Goal: Task Accomplishment & Management: Manage account settings

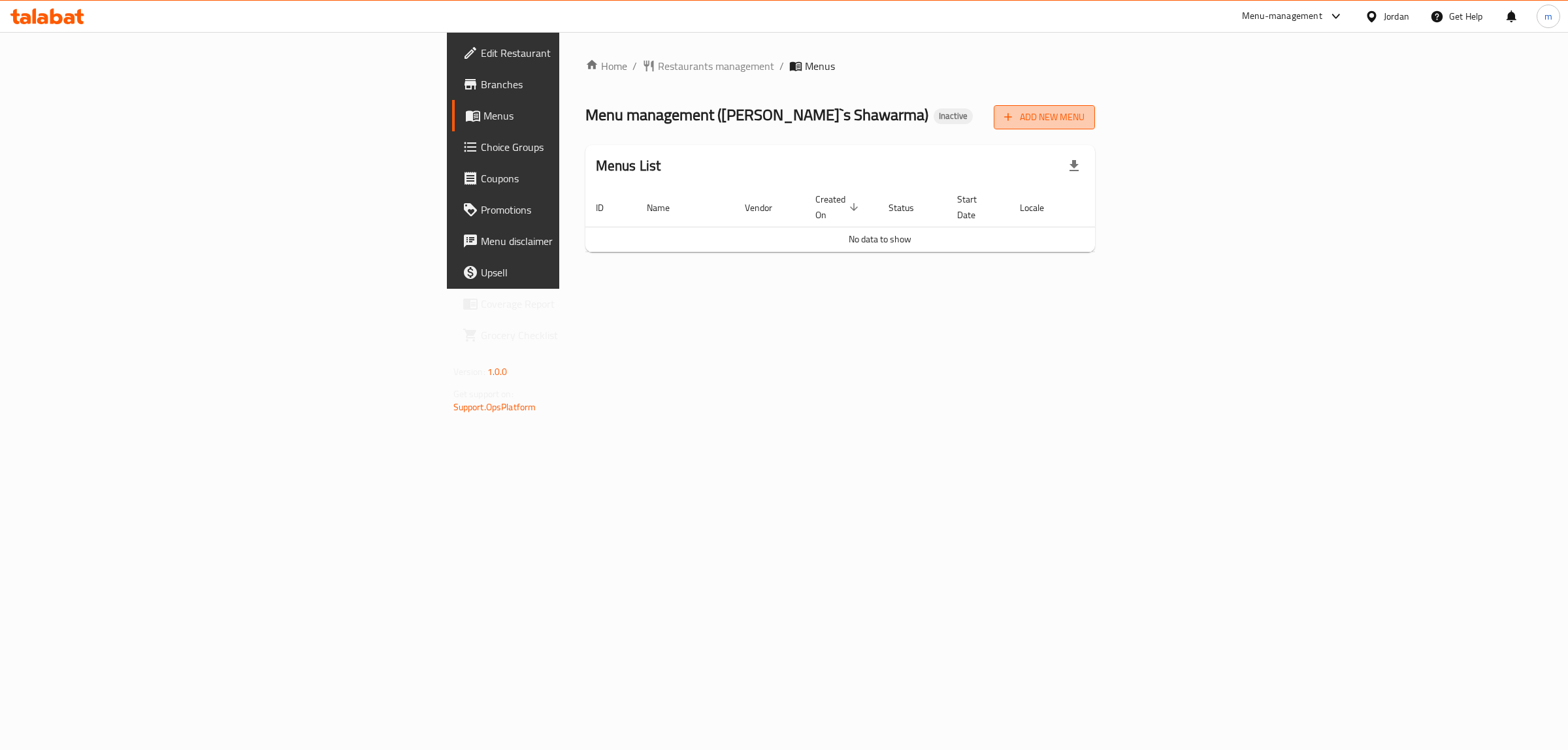
click at [1085, 114] on span "Add New Menu" at bounding box center [1044, 117] width 80 height 16
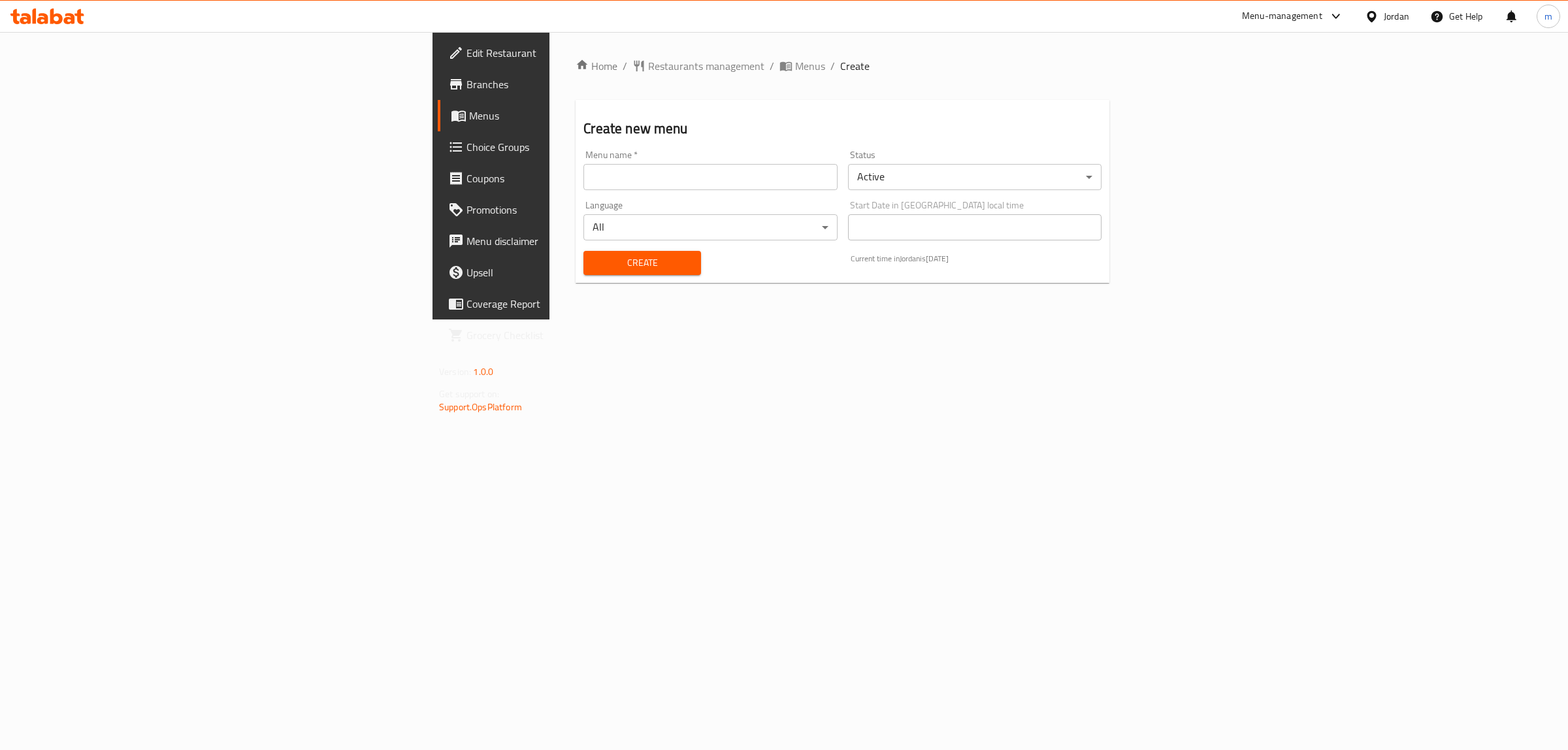
click at [583, 181] on input "text" at bounding box center [710, 177] width 254 height 26
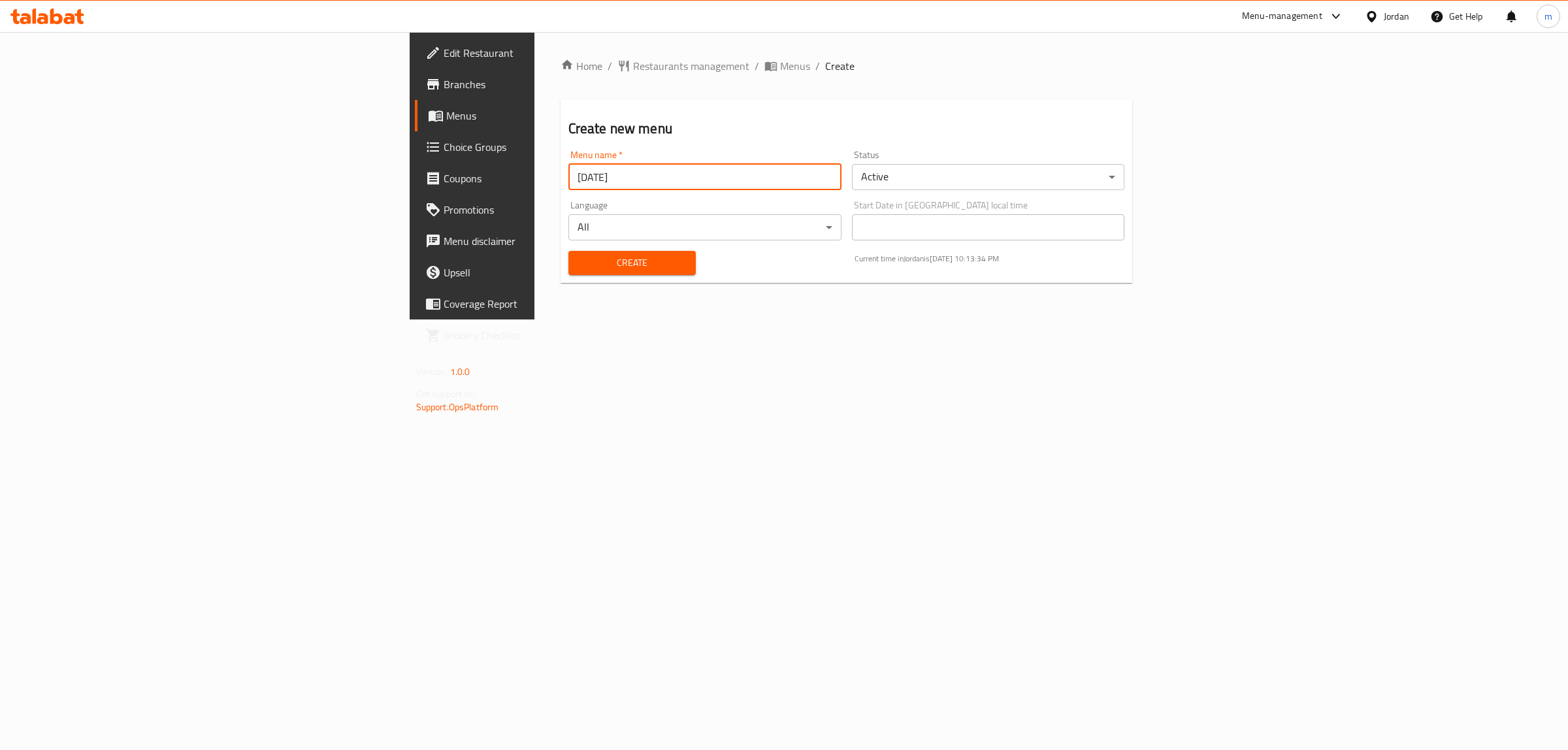
type input "[DATE]"
click at [569, 251] on button "Create" at bounding box center [632, 263] width 127 height 24
click at [415, 104] on link "Menus" at bounding box center [544, 116] width 257 height 31
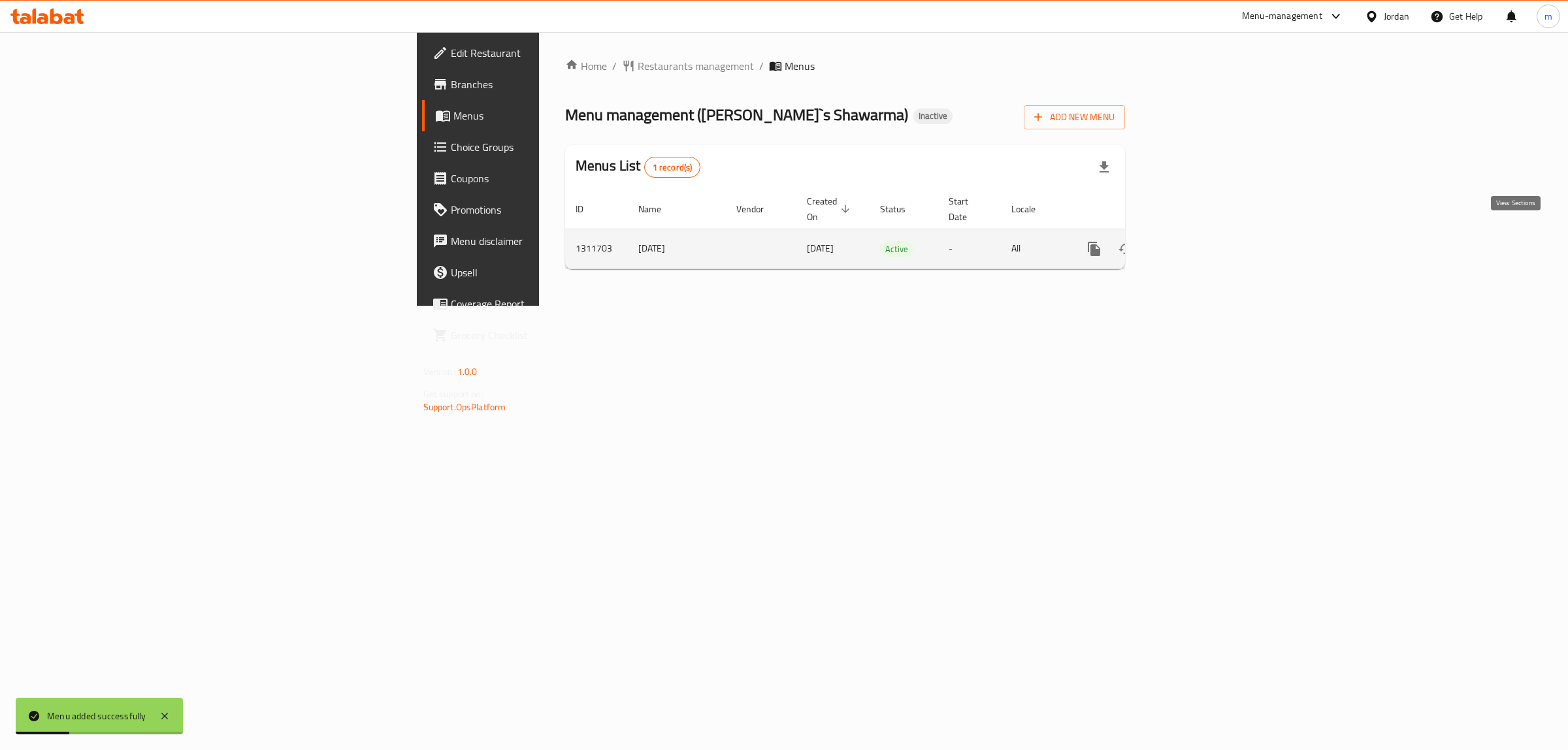
click at [1196, 241] on icon "enhanced table" at bounding box center [1189, 249] width 15 height 15
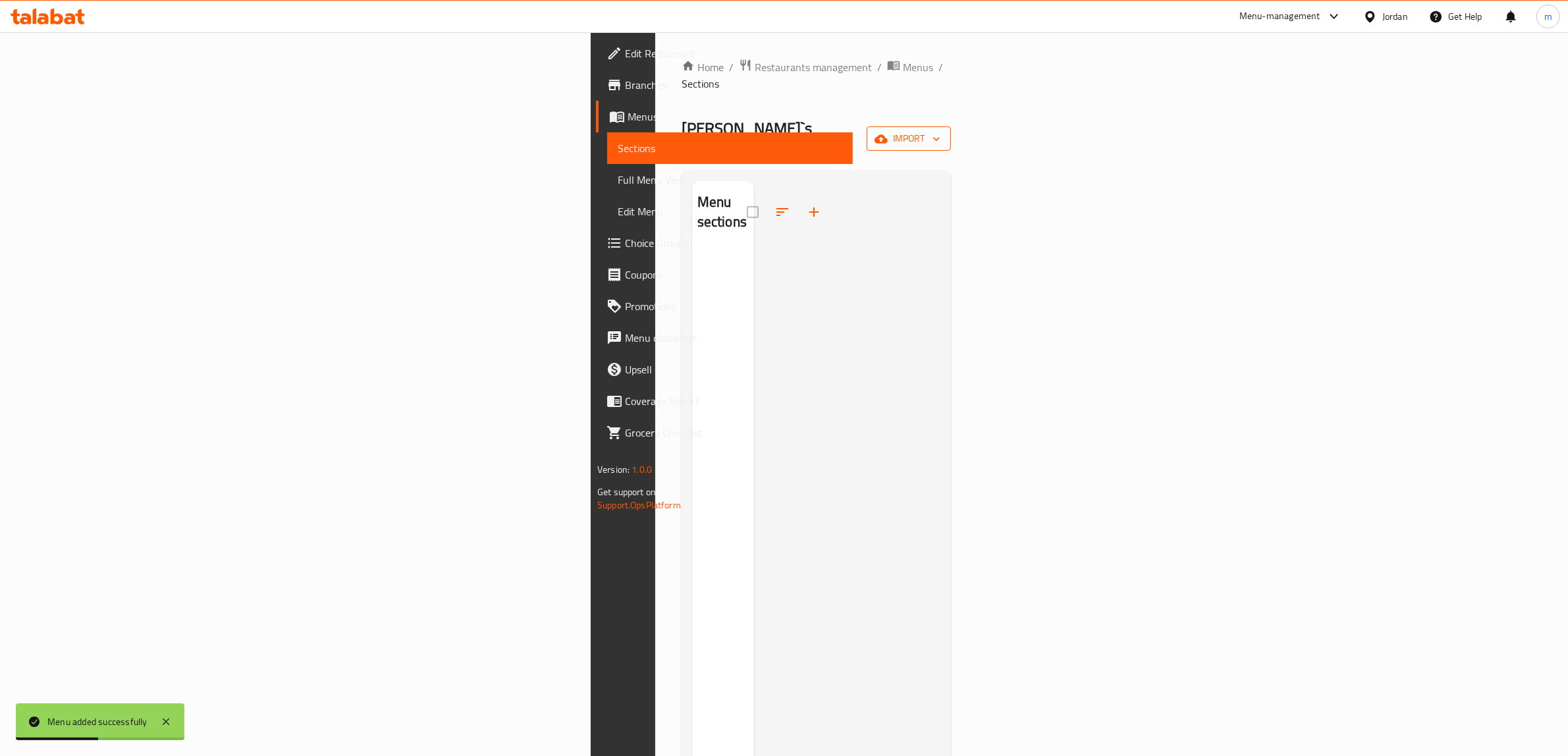
click at [887, 134] on icon "button" at bounding box center [881, 138] width 14 height 9
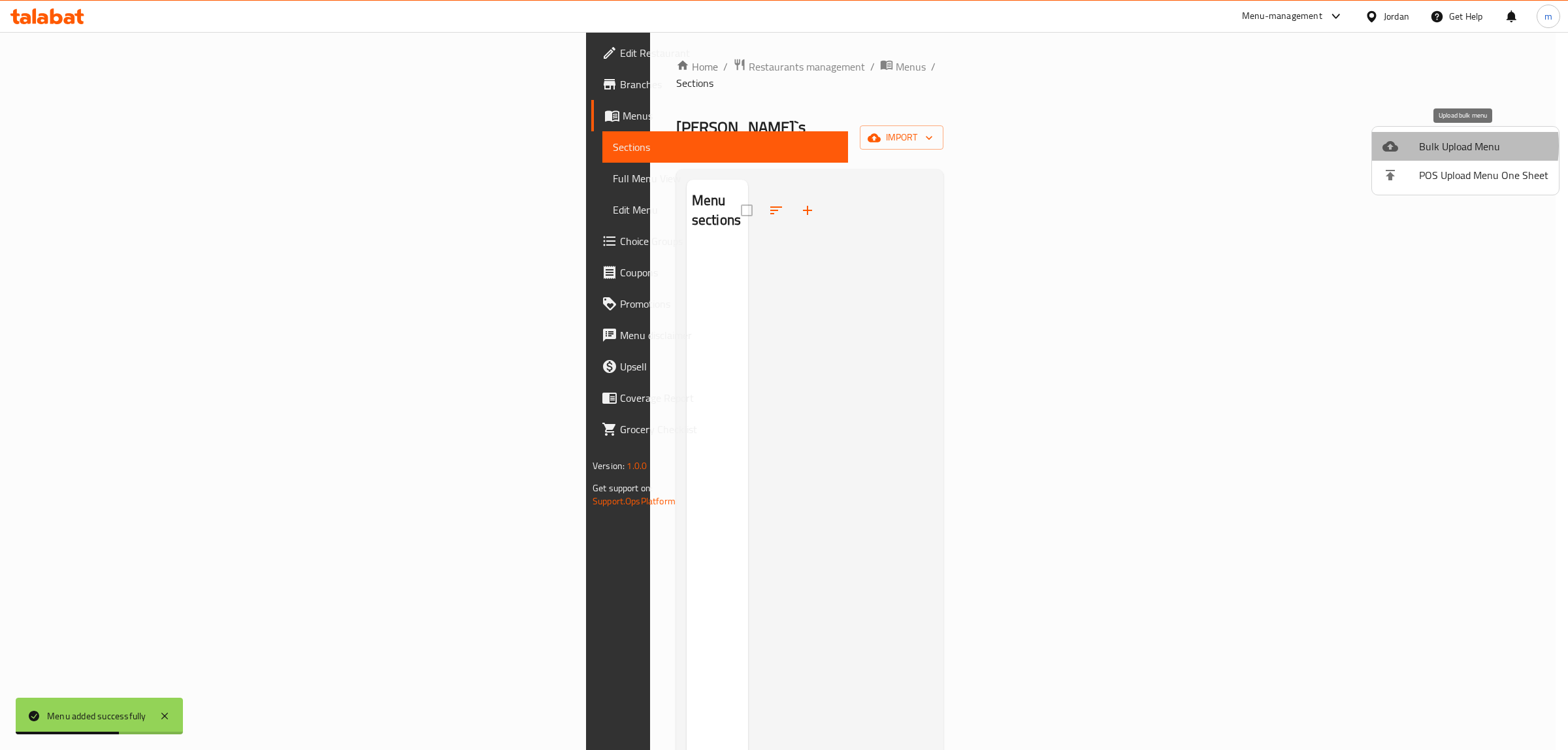
click at [1437, 145] on span "Bulk Upload Menu" at bounding box center [1484, 146] width 129 height 15
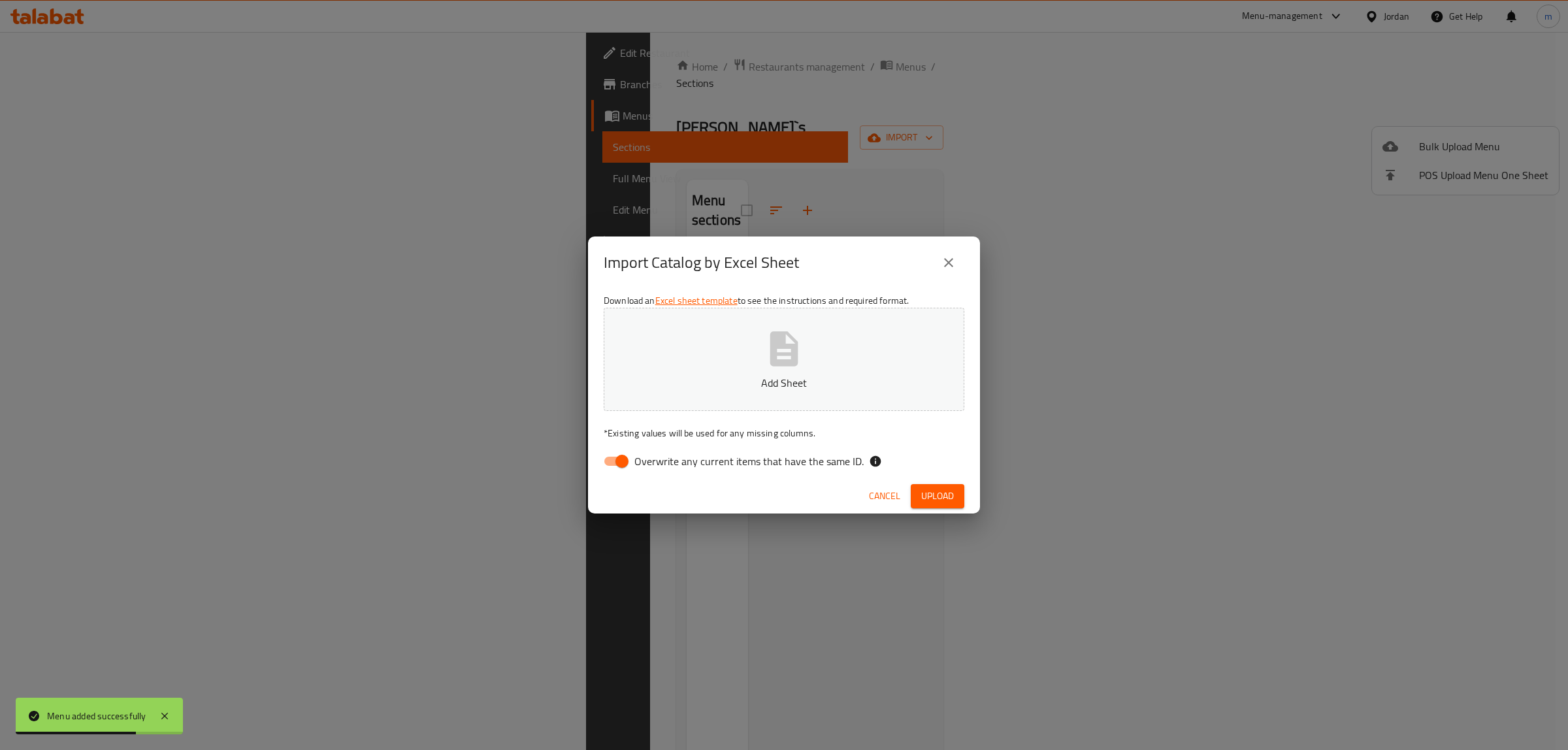
click at [605, 468] on input "Overwrite any current items that have the same ID." at bounding box center [622, 461] width 74 height 25
checkbox input "false"
click at [660, 375] on p "Add Sheet" at bounding box center [784, 383] width 321 height 15
click at [936, 495] on span "Upload" at bounding box center [938, 496] width 33 height 16
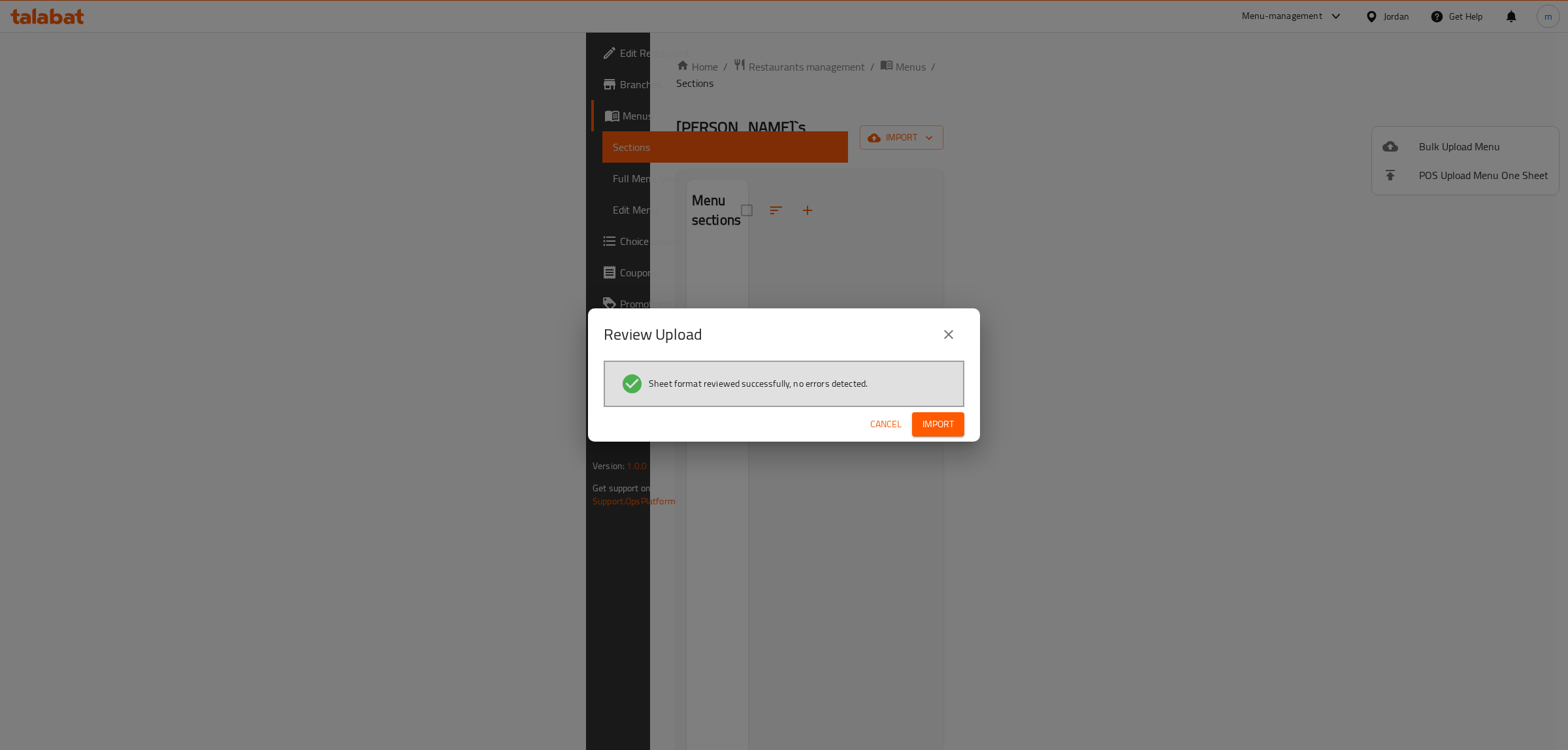
click at [936, 422] on span "Import" at bounding box center [938, 424] width 31 height 16
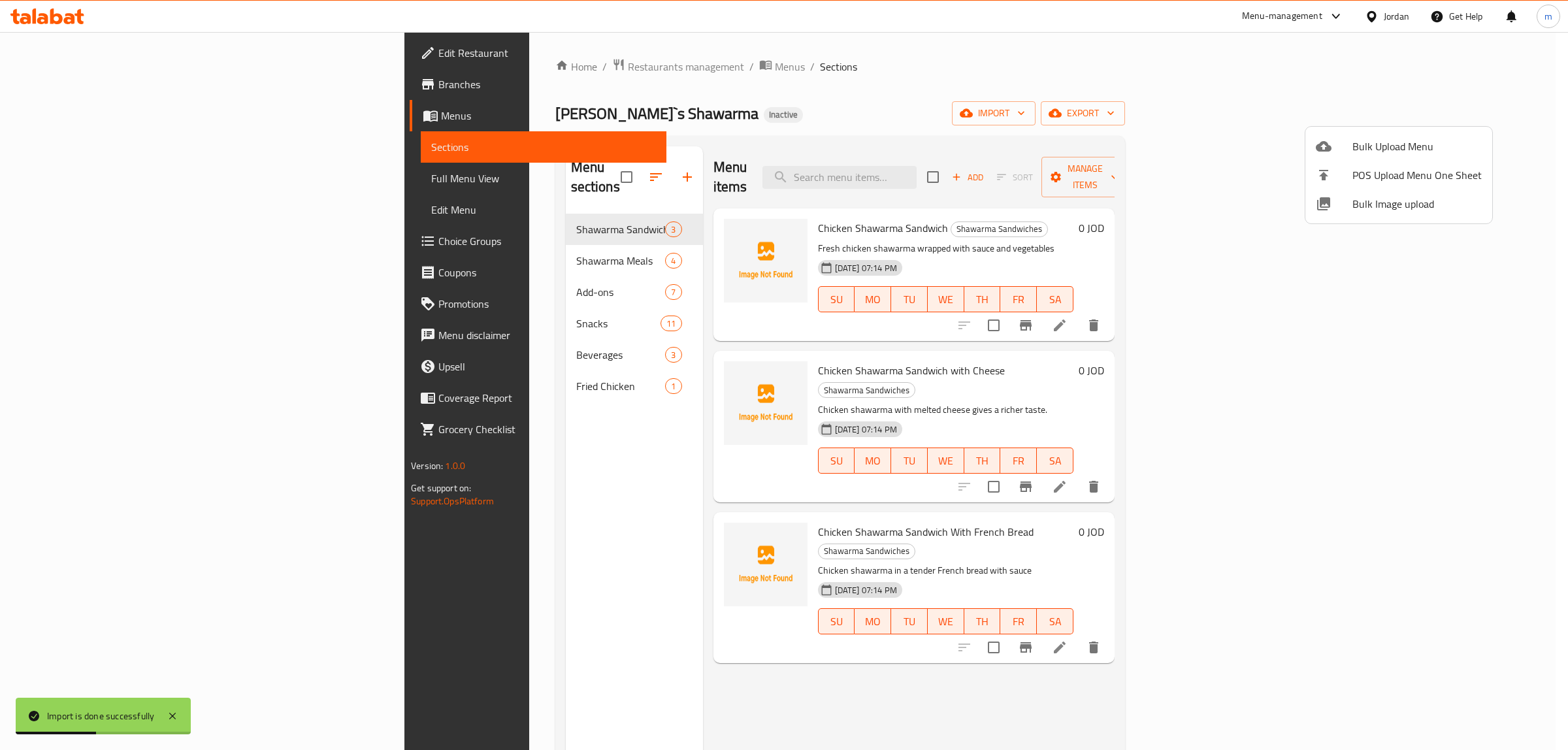
click at [1255, 76] on div at bounding box center [784, 375] width 1568 height 750
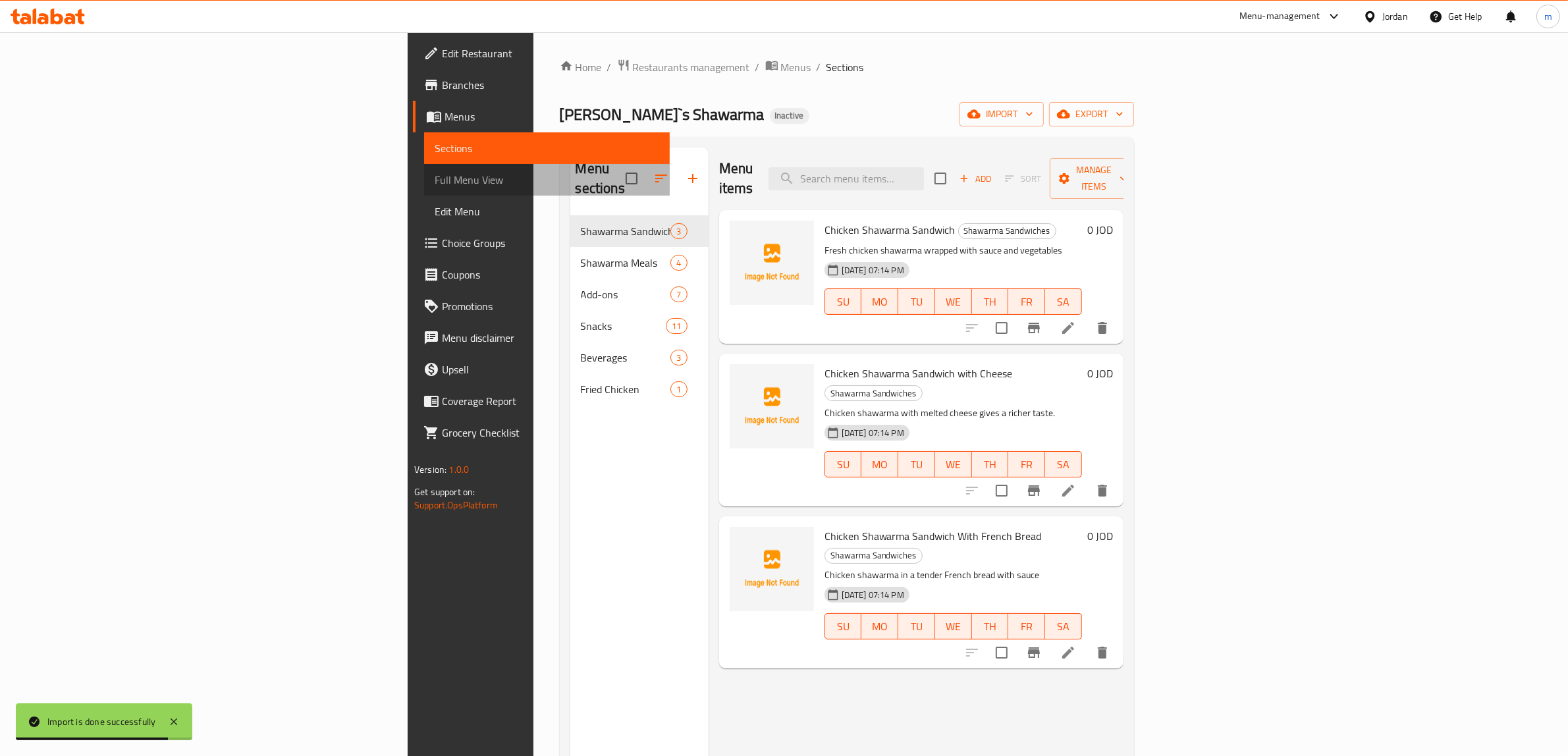
click at [435, 188] on span "Full Menu View" at bounding box center [547, 180] width 225 height 16
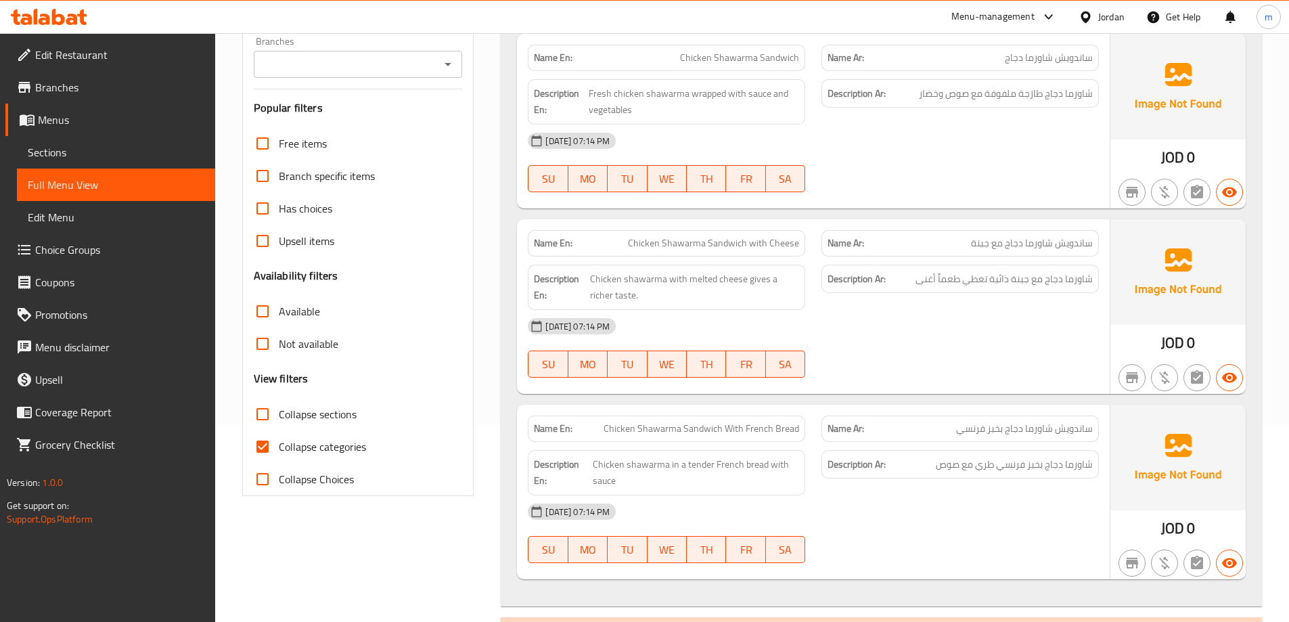
scroll to position [203, 0]
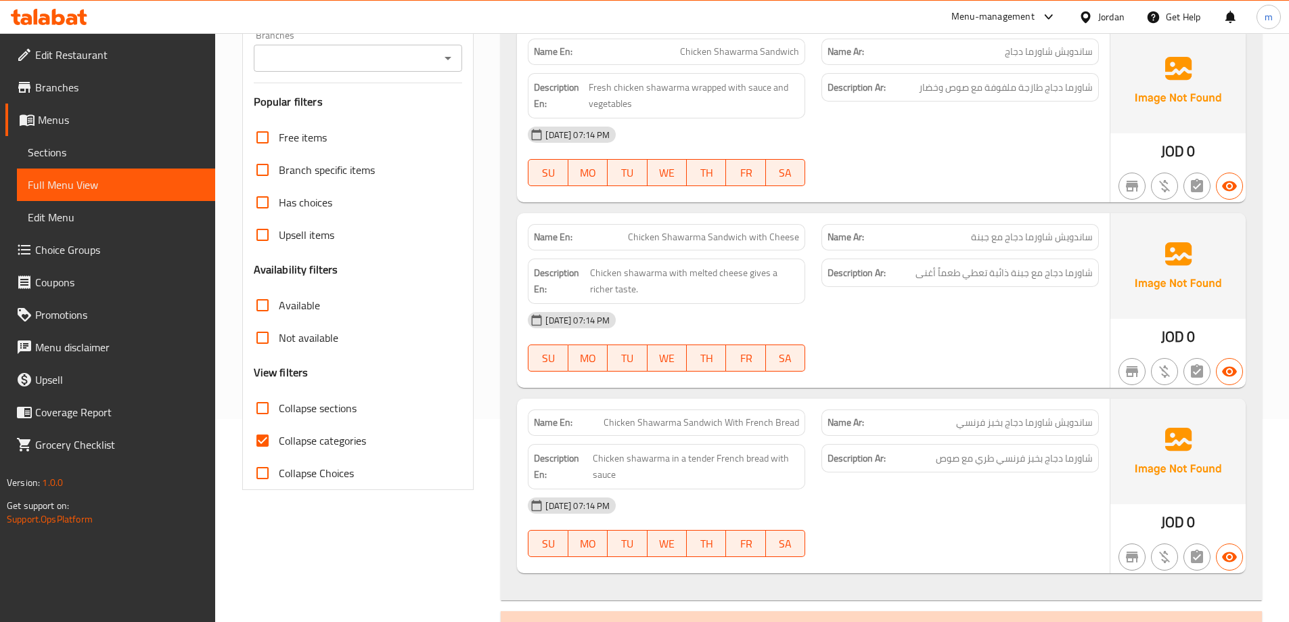
click at [257, 436] on input "Collapse categories" at bounding box center [262, 440] width 32 height 32
checkbox input "false"
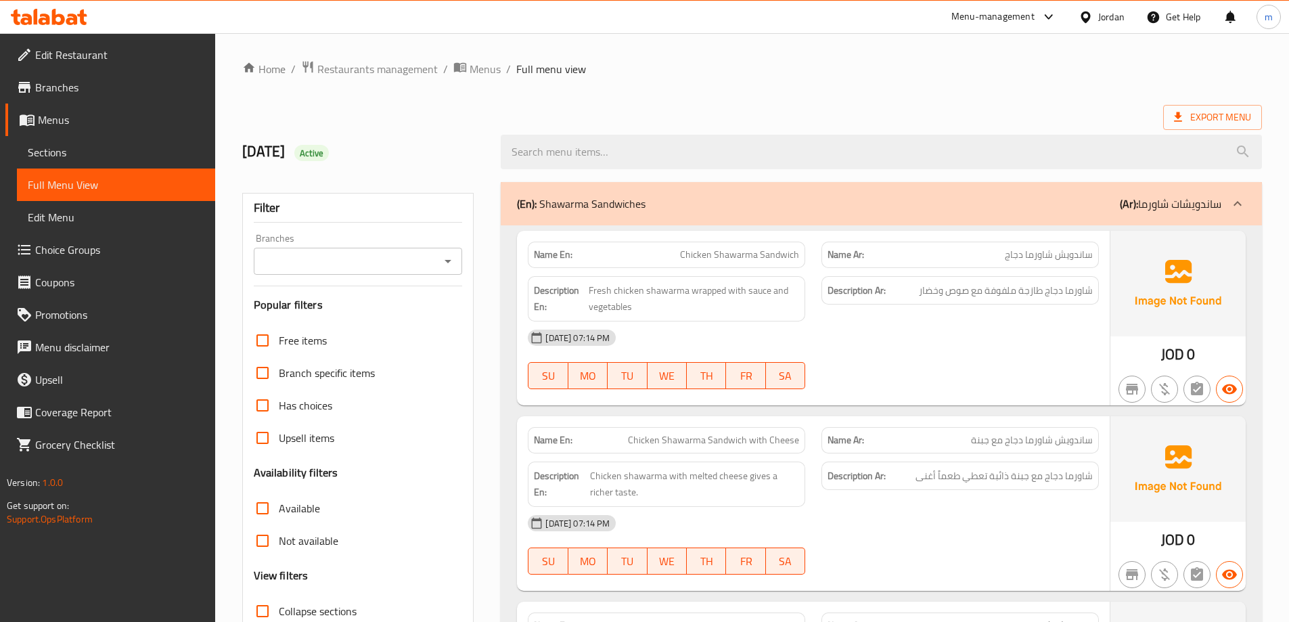
click at [63, 250] on span "Choice Groups" at bounding box center [119, 250] width 169 height 16
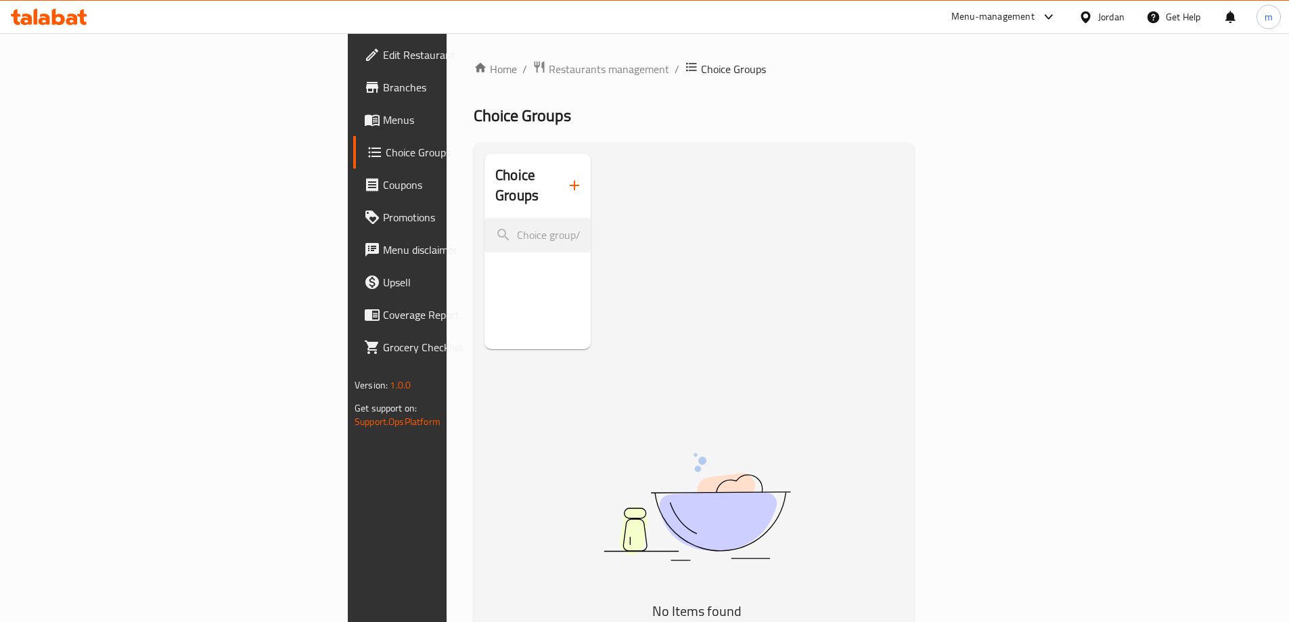
click at [567, 177] on icon "button" at bounding box center [575, 185] width 16 height 16
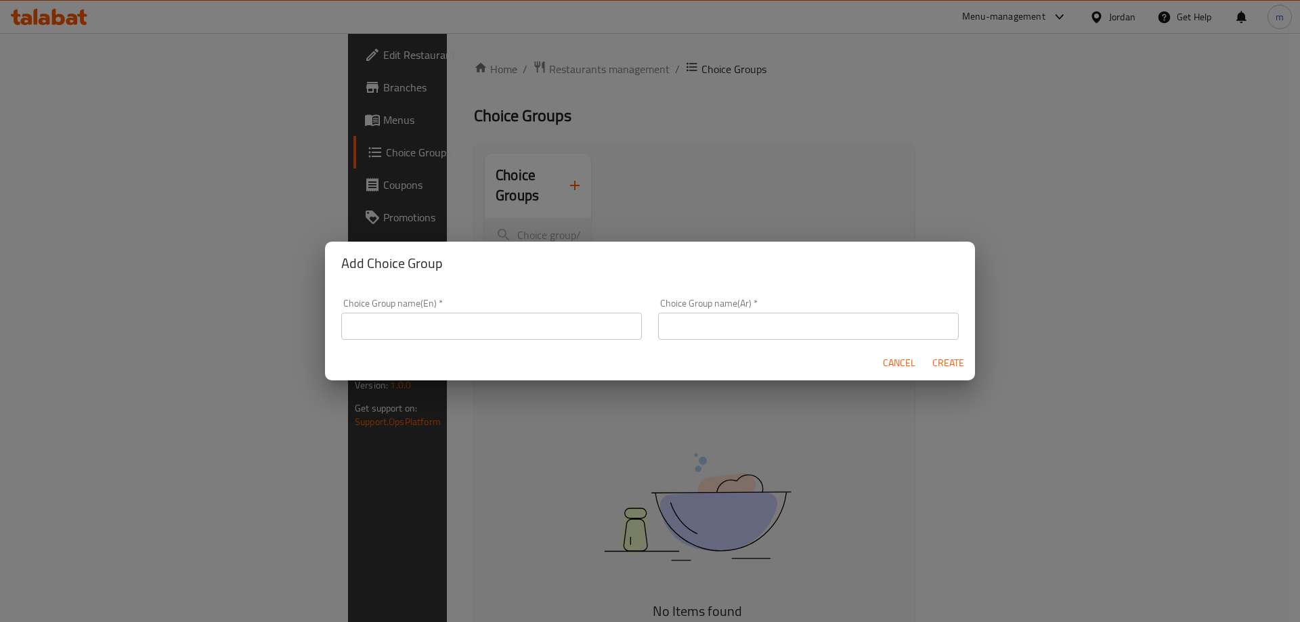
click at [514, 335] on input "text" at bounding box center [491, 326] width 301 height 27
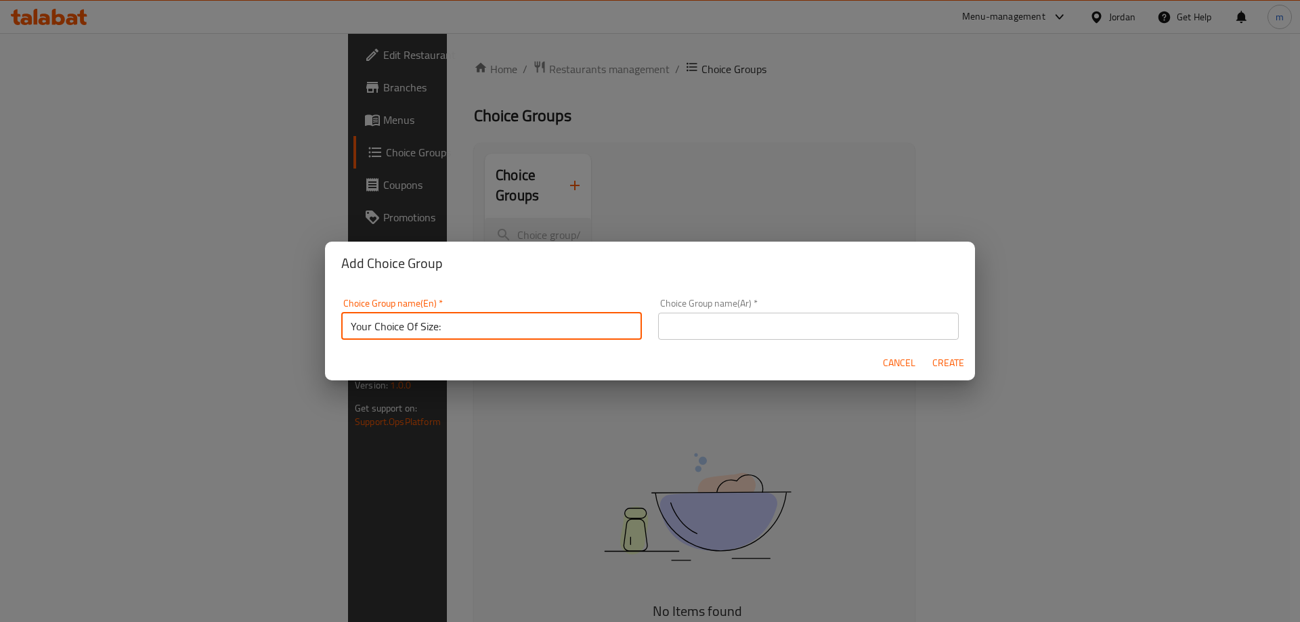
type input "Your Choice Of Size:"
click at [774, 326] on input "text" at bounding box center [808, 326] width 301 height 27
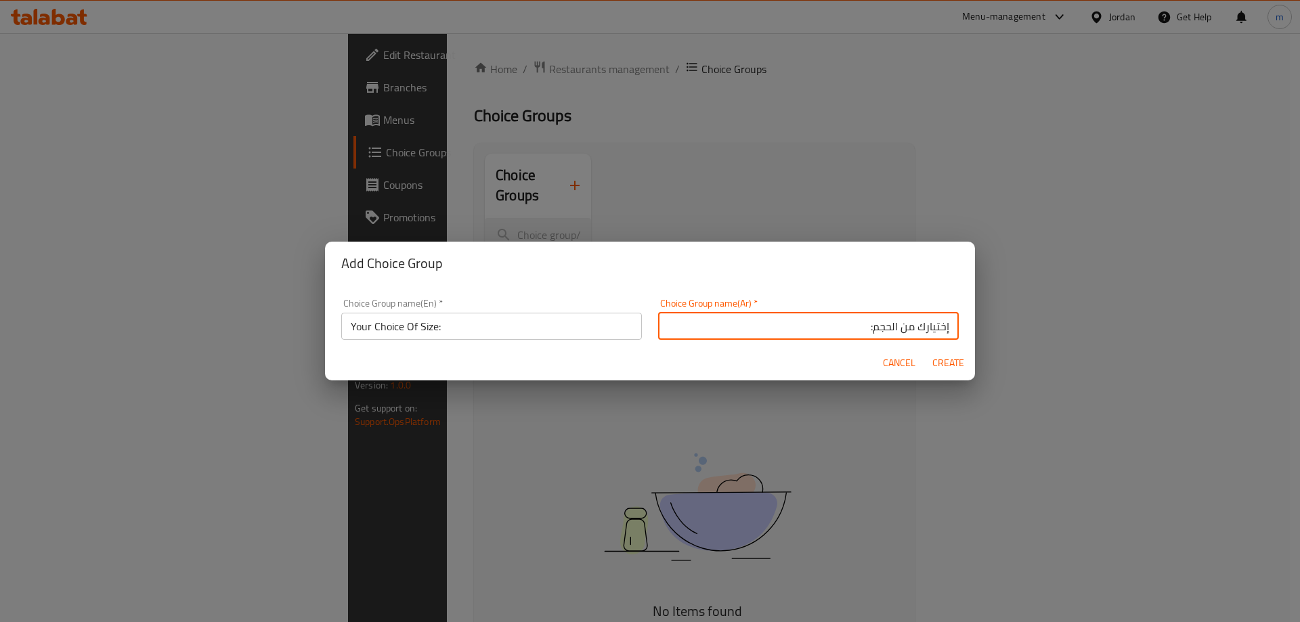
type input "إختيارك من الحجم:"
click at [950, 365] on span "Create" at bounding box center [947, 363] width 32 height 17
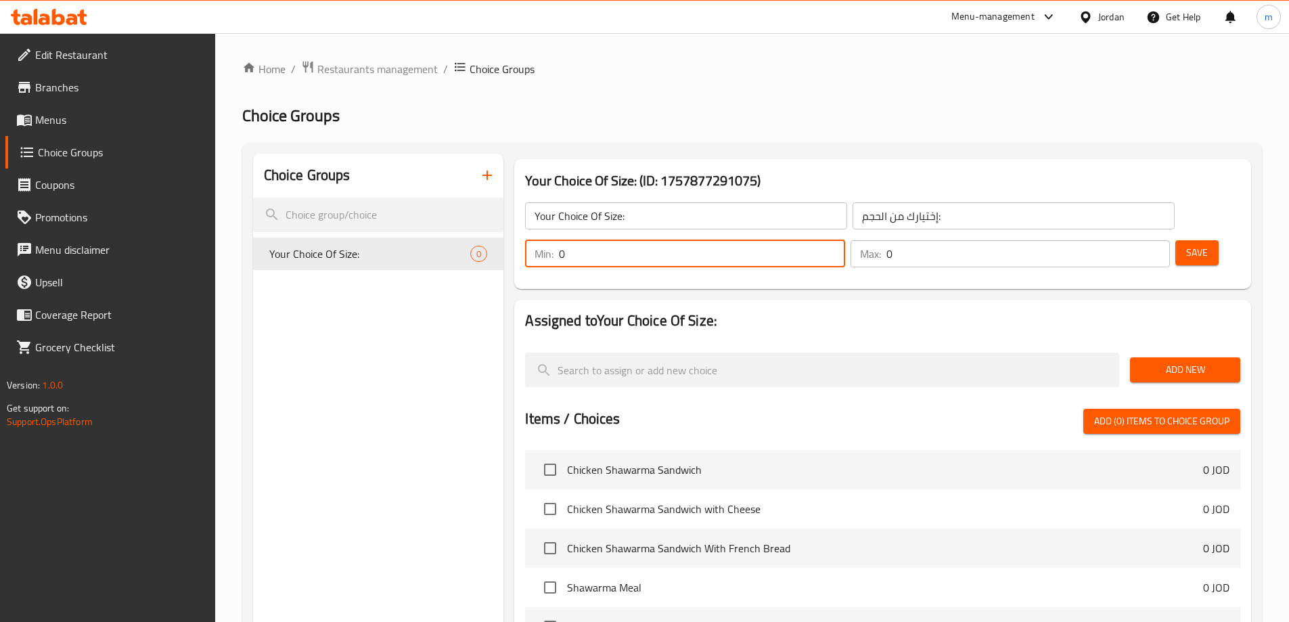
click at [845, 240] on input "0" at bounding box center [702, 253] width 286 height 27
type input "1"
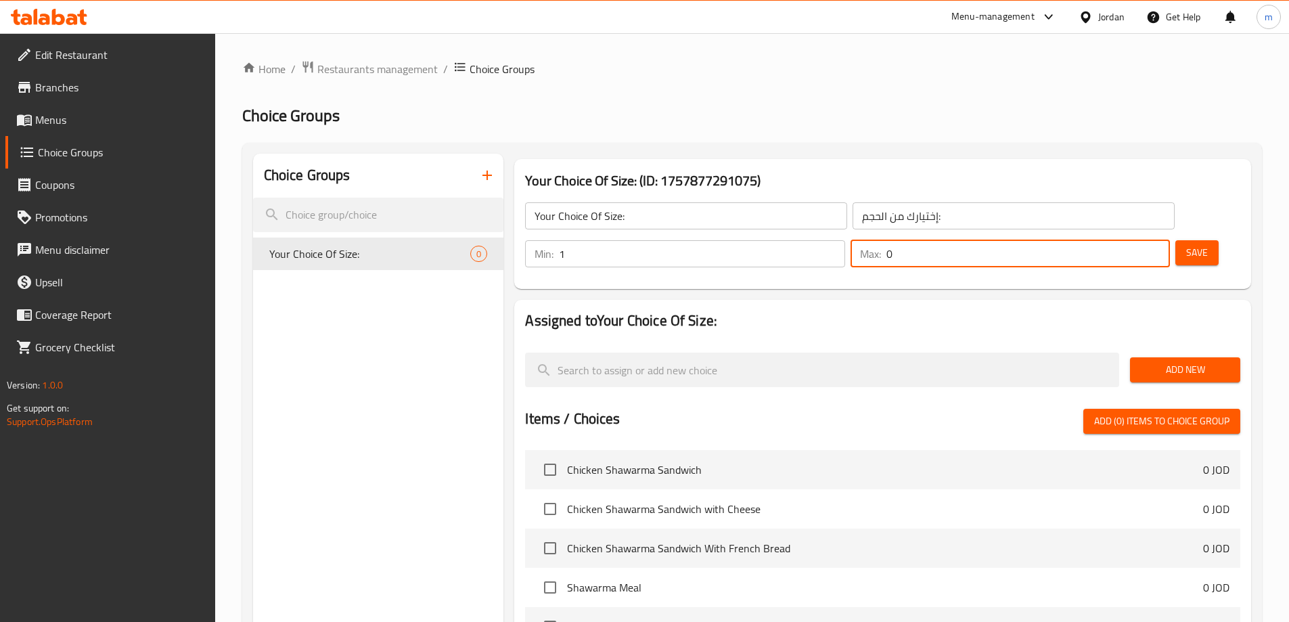
click at [1128, 240] on input "0" at bounding box center [1029, 253] width 284 height 27
type input "1"
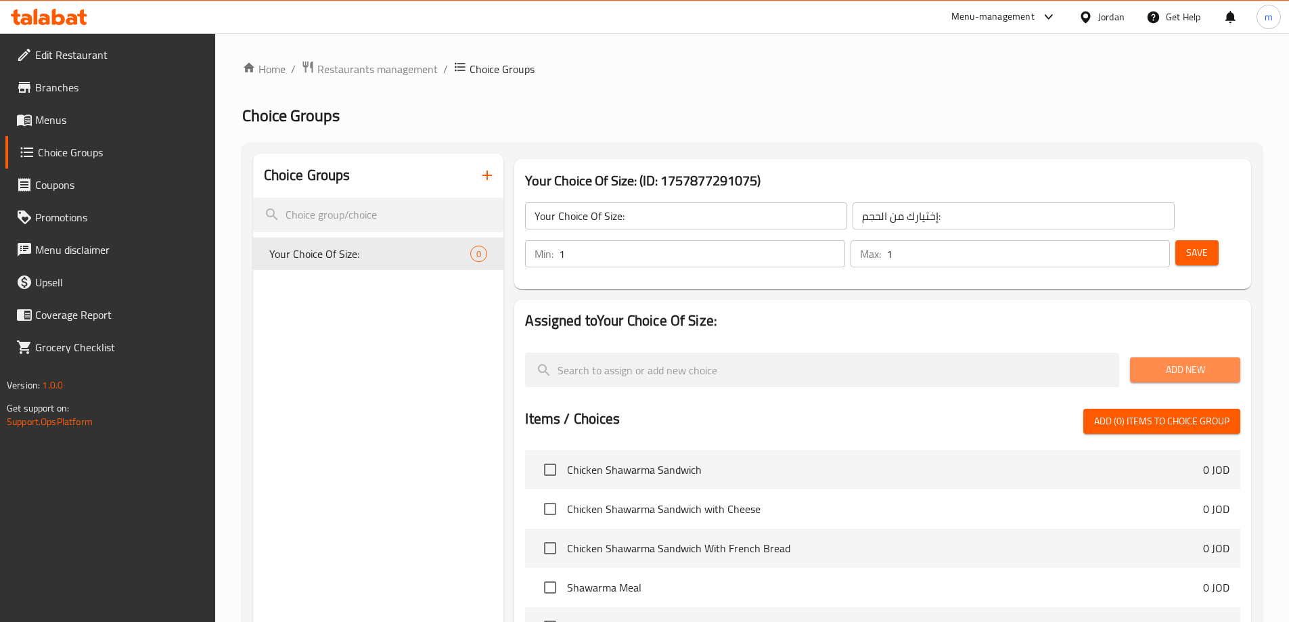
click at [1177, 361] on span "Add New" at bounding box center [1185, 369] width 89 height 17
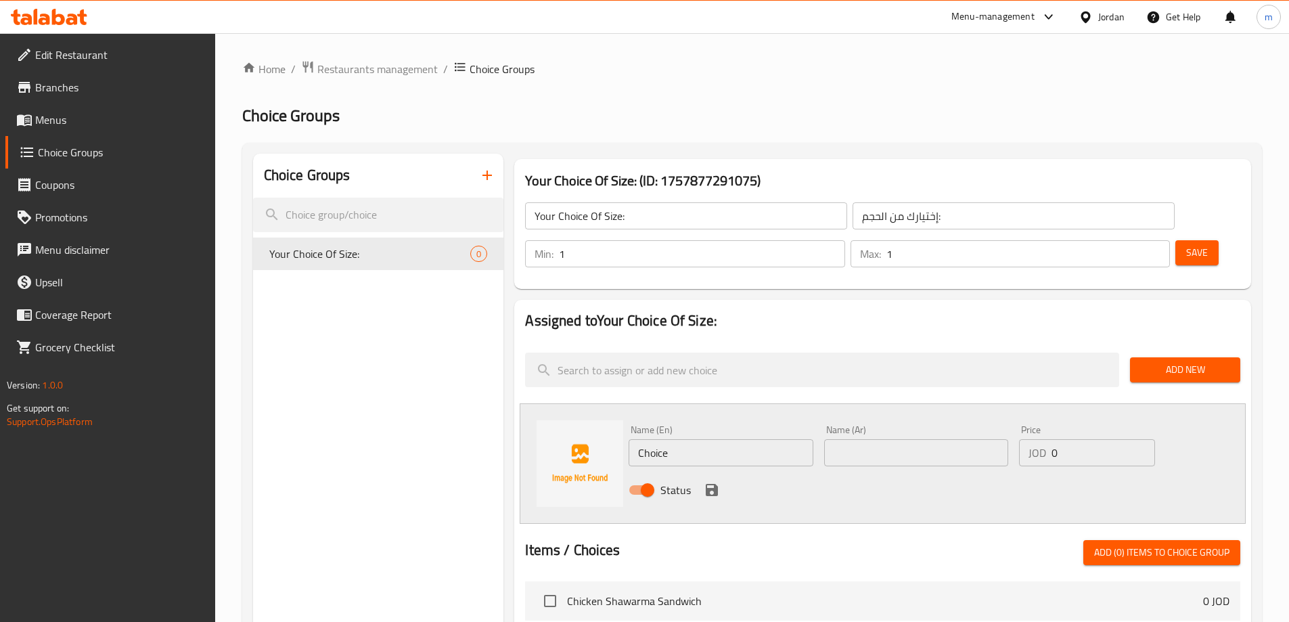
click at [696, 439] on input "Choice" at bounding box center [721, 452] width 184 height 27
type input "small"
click at [862, 439] on input "text" at bounding box center [916, 452] width 184 height 27
type input "صغير"
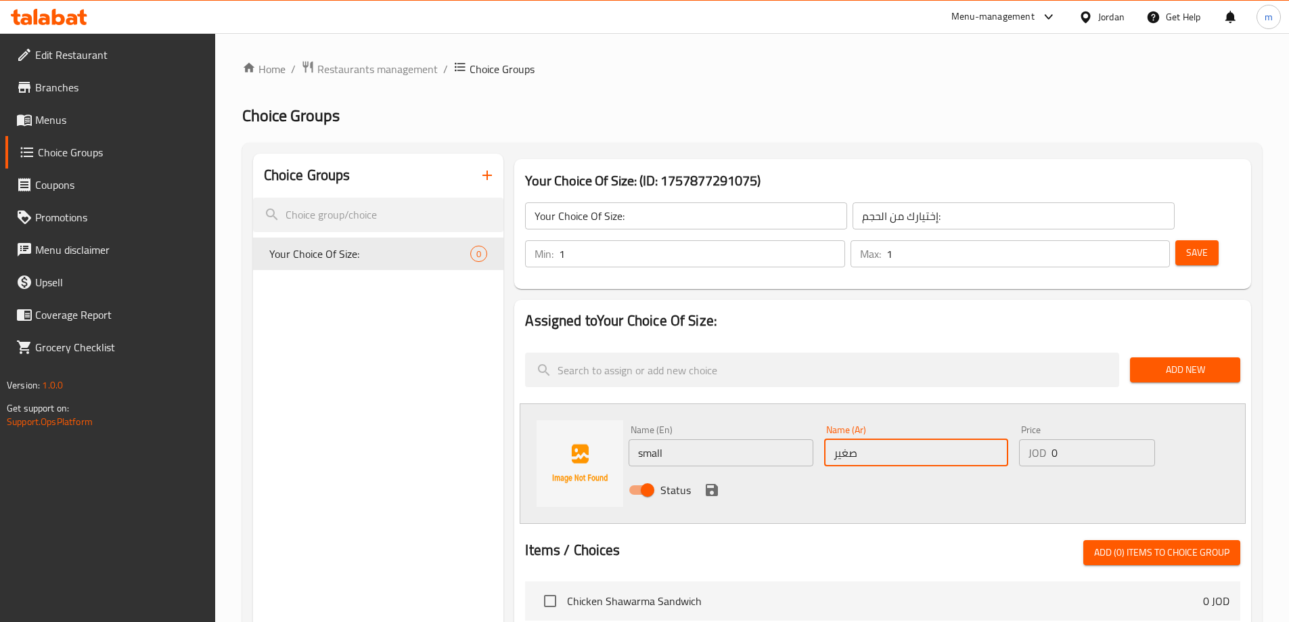
click at [1086, 439] on input "0" at bounding box center [1103, 452] width 103 height 27
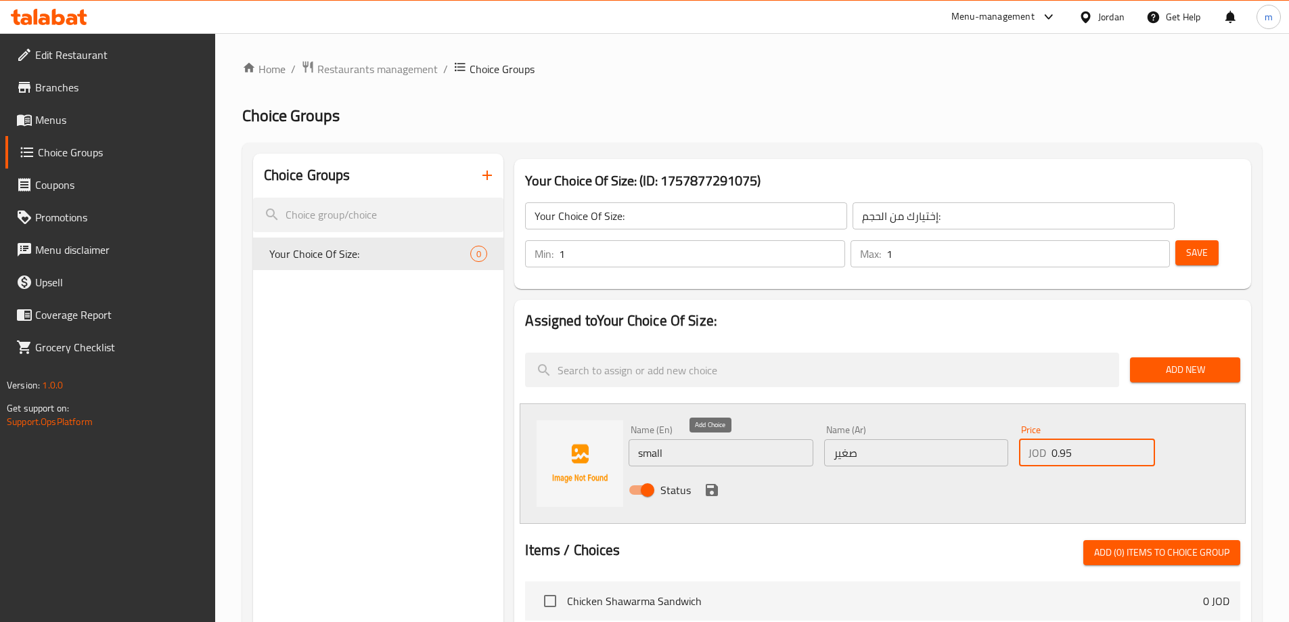
type input "0.95"
click at [717, 484] on icon "save" at bounding box center [712, 490] width 12 height 12
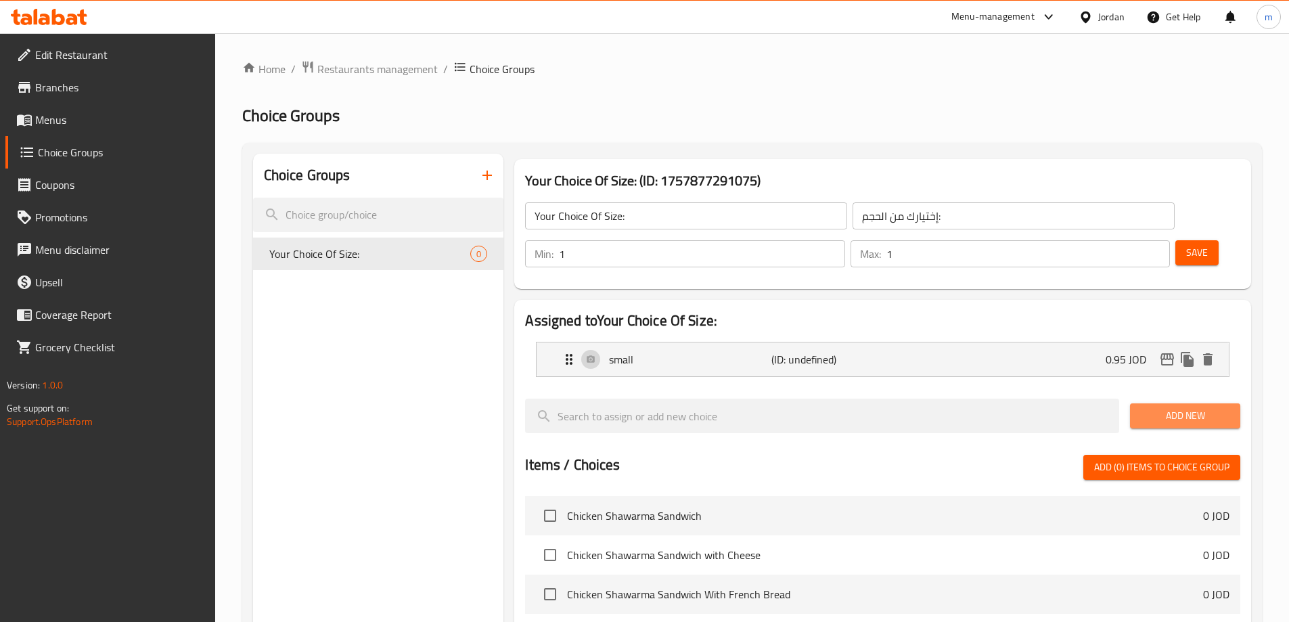
click at [1189, 407] on span "Add New" at bounding box center [1185, 415] width 89 height 17
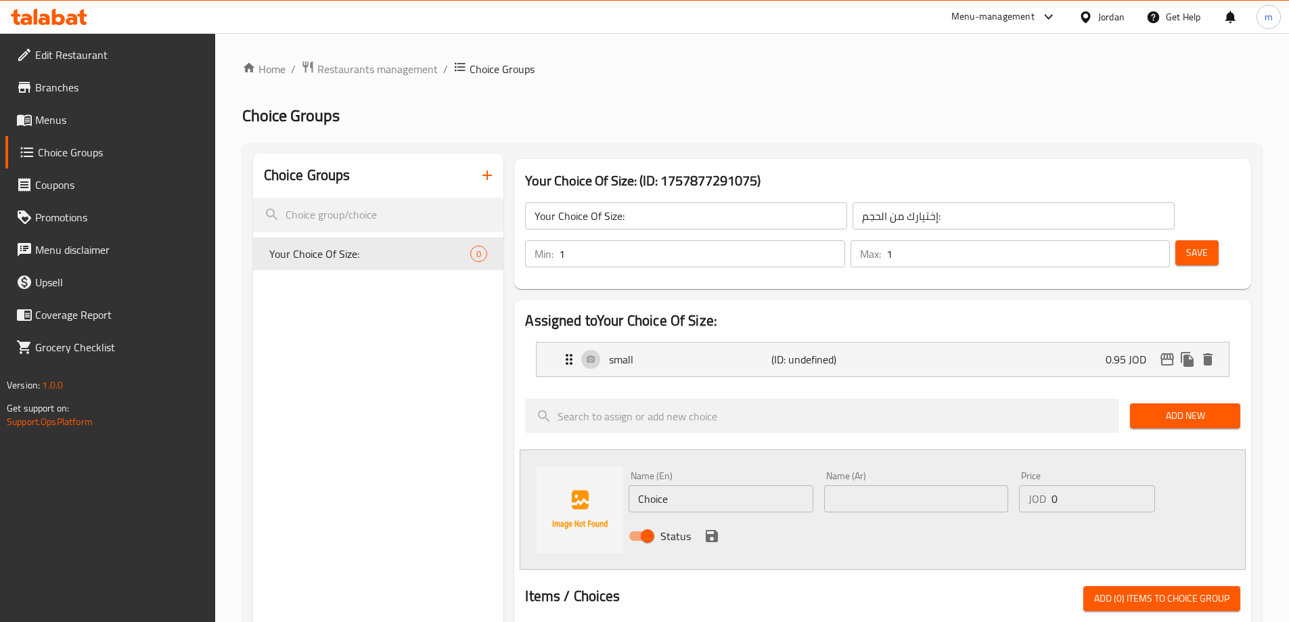
click at [676, 485] on input "Choice" at bounding box center [721, 498] width 184 height 27
type input "C"
click at [743, 485] on input "text" at bounding box center [721, 498] width 184 height 27
paste input "Large"
type input "Large"
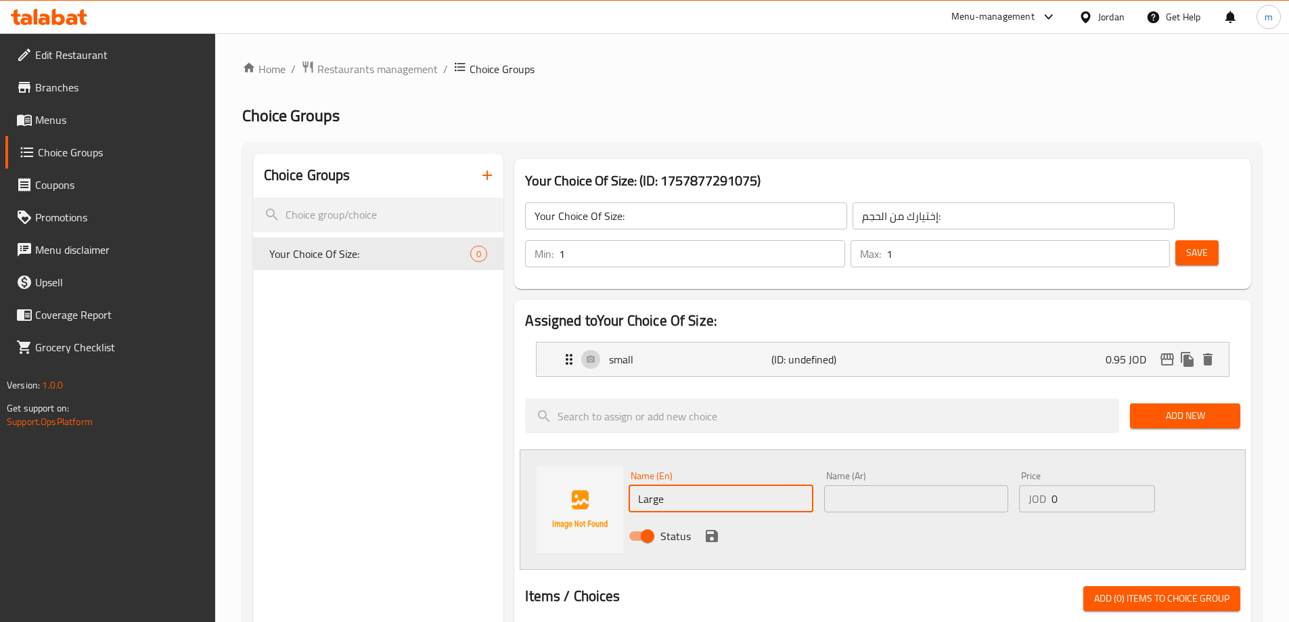
click at [905, 485] on input "text" at bounding box center [916, 498] width 184 height 27
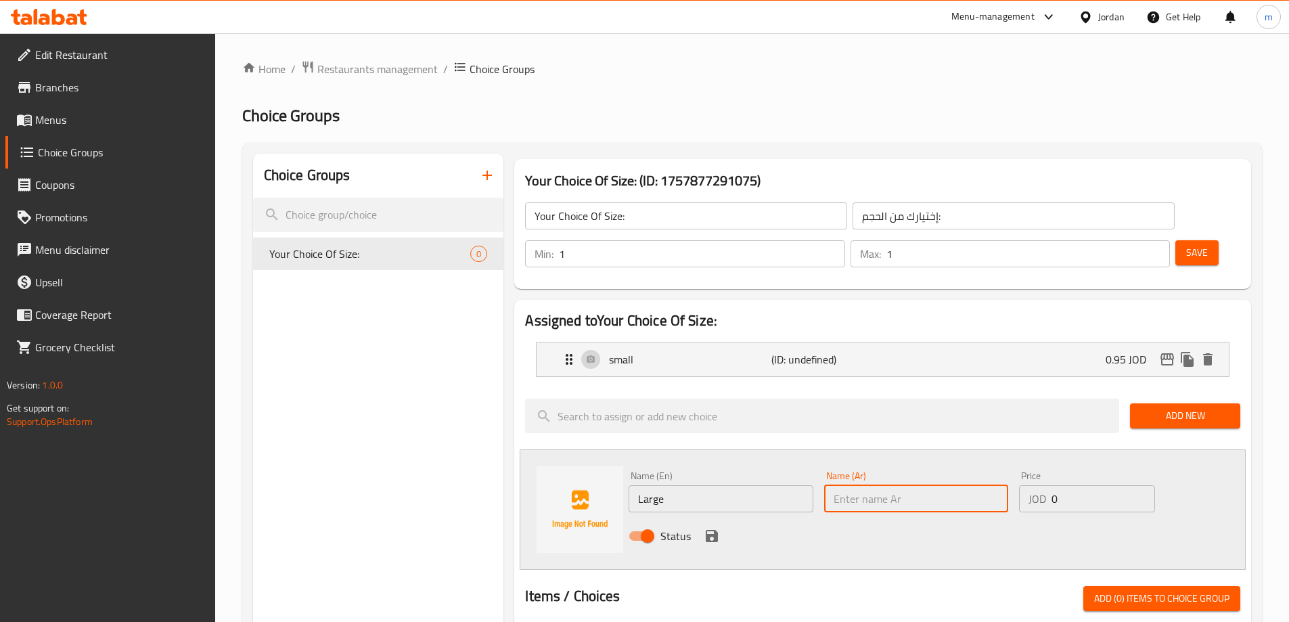
click at [904, 485] on input "text" at bounding box center [916, 498] width 184 height 27
paste input "كبير"
type input "كبير"
click at [1103, 485] on input "0" at bounding box center [1103, 498] width 103 height 27
type input "1.55"
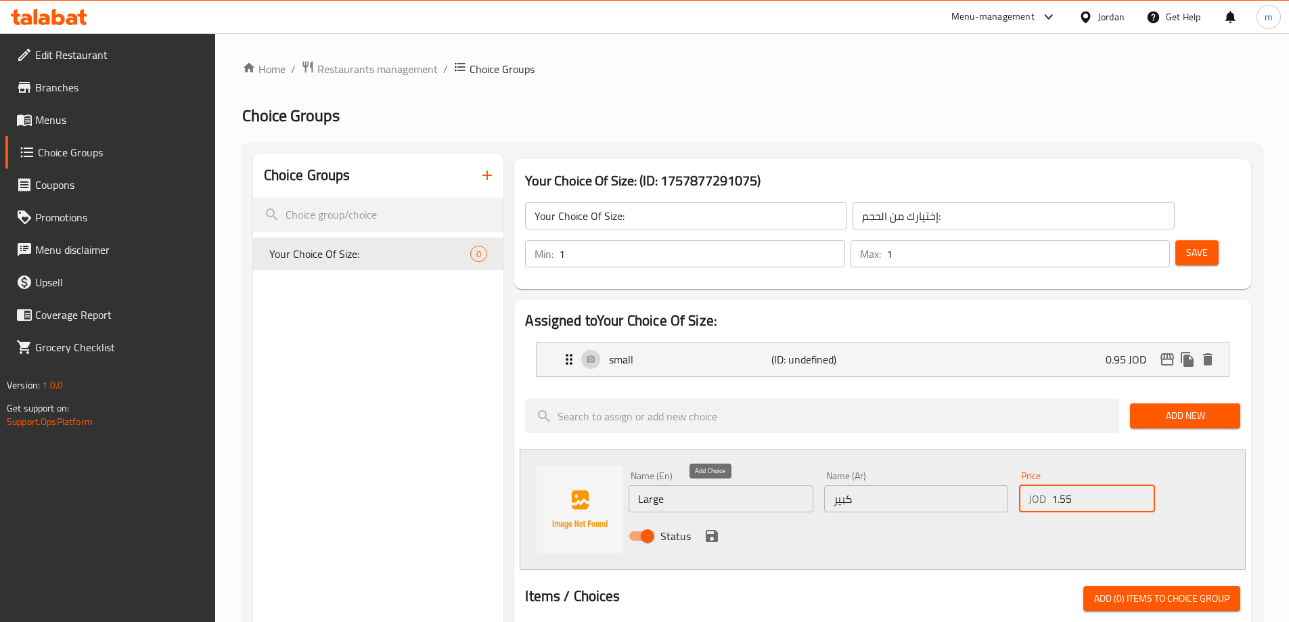
click at [714, 530] on icon "save" at bounding box center [712, 536] width 12 height 12
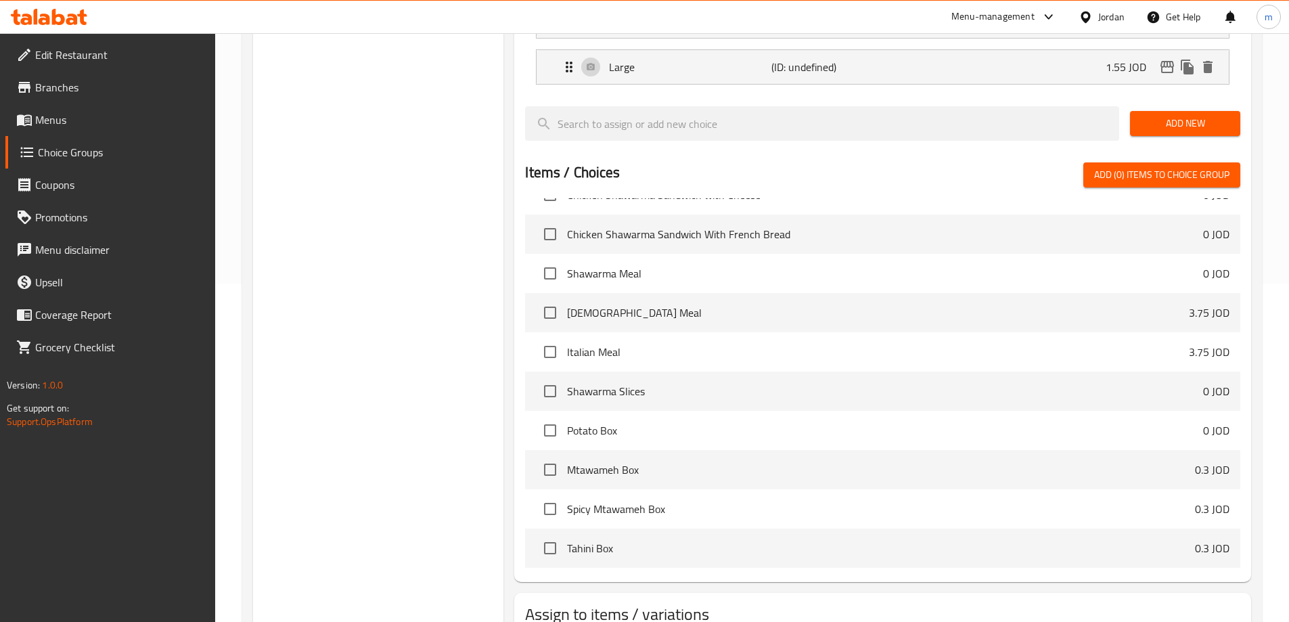
scroll to position [399, 0]
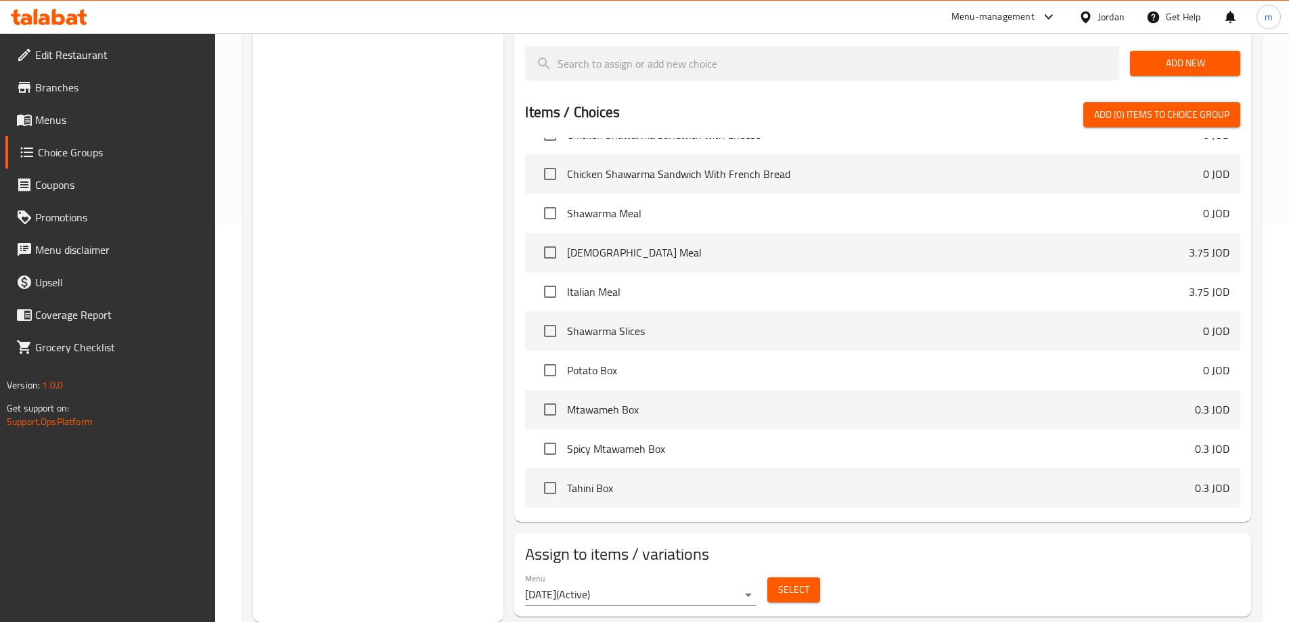
click at [791, 581] on span "Select" at bounding box center [793, 589] width 31 height 17
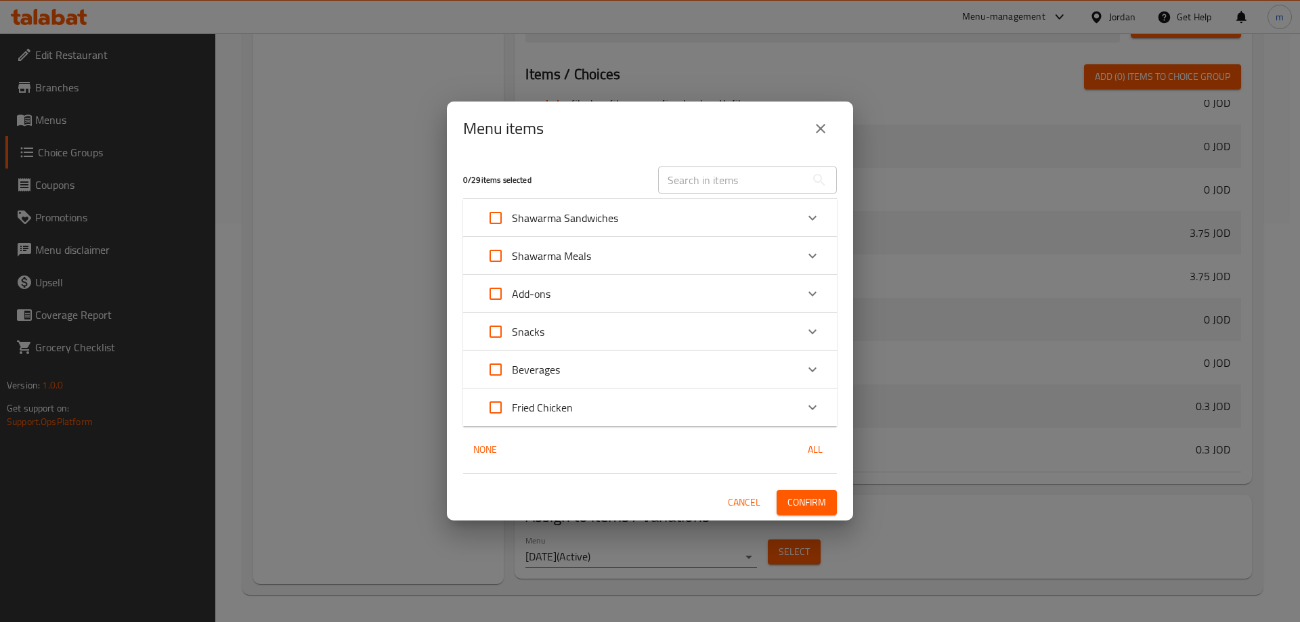
click at [810, 211] on icon "Expand" at bounding box center [812, 218] width 16 height 16
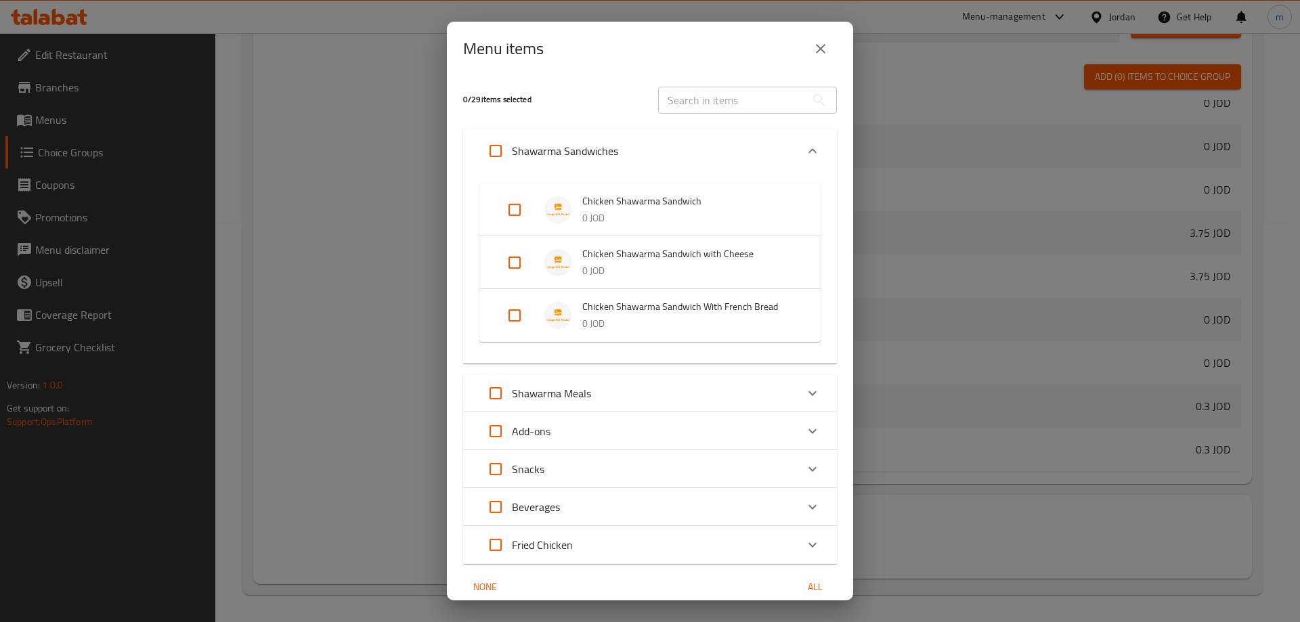
click at [515, 211] on input "Expand" at bounding box center [514, 210] width 32 height 32
checkbox input "true"
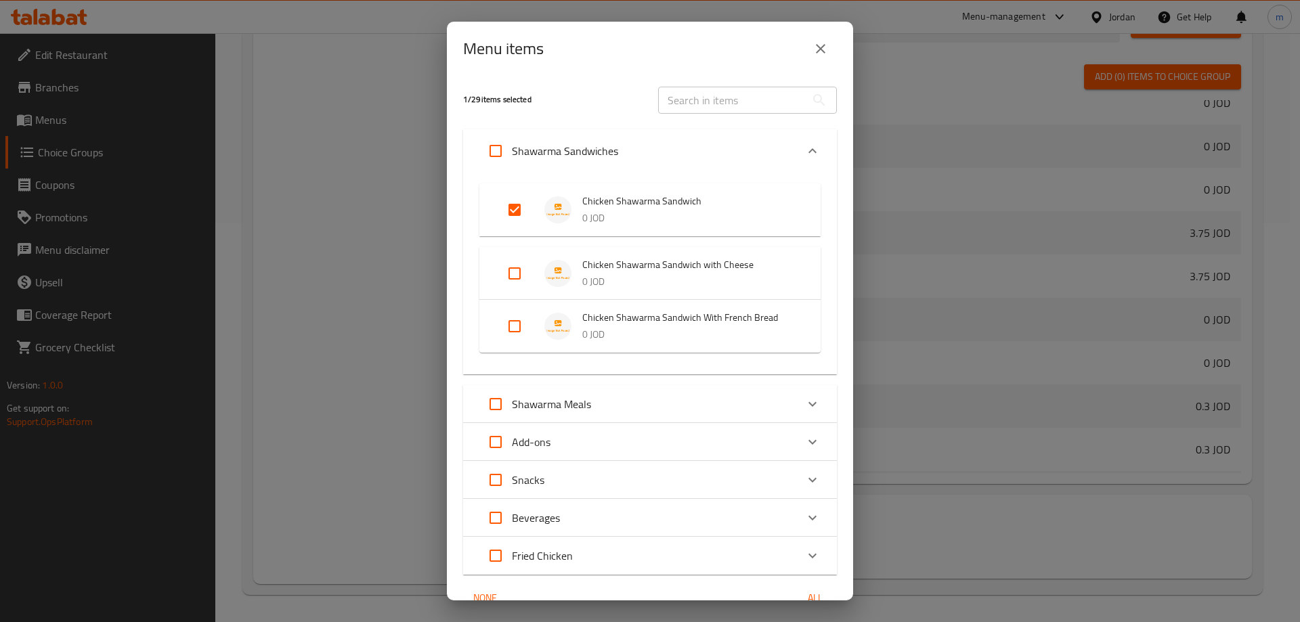
click at [817, 47] on icon "close" at bounding box center [820, 49] width 16 height 16
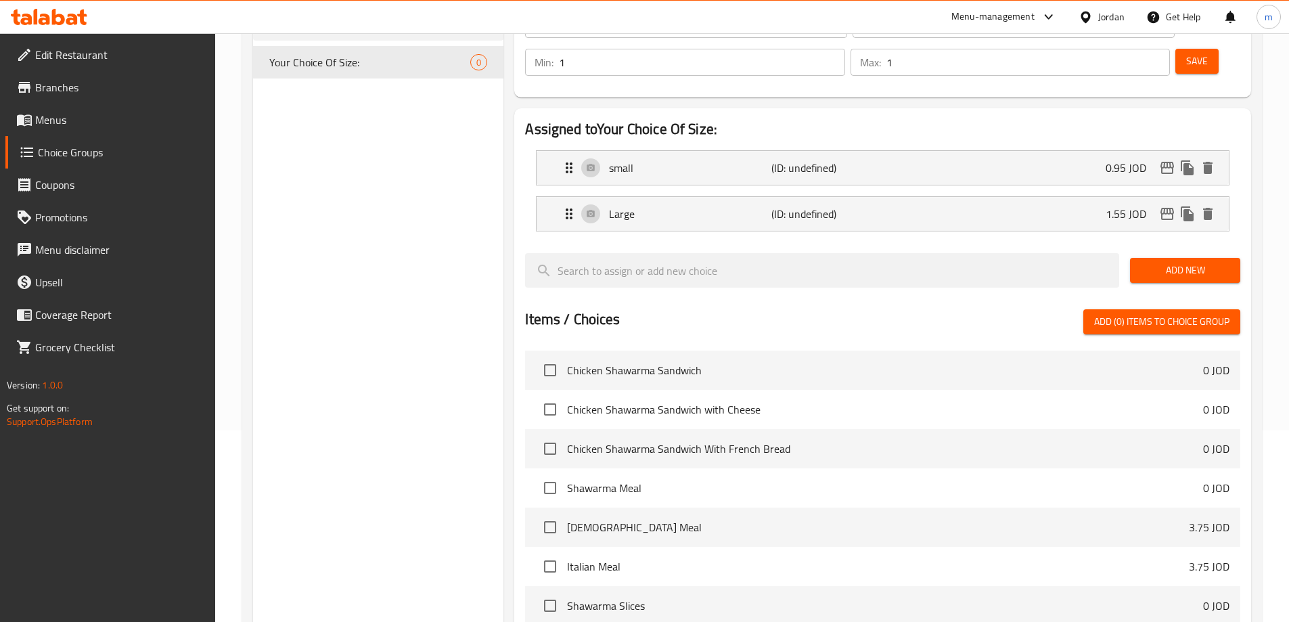
scroll to position [0, 0]
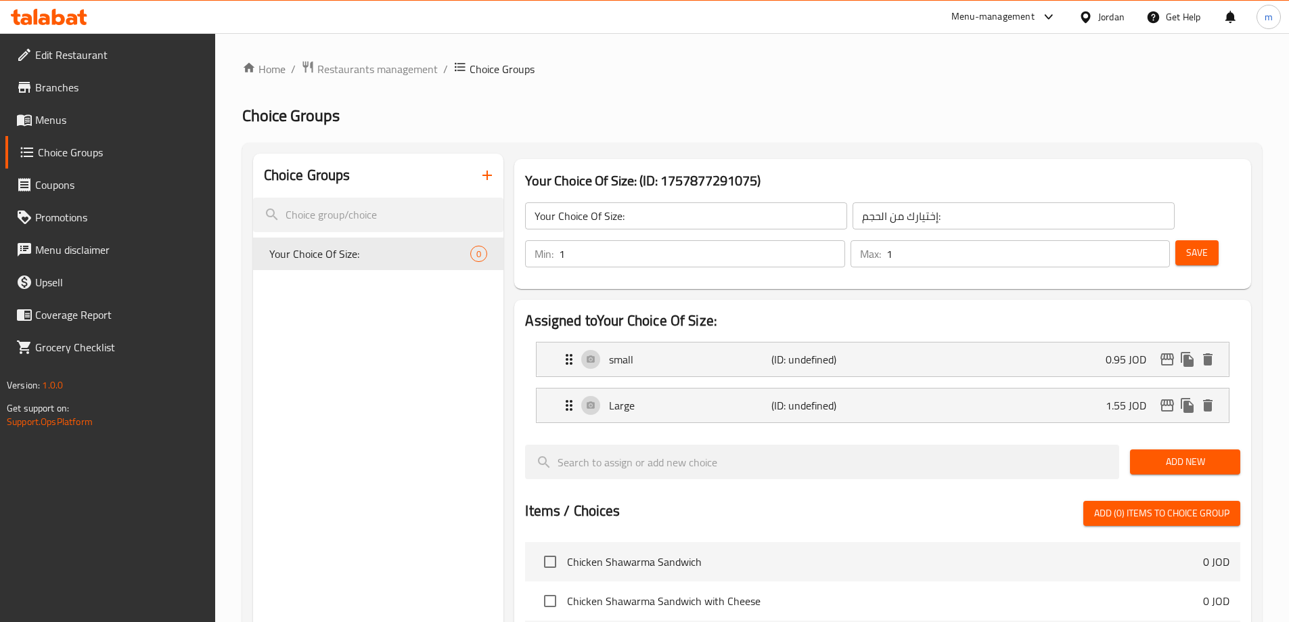
click at [1187, 244] on span "Save" at bounding box center [1198, 252] width 22 height 17
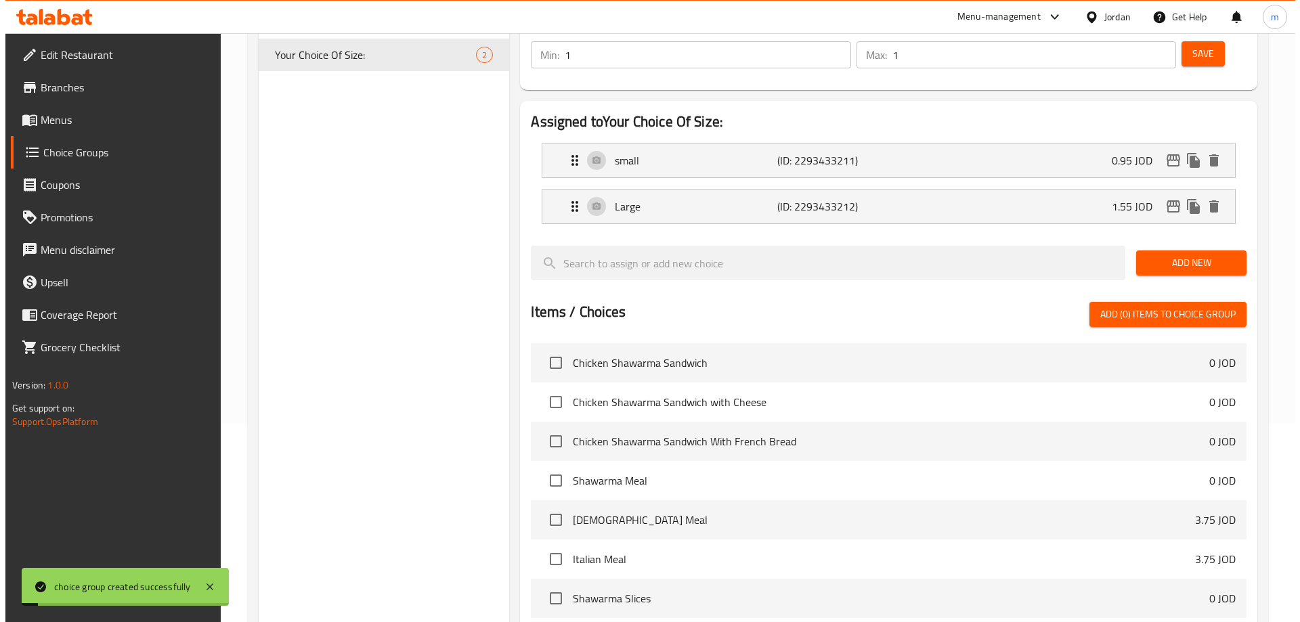
scroll to position [399, 0]
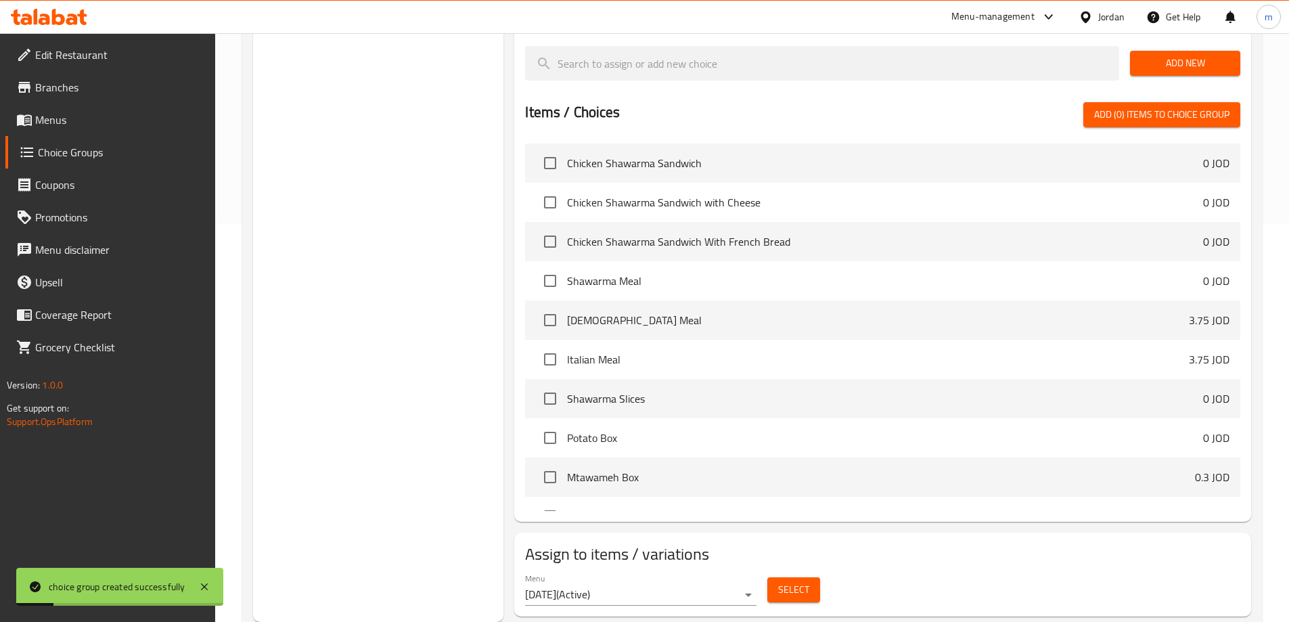
click at [784, 581] on span "Select" at bounding box center [793, 589] width 31 height 17
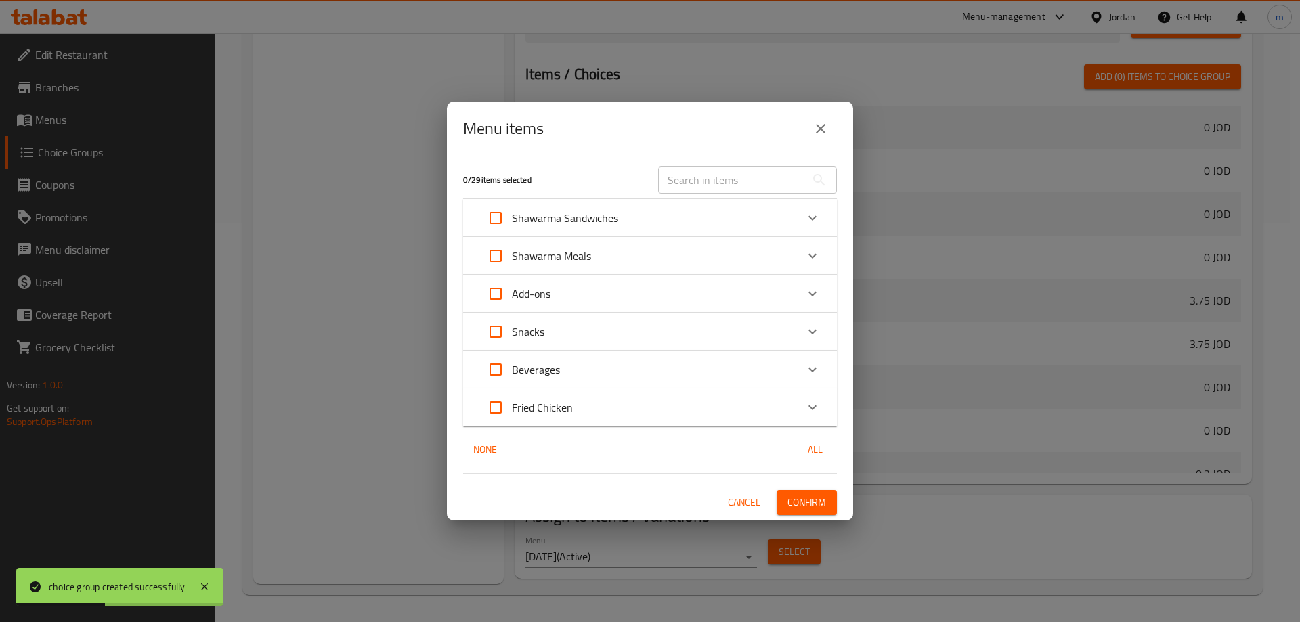
click at [814, 216] on icon "Expand" at bounding box center [812, 218] width 16 height 16
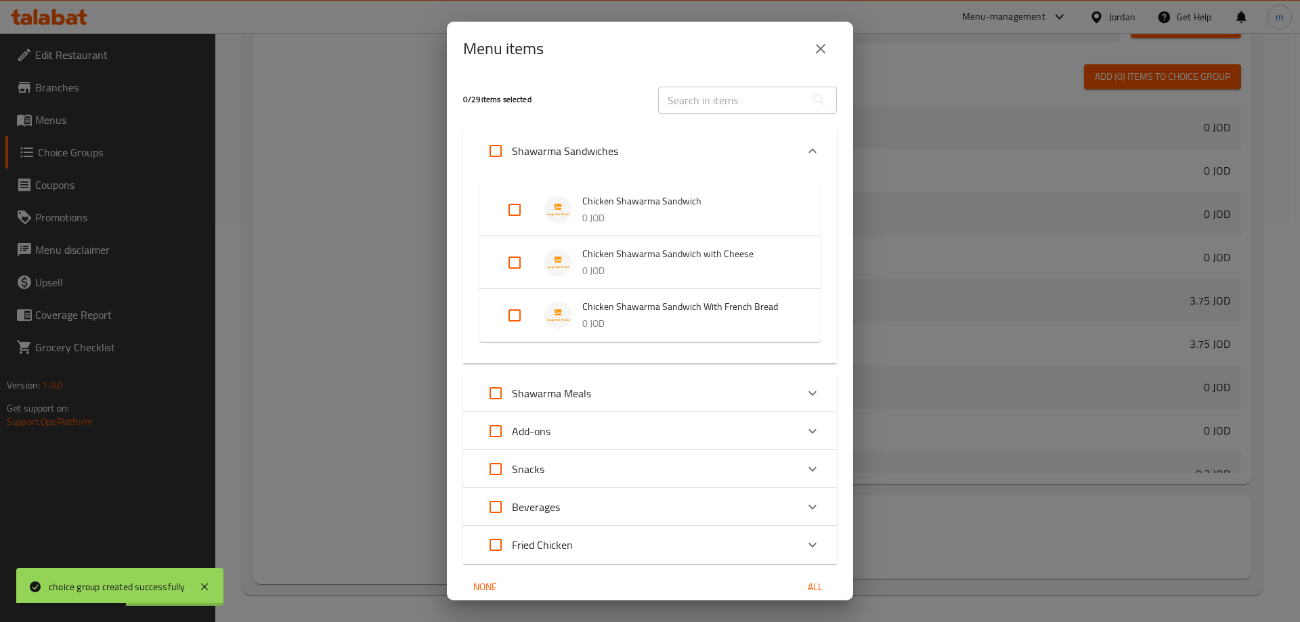
click at [510, 215] on input "Expand" at bounding box center [514, 210] width 32 height 32
checkbox input "true"
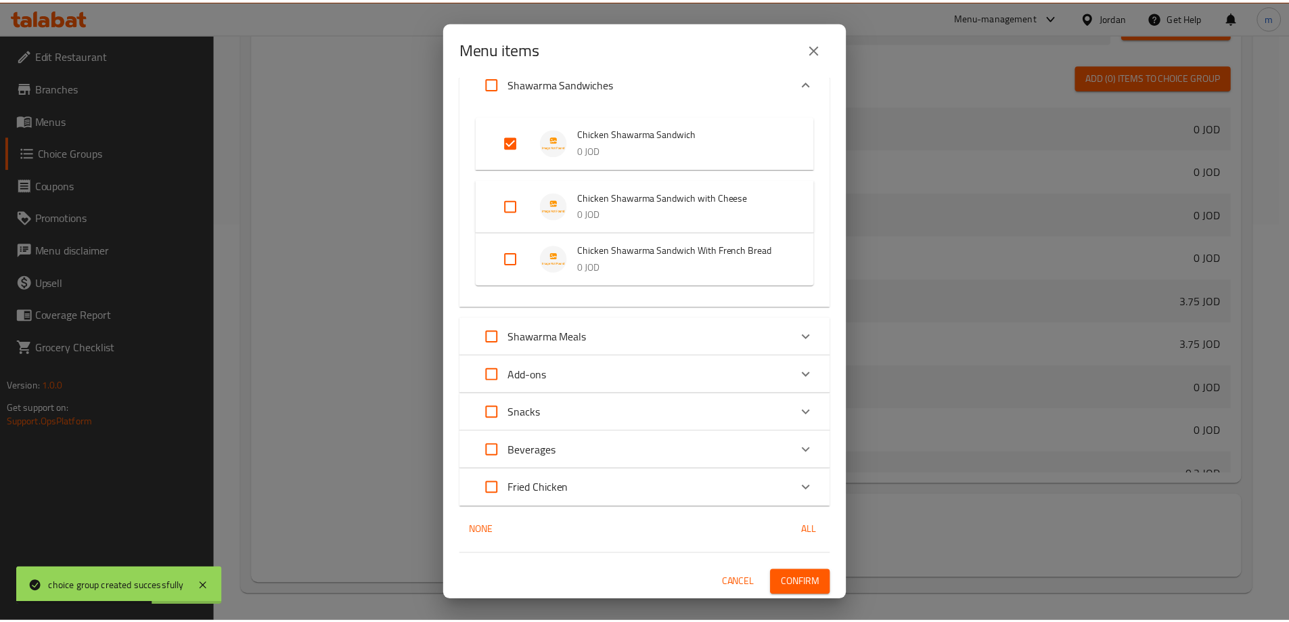
scroll to position [68, 0]
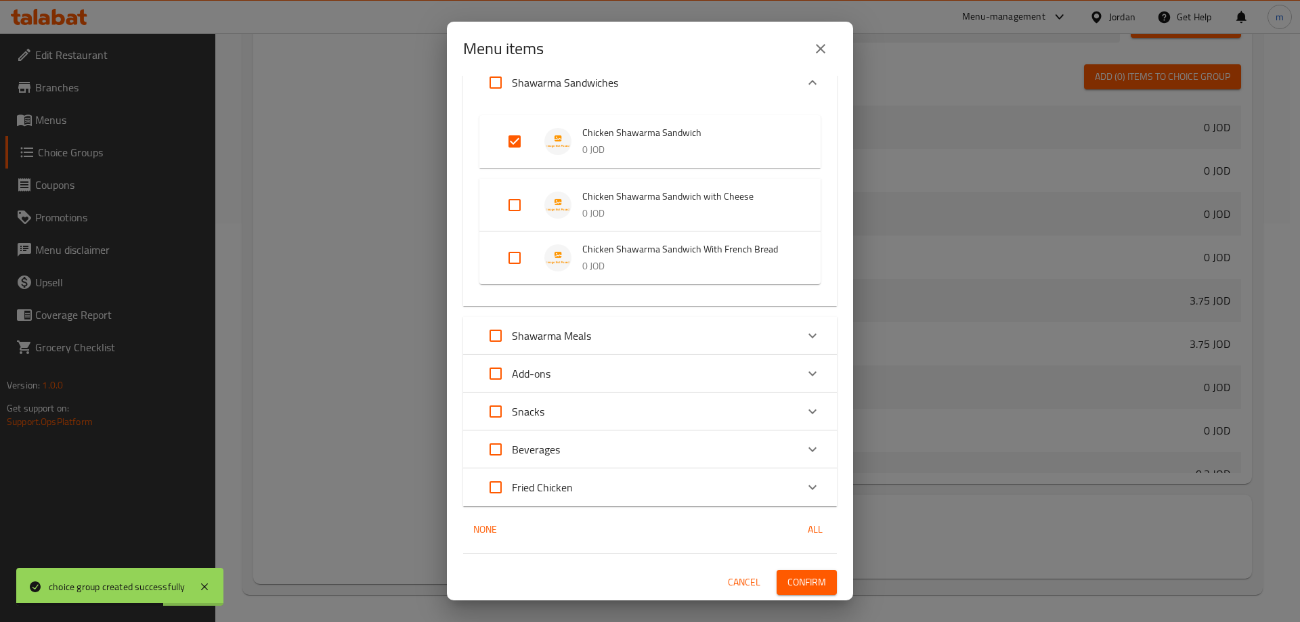
click at [801, 575] on span "Confirm" at bounding box center [806, 582] width 39 height 17
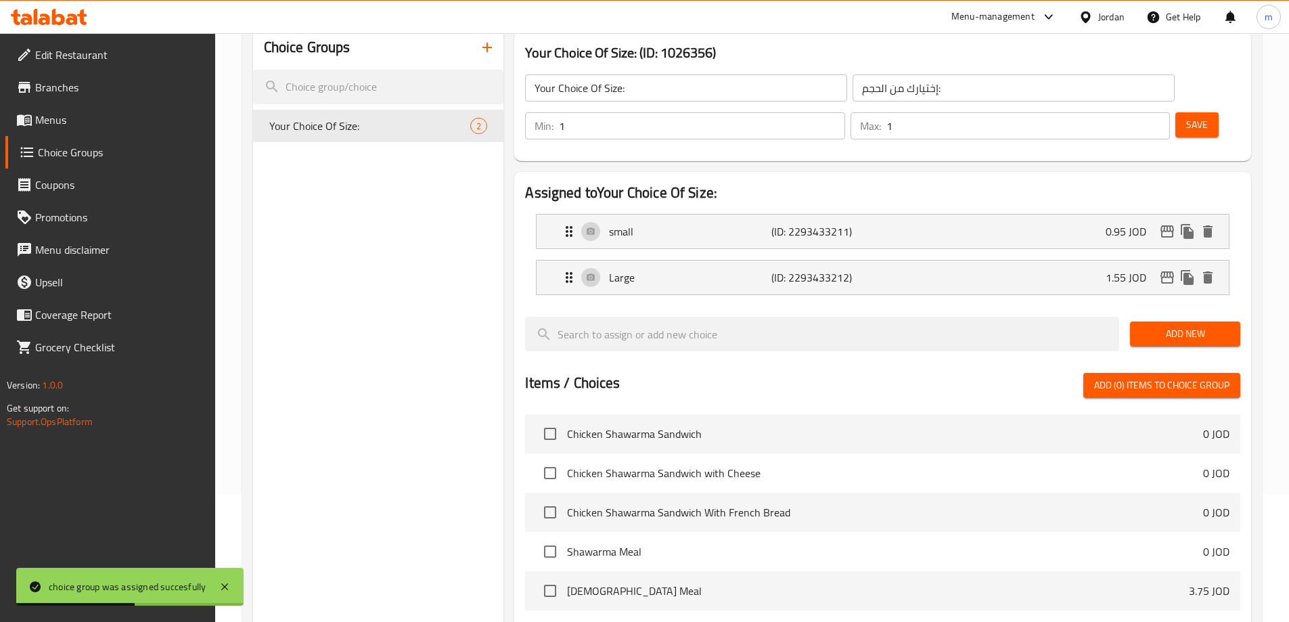
scroll to position [60, 0]
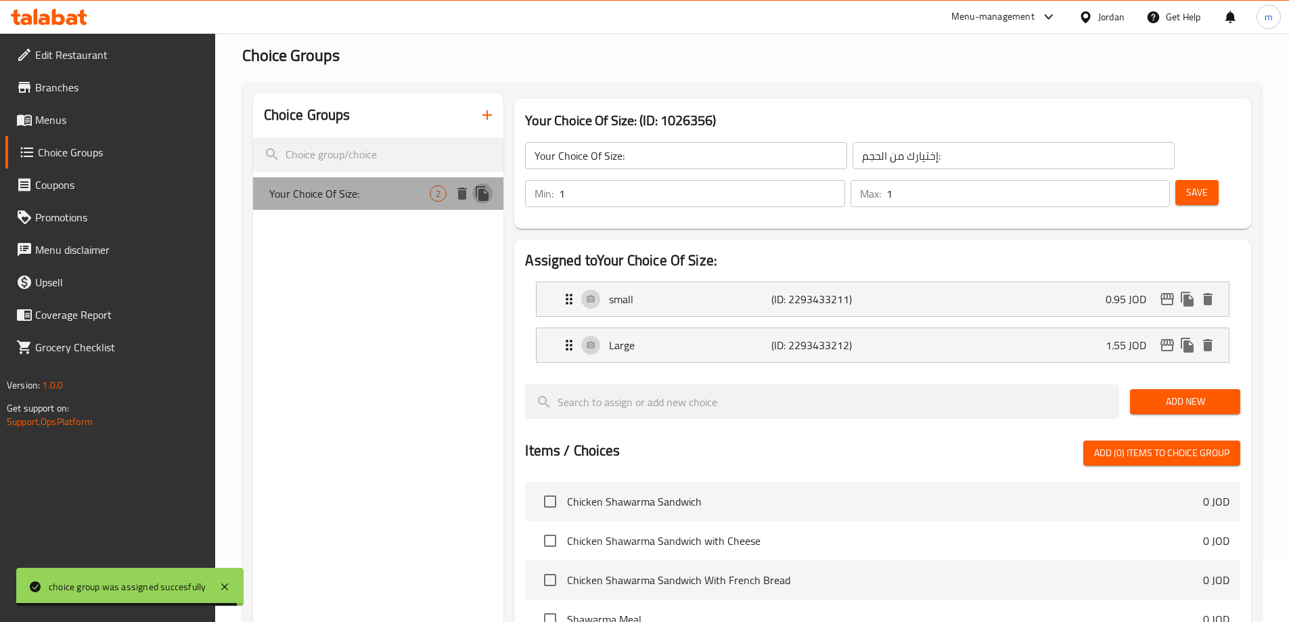
click at [489, 193] on icon "duplicate" at bounding box center [482, 193] width 16 height 16
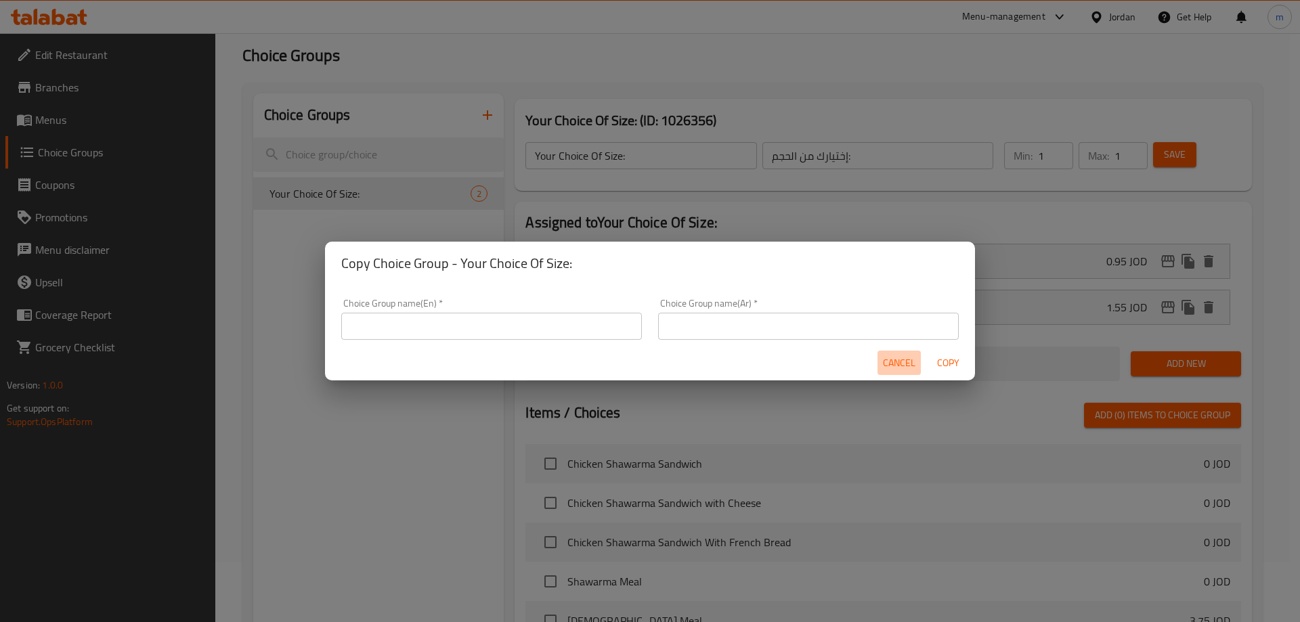
click at [893, 367] on span "Cancel" at bounding box center [899, 363] width 32 height 17
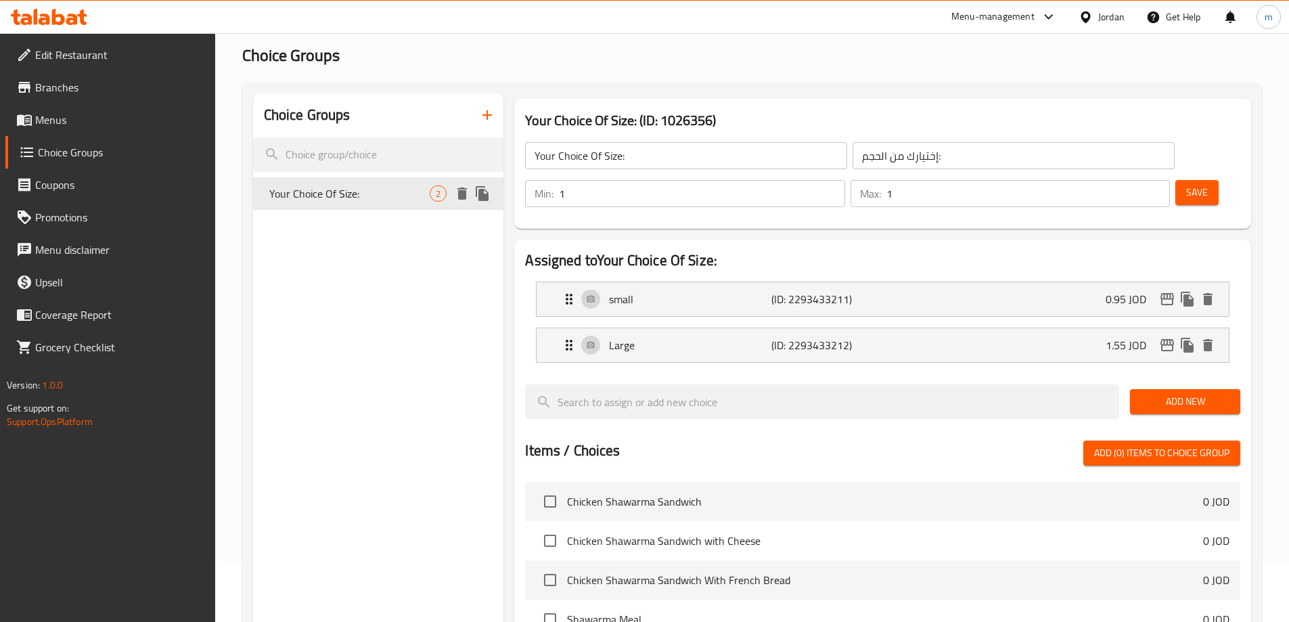
click at [379, 204] on div "Your Choice Of Size: 2" at bounding box center [378, 193] width 251 height 32
click at [483, 115] on icon "button" at bounding box center [487, 115] width 16 height 16
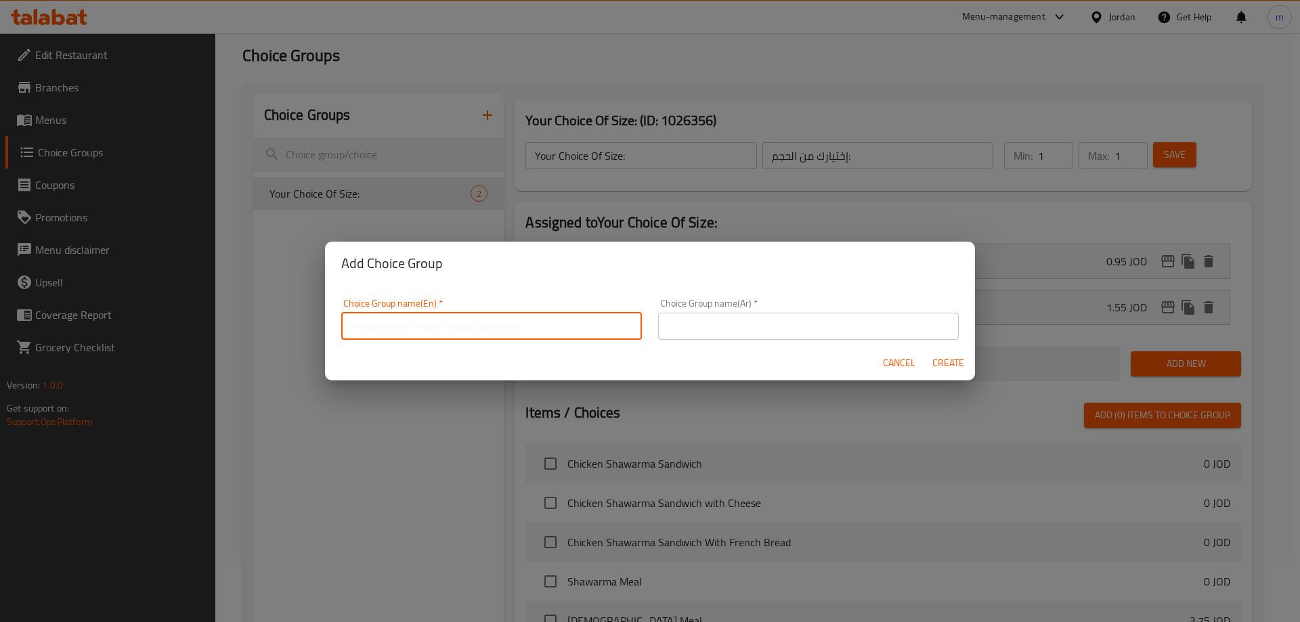
click at [450, 330] on input "text" at bounding box center [491, 326] width 301 height 27
type input "Your Choice Of Size :"
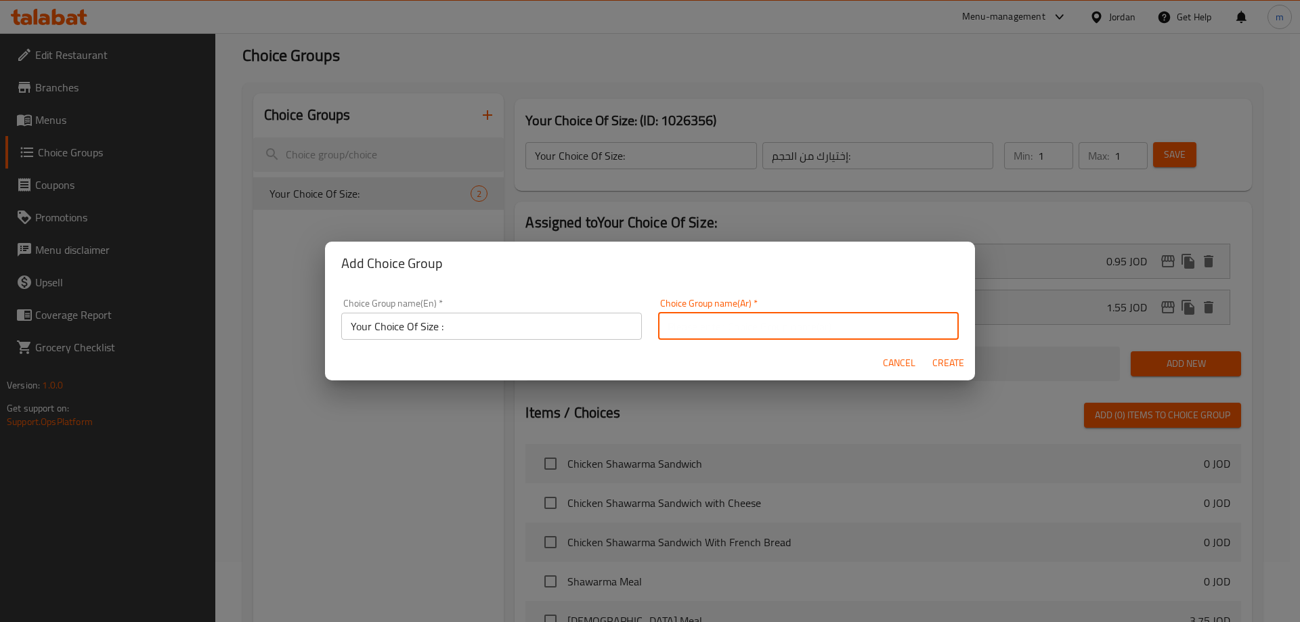
click at [722, 325] on input "text" at bounding box center [808, 326] width 301 height 27
click at [862, 328] on input "إختيارك من الحجم:" at bounding box center [808, 326] width 301 height 27
type input "إختيارك من الحجم :"
click at [957, 364] on span "Create" at bounding box center [947, 363] width 32 height 17
type input "Your Choice Of Size :"
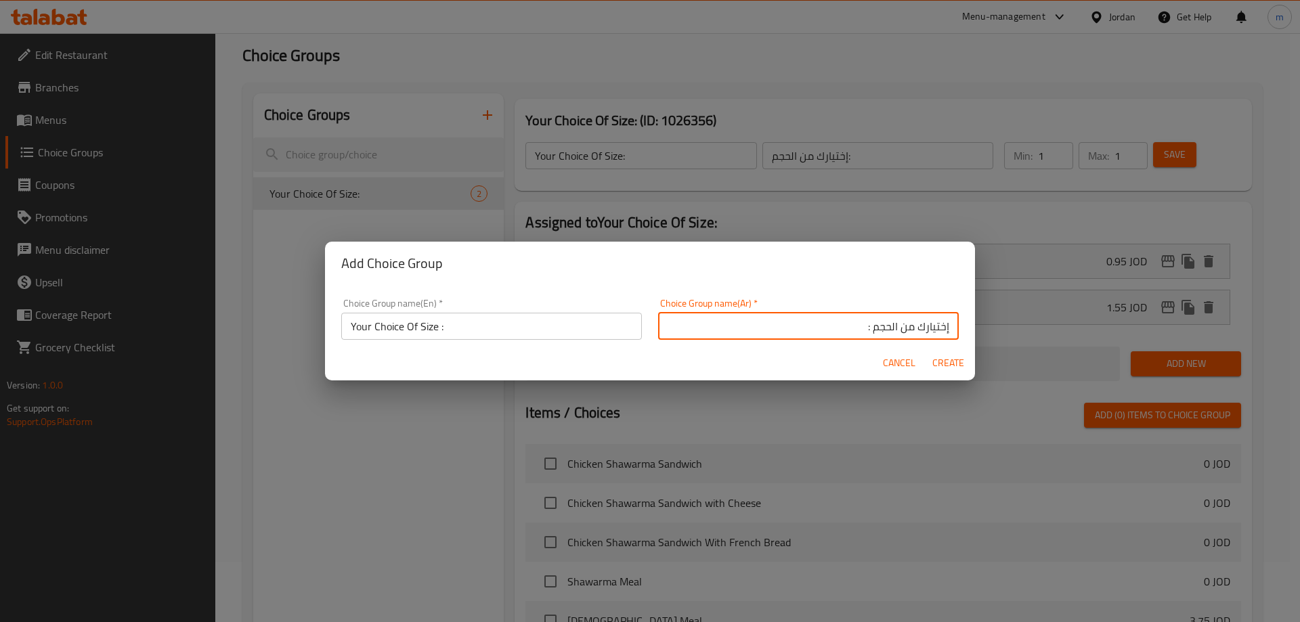
type input "إختيارك من الحجم :"
type input "0"
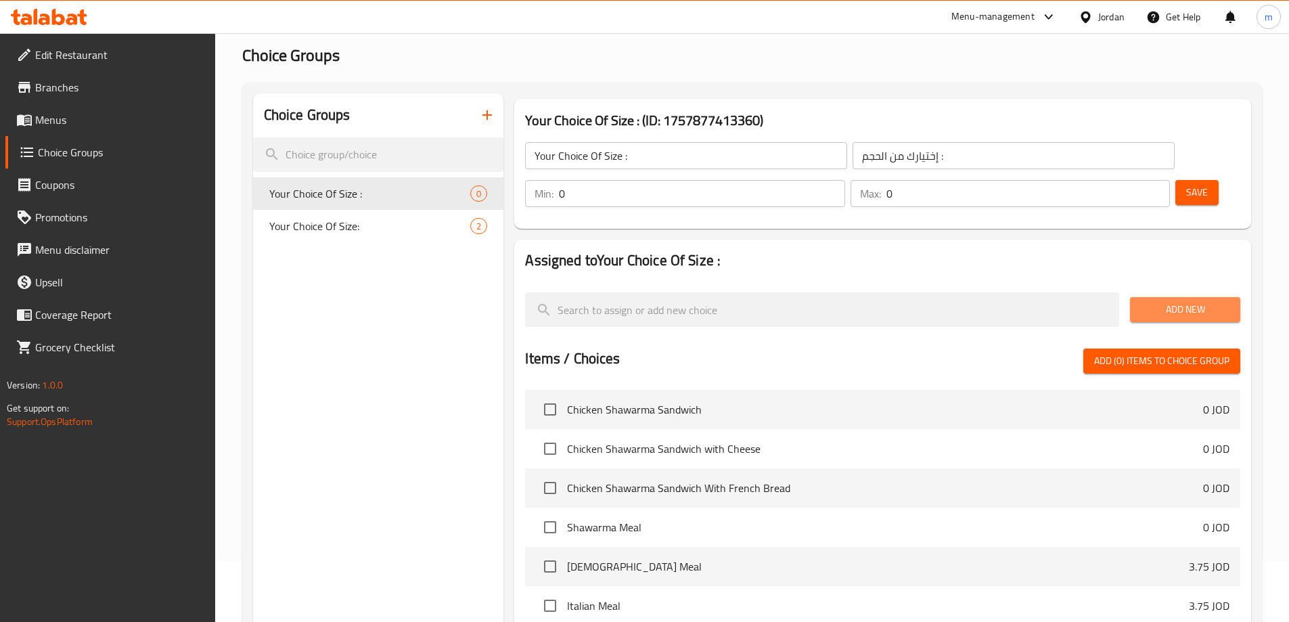
click at [1211, 301] on span "Add New" at bounding box center [1185, 309] width 89 height 17
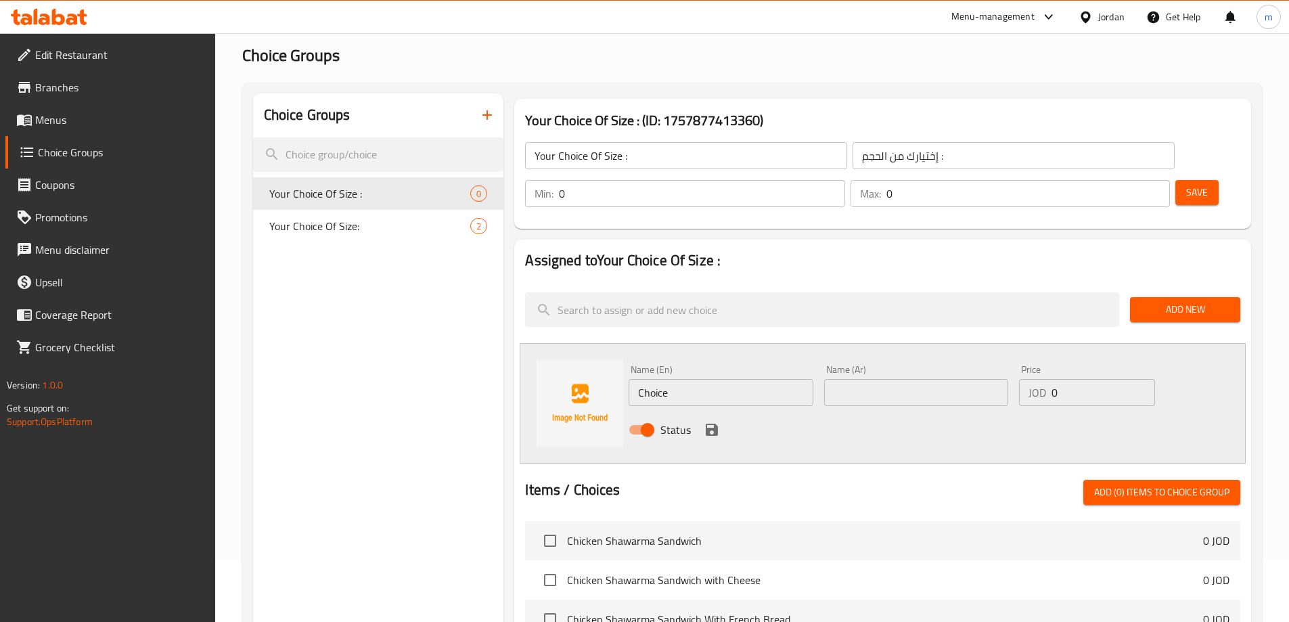
click at [1191, 301] on span "Add New" at bounding box center [1185, 309] width 89 height 17
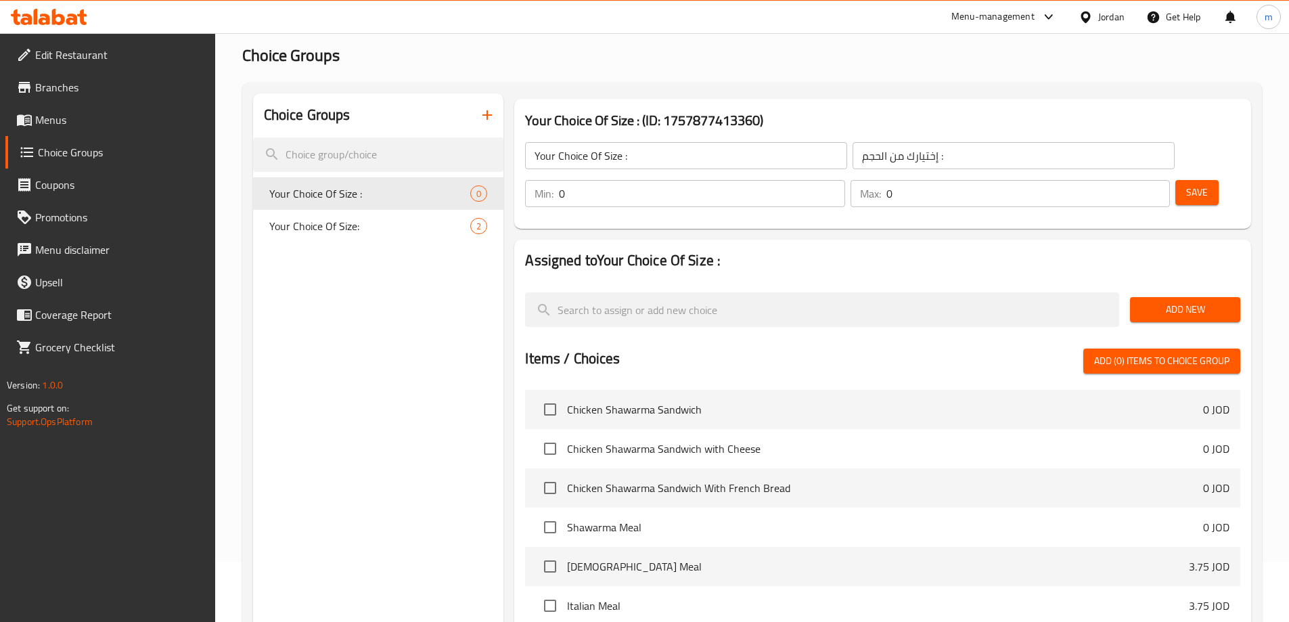
click at [1190, 301] on span "Add New" at bounding box center [1185, 309] width 89 height 17
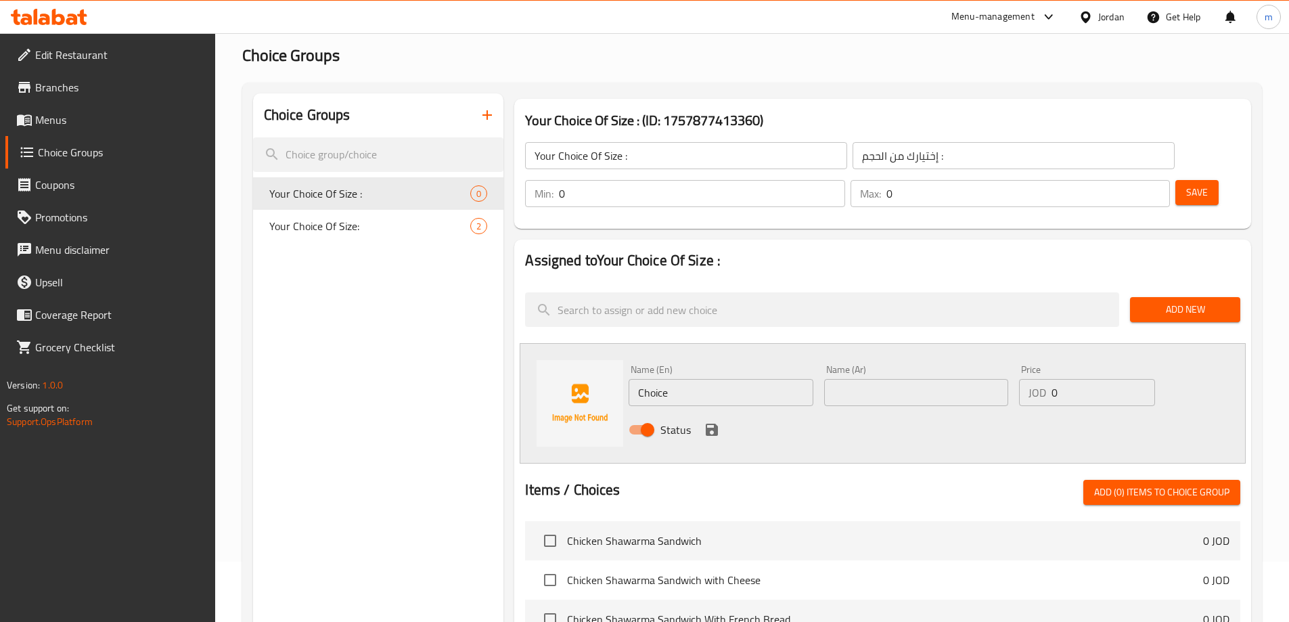
click at [706, 379] on input "Choice" at bounding box center [721, 392] width 184 height 27
paste input "Small"
type input "Small"
click at [858, 379] on input "text" at bounding box center [916, 392] width 184 height 27
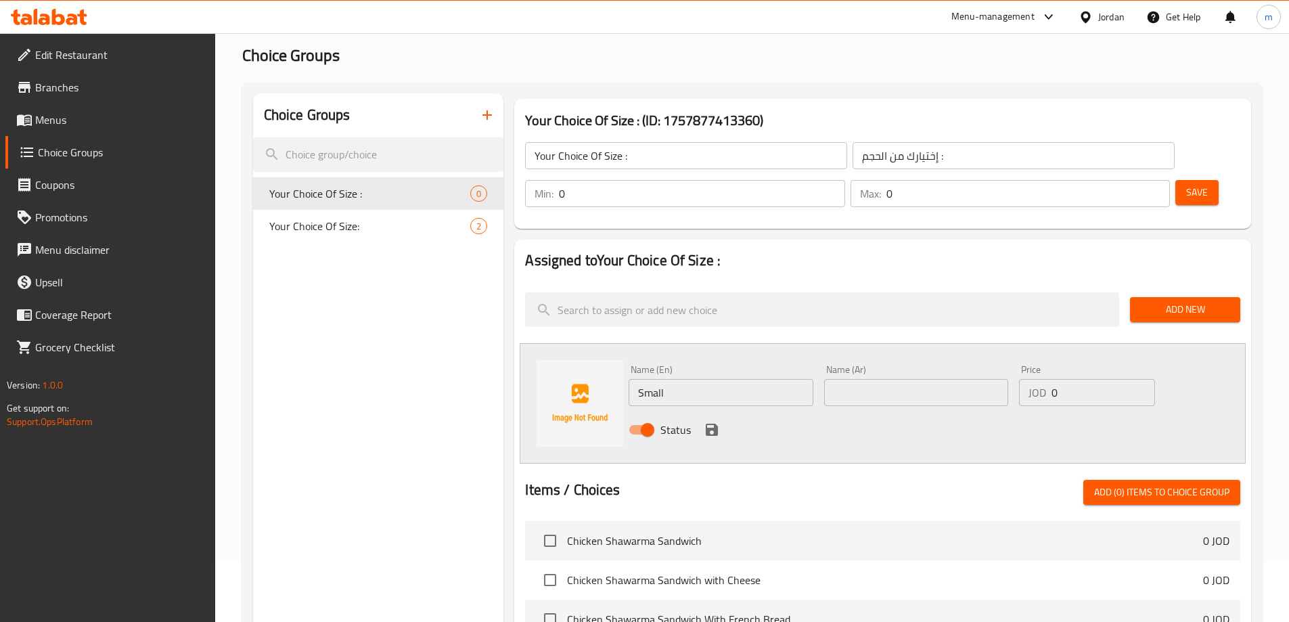
click at [865, 379] on input "text" at bounding box center [916, 392] width 184 height 27
paste input "صغير"
type input "صغير"
click at [1115, 379] on input "0" at bounding box center [1103, 392] width 103 height 27
click at [1097, 379] on input "0" at bounding box center [1103, 392] width 103 height 27
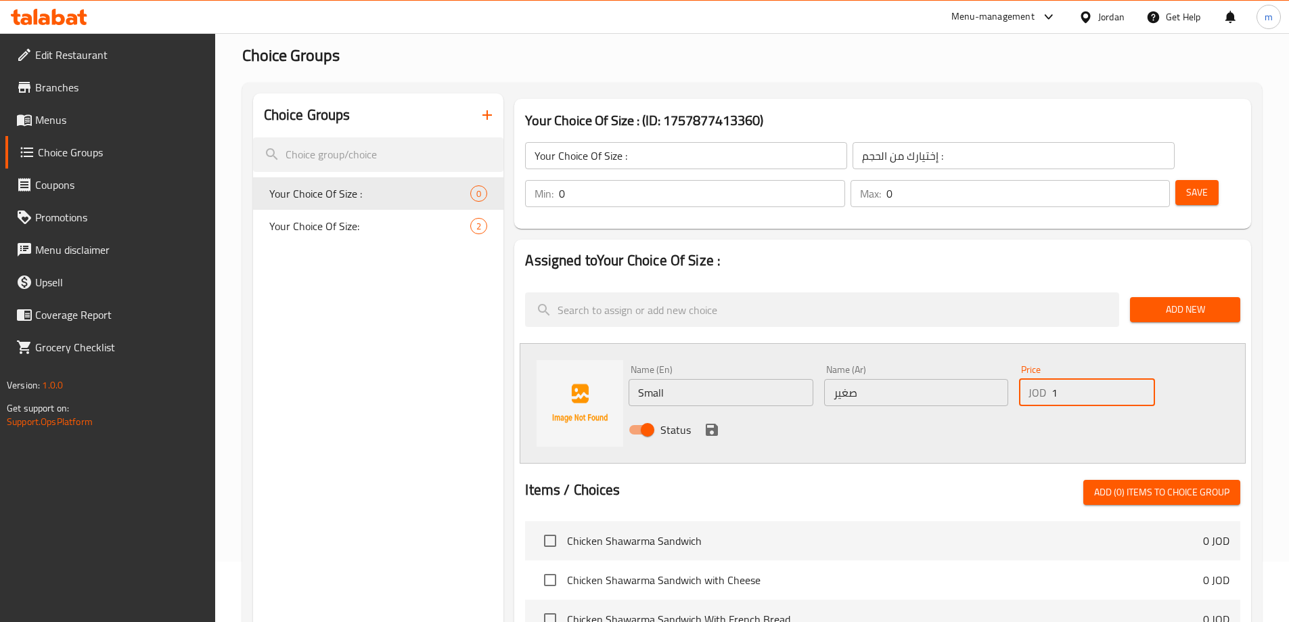
type input "1"
click at [718, 422] on icon "save" at bounding box center [712, 430] width 16 height 16
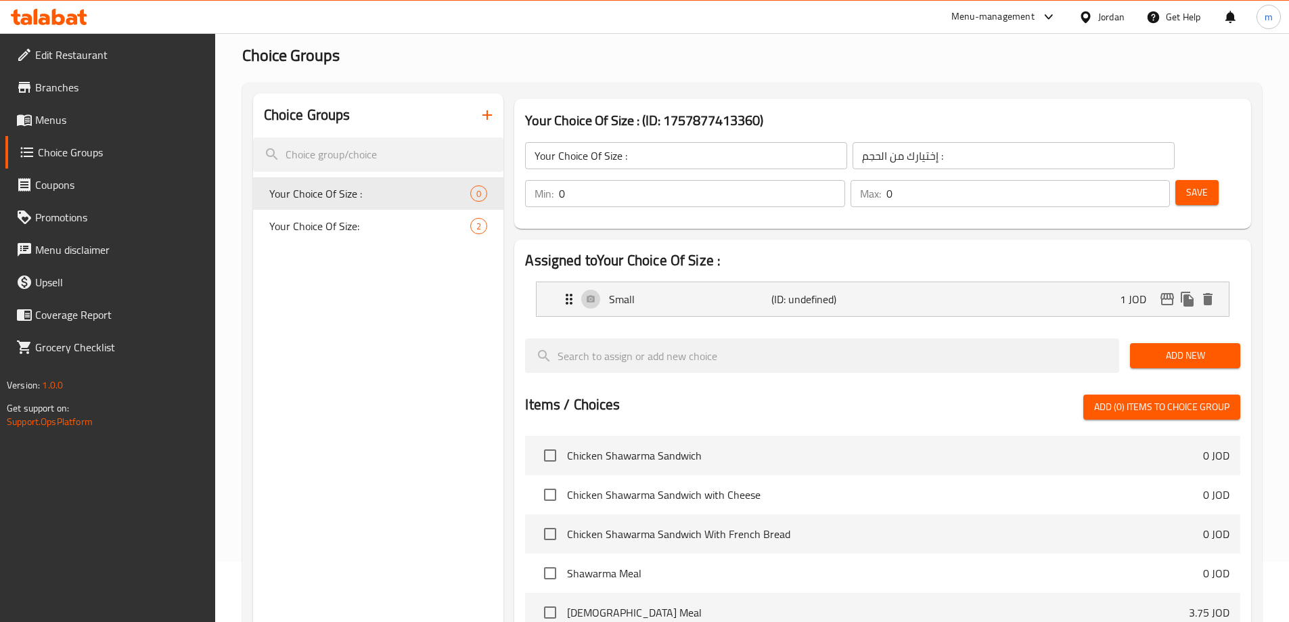
click at [1189, 347] on span "Add New" at bounding box center [1185, 355] width 89 height 17
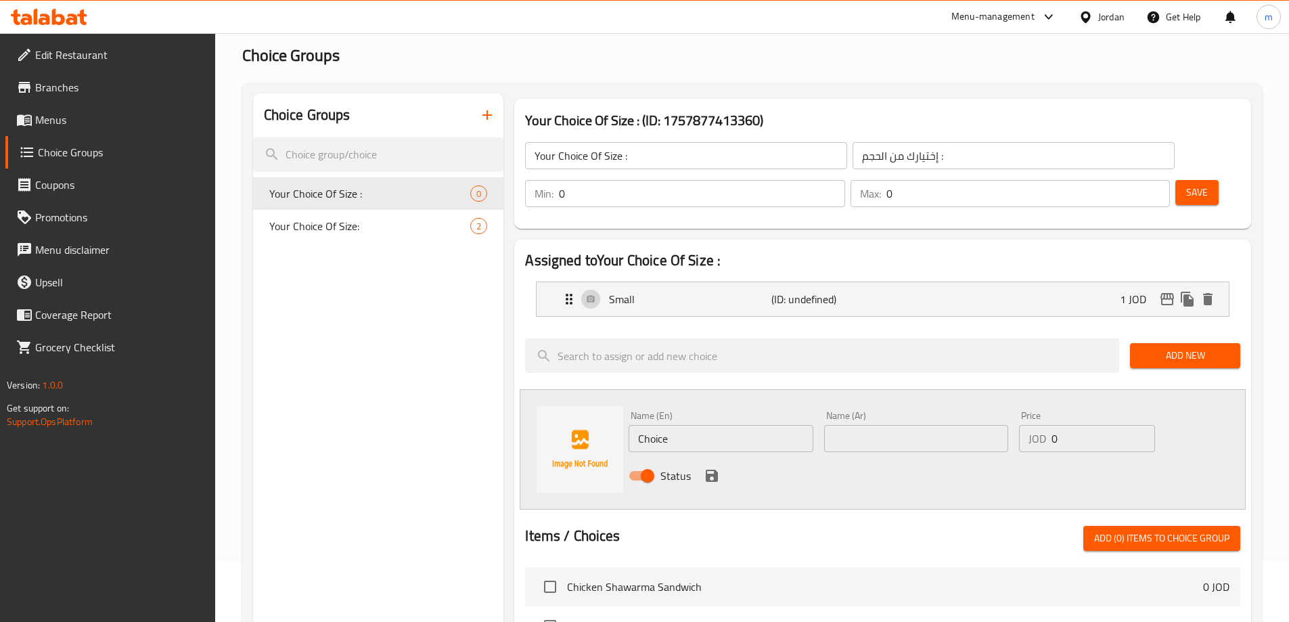
drag, startPoint x: 693, startPoint y: 424, endPoint x: 695, endPoint y: 411, distance: 13.0
click at [692, 458] on div "Status" at bounding box center [916, 476] width 586 height 37
click at [699, 425] on input "Choice" at bounding box center [721, 438] width 184 height 27
type input "Large"
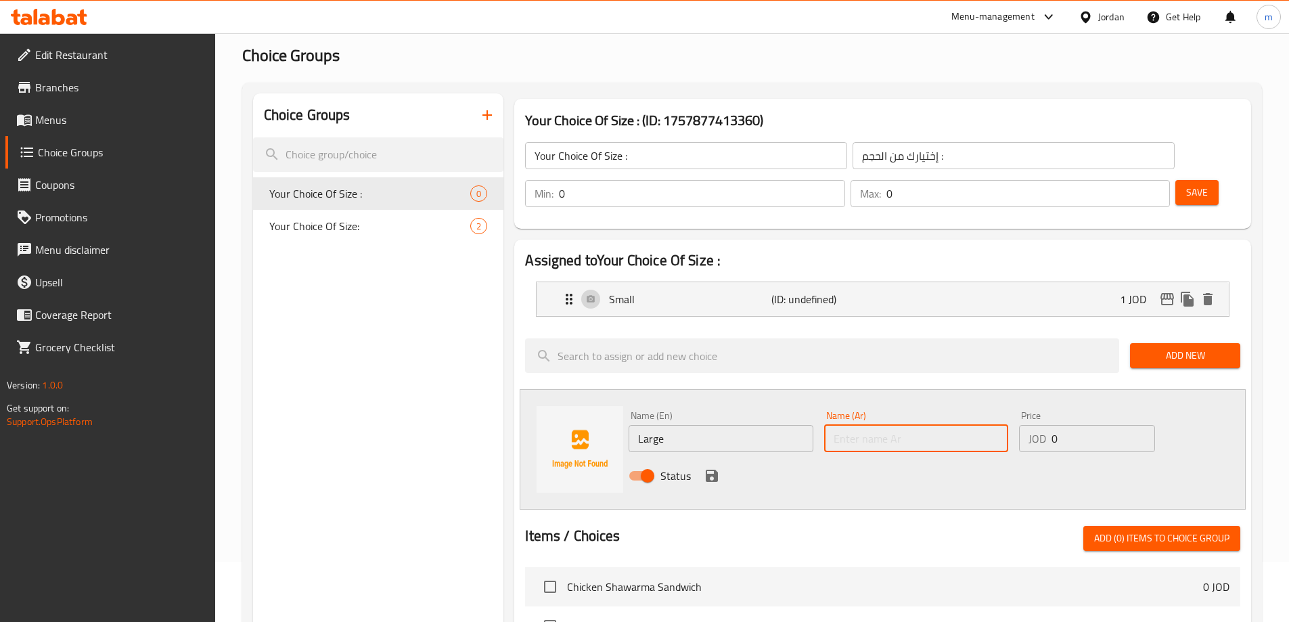
click at [877, 425] on input "text" at bounding box center [916, 438] width 184 height 27
click at [965, 425] on input "text" at bounding box center [916, 438] width 184 height 27
paste input "كبير"
type input "كبير"
click at [1092, 425] on input "0" at bounding box center [1103, 438] width 103 height 27
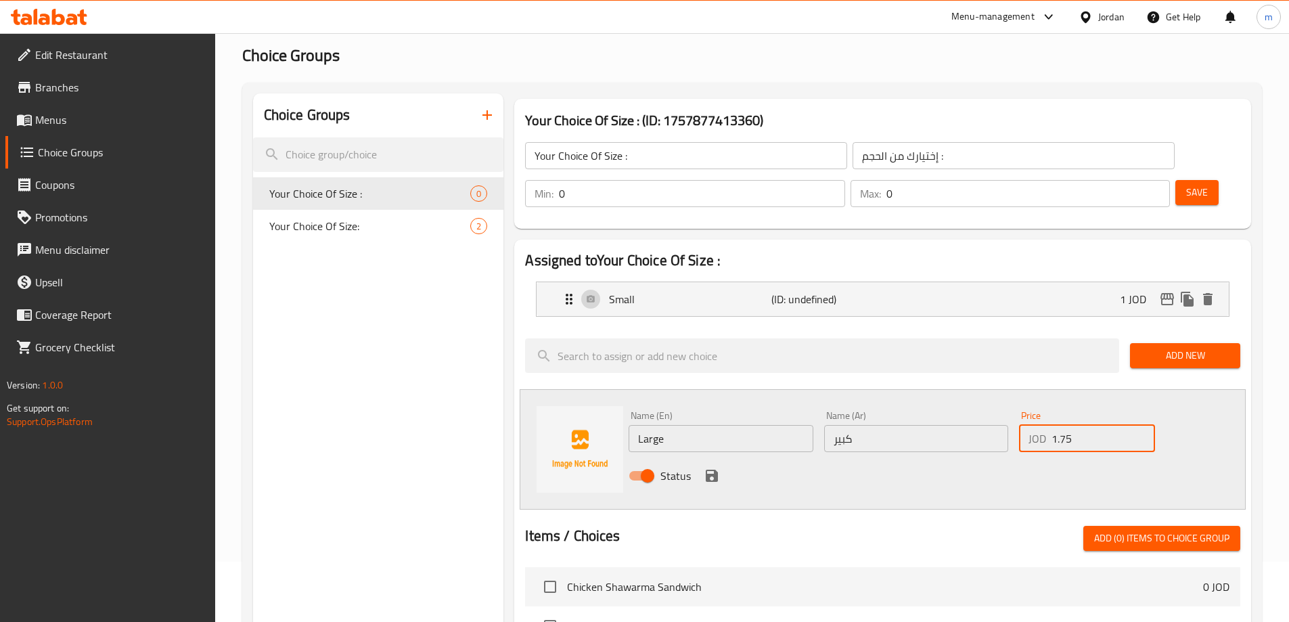
type input "1.75"
click at [713, 468] on icon "save" at bounding box center [712, 476] width 16 height 16
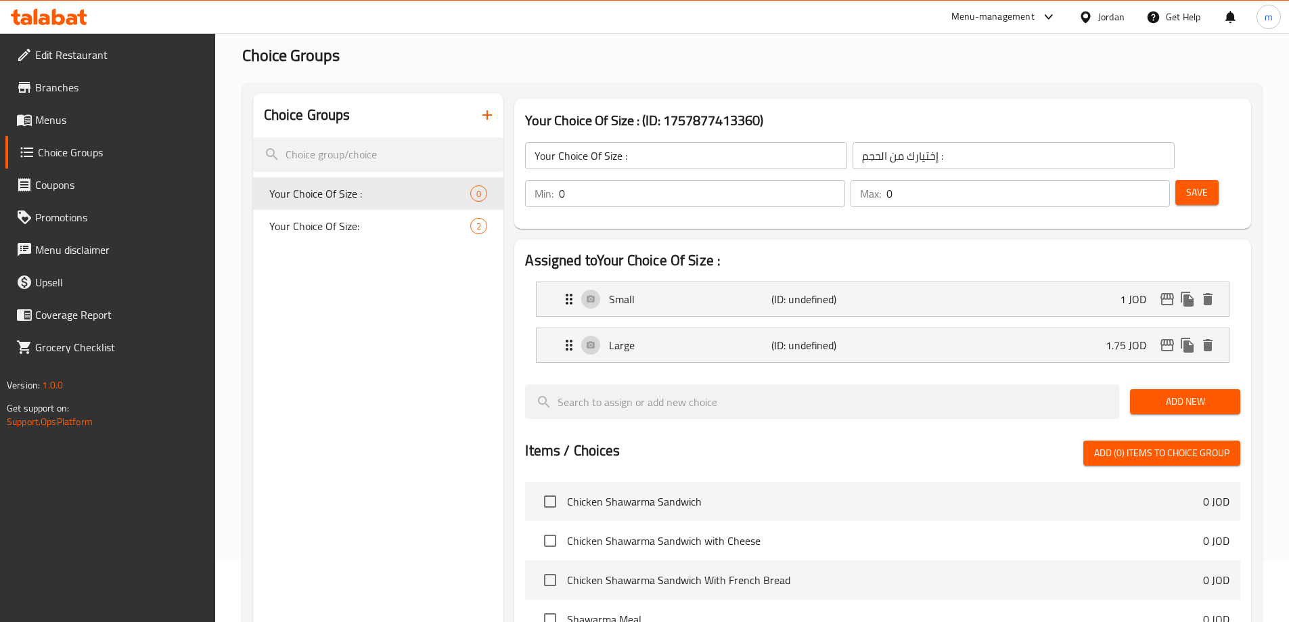
click at [845, 180] on input "0" at bounding box center [702, 193] width 286 height 27
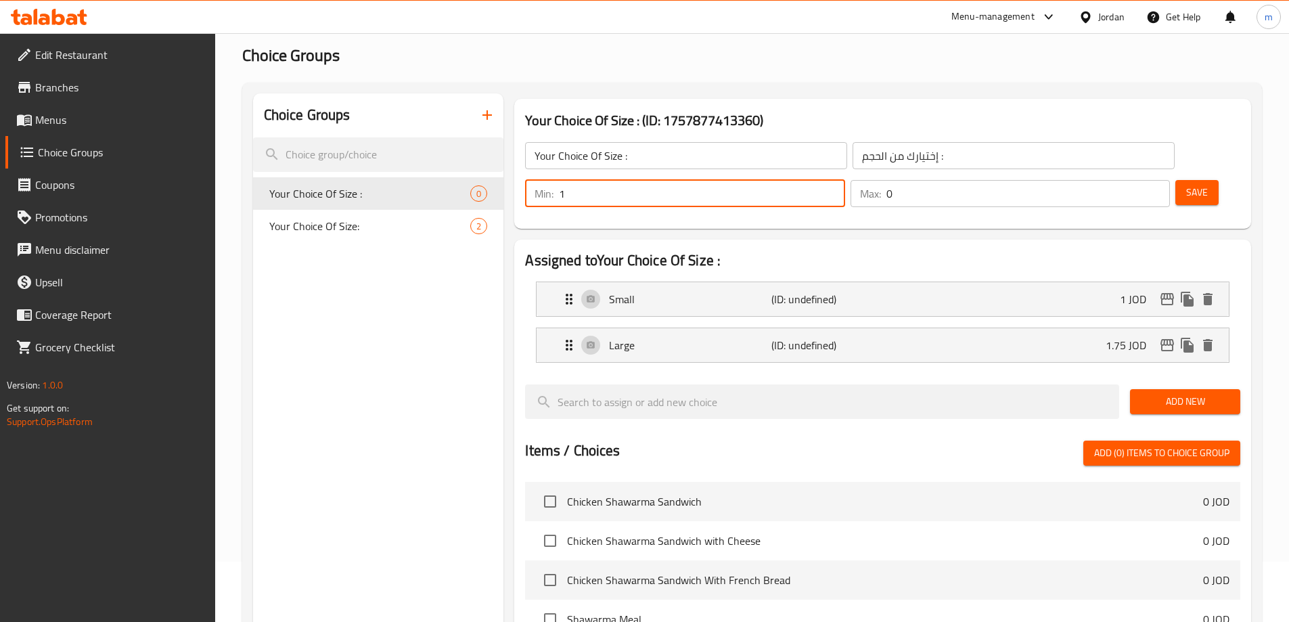
type input "1"
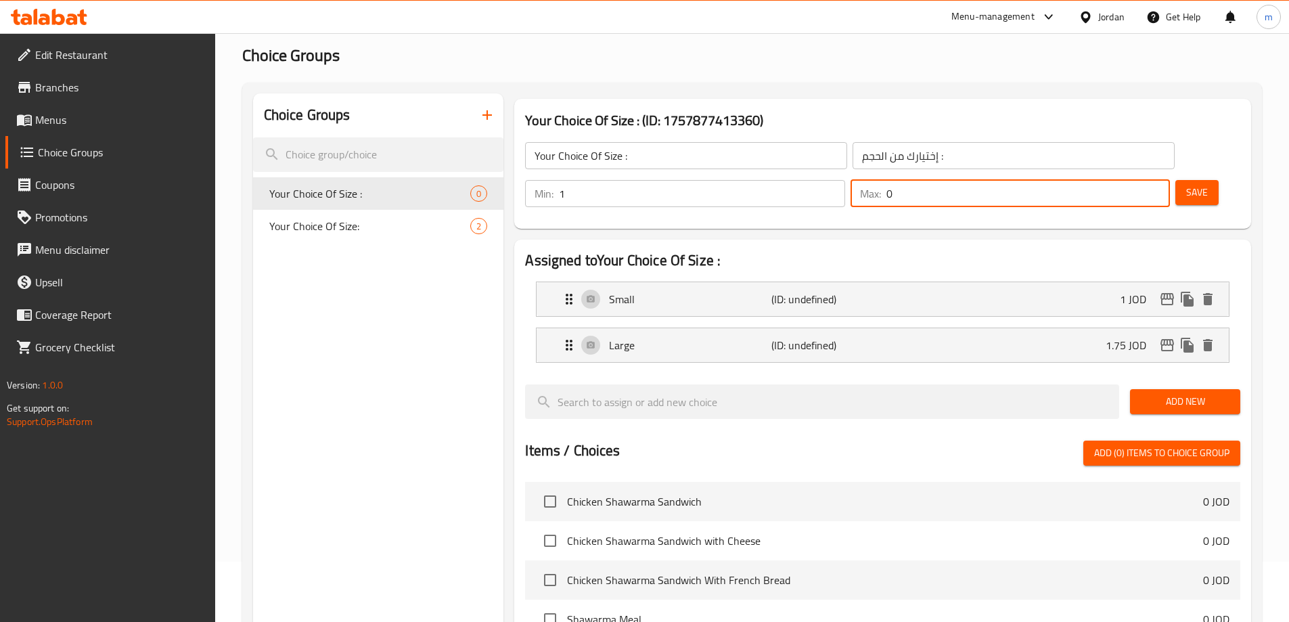
click at [1117, 180] on input "0" at bounding box center [1029, 193] width 284 height 27
type input "1"
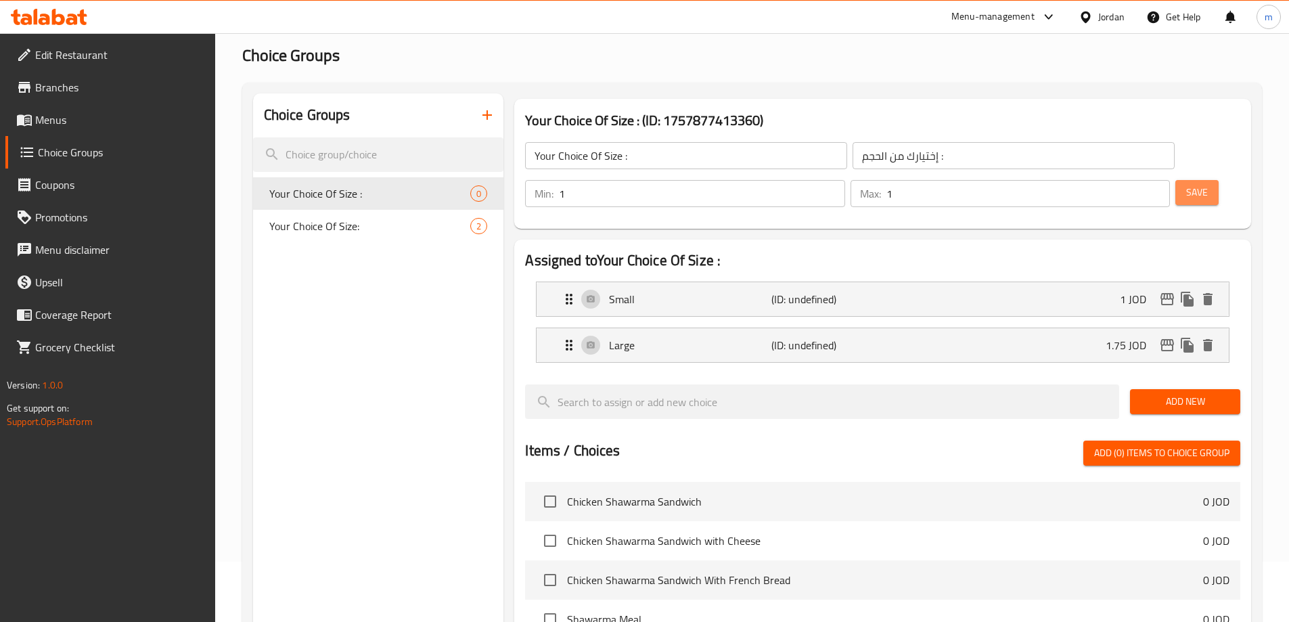
click at [1187, 184] on span "Save" at bounding box center [1198, 192] width 22 height 17
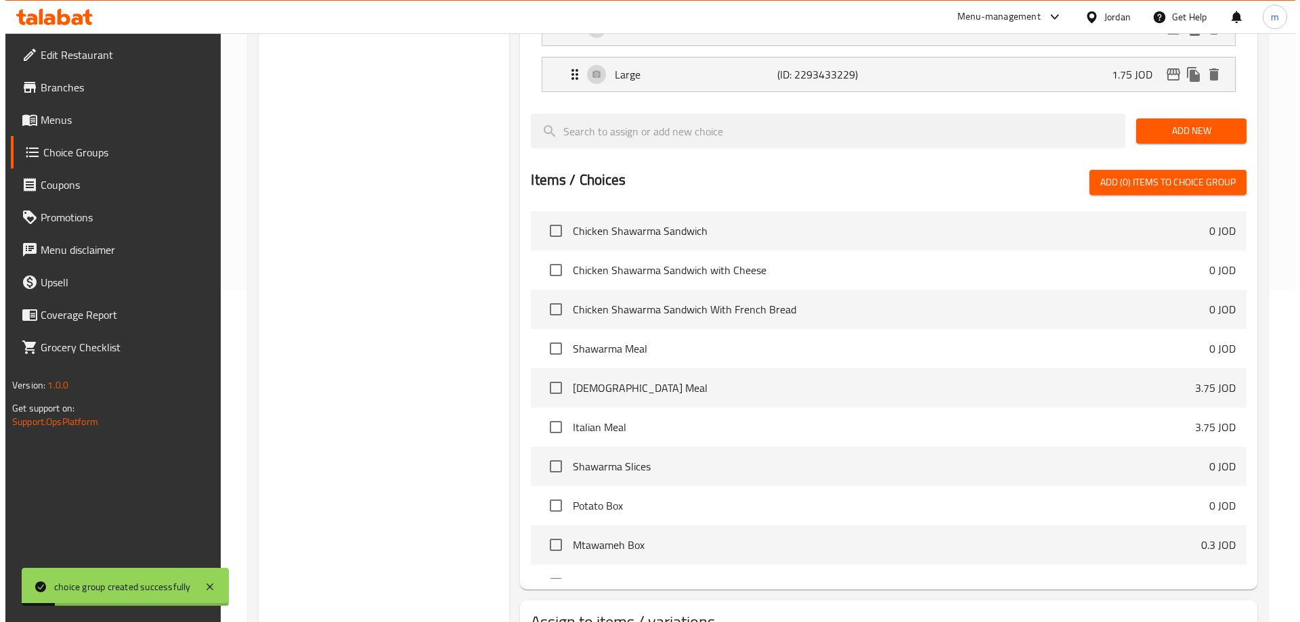
scroll to position [399, 0]
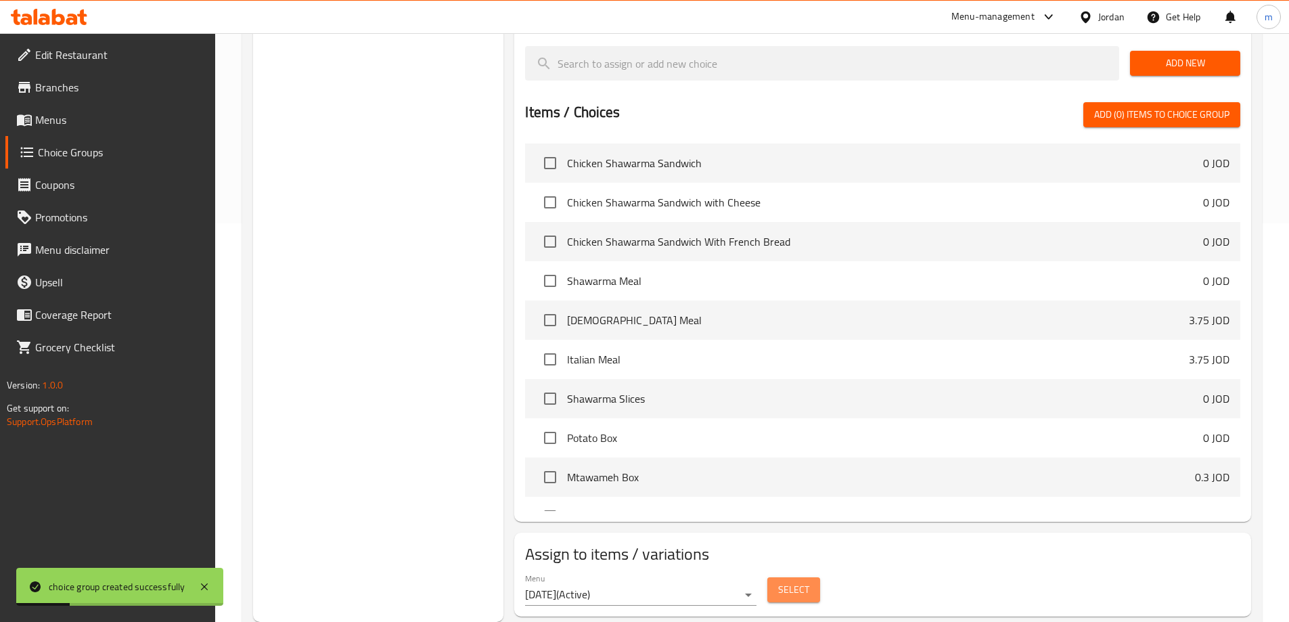
click at [791, 581] on span "Select" at bounding box center [793, 589] width 31 height 17
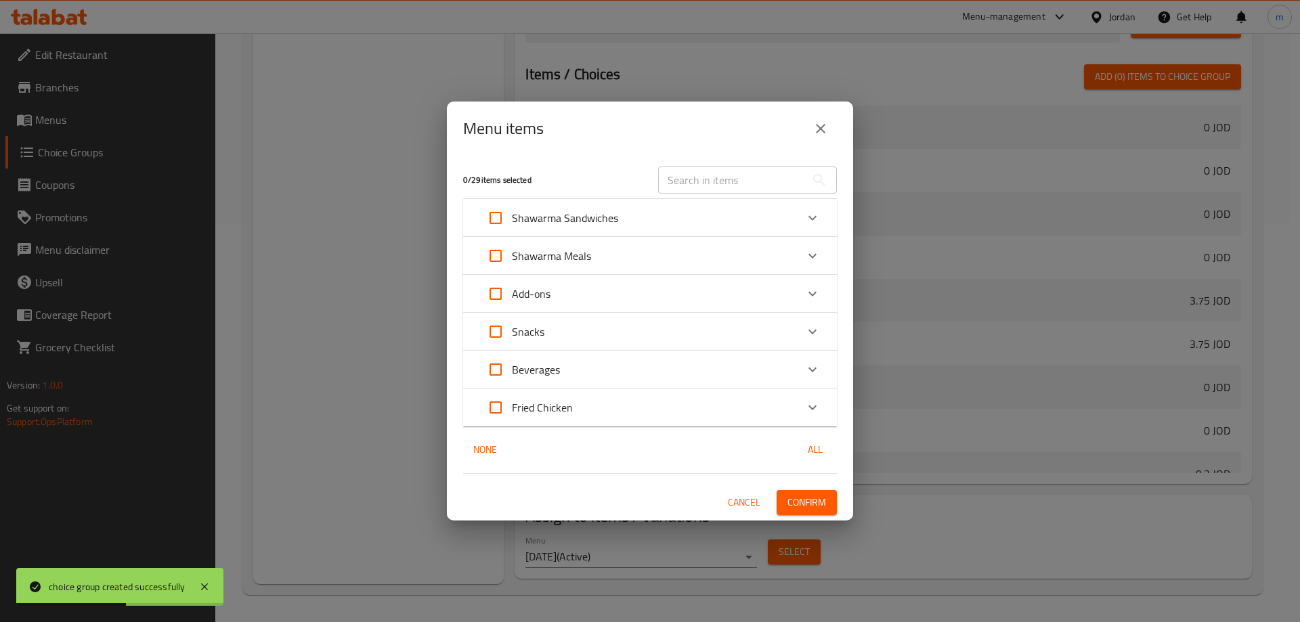
click at [809, 217] on icon "Expand" at bounding box center [812, 218] width 16 height 16
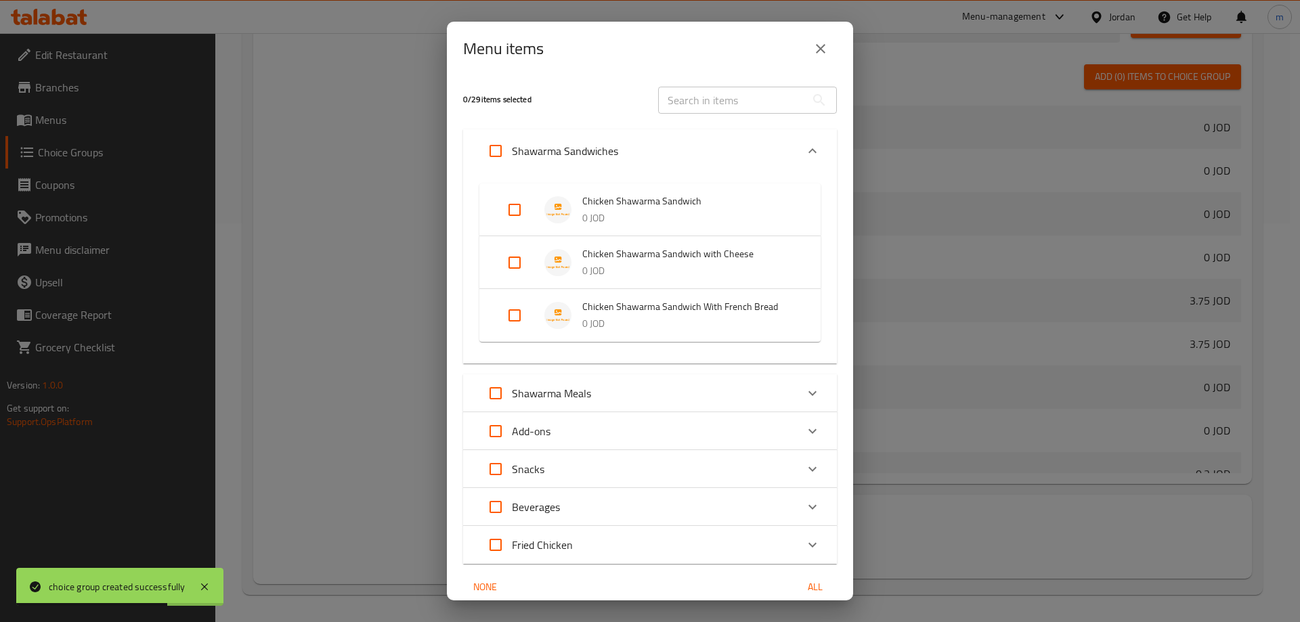
click at [514, 265] on input "Expand" at bounding box center [514, 262] width 32 height 32
checkbox input "true"
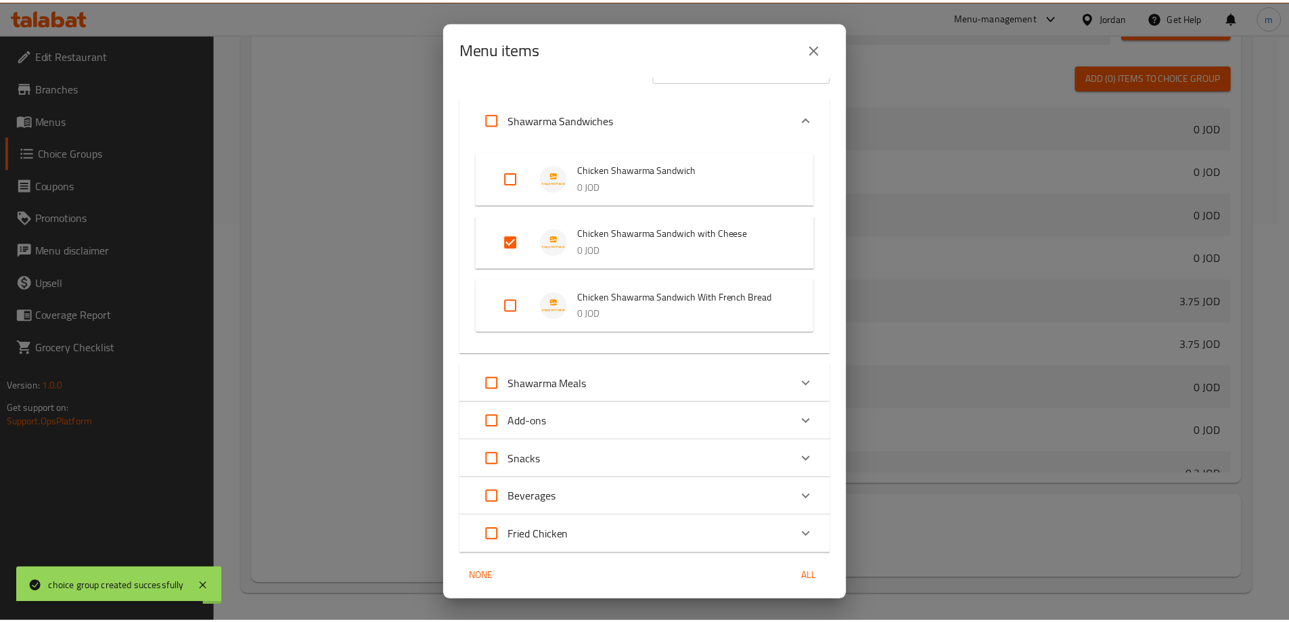
scroll to position [79, 0]
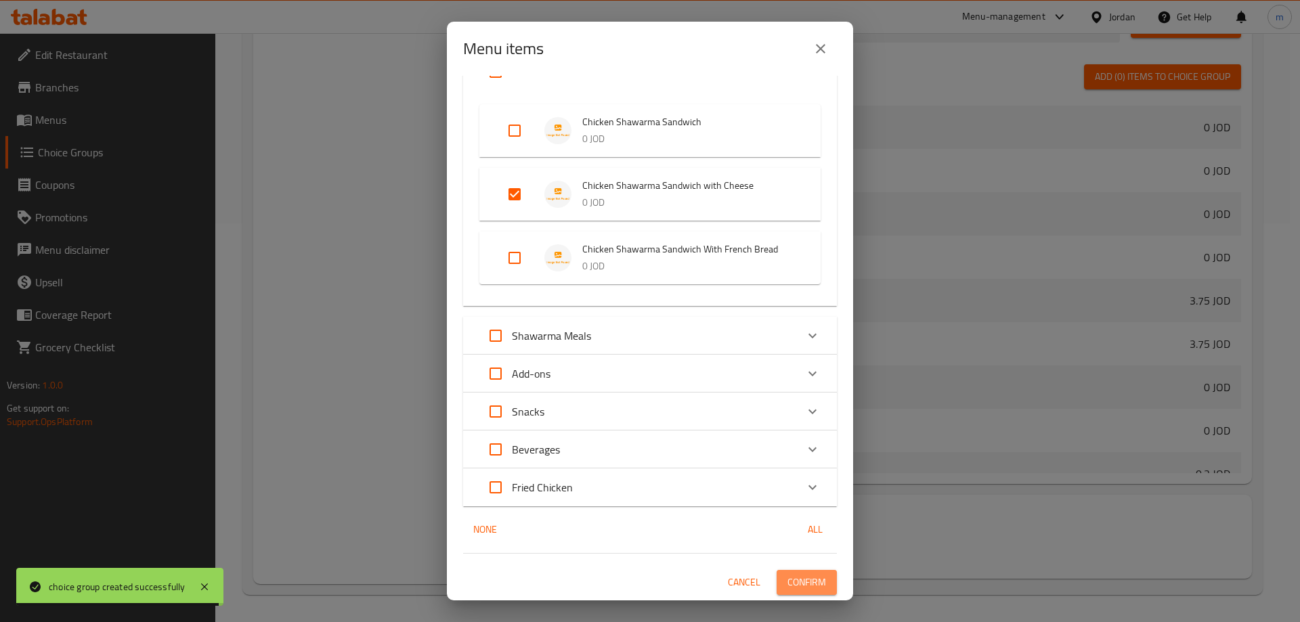
click at [800, 588] on span "Confirm" at bounding box center [806, 582] width 39 height 17
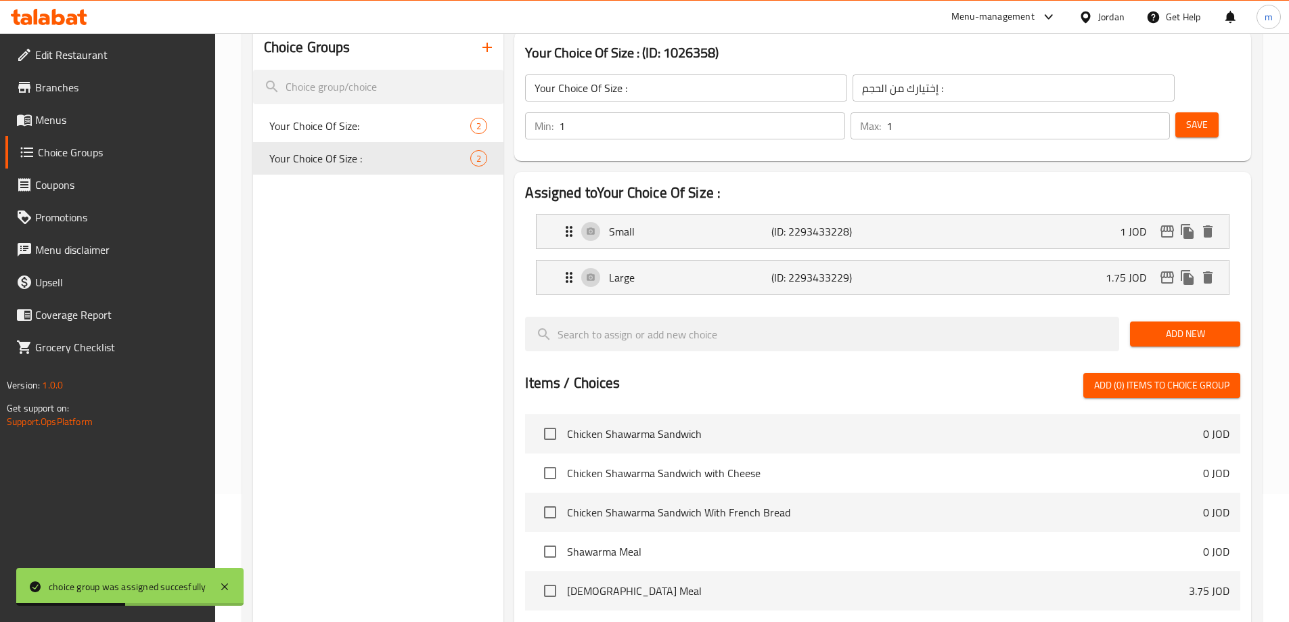
scroll to position [0, 0]
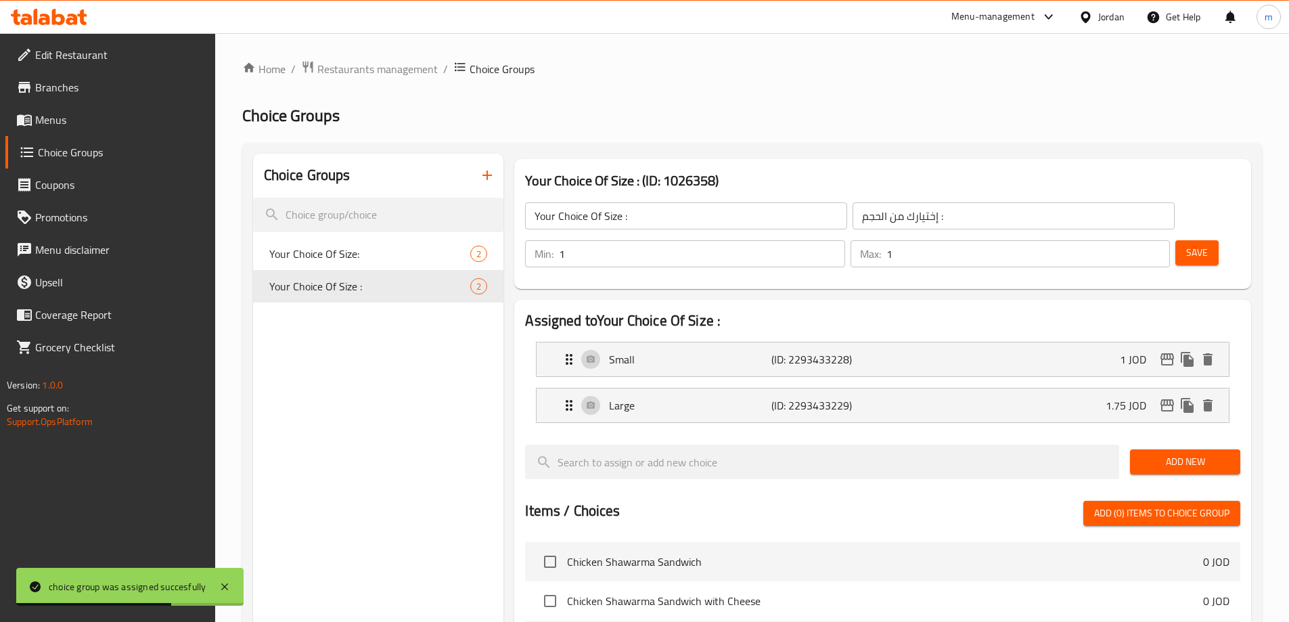
click at [483, 175] on icon "button" at bounding box center [487, 175] width 16 height 16
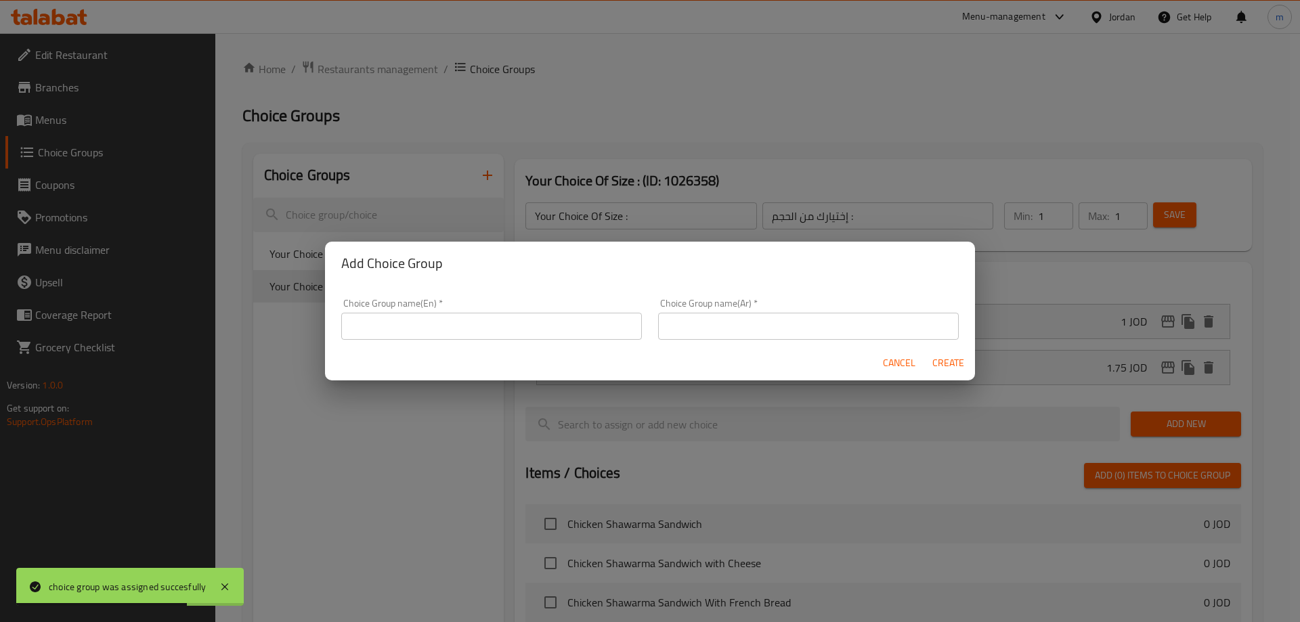
click at [493, 329] on input "text" at bounding box center [491, 326] width 301 height 27
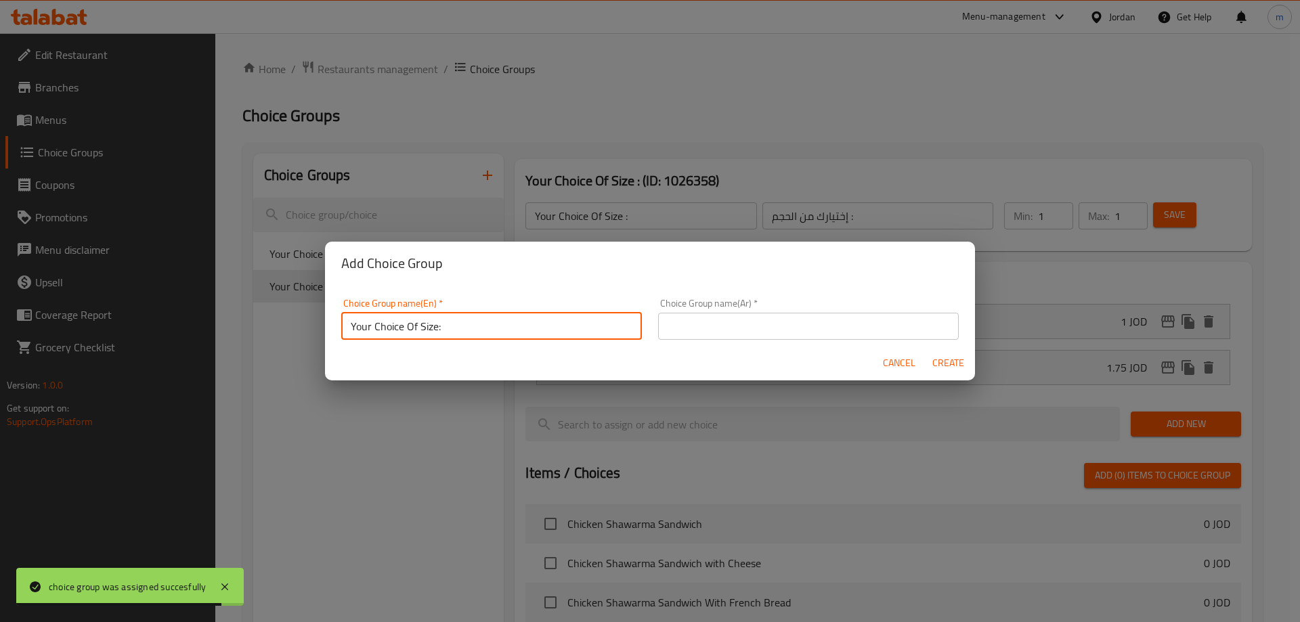
click at [435, 328] on input "Your Choice Of Size:" at bounding box center [491, 326] width 301 height 27
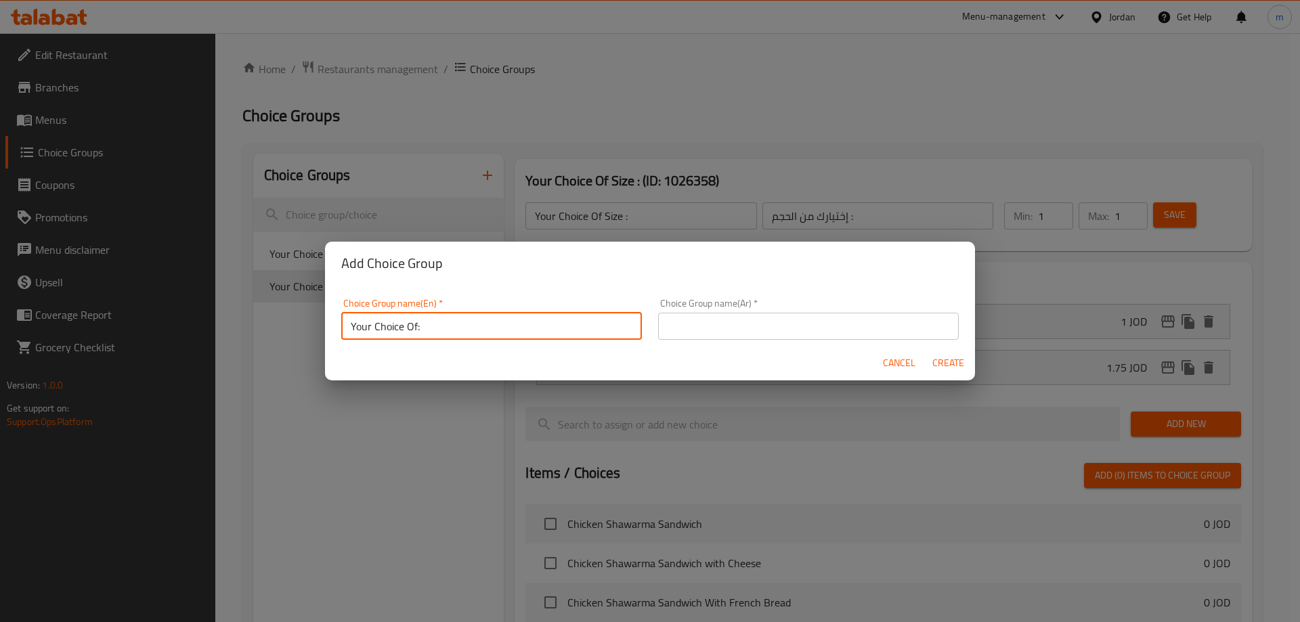
type input "Your Choice Of:"
click at [716, 324] on input "text" at bounding box center [808, 326] width 301 height 27
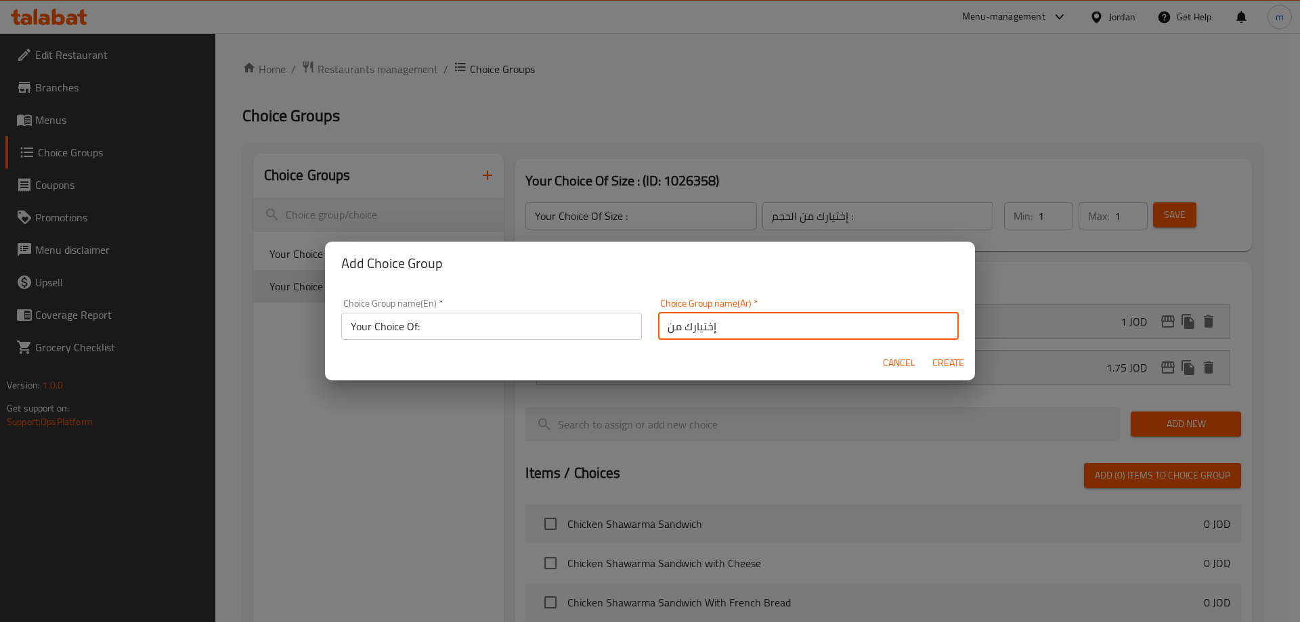
click at [764, 322] on input "إختيارك من" at bounding box center [808, 326] width 301 height 27
type input "إختيارك من:"
click at [952, 364] on span "Create" at bounding box center [947, 363] width 32 height 17
type input "Your Choice Of:"
type input "إختيارك من:"
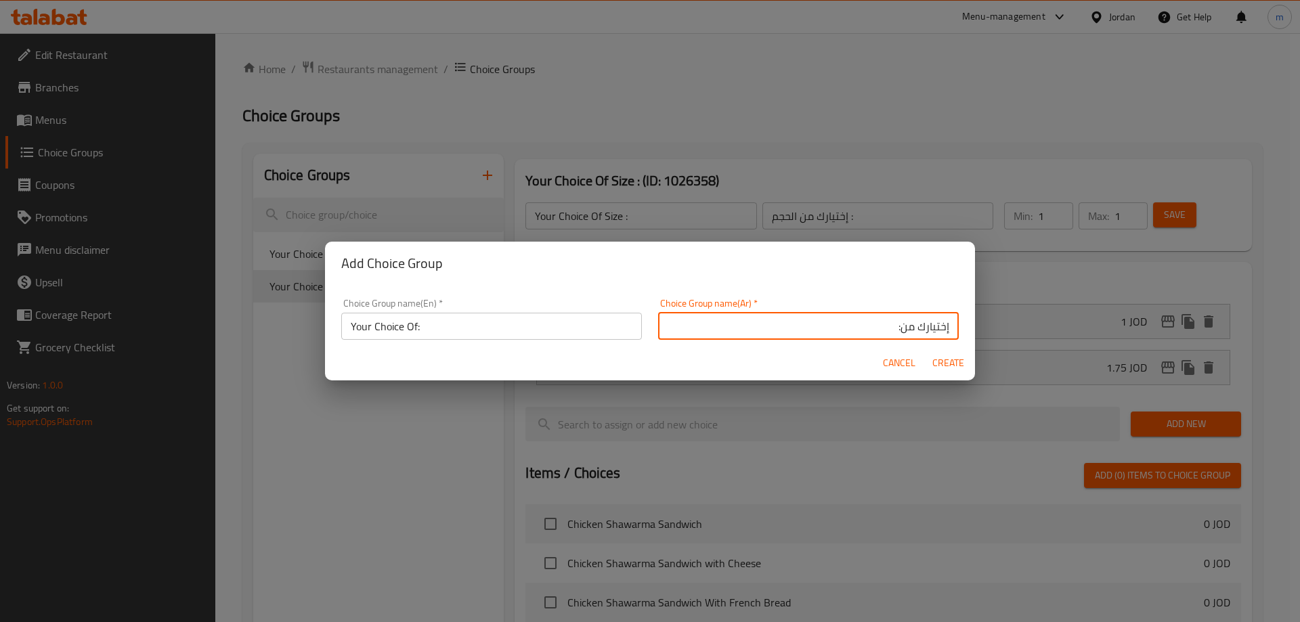
type input "0"
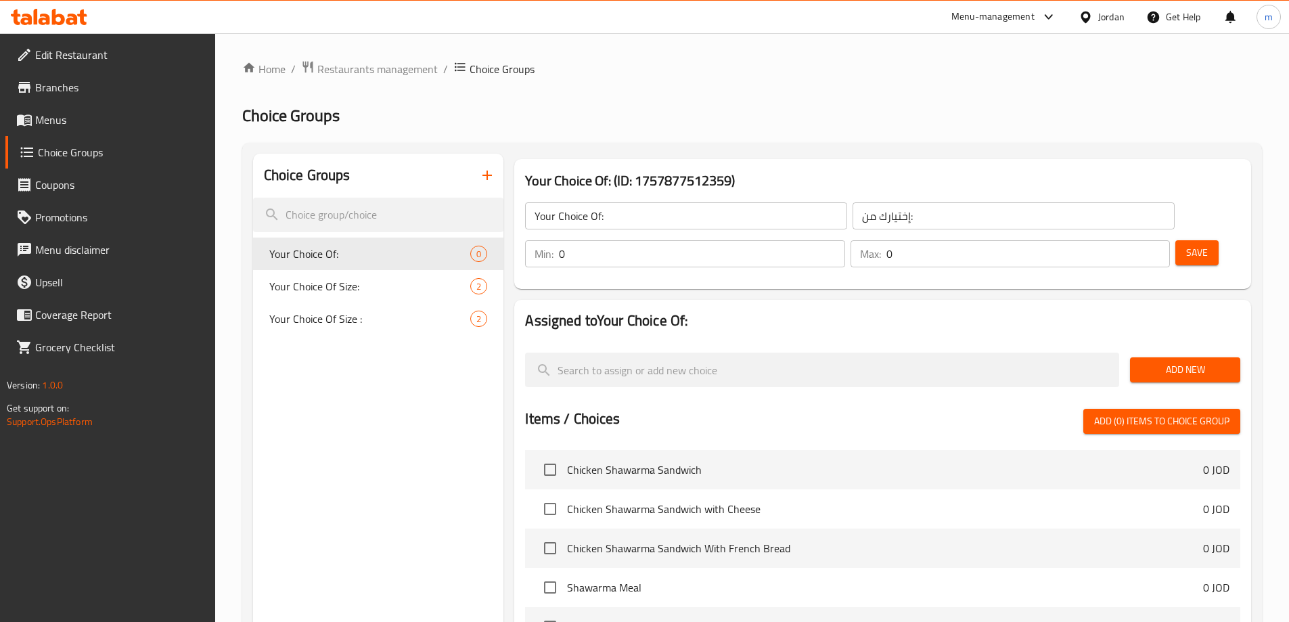
click at [845, 240] on input "0" at bounding box center [702, 253] width 286 height 27
type input "1"
click at [1113, 240] on div "Max: 0 ​" at bounding box center [1010, 253] width 319 height 27
click at [1124, 240] on input "0" at bounding box center [1029, 253] width 284 height 27
click at [1120, 240] on input "0" at bounding box center [1029, 253] width 284 height 27
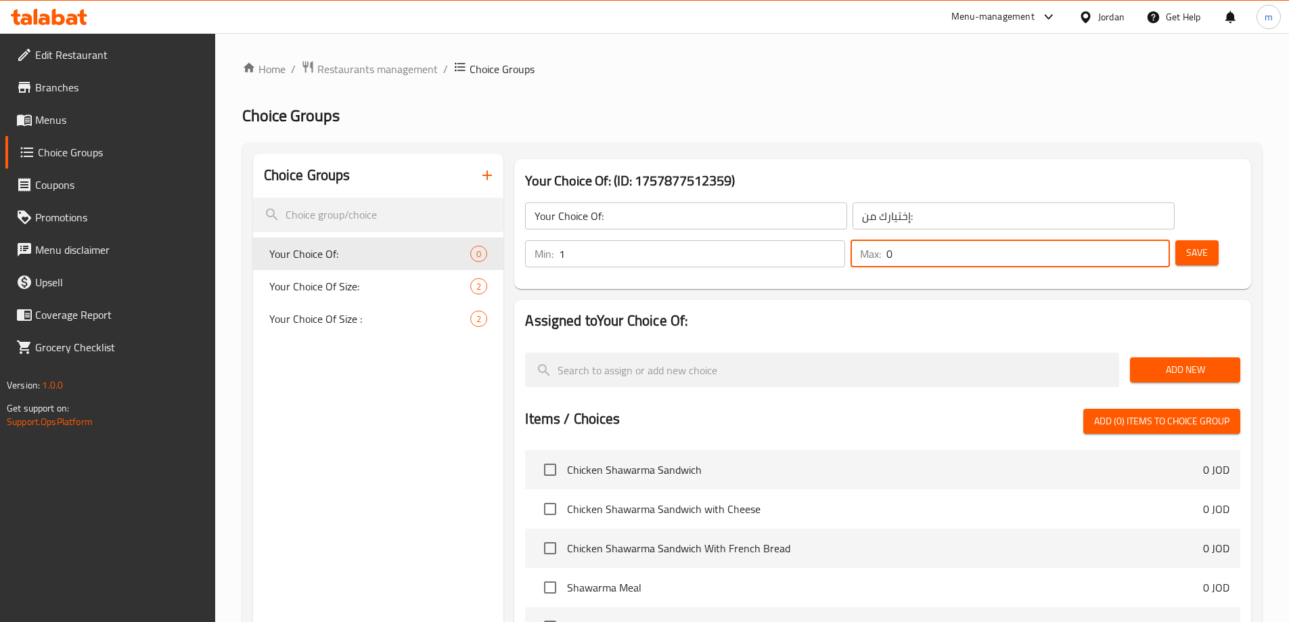
click at [1120, 240] on input "0" at bounding box center [1029, 253] width 284 height 27
click at [1115, 240] on input "0" at bounding box center [1029, 253] width 284 height 27
type input "1"
click at [1154, 357] on button "Add New" at bounding box center [1185, 369] width 110 height 25
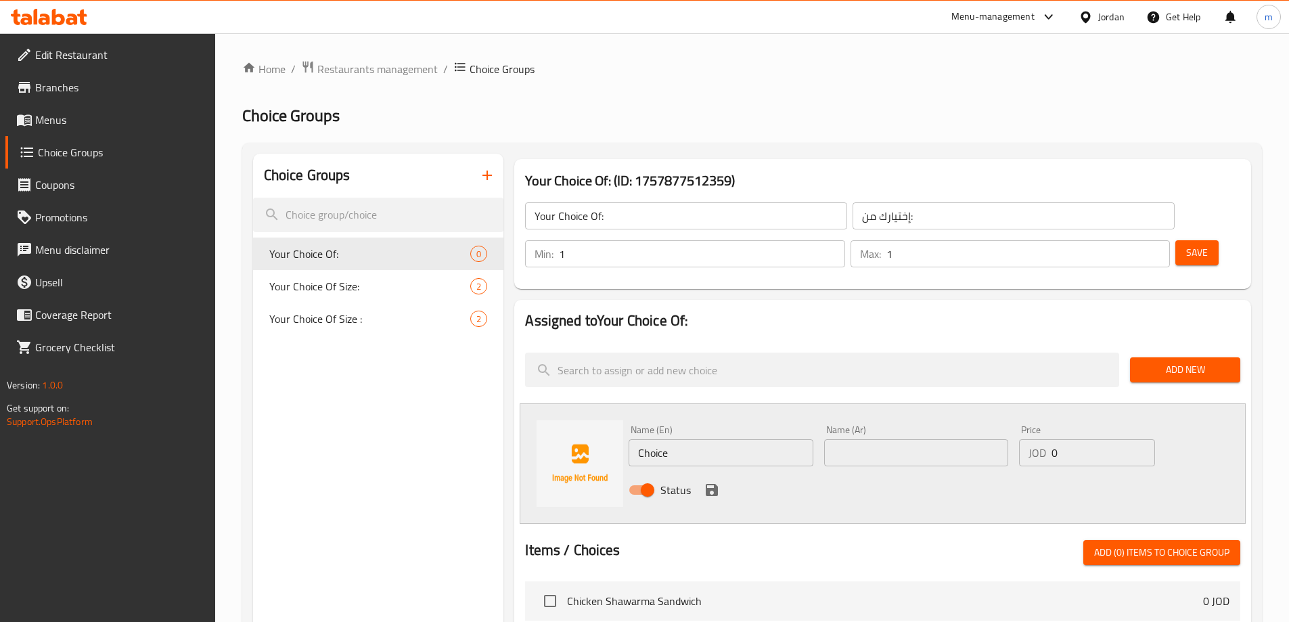
click at [666, 439] on input "Choice" at bounding box center [721, 452] width 184 height 27
type input "C"
type input "f"
type input "without"
click at [872, 439] on input "text" at bounding box center [916, 452] width 184 height 27
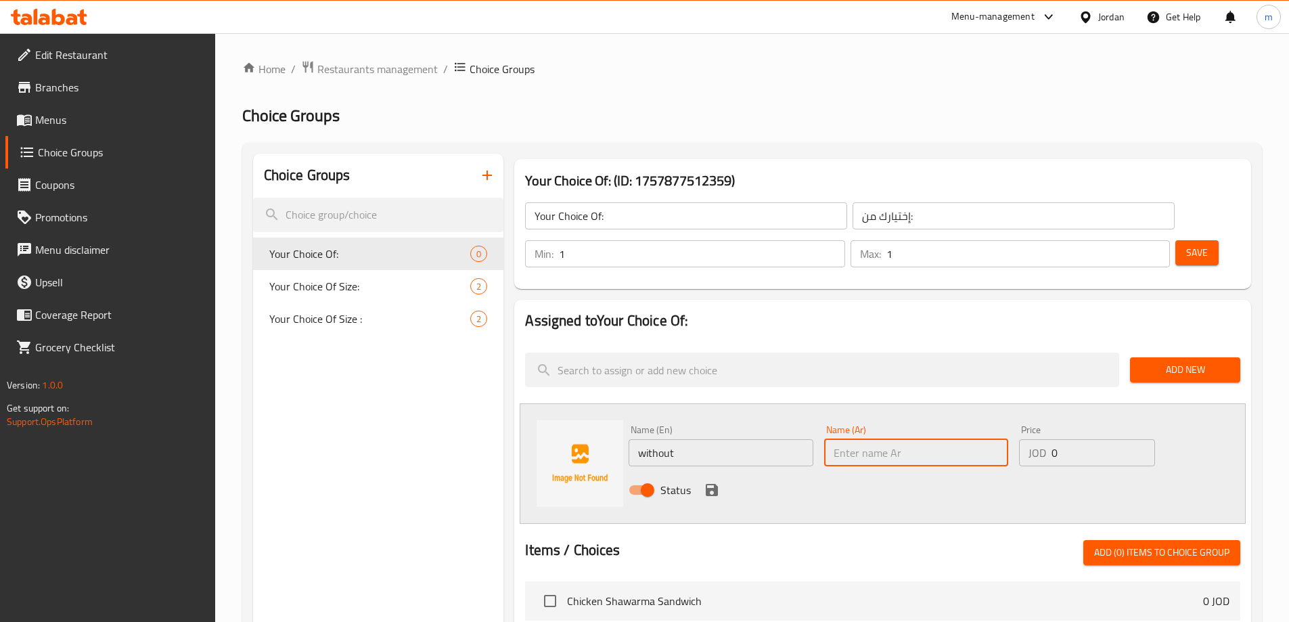
click at [641, 206] on input "Your Choice Of:" at bounding box center [686, 215] width 322 height 27
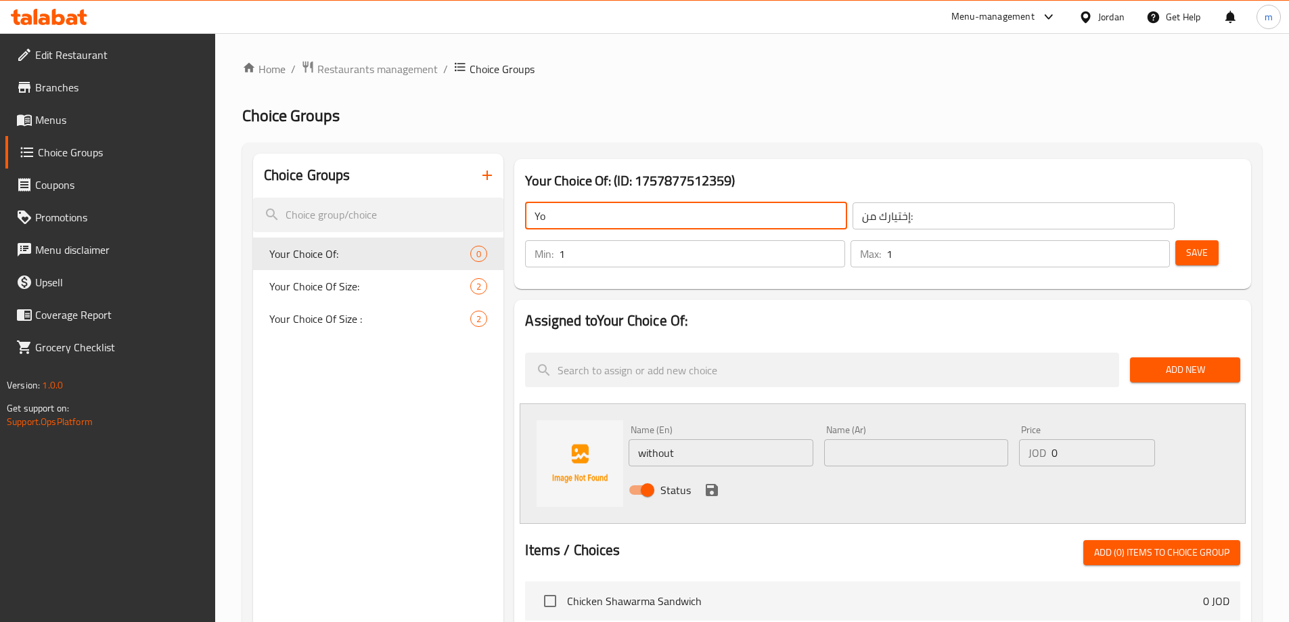
type input "Yo"
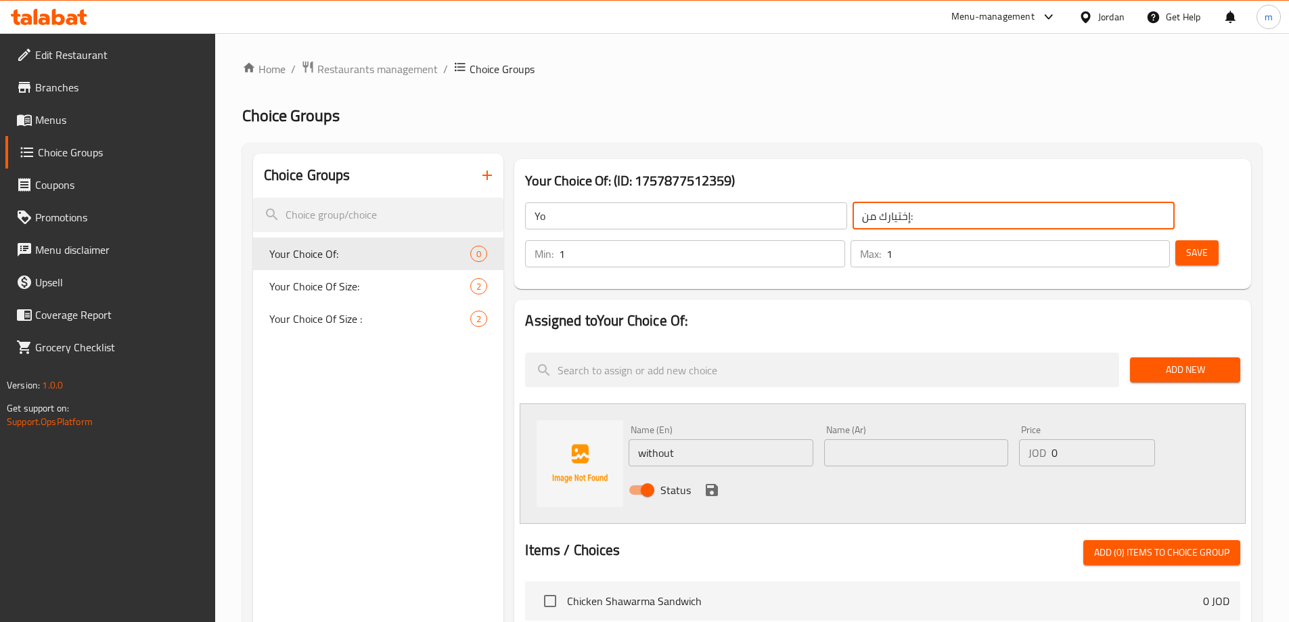
click at [927, 209] on input "إختيارك من:" at bounding box center [1014, 215] width 322 height 27
type input "إ"
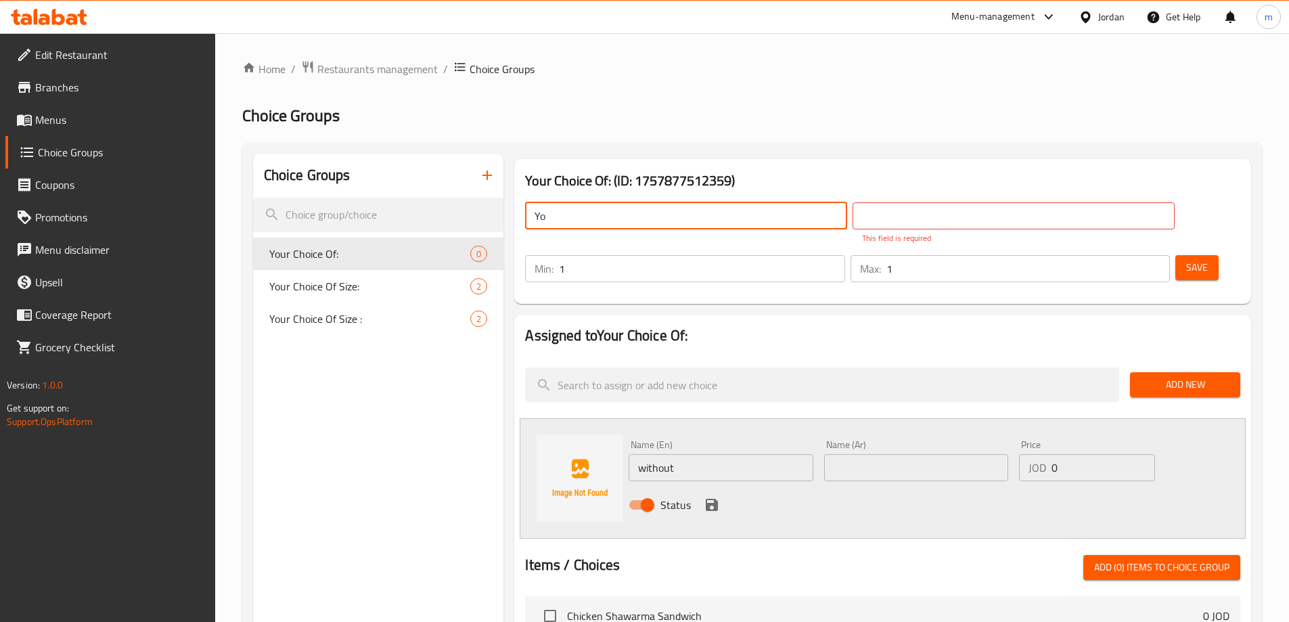
click at [604, 223] on input "Yo" at bounding box center [686, 215] width 322 height 27
type input "Y"
click at [466, 252] on icon "delete" at bounding box center [462, 254] width 9 height 12
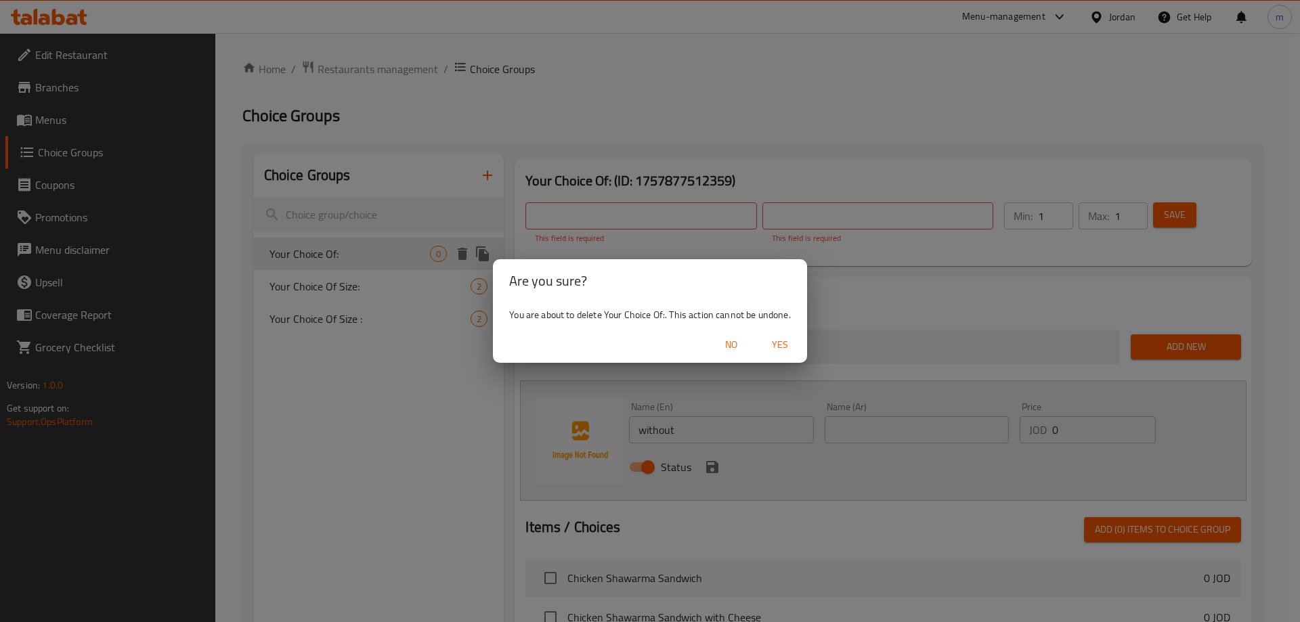
click at [780, 347] on span "Yes" at bounding box center [779, 344] width 32 height 17
type input "Your Choice Of Size:"
type input "إختيارك من الحجم:"
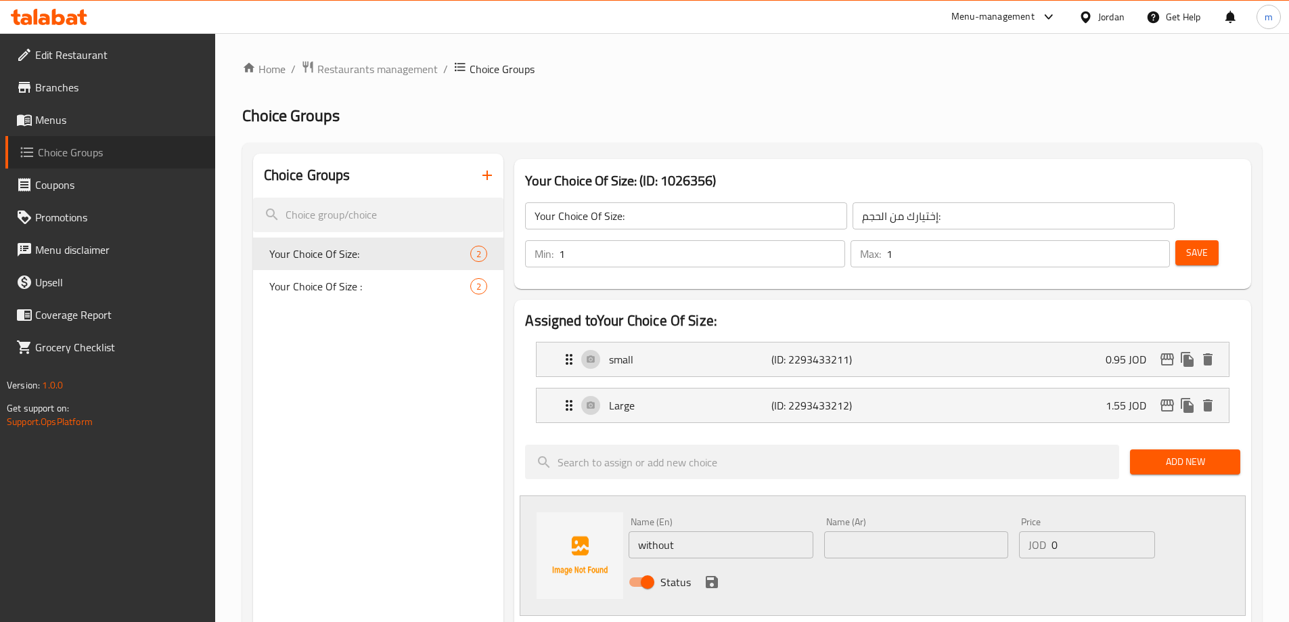
click at [74, 154] on span "Choice Groups" at bounding box center [121, 152] width 167 height 16
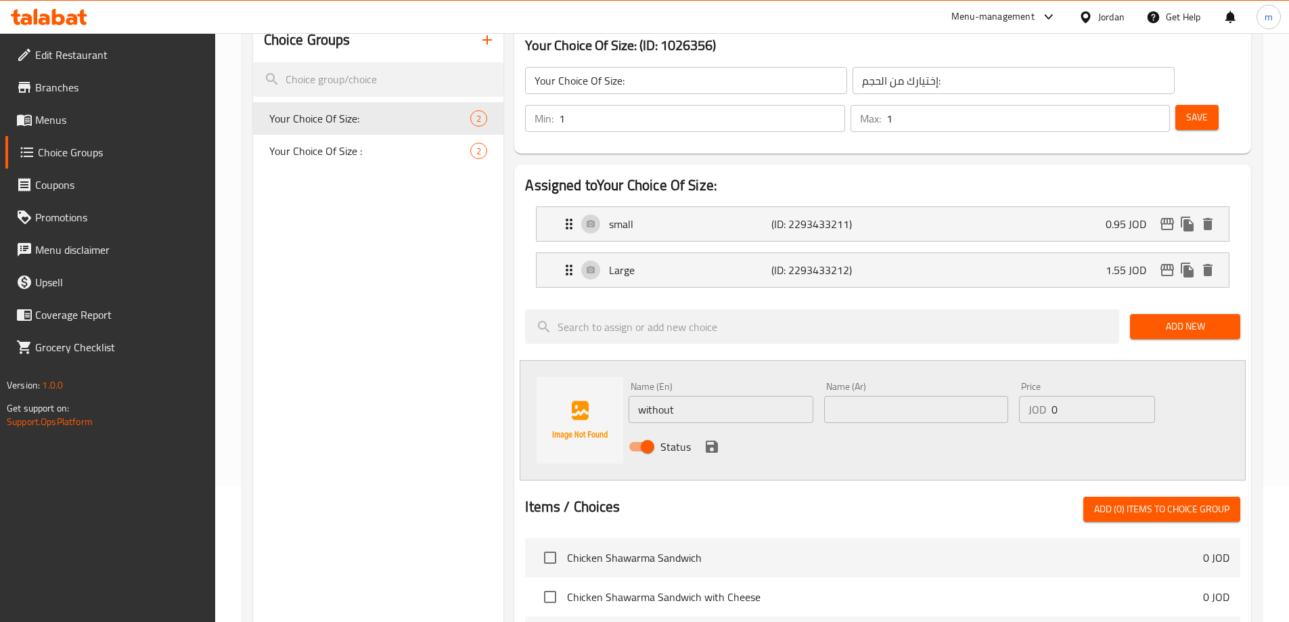
click at [491, 43] on icon "button" at bounding box center [487, 40] width 16 height 16
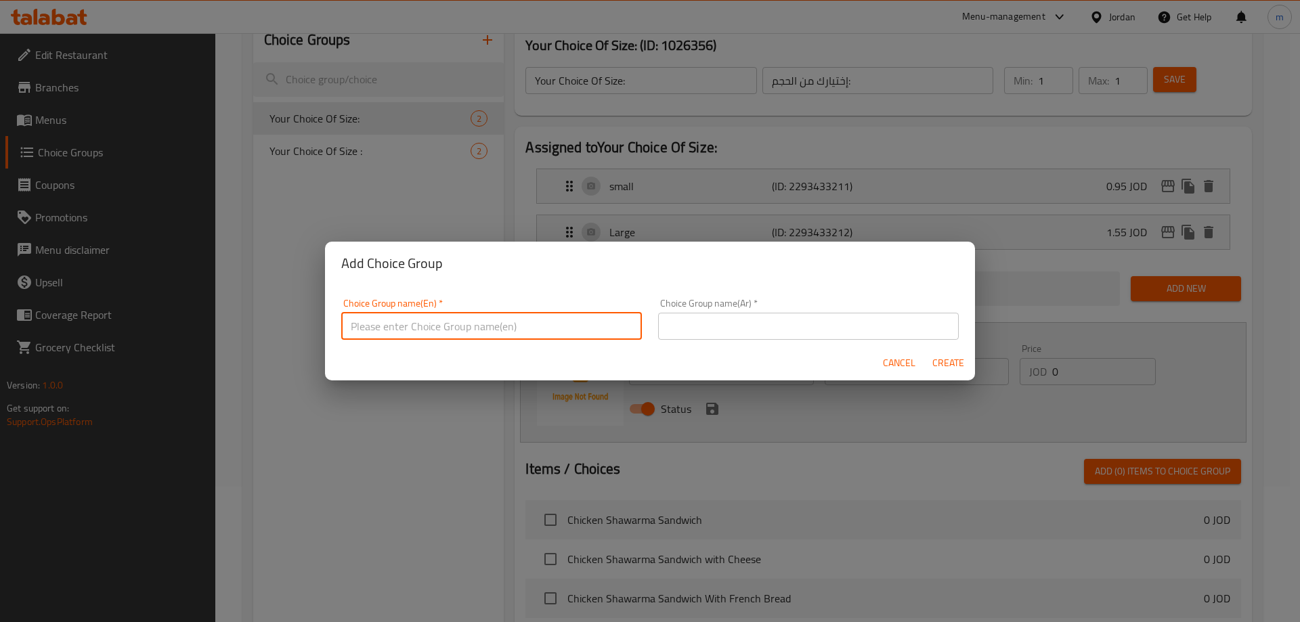
click at [430, 327] on input "text" at bounding box center [491, 326] width 301 height 27
type input "Your Choice Of:"
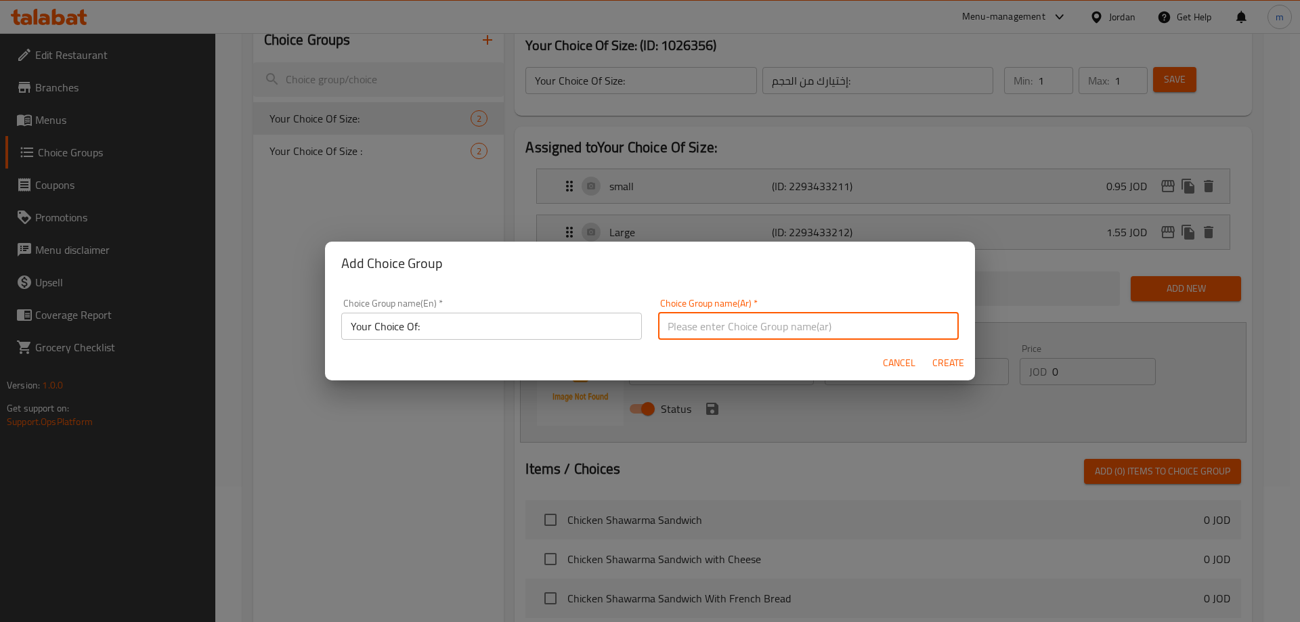
click at [696, 334] on input "text" at bounding box center [808, 326] width 301 height 27
type input "إختيارك من:"
click at [529, 325] on input "Your Choice Of:" at bounding box center [491, 326] width 301 height 27
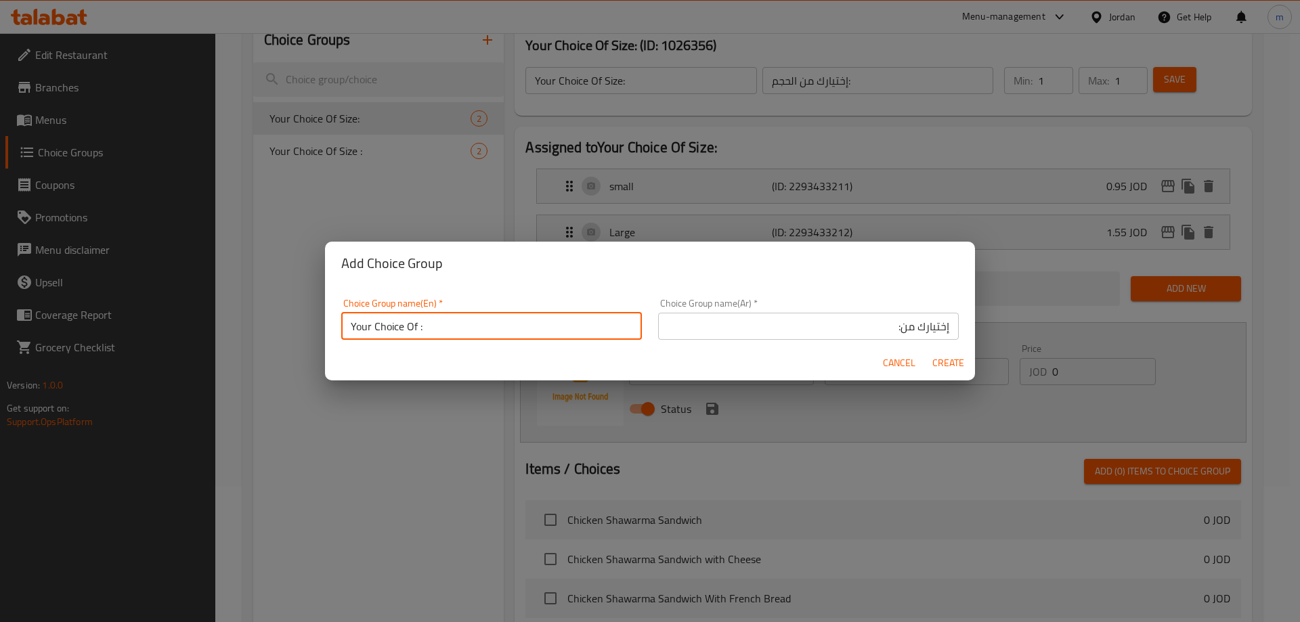
type input "Your Choice Of:"
click at [849, 333] on input "إختيارك من:" at bounding box center [808, 326] width 301 height 27
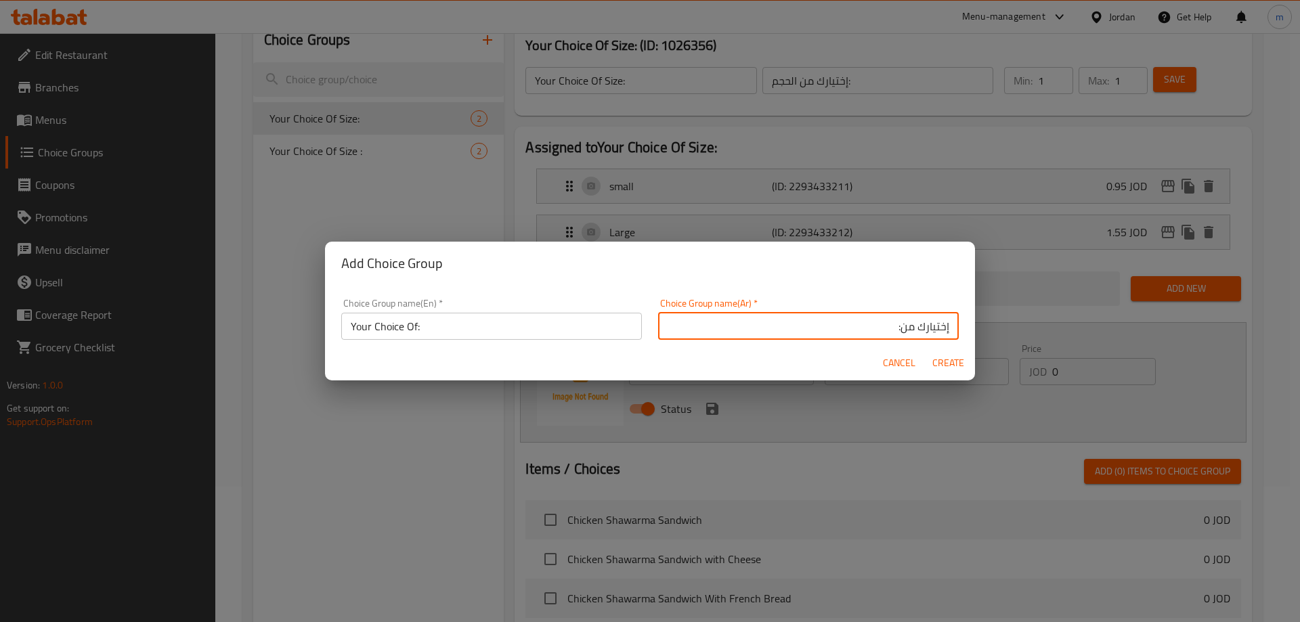
type input "إختيارك من:"
click at [935, 355] on span "Create" at bounding box center [947, 363] width 32 height 17
type input "Your Choice Of:"
type input "إختيارك من:"
type input "0"
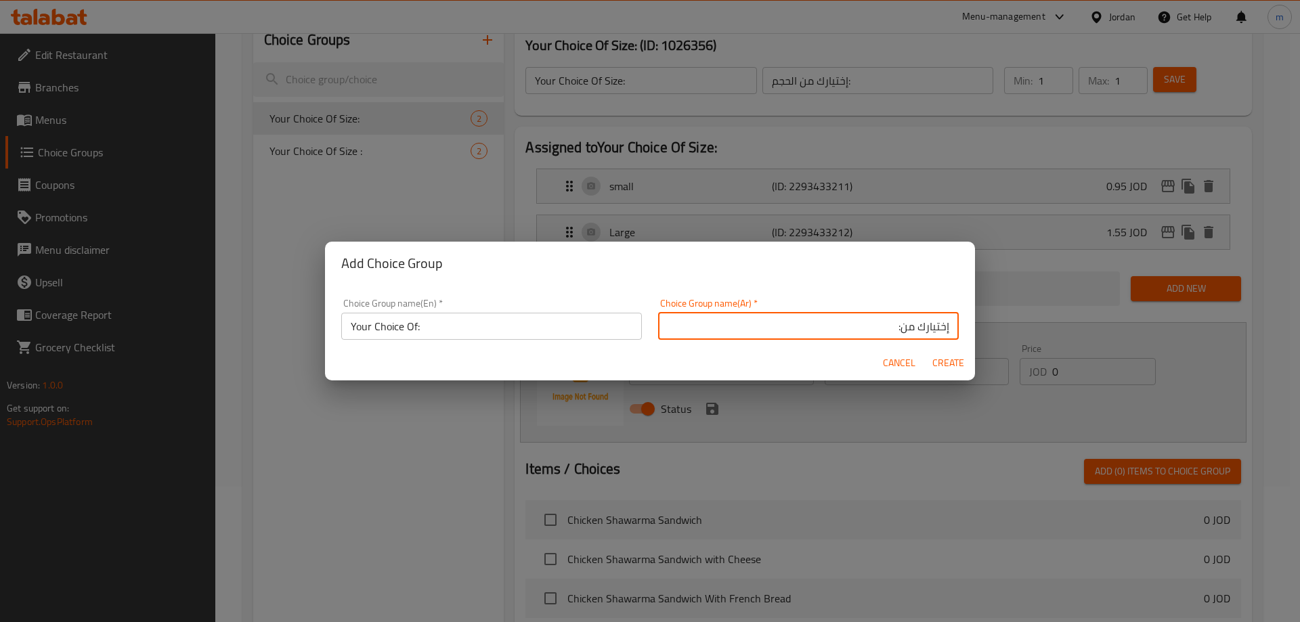
type input "0"
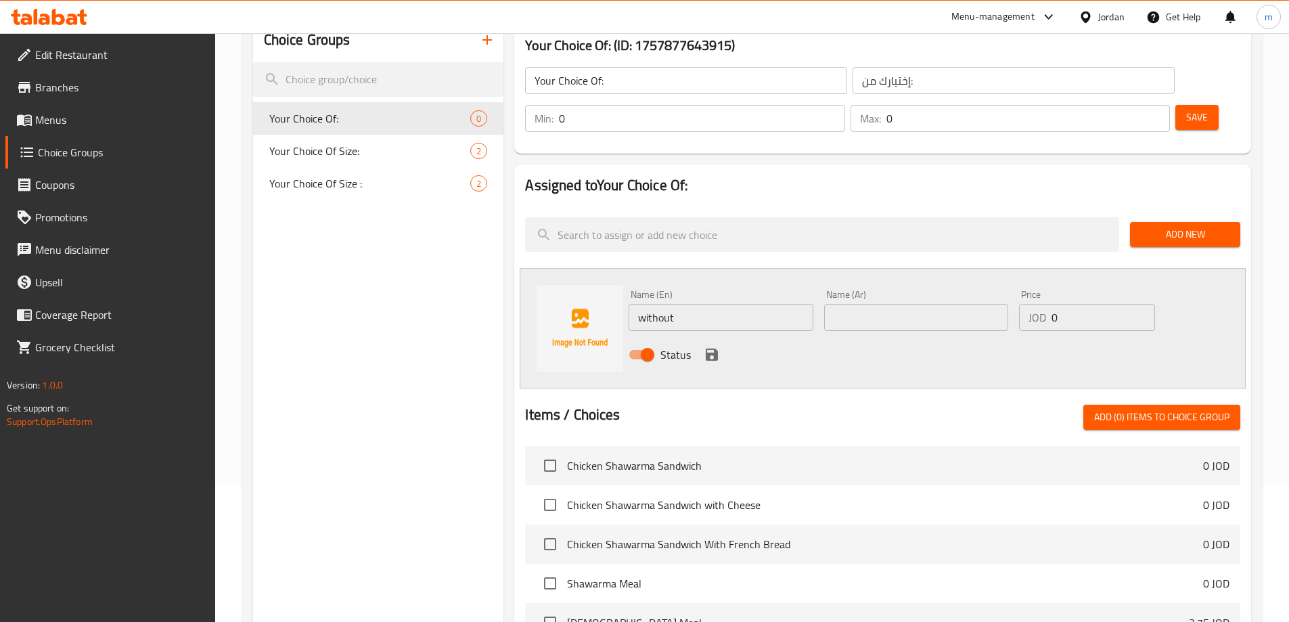
click at [719, 304] on input "without" at bounding box center [721, 317] width 184 height 27
type input "without cheese"
click at [881, 304] on input "text" at bounding box center [916, 317] width 184 height 27
click at [941, 304] on input "text" at bounding box center [916, 317] width 184 height 27
paste input "بدون جبنة"
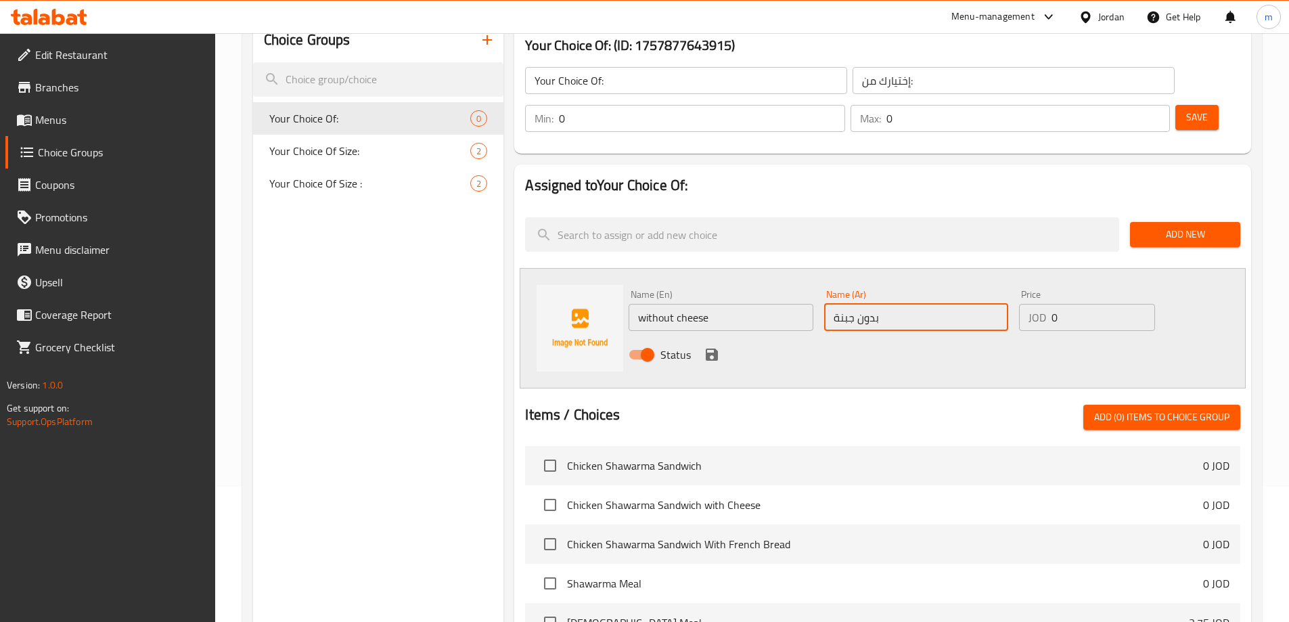
type input "بدون جبنة"
click at [1069, 304] on input "0" at bounding box center [1103, 317] width 103 height 27
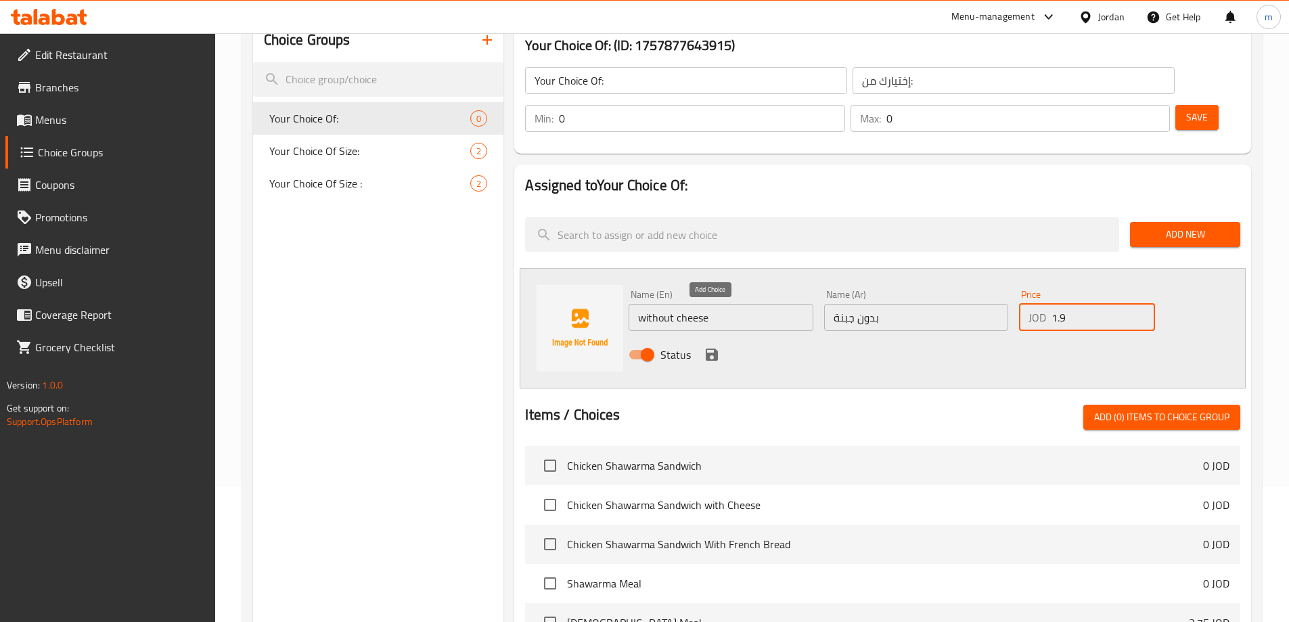
type input "1.9"
click at [710, 347] on icon "save" at bounding box center [712, 355] width 16 height 16
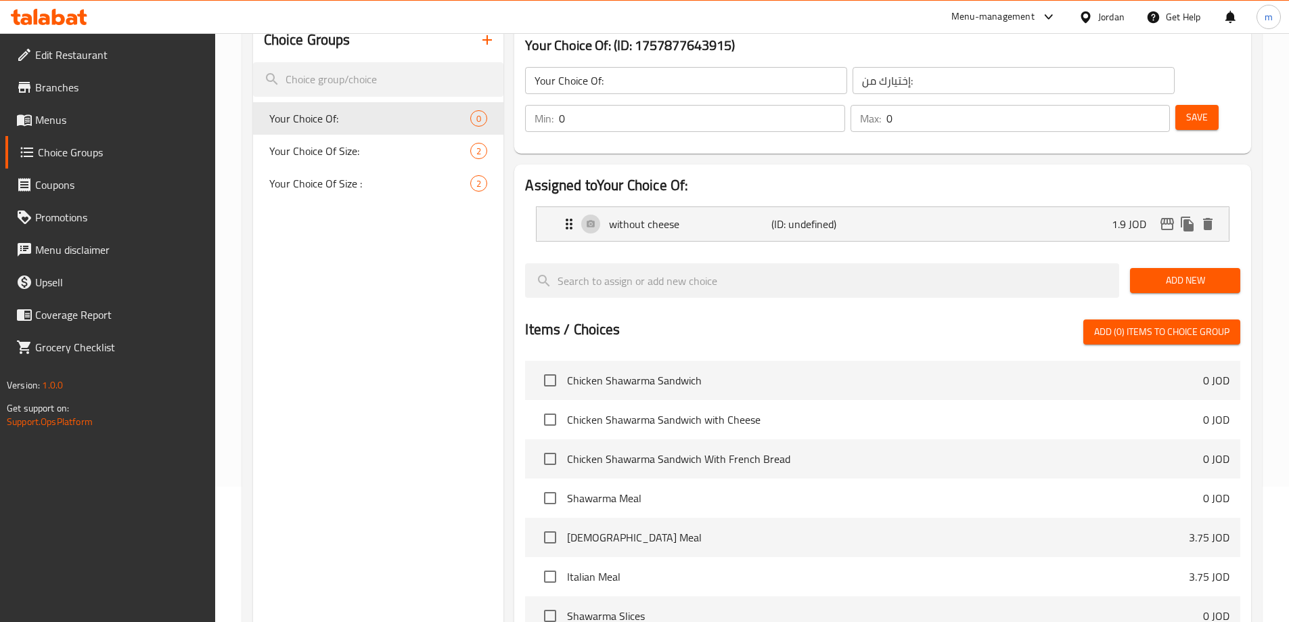
click at [1196, 272] on span "Add New" at bounding box center [1185, 280] width 89 height 17
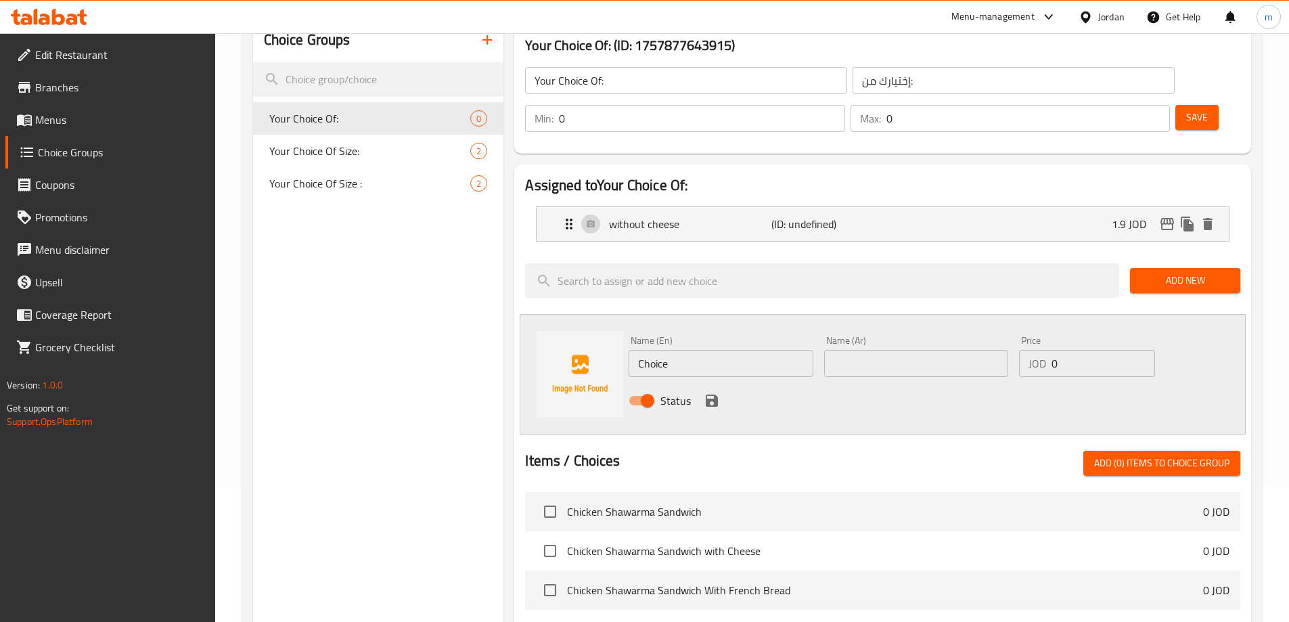
click at [712, 350] on input "Choice" at bounding box center [721, 363] width 184 height 27
type input "C"
type input "with cheese"
click at [879, 350] on input "text" at bounding box center [916, 363] width 184 height 27
click at [933, 350] on input "text" at bounding box center [916, 363] width 184 height 27
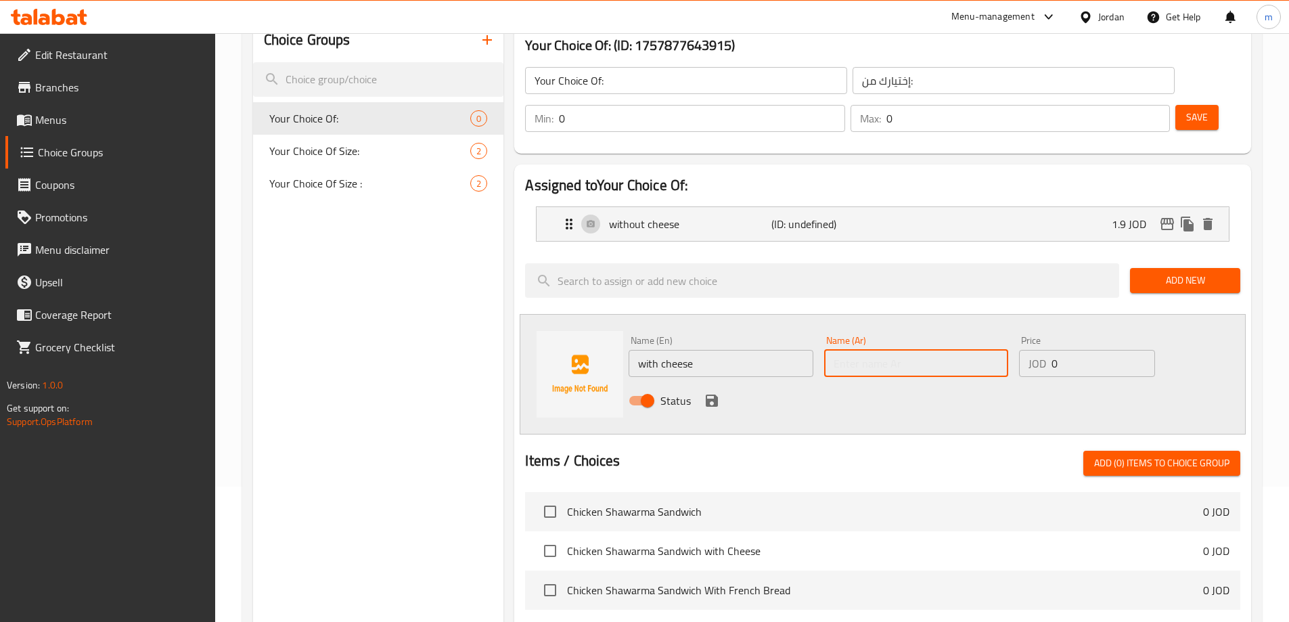
paste input "مع جبنة"
type input "مع جبنة"
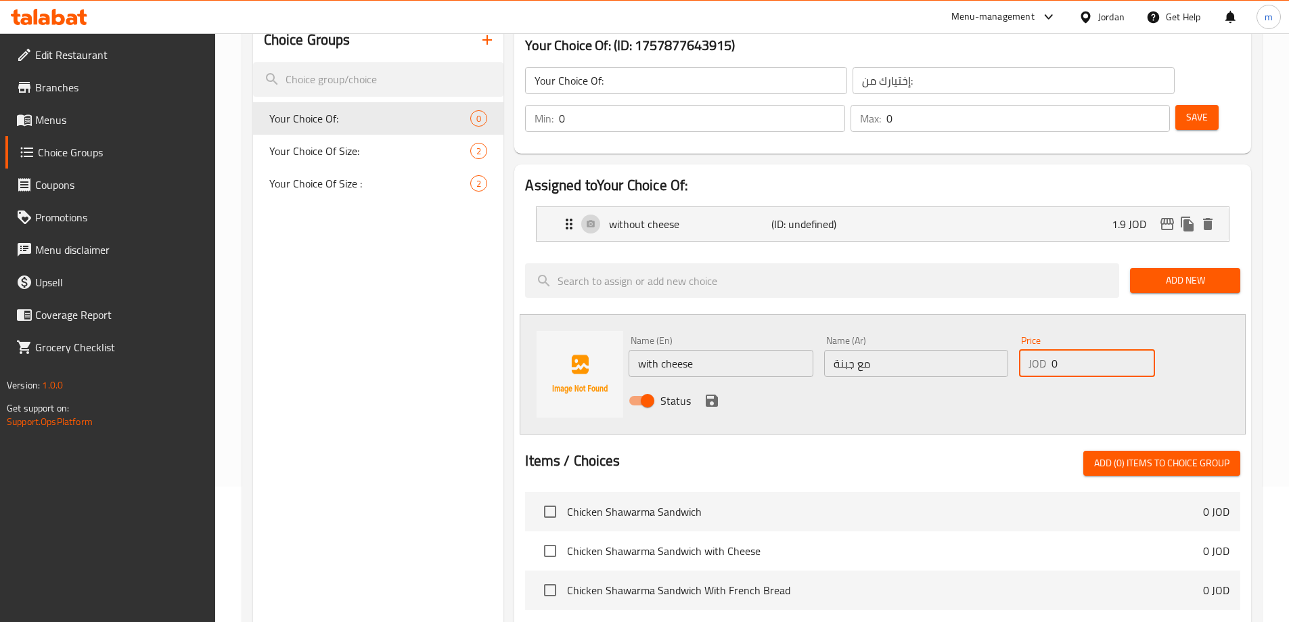
click at [1084, 350] on input "0" at bounding box center [1103, 363] width 103 height 27
type input "1.75"
click at [719, 393] on icon "save" at bounding box center [712, 401] width 16 height 16
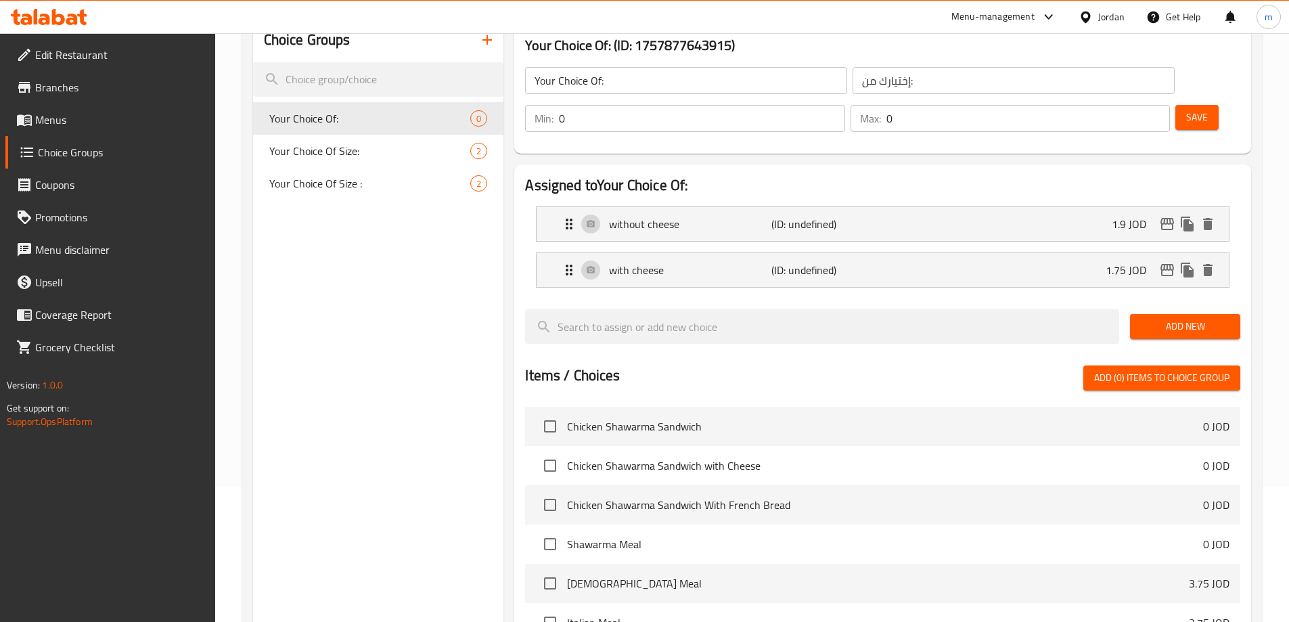
click at [845, 105] on input "0" at bounding box center [702, 118] width 286 height 27
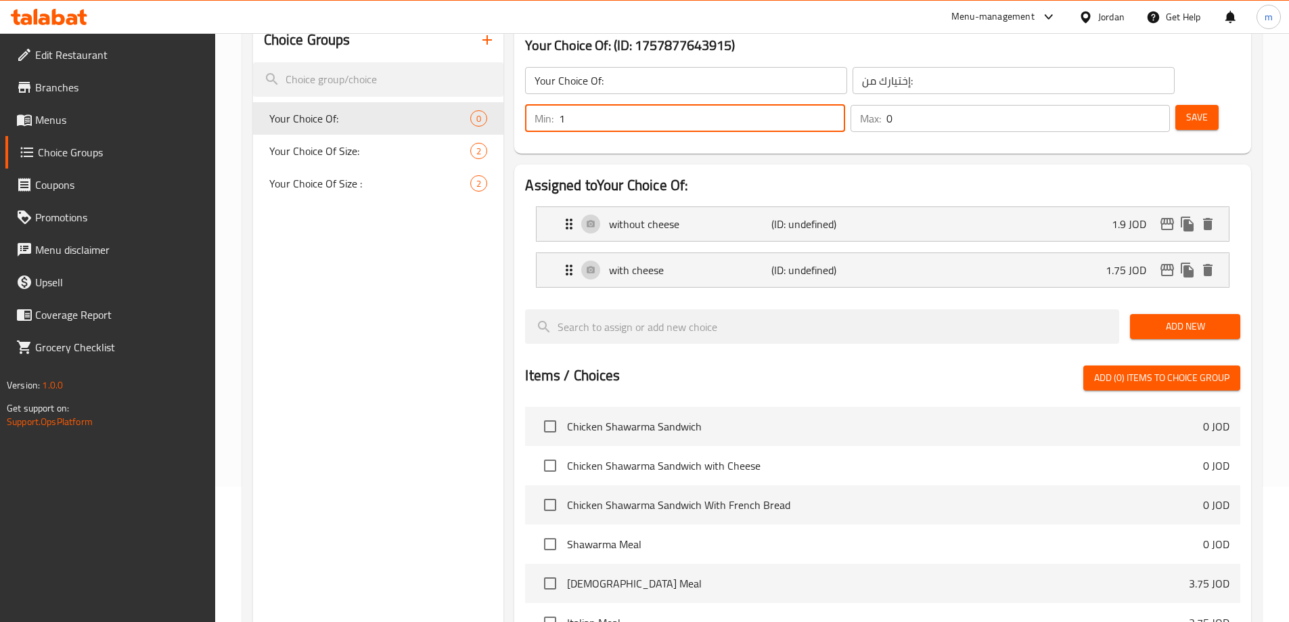
type input "1"
click at [881, 110] on p "Max:" at bounding box center [870, 118] width 21 height 16
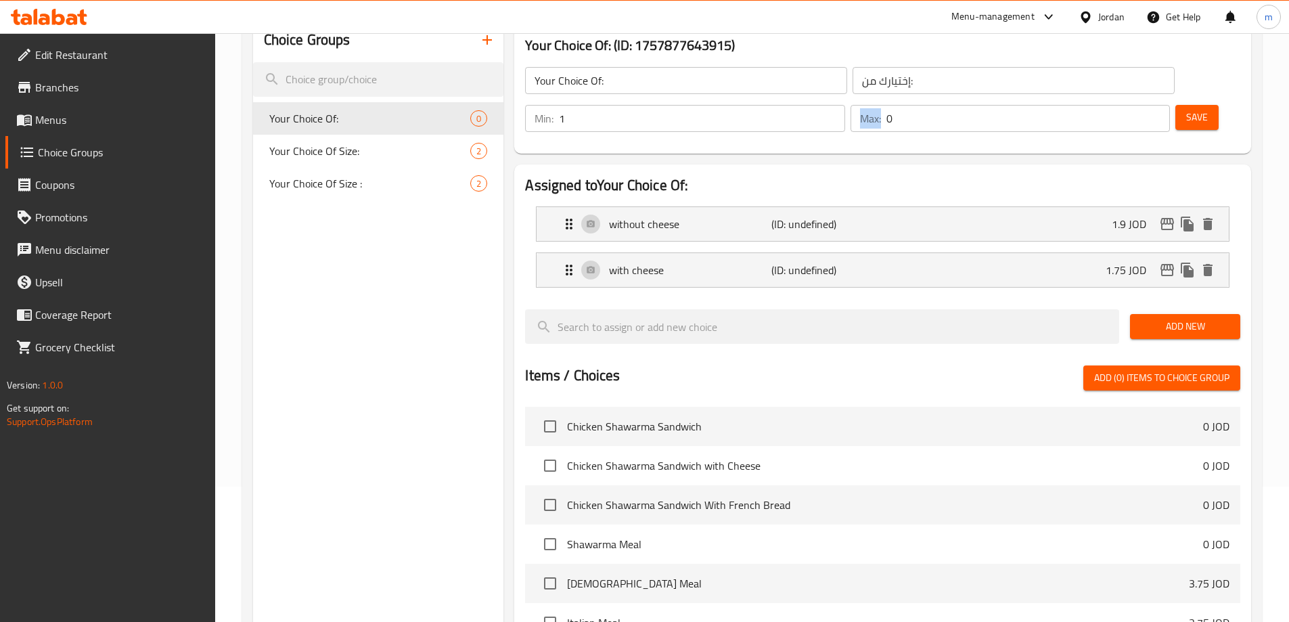
click at [1111, 105] on div "Max: 0 ​" at bounding box center [1010, 118] width 319 height 27
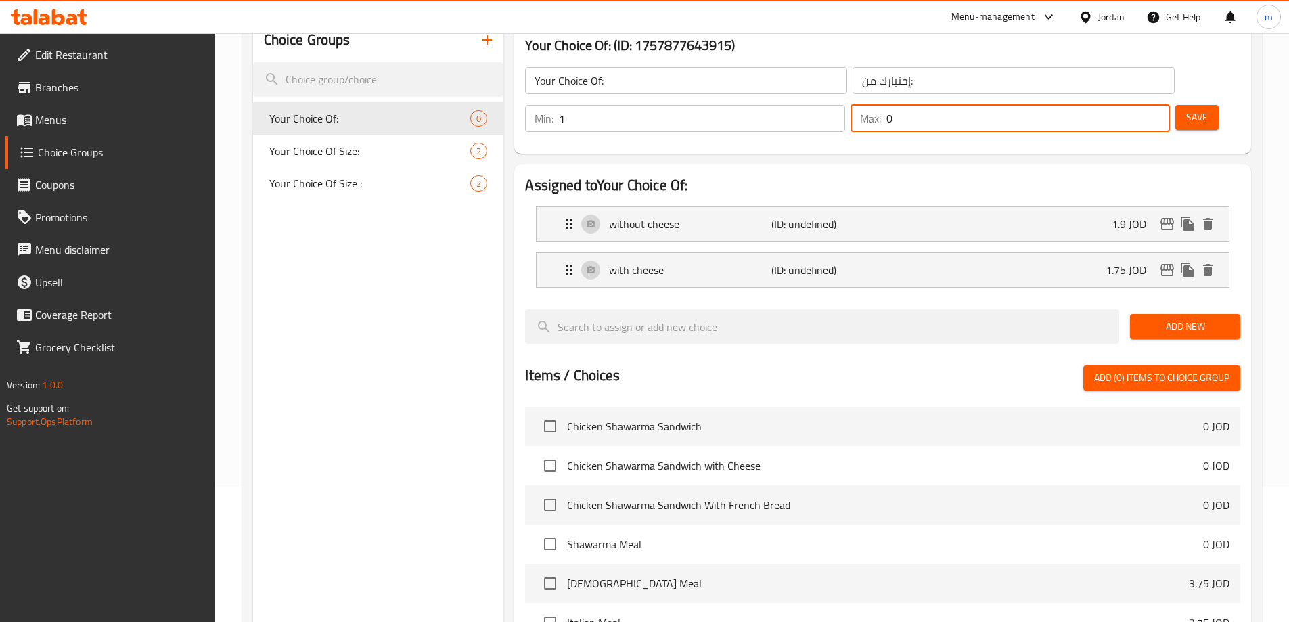
click at [1117, 105] on input "0" at bounding box center [1029, 118] width 284 height 27
type input "1"
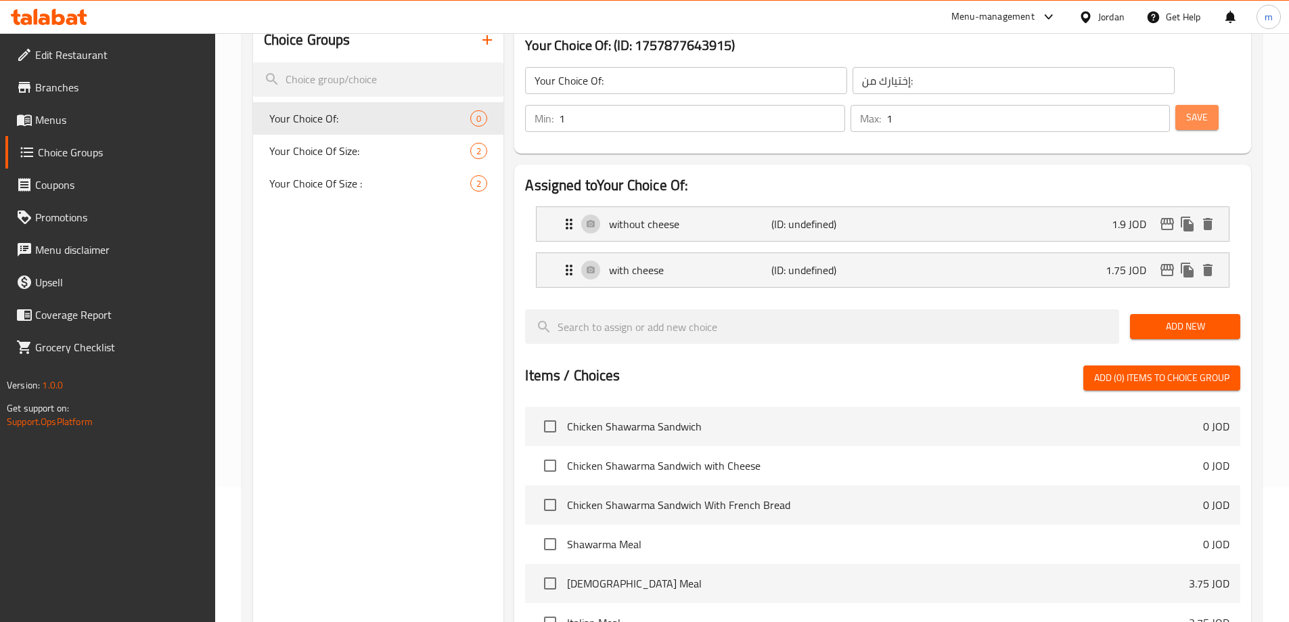
click at [1187, 109] on span "Save" at bounding box center [1198, 117] width 22 height 17
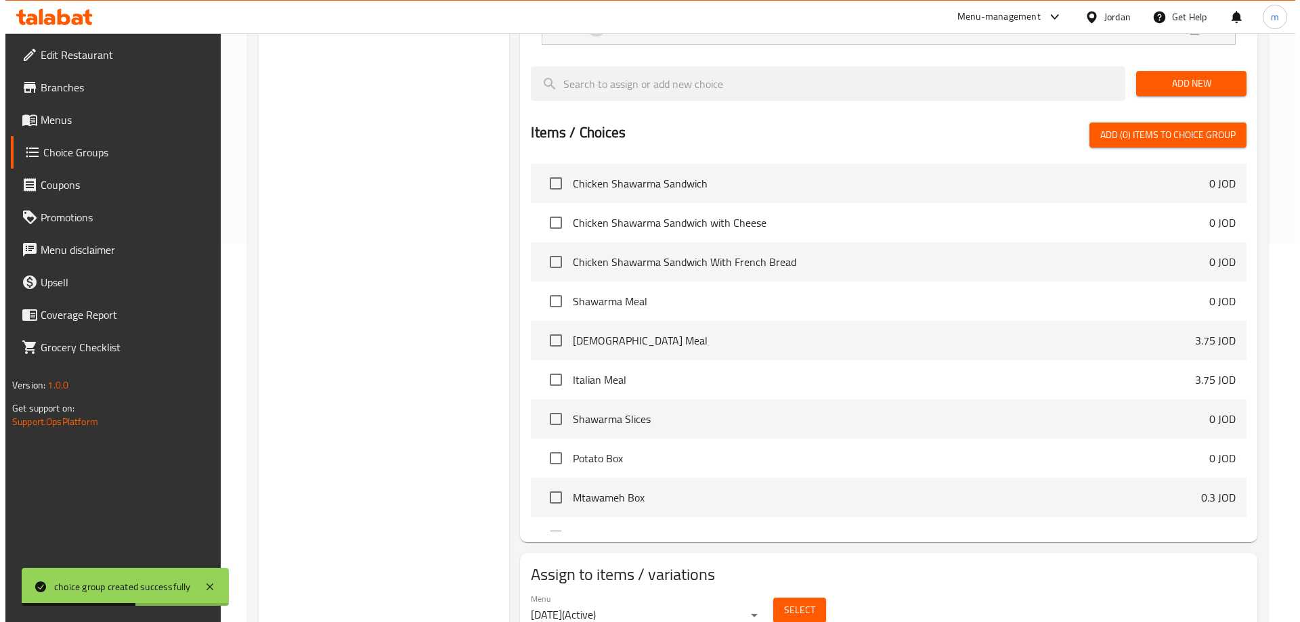
scroll to position [399, 0]
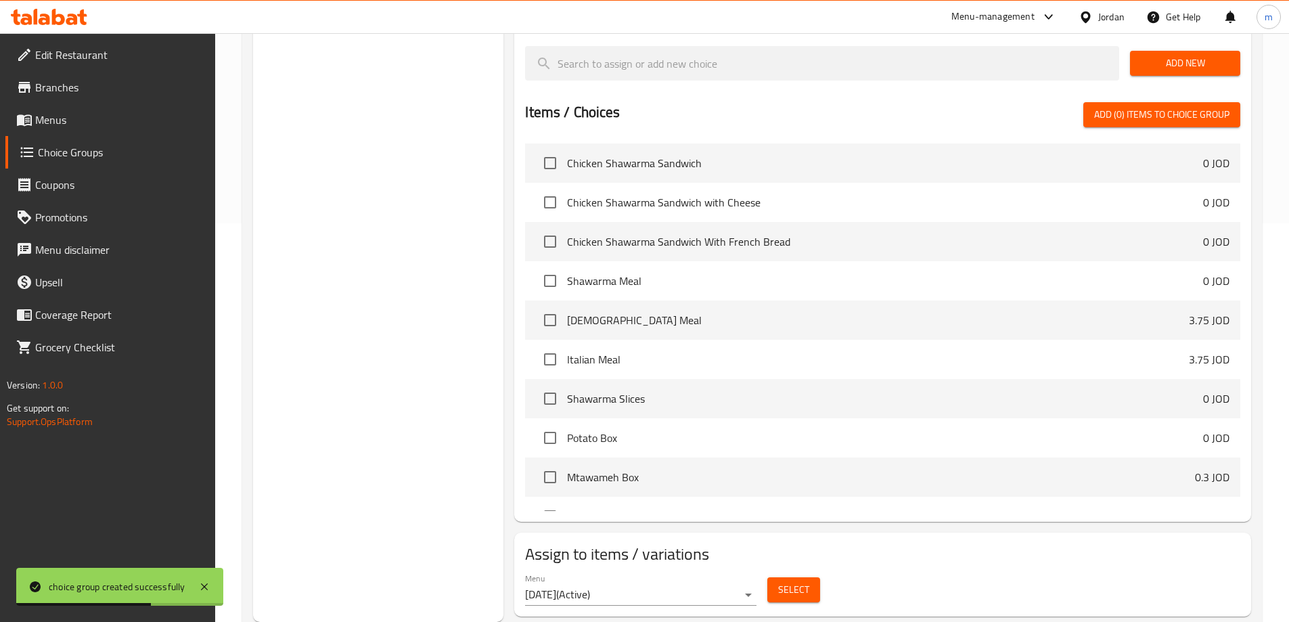
click at [790, 581] on span "Select" at bounding box center [793, 589] width 31 height 17
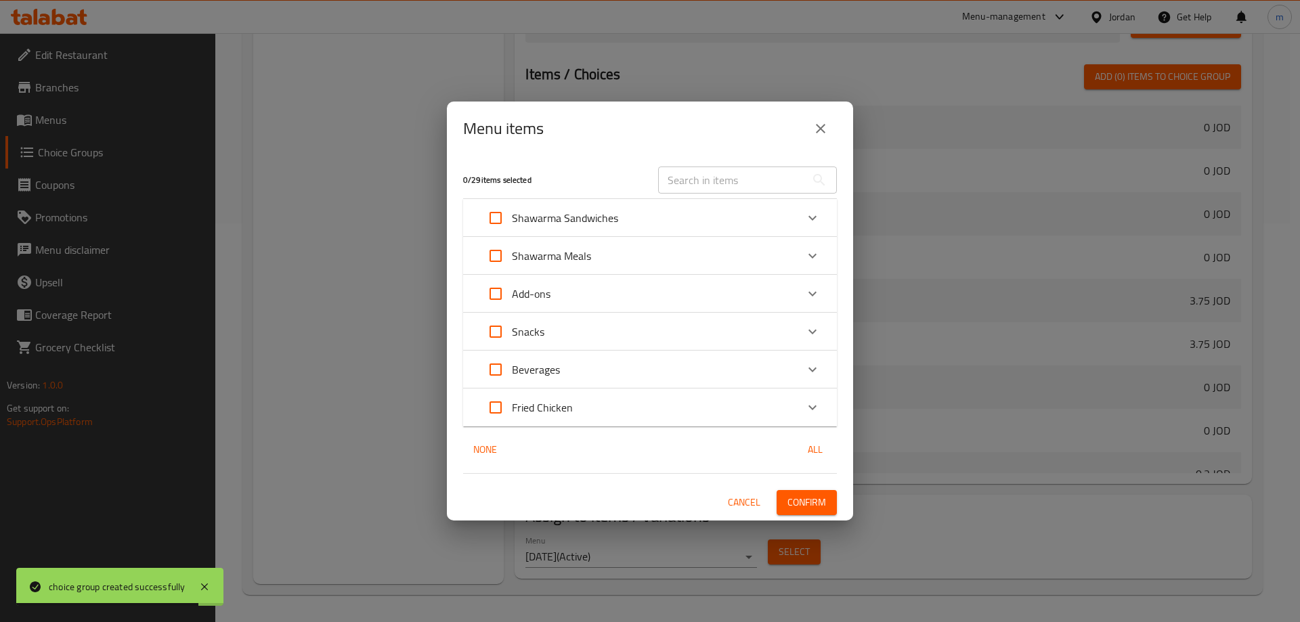
click at [813, 214] on icon "Expand" at bounding box center [812, 218] width 16 height 16
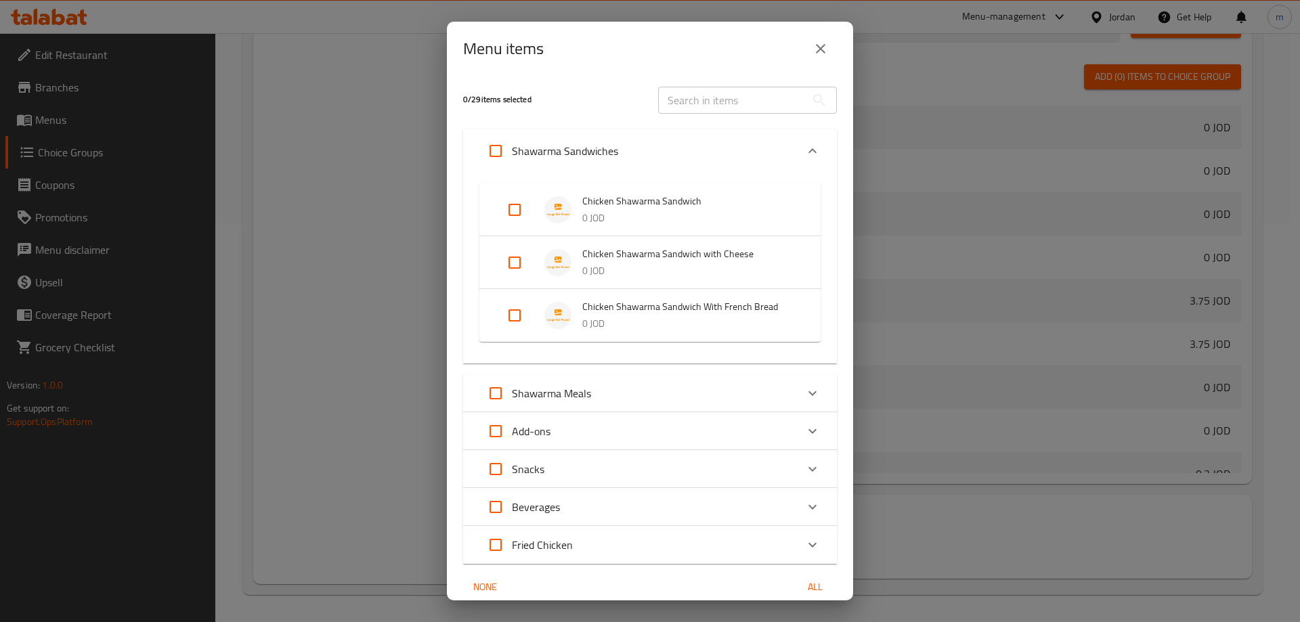
click at [513, 316] on input "Expand" at bounding box center [514, 315] width 32 height 32
checkbox input "true"
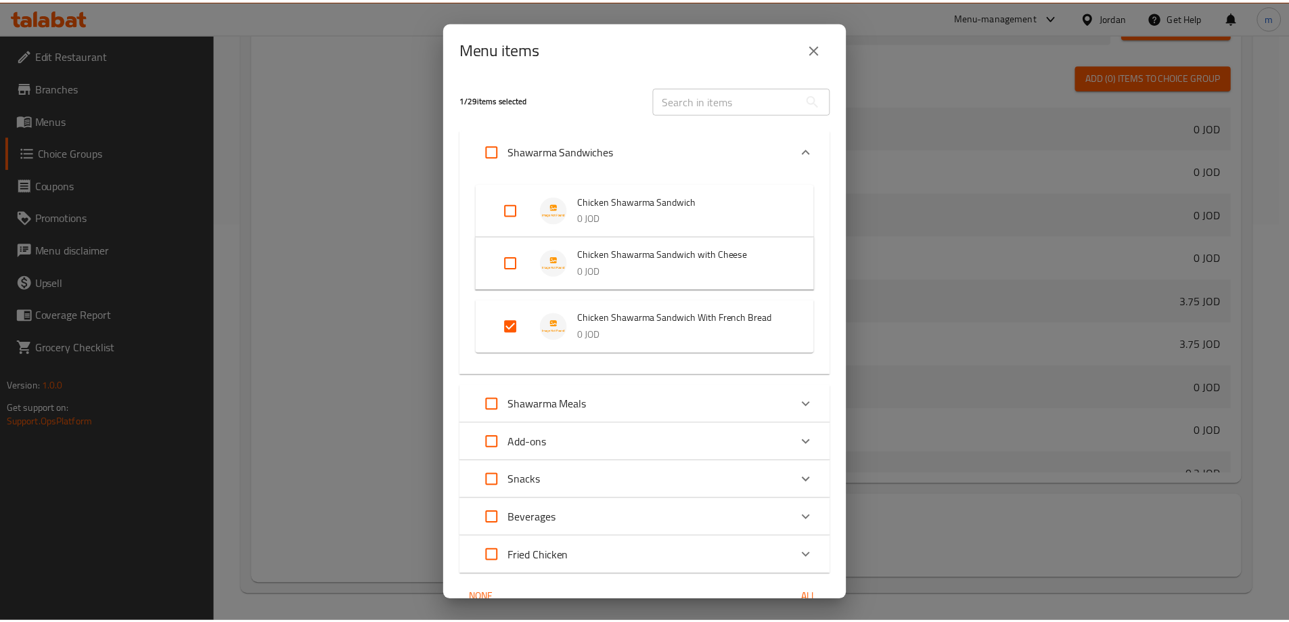
scroll to position [68, 0]
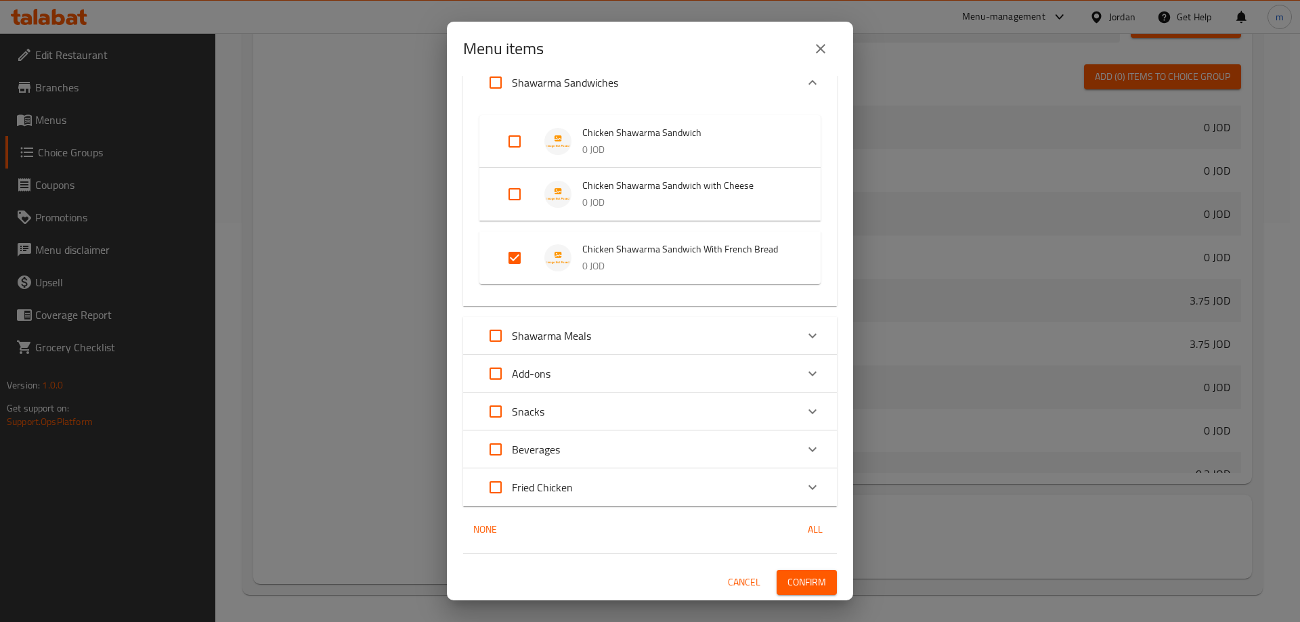
click at [794, 580] on span "Confirm" at bounding box center [806, 582] width 39 height 17
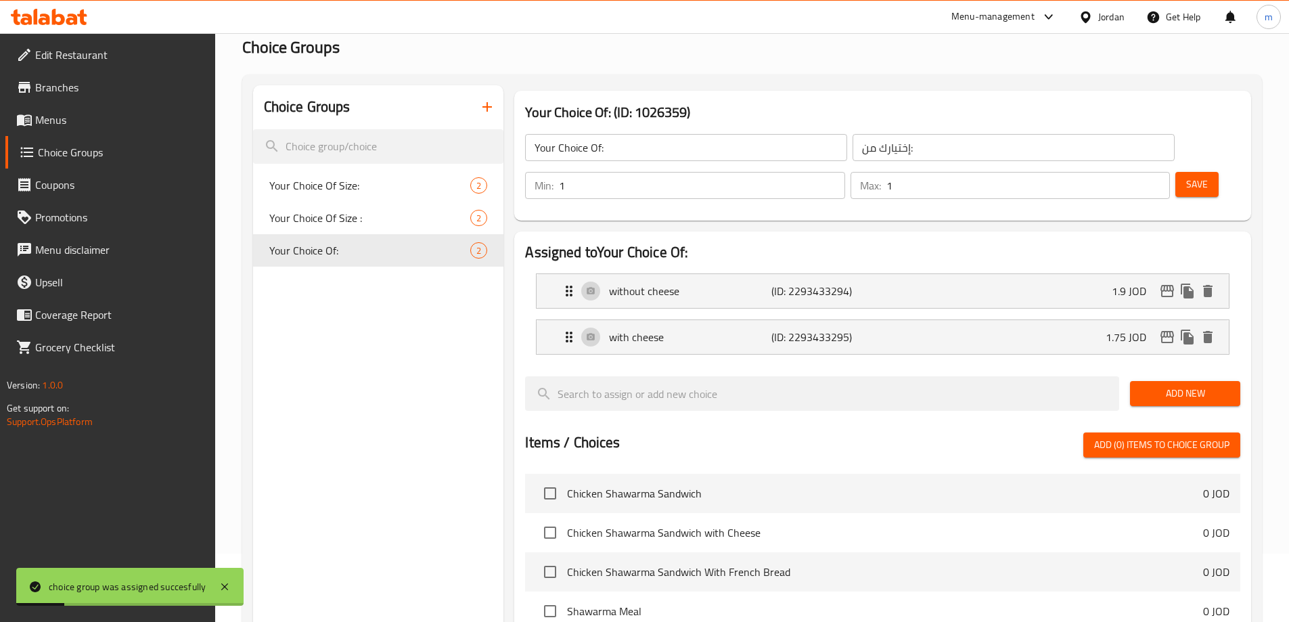
scroll to position [0, 0]
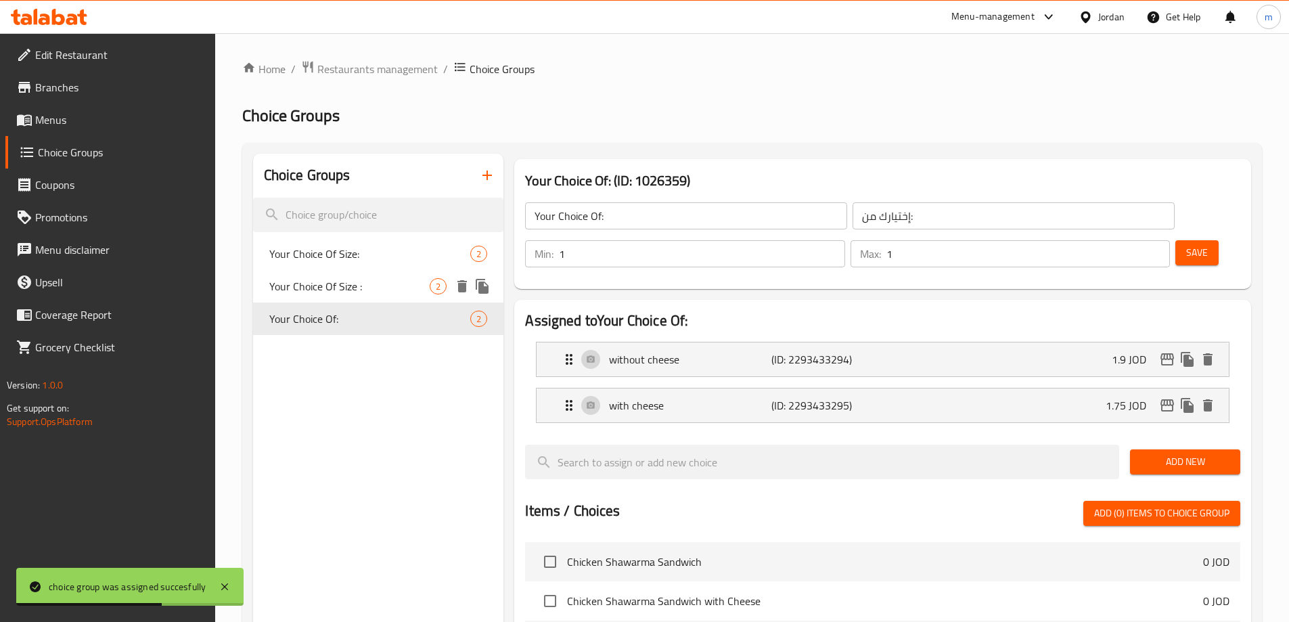
click at [376, 286] on span "Your Choice Of Size :" at bounding box center [349, 286] width 161 height 16
type input "Your Choice Of Size :"
type input "إختيارك من الحجم :"
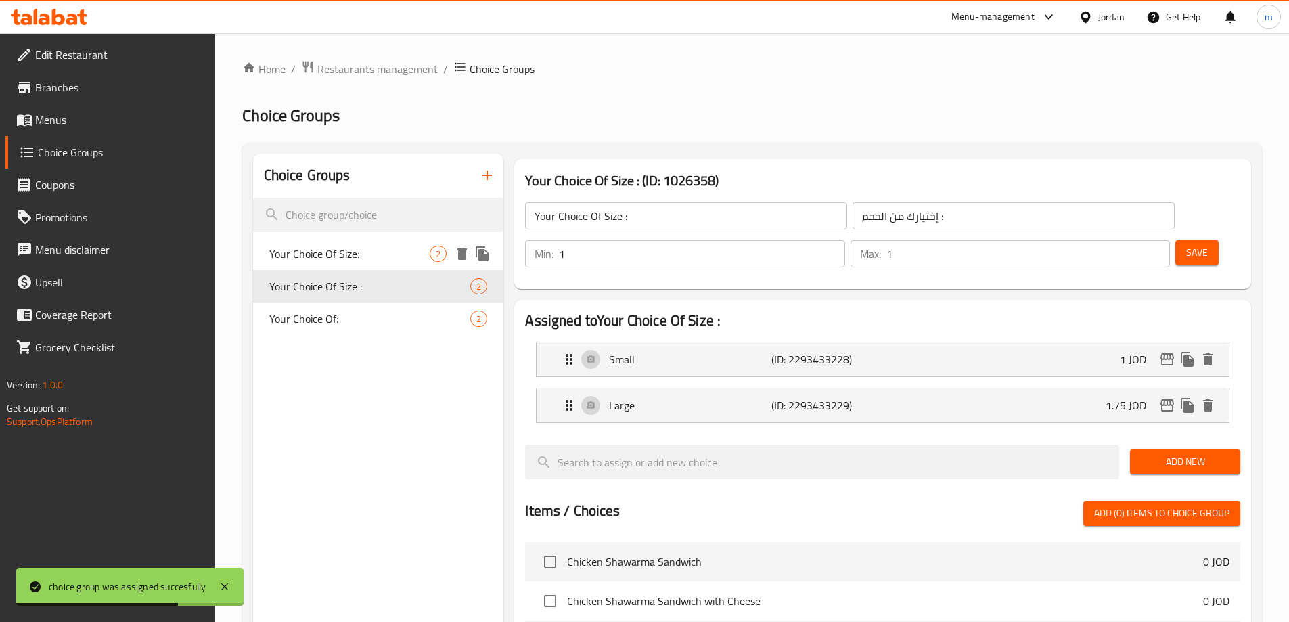
click at [338, 264] on div "Your Choice Of Size: 2" at bounding box center [378, 254] width 251 height 32
type input "Your Choice Of Size:"
type input "إختيارك من الحجم:"
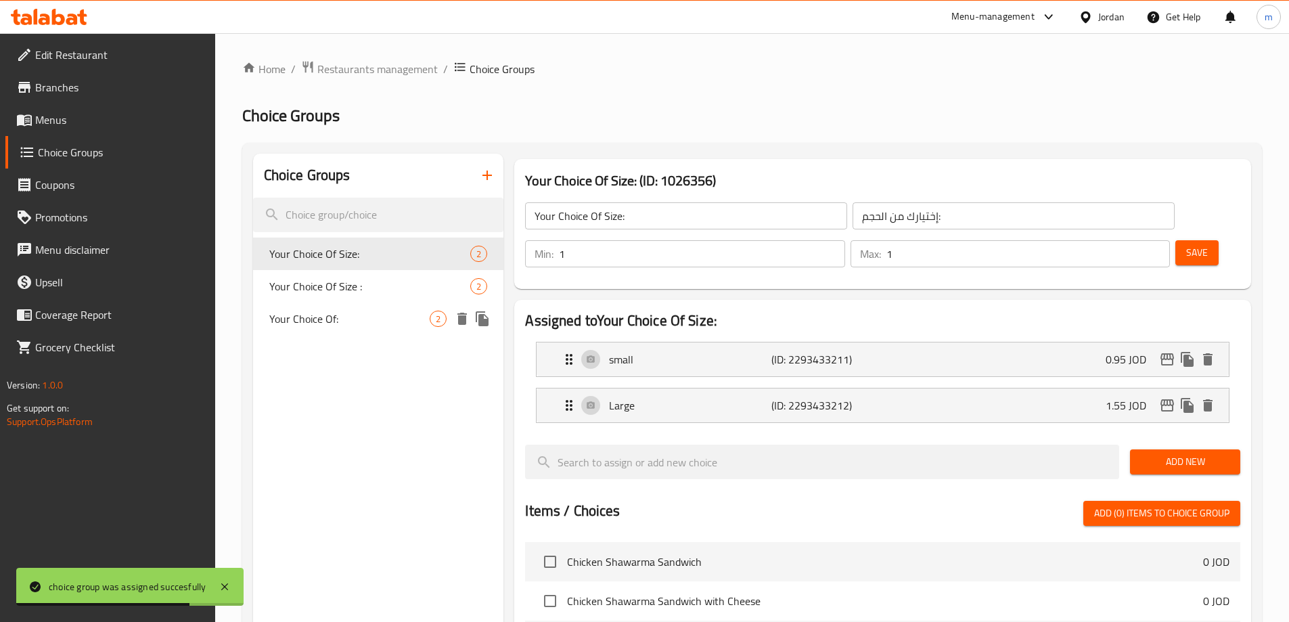
click at [336, 315] on span "Your Choice Of:" at bounding box center [349, 319] width 161 height 16
type input "Your Choice Of:"
type input "إختيارك من:"
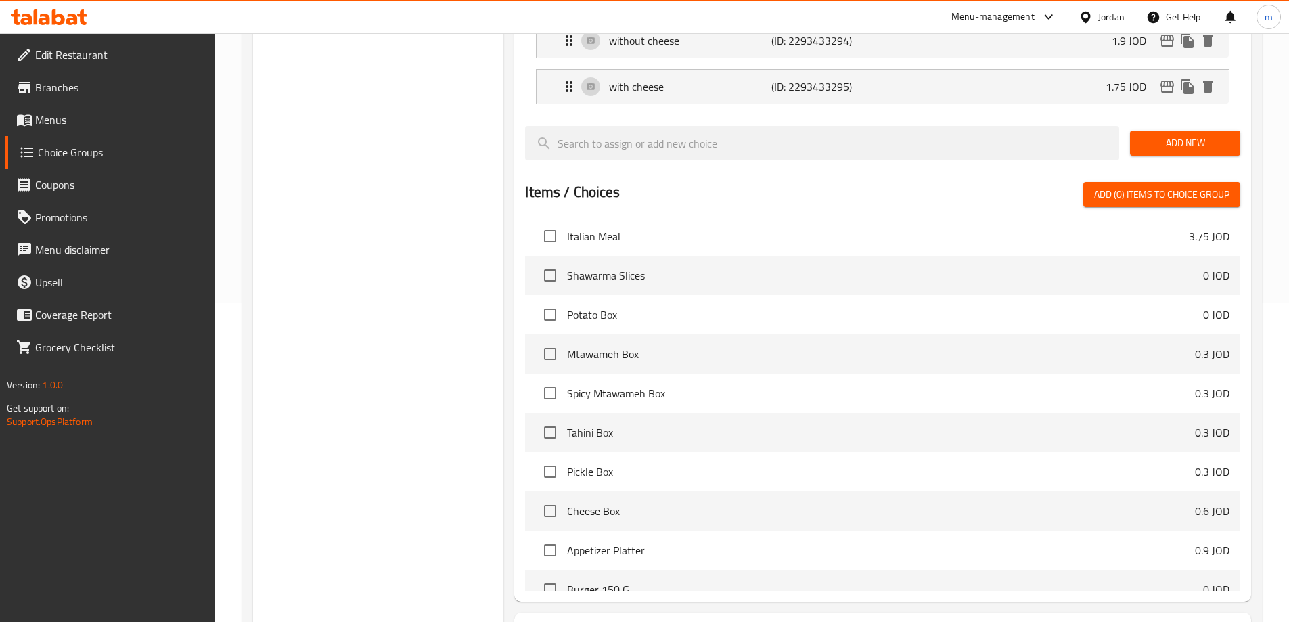
scroll to position [399, 0]
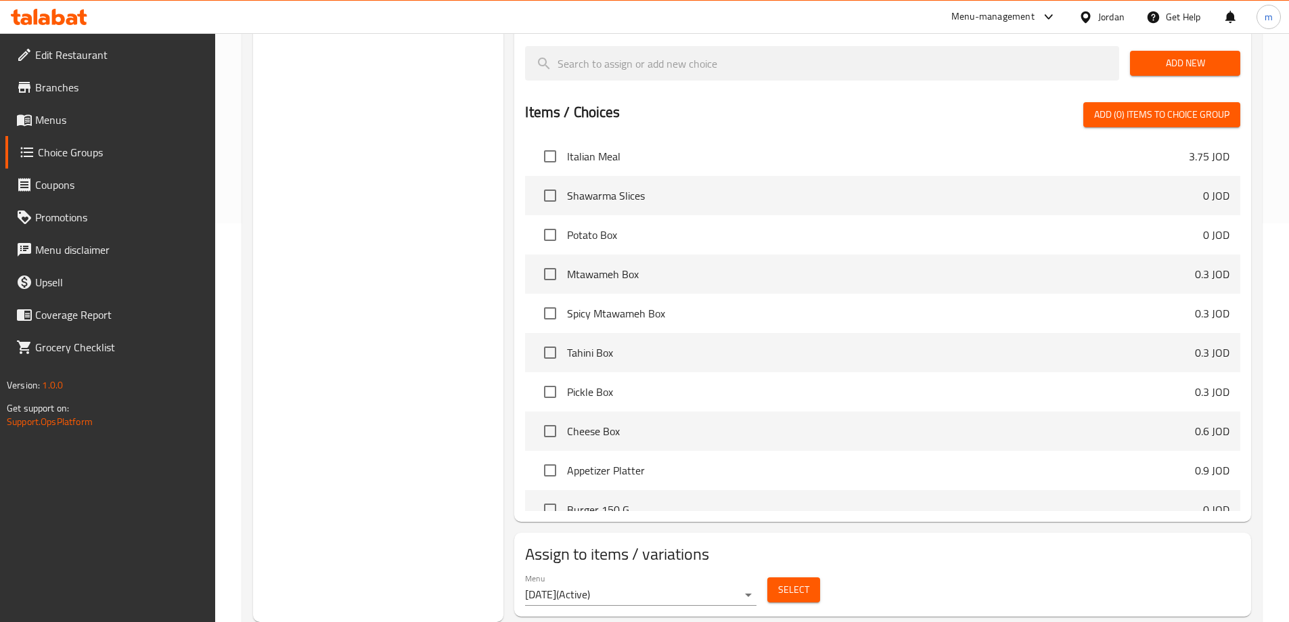
click at [809, 577] on button "Select" at bounding box center [794, 589] width 53 height 25
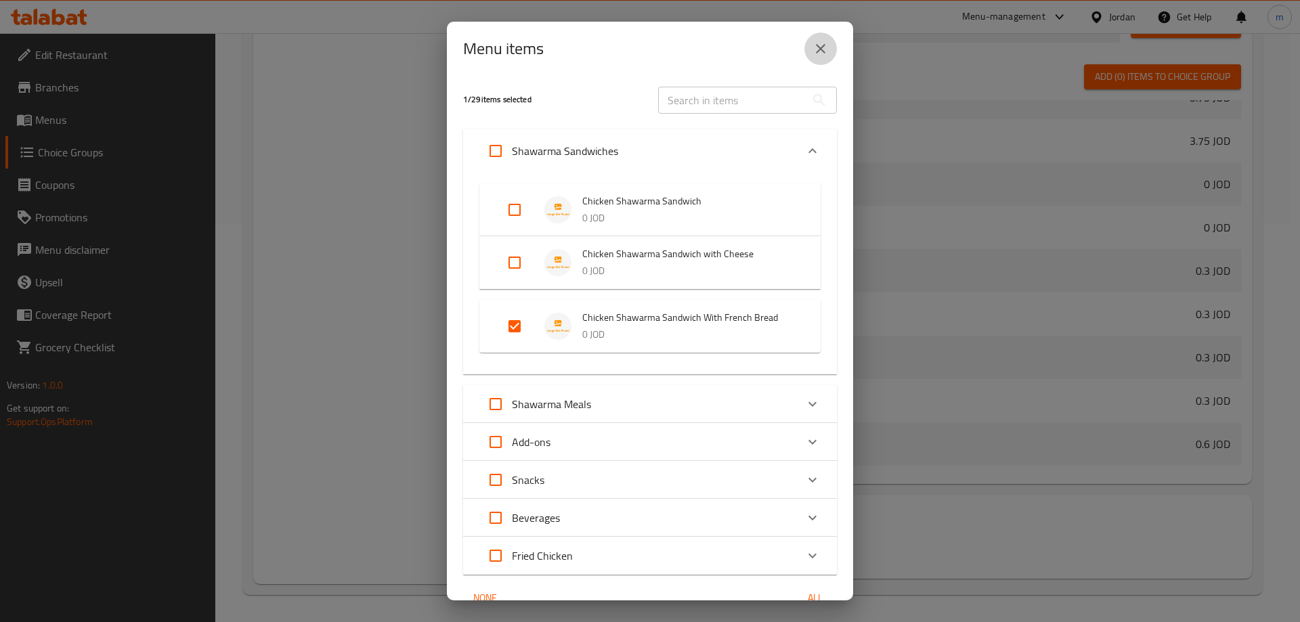
click at [826, 51] on icon "close" at bounding box center [820, 49] width 16 height 16
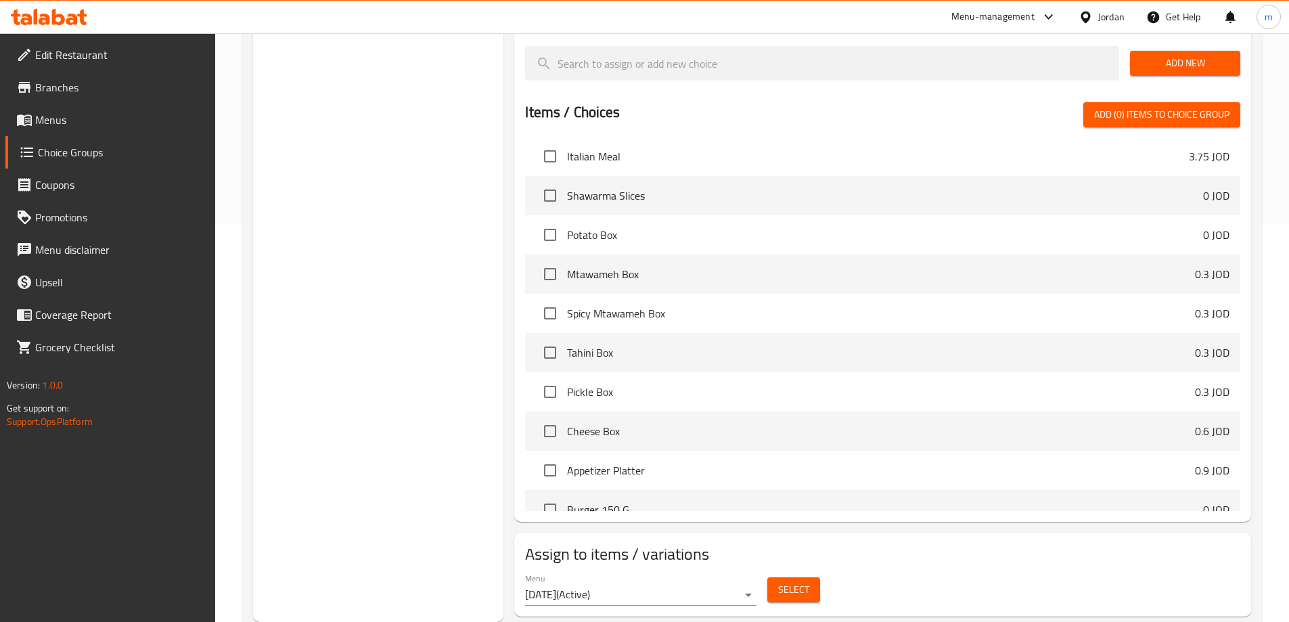
click at [395, 254] on div "Choice Groups Your Choice Of Size: 2 Your Choice Of Size : 2 Your Choice Of: 2" at bounding box center [378, 188] width 251 height 867
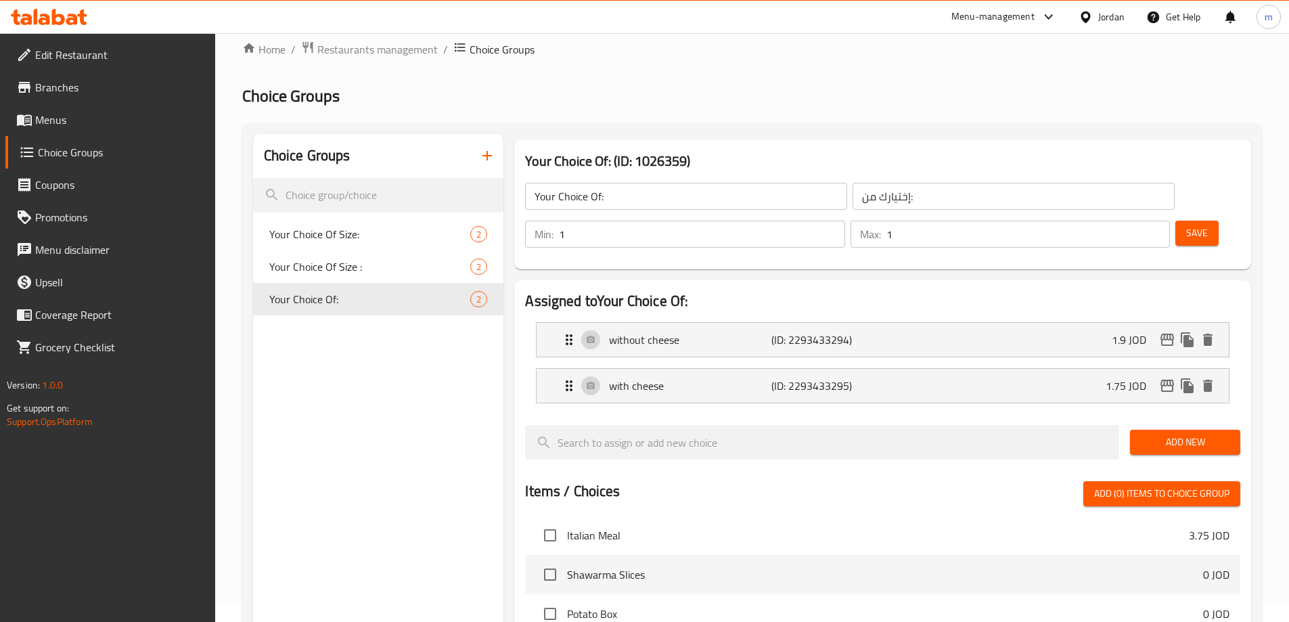
scroll to position [0, 0]
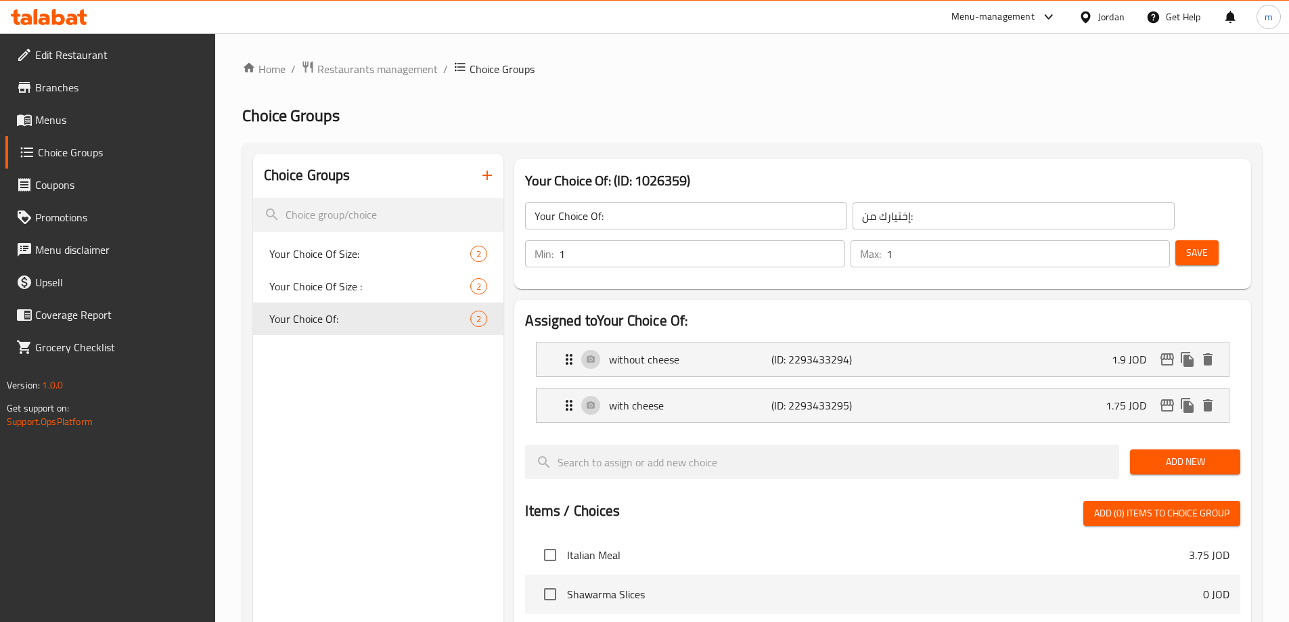
click at [484, 172] on icon "button" at bounding box center [487, 175] width 16 height 16
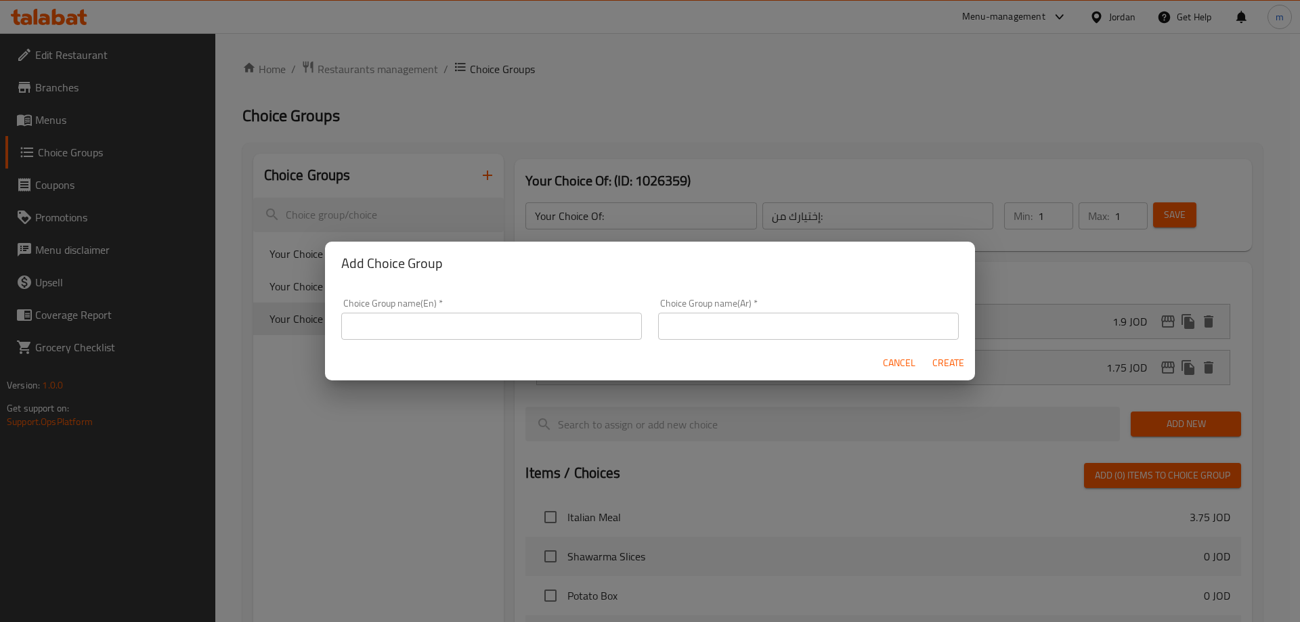
click at [442, 171] on div "Add Choice Group Choice Group name(En)   * Choice Group name(En) * Choice Group…" at bounding box center [650, 311] width 1300 height 622
click at [885, 366] on span "Cancel" at bounding box center [899, 363] width 32 height 17
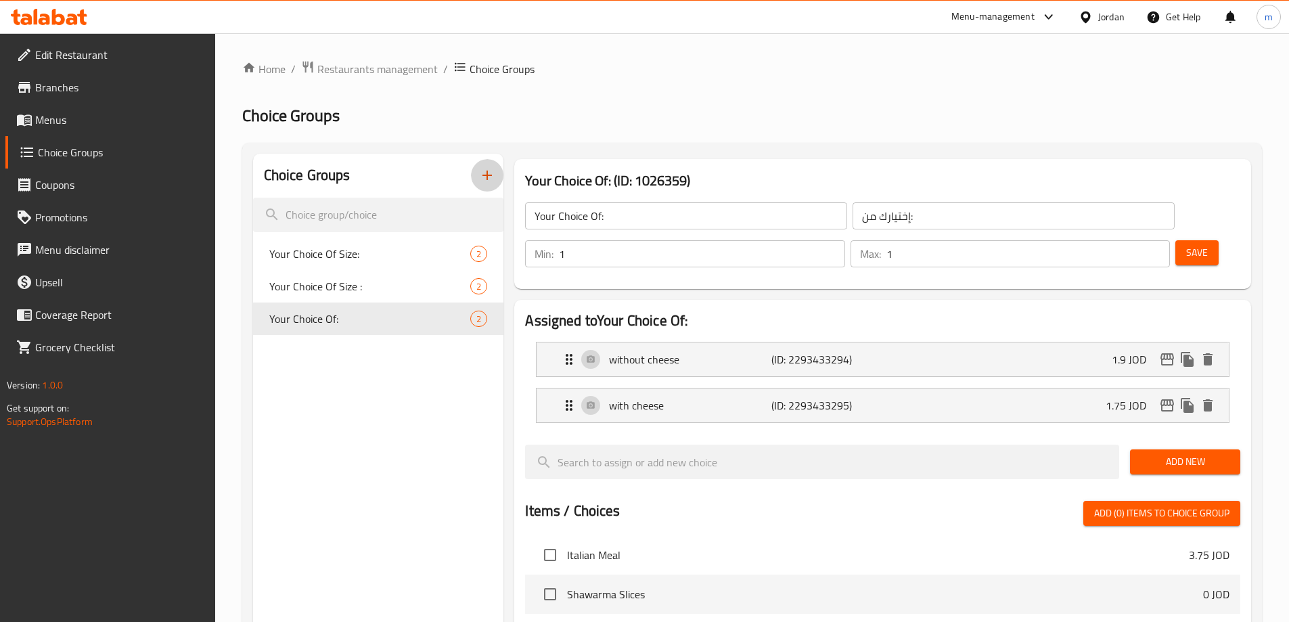
click at [492, 174] on icon "button" at bounding box center [487, 175] width 16 height 16
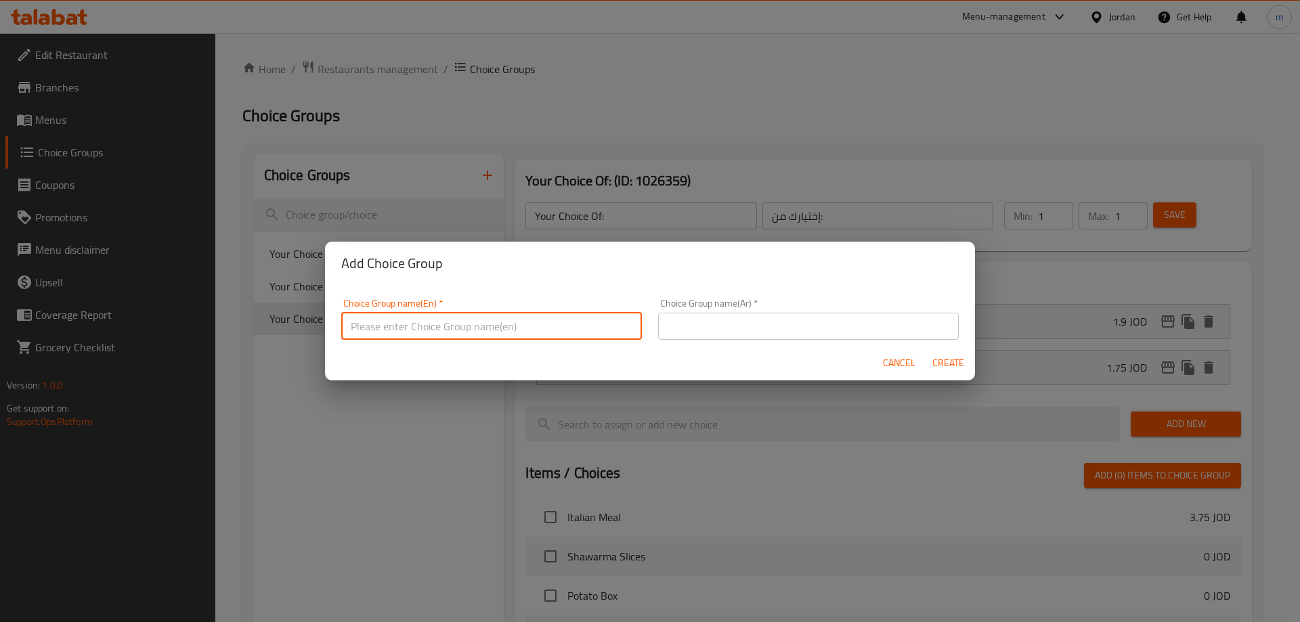
click at [479, 321] on input "text" at bounding box center [491, 326] width 301 height 27
type input "Your Choice Of Size"
click at [685, 322] on input "text" at bounding box center [808, 326] width 301 height 27
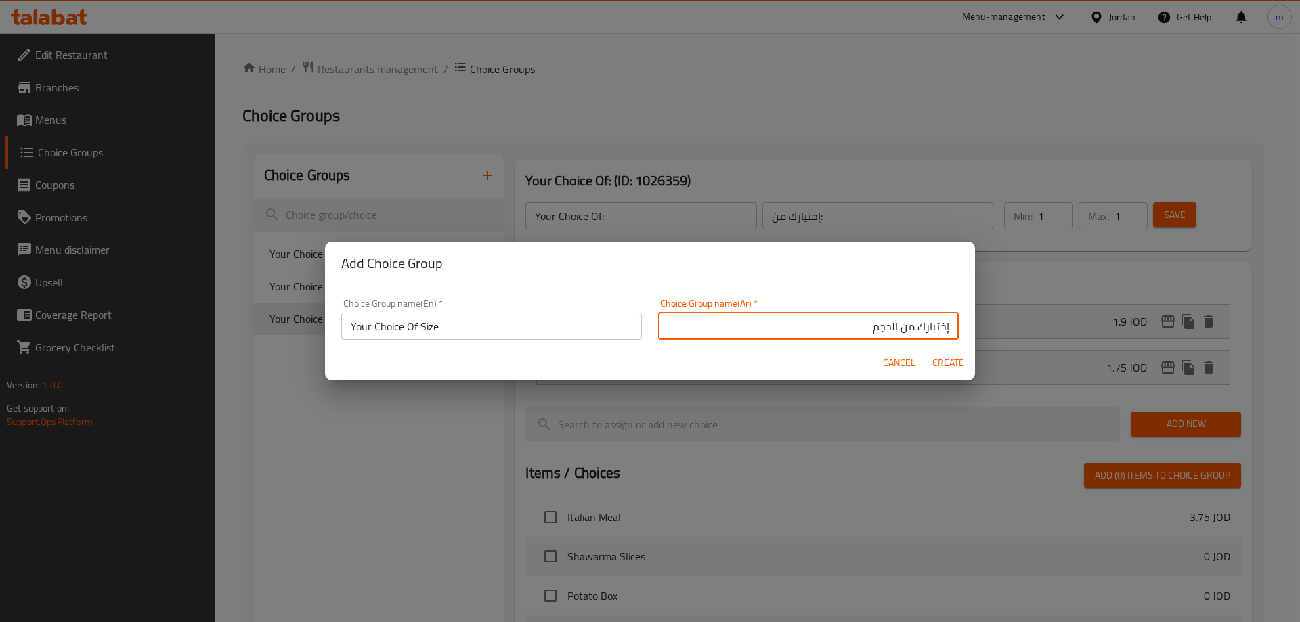
type input "إختيارك من الحجم"
click at [945, 358] on span "Create" at bounding box center [947, 363] width 32 height 17
type input "Your Choice Of Size"
type input "إختيارك من الحجم"
type input "0"
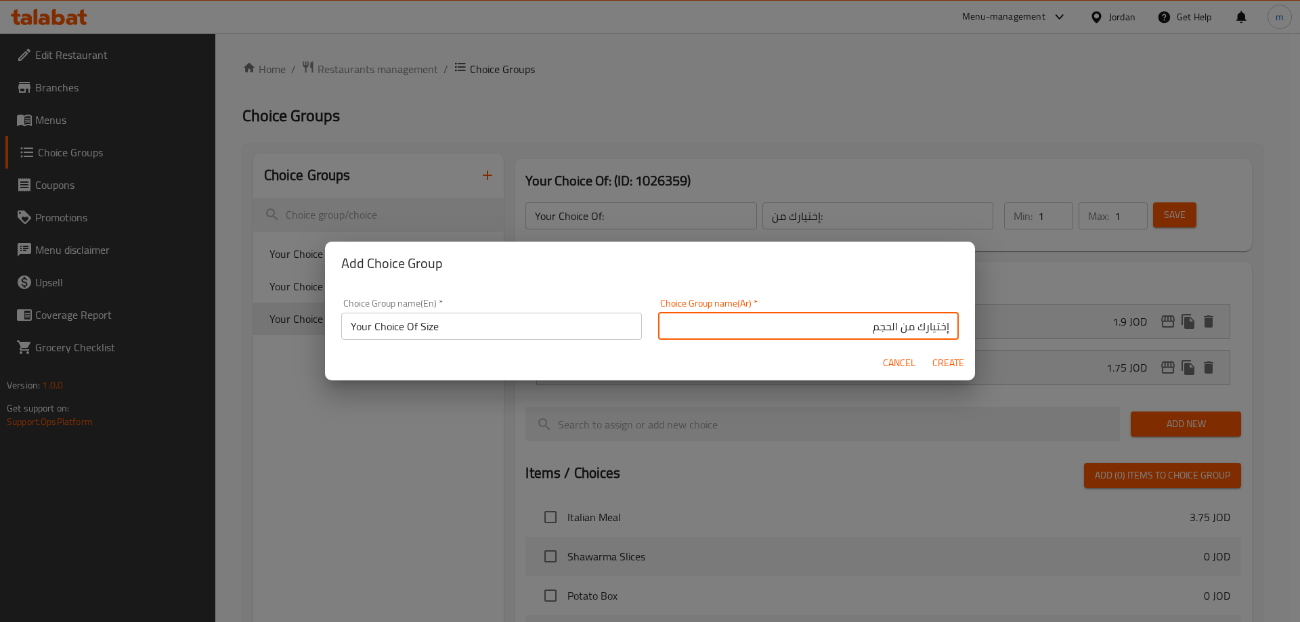
type input "0"
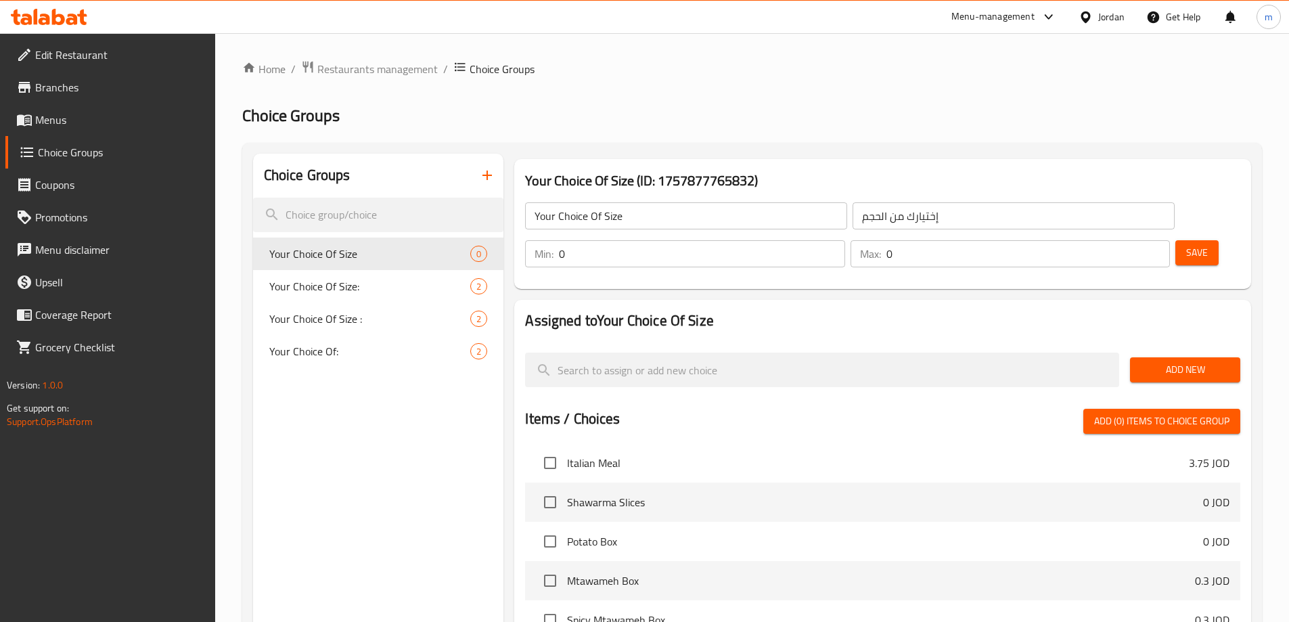
click at [845, 240] on input "0" at bounding box center [702, 253] width 286 height 27
type input "1"
click at [1123, 240] on input "0" at bounding box center [1029, 253] width 284 height 27
click at [1117, 240] on input "0" at bounding box center [1029, 253] width 284 height 27
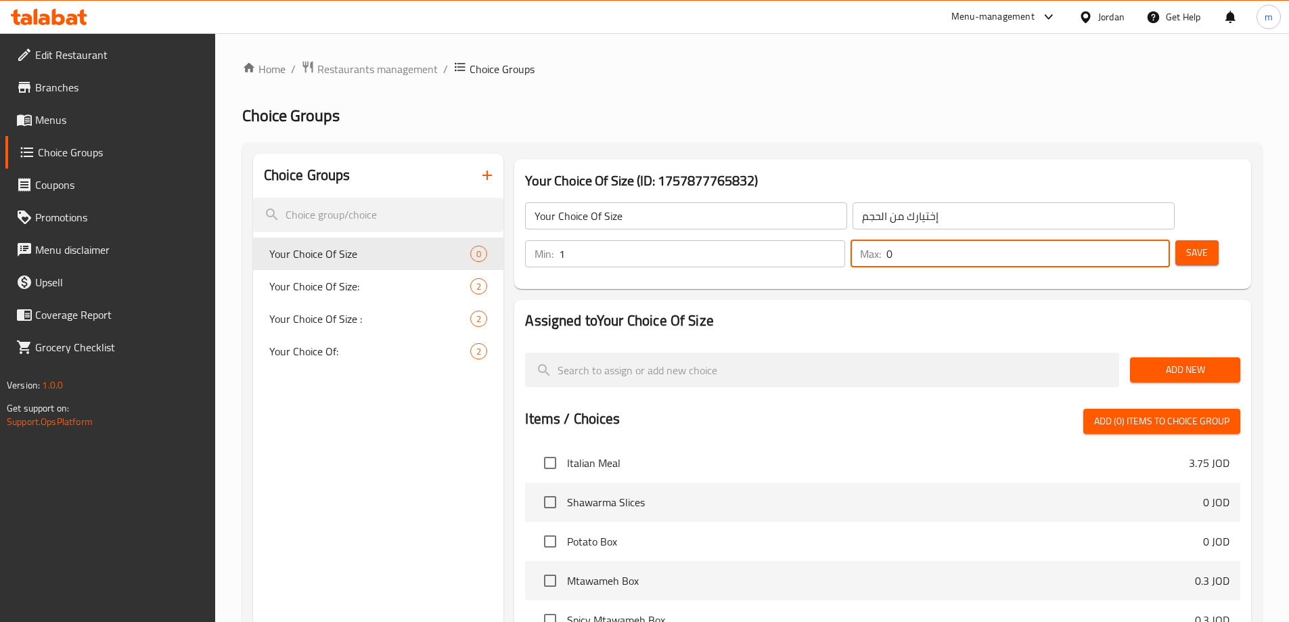
click at [1117, 240] on input "0" at bounding box center [1029, 253] width 284 height 27
type input "1"
click at [1174, 361] on span "Add New" at bounding box center [1185, 369] width 89 height 17
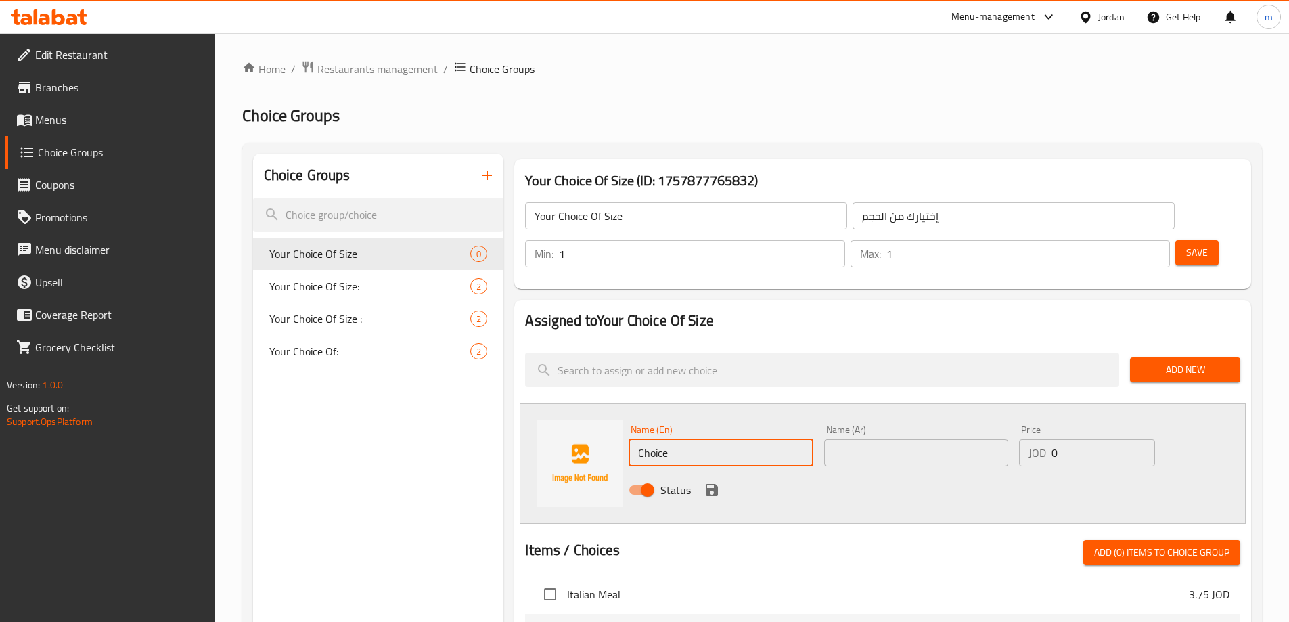
click at [689, 439] on input "Choice" at bounding box center [721, 452] width 184 height 27
type input "C"
type input "regular"
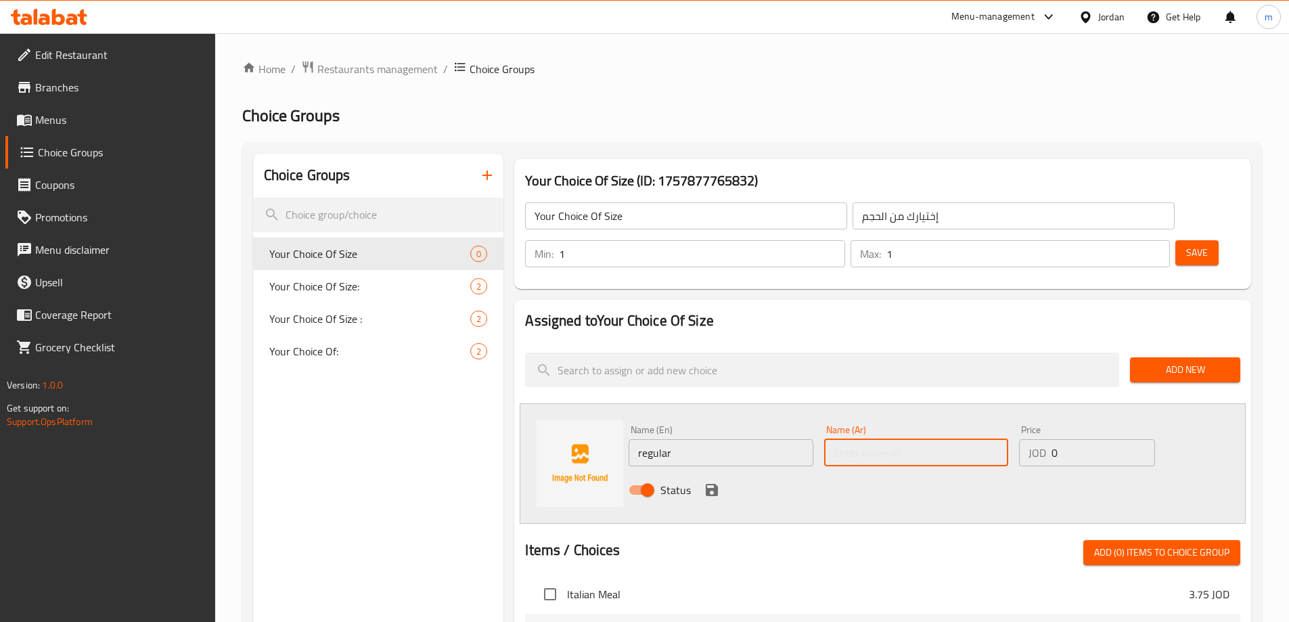
click at [929, 439] on input "text" at bounding box center [916, 452] width 184 height 27
click at [865, 439] on input "text" at bounding box center [916, 452] width 184 height 27
paste input "عادي"
type input "عادي"
click at [1092, 439] on input "0" at bounding box center [1103, 452] width 103 height 27
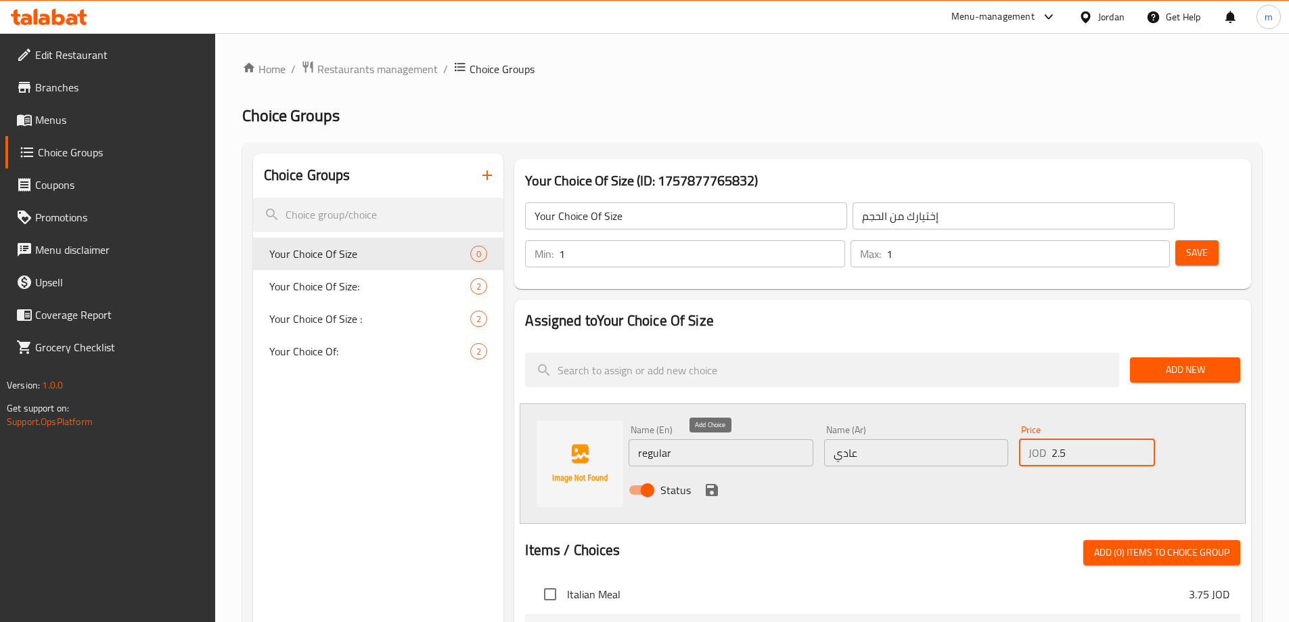
type input "2.5"
click at [712, 484] on icon "save" at bounding box center [712, 490] width 12 height 12
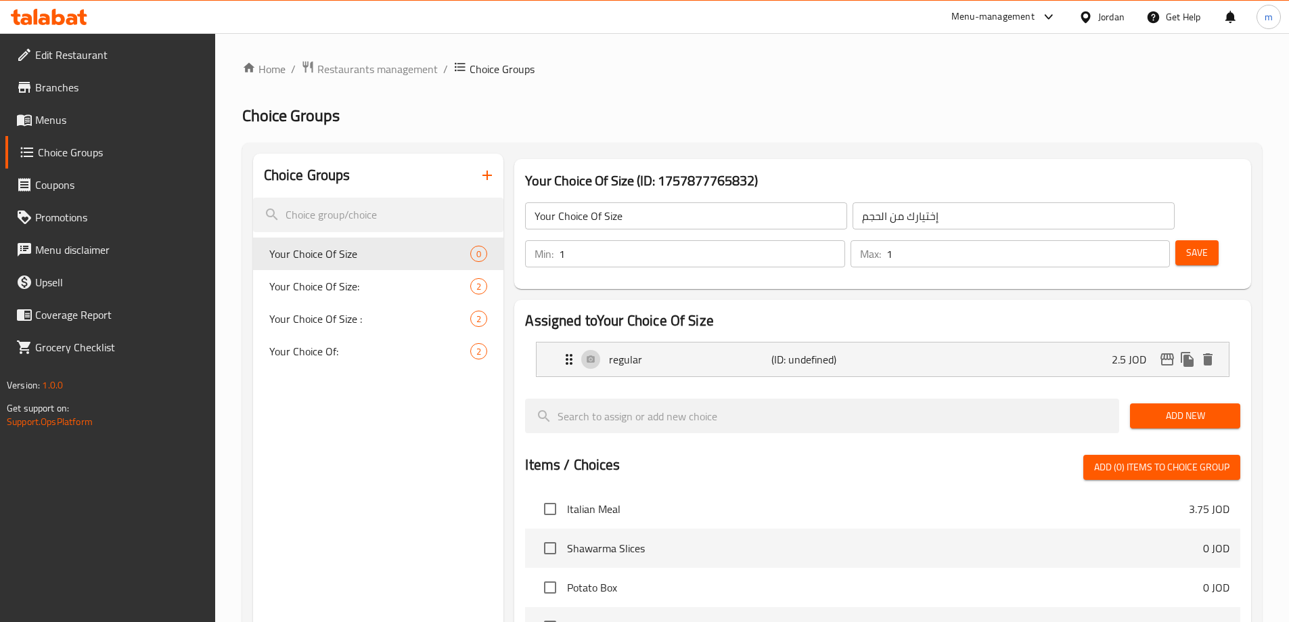
click at [1197, 407] on span "Add New" at bounding box center [1185, 415] width 89 height 17
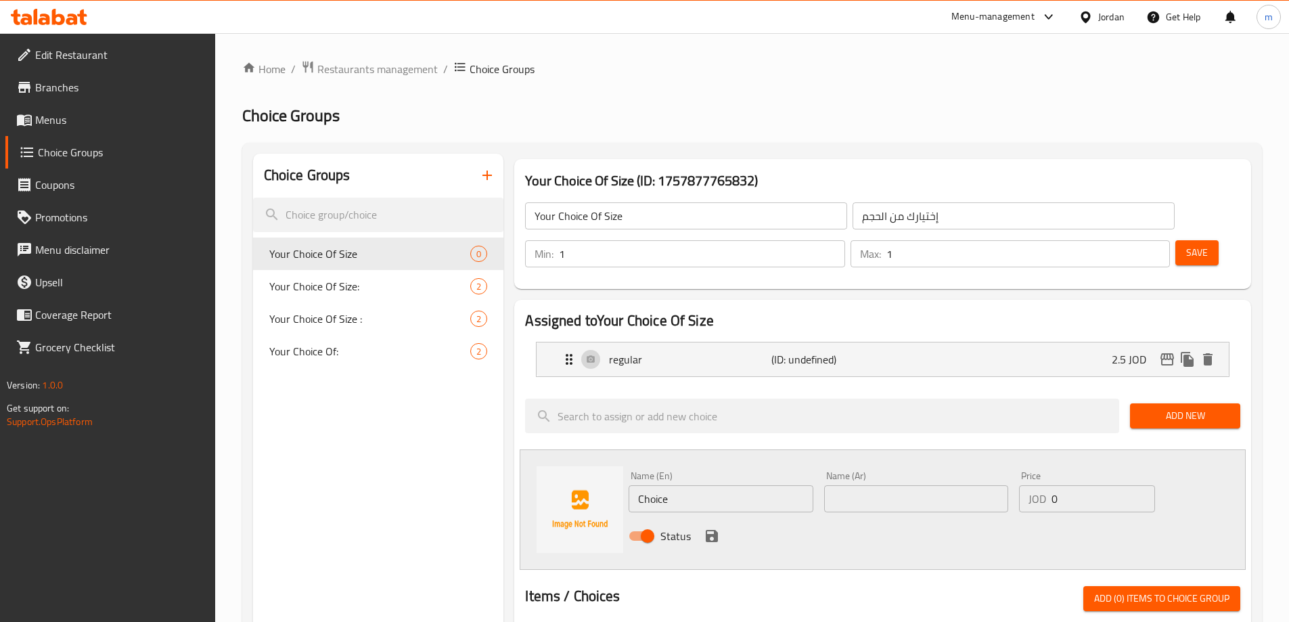
click at [703, 485] on input "Choice" at bounding box center [721, 498] width 184 height 27
type input "C"
type input "A"
type input "super"
click at [879, 485] on input "text" at bounding box center [916, 498] width 184 height 27
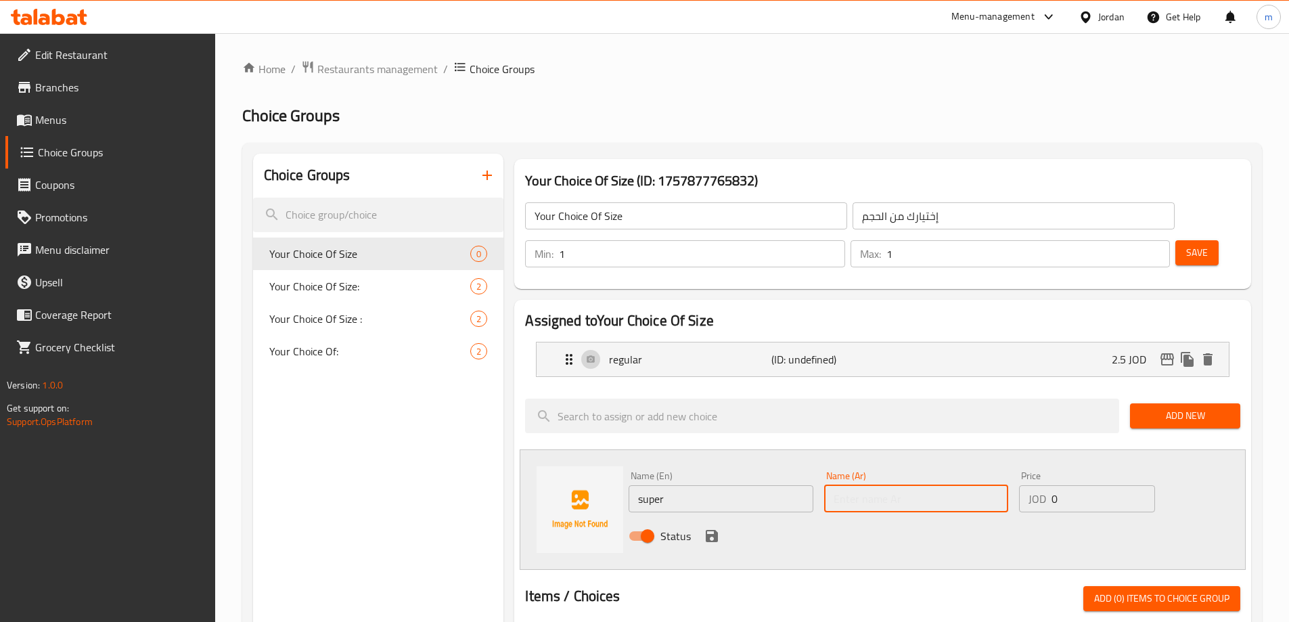
click at [939, 485] on input "text" at bounding box center [916, 498] width 184 height 27
paste input "سوبر"
type input "سوبر"
click at [1073, 485] on input "0" at bounding box center [1103, 498] width 103 height 27
type input "3.45"
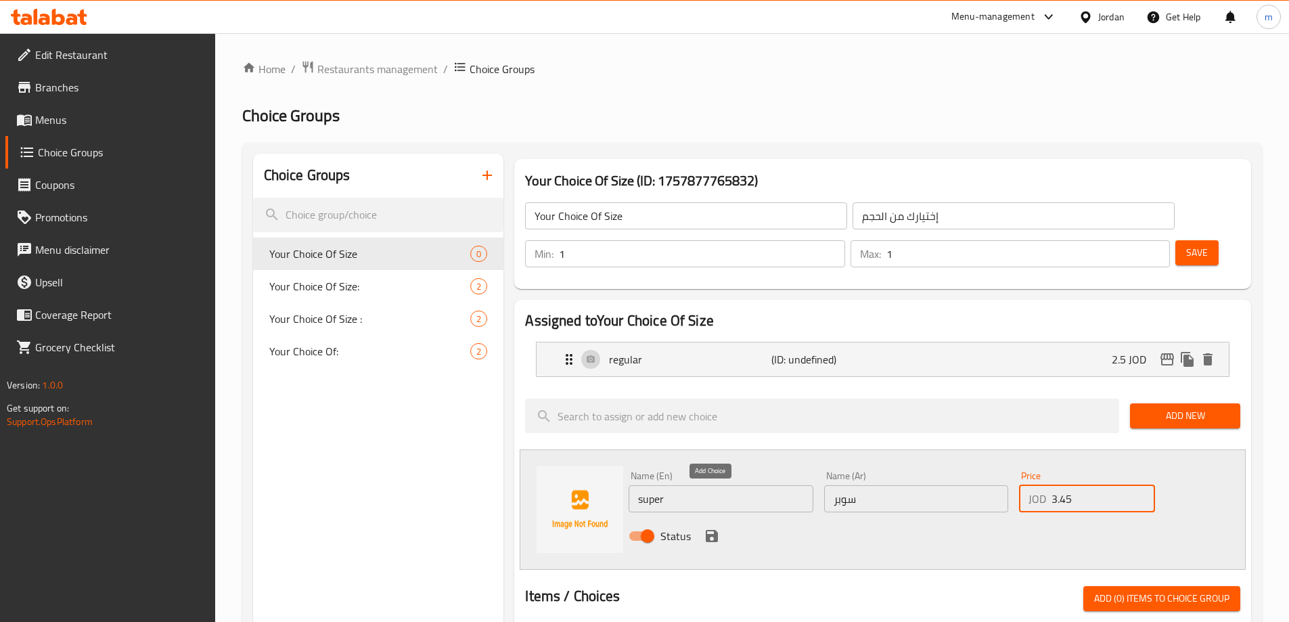
click at [708, 530] on icon "save" at bounding box center [712, 536] width 12 height 12
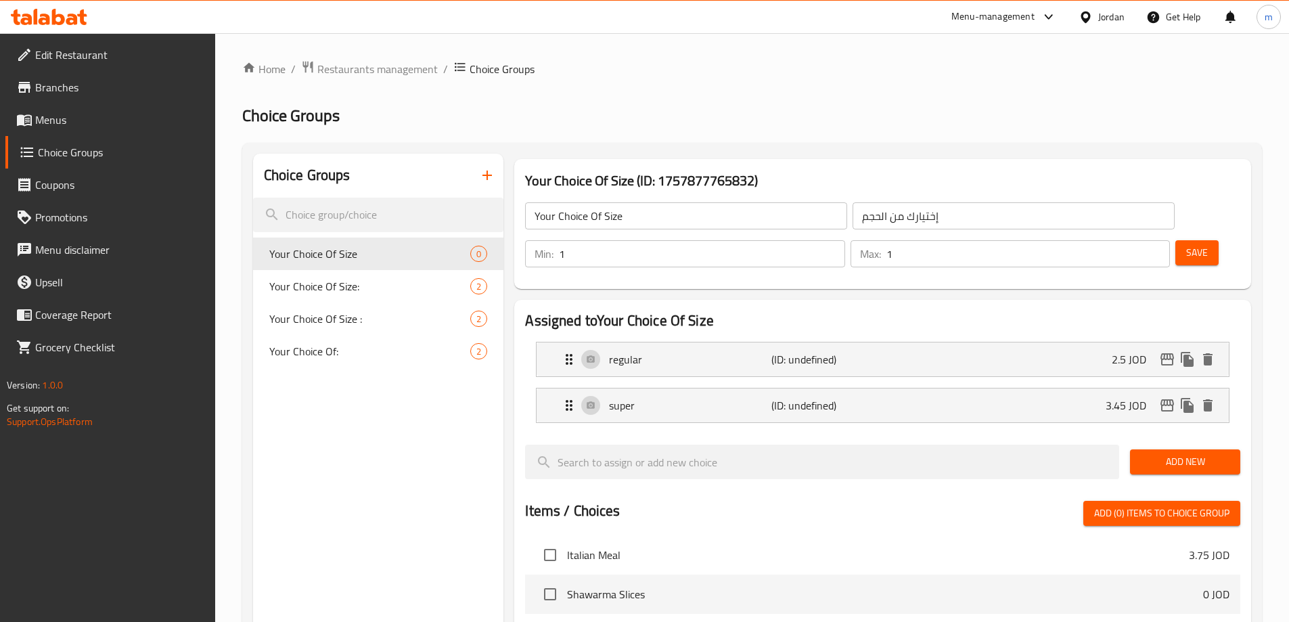
click at [1152, 453] on span "Add New" at bounding box center [1185, 461] width 89 height 17
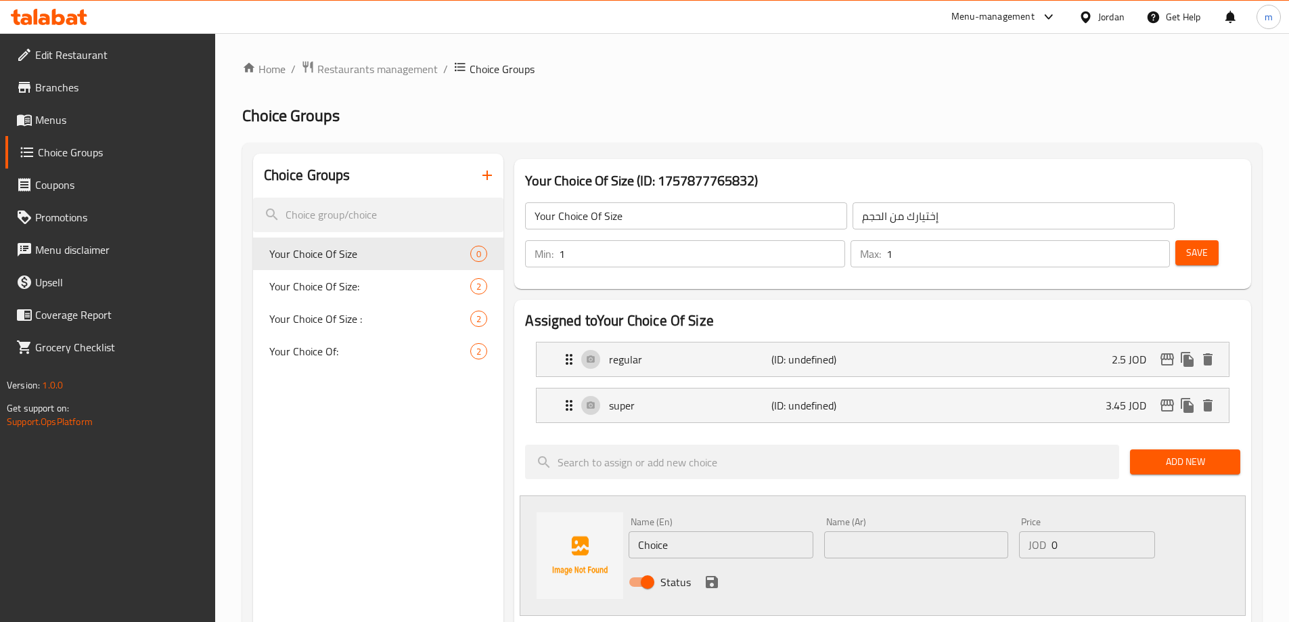
click at [694, 531] on input "Choice" at bounding box center [721, 544] width 184 height 27
type input "C"
type input "double"
click at [900, 531] on input "text" at bounding box center [916, 544] width 184 height 27
click at [926, 531] on input "text" at bounding box center [916, 544] width 184 height 27
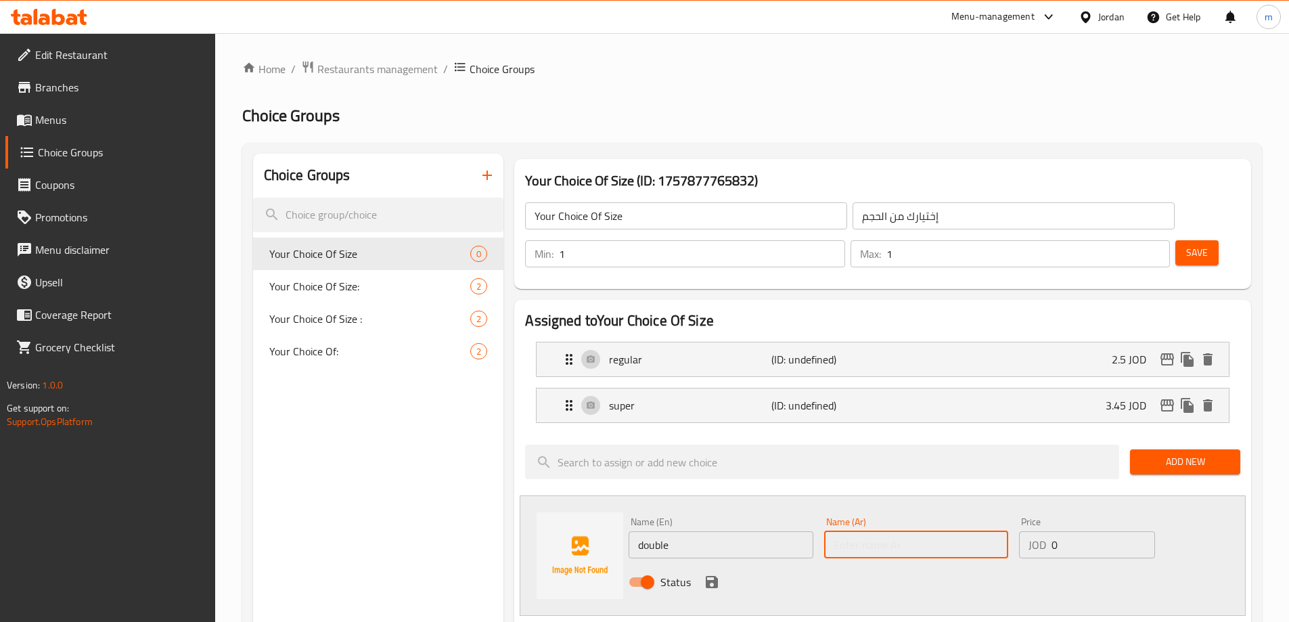
paste input "دبل"
type input "دبل"
click at [1065, 531] on input "0" at bounding box center [1103, 544] width 103 height 27
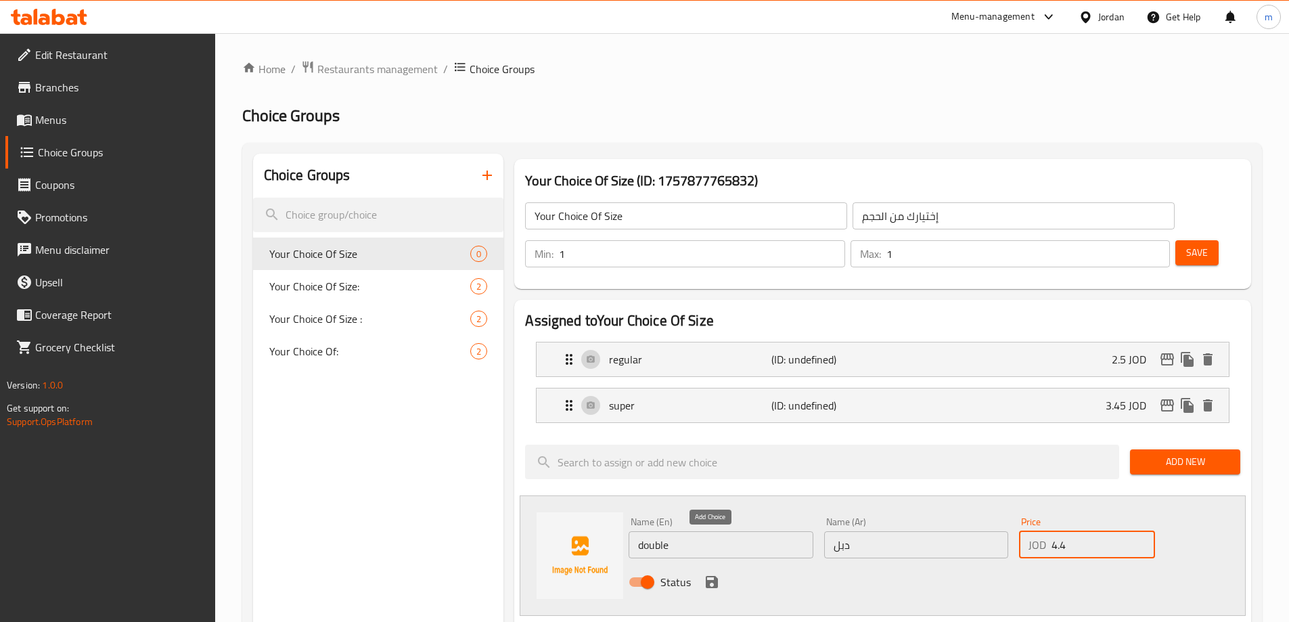
type input "4.4"
click at [718, 574] on icon "save" at bounding box center [712, 582] width 16 height 16
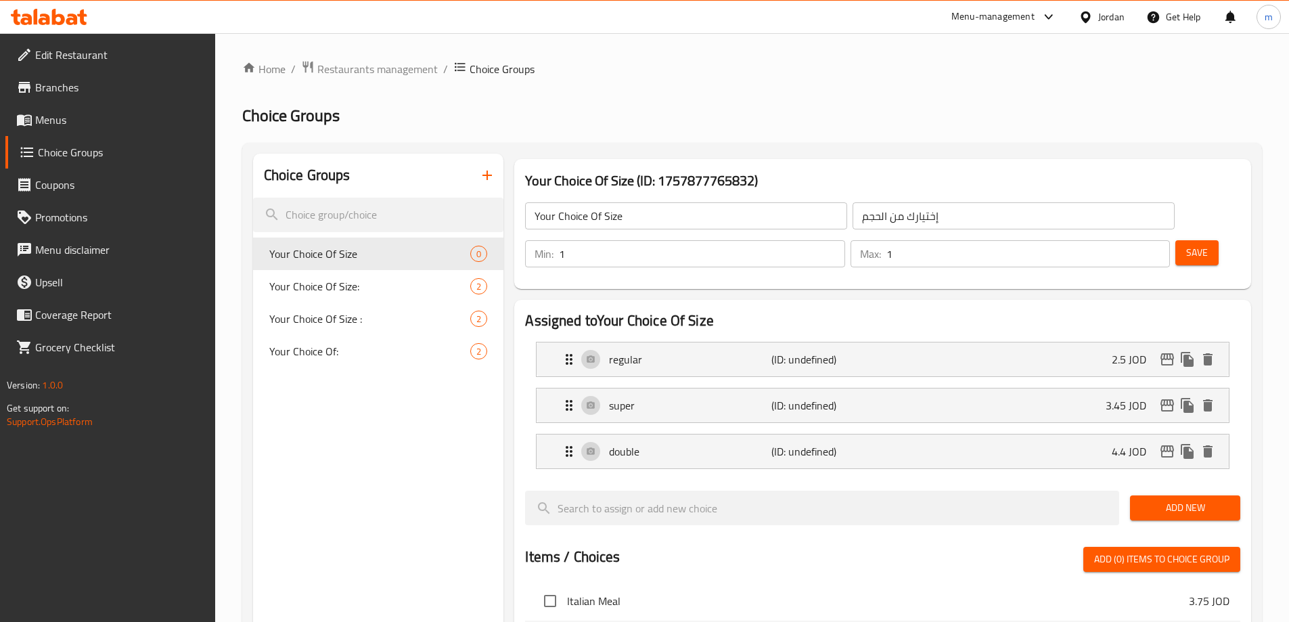
click at [1199, 500] on span "Add New" at bounding box center [1185, 508] width 89 height 17
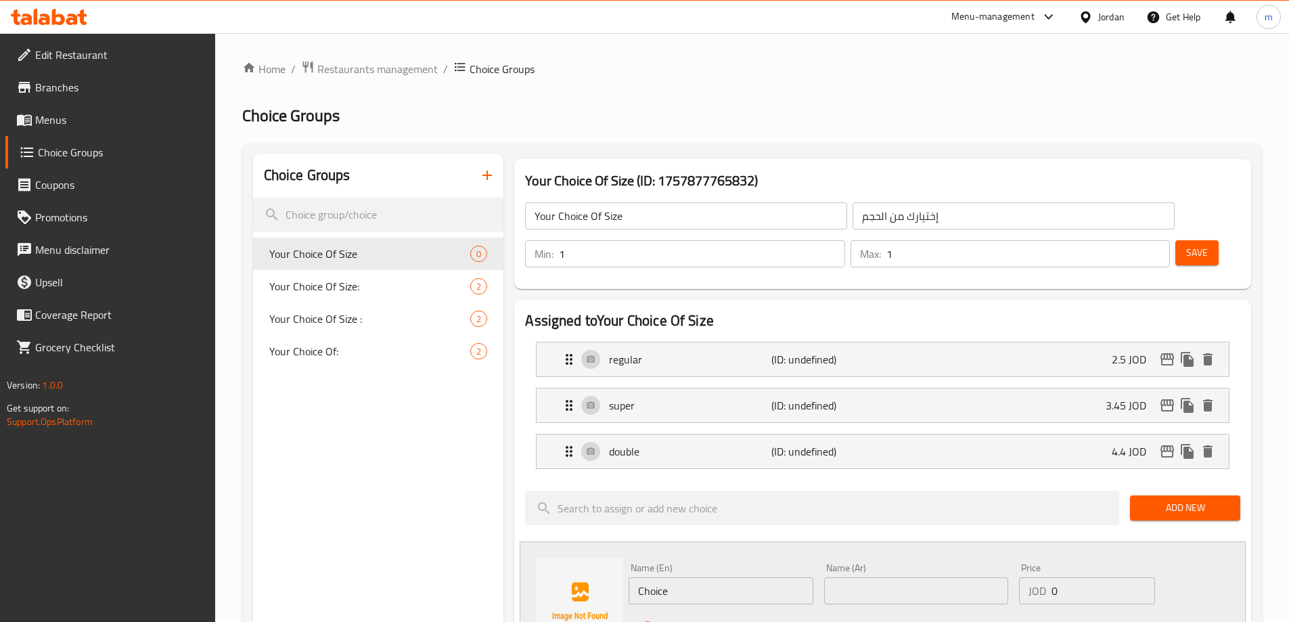
click at [707, 577] on input "Choice" at bounding box center [721, 590] width 184 height 27
type input "C"
type input "ف"
type input "triple"
click at [856, 577] on input "text" at bounding box center [916, 590] width 184 height 27
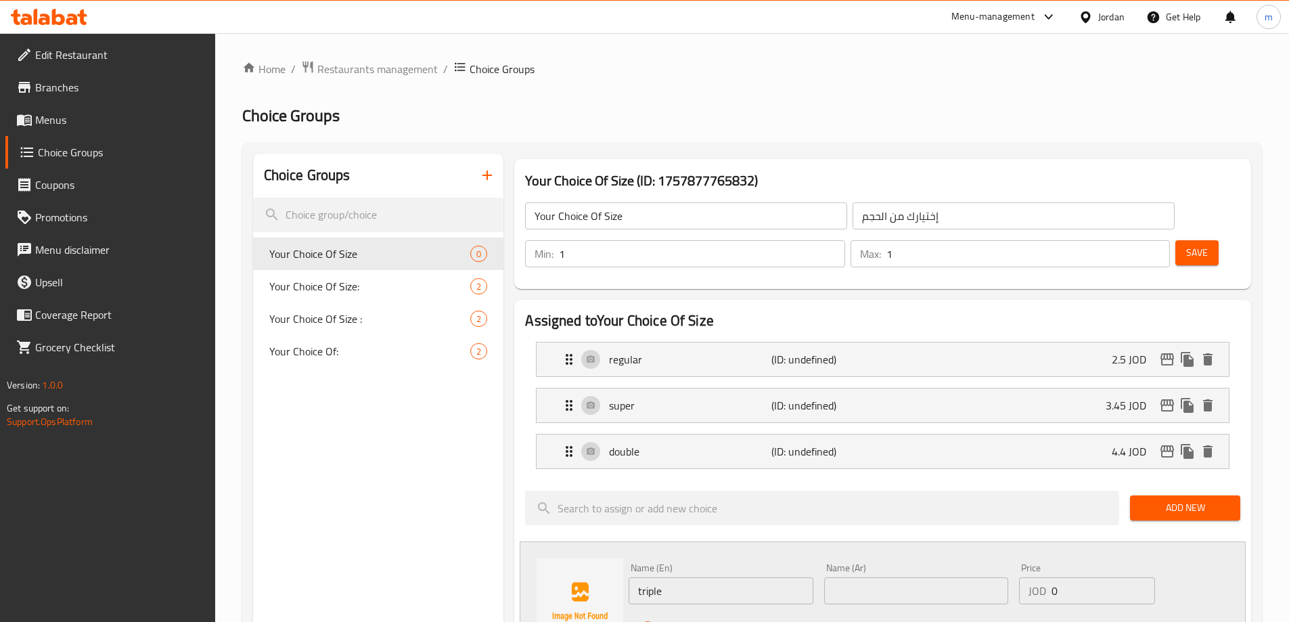
click at [942, 577] on input "text" at bounding box center [916, 590] width 184 height 27
paste input "تربل"
type input "تربل"
click at [1076, 577] on input "0" at bounding box center [1103, 590] width 103 height 27
type input "5.65"
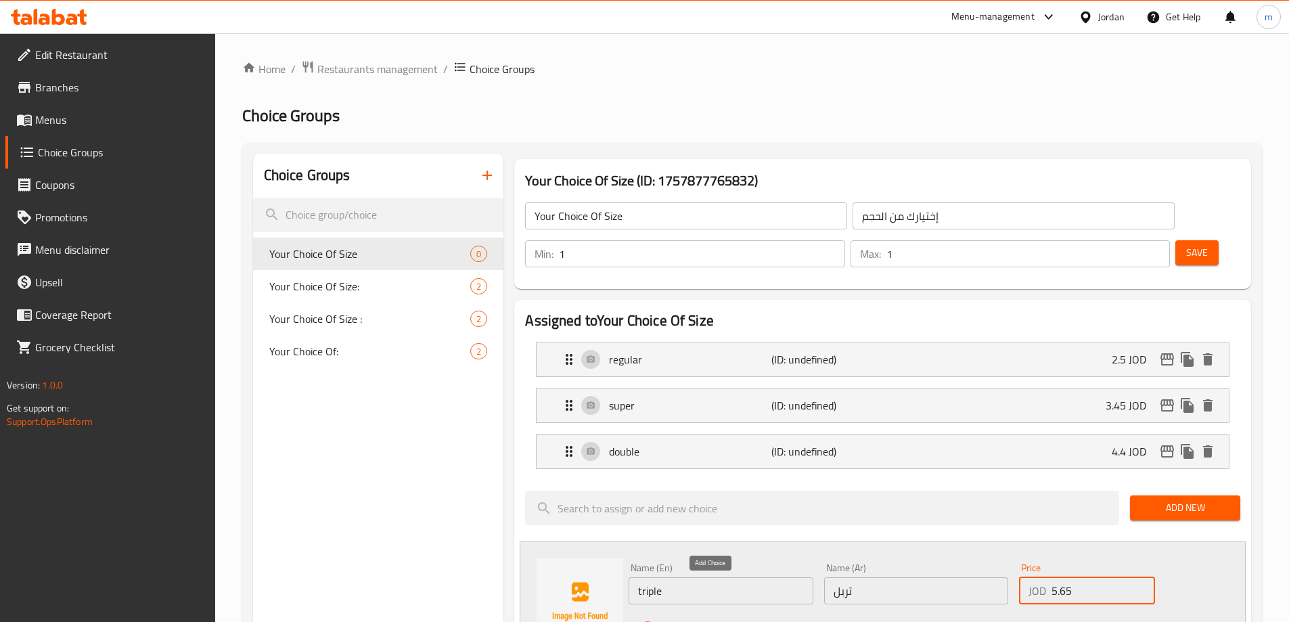
click at [715, 621] on icon "save" at bounding box center [712, 628] width 12 height 12
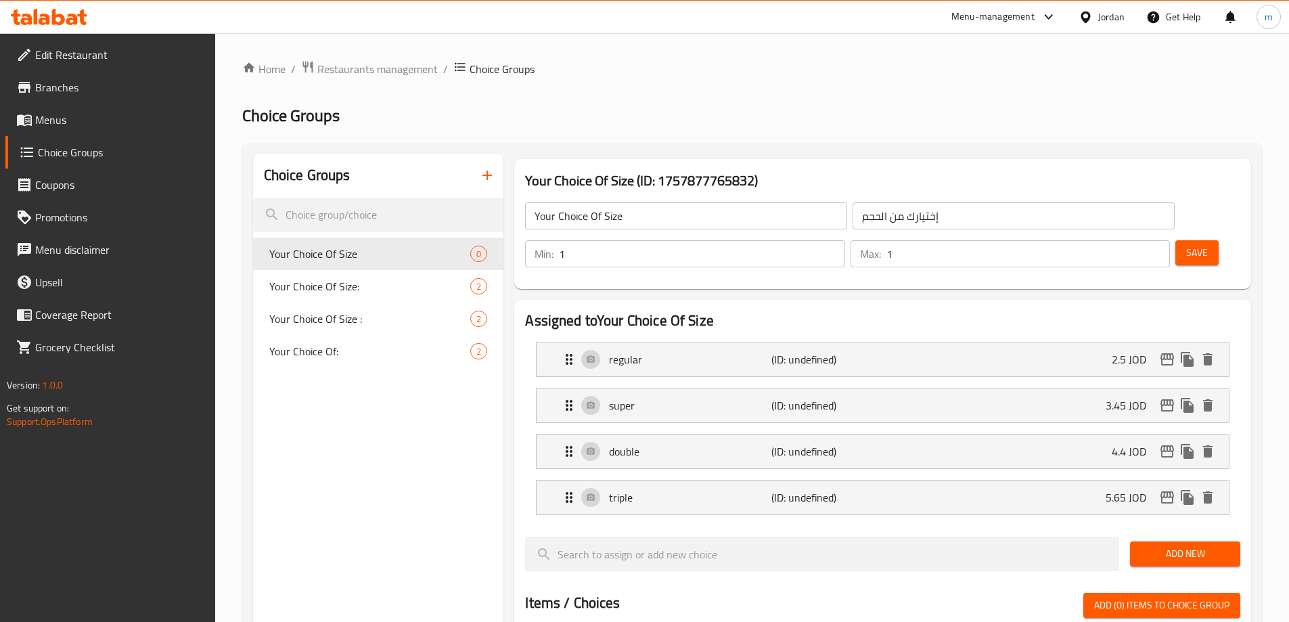
click at [1186, 546] on span "Add New" at bounding box center [1185, 554] width 89 height 17
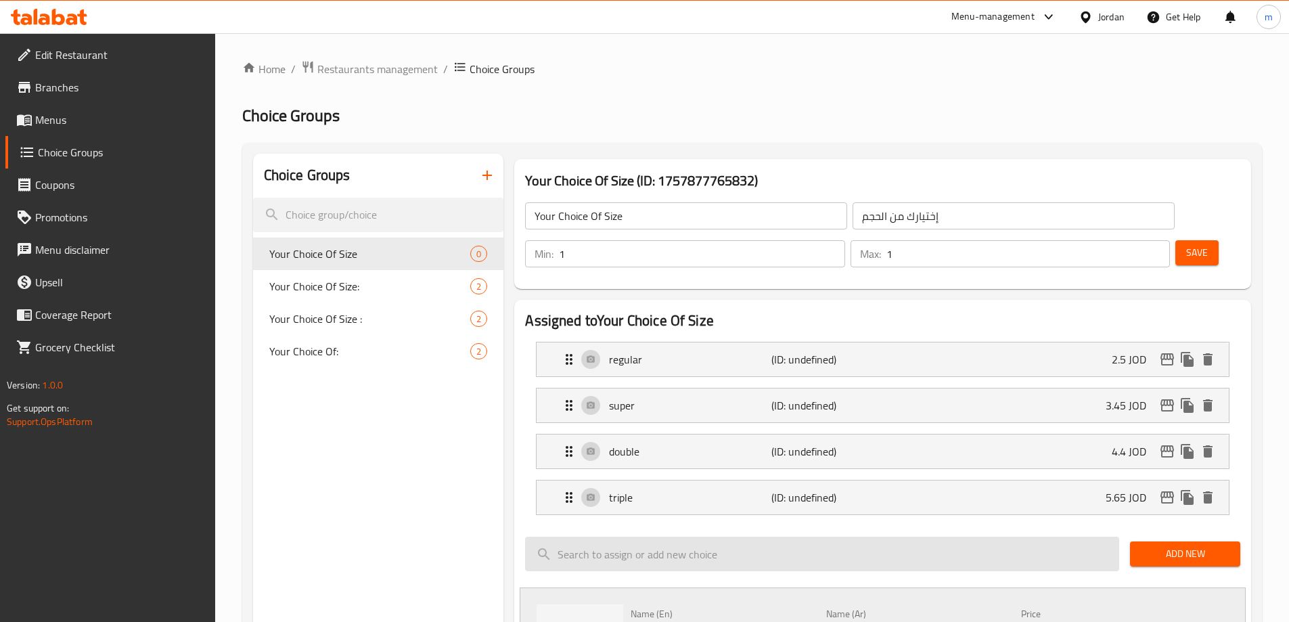
click at [669, 537] on input "search" at bounding box center [822, 554] width 594 height 35
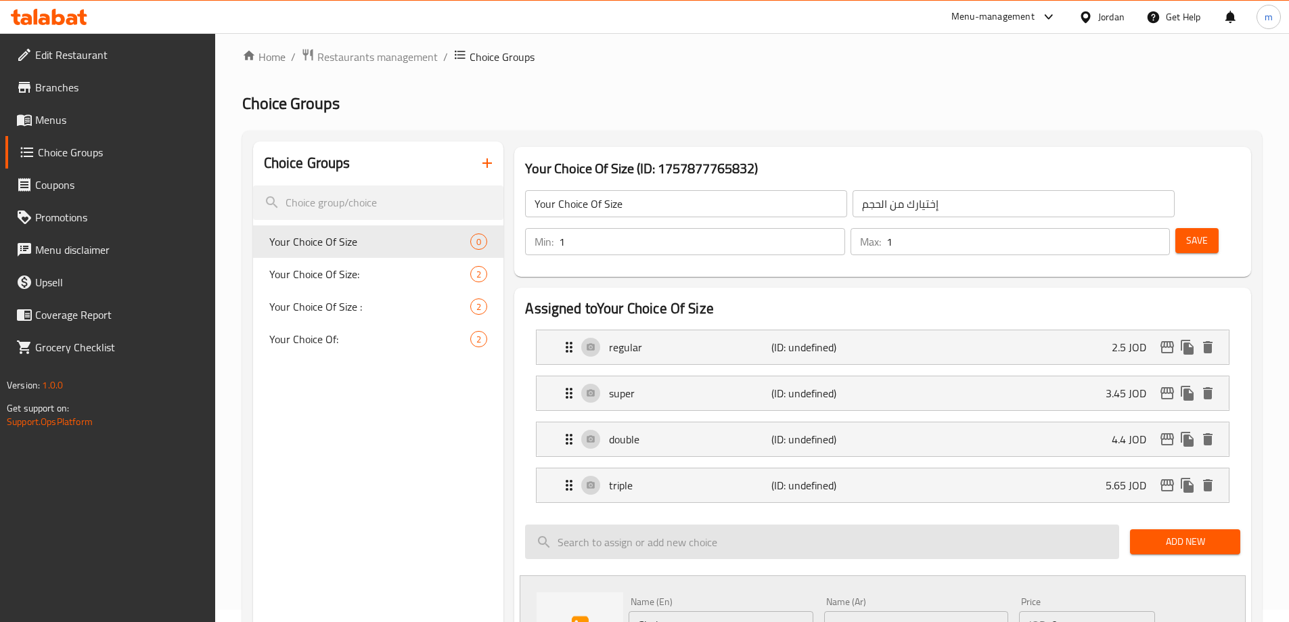
scroll to position [203, 0]
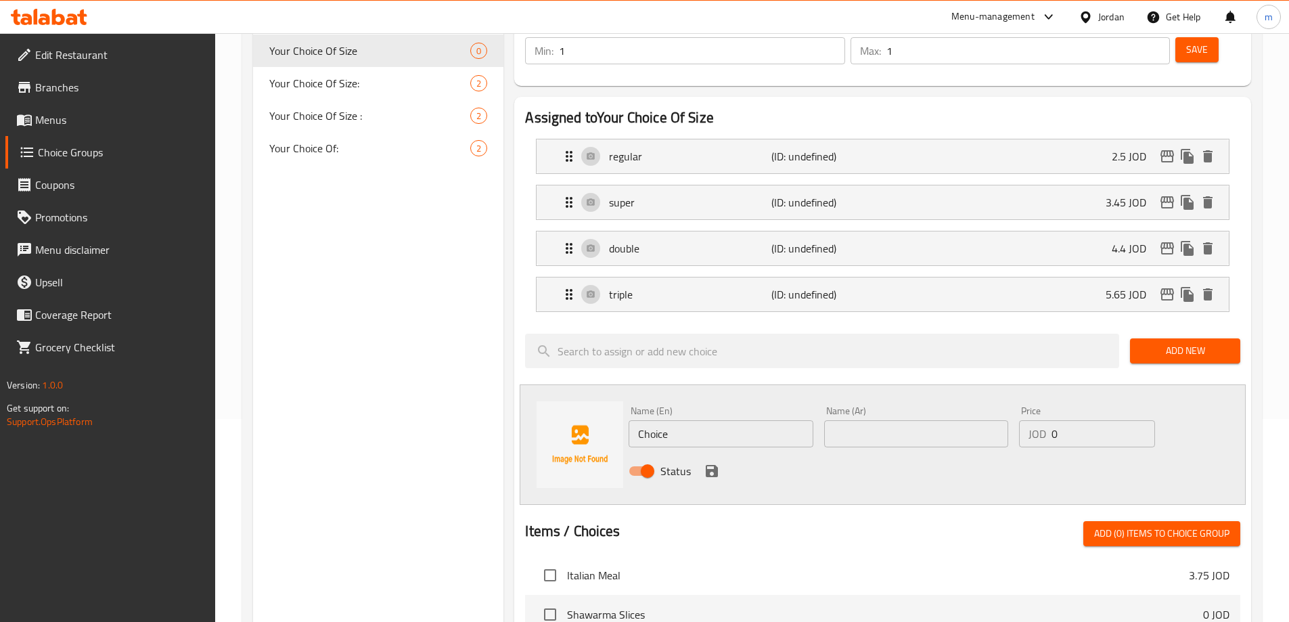
click at [676, 420] on input "Choice" at bounding box center [721, 433] width 184 height 27
type input "C"
type input "Family"
click at [977, 420] on input "text" at bounding box center [916, 433] width 184 height 27
click at [907, 420] on input "text" at bounding box center [916, 433] width 184 height 27
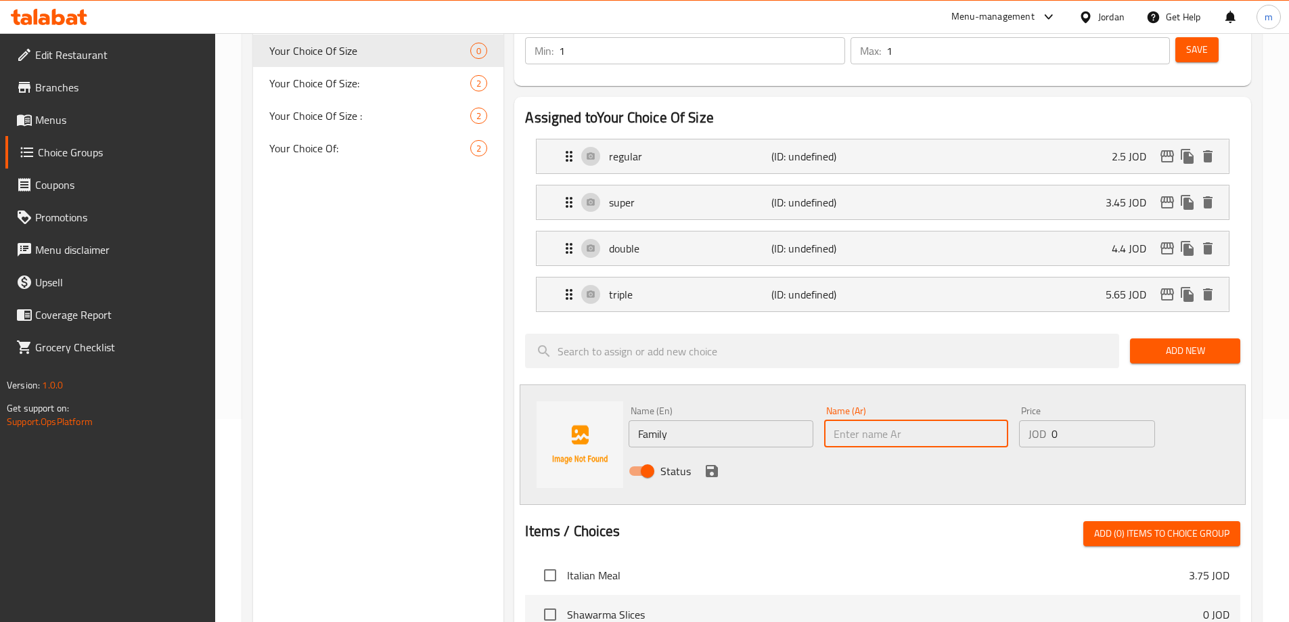
paste input "عائلية"
type input "عائلية"
click at [1071, 420] on input "0" at bounding box center [1103, 433] width 103 height 27
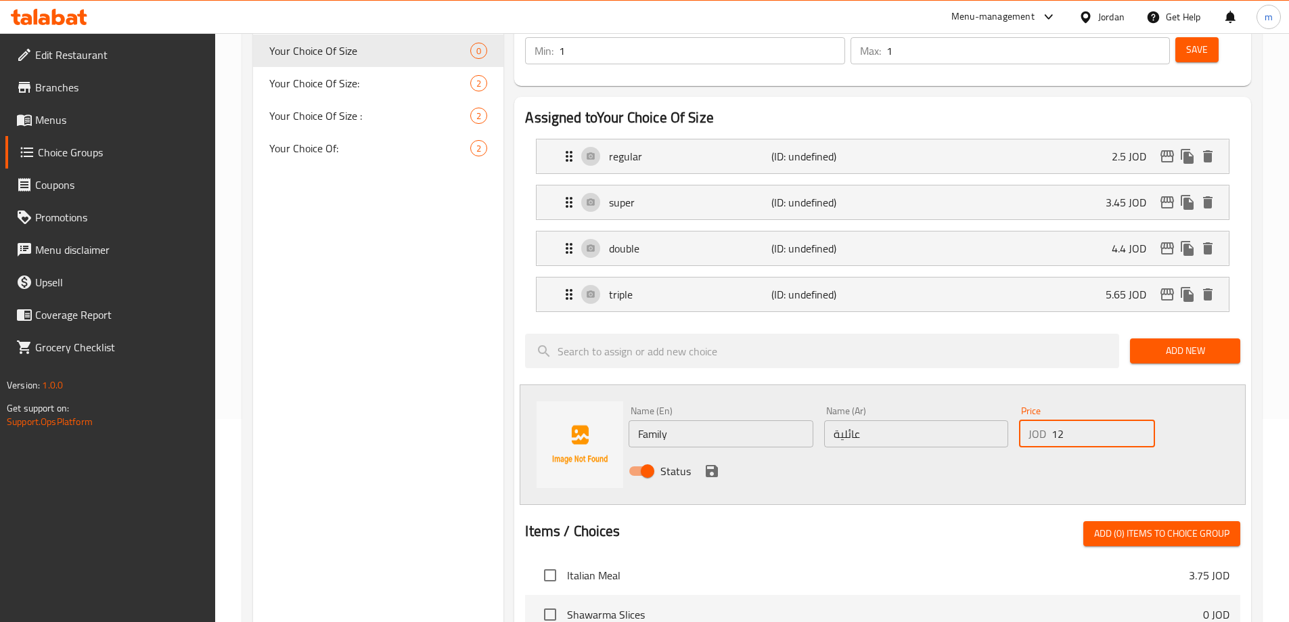
type input "12.5"
click at [717, 465] on icon "save" at bounding box center [712, 471] width 12 height 12
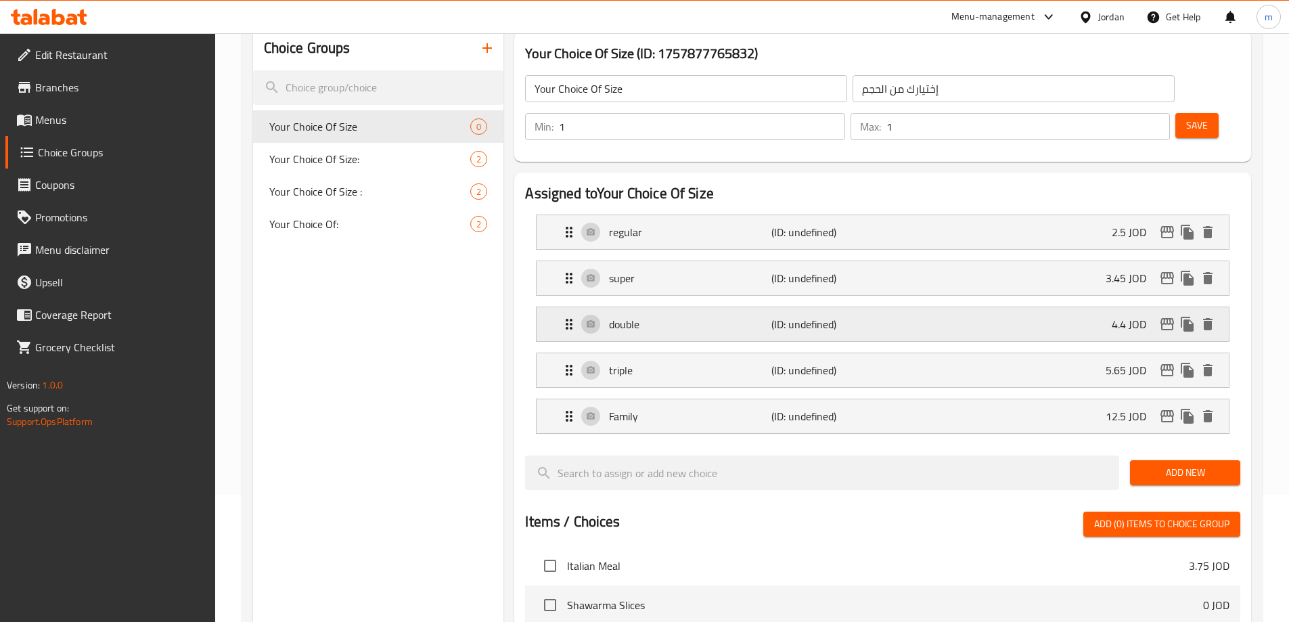
scroll to position [68, 0]
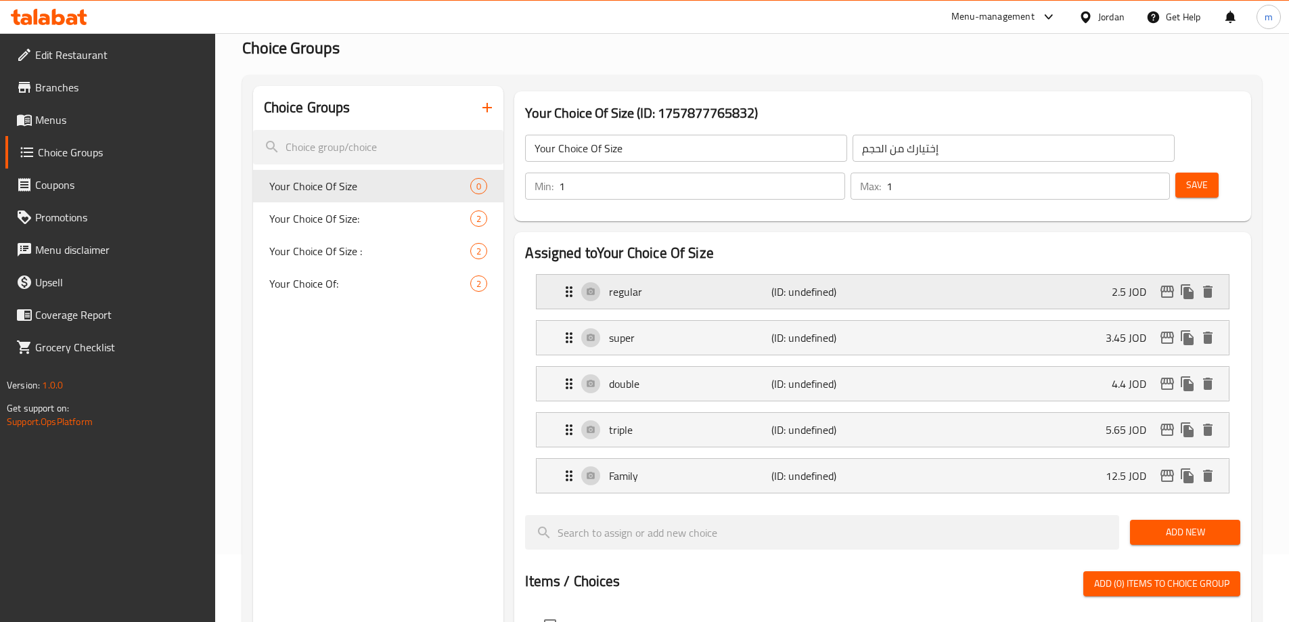
click at [573, 284] on icon "Expand" at bounding box center [569, 292] width 16 height 16
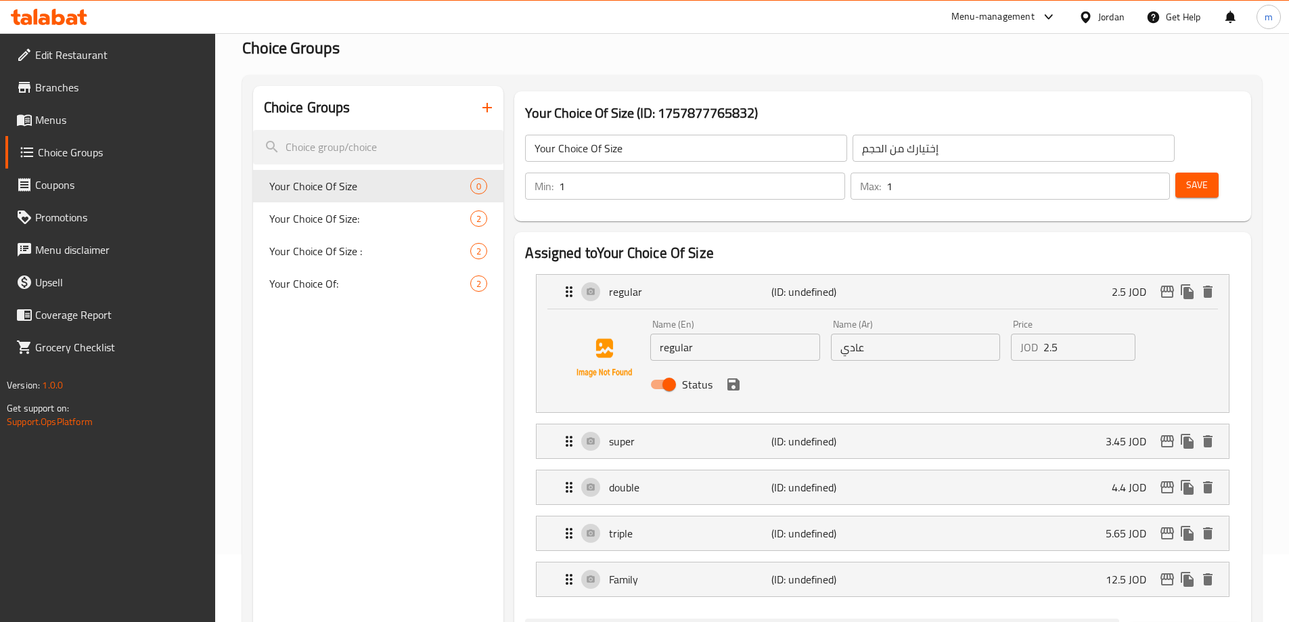
click at [1187, 177] on span "Save" at bounding box center [1198, 185] width 22 height 17
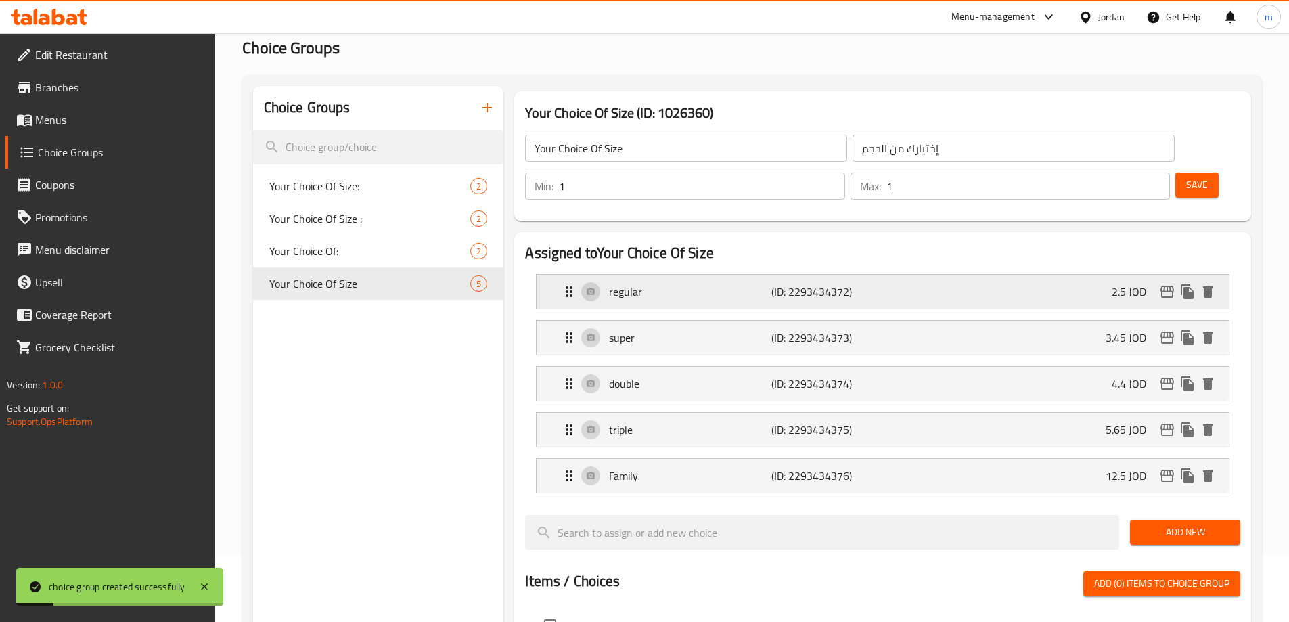
click at [574, 284] on icon "Expand" at bounding box center [569, 292] width 16 height 16
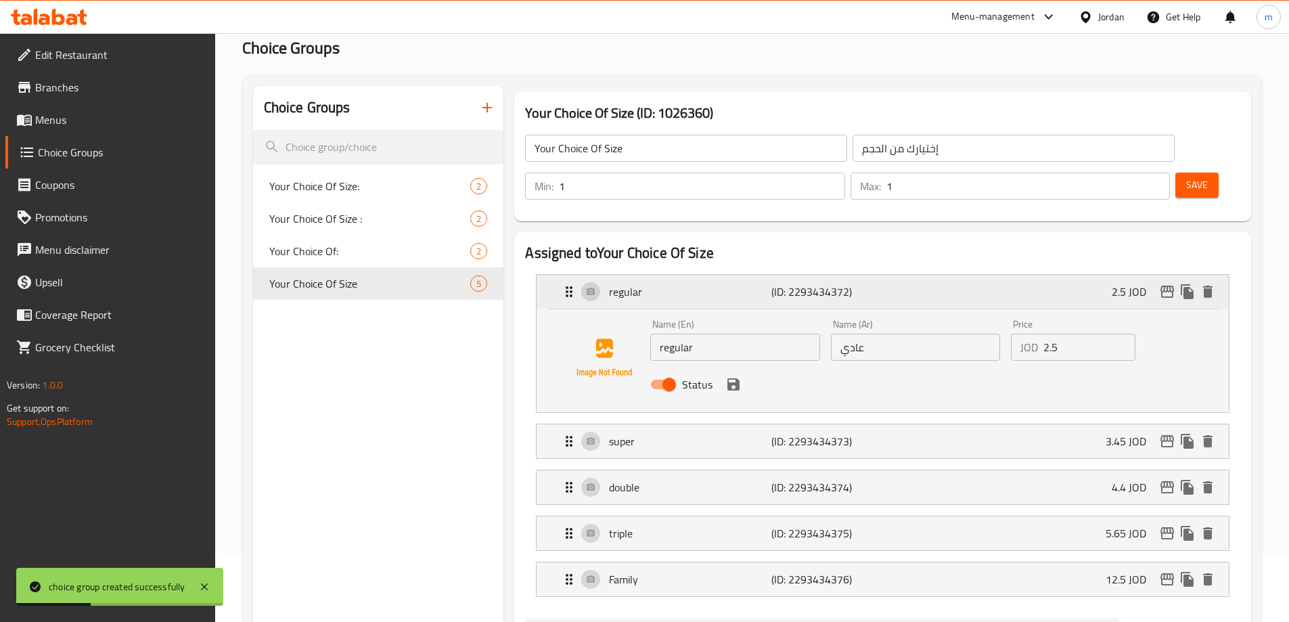
click at [566, 275] on div "regular (ID: 2293434372) 2.5 JOD" at bounding box center [887, 292] width 652 height 34
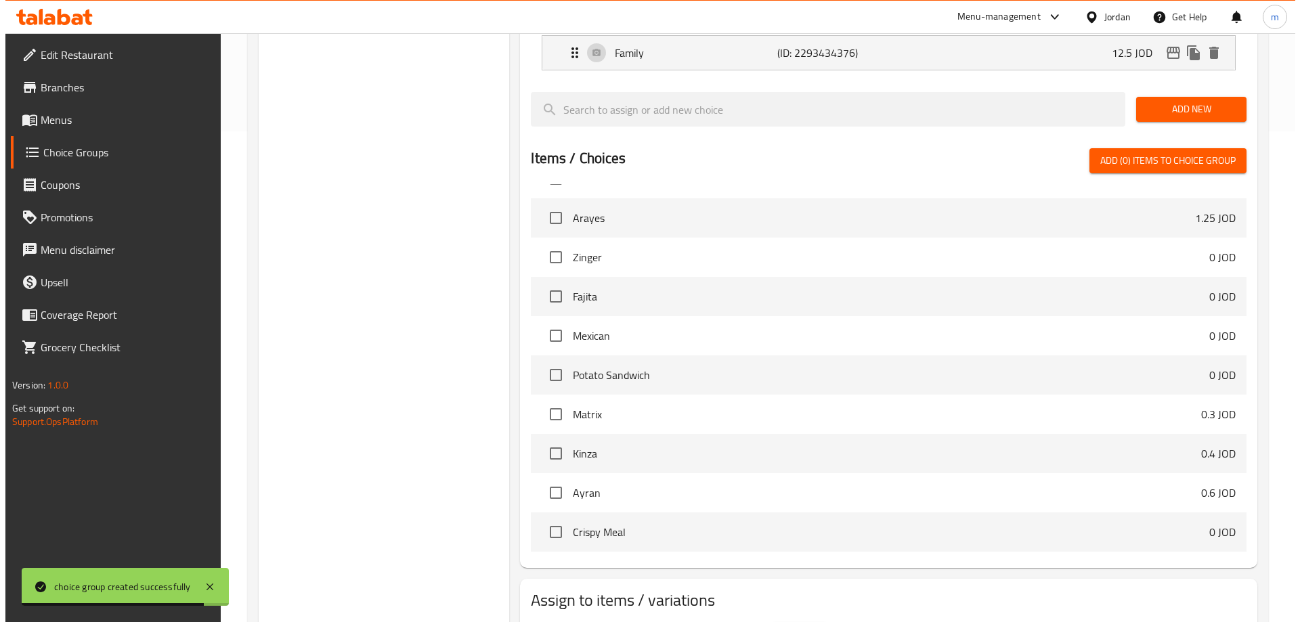
scroll to position [537, 0]
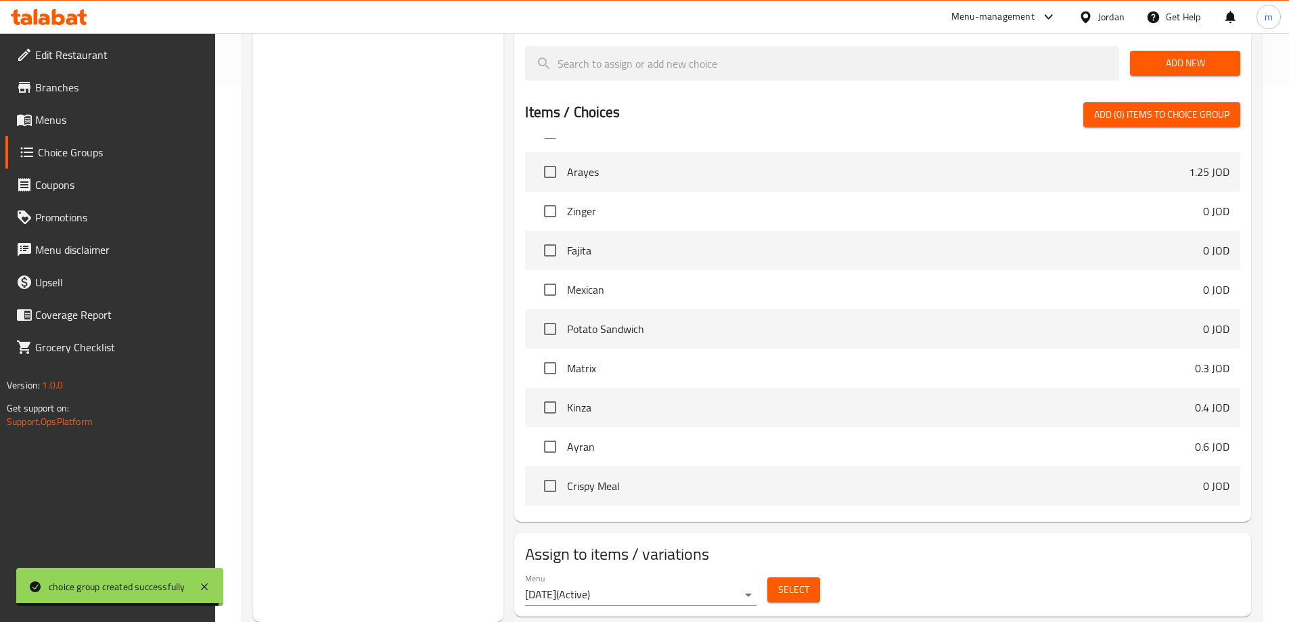
click at [799, 581] on span "Select" at bounding box center [793, 589] width 31 height 17
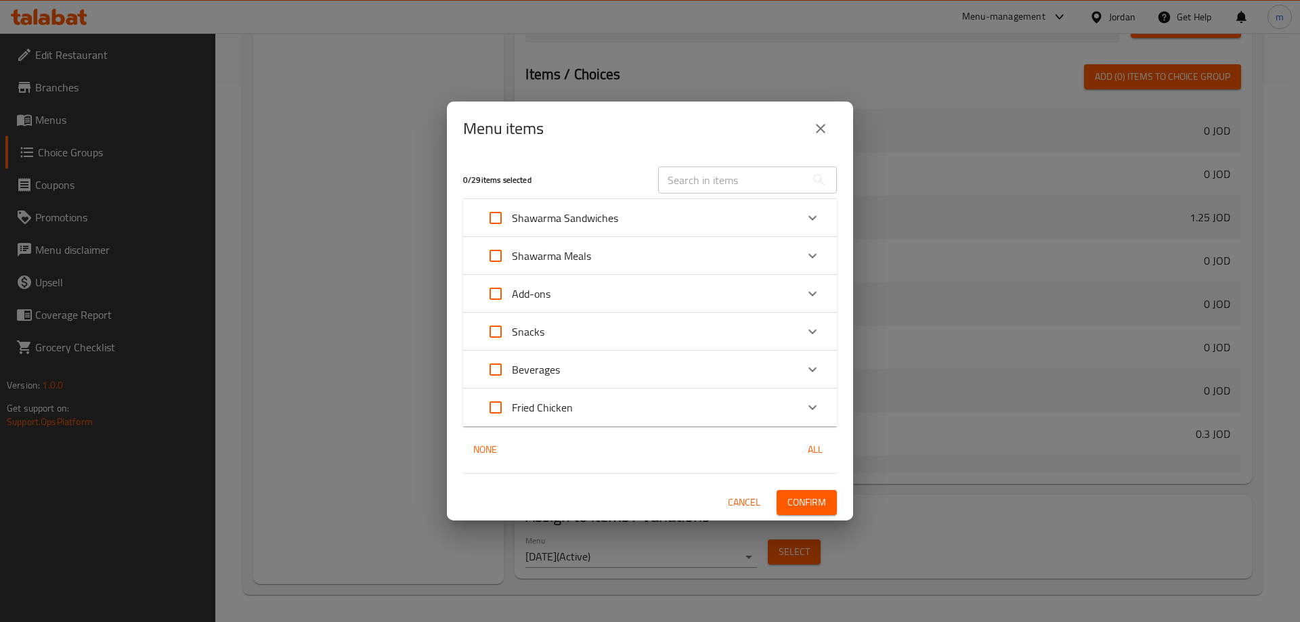
click at [814, 260] on icon "Expand" at bounding box center [812, 256] width 16 height 16
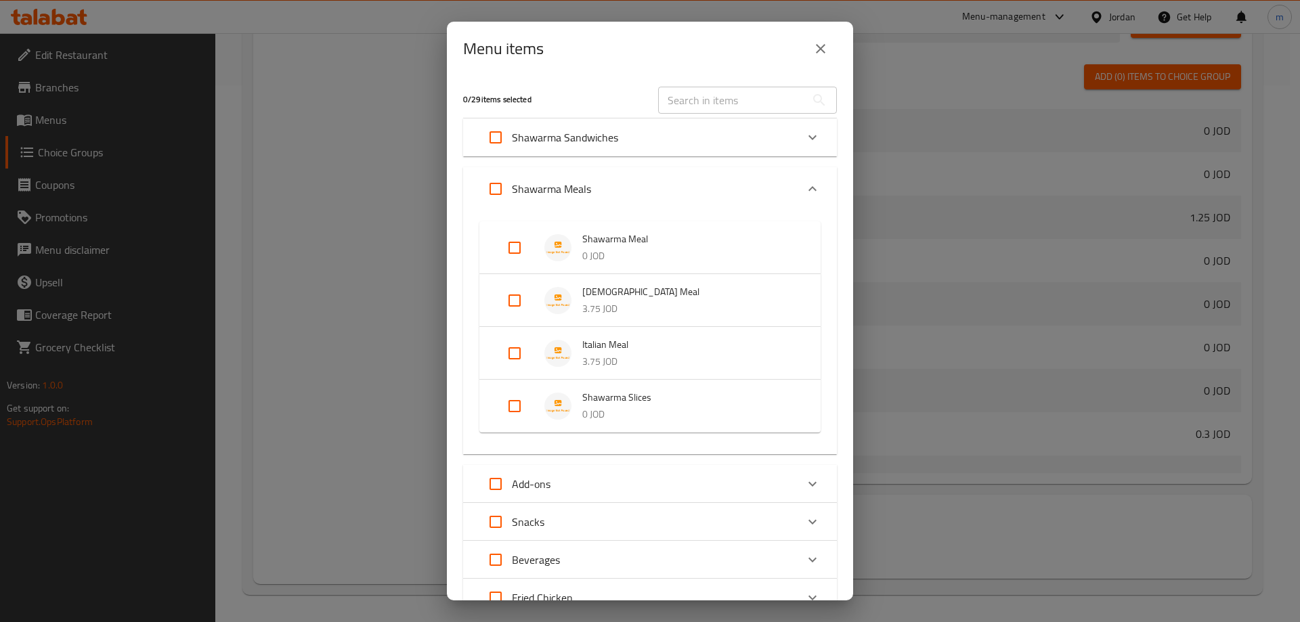
click at [517, 246] on input "Expand" at bounding box center [514, 247] width 32 height 32
checkbox input "true"
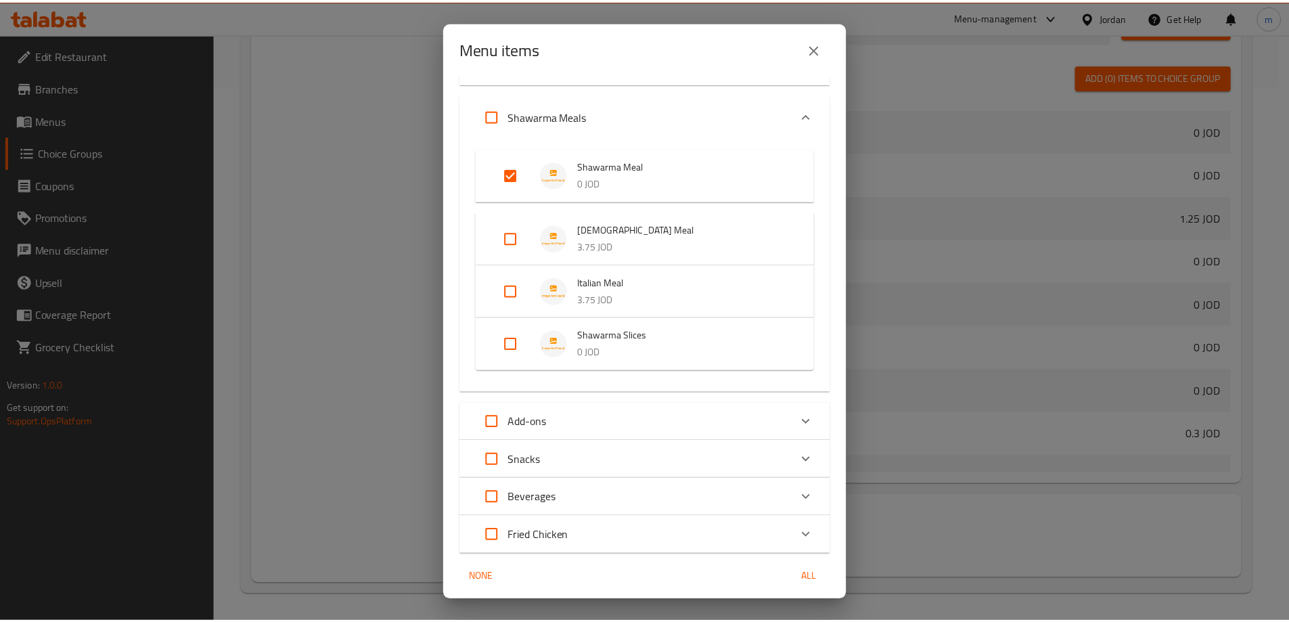
scroll to position [121, 0]
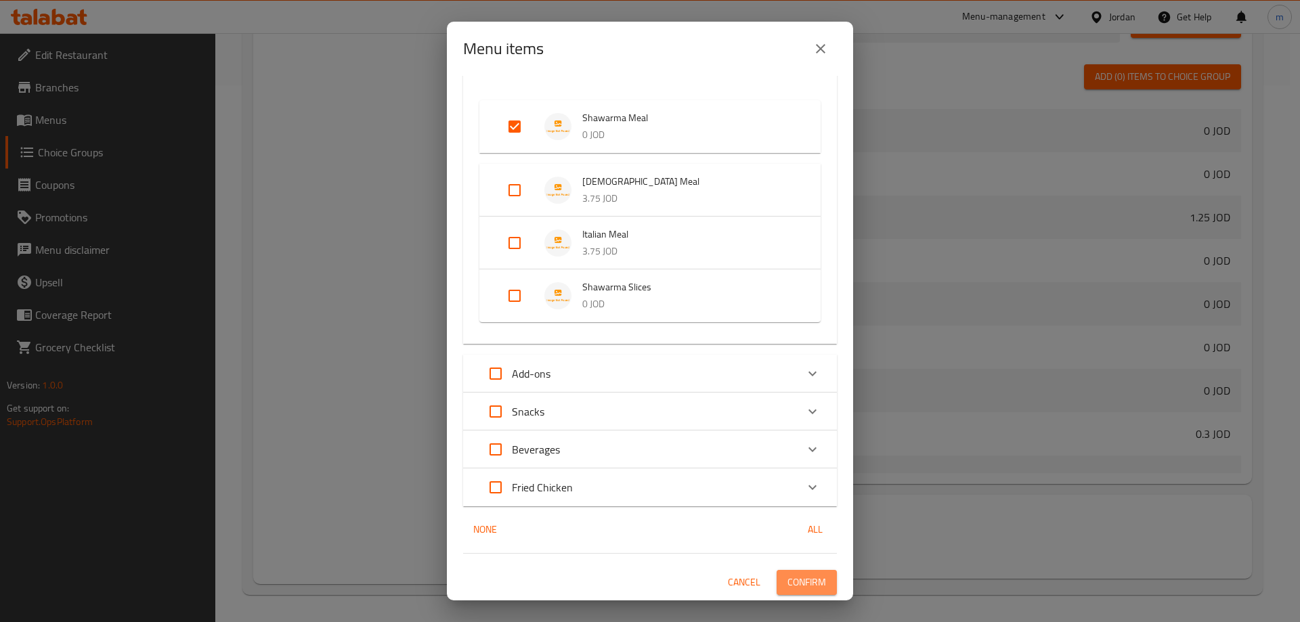
click at [807, 583] on span "Confirm" at bounding box center [806, 582] width 39 height 17
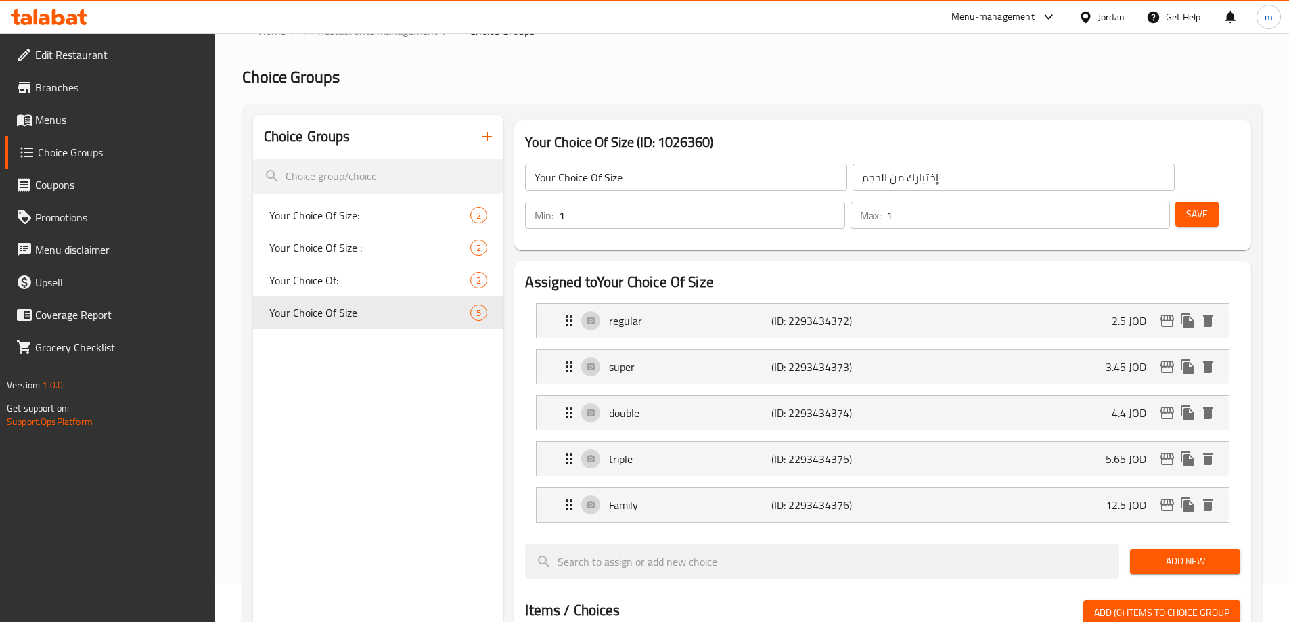
scroll to position [0, 0]
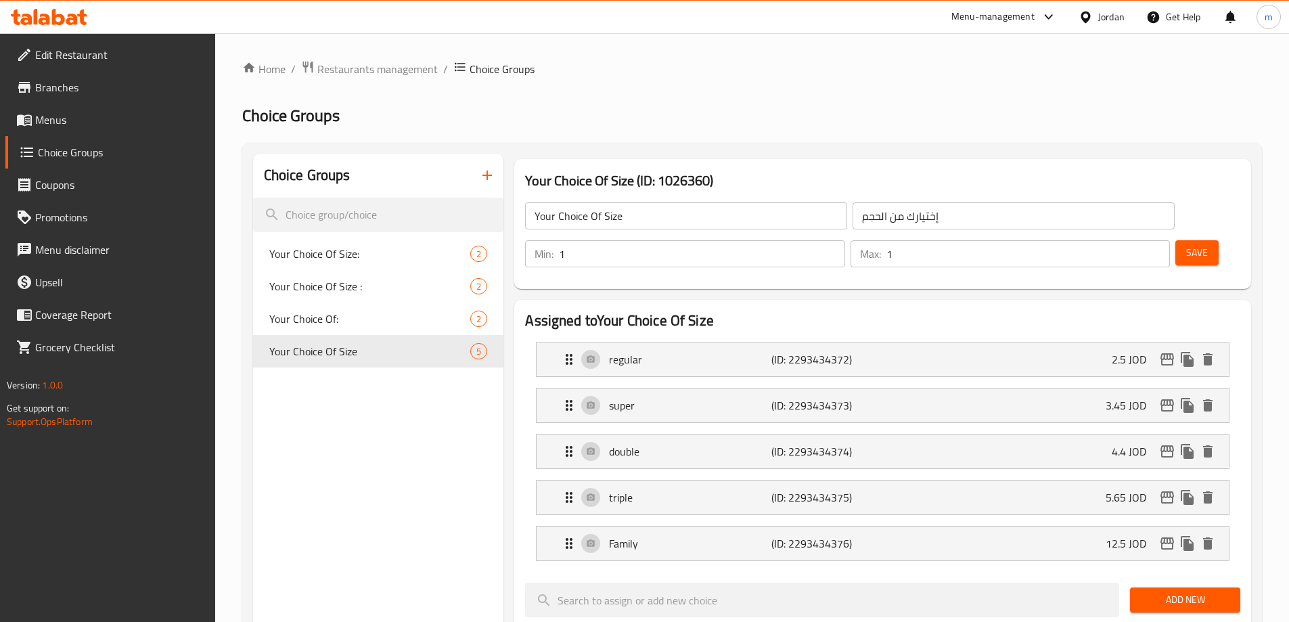
click at [481, 171] on icon "button" at bounding box center [487, 175] width 16 height 16
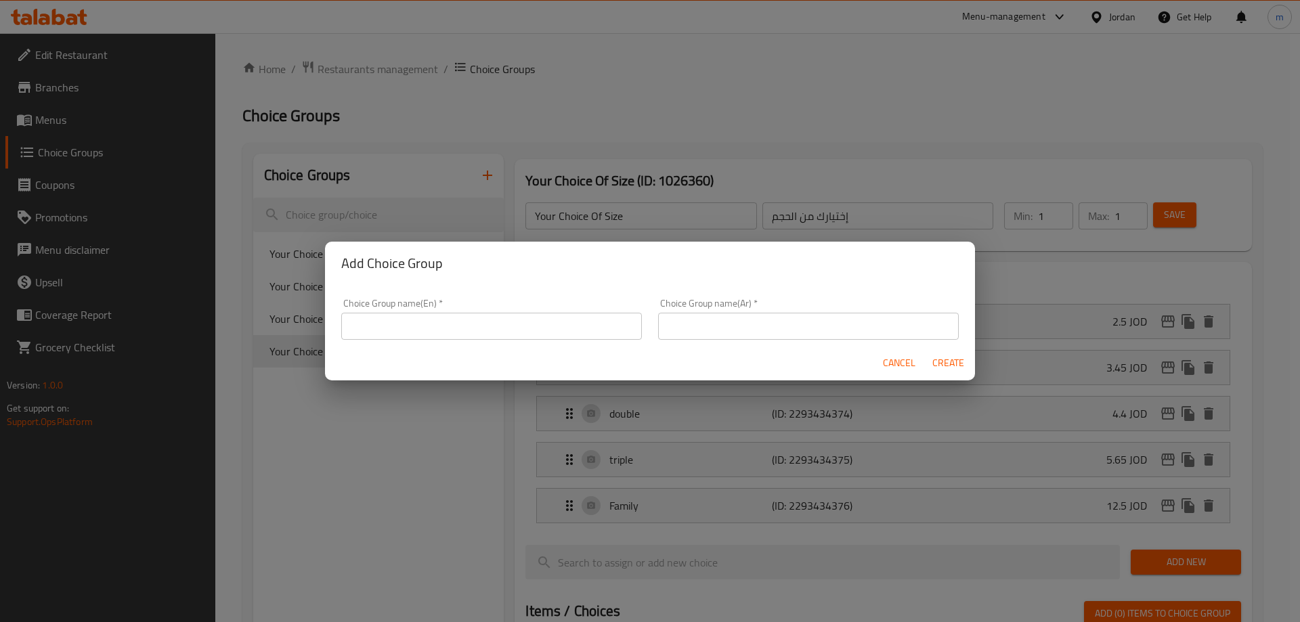
click at [531, 317] on input "text" at bounding box center [491, 326] width 301 height 27
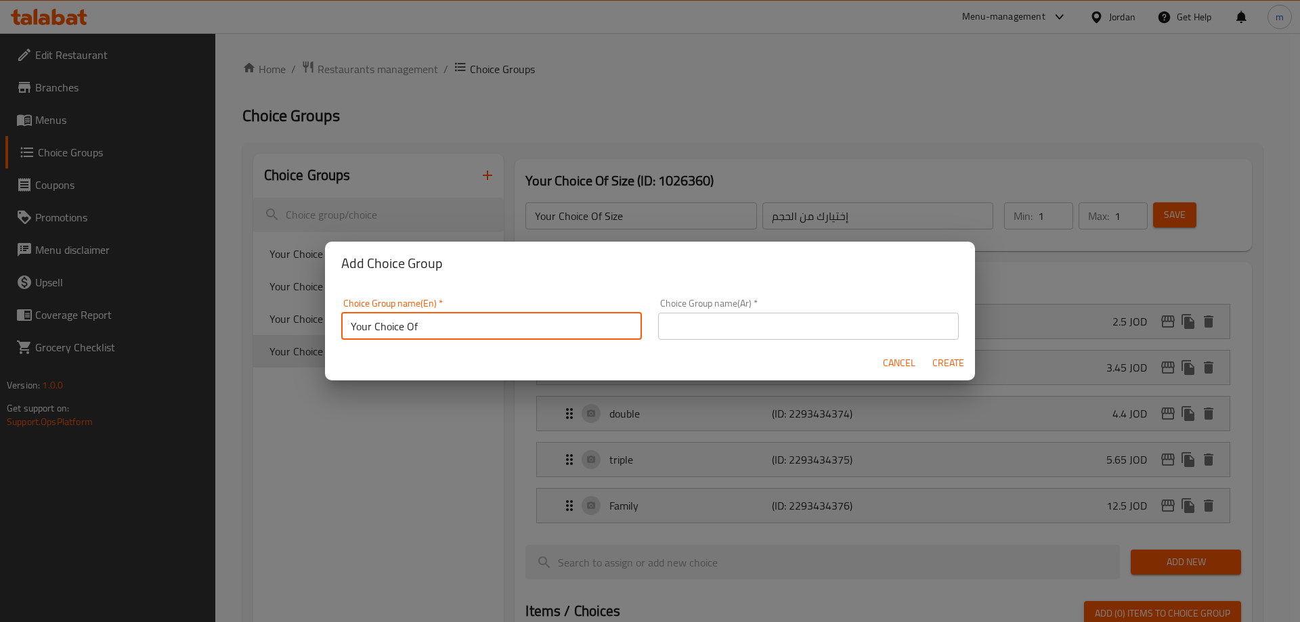
type input "Your Choice Of"
click at [776, 328] on input "text" at bounding box center [808, 326] width 301 height 27
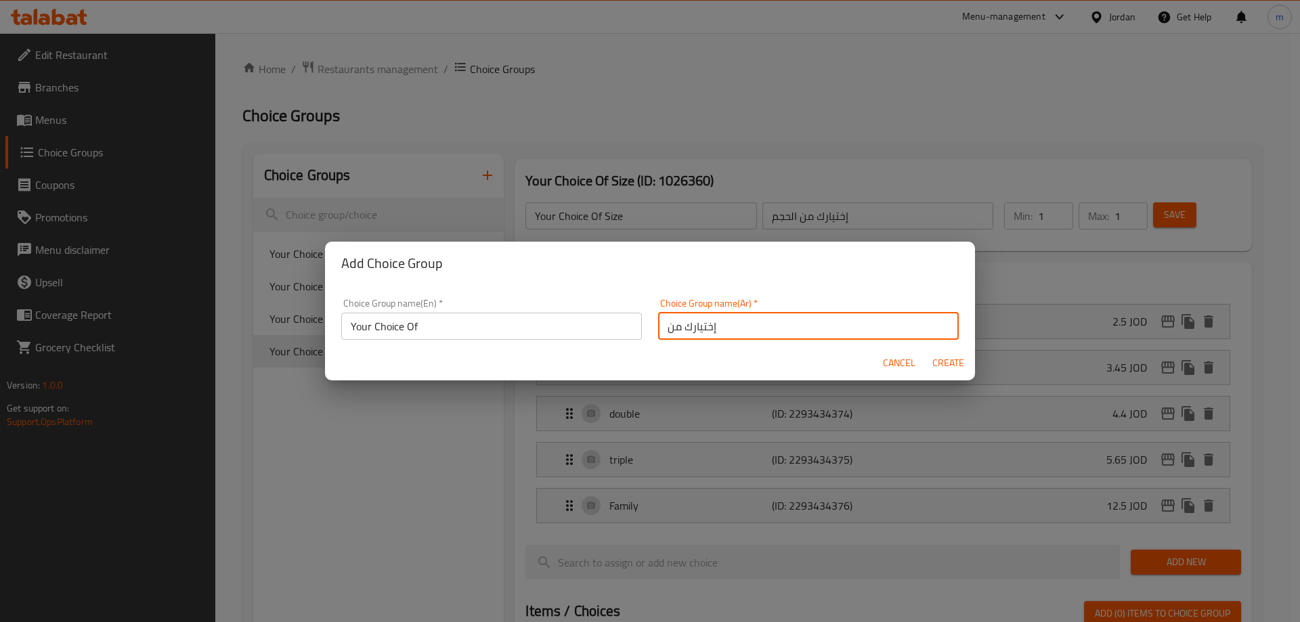
type input "إختيارك من"
click at [940, 362] on span "Create" at bounding box center [947, 363] width 32 height 17
type input "Your Choice Of"
type input "إختيارك من"
type input "0"
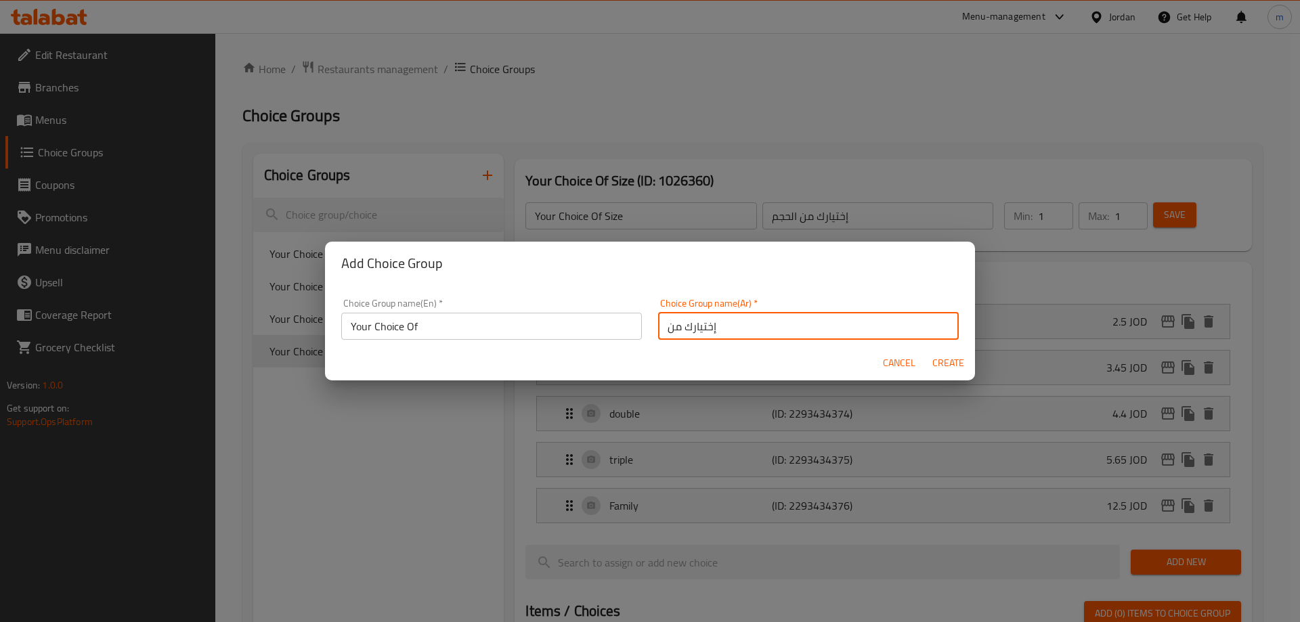
type input "0"
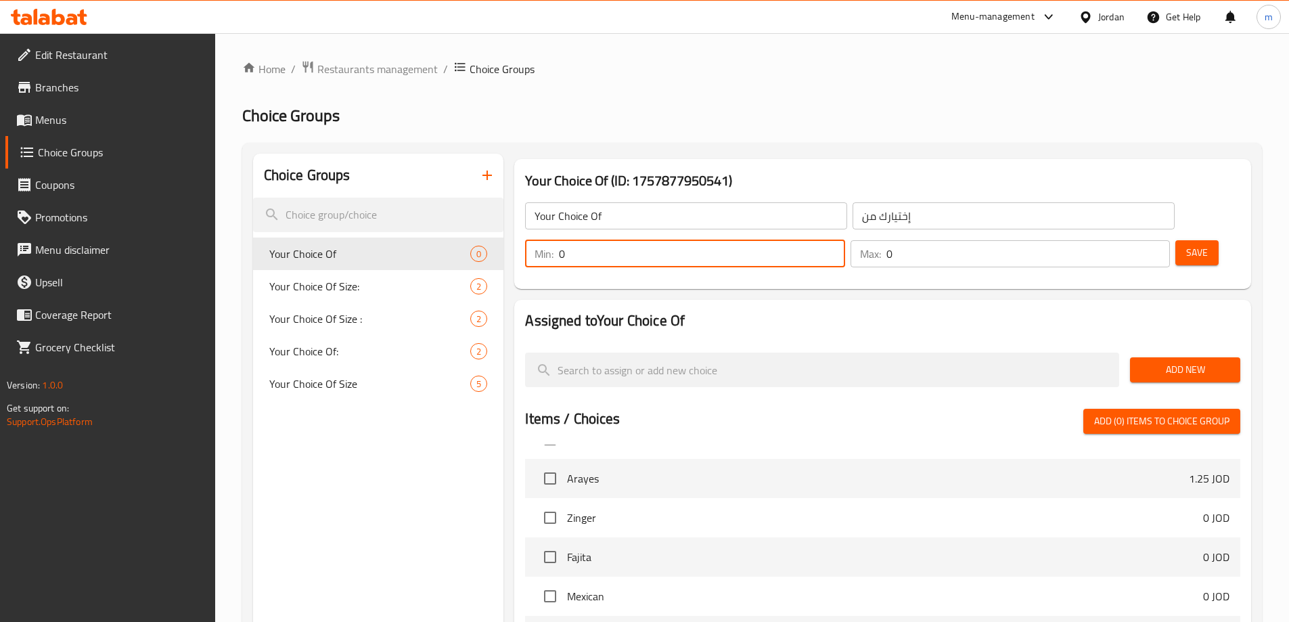
click at [845, 240] on input "0" at bounding box center [702, 253] width 286 height 27
type input "1"
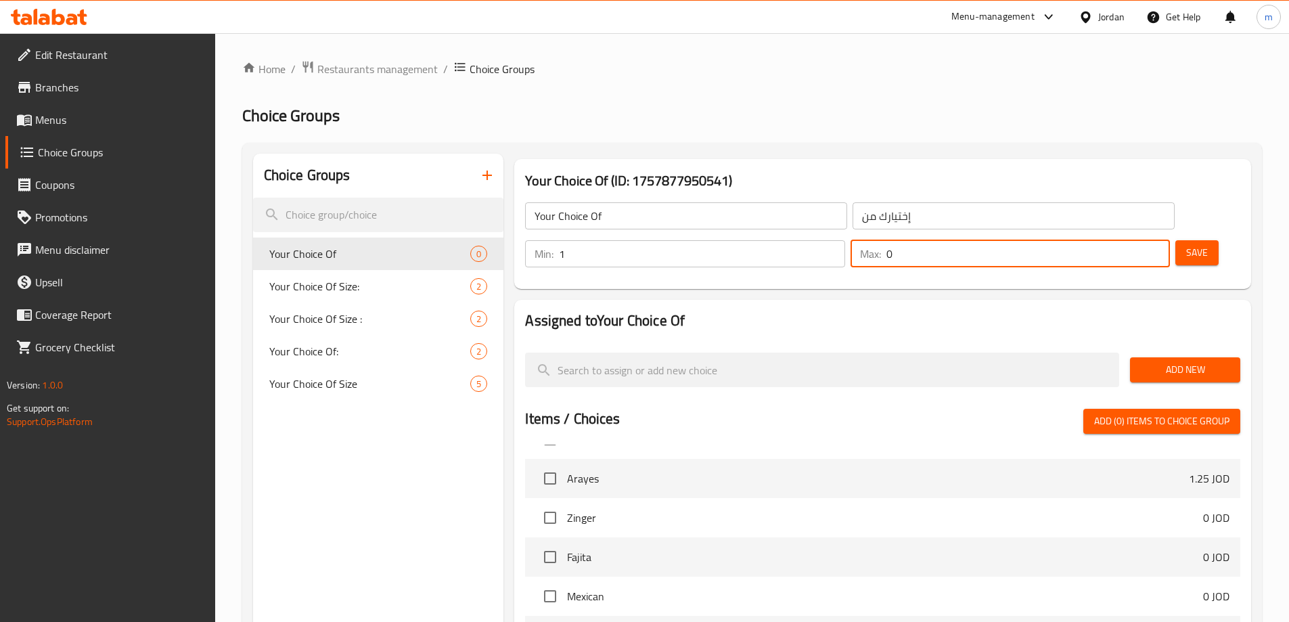
click at [1122, 240] on input "0" at bounding box center [1029, 253] width 284 height 27
type input "1"
click at [1176, 361] on span "Add New" at bounding box center [1185, 369] width 89 height 17
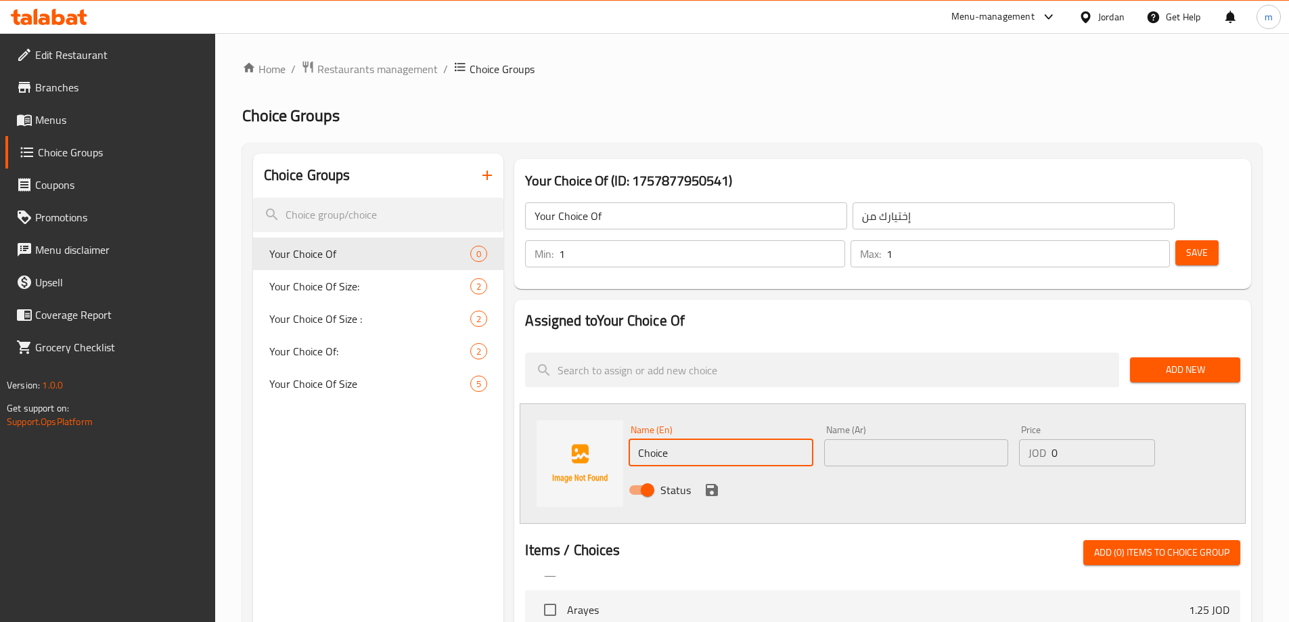
click at [746, 439] on input "Choice" at bounding box center [721, 452] width 184 height 27
type input "C"
type input "150g"
click at [854, 439] on input "text" at bounding box center [916, 452] width 184 height 27
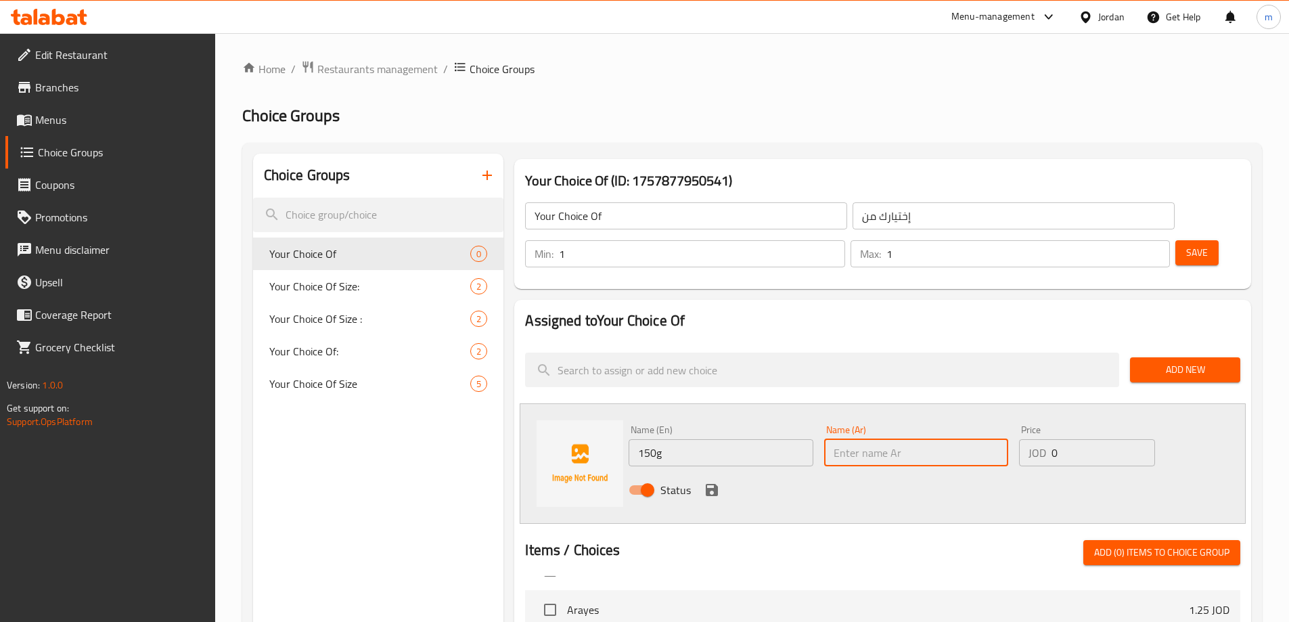
click at [874, 439] on input "text" at bounding box center [916, 452] width 184 height 27
paste input "150 غم"
click at [970, 439] on input "150 غم" at bounding box center [916, 452] width 184 height 27
type input "150 جم"
click at [1076, 425] on div "Price JOD 0 Price" at bounding box center [1086, 445] width 135 height 41
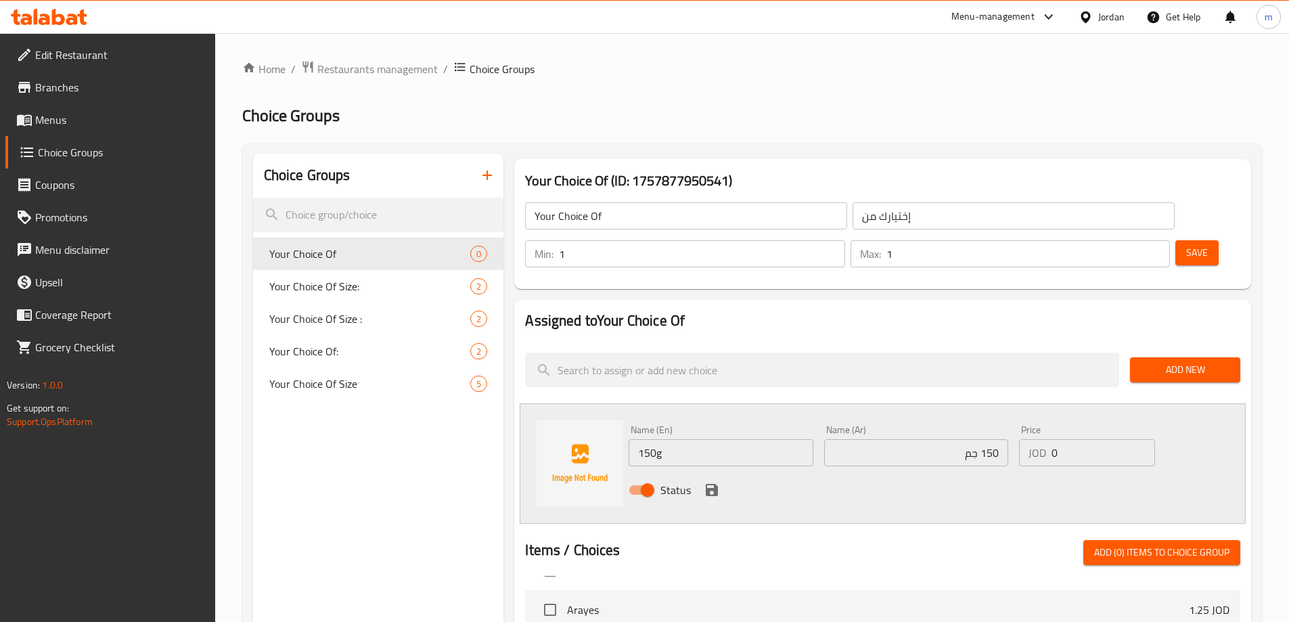
click at [1075, 439] on input "0" at bounding box center [1103, 452] width 103 height 27
type input "1.9"
click at [714, 484] on icon "save" at bounding box center [712, 490] width 12 height 12
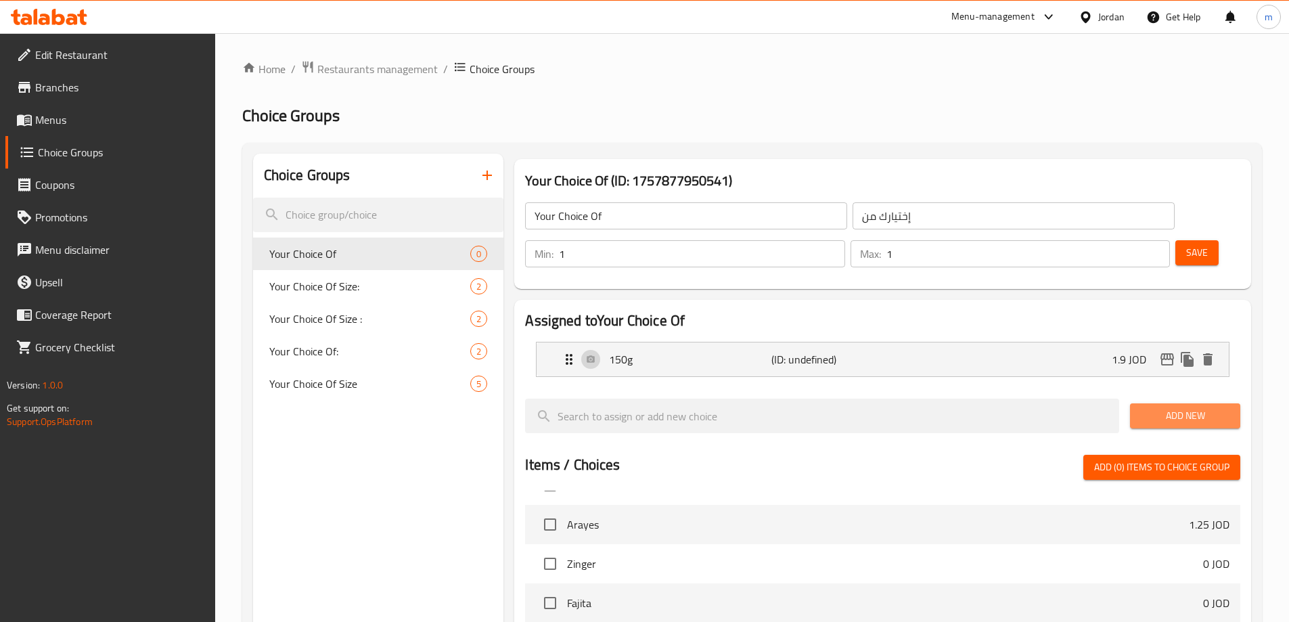
click at [1159, 403] on button "Add New" at bounding box center [1185, 415] width 110 height 25
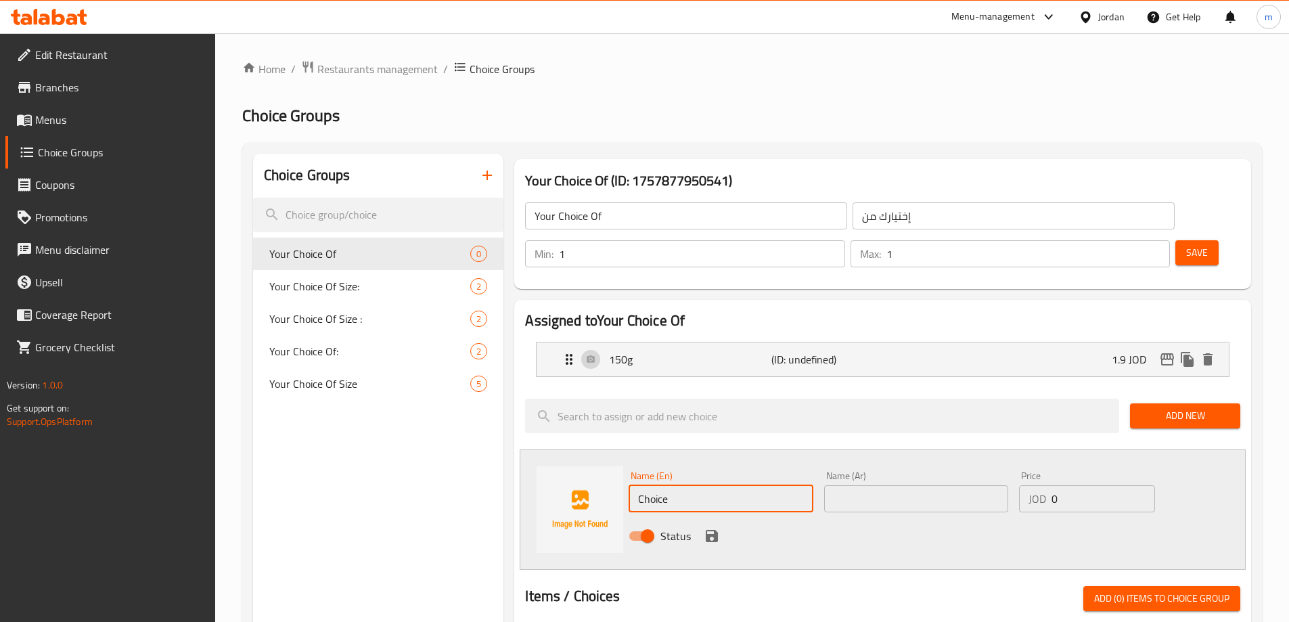
click at [745, 485] on input "Choice" at bounding box center [721, 498] width 184 height 27
type input "250g"
click at [837, 485] on input "text" at bounding box center [916, 498] width 184 height 27
paste input "250 غم"
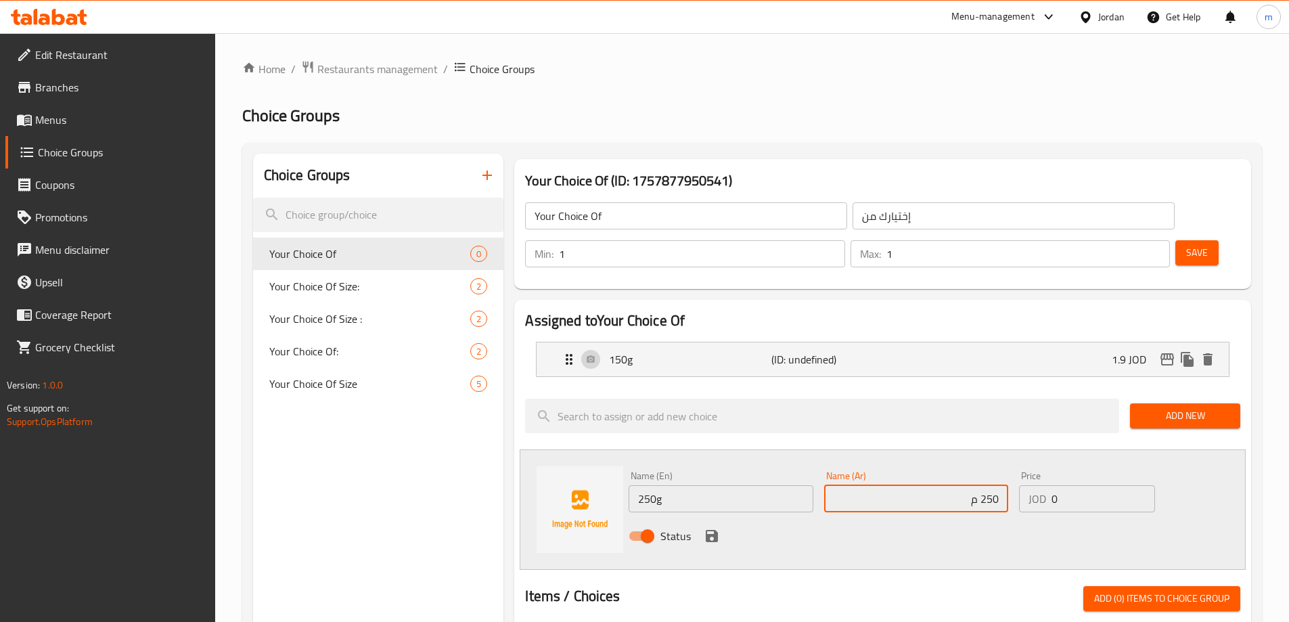
drag, startPoint x: 927, startPoint y: 471, endPoint x: 965, endPoint y: 464, distance: 37.8
click at [965, 485] on input "250 م" at bounding box center [916, 498] width 184 height 27
type input "250 جم"
click at [715, 530] on icon "save" at bounding box center [712, 536] width 12 height 12
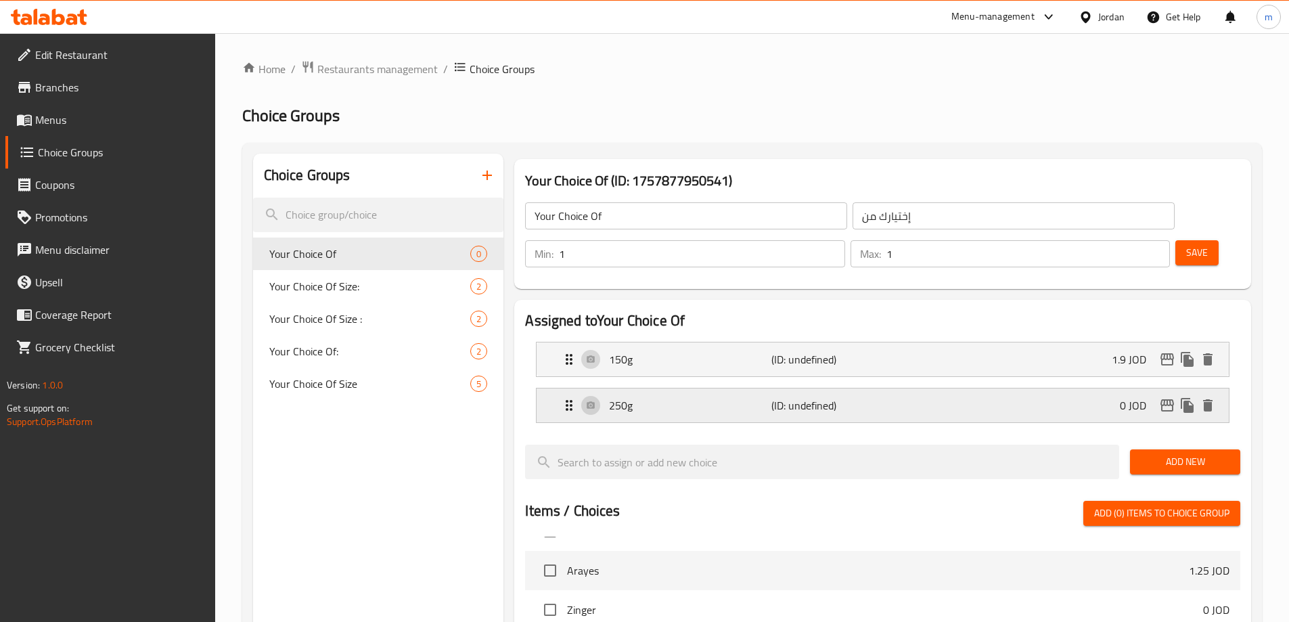
click at [866, 397] on p "(ID: undefined)" at bounding box center [826, 405] width 108 height 16
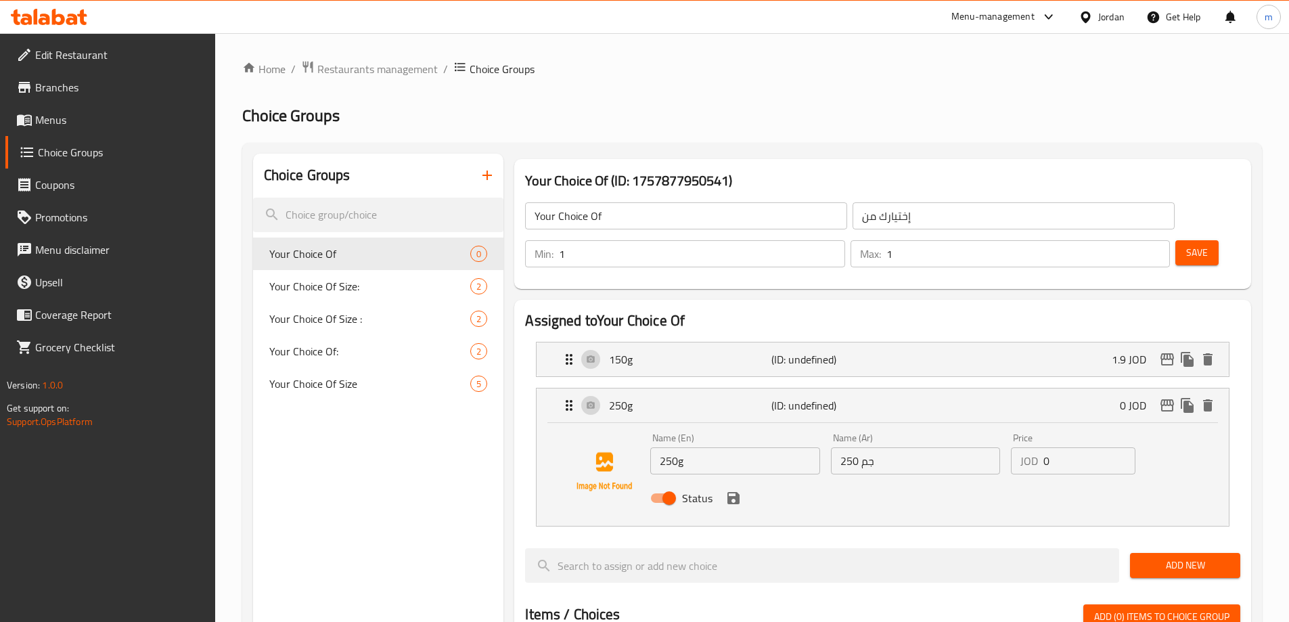
click at [1080, 447] on input "0" at bounding box center [1090, 460] width 92 height 27
click at [732, 492] on icon "save" at bounding box center [734, 498] width 12 height 12
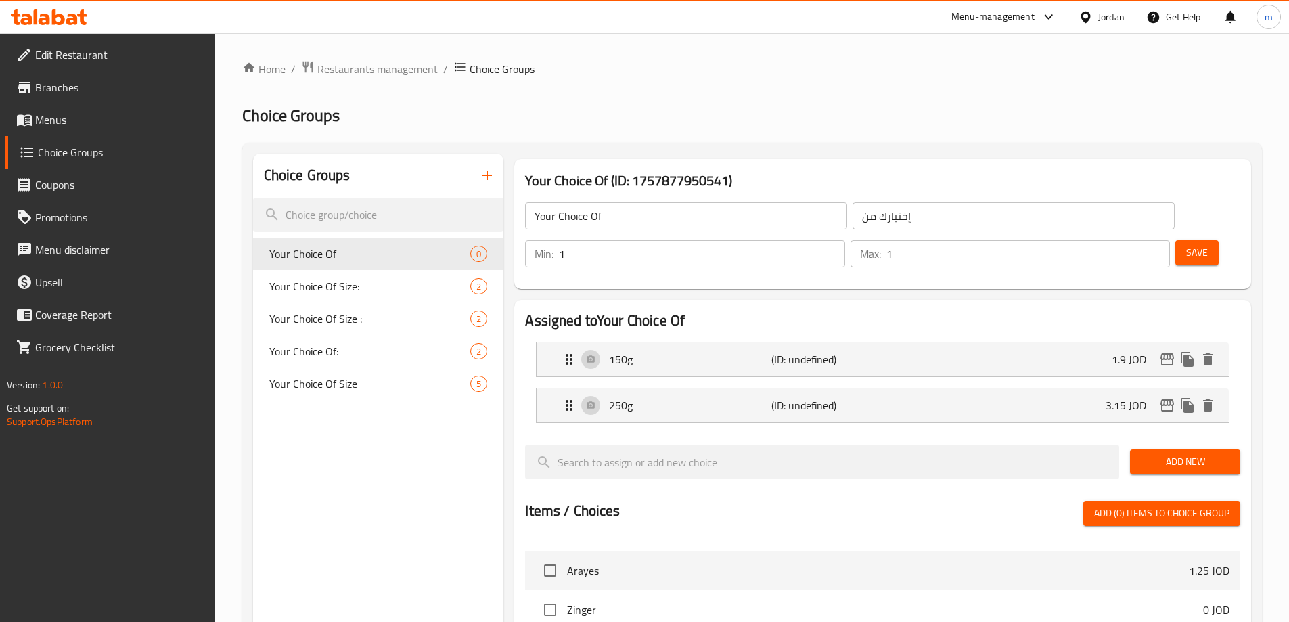
type input "3.15"
click at [1055, 389] on div "250g (ID: undefined) 3.15 JOD" at bounding box center [887, 406] width 652 height 34
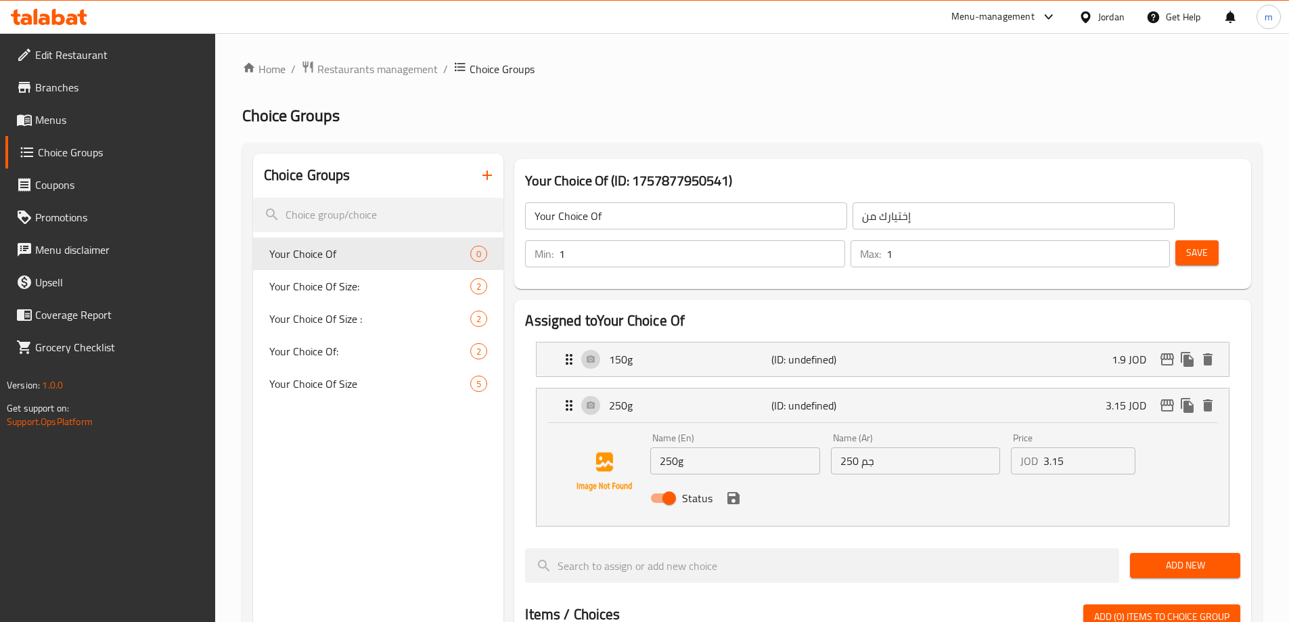
click at [736, 488] on button "save" at bounding box center [734, 498] width 20 height 20
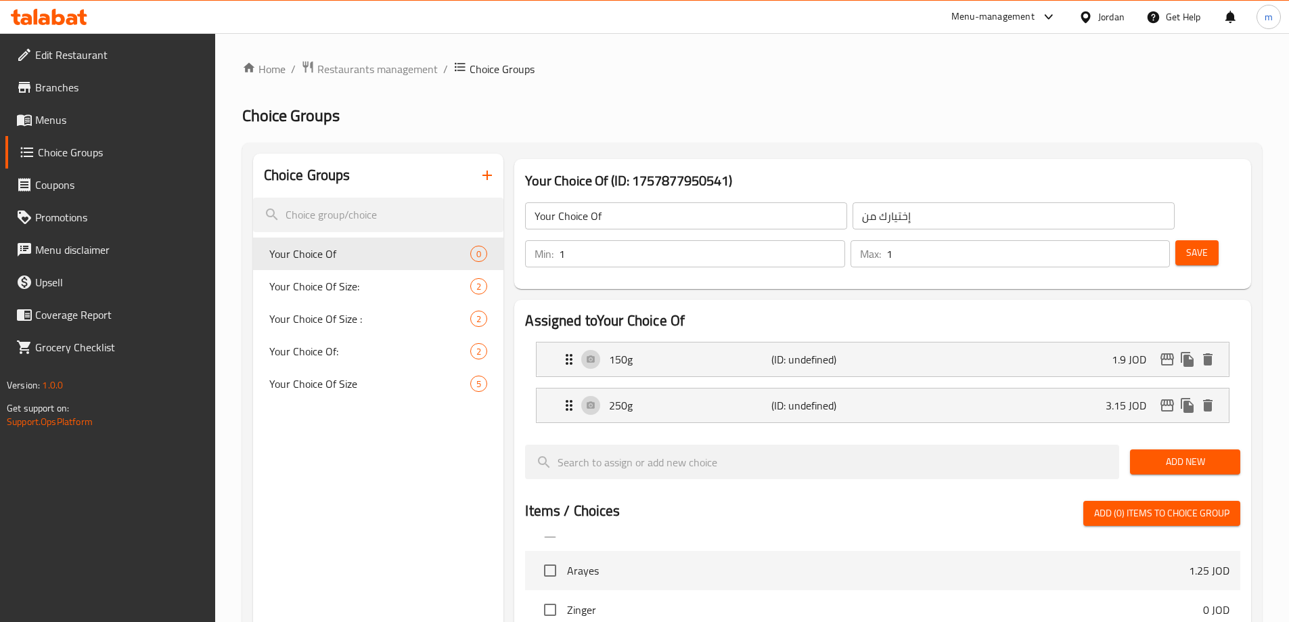
click at [1206, 453] on span "Add New" at bounding box center [1185, 461] width 89 height 17
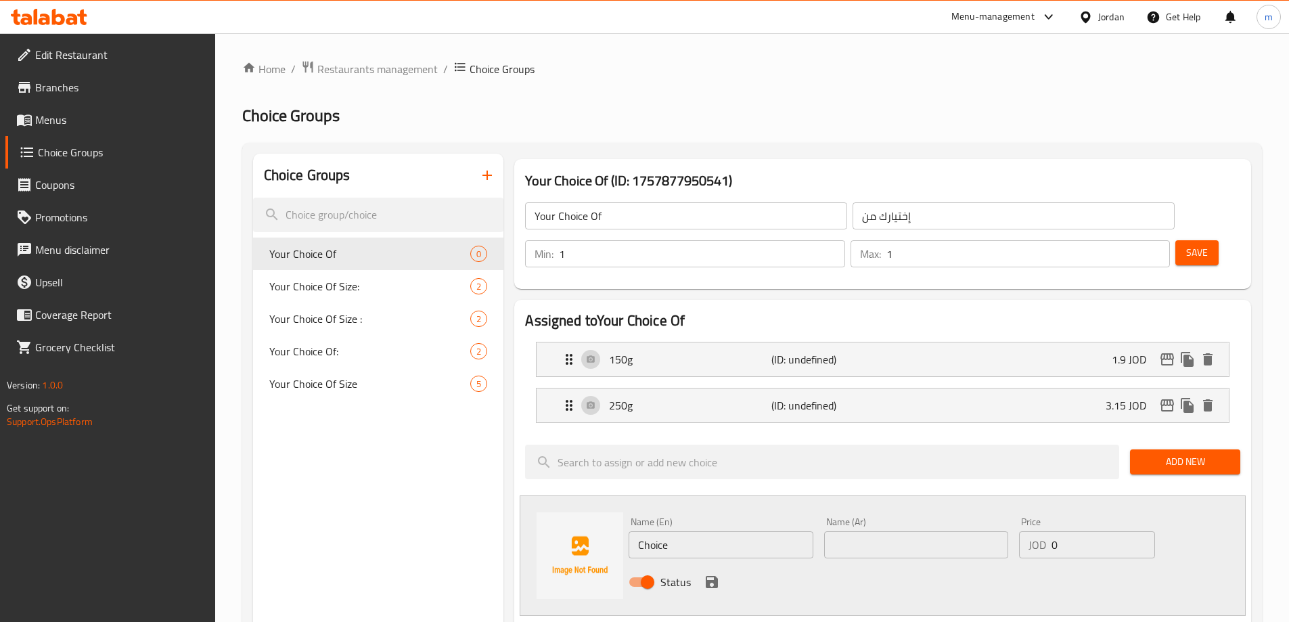
click at [745, 531] on input "Choice" at bounding box center [721, 544] width 184 height 27
type input "C"
type input "500g"
click at [889, 531] on input "text" at bounding box center [916, 544] width 184 height 27
type input "500جم"
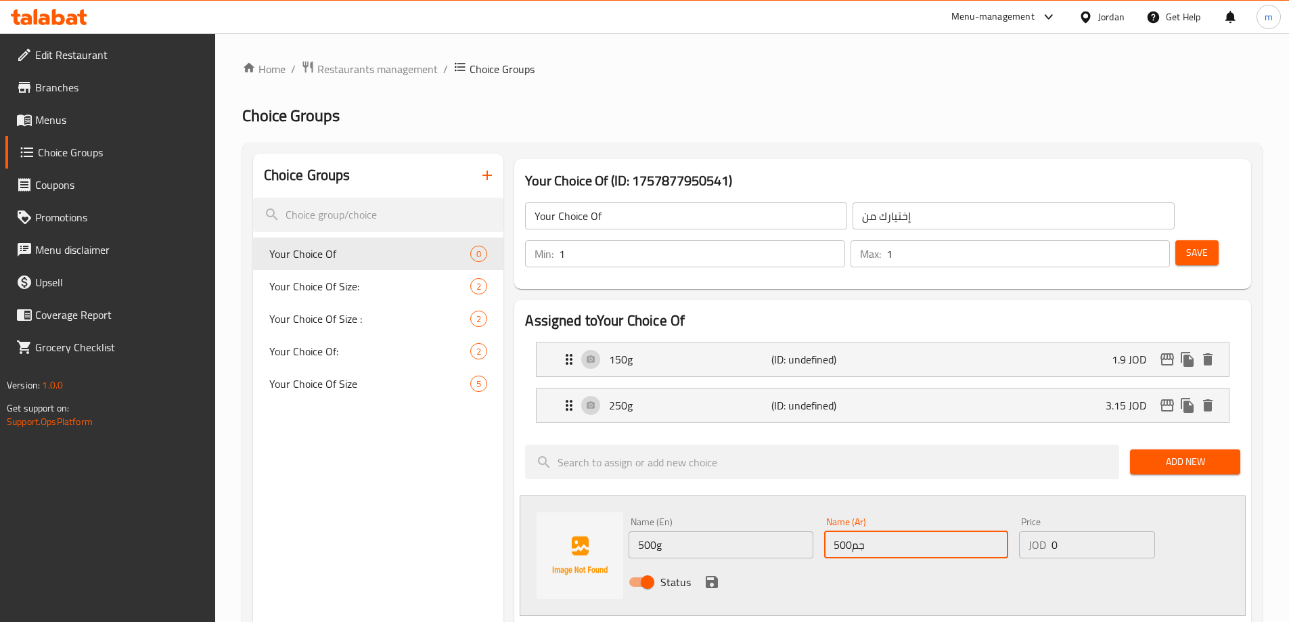
click at [1076, 531] on input "0" at bounding box center [1103, 544] width 103 height 27
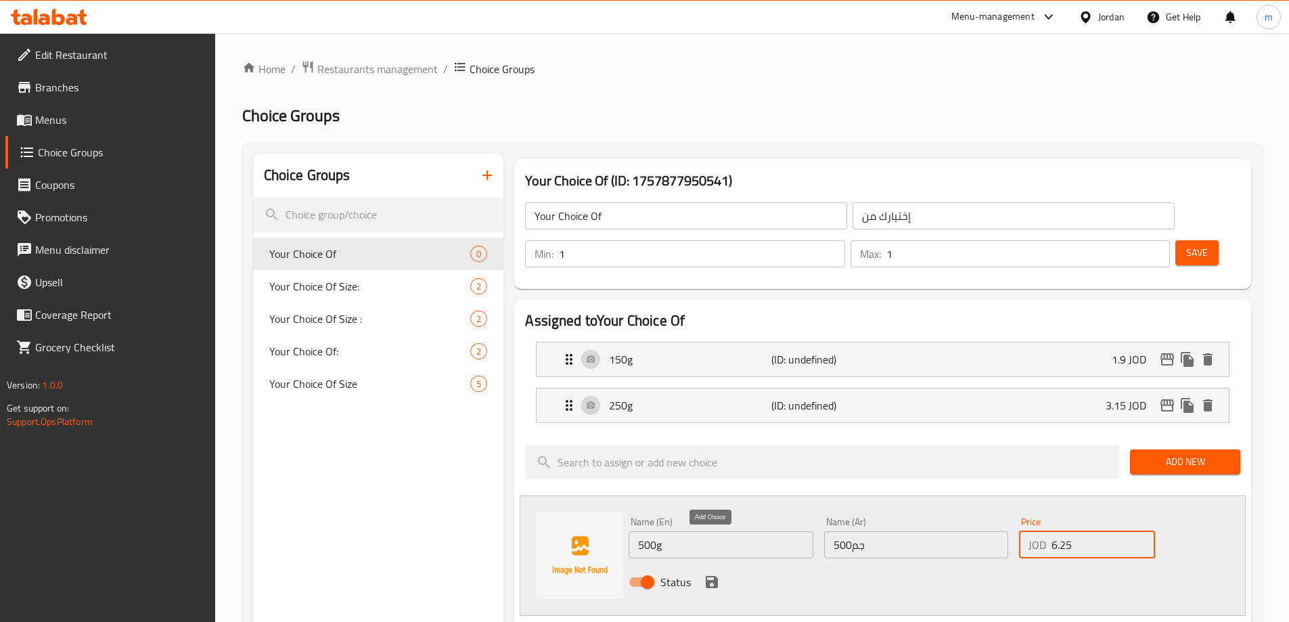
type input "6.25"
click at [705, 574] on icon "save" at bounding box center [712, 582] width 16 height 16
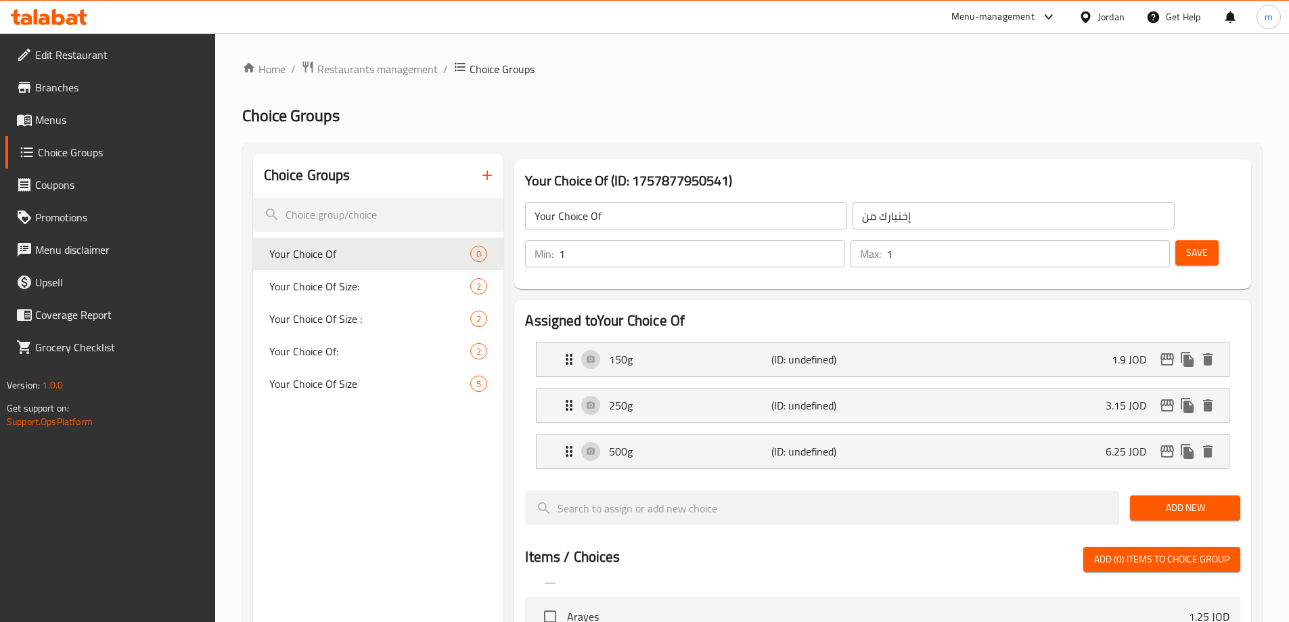
click at [1174, 500] on span "Add New" at bounding box center [1185, 508] width 89 height 17
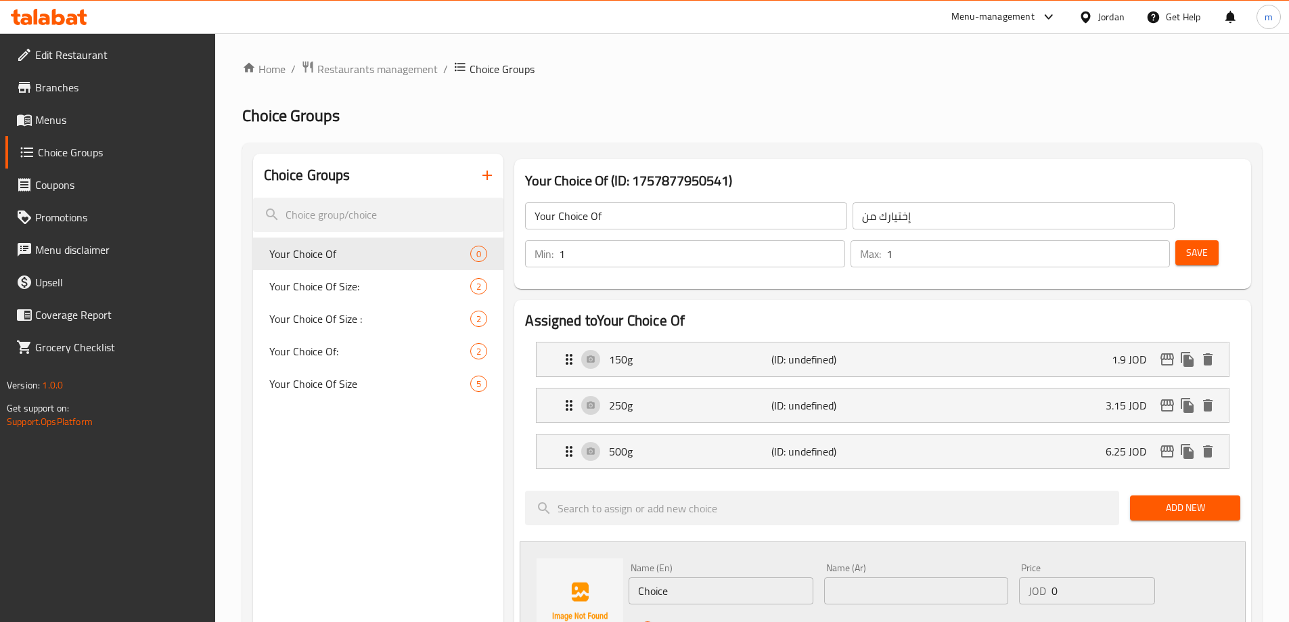
click at [690, 567] on div "Name (En) Choice Name (En)" at bounding box center [720, 584] width 195 height 52
click at [698, 577] on input "Choice" at bounding box center [721, 590] width 184 height 27
paste input "1 كيلو"
click at [668, 577] on input "1 كيلو" at bounding box center [721, 590] width 184 height 27
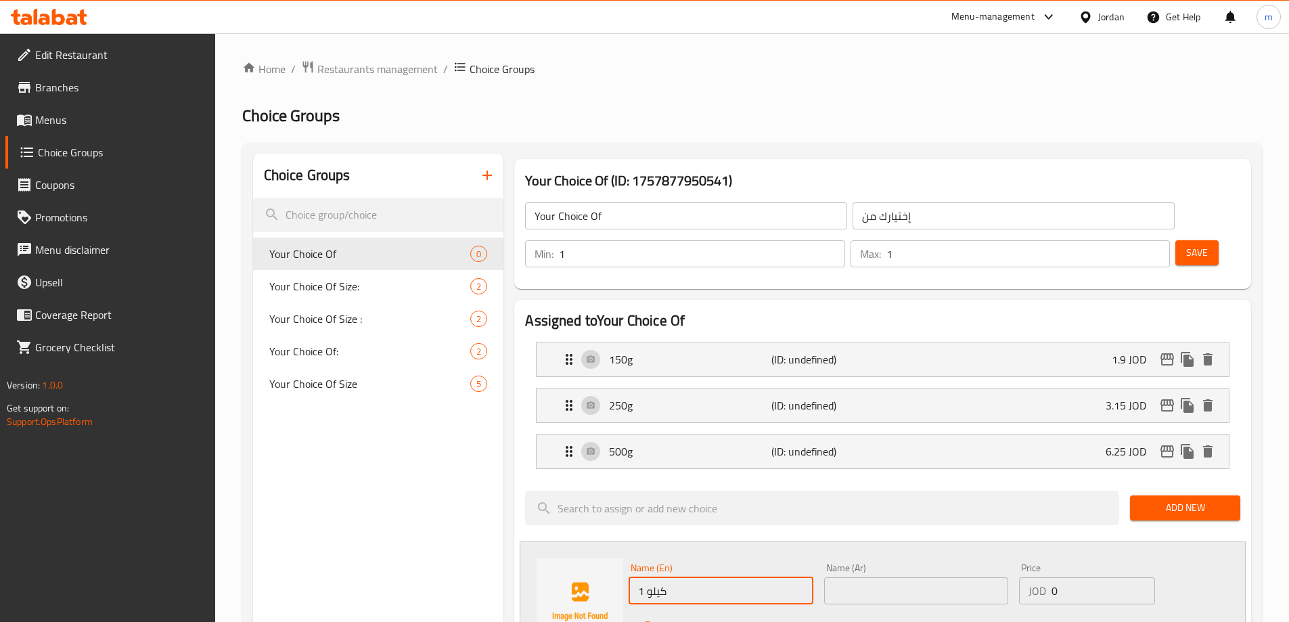
click at [668, 577] on input "1 كيلو" at bounding box center [721, 590] width 184 height 27
type input "1"
click at [945, 577] on input "text" at bounding box center [916, 590] width 184 height 27
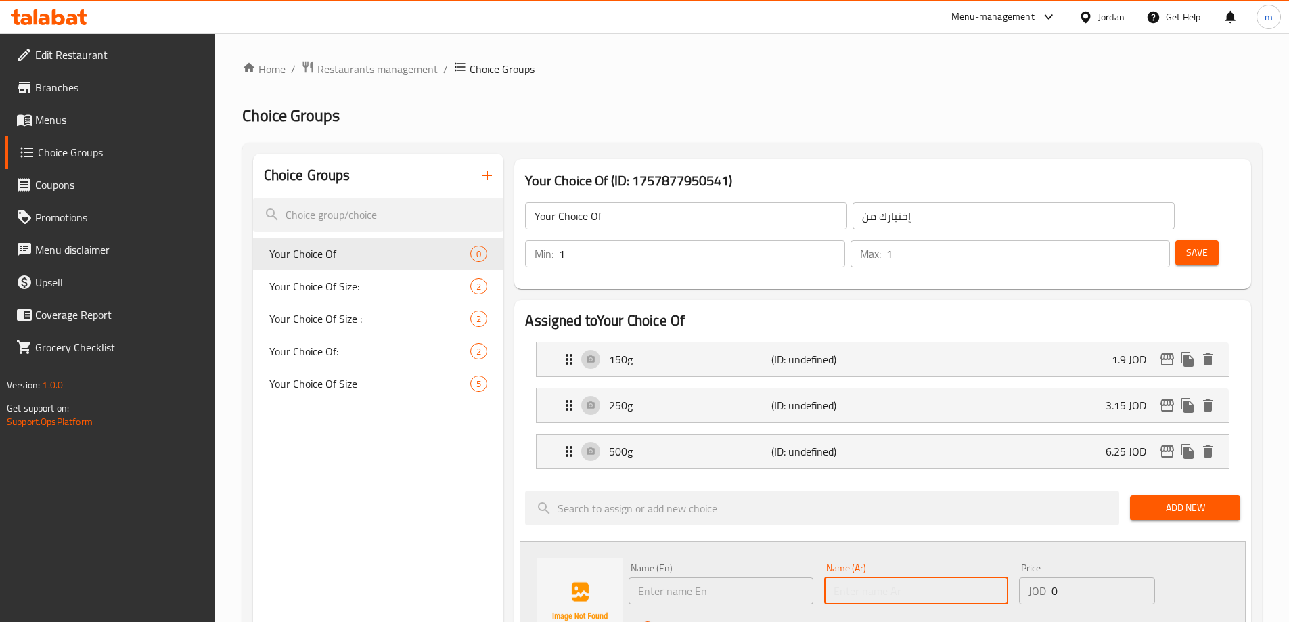
paste input "1 كيلو"
type input "1 كيلو"
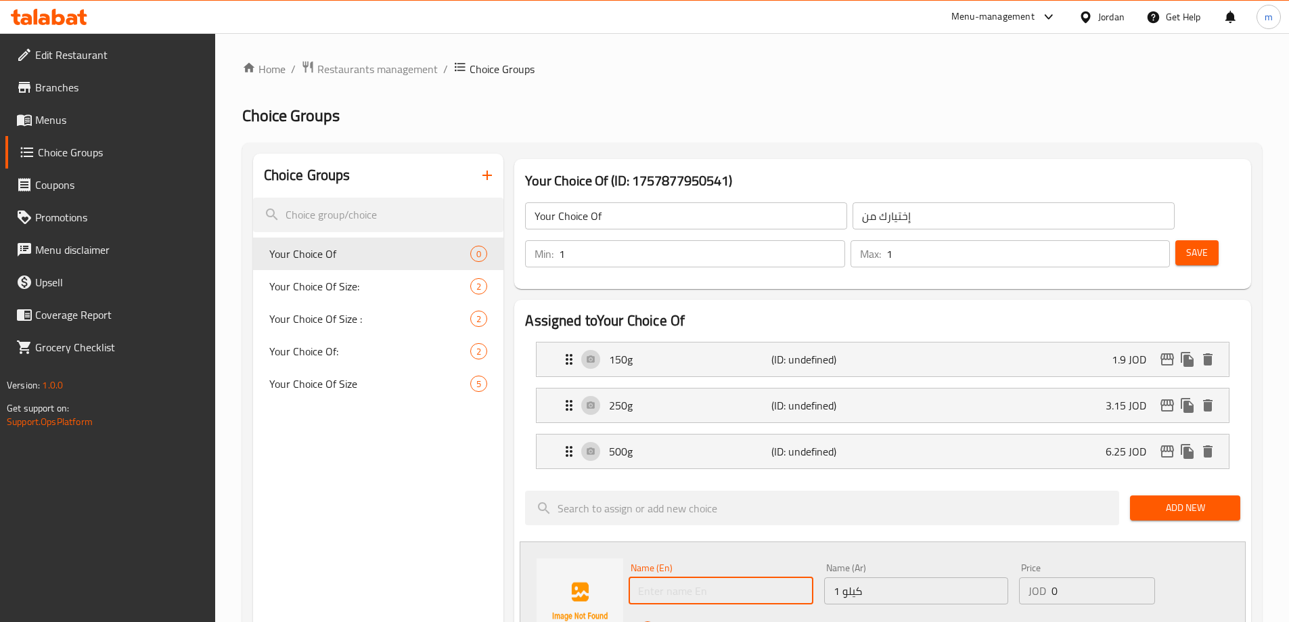
click at [721, 577] on input "text" at bounding box center [721, 590] width 184 height 27
type input "1 kilo"
click at [1068, 577] on input "0" at bounding box center [1103, 590] width 103 height 27
type input "12.5"
click at [715, 610] on div "Status" at bounding box center [916, 628] width 586 height 37
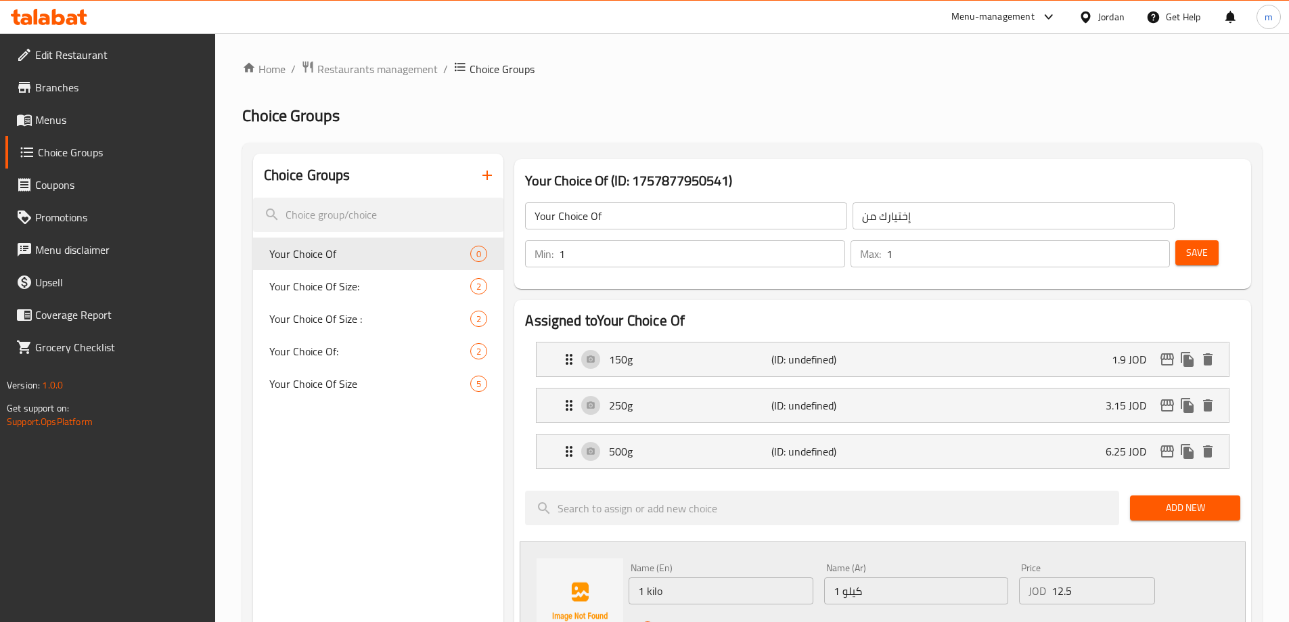
click at [715, 621] on icon "save" at bounding box center [712, 628] width 12 height 12
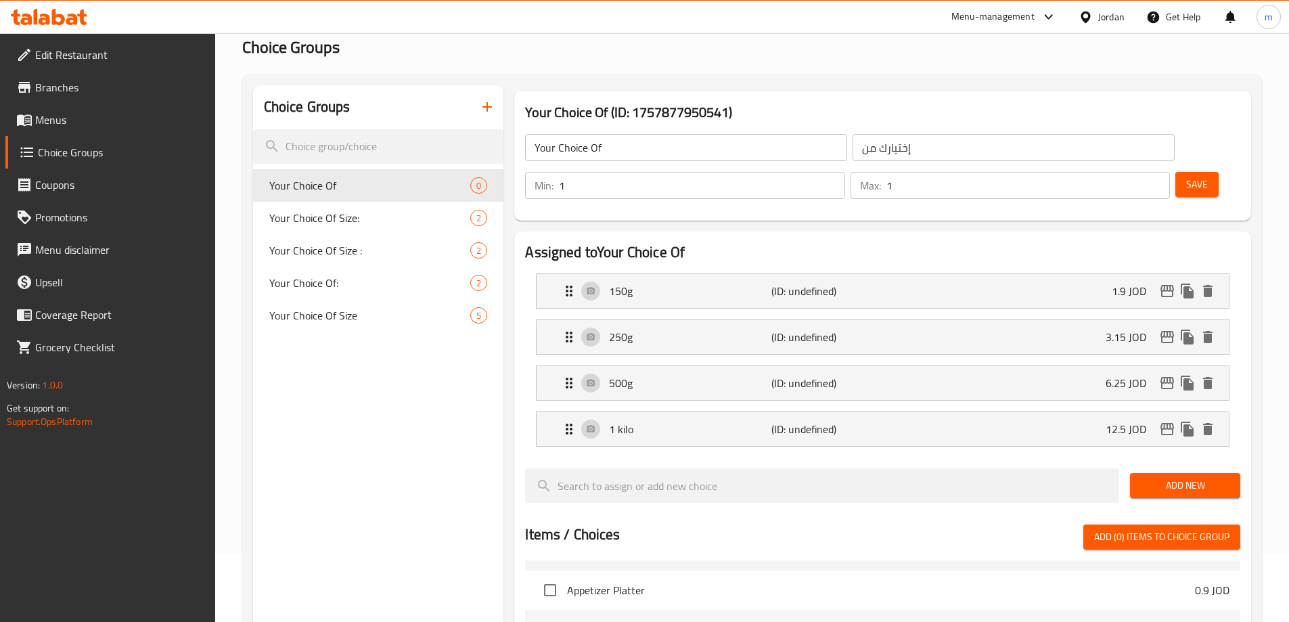
scroll to position [68, 0]
click at [1187, 177] on span "Save" at bounding box center [1198, 185] width 22 height 17
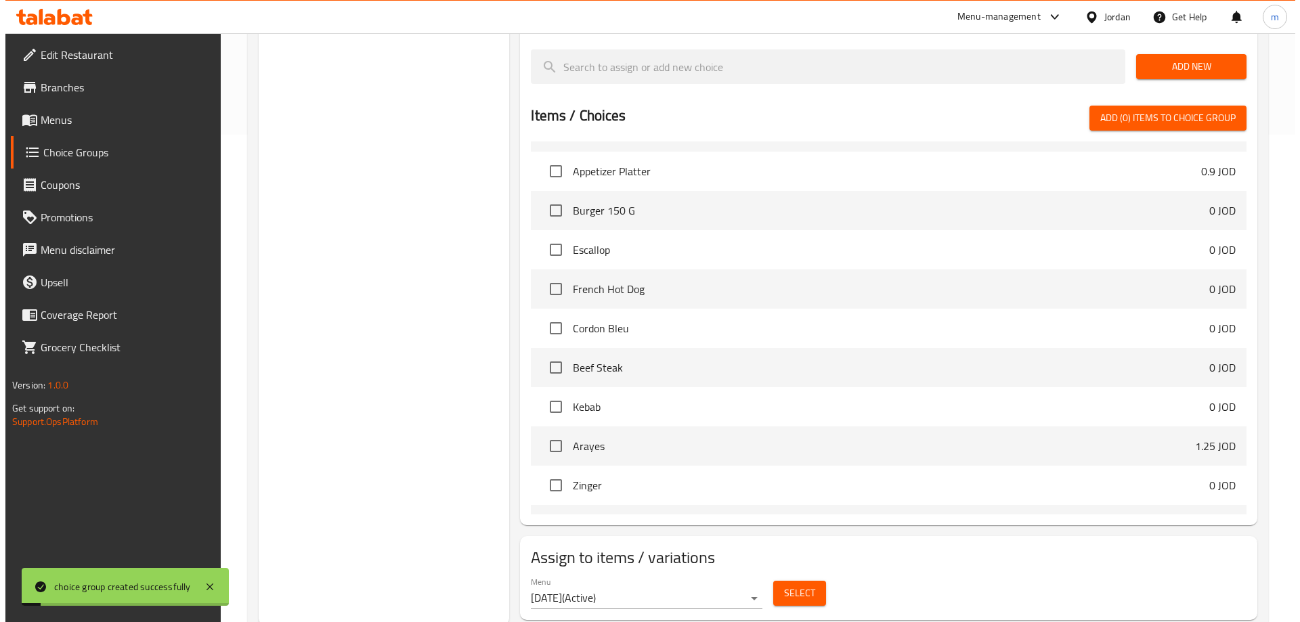
scroll to position [491, 0]
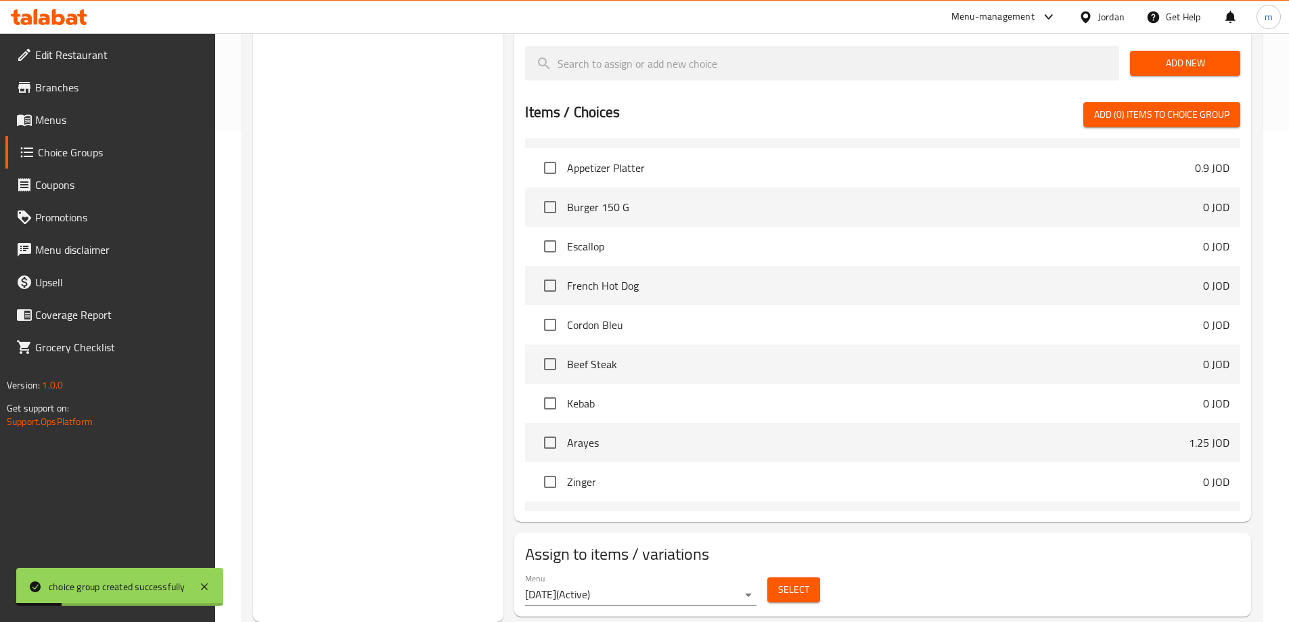
click at [807, 581] on span "Select" at bounding box center [793, 589] width 31 height 17
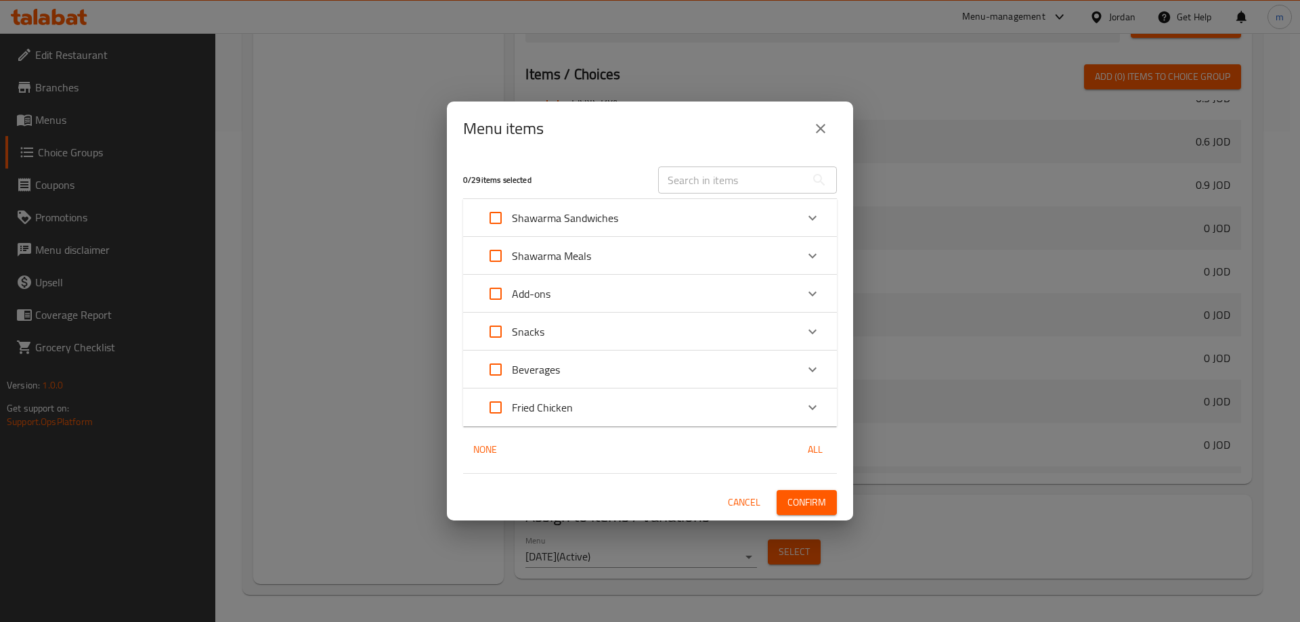
click at [813, 254] on icon "Expand" at bounding box center [812, 256] width 16 height 16
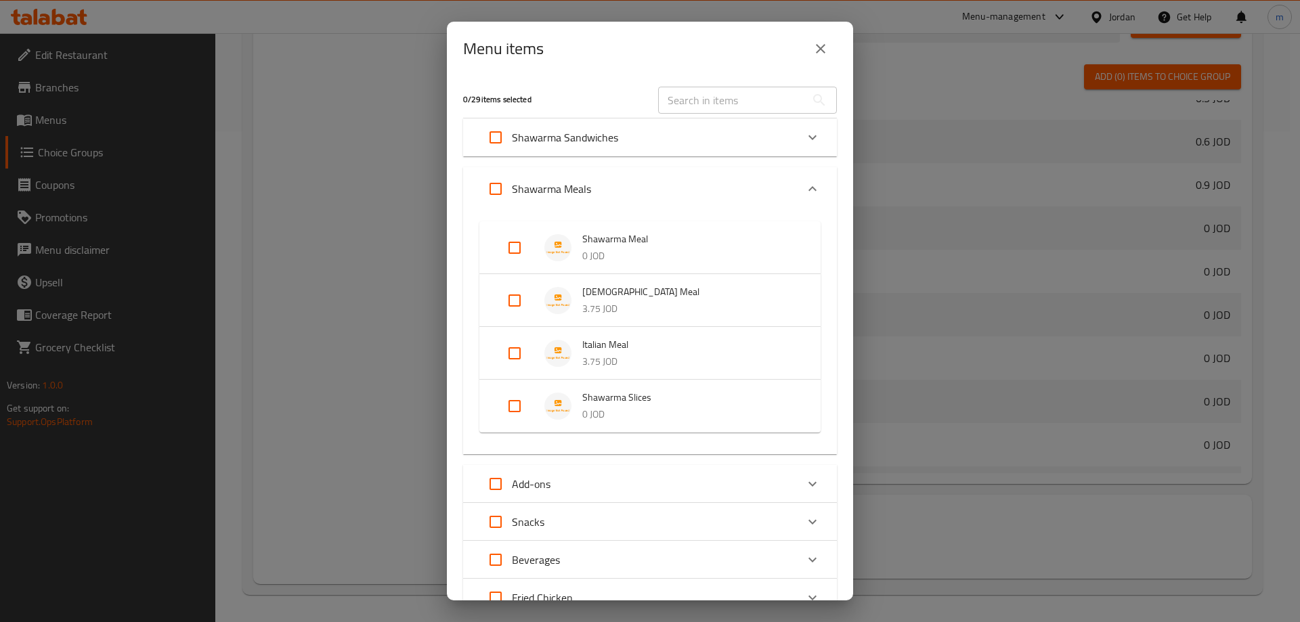
click at [508, 407] on input "Expand" at bounding box center [514, 406] width 32 height 32
checkbox input "true"
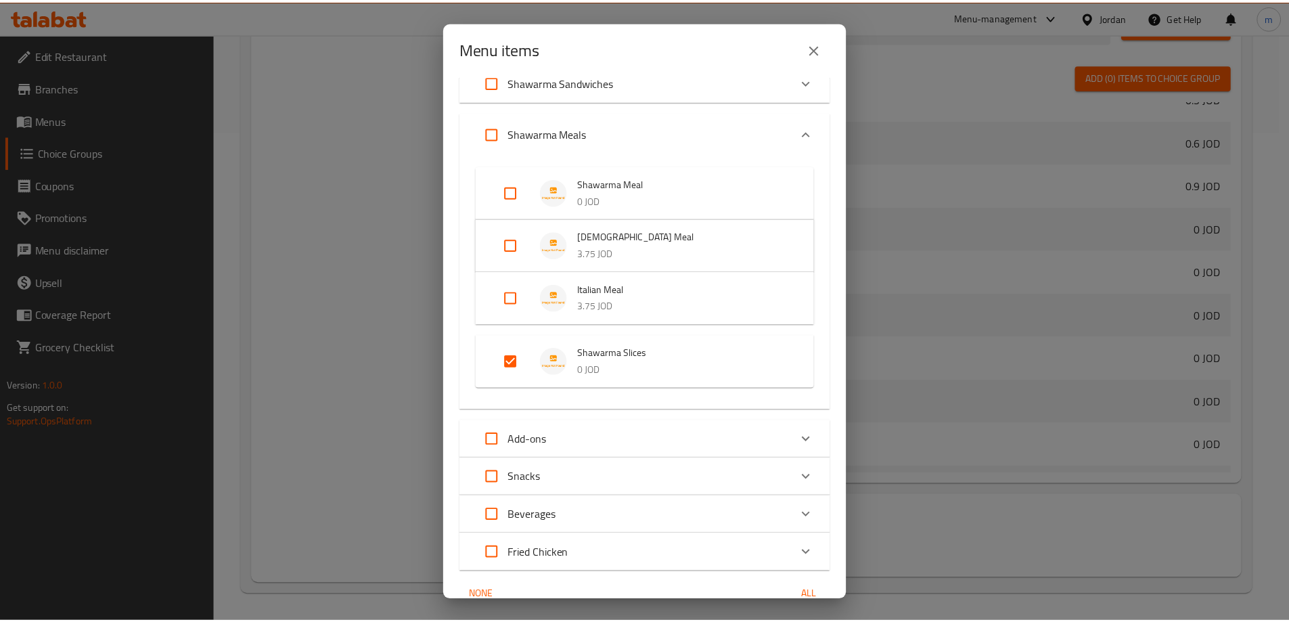
scroll to position [121, 0]
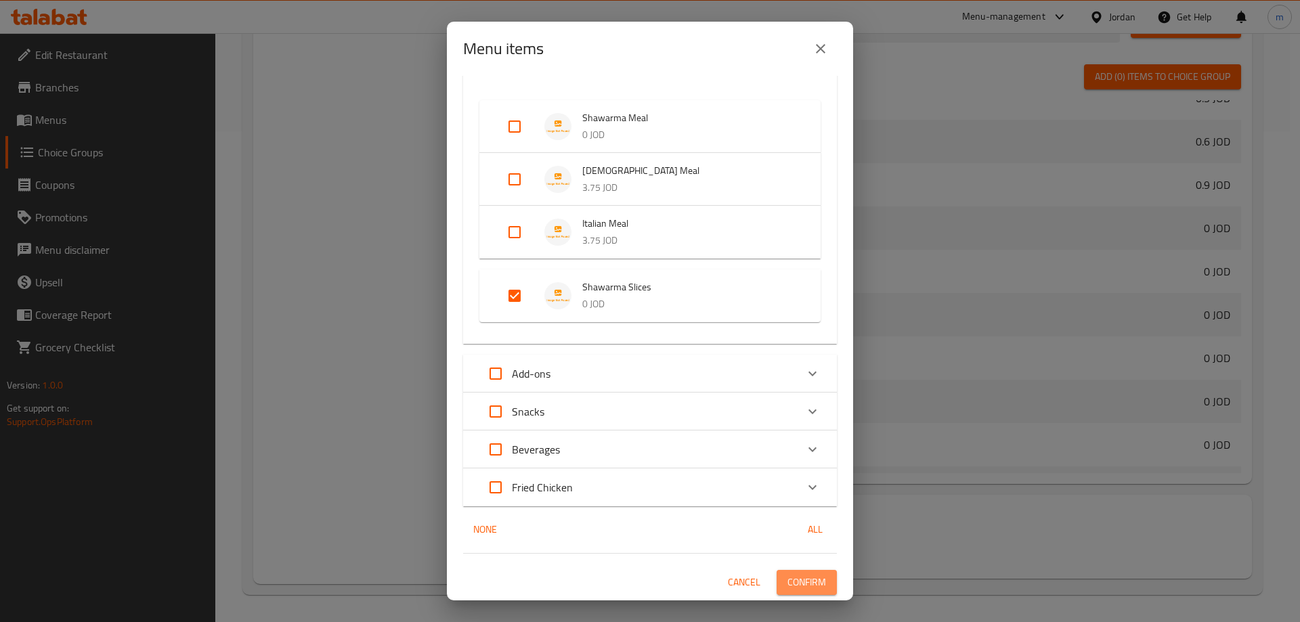
click at [795, 581] on span "Confirm" at bounding box center [806, 582] width 39 height 17
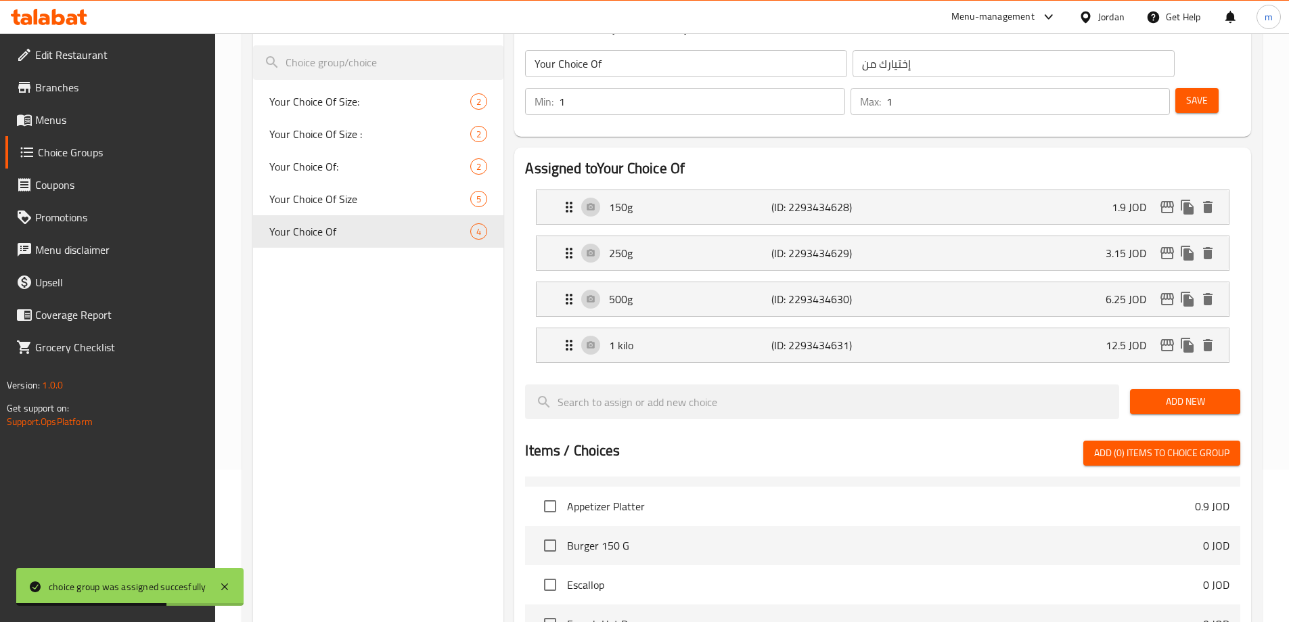
scroll to position [0, 0]
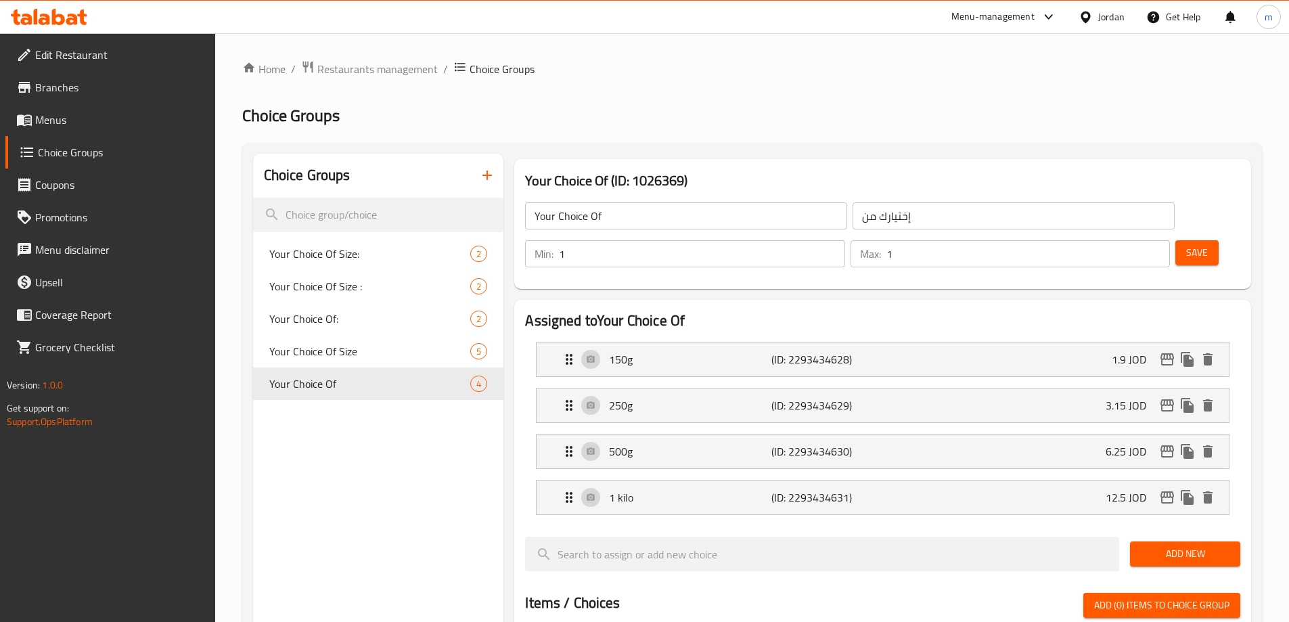
click at [486, 173] on icon "button" at bounding box center [487, 175] width 16 height 16
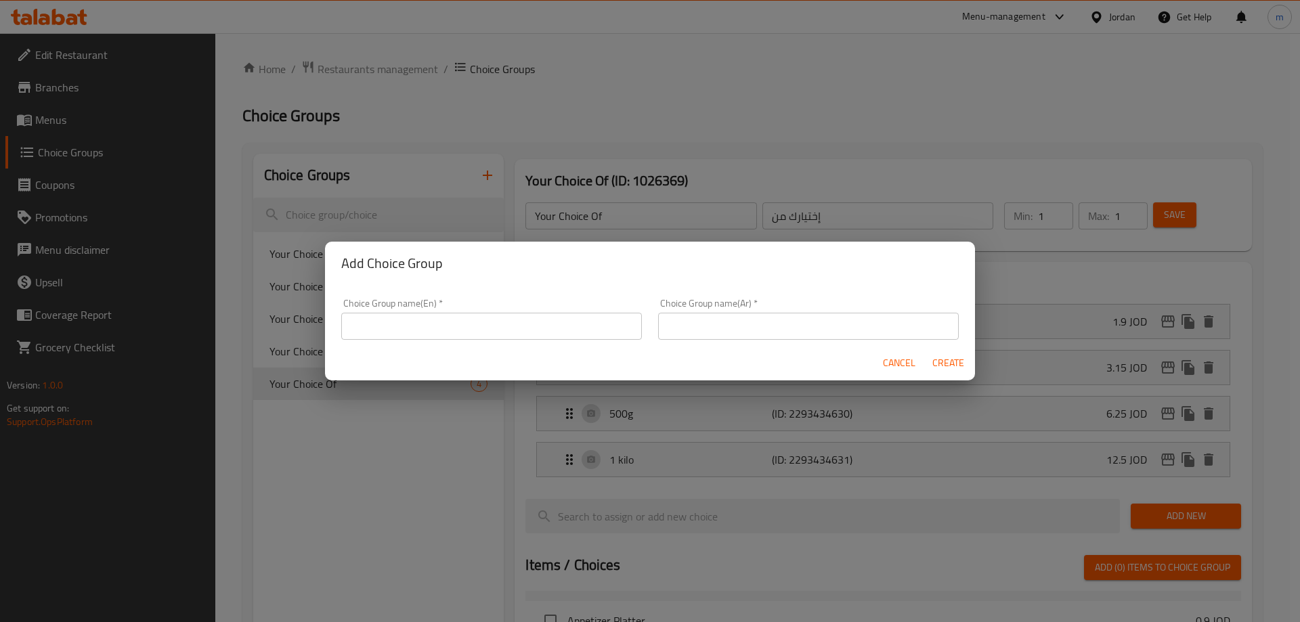
click at [477, 333] on input "text" at bounding box center [491, 326] width 301 height 27
click at [435, 178] on div "Add Choice Group Choice Group name(En)   * Choice Group name(En) * Choice Group…" at bounding box center [650, 311] width 1300 height 622
click at [545, 319] on input "text" at bounding box center [491, 326] width 301 height 27
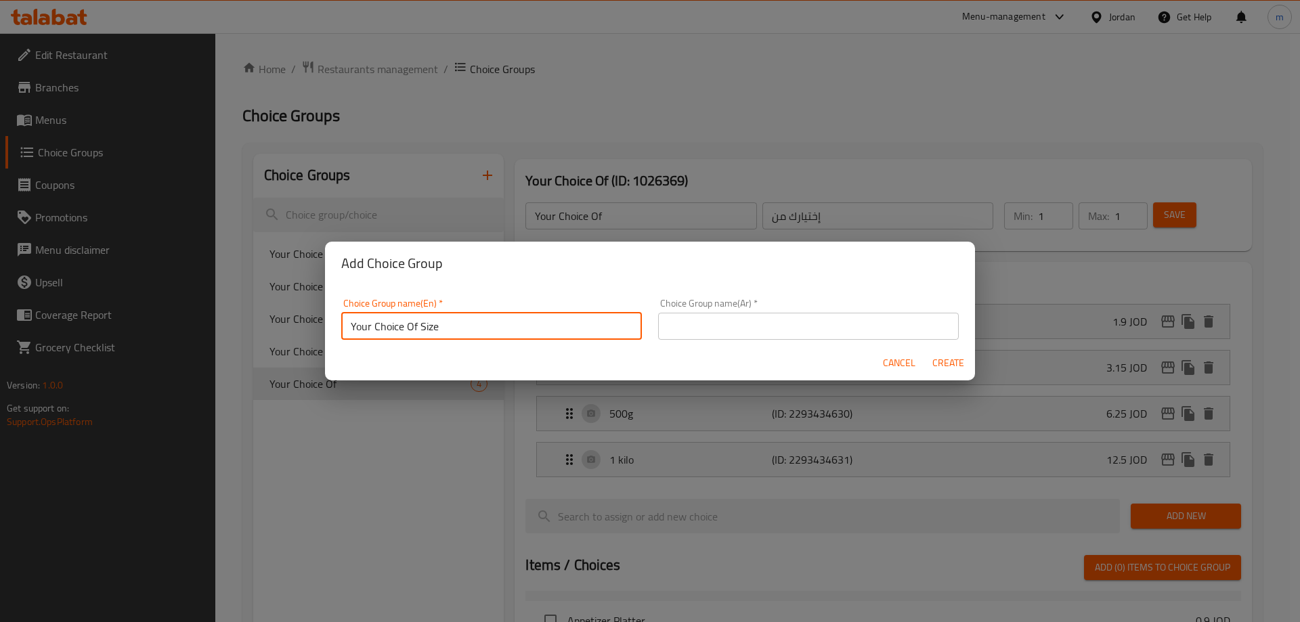
drag, startPoint x: 489, startPoint y: 328, endPoint x: 452, endPoint y: 330, distance: 37.3
click at [452, 330] on input "Your Choice Of Size" at bounding box center [491, 326] width 301 height 27
type input "Your Choice Of Size"
click at [736, 326] on input "text" at bounding box center [808, 326] width 301 height 27
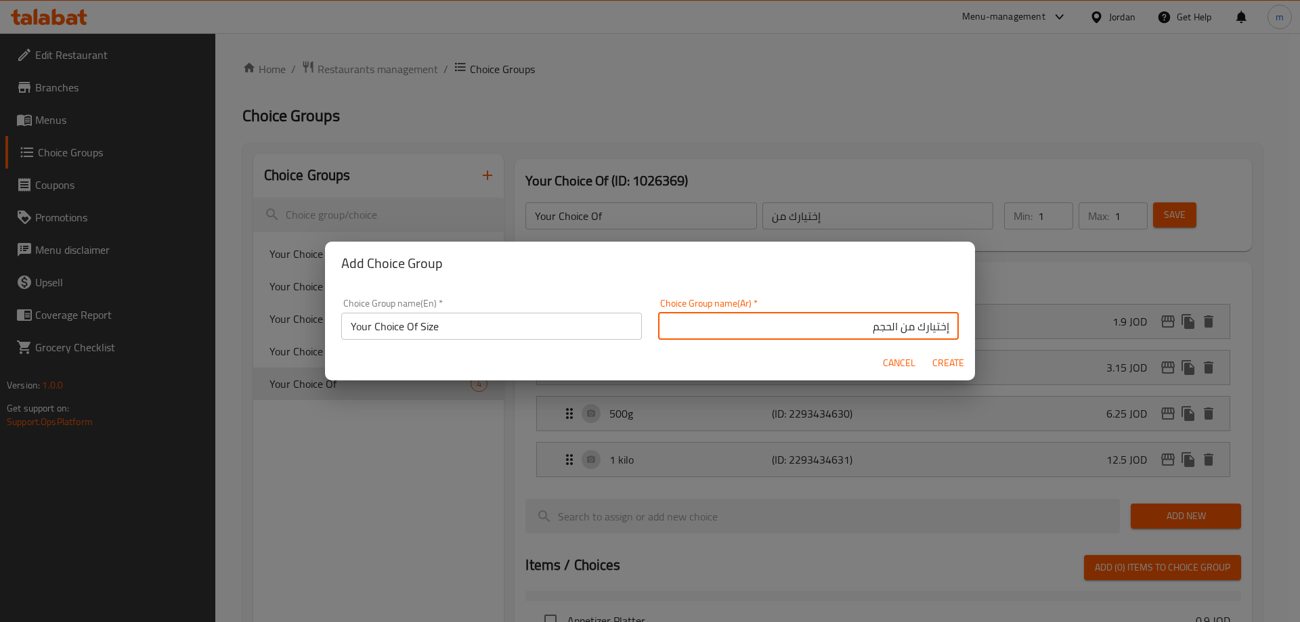
type input "إختيارك من الحجم"
click at [930, 364] on button "Create" at bounding box center [947, 363] width 43 height 25
type input "Your Choice Of Size"
type input "إختيارك من الحجم"
type input "0"
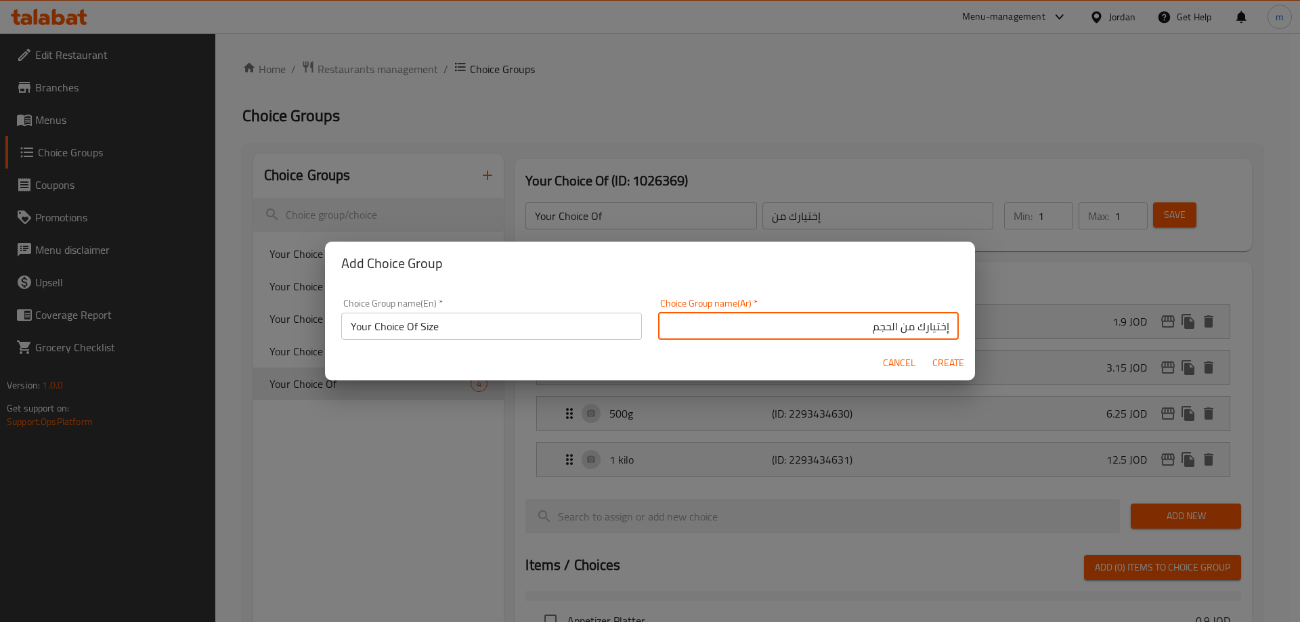
type input "0"
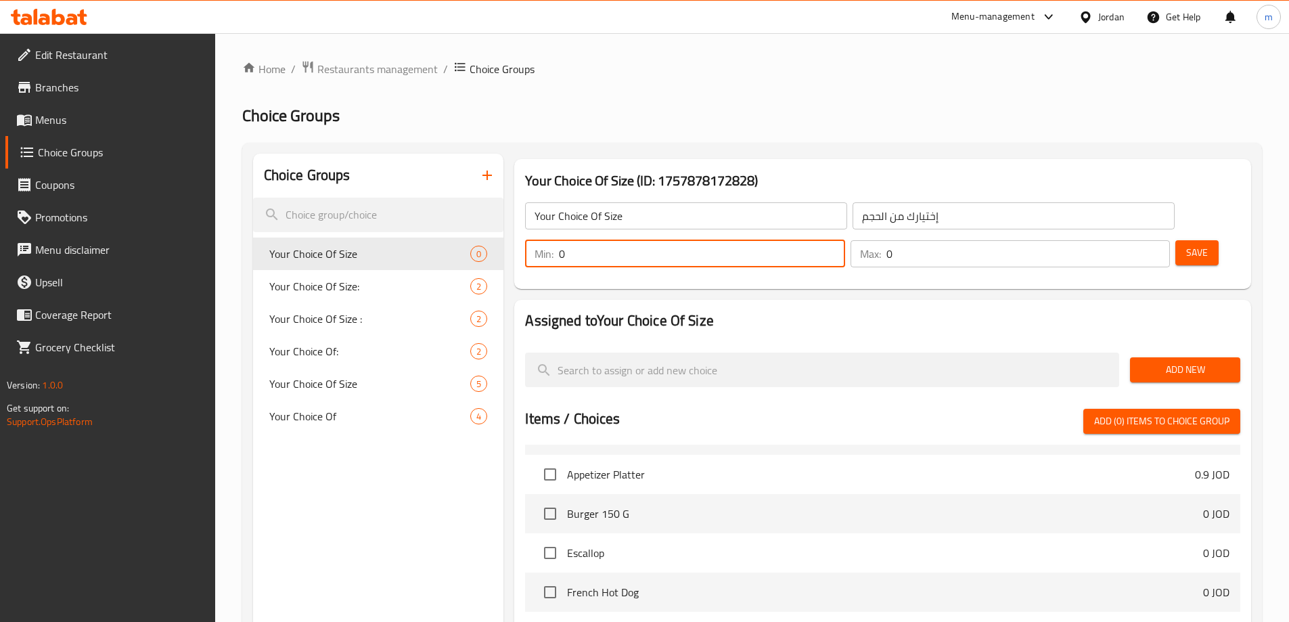
click at [845, 240] on input "0" at bounding box center [702, 253] width 286 height 27
type input "1"
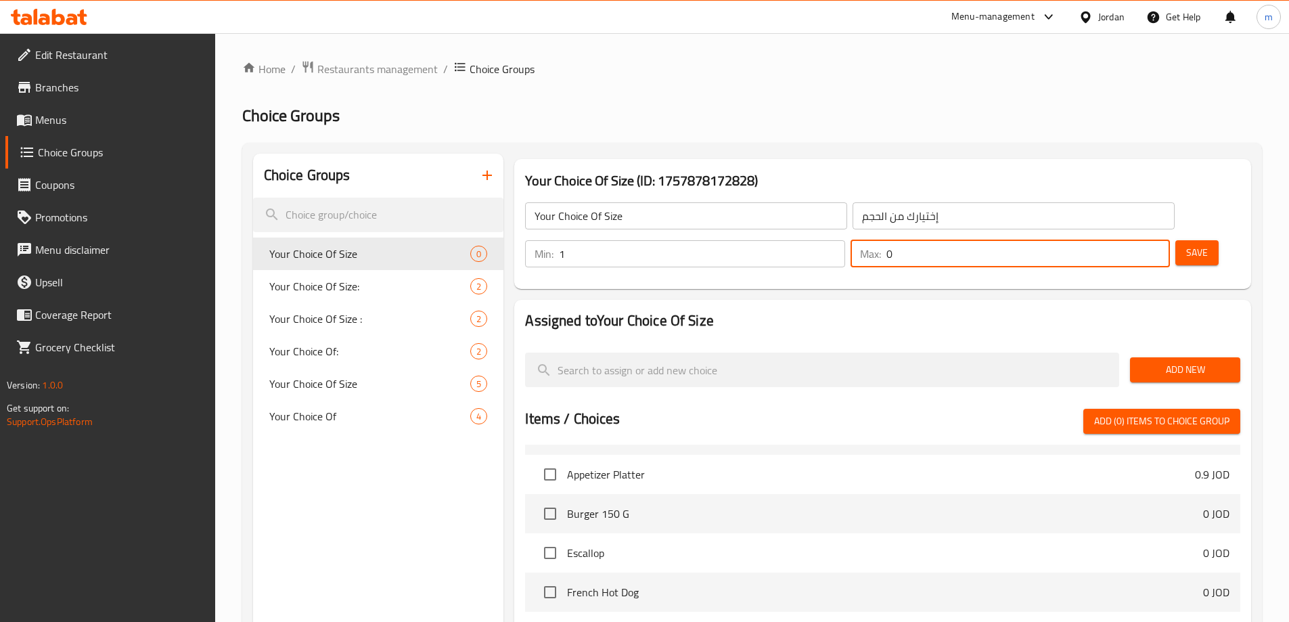
click at [1122, 240] on input "0" at bounding box center [1029, 253] width 284 height 27
type input "1"
click at [1161, 361] on span "Add New" at bounding box center [1185, 369] width 89 height 17
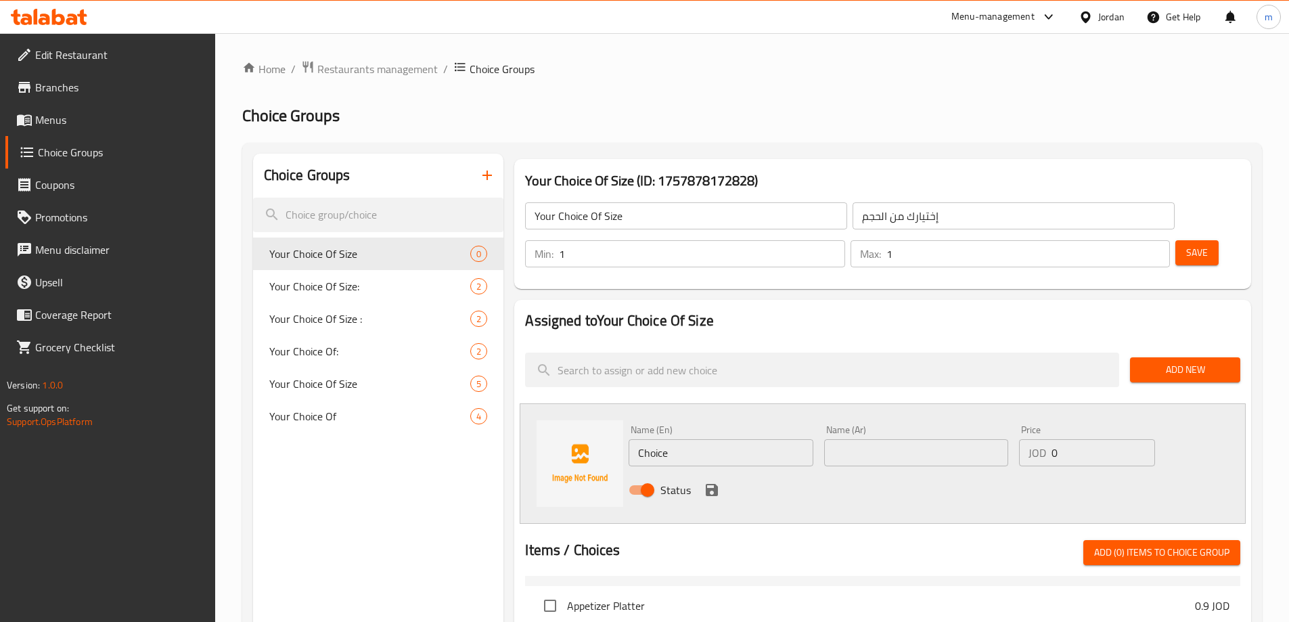
click at [686, 439] on input "Choice" at bounding box center [721, 452] width 184 height 27
type input "C"
click at [693, 439] on input "text" at bounding box center [721, 452] width 184 height 27
click at [726, 428] on div "Name (En) Name (En)" at bounding box center [720, 446] width 195 height 52
click at [732, 439] on input "text" at bounding box center [721, 452] width 184 height 27
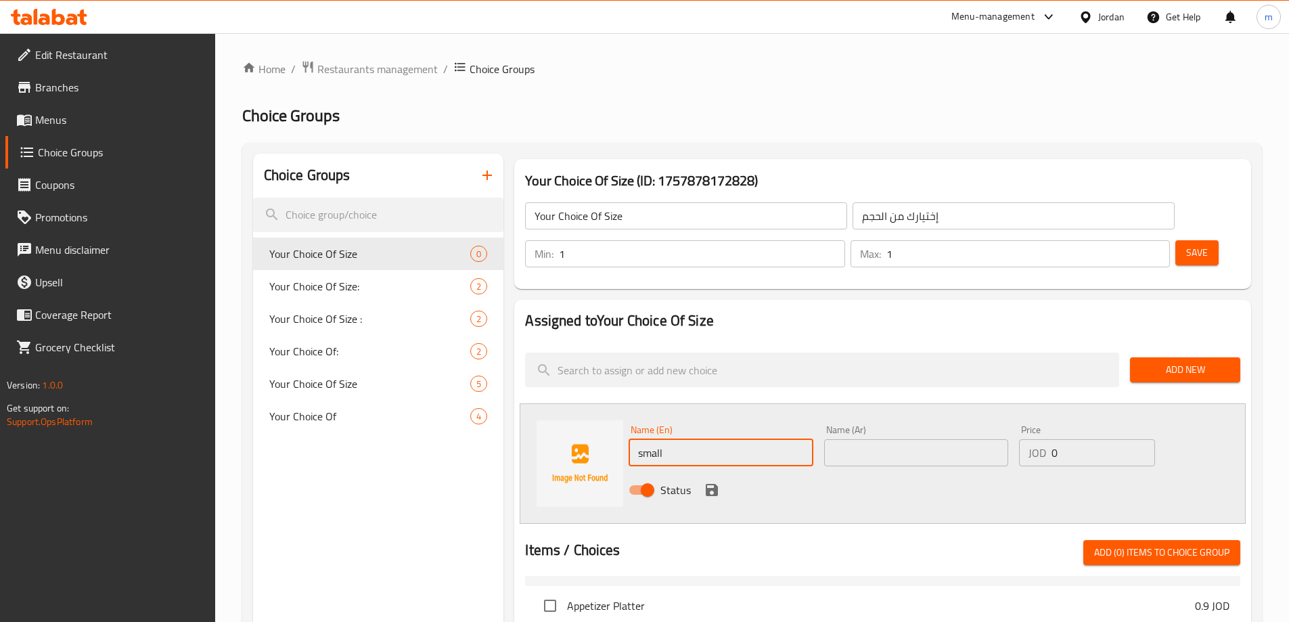
type input "small"
click at [929, 439] on input "text" at bounding box center [916, 452] width 184 height 27
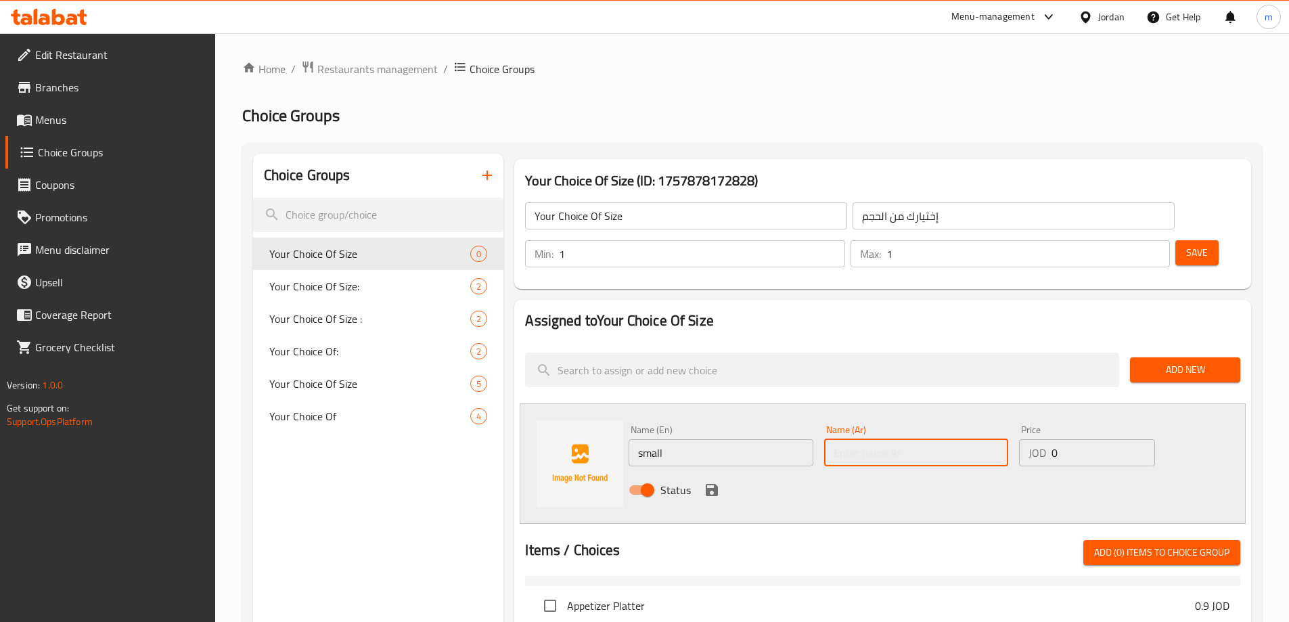
paste input "صغير"
type input "صغير"
click at [1090, 439] on input "0" at bounding box center [1103, 452] width 103 height 27
type input "0.6"
click at [715, 482] on icon "save" at bounding box center [712, 490] width 16 height 16
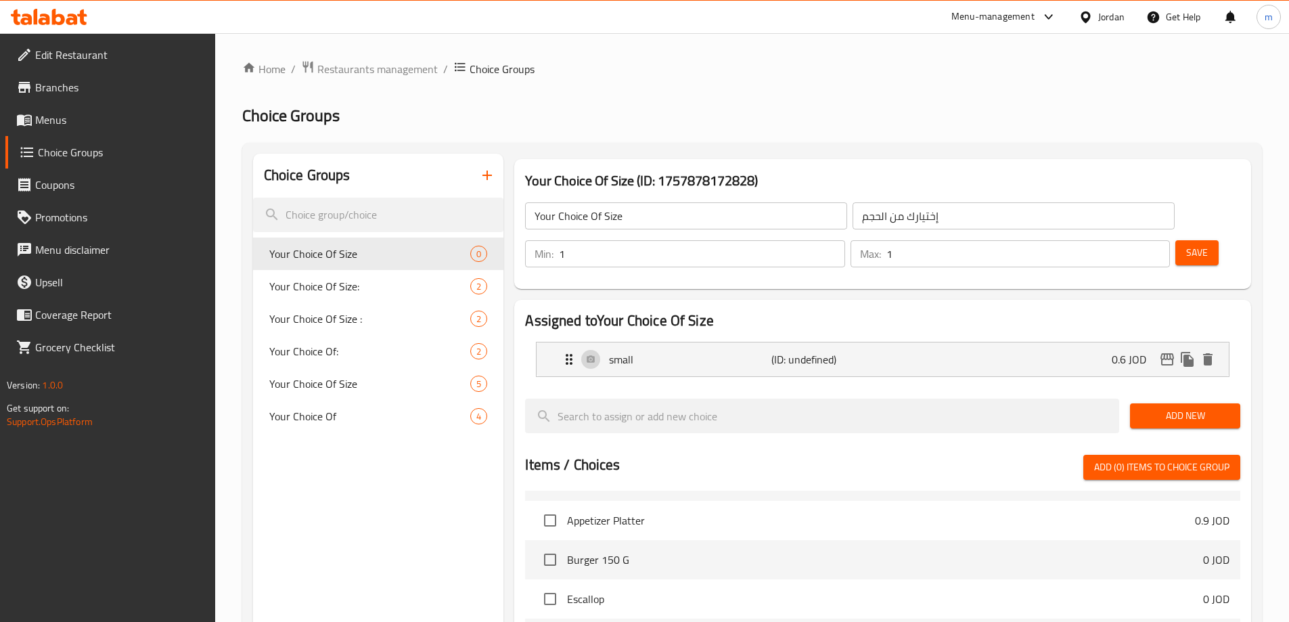
click at [1181, 407] on span "Add New" at bounding box center [1185, 415] width 89 height 17
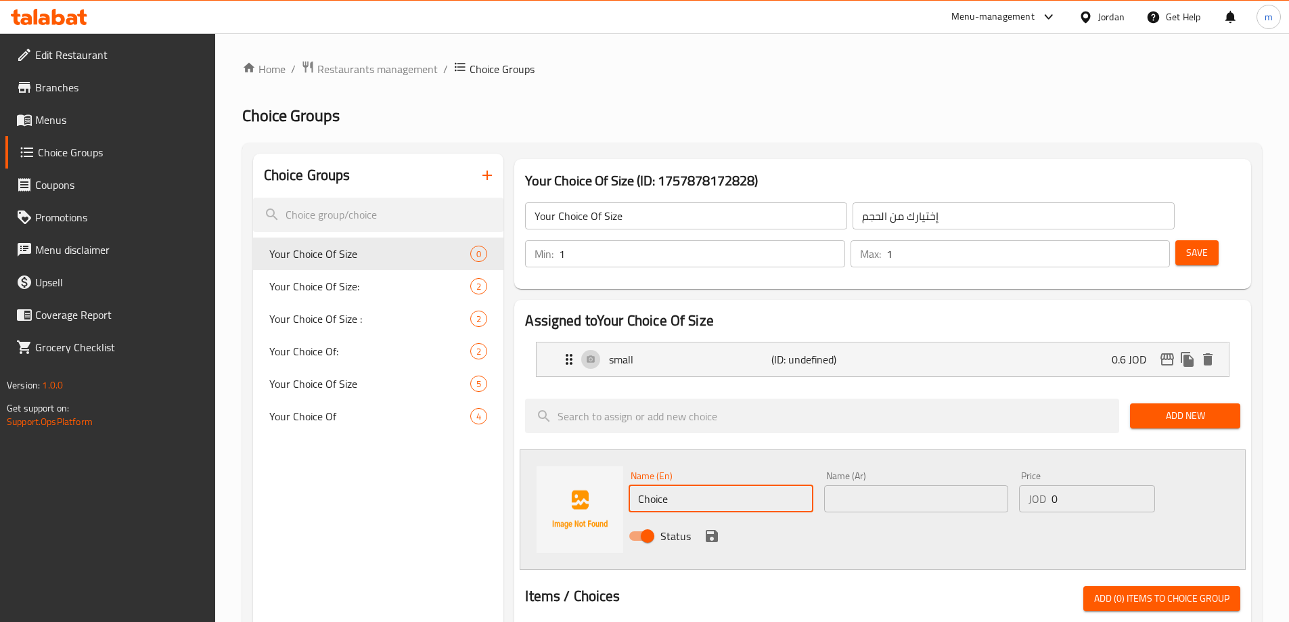
click at [703, 485] on input "Choice" at bounding box center [721, 498] width 184 height 27
type input "Large"
click at [935, 485] on input "text" at bounding box center [916, 498] width 184 height 27
click at [898, 485] on input "text" at bounding box center [916, 498] width 184 height 27
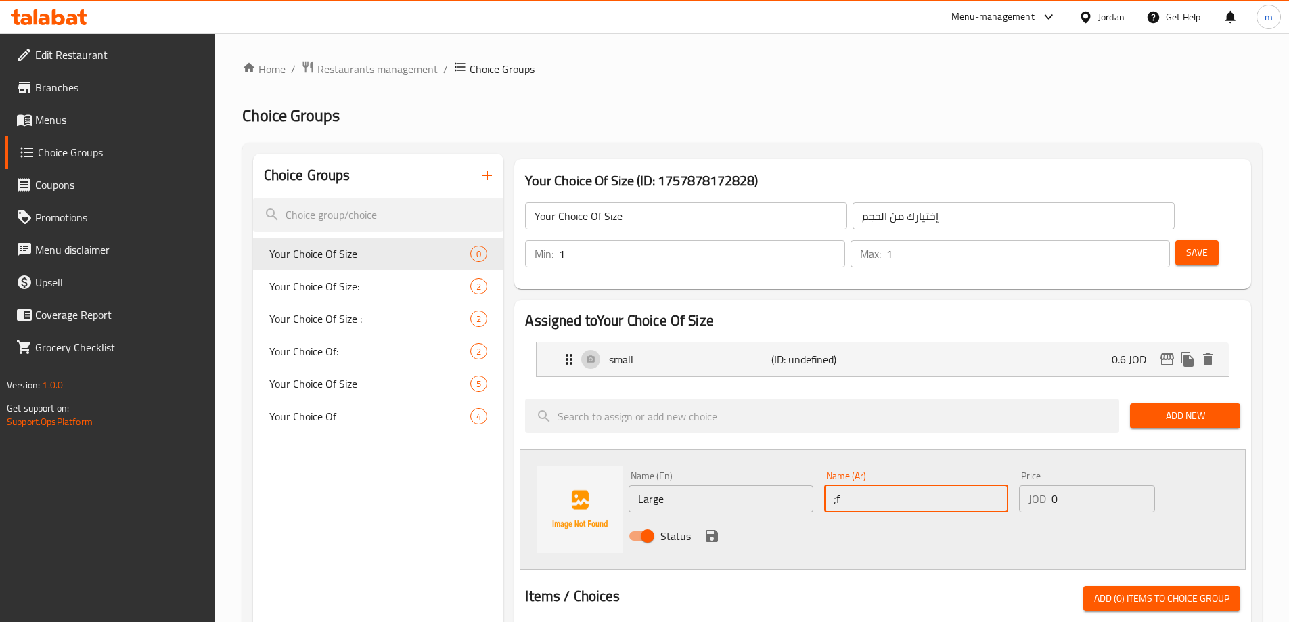
type input ";"
type input "كبير"
click at [1095, 485] on input "0" at bounding box center [1103, 498] width 103 height 27
type input "1.25"
click at [704, 528] on icon "save" at bounding box center [712, 536] width 16 height 16
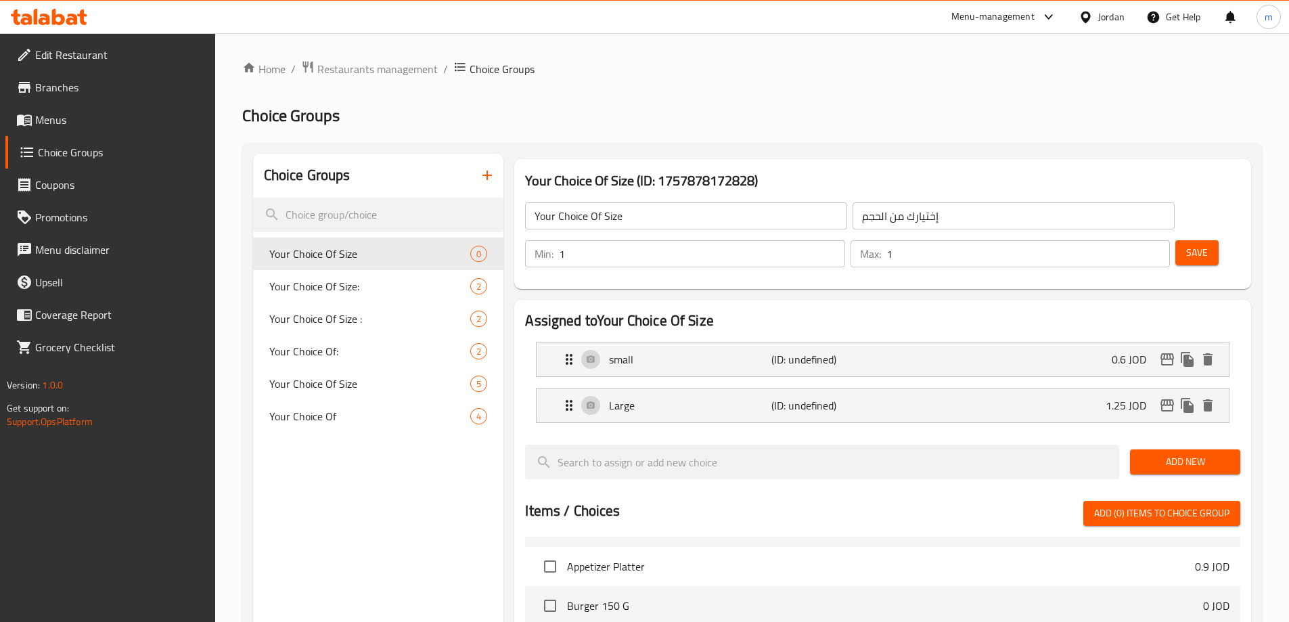
click at [1187, 240] on button "Save" at bounding box center [1197, 252] width 43 height 25
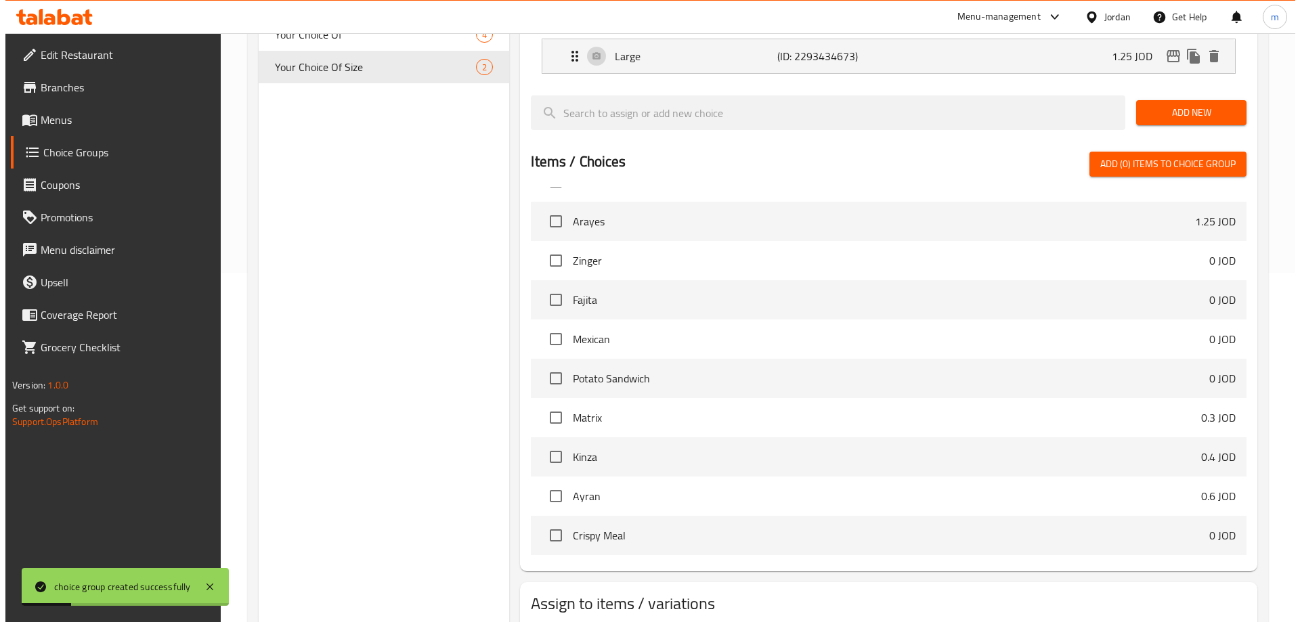
scroll to position [399, 0]
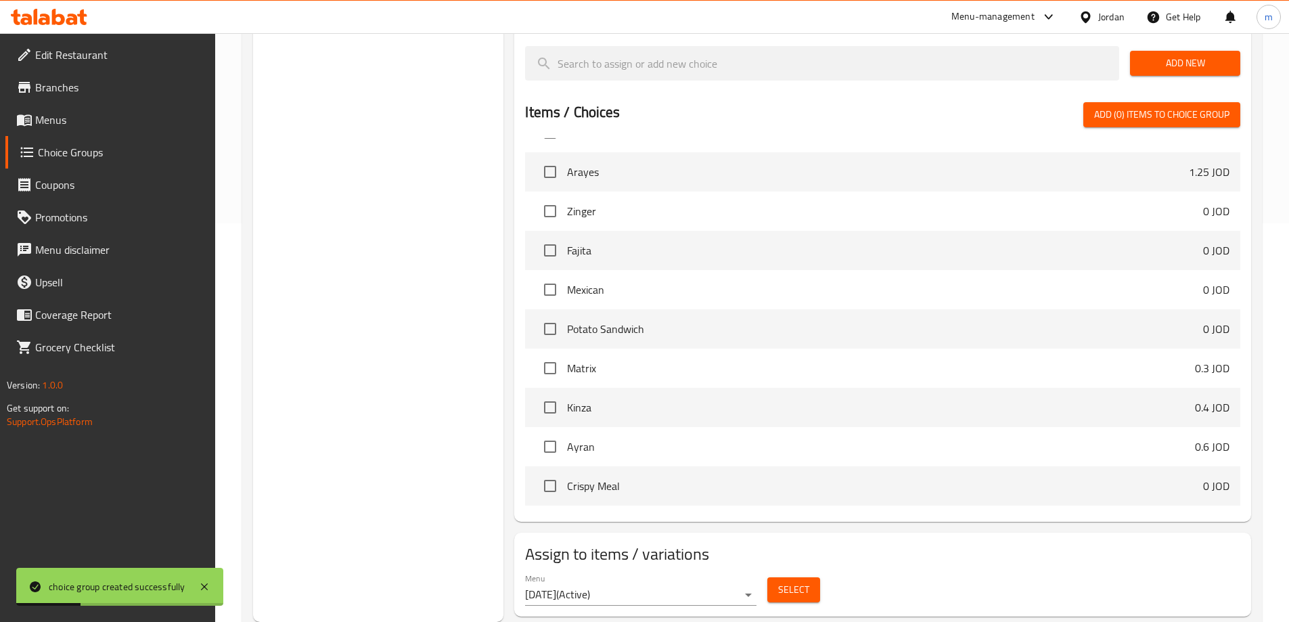
click at [803, 581] on span "Select" at bounding box center [793, 589] width 31 height 17
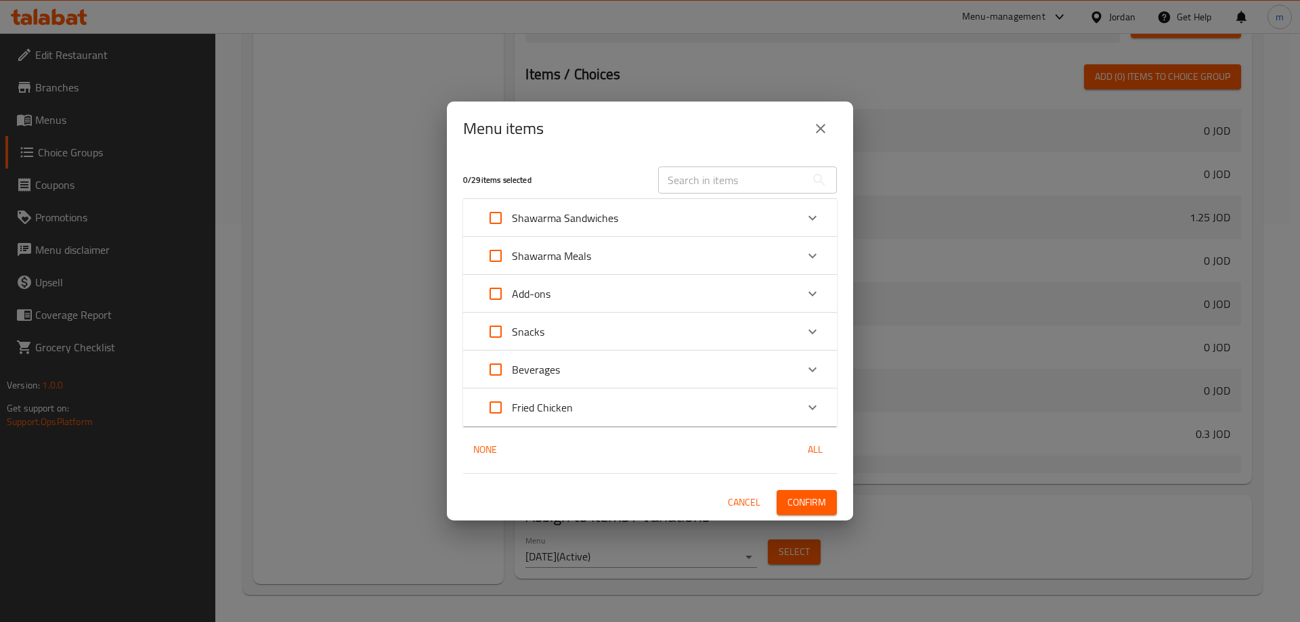
click at [539, 298] on p "Add-ons" at bounding box center [531, 294] width 39 height 16
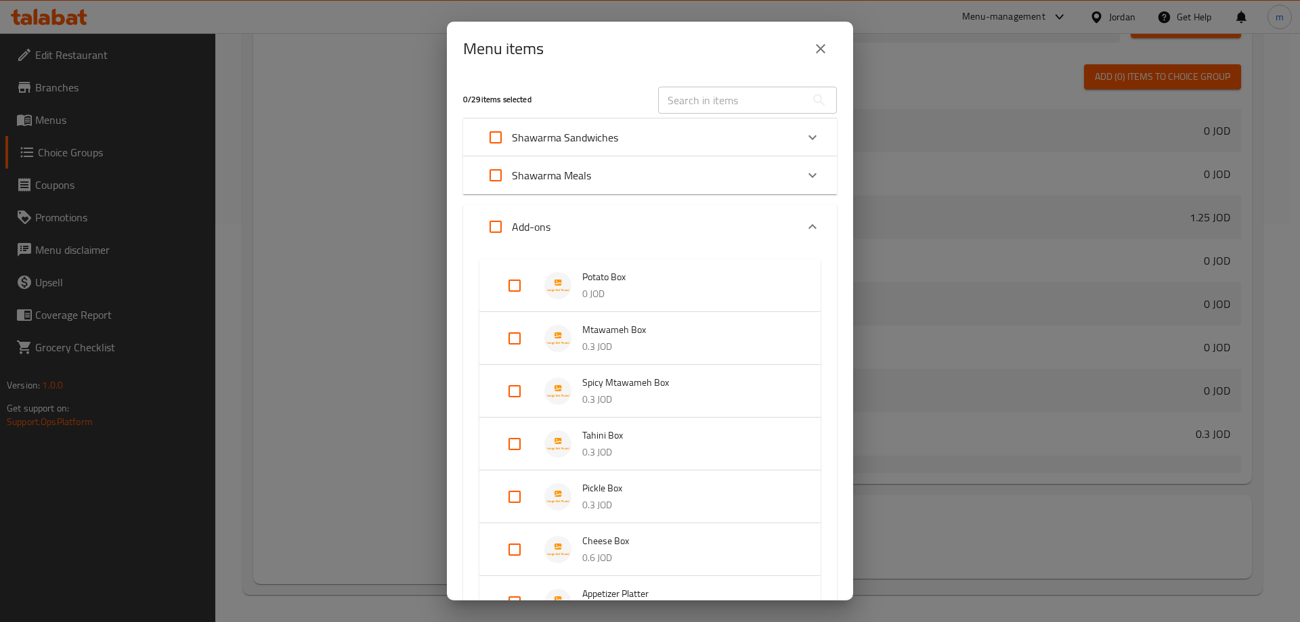
click at [508, 234] on input "Expand" at bounding box center [495, 227] width 32 height 32
checkbox input "true"
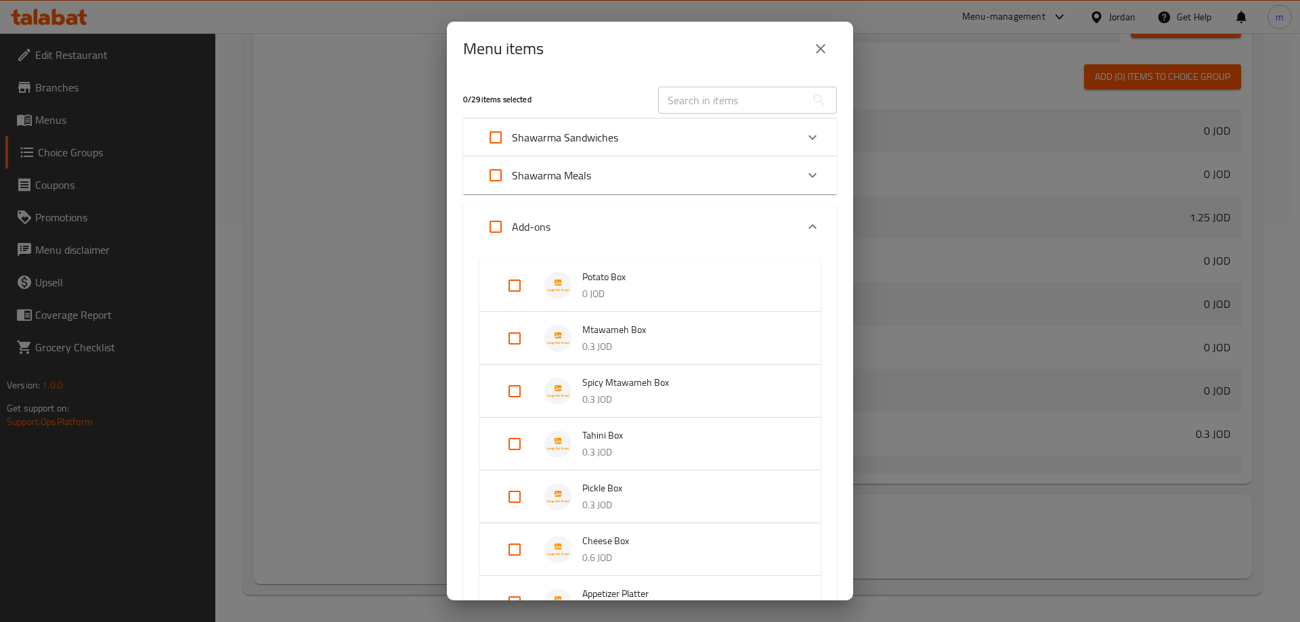
checkbox input "true"
click at [508, 228] on input "Expand" at bounding box center [495, 227] width 32 height 32
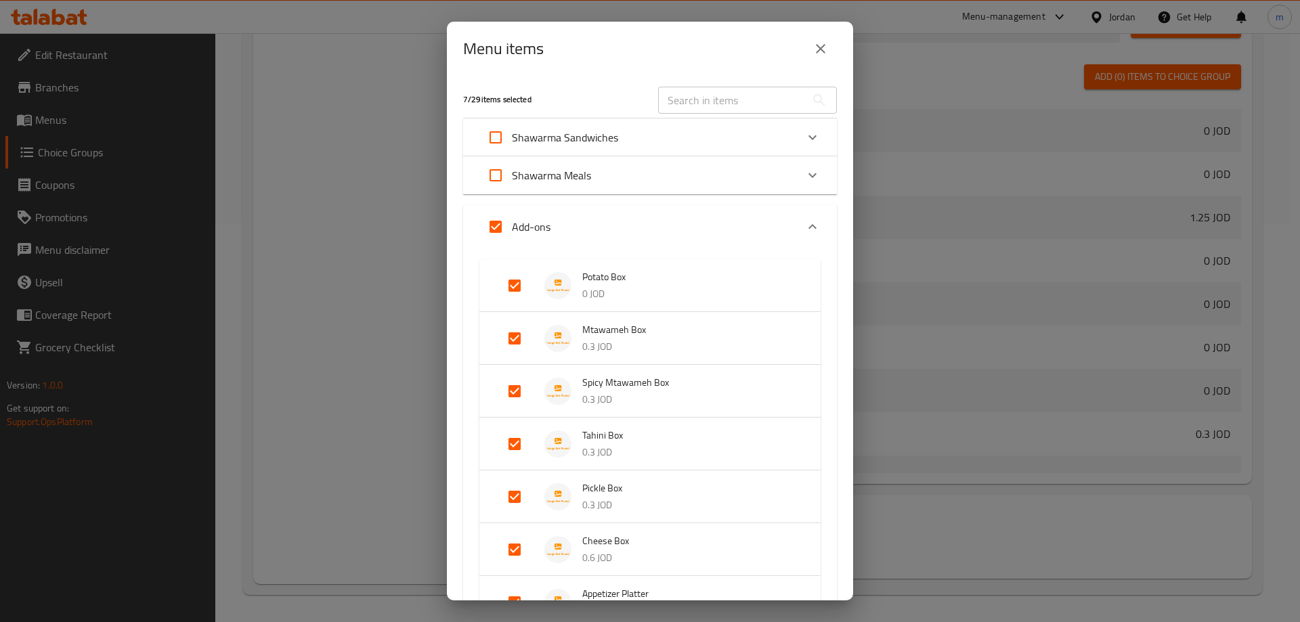
checkbox input "false"
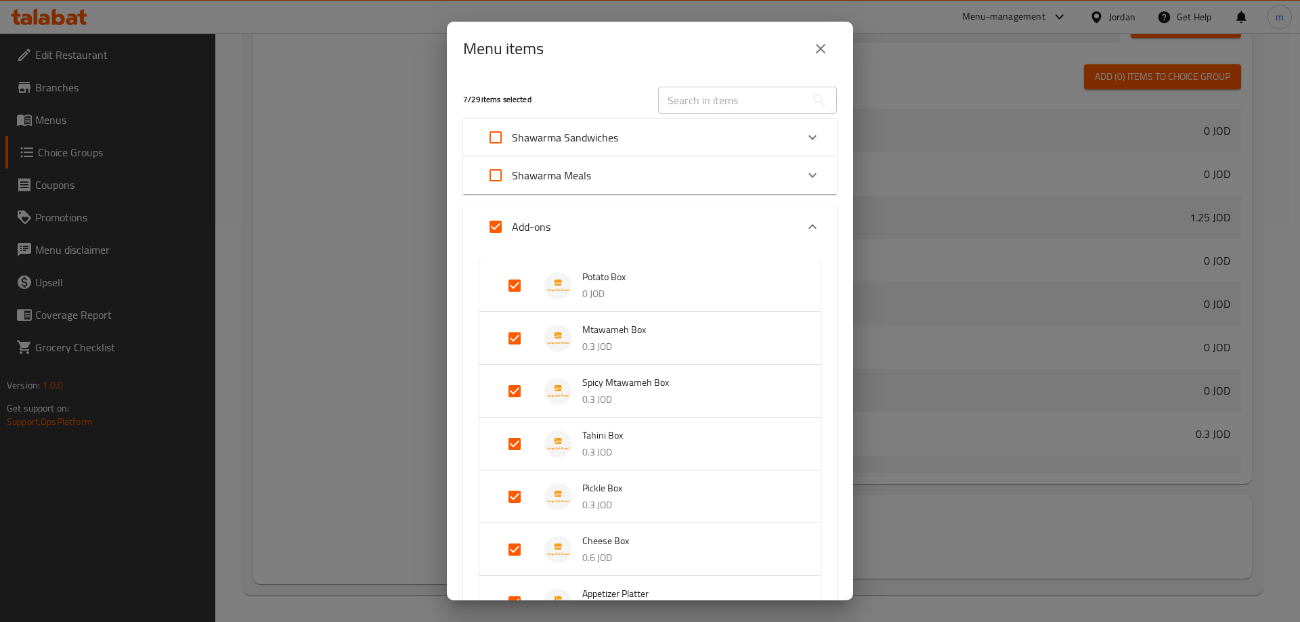
checkbox input "false"
drag, startPoint x: 523, startPoint y: 291, endPoint x: 529, endPoint y: 296, distance: 8.2
click at [523, 291] on input "Expand" at bounding box center [514, 285] width 32 height 32
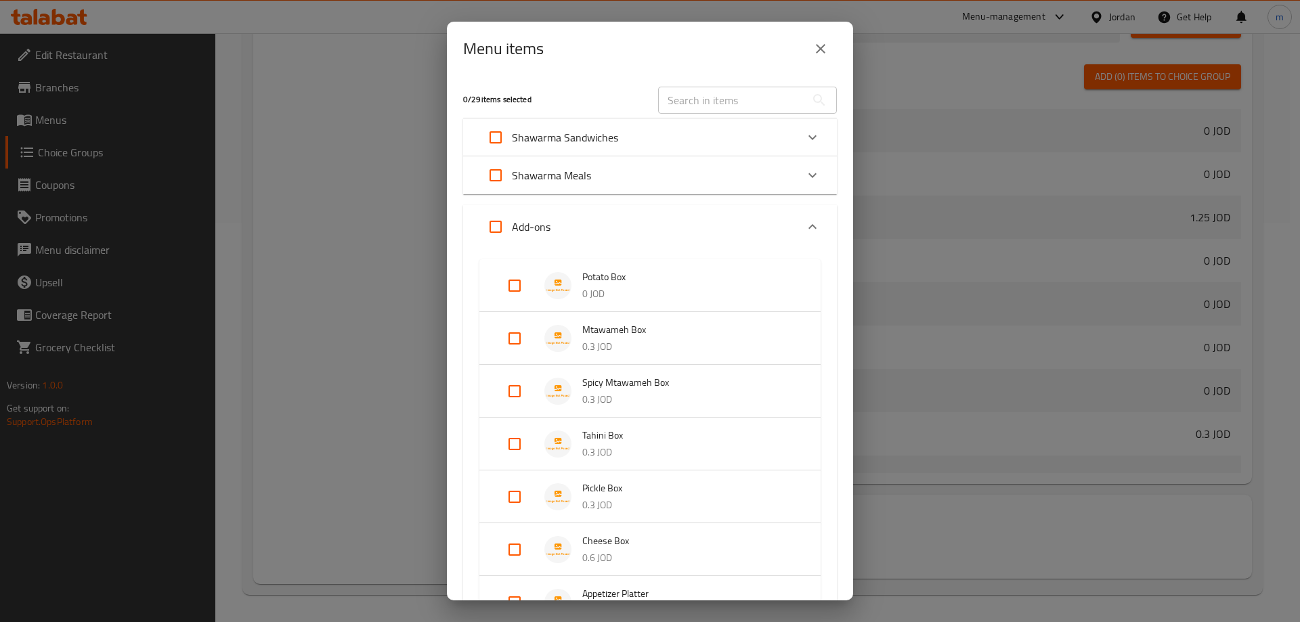
checkbox input "true"
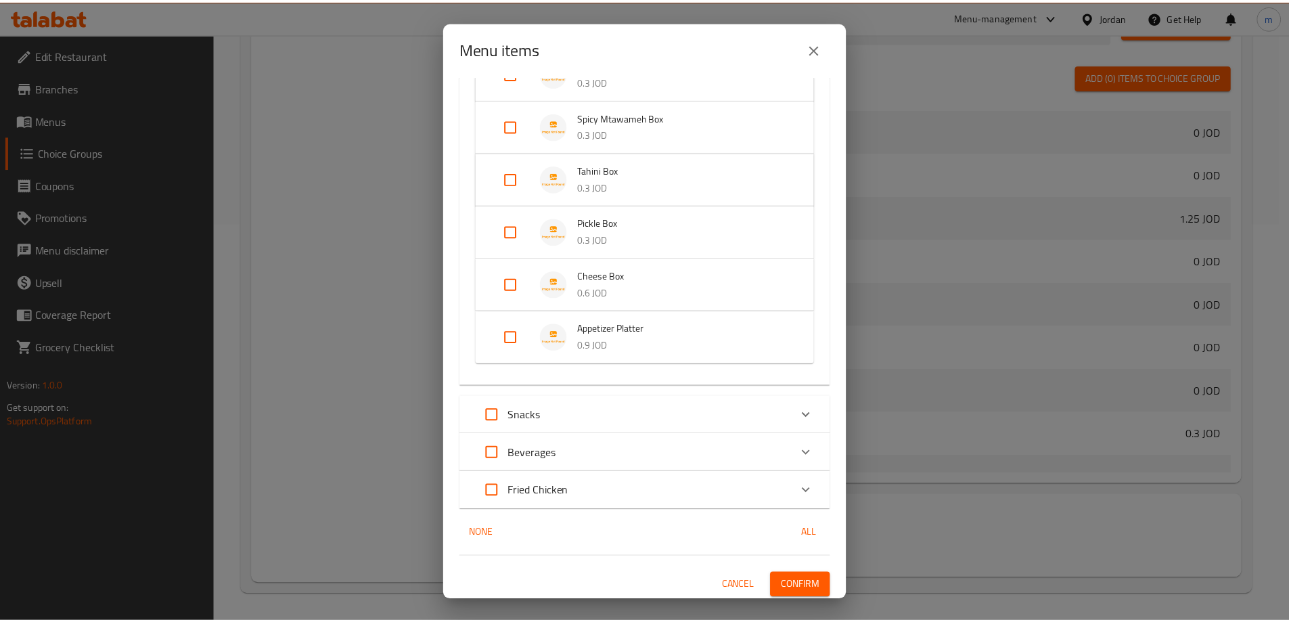
scroll to position [280, 0]
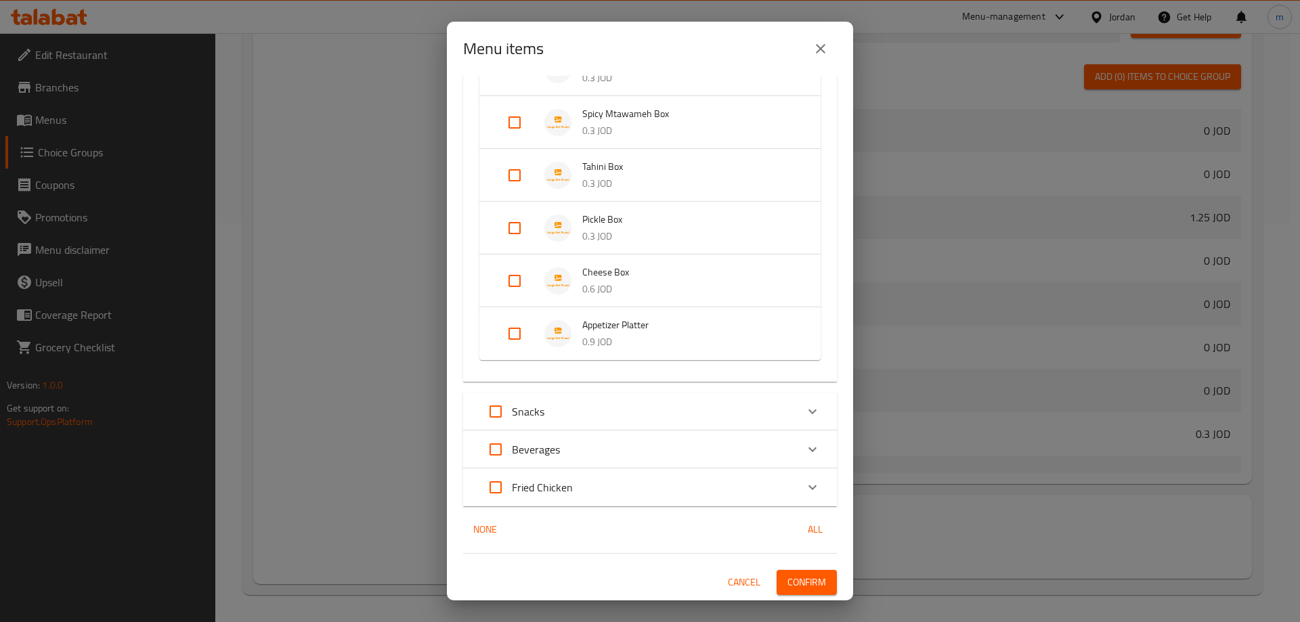
click at [787, 579] on span "Confirm" at bounding box center [806, 582] width 39 height 17
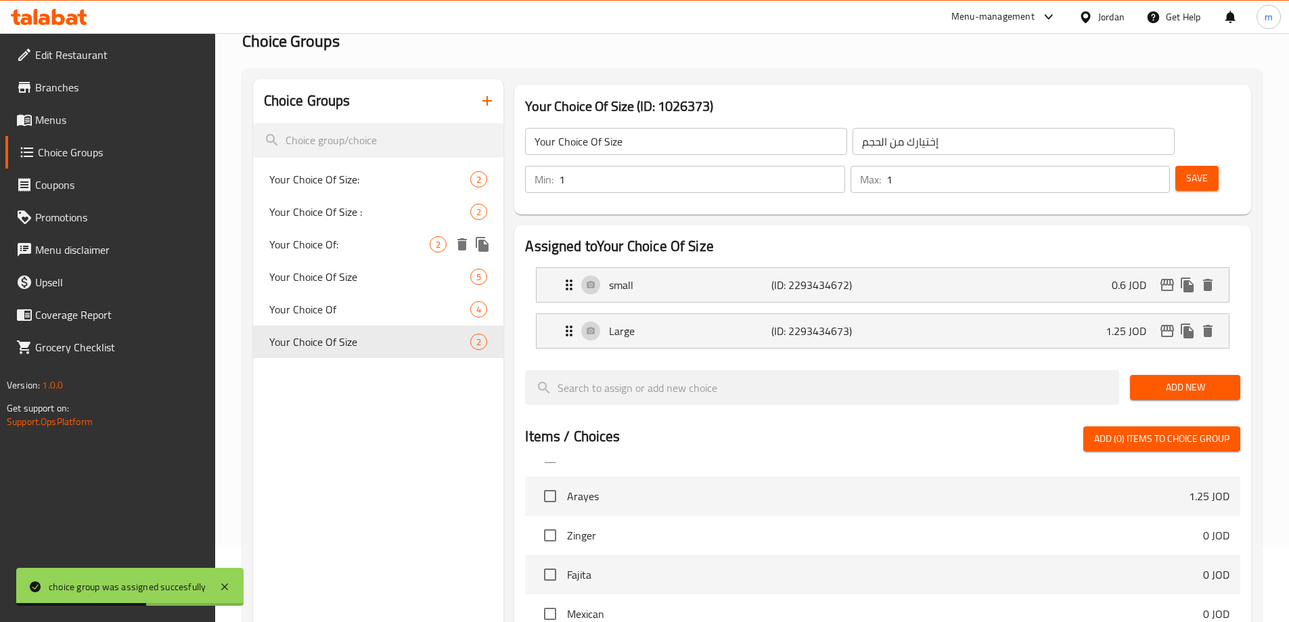
scroll to position [0, 0]
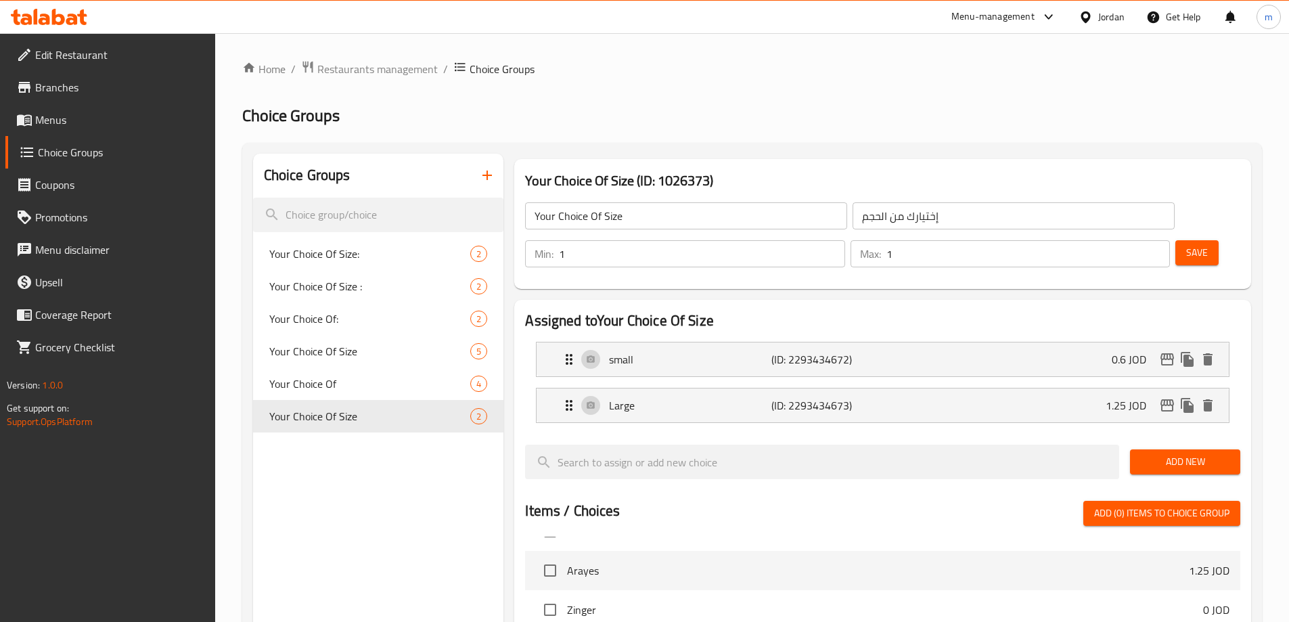
click at [485, 176] on icon "button" at bounding box center [487, 175] width 9 height 9
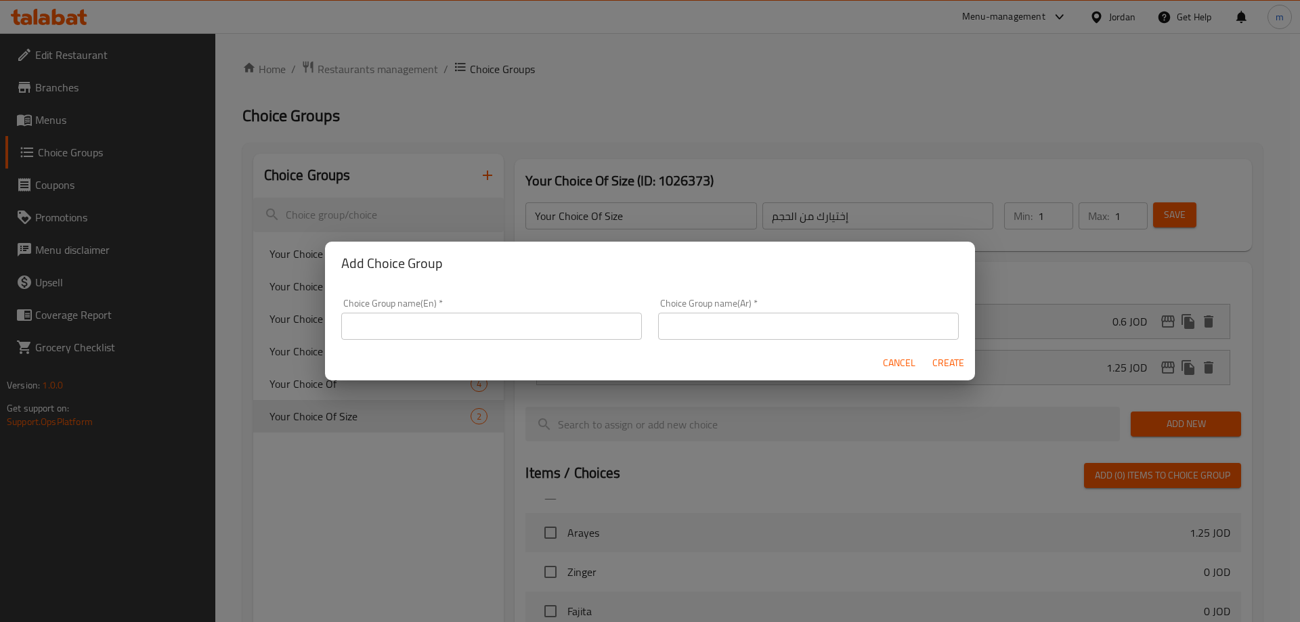
click at [462, 324] on input "text" at bounding box center [491, 326] width 301 height 27
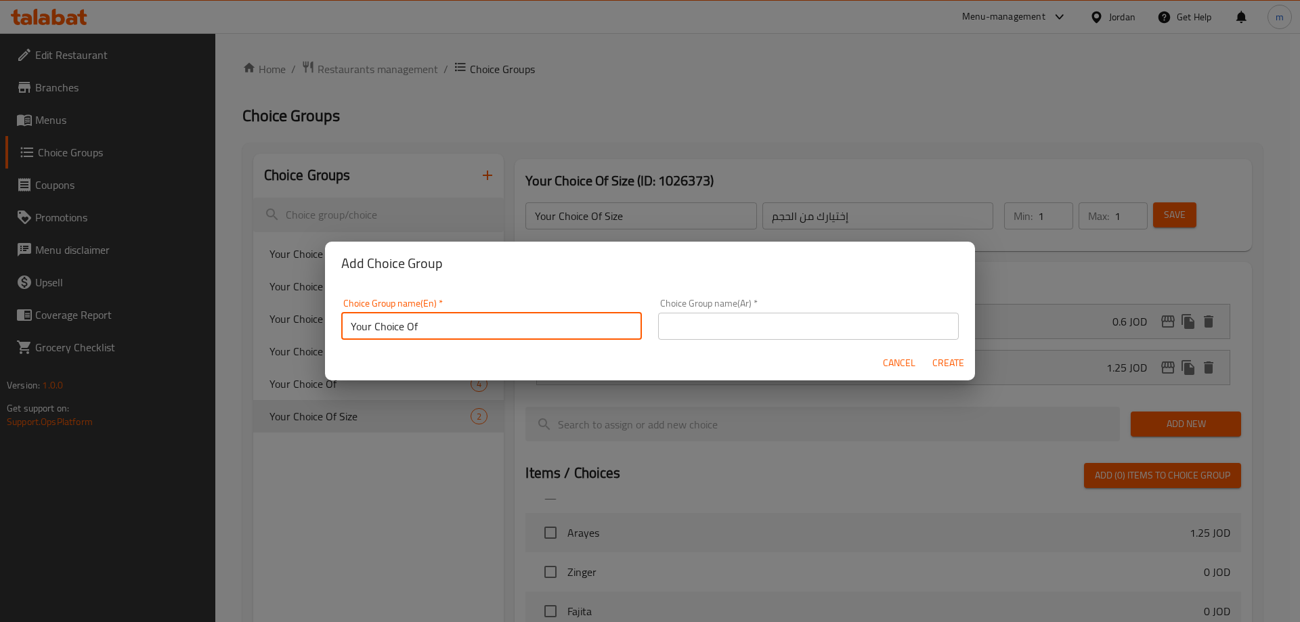
type input "Your Choice Of"
click at [839, 334] on input "text" at bounding box center [808, 326] width 301 height 27
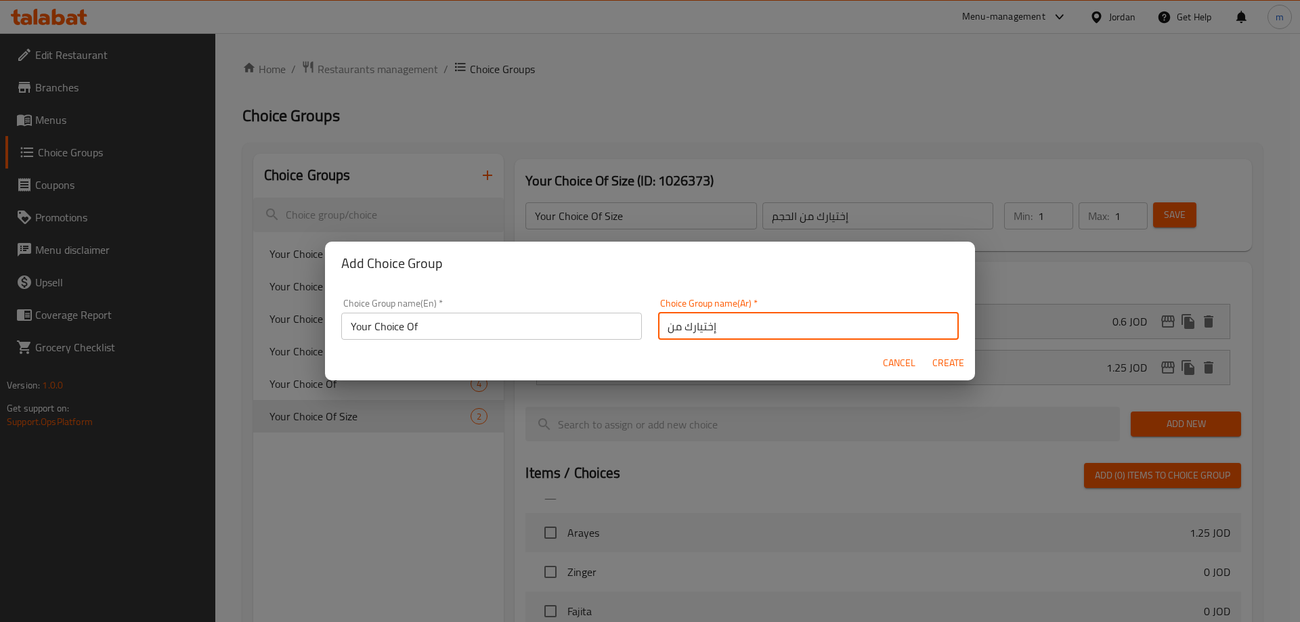
type input "إختيارك من"
click at [954, 363] on span "Create" at bounding box center [947, 363] width 32 height 17
type input "Your Choice Of"
type input "إختيارك من"
type input "0"
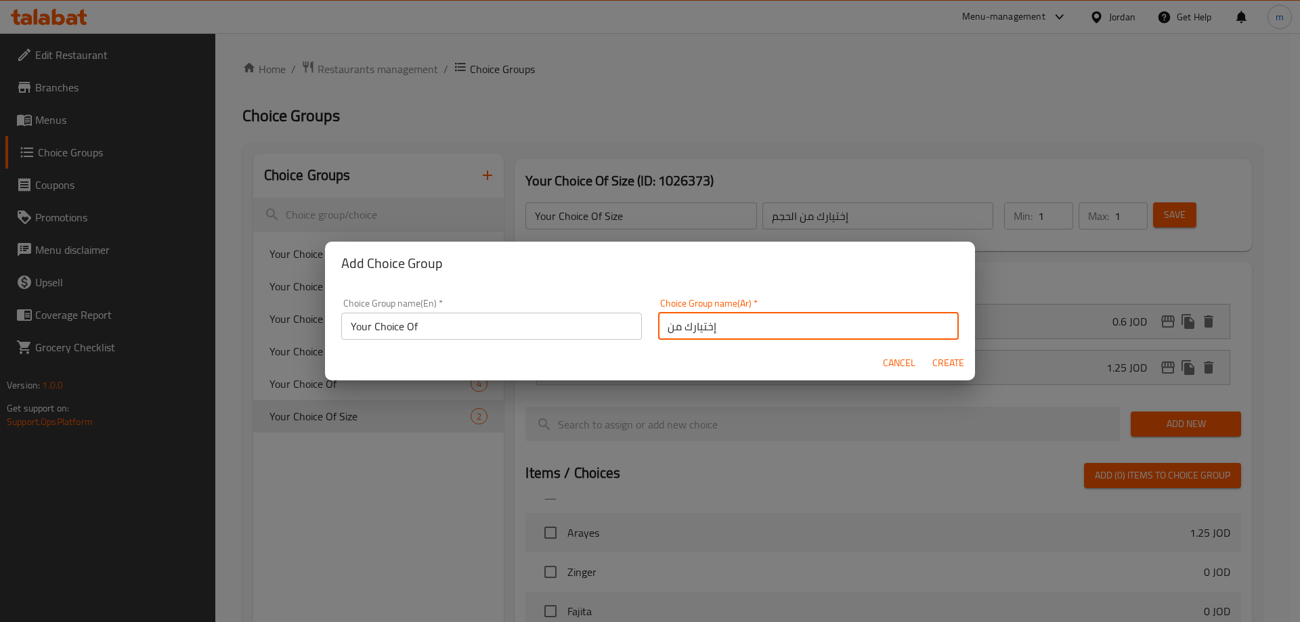
type input "0"
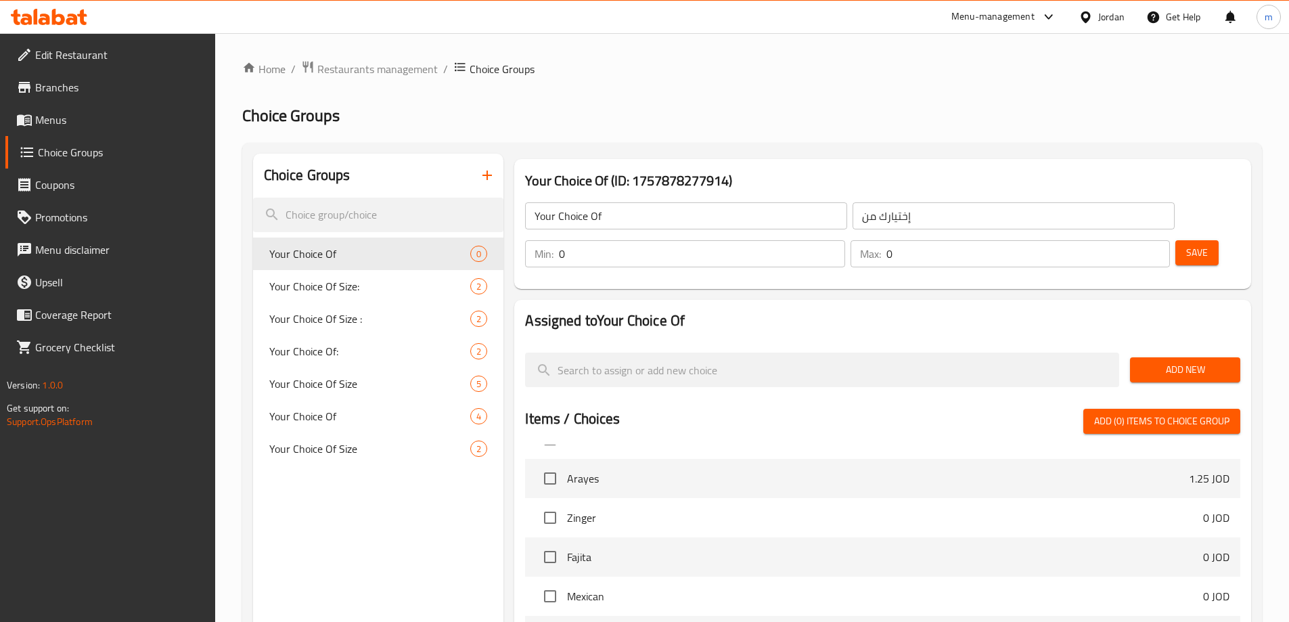
click at [845, 240] on input "0" at bounding box center [702, 253] width 286 height 27
type input "1"
click at [1110, 240] on div "Max: 0 ​" at bounding box center [1010, 253] width 319 height 27
click at [881, 246] on p "Max:" at bounding box center [870, 254] width 21 height 16
click at [1117, 240] on input "0" at bounding box center [1029, 253] width 284 height 27
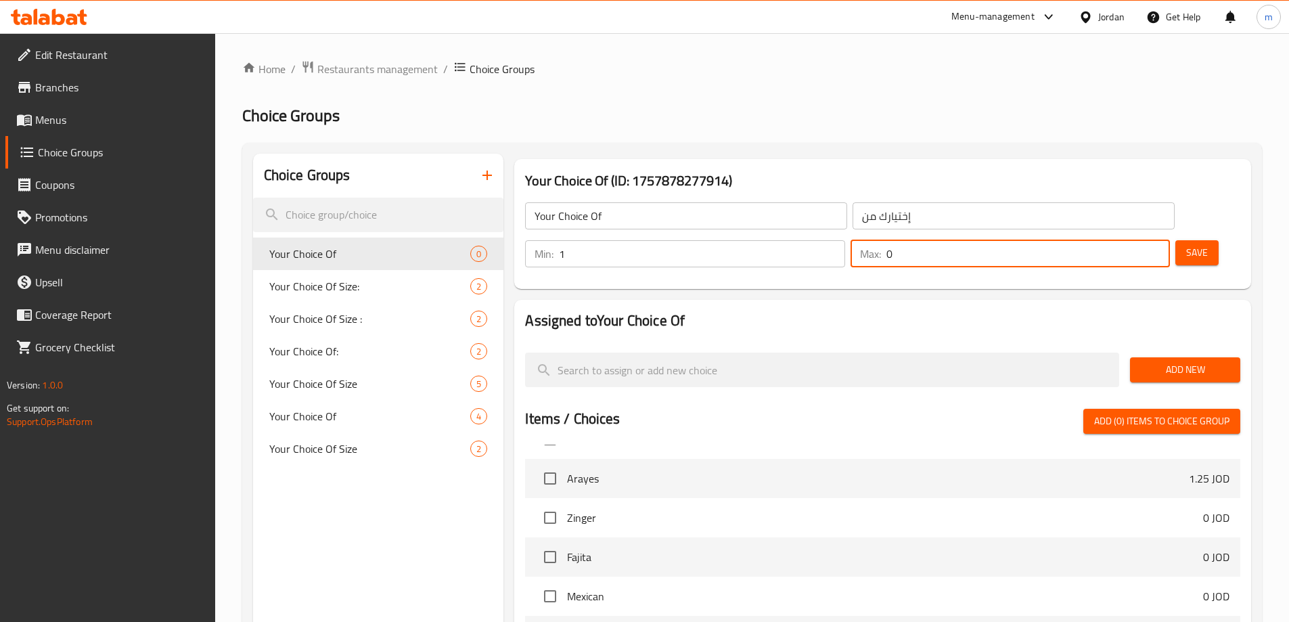
click at [1117, 240] on input "0" at bounding box center [1029, 253] width 284 height 27
type input "1"
click at [1212, 361] on span "Add New" at bounding box center [1185, 369] width 89 height 17
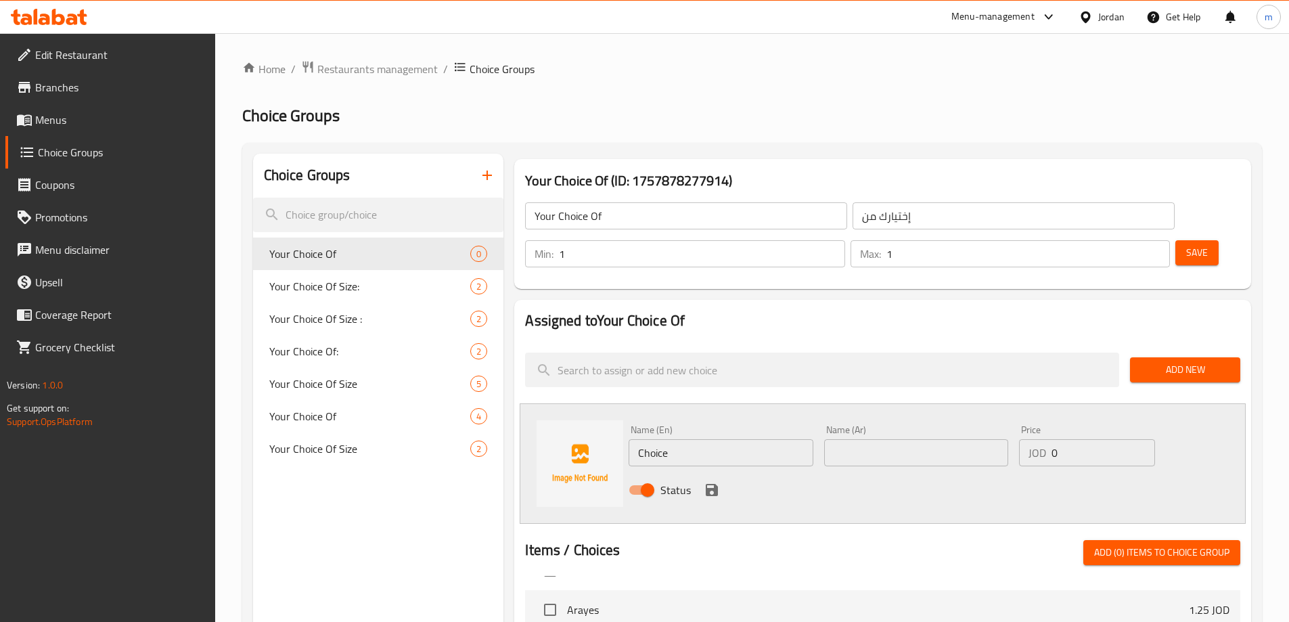
click at [691, 439] on input "Choice" at bounding box center [721, 452] width 184 height 27
type input "س"
click at [647, 439] on input "ssandwich" at bounding box center [721, 452] width 184 height 27
type input "sandwich"
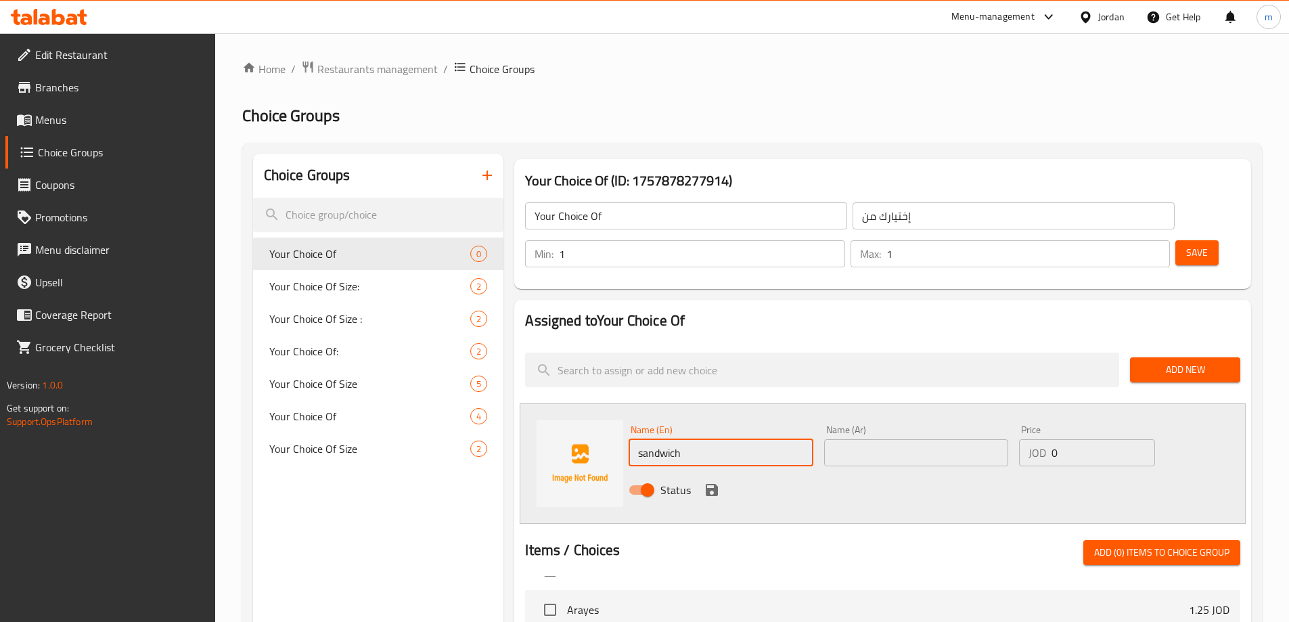
click at [862, 439] on input "text" at bounding box center [916, 452] width 184 height 27
click at [952, 439] on input "text" at bounding box center [916, 452] width 184 height 27
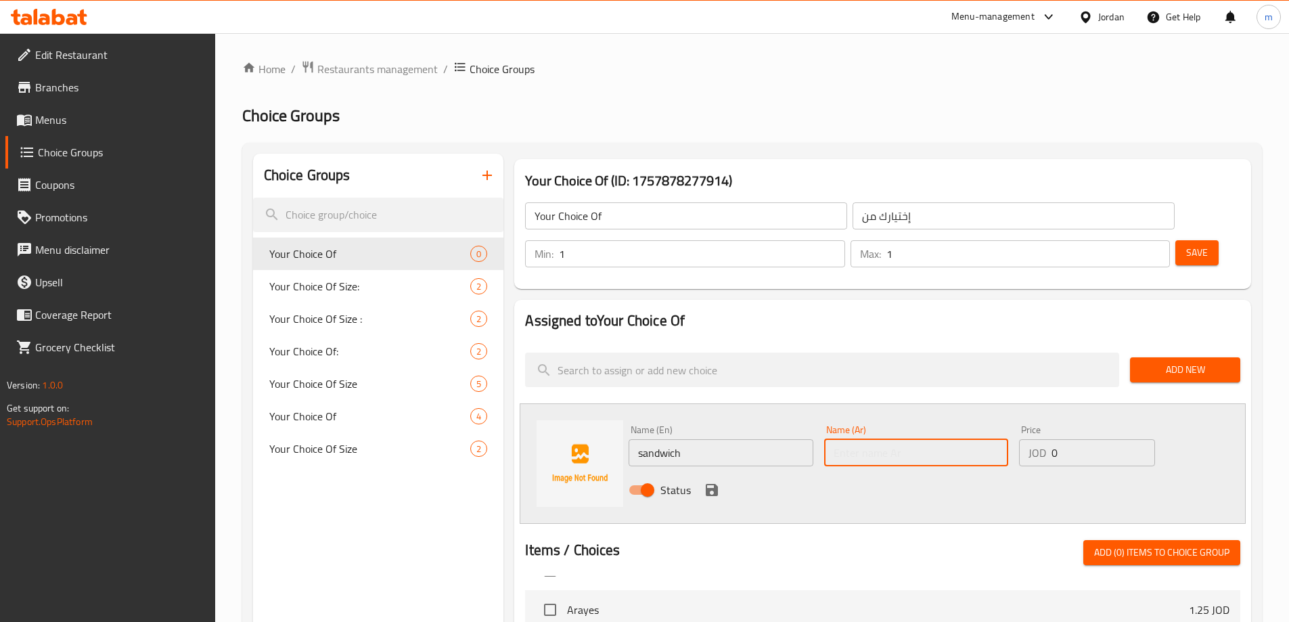
paste input "ساندويش"
type input "ساندويش"
click at [1095, 439] on input "0" at bounding box center [1103, 452] width 103 height 27
click at [922, 439] on input "ساندويش" at bounding box center [916, 452] width 184 height 27
click at [1097, 439] on input "number" at bounding box center [1103, 452] width 103 height 27
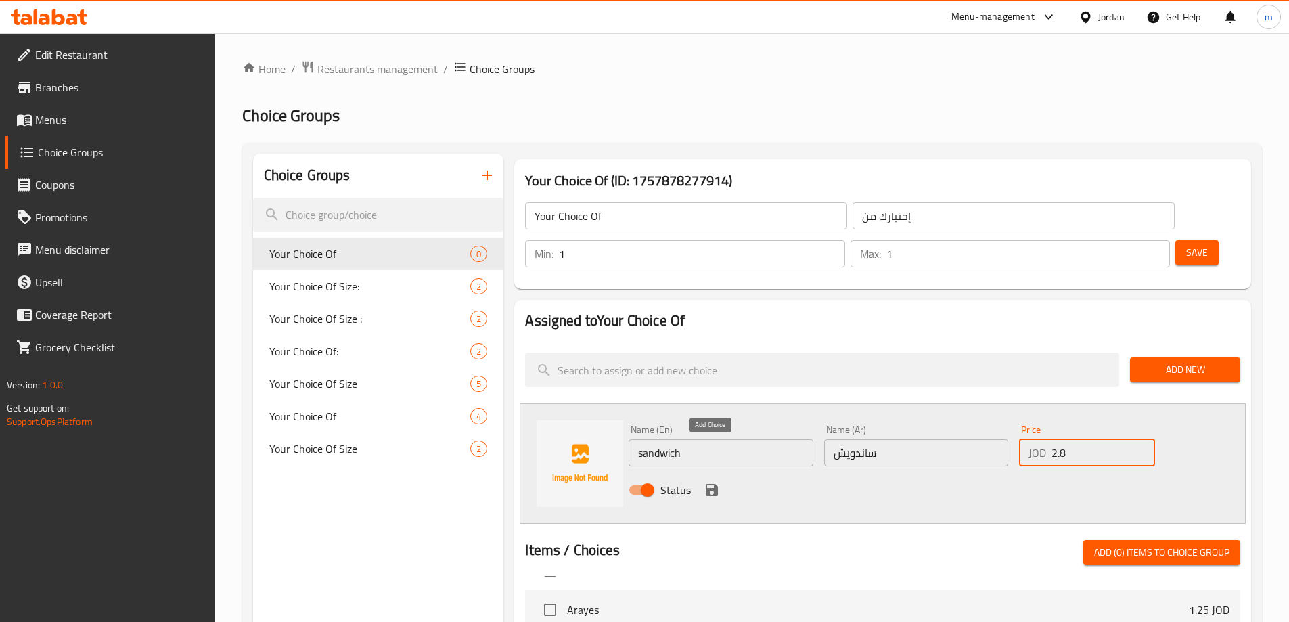
type input "2.8"
click at [722, 480] on button "save" at bounding box center [712, 490] width 20 height 20
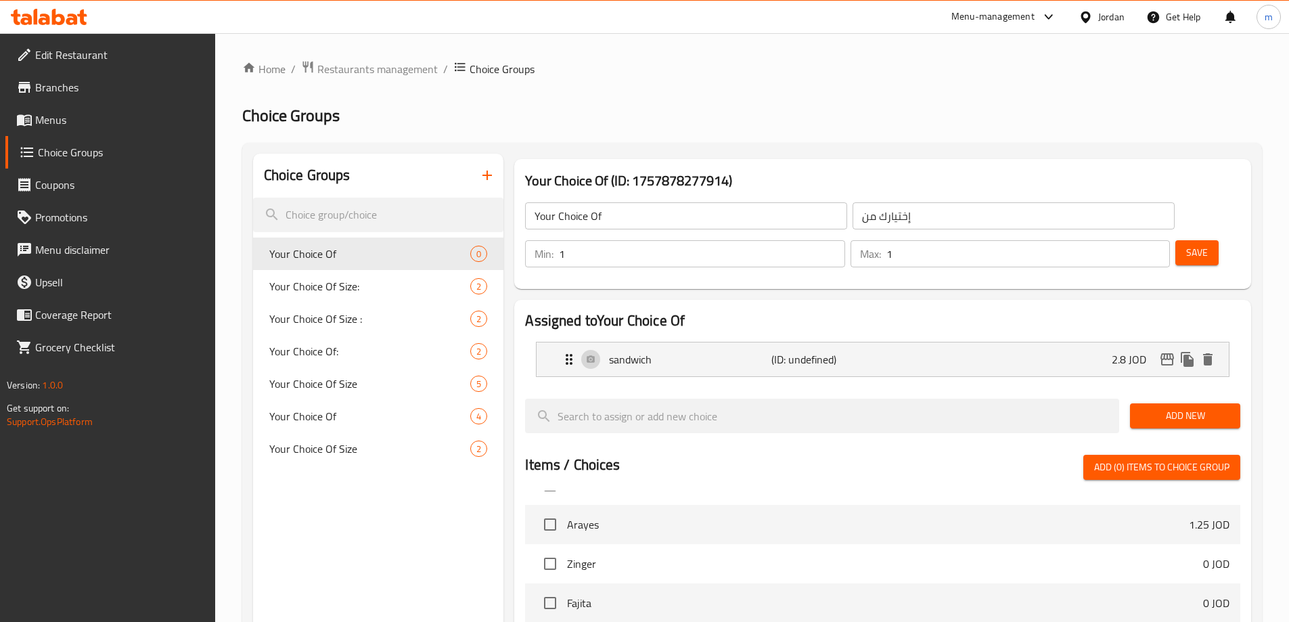
click at [1191, 407] on span "Add New" at bounding box center [1185, 415] width 89 height 17
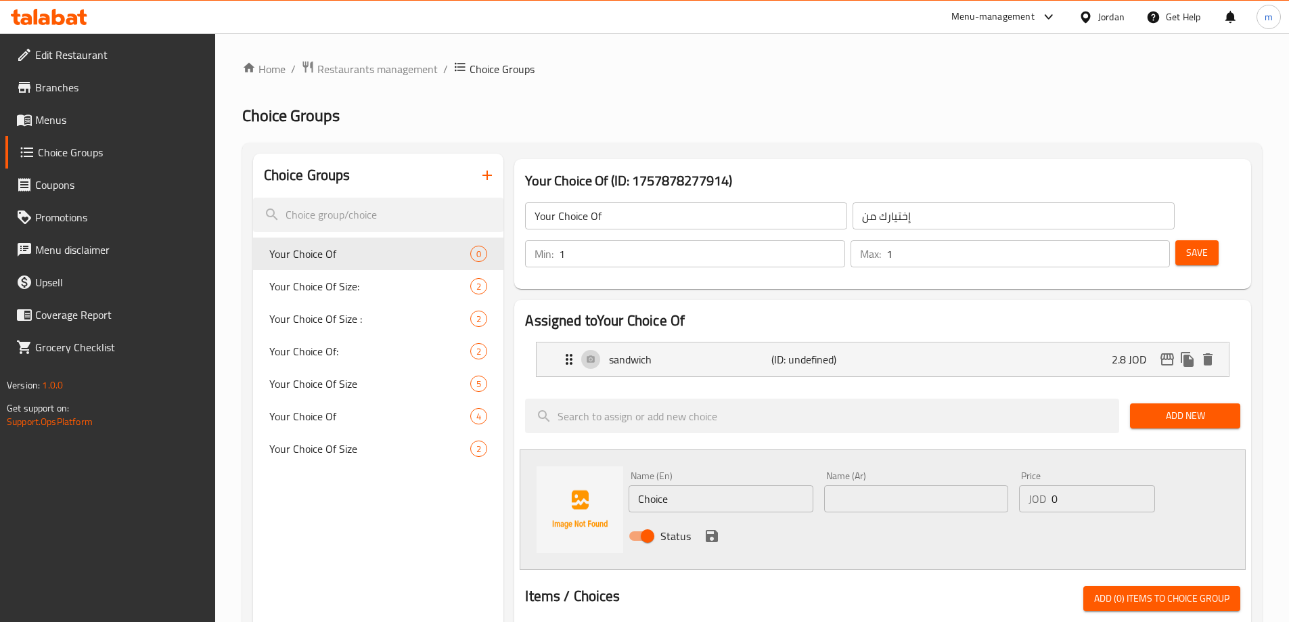
click at [759, 485] on input "Choice" at bounding box center [721, 498] width 184 height 27
type input "meal"
drag, startPoint x: 841, startPoint y: 452, endPoint x: 989, endPoint y: 451, distance: 147.6
click at [841, 485] on input "text" at bounding box center [916, 498] width 184 height 27
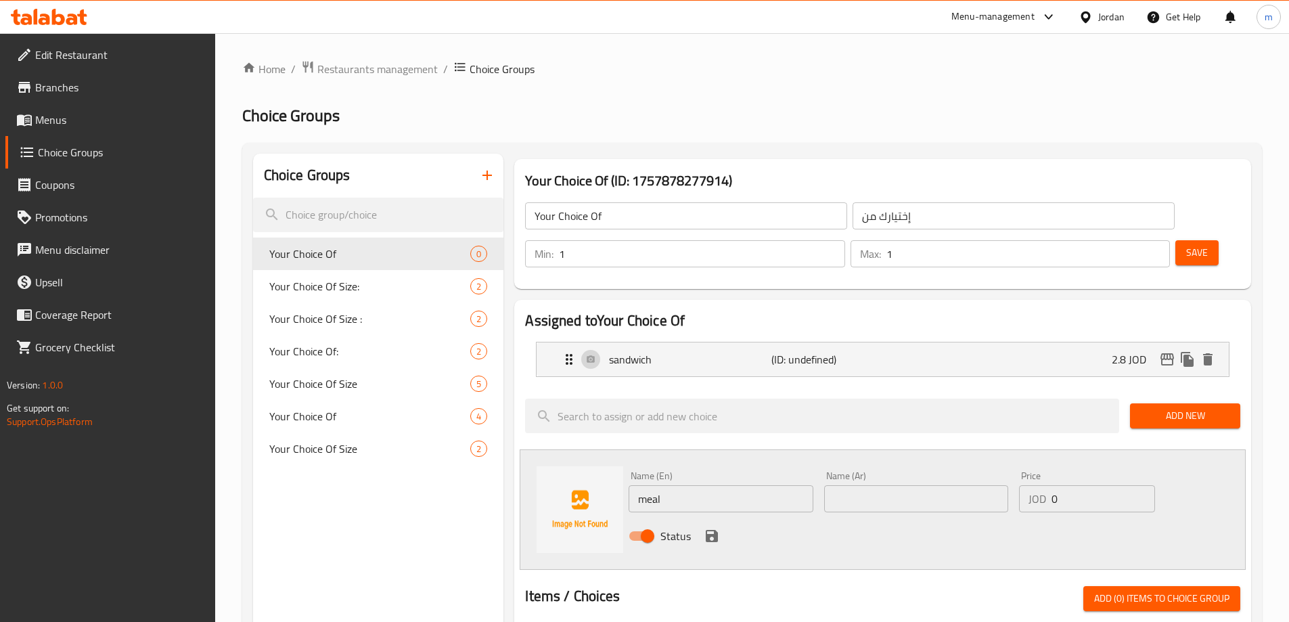
click at [928, 485] on input "text" at bounding box center [916, 498] width 184 height 27
paste input "وجبة"
type input "وجبة"
click at [1103, 485] on input "0" at bounding box center [1103, 498] width 103 height 27
type input "0"
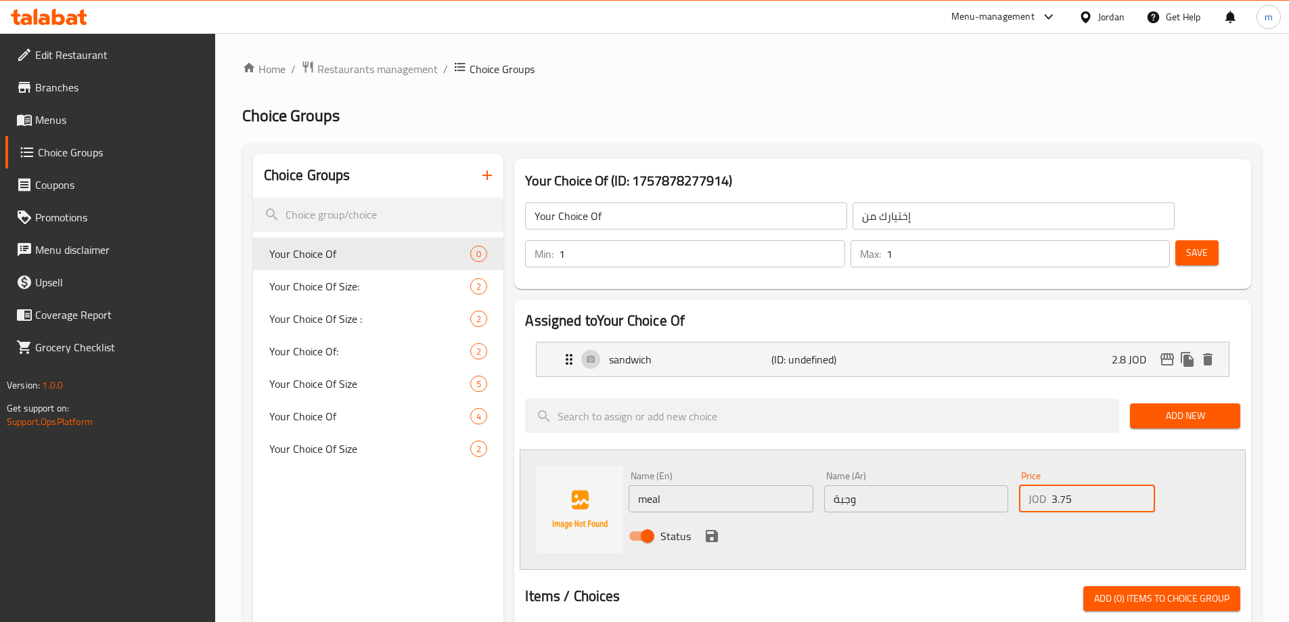
type input "3.75"
click at [713, 528] on icon "save" at bounding box center [712, 536] width 16 height 16
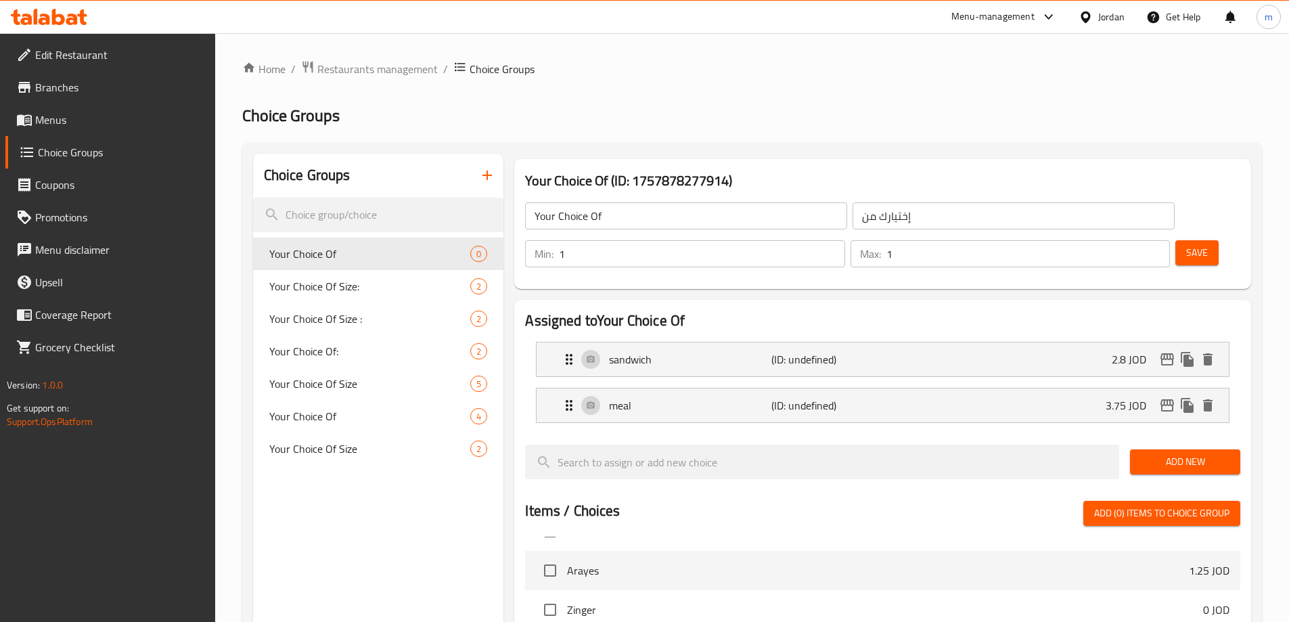
click at [1174, 453] on span "Add New" at bounding box center [1185, 461] width 89 height 17
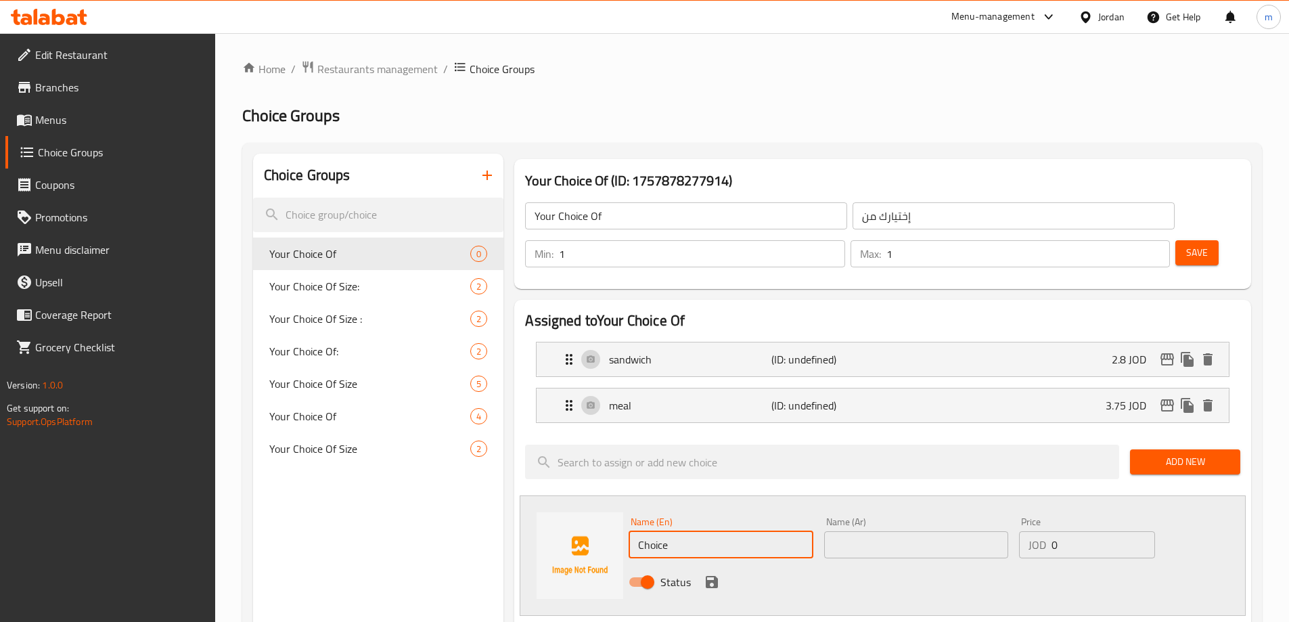
click at [672, 531] on input "Choice" at bounding box center [721, 544] width 184 height 27
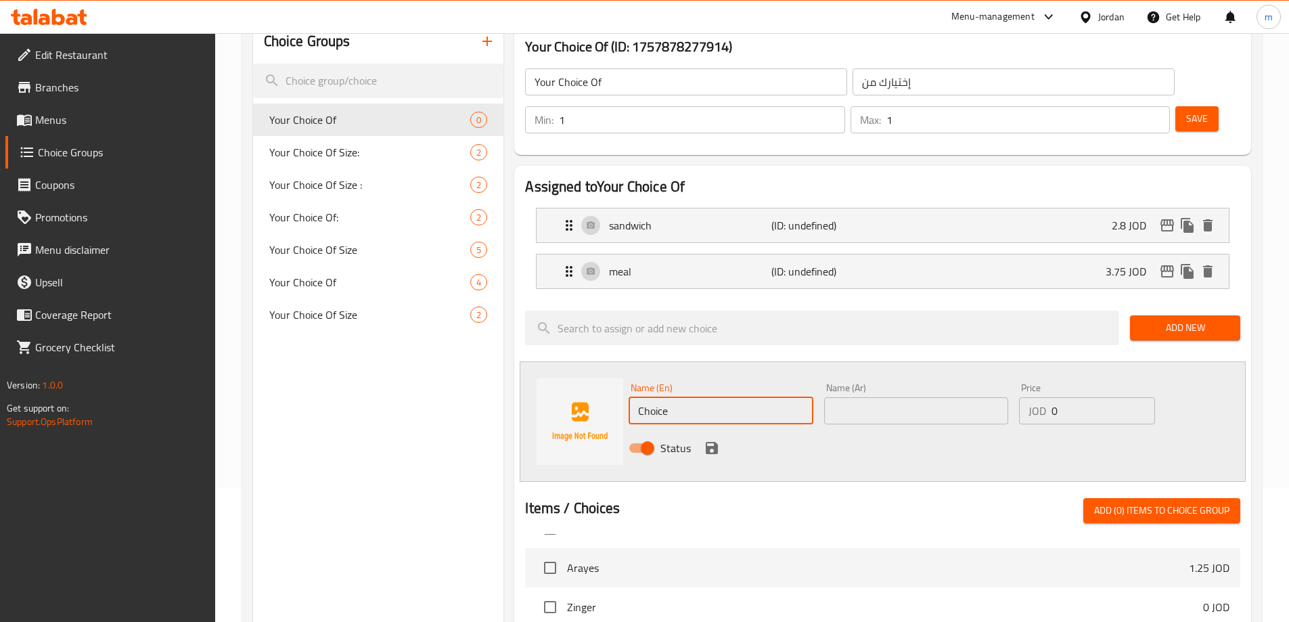
scroll to position [135, 0]
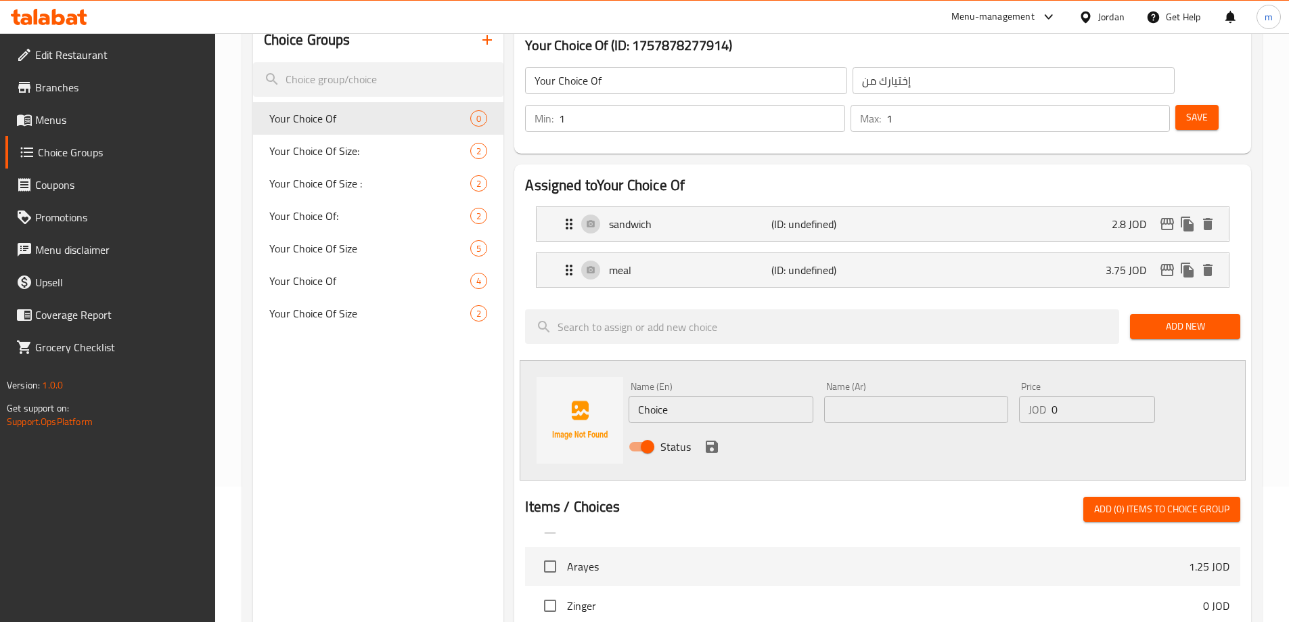
click at [772, 433] on div "Name (En) Choice Name (En) Name (Ar) Name (Ar) Price JOD 0 Price Status" at bounding box center [883, 420] width 726 height 120
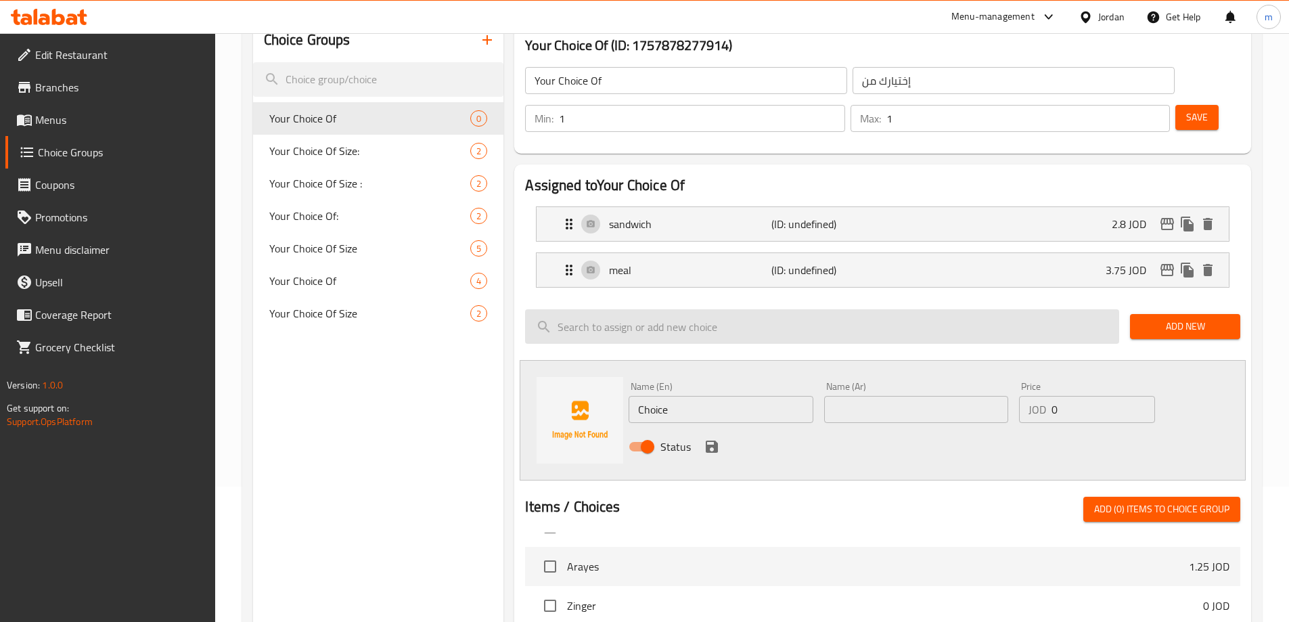
click at [1074, 309] on input "search" at bounding box center [822, 326] width 594 height 35
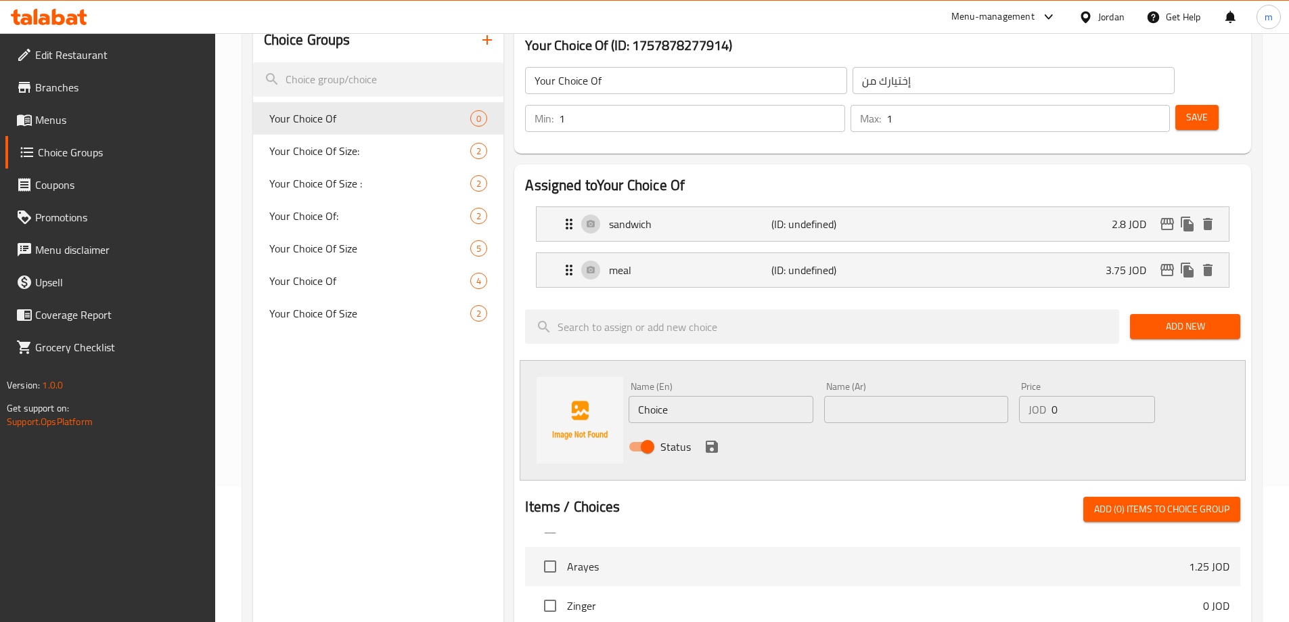
click at [1085, 311] on div at bounding box center [822, 326] width 605 height 45
click at [1182, 105] on button "Save" at bounding box center [1197, 117] width 43 height 25
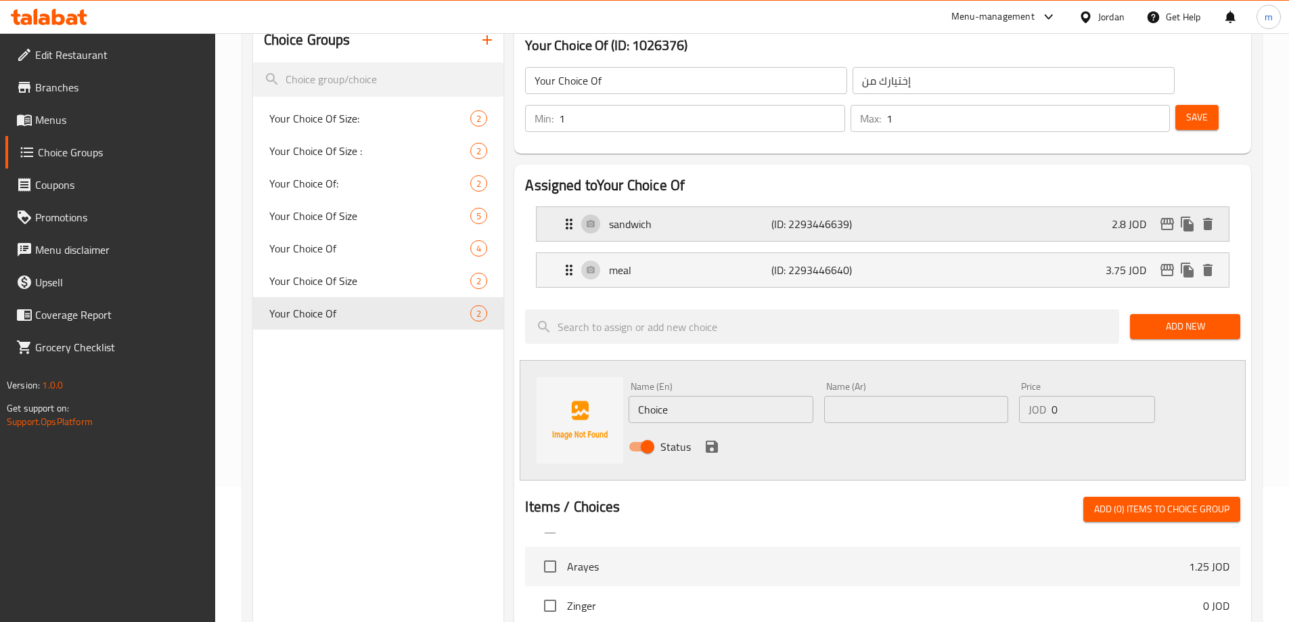
click at [564, 207] on div "sandwich (ID: 2293446639) 2.8 JOD" at bounding box center [887, 224] width 652 height 34
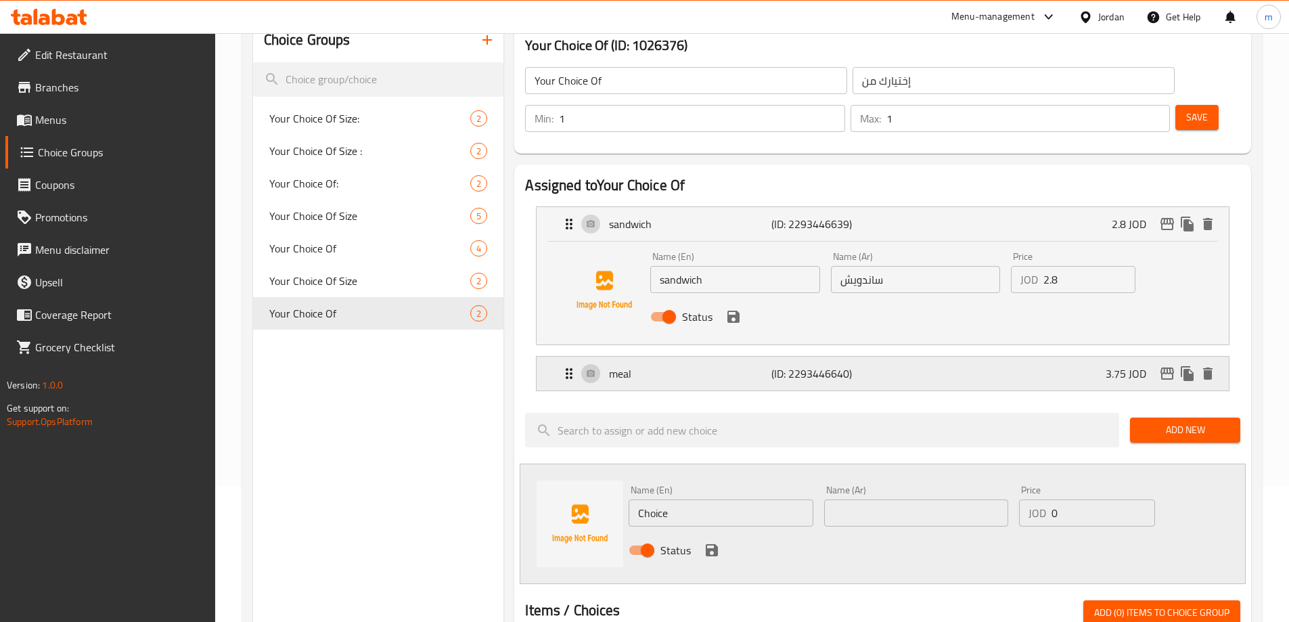
click at [565, 366] on icon "Expand" at bounding box center [569, 374] width 16 height 16
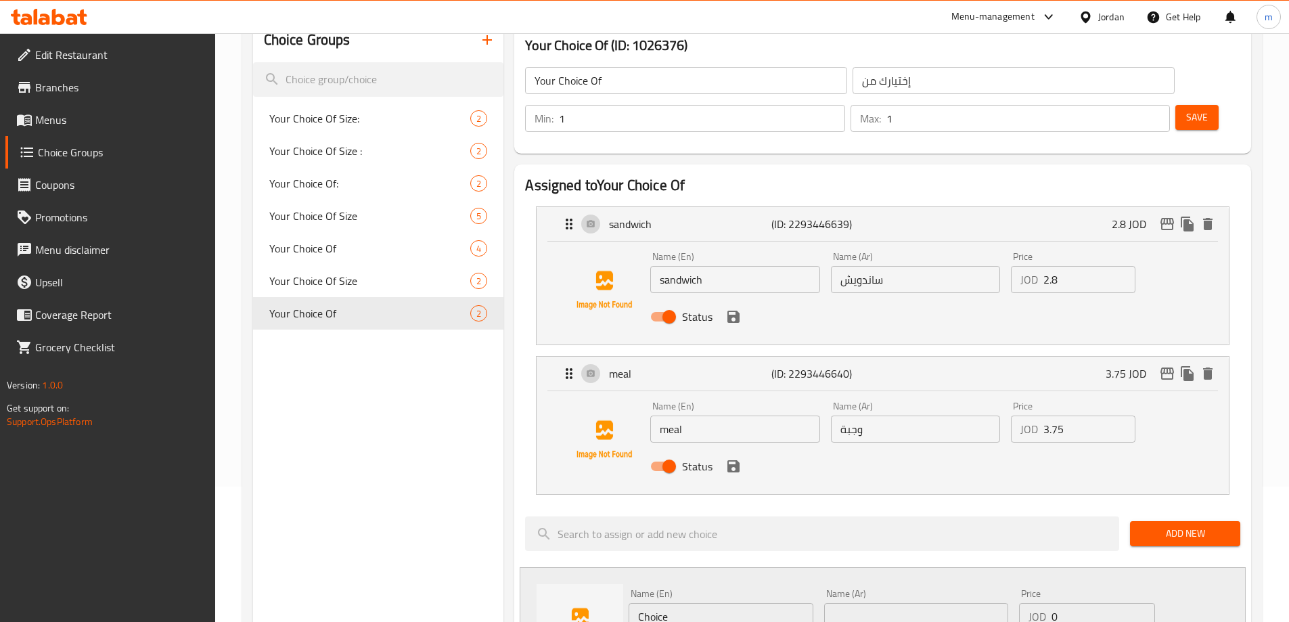
click at [732, 456] on button "save" at bounding box center [734, 466] width 20 height 20
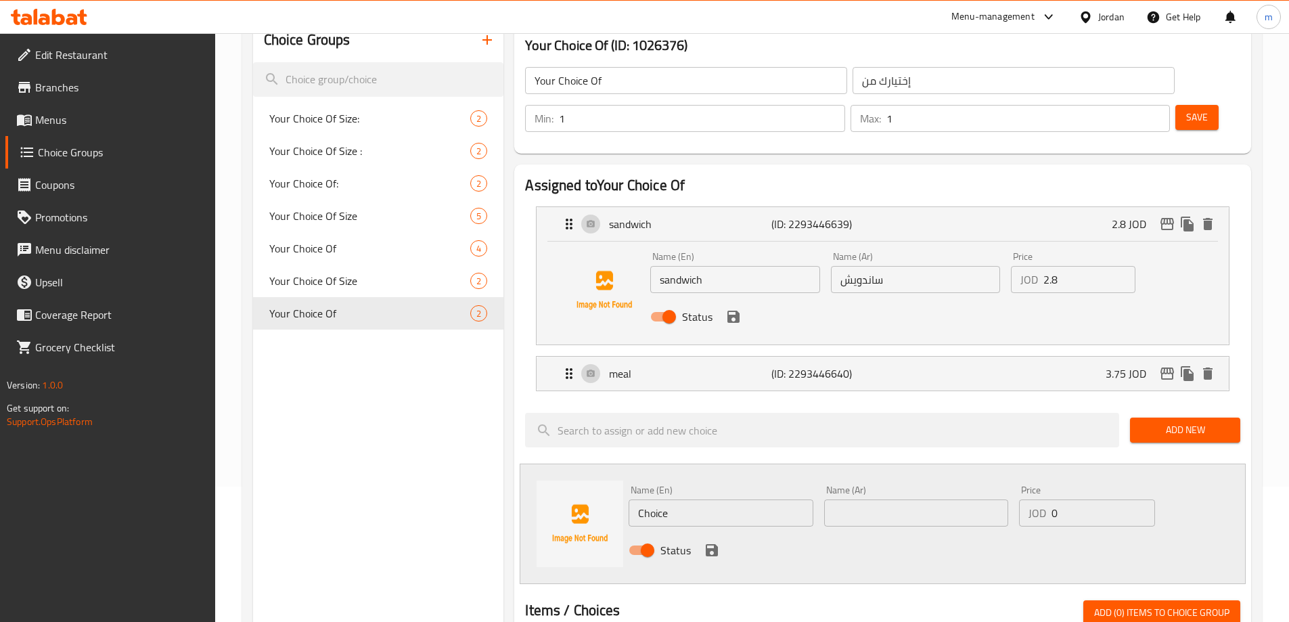
click at [732, 296] on div "Name (En) sandwich Name (En) Name (Ar) ساندويش Name (Ar) Price JOD 2.8 Price St…" at bounding box center [883, 293] width 692 height 103
click at [732, 298] on div "Status" at bounding box center [915, 316] width 541 height 37
click at [734, 311] on icon "save" at bounding box center [734, 317] width 12 height 12
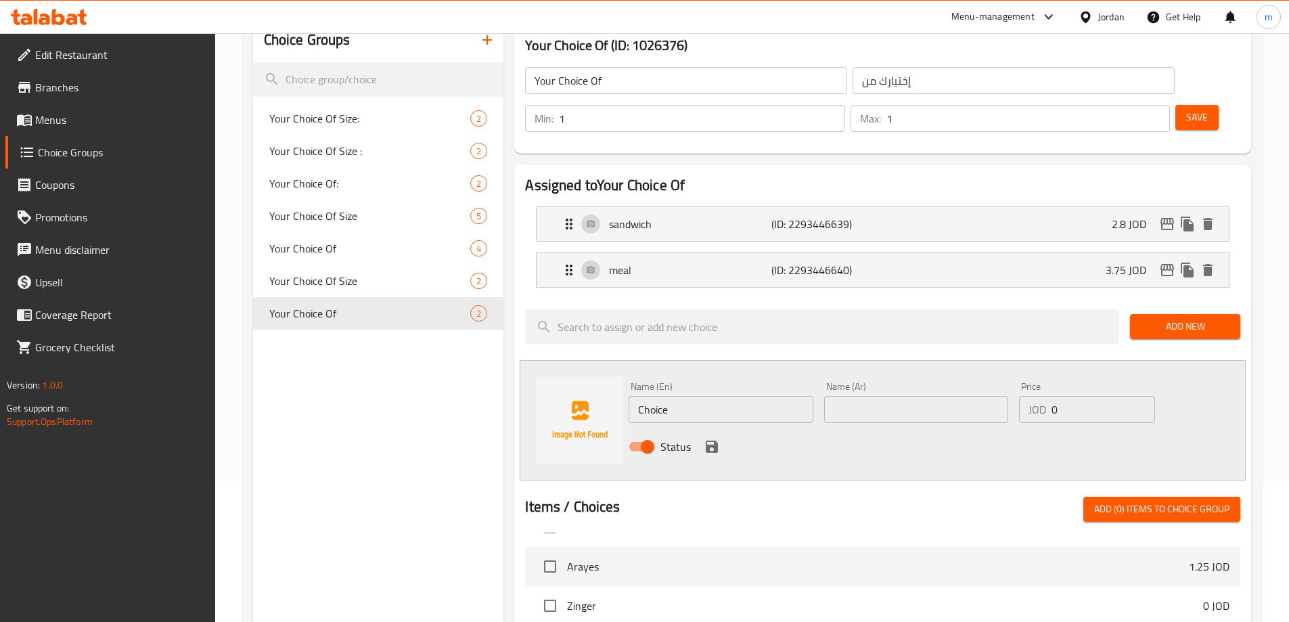
click at [1190, 105] on button "Save" at bounding box center [1197, 117] width 43 height 25
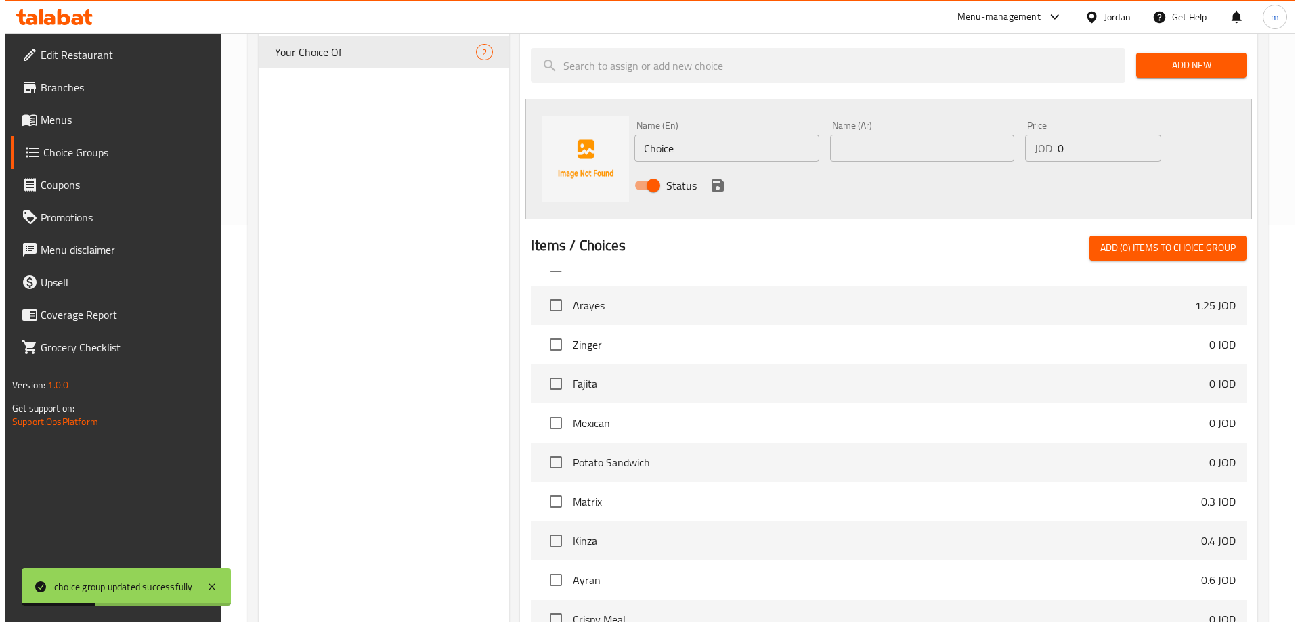
scroll to position [530, 0]
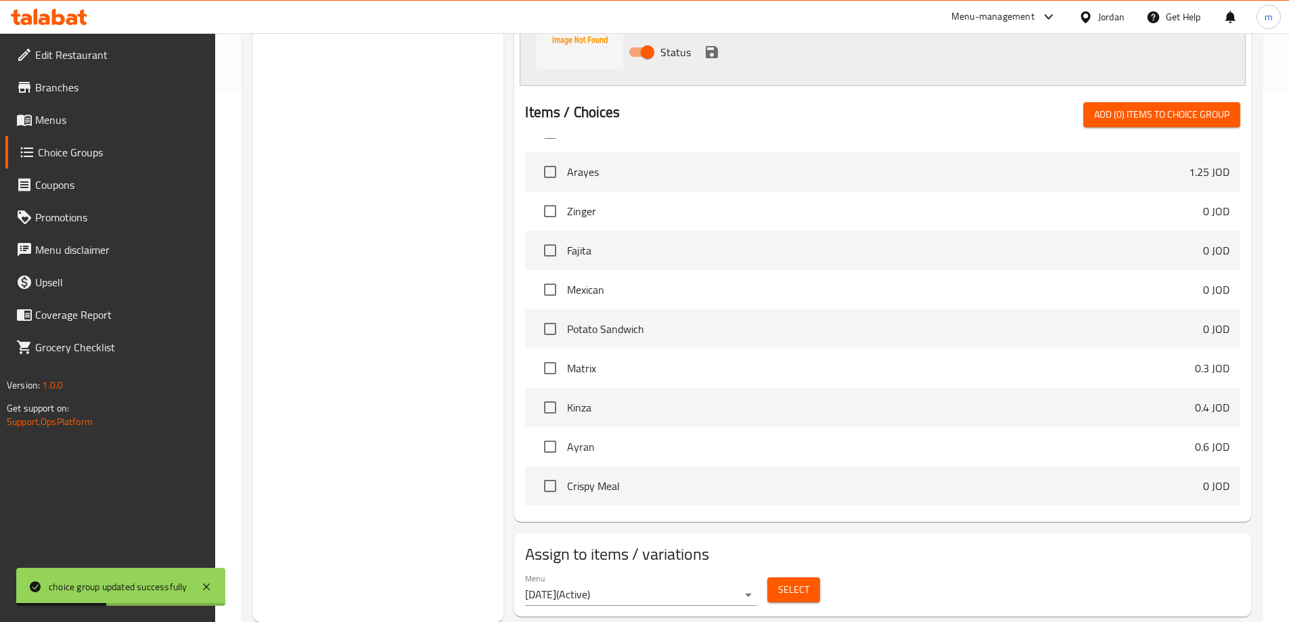
click at [791, 581] on span "Select" at bounding box center [793, 589] width 31 height 17
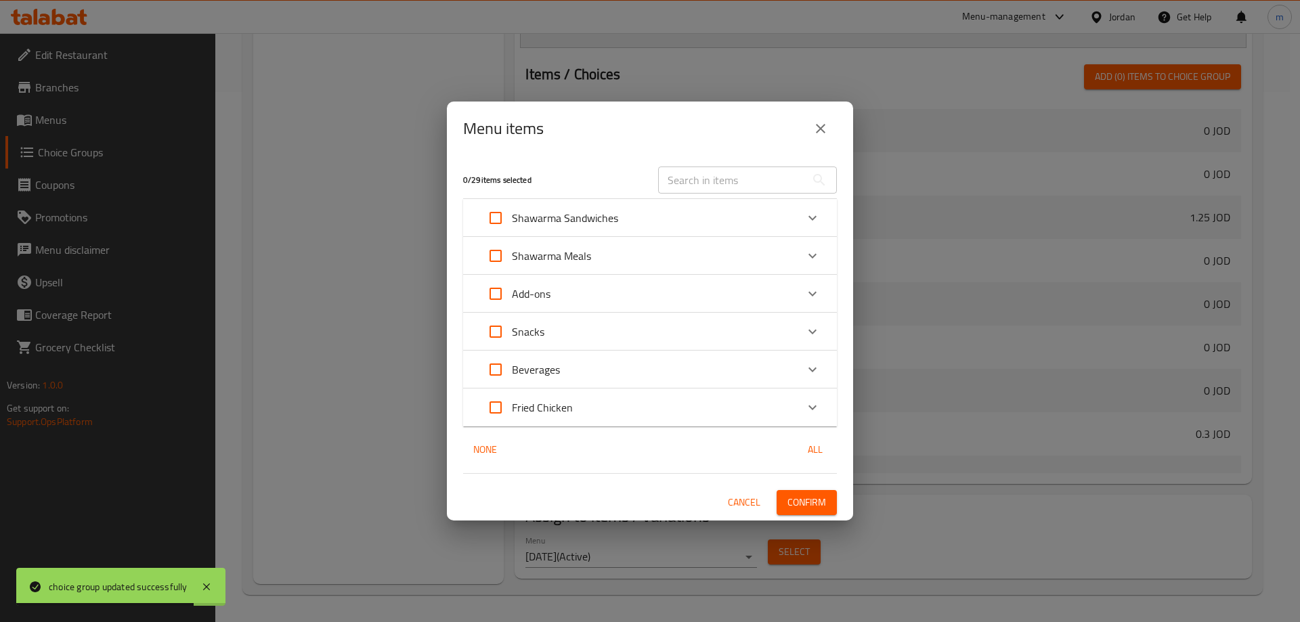
click at [804, 332] on icon "Expand" at bounding box center [812, 332] width 16 height 16
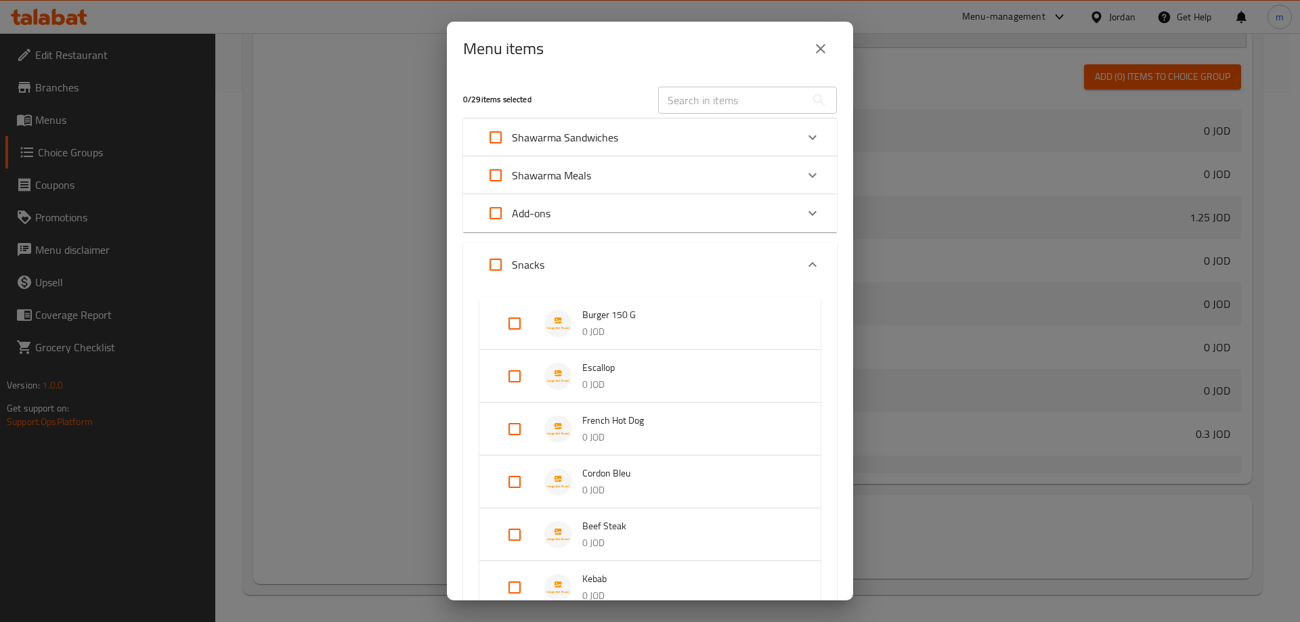
click at [512, 323] on input "Expand" at bounding box center [514, 323] width 32 height 32
checkbox input "true"
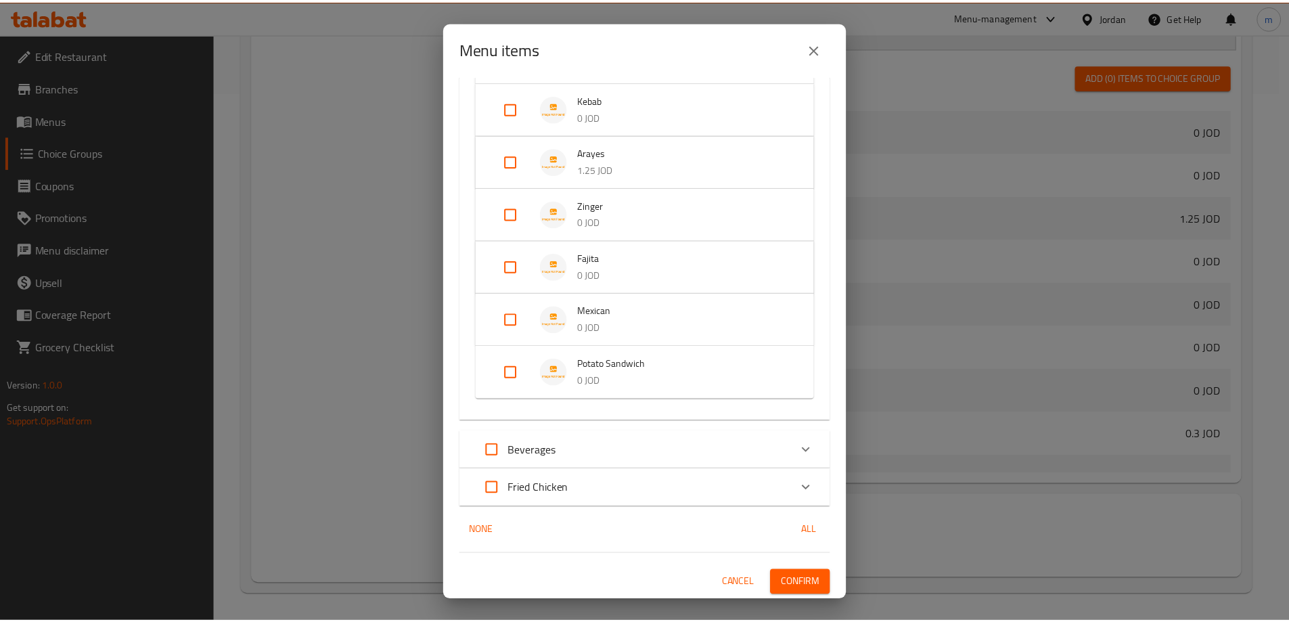
scroll to position [491, 0]
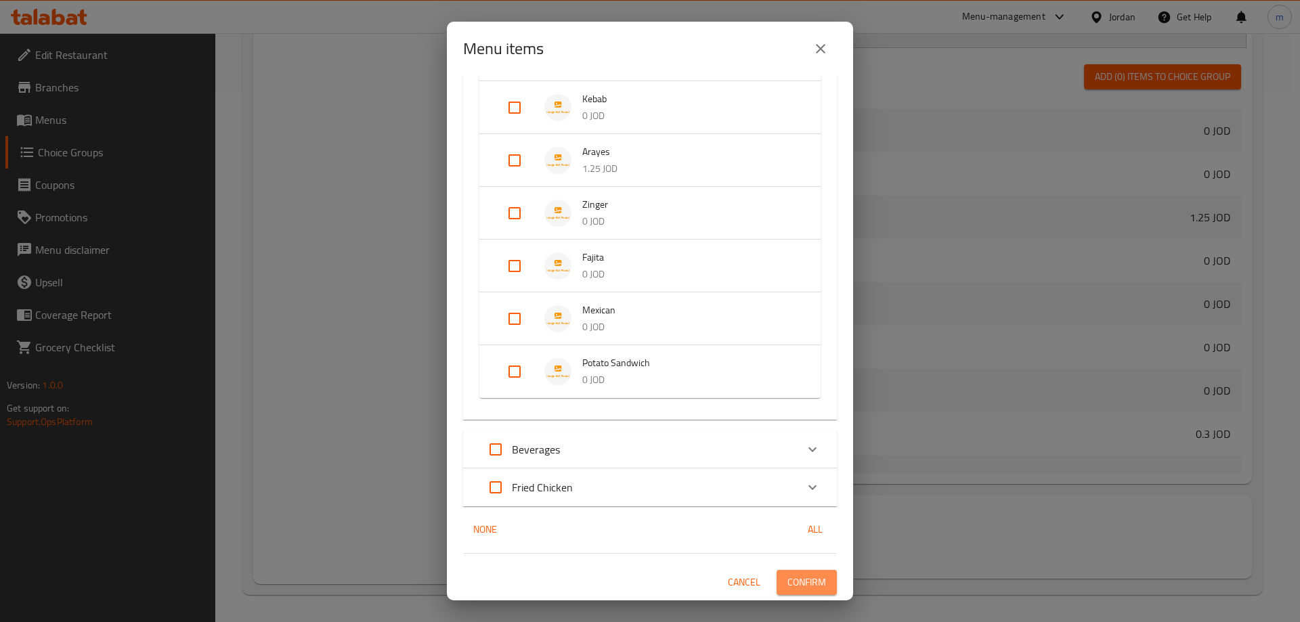
click at [797, 575] on span "Confirm" at bounding box center [806, 582] width 39 height 17
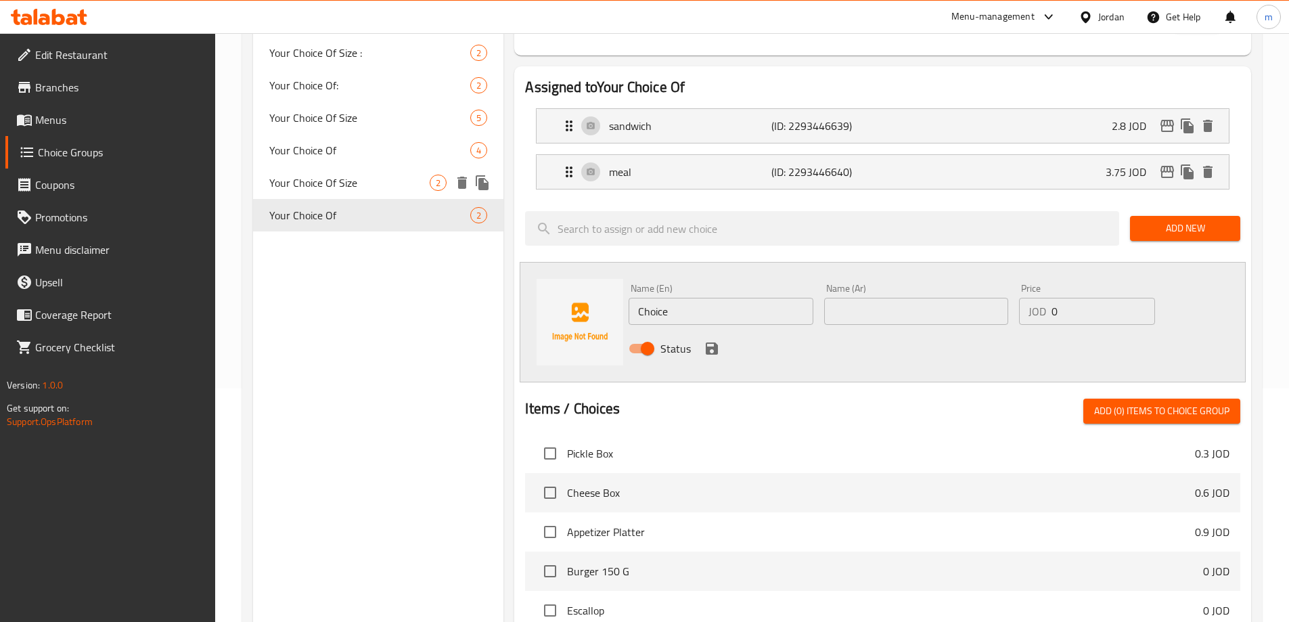
scroll to position [124, 0]
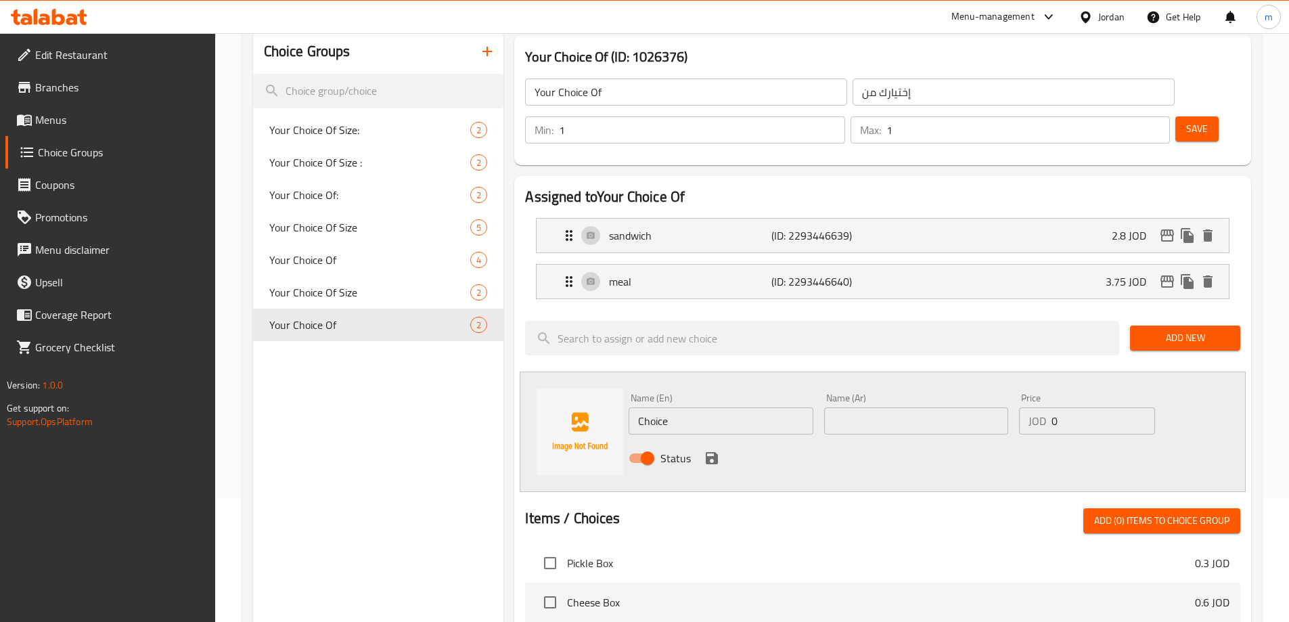
click at [489, 53] on icon "button" at bounding box center [487, 51] width 16 height 16
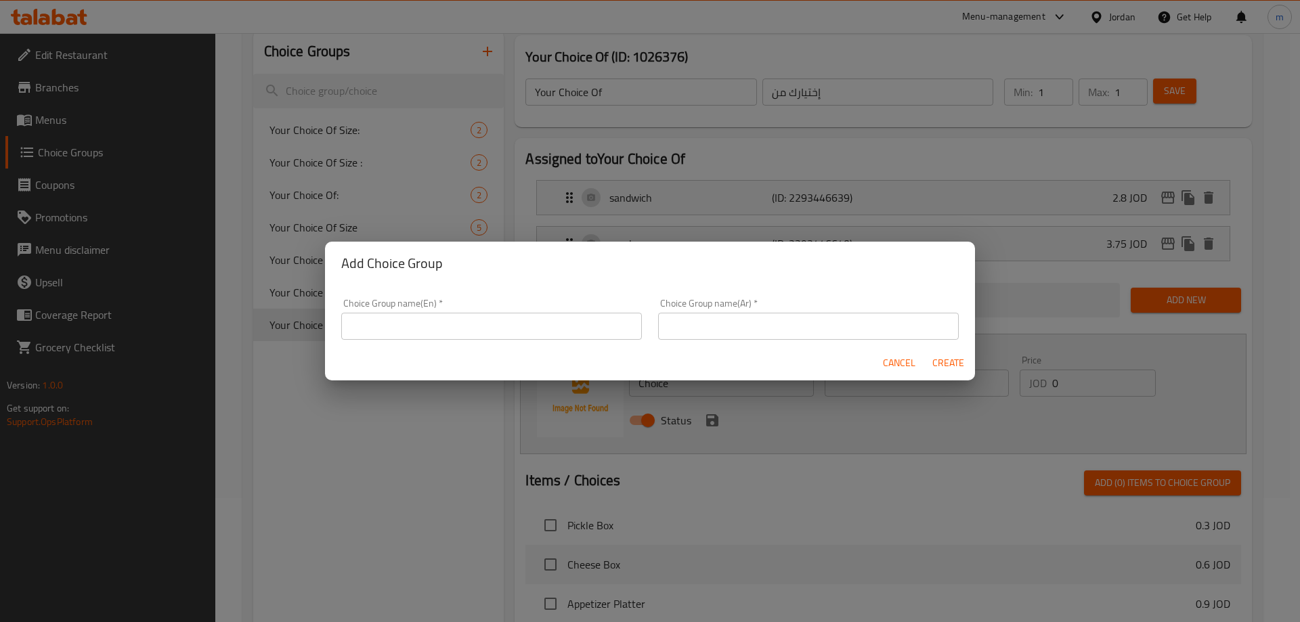
click at [882, 366] on button "Cancel" at bounding box center [898, 363] width 43 height 25
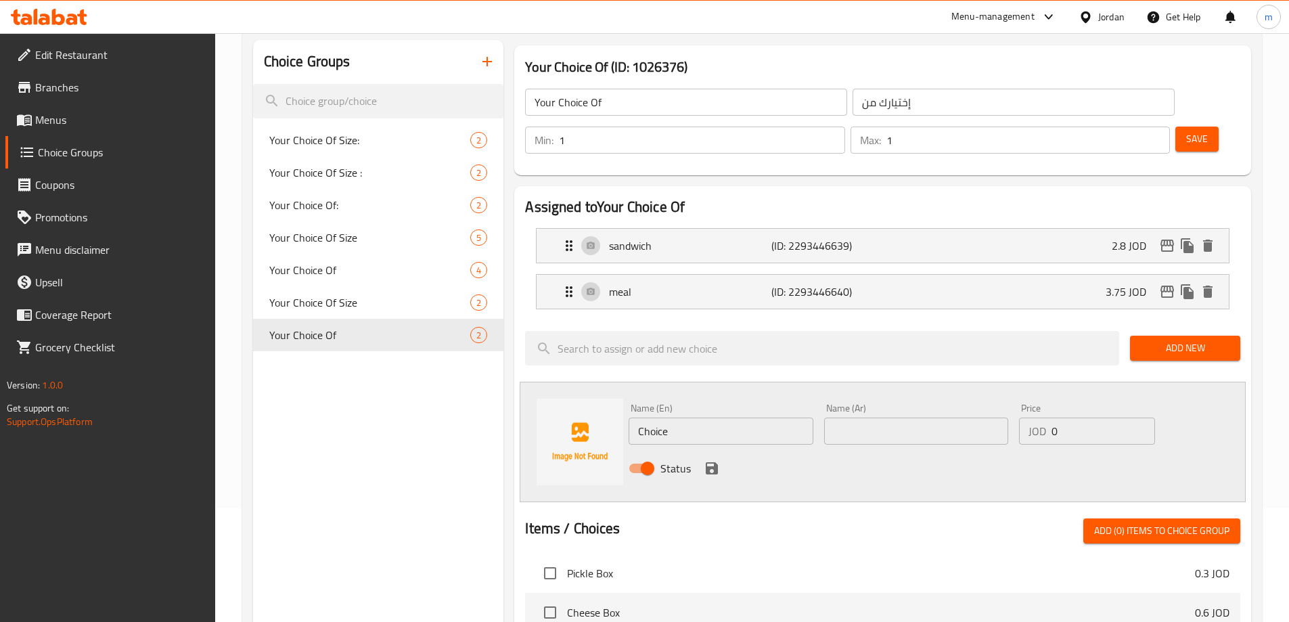
scroll to position [0, 0]
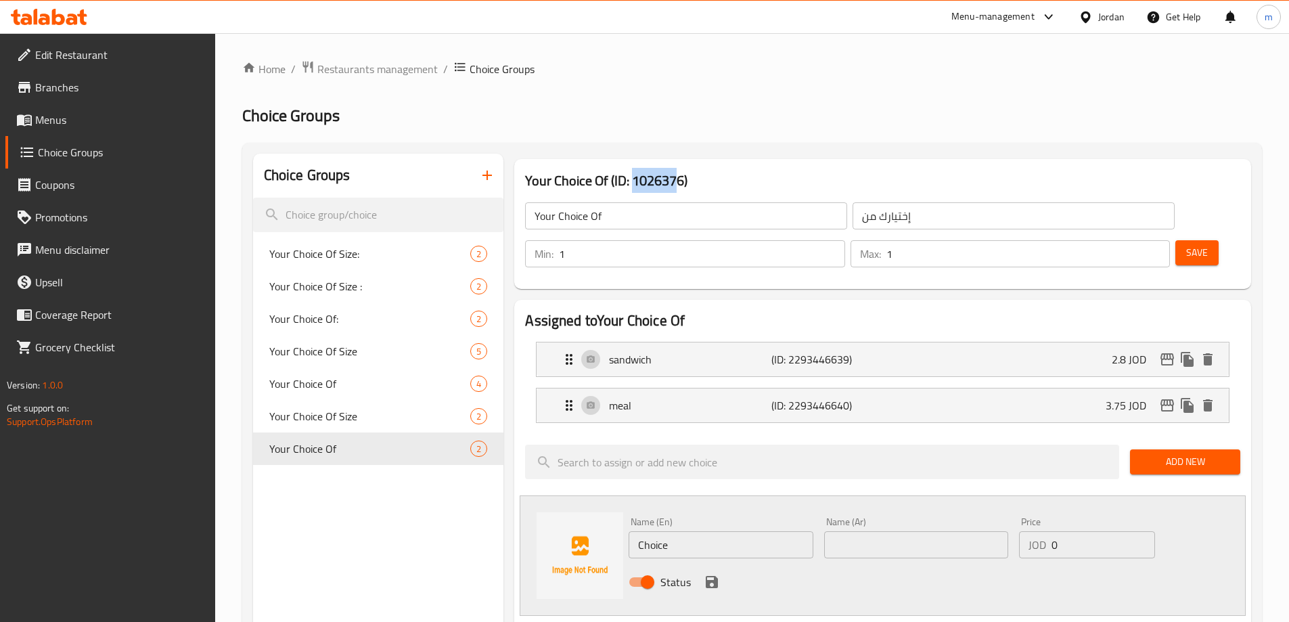
drag, startPoint x: 634, startPoint y: 179, endPoint x: 681, endPoint y: 185, distance: 47.7
click at [681, 185] on h3 "Your Choice Of (ID: 1026376)" at bounding box center [882, 181] width 715 height 22
click at [342, 386] on span "Your Choice Of" at bounding box center [349, 384] width 161 height 16
type input "Your Choice Of"
type input "إختيارك من"
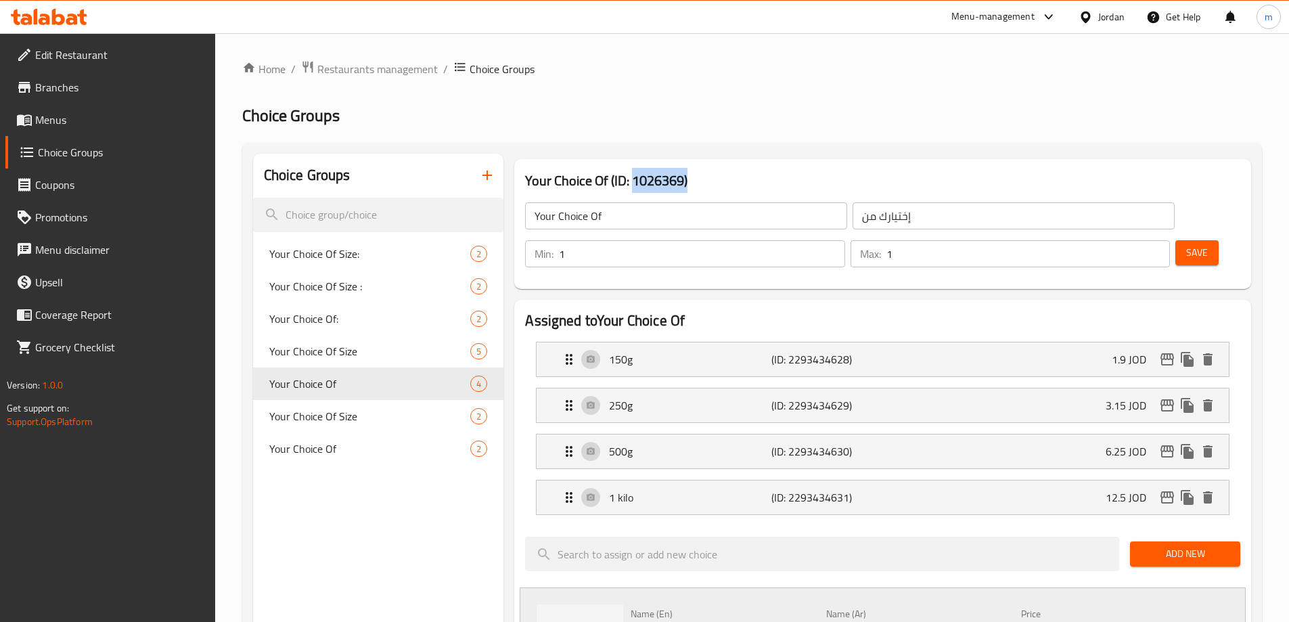
drag, startPoint x: 634, startPoint y: 183, endPoint x: 707, endPoint y: 182, distance: 73.1
click at [707, 182] on h3 "Your Choice Of (ID: 1026369)" at bounding box center [882, 181] width 715 height 22
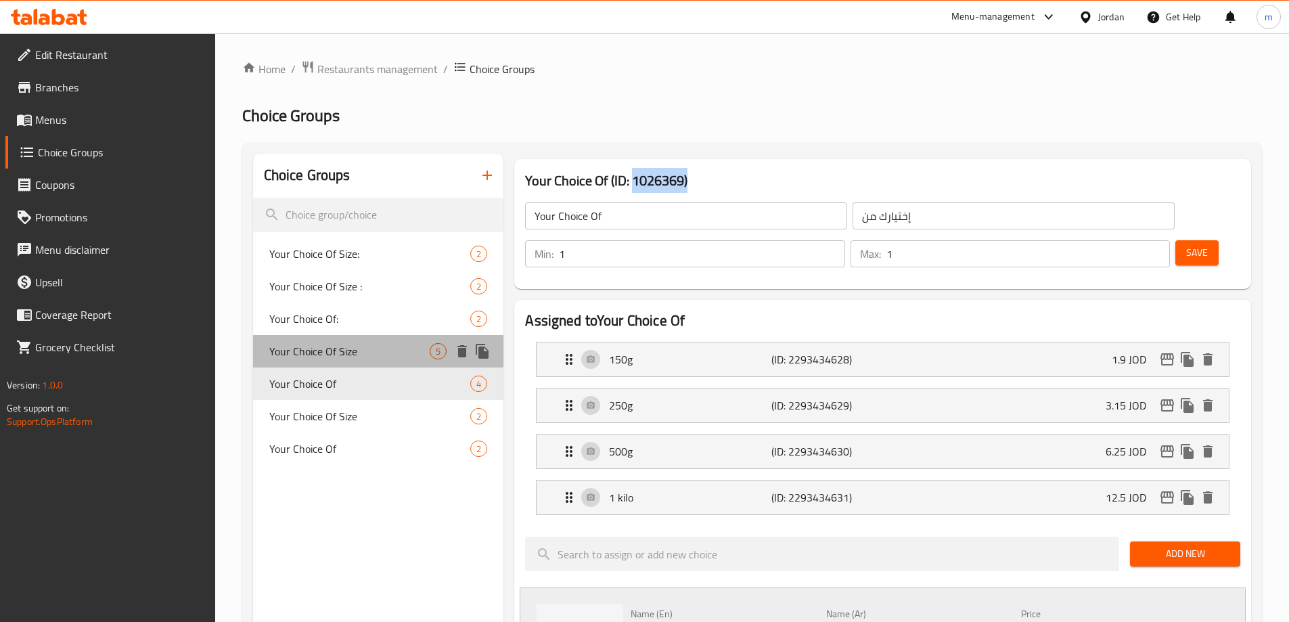
click at [341, 347] on span "Your Choice Of Size" at bounding box center [349, 351] width 161 height 16
type input "Your Choice Of Size"
type input "إختيارك من الحجم"
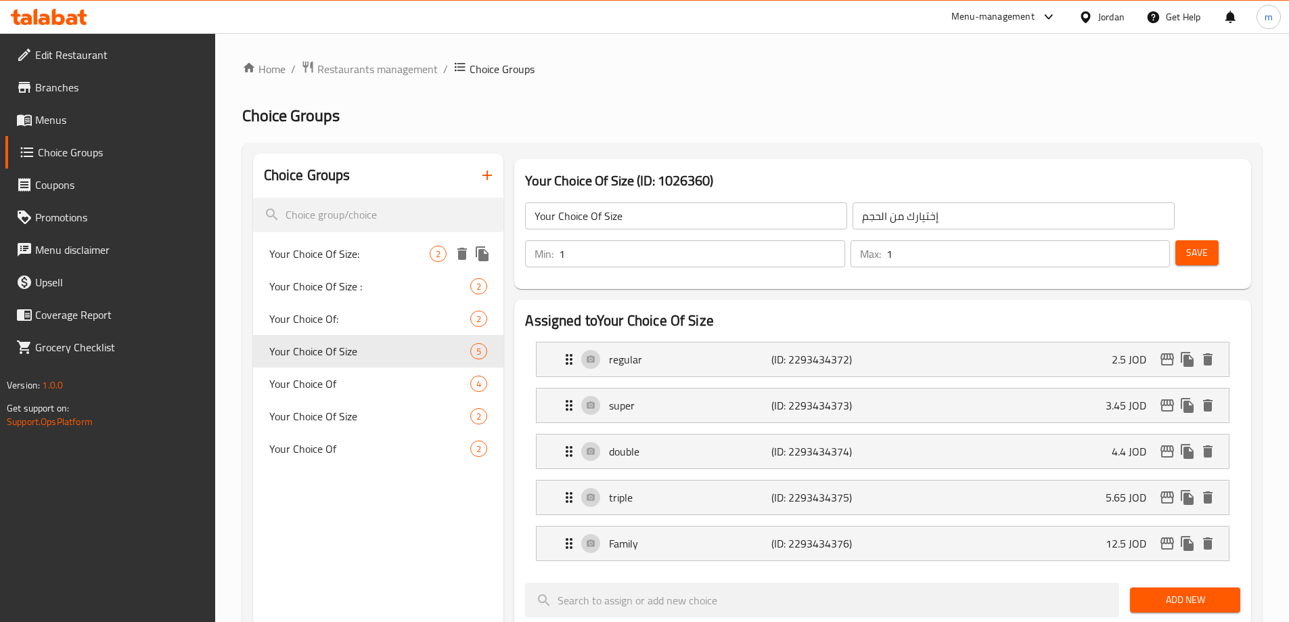
click at [355, 265] on div "Your Choice Of Size: 2" at bounding box center [378, 254] width 251 height 32
type input "Your Choice Of Size:"
type input "إختيارك من الحجم:"
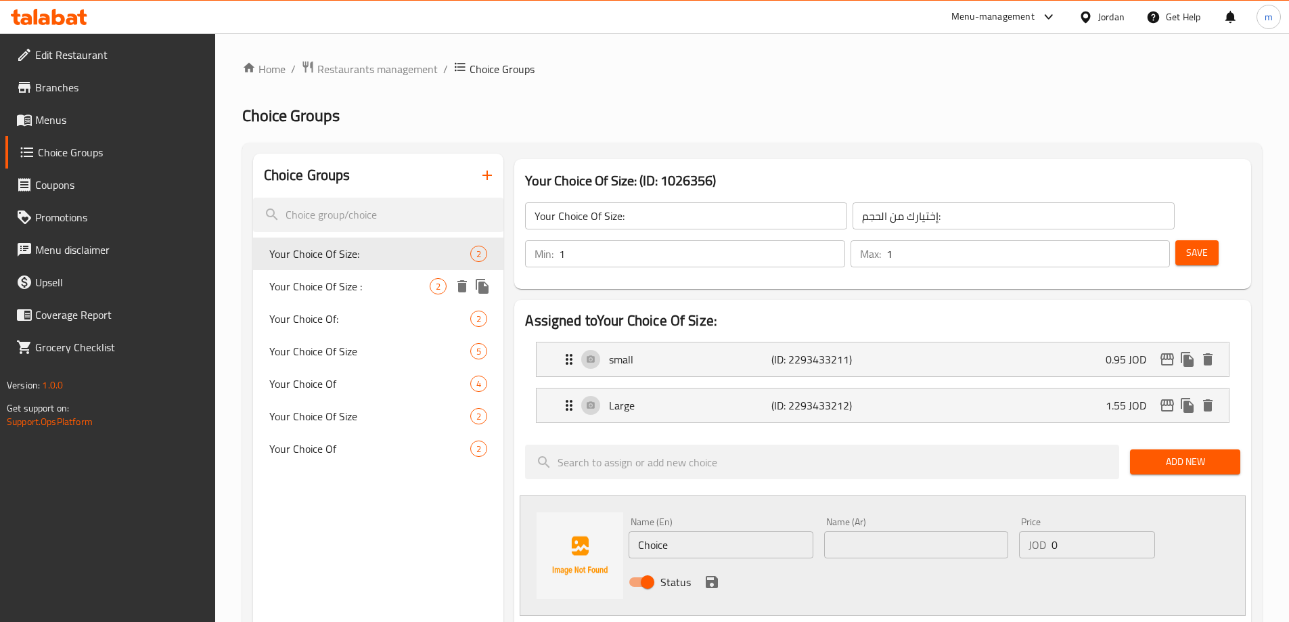
click at [349, 276] on div "Your Choice Of Size : 2" at bounding box center [378, 286] width 251 height 32
type input "Your Choice Of Size :"
type input "إختيارك من الحجم :"
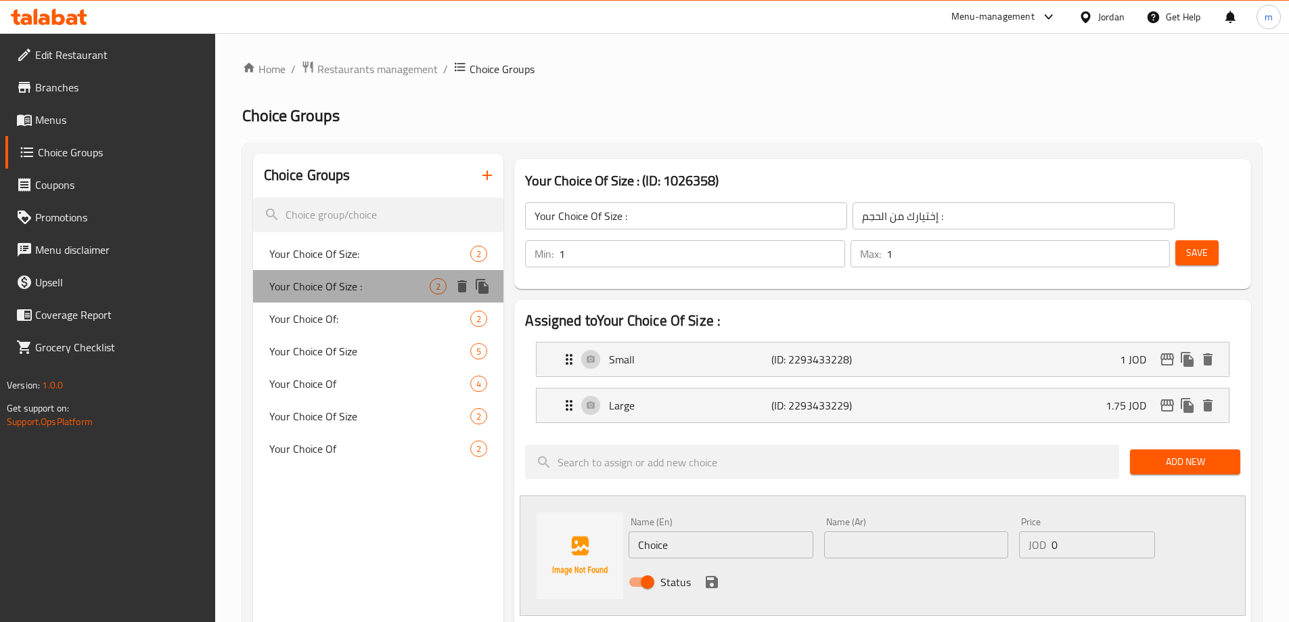
click at [342, 299] on div "Your Choice Of Size : 2" at bounding box center [378, 286] width 251 height 32
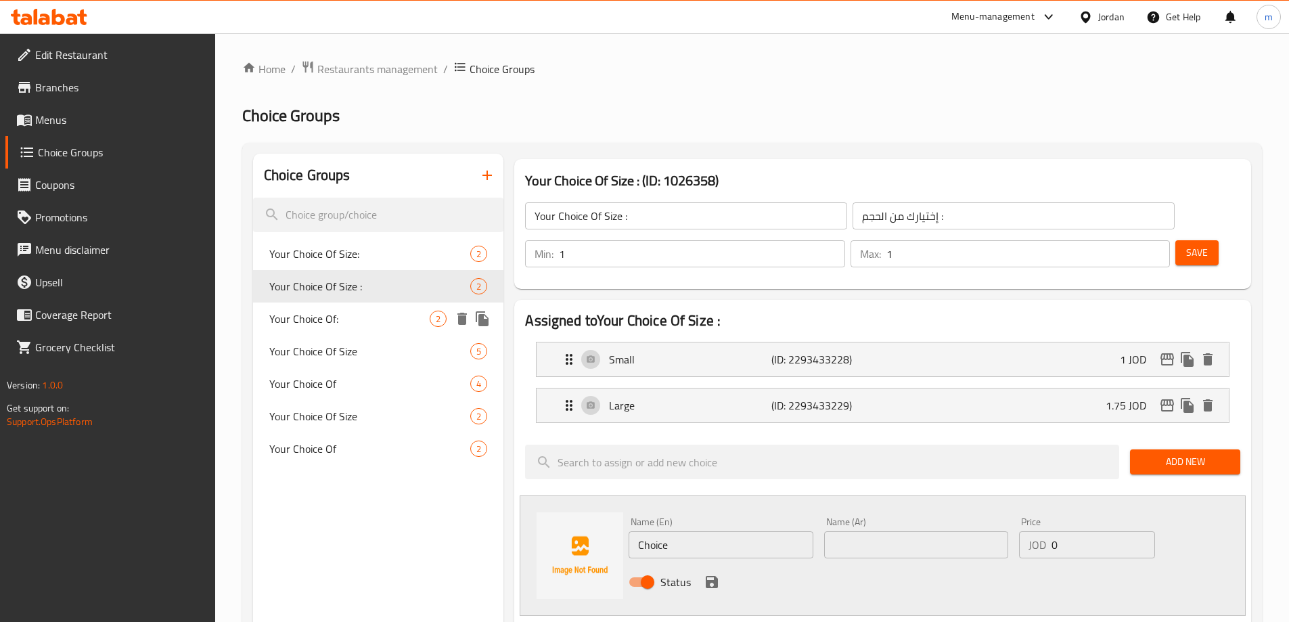
click at [341, 324] on span "Your Choice Of:" at bounding box center [349, 319] width 161 height 16
type input "Your Choice Of:"
type input "إختيارك من:"
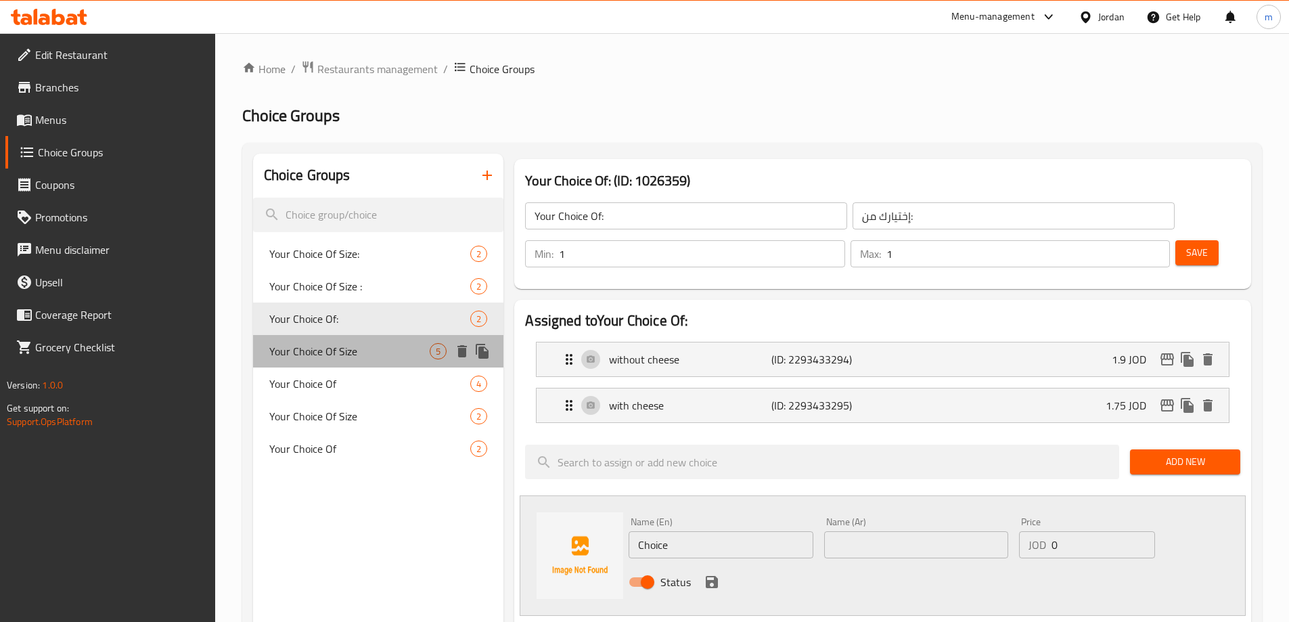
click at [334, 353] on span "Your Choice Of Size" at bounding box center [349, 351] width 161 height 16
type input "Your Choice Of Size"
type input "إختيارك من الحجم"
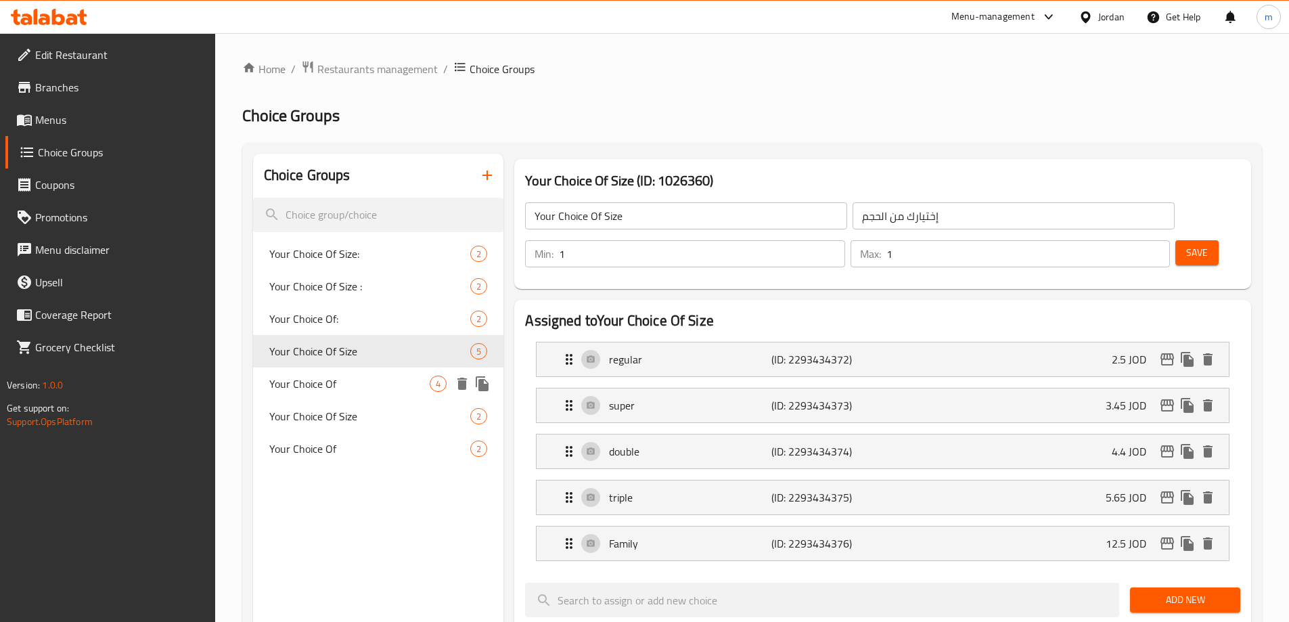
click at [325, 391] on span "Your Choice Of" at bounding box center [349, 384] width 161 height 16
type input "Your Choice Of"
type input "إختيارك من"
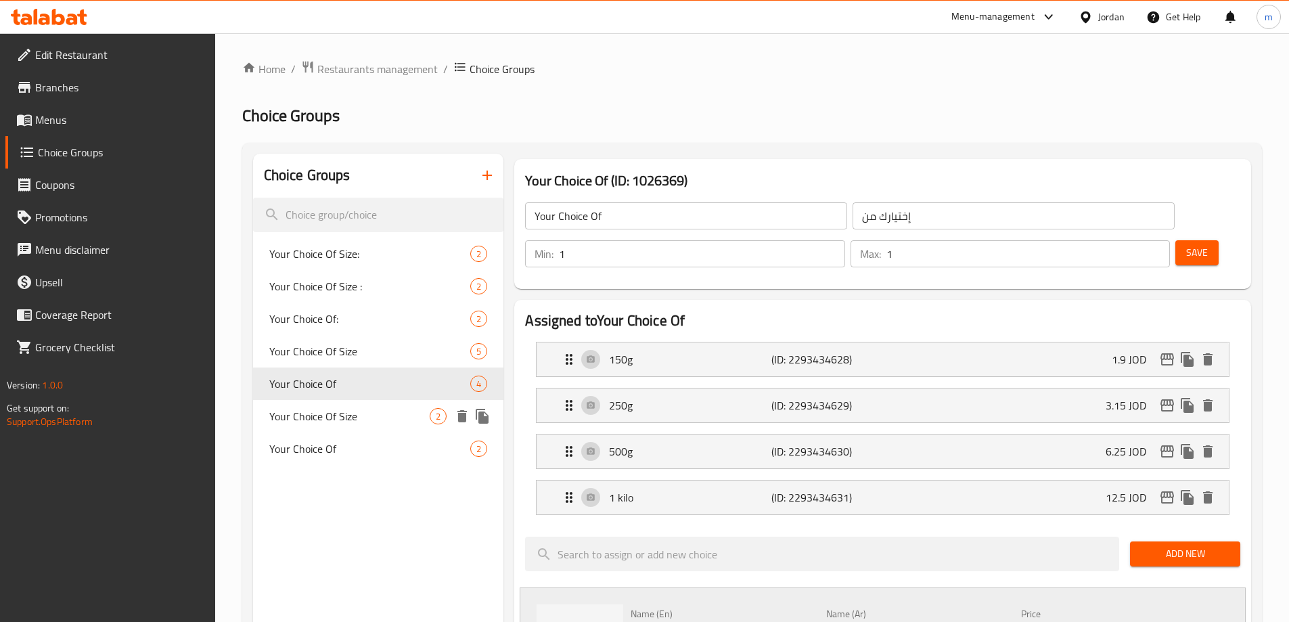
click at [325, 444] on span "Your Choice Of" at bounding box center [370, 449] width 202 height 16
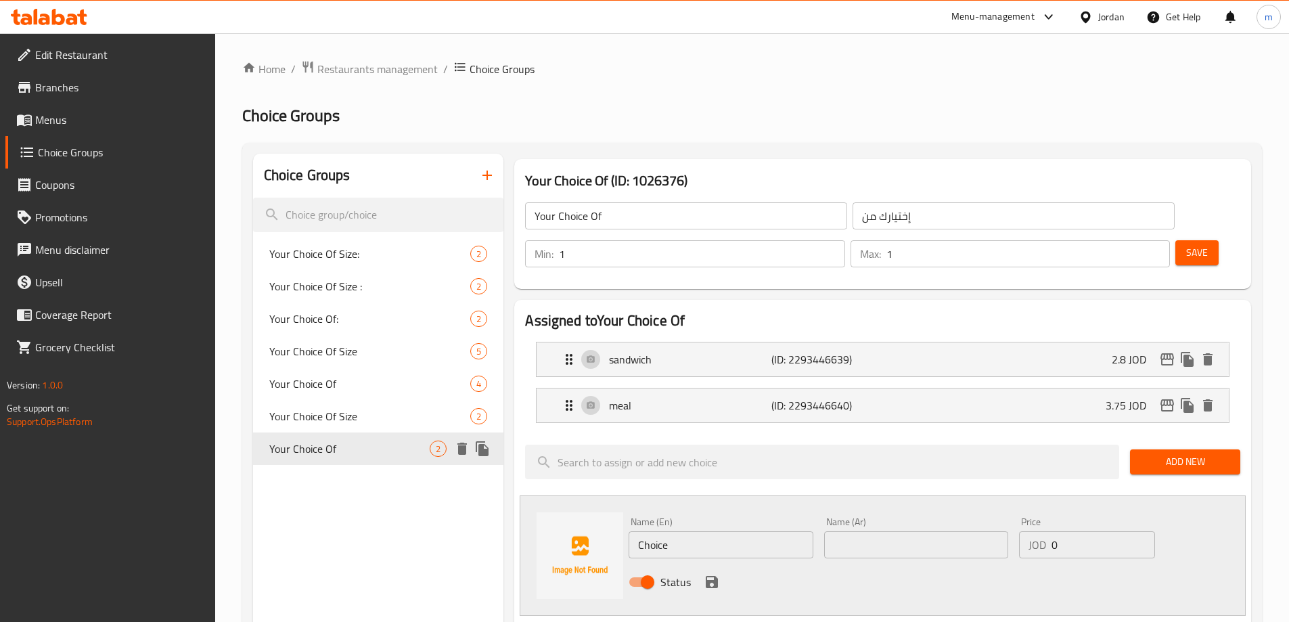
type input "Your Choice Of"
type input "إختيارك من"
click at [487, 171] on icon "button" at bounding box center [487, 175] width 16 height 16
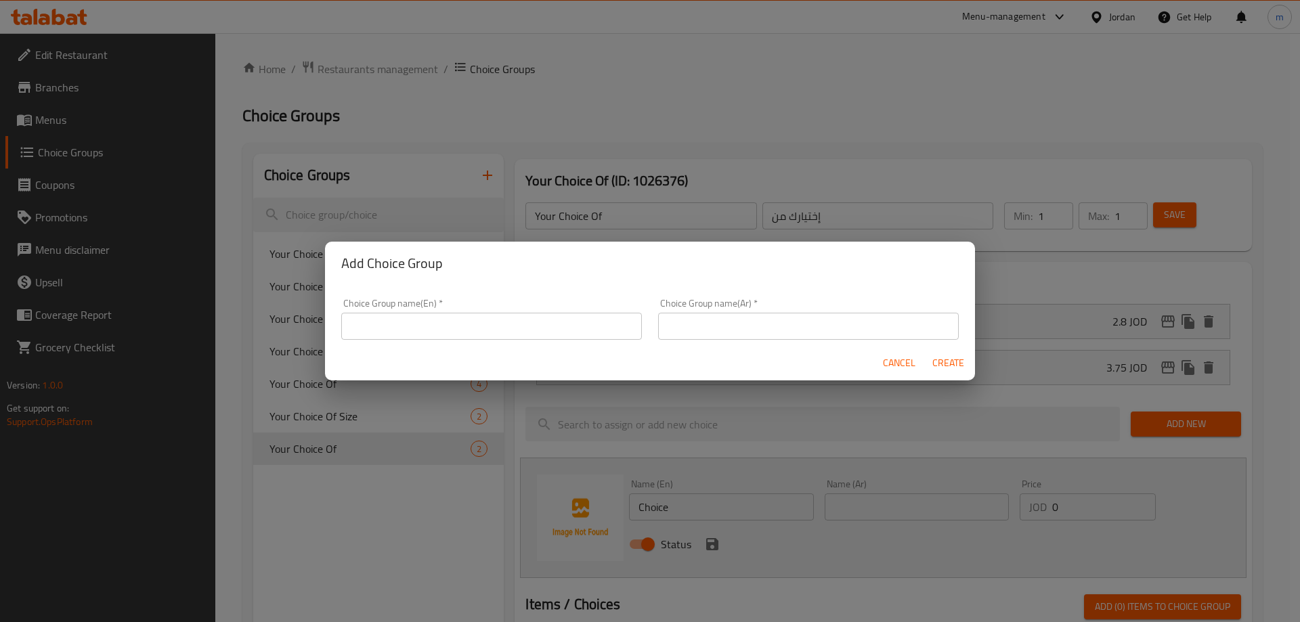
click at [544, 326] on input "text" at bounding box center [491, 326] width 301 height 27
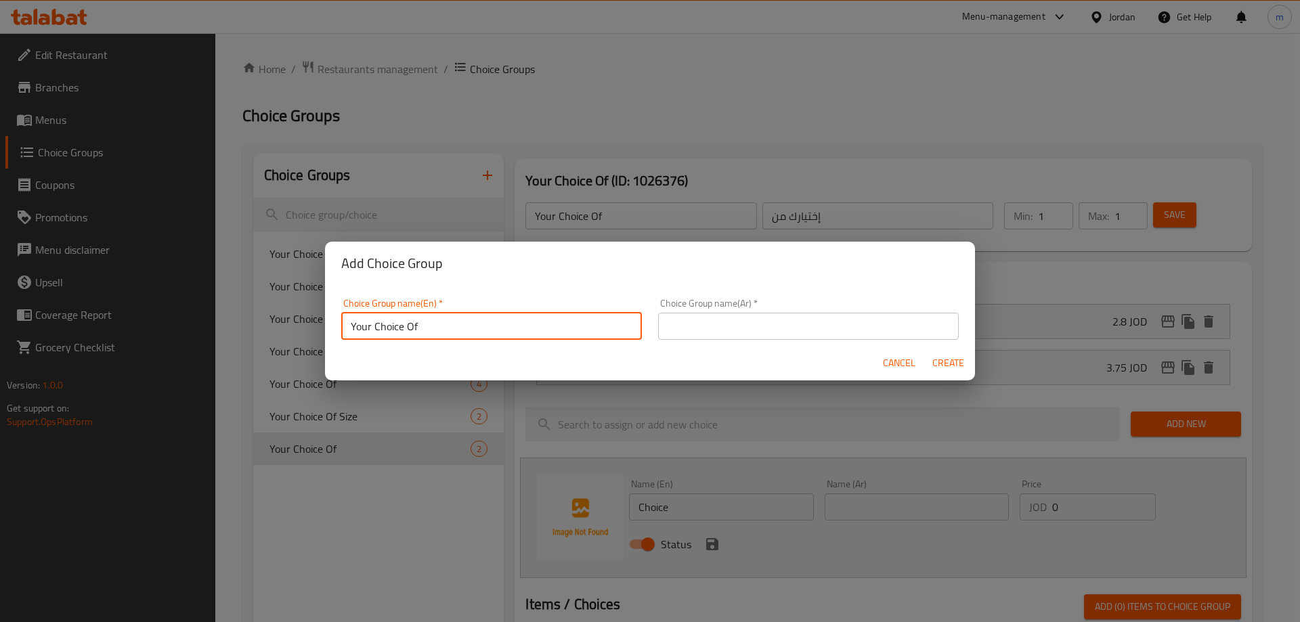
type input "Your Choice Of"
click at [824, 323] on input "text" at bounding box center [808, 326] width 301 height 27
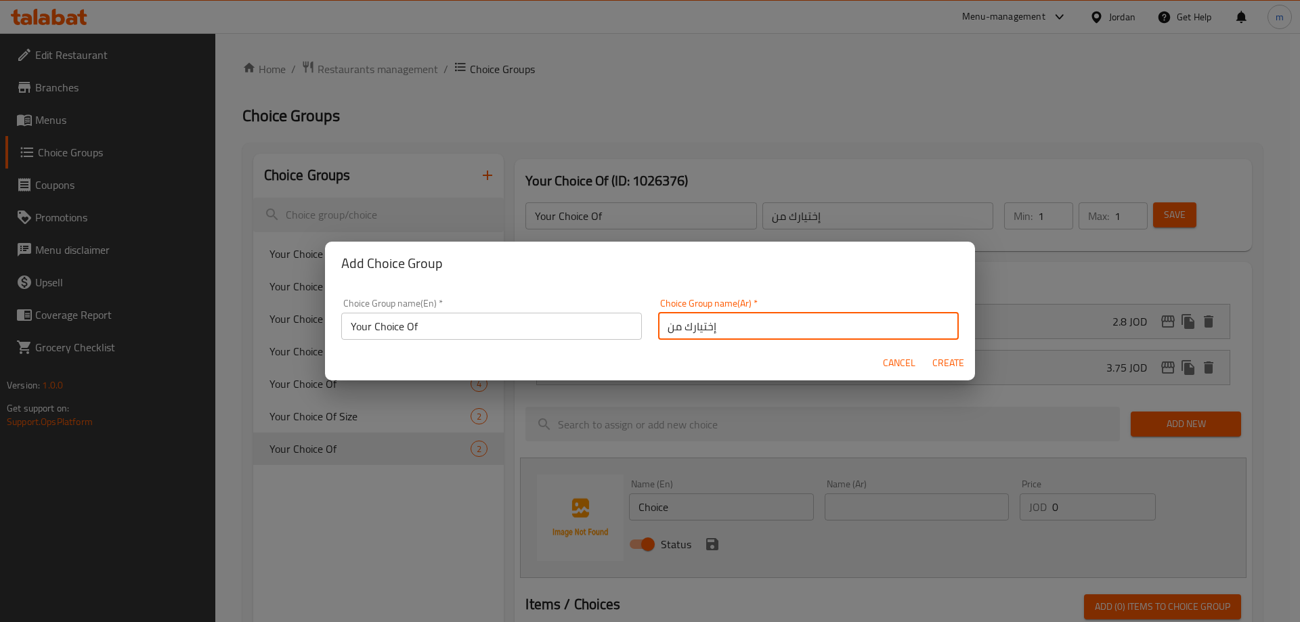
type input "إختيارك من"
click at [948, 366] on span "Create" at bounding box center [947, 363] width 32 height 17
type input "Your Choice Of"
type input "إختيارك من"
type input "0"
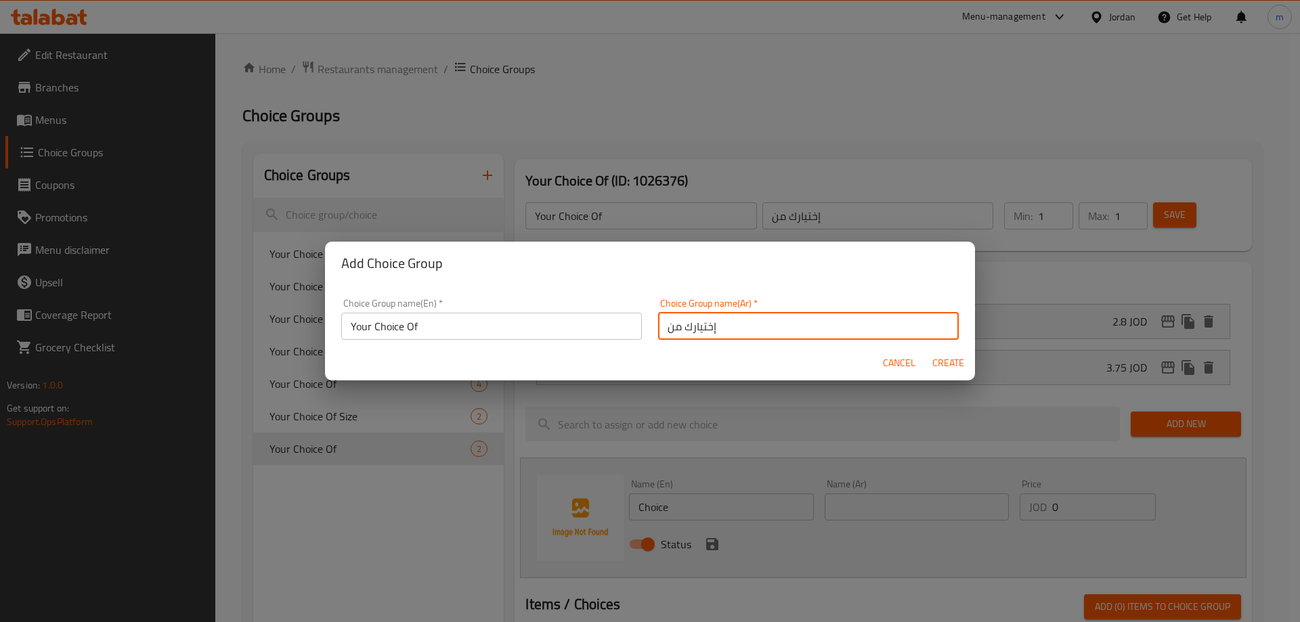
type input "0"
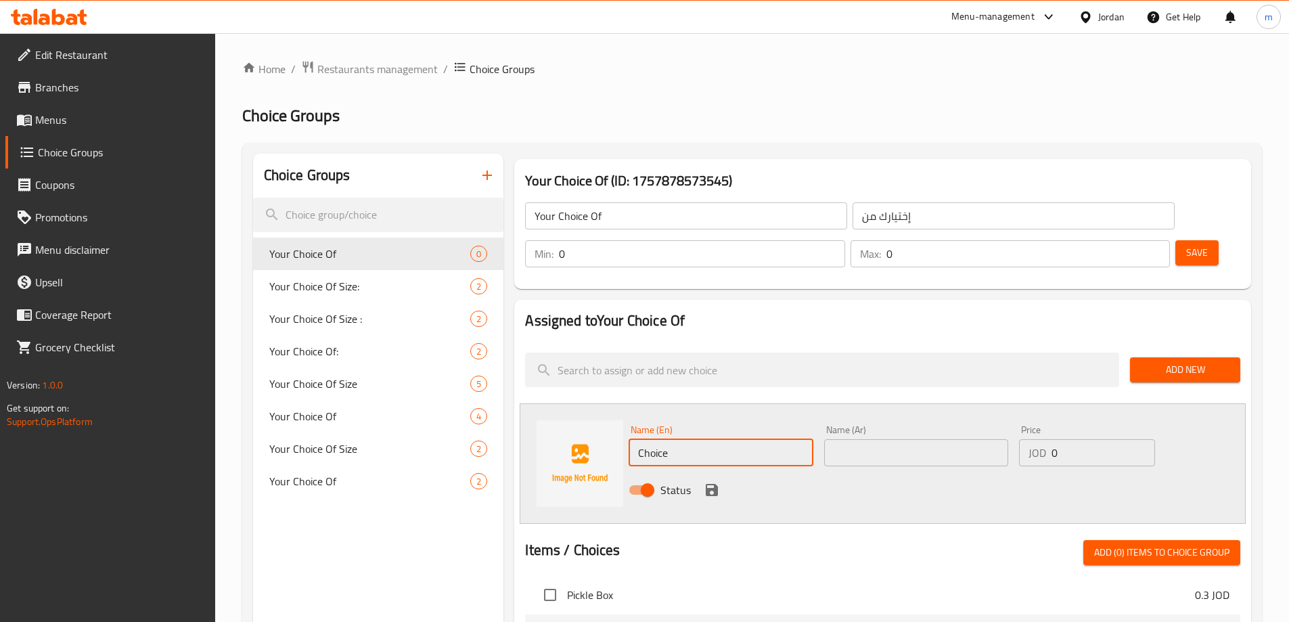
click at [699, 439] on input "Choice" at bounding box center [721, 452] width 184 height 27
click at [699, 439] on input "text" at bounding box center [721, 452] width 184 height 27
type input "sandwich"
click at [862, 439] on input "text" at bounding box center [916, 452] width 184 height 27
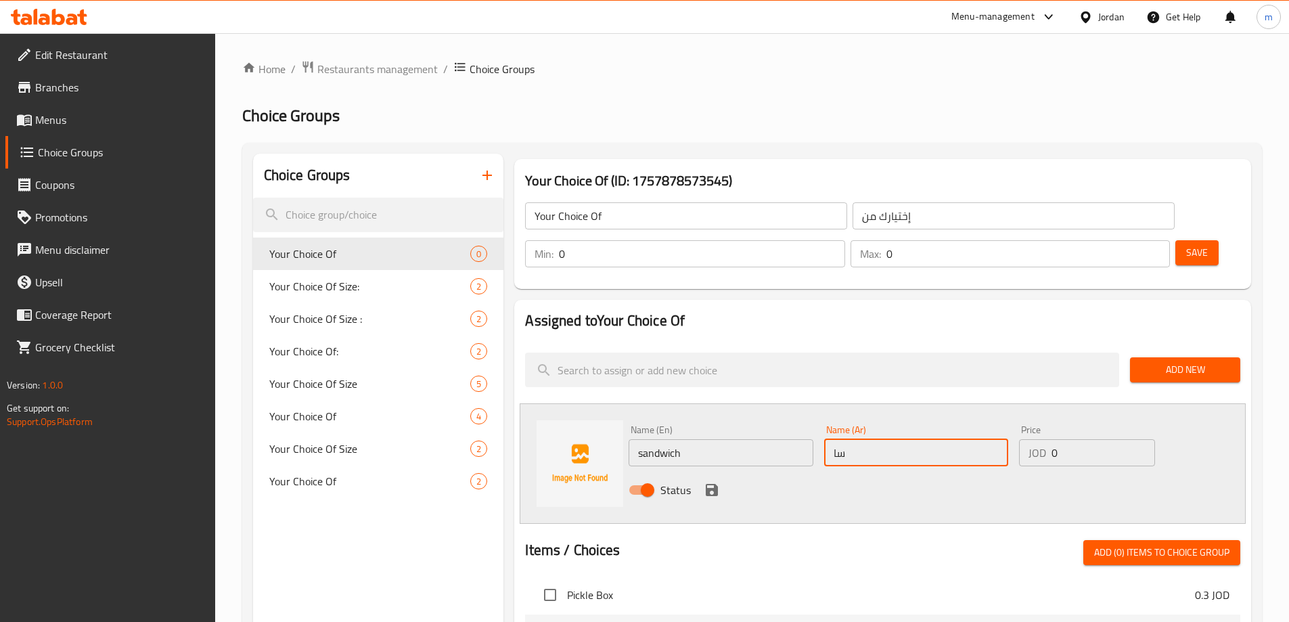
type input "ساندويش"
click at [1075, 439] on input "0" at bounding box center [1103, 452] width 103 height 27
type input "1.45"
click at [717, 484] on icon "save" at bounding box center [712, 490] width 12 height 12
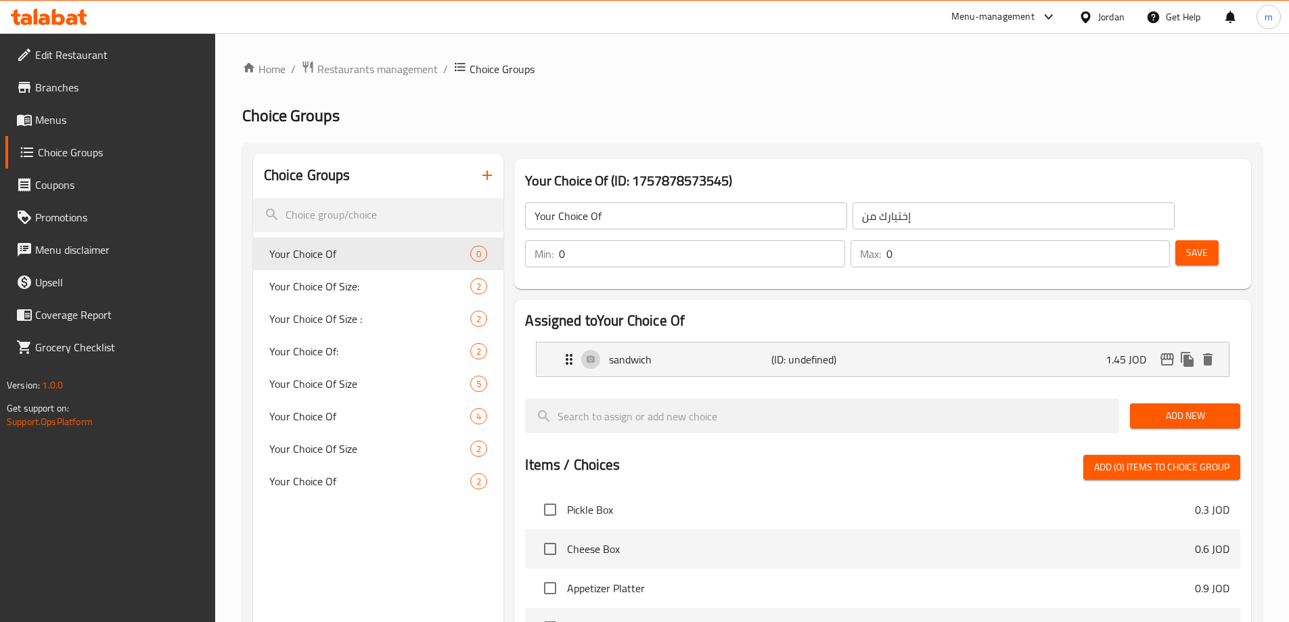
click at [1212, 407] on span "Add New" at bounding box center [1185, 415] width 89 height 17
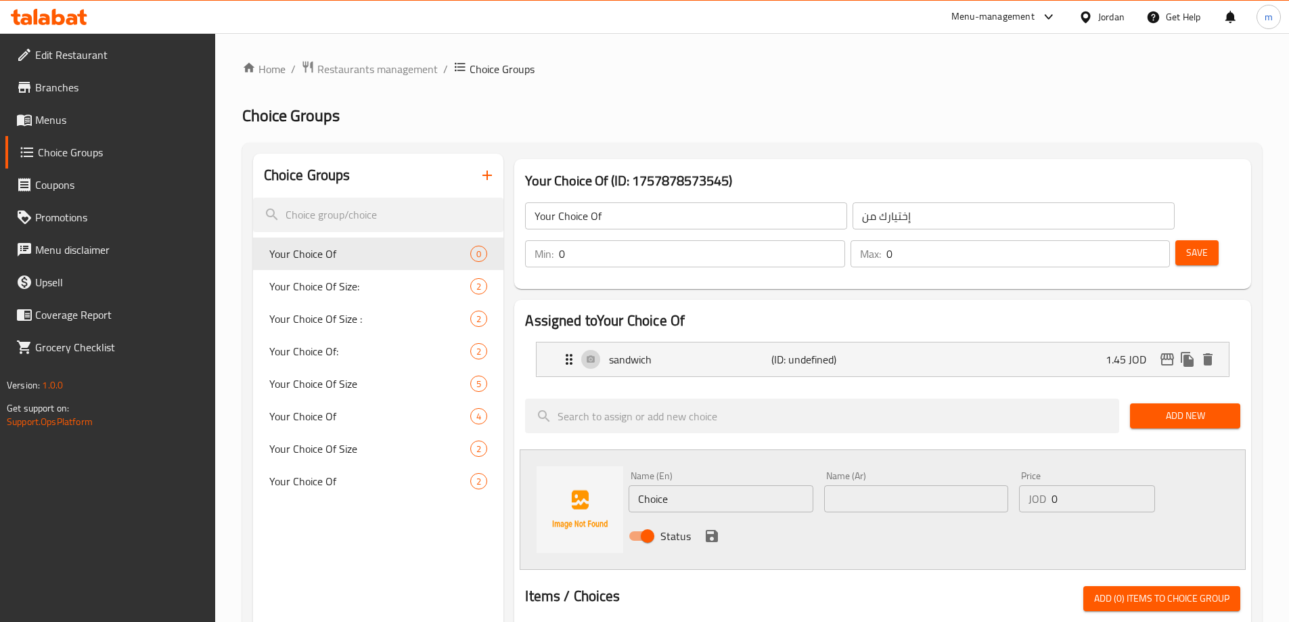
click at [695, 485] on input "Choice" at bounding box center [721, 498] width 184 height 27
click at [900, 485] on input "text" at bounding box center [916, 498] width 184 height 27
click at [894, 485] on input "وج" at bounding box center [916, 498] width 184 height 27
paste input "بة"
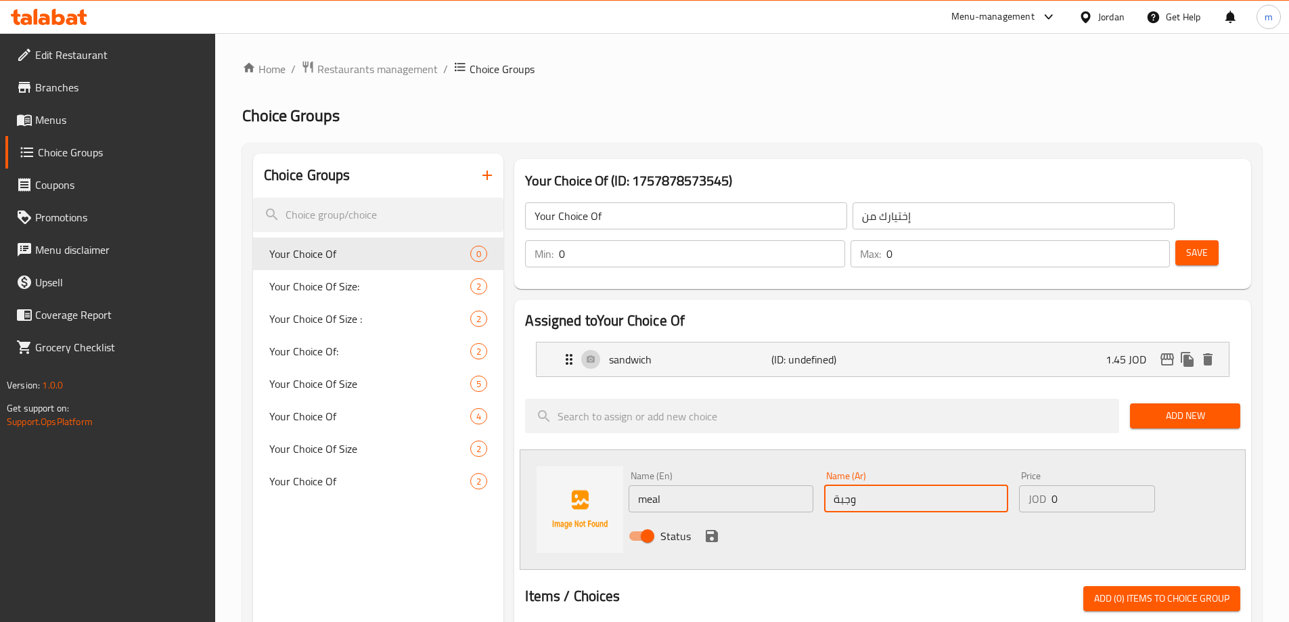
click at [1089, 485] on input "0" at bounding box center [1103, 498] width 103 height 27
click at [709, 530] on icon "save" at bounding box center [712, 536] width 12 height 12
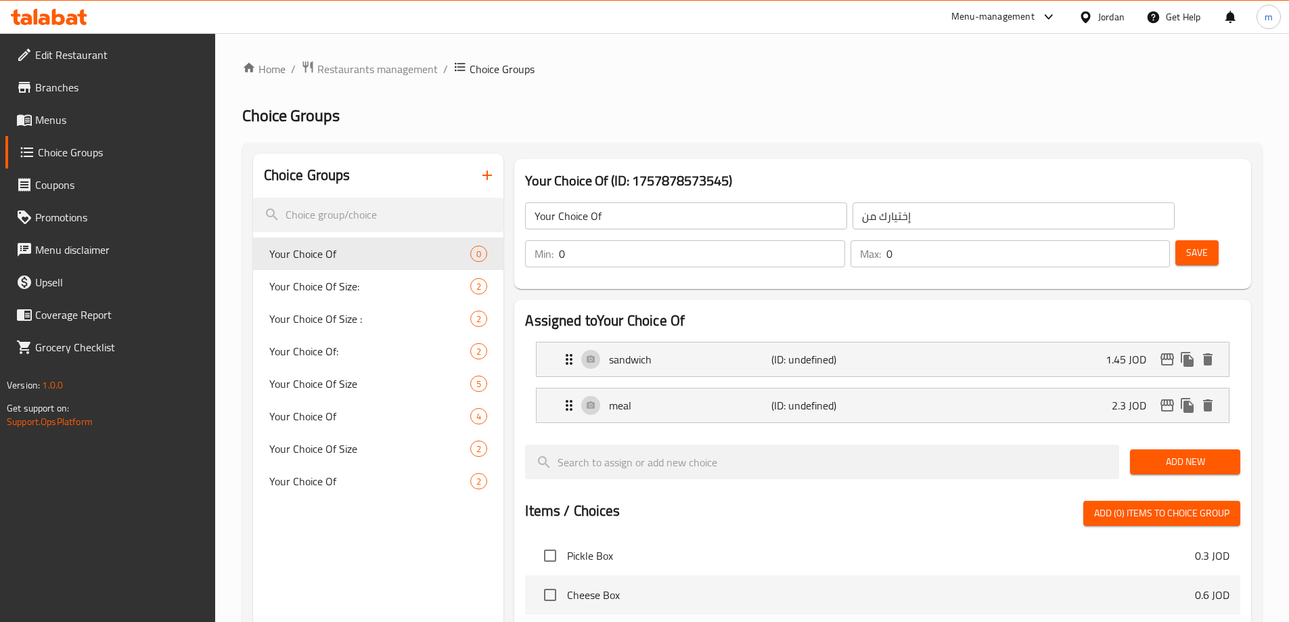
click at [845, 240] on input "0" at bounding box center [702, 253] width 286 height 27
click at [1128, 240] on input "1" at bounding box center [1029, 253] width 284 height 27
click at [1187, 244] on span "Save" at bounding box center [1198, 252] width 22 height 17
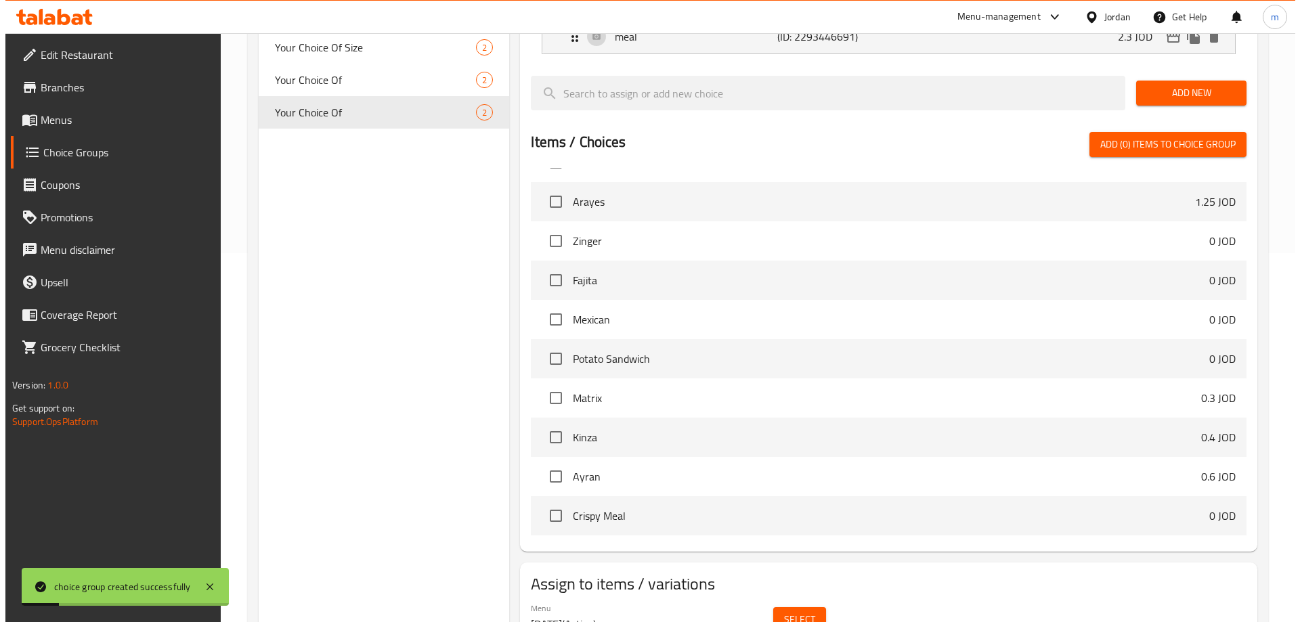
scroll to position [399, 0]
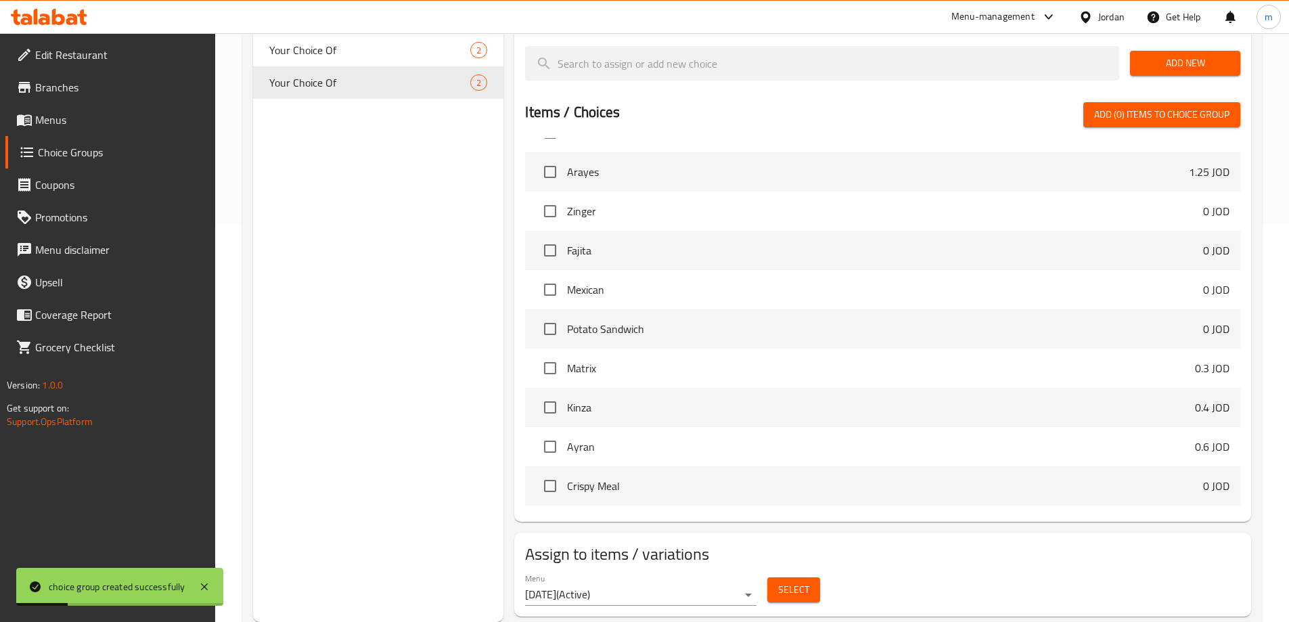
click at [803, 581] on span "Select" at bounding box center [793, 589] width 31 height 17
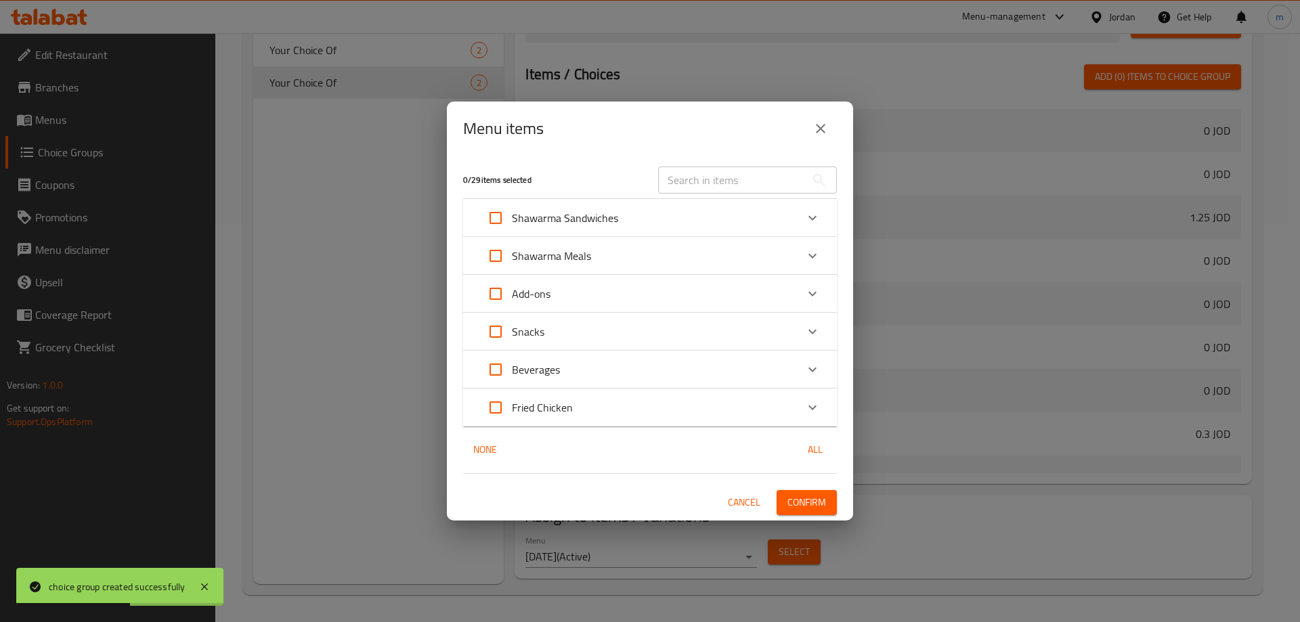
click at [809, 332] on icon "Expand" at bounding box center [812, 332] width 16 height 16
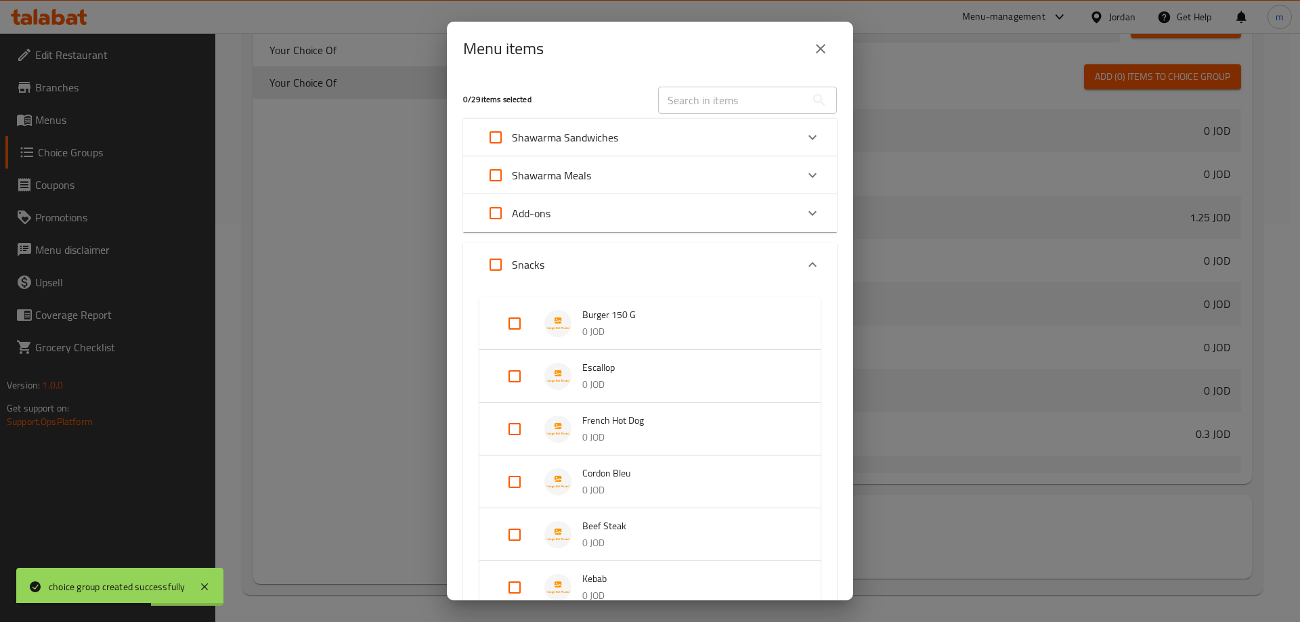
click at [508, 377] on input "Expand" at bounding box center [514, 376] width 32 height 32
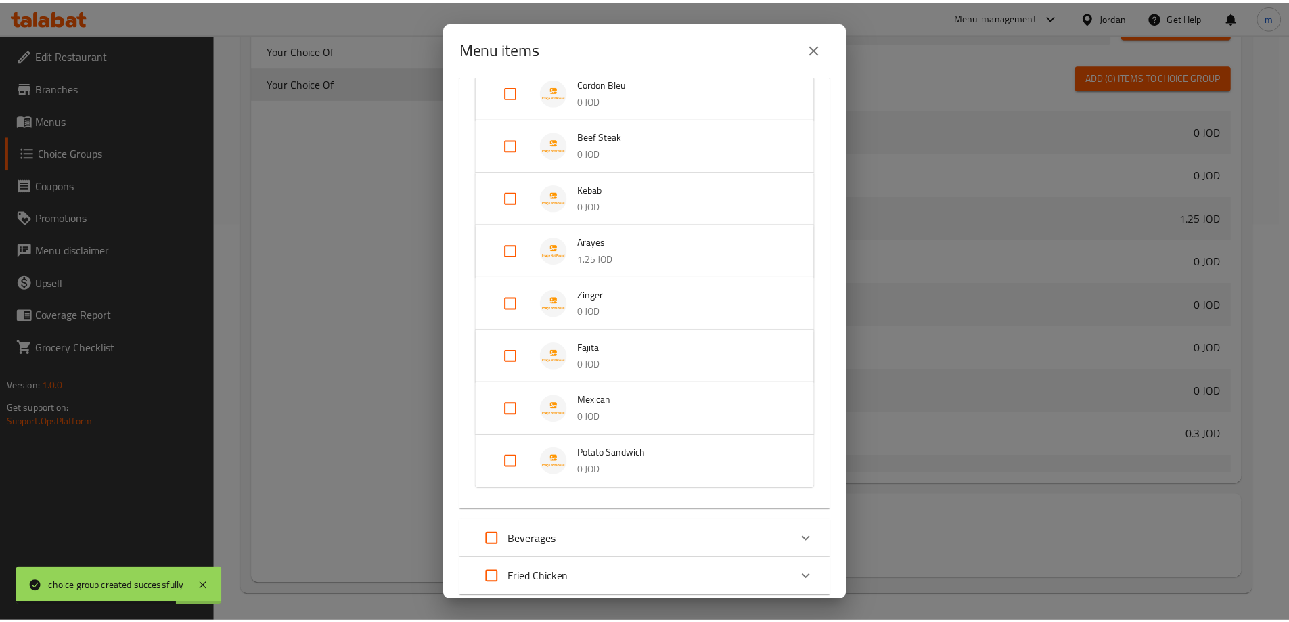
scroll to position [502, 0]
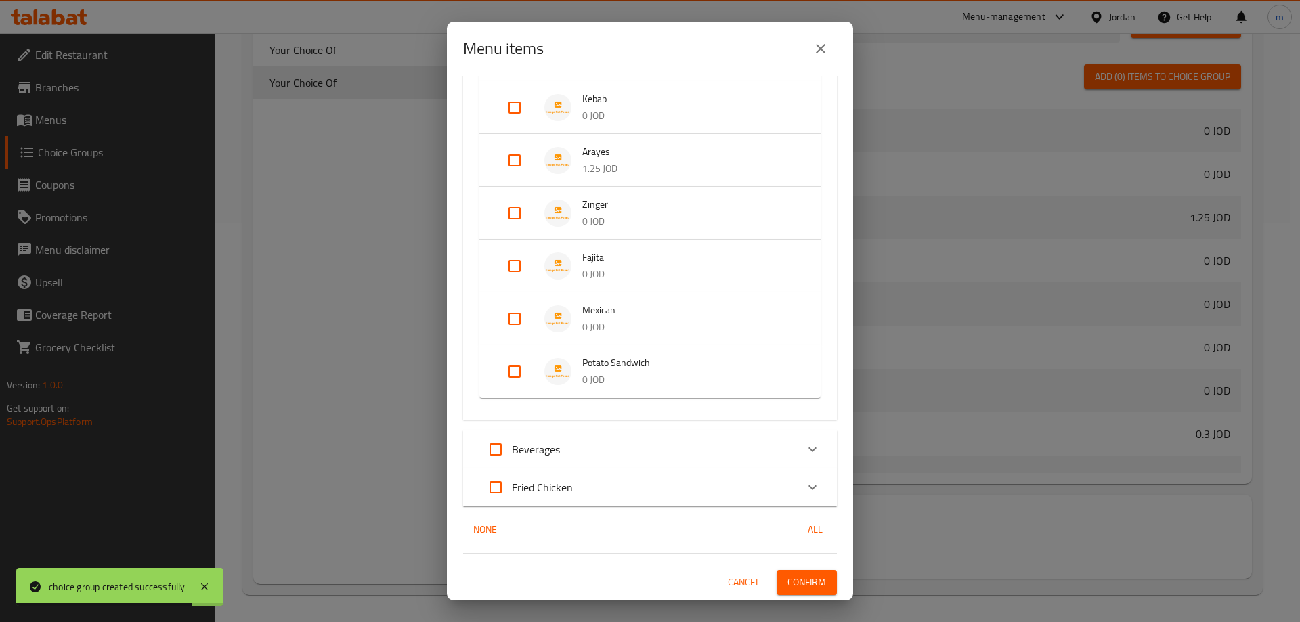
click at [797, 586] on span "Confirm" at bounding box center [806, 582] width 39 height 17
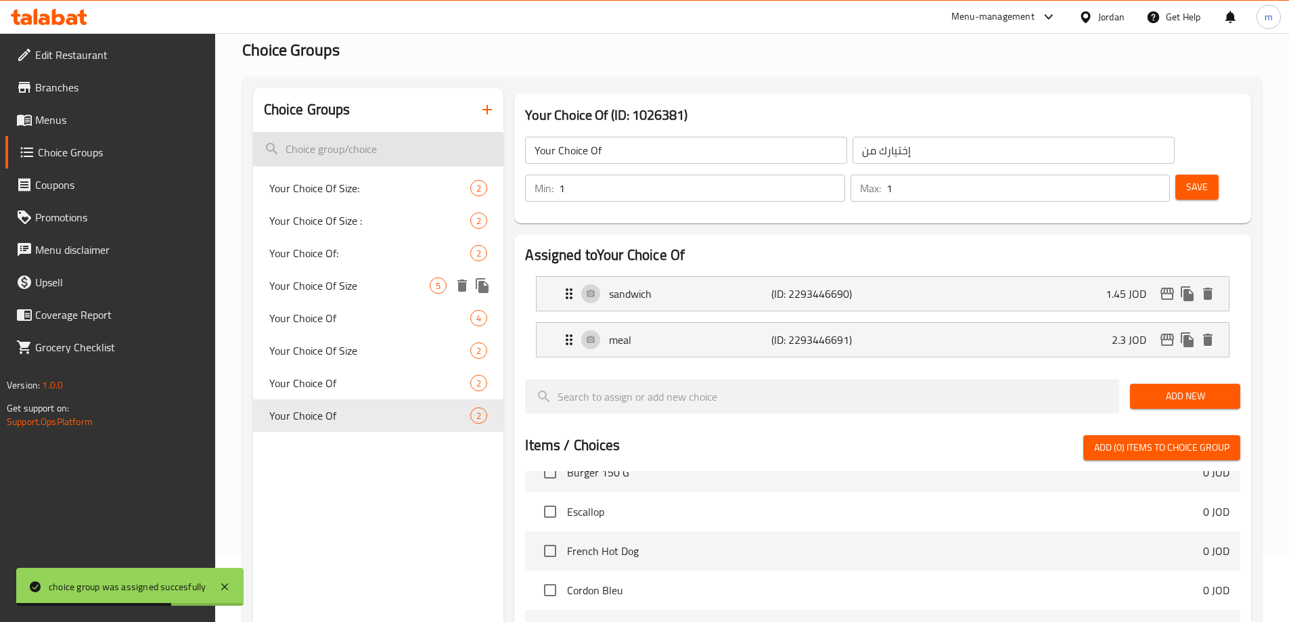
scroll to position [0, 0]
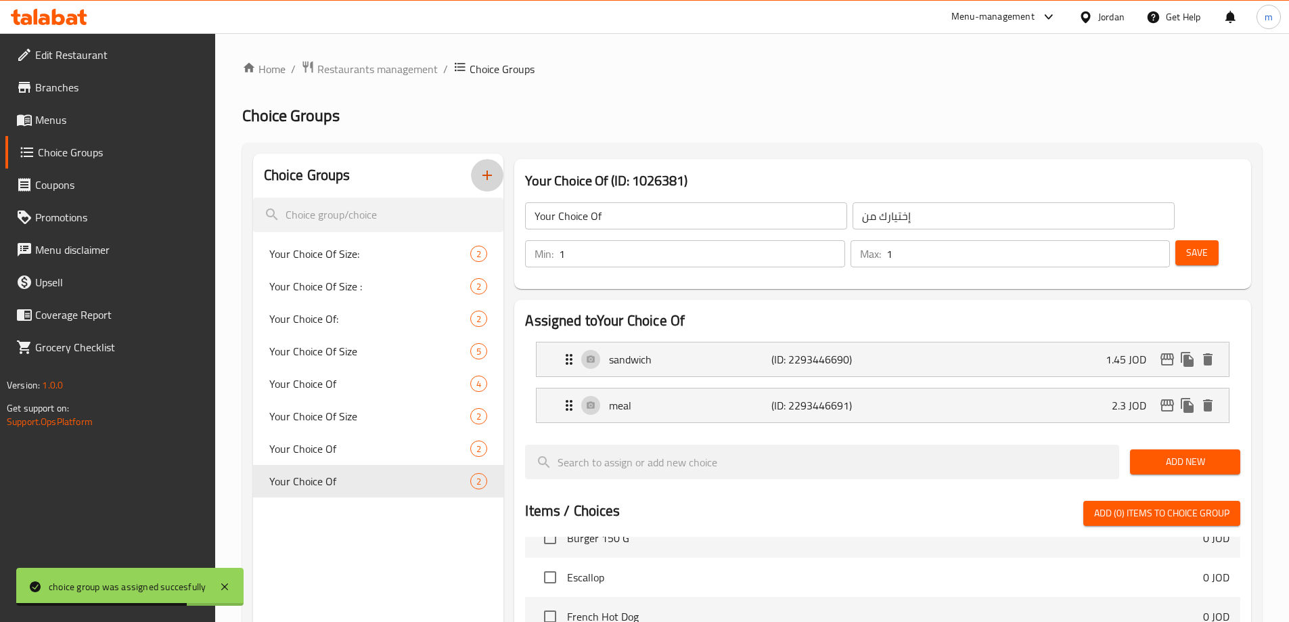
click at [487, 172] on icon "button" at bounding box center [487, 175] width 16 height 16
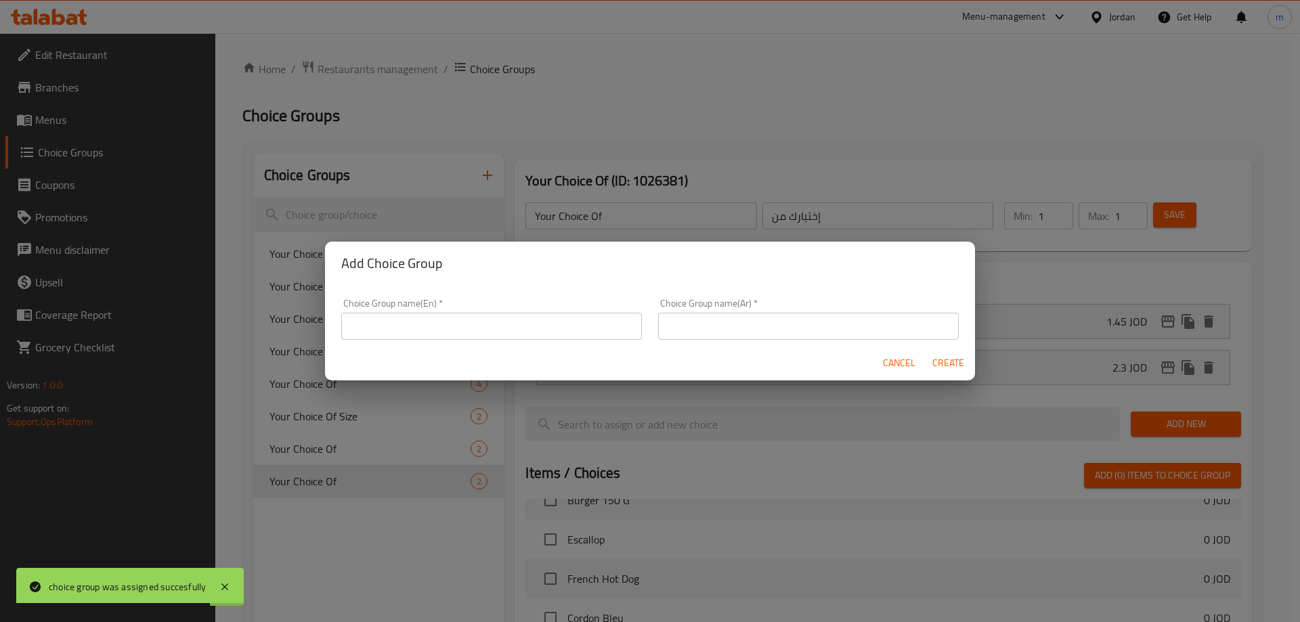
click at [474, 320] on input "text" at bounding box center [491, 326] width 301 height 27
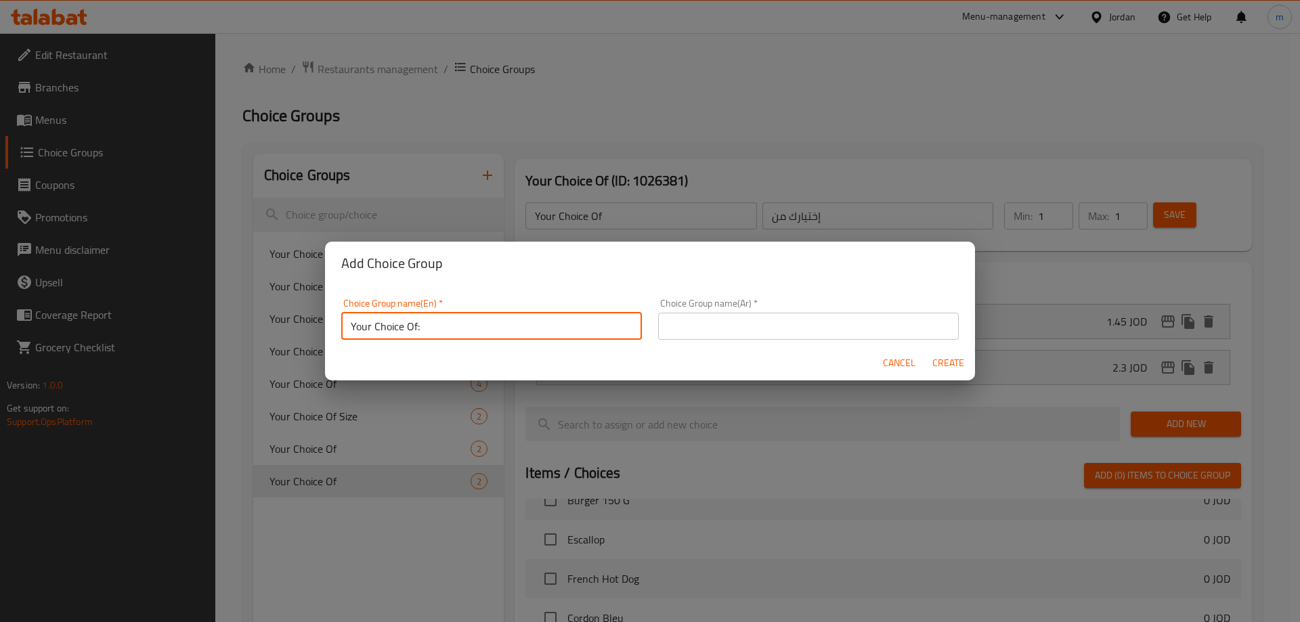
click at [414, 325] on input "Your Choice Of:" at bounding box center [491, 326] width 301 height 27
click at [458, 322] on input "Your Choice Of:" at bounding box center [491, 326] width 301 height 27
click at [416, 324] on input "Your Choice Of:" at bounding box center [491, 326] width 301 height 27
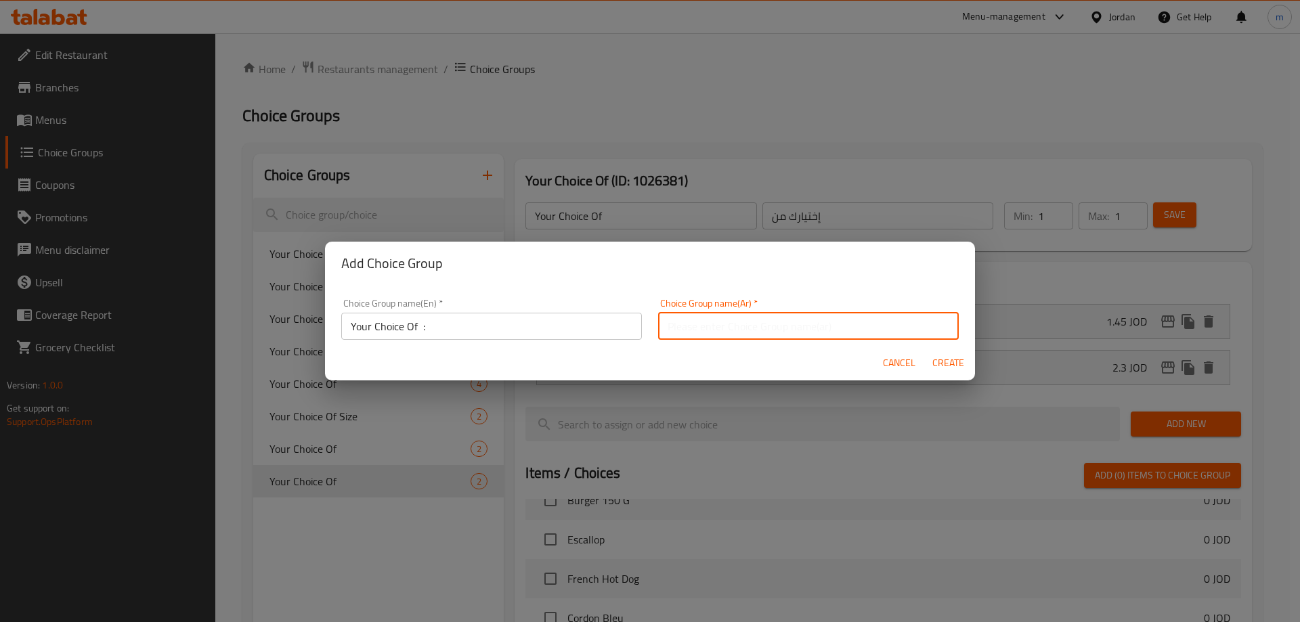
click at [758, 330] on input "text" at bounding box center [808, 326] width 301 height 27
click at [707, 330] on input "إختيارك من:" at bounding box center [808, 326] width 301 height 27
click at [710, 326] on input "إختيارك من:" at bounding box center [808, 326] width 301 height 27
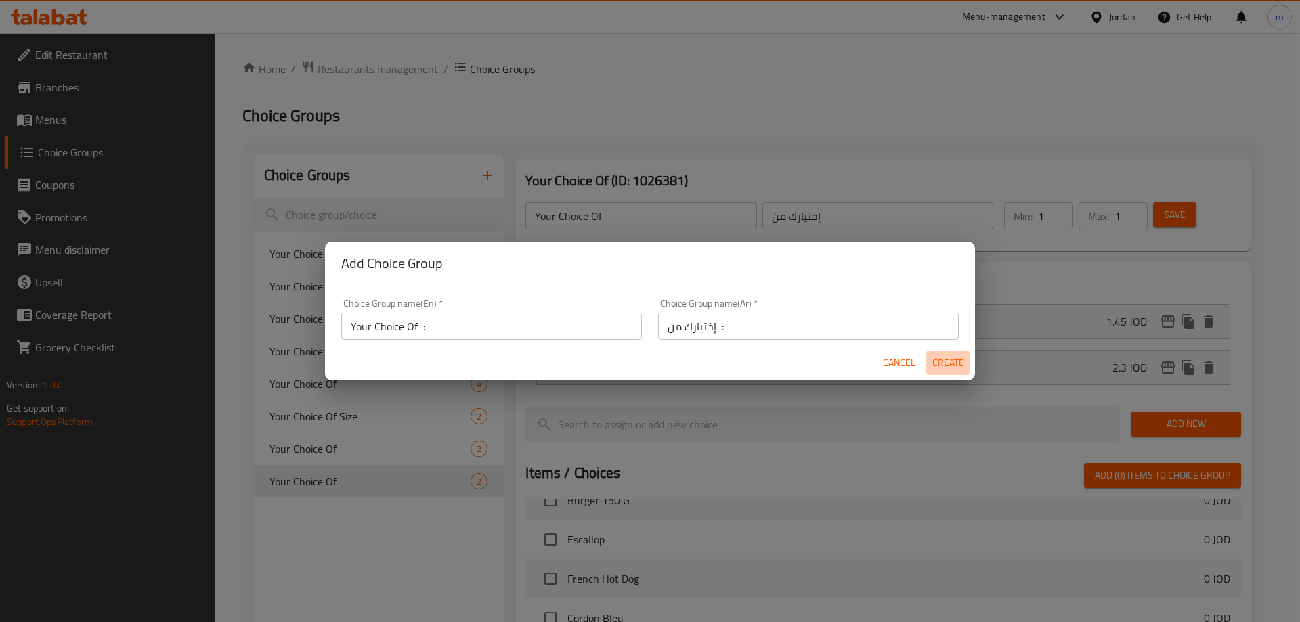
click at [950, 367] on span "Create" at bounding box center [947, 363] width 32 height 17
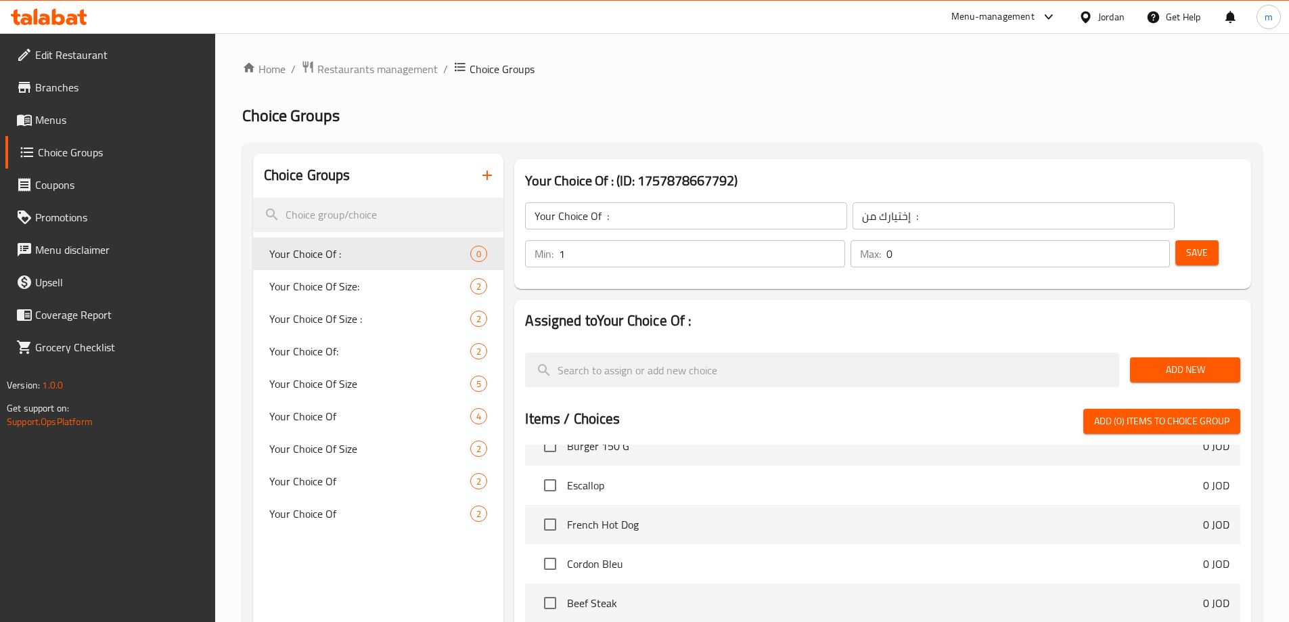
click at [845, 240] on input "1" at bounding box center [702, 253] width 286 height 27
click at [1131, 240] on input "1" at bounding box center [1029, 253] width 284 height 27
click at [1157, 361] on span "Add New" at bounding box center [1185, 369] width 89 height 17
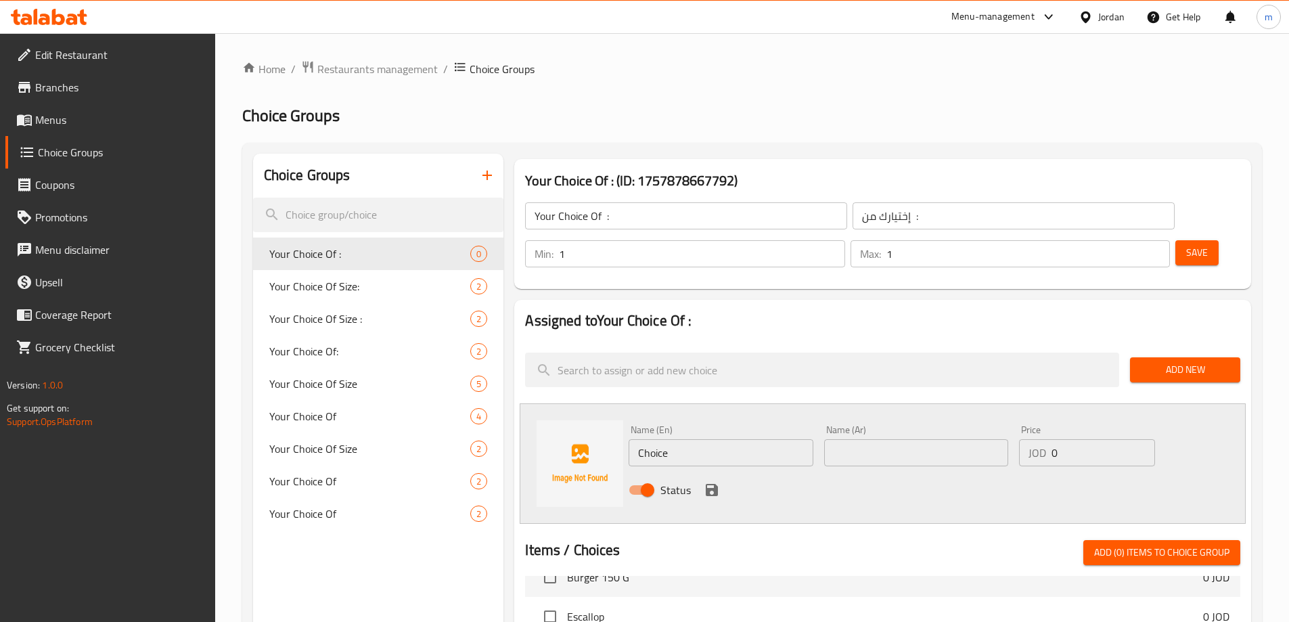
click at [688, 439] on input "Choice" at bounding box center [721, 452] width 184 height 27
click at [870, 439] on input "text" at bounding box center [916, 452] width 184 height 27
click at [916, 430] on div "Name (Ar) Name (Ar)" at bounding box center [916, 446] width 195 height 52
click at [918, 439] on input "text" at bounding box center [916, 452] width 184 height 27
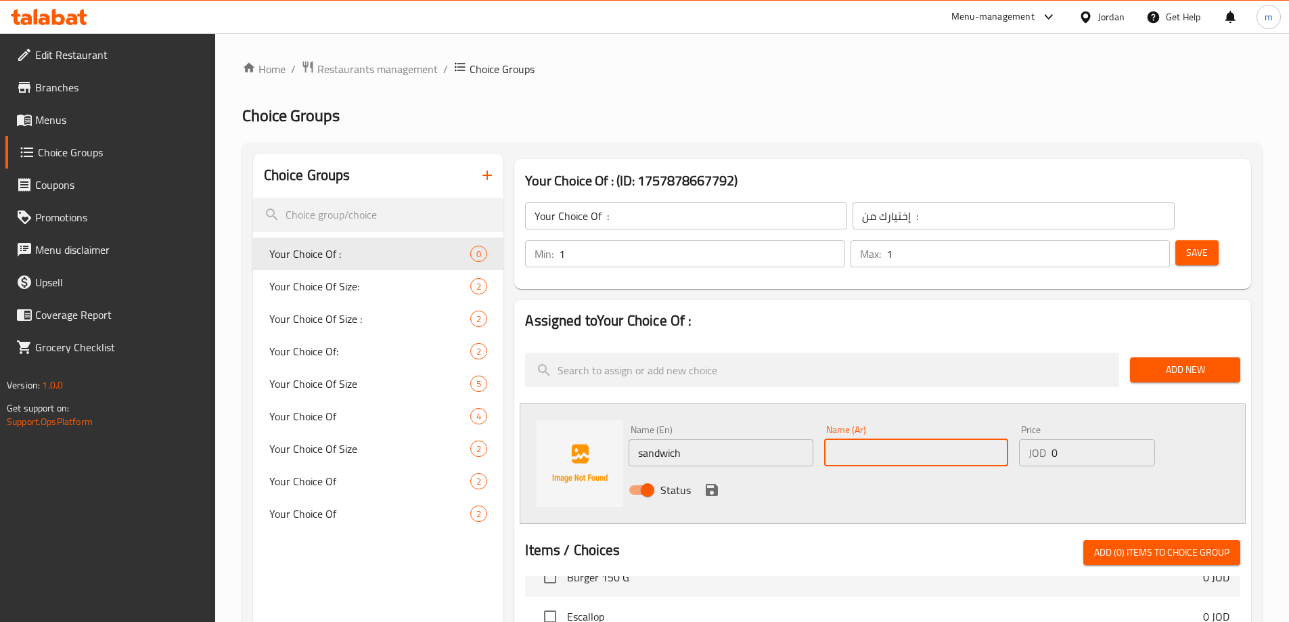
paste input "ساندويش"
drag, startPoint x: 1090, startPoint y: 403, endPoint x: 1086, endPoint y: 412, distance: 8.8
click at [1088, 439] on input "0" at bounding box center [1103, 452] width 103 height 27
click at [1078, 439] on input "number" at bounding box center [1103, 452] width 103 height 27
click at [716, 484] on icon "save" at bounding box center [712, 490] width 12 height 12
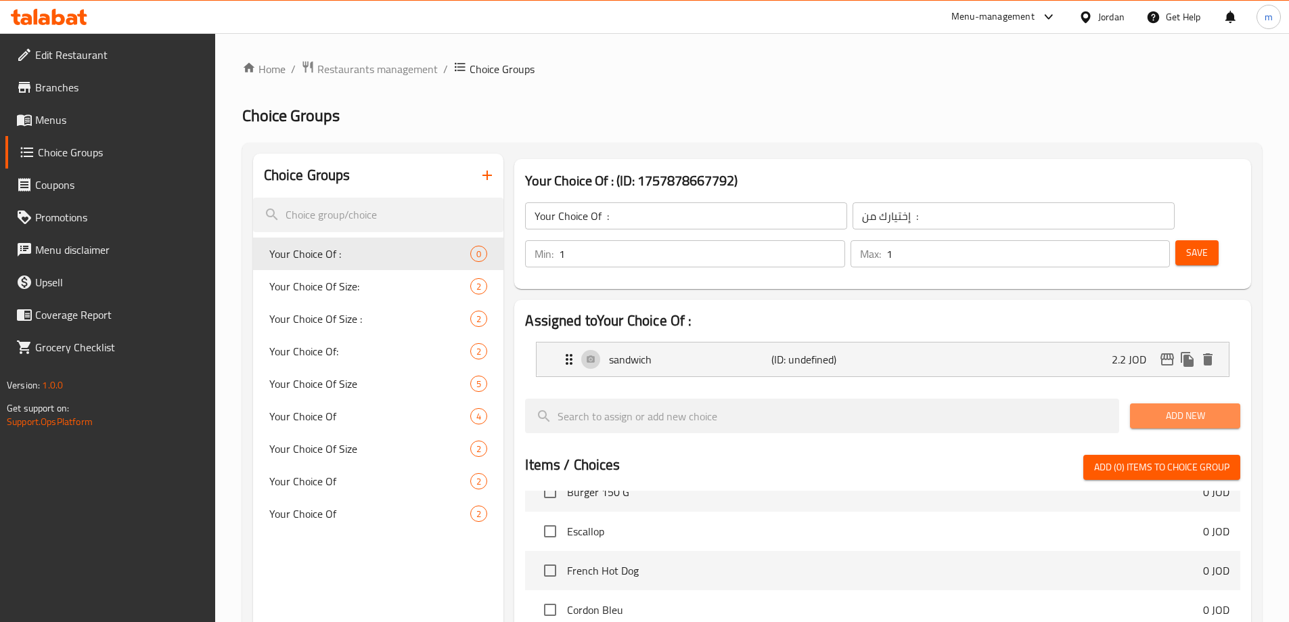
click at [1195, 407] on span "Add New" at bounding box center [1185, 415] width 89 height 17
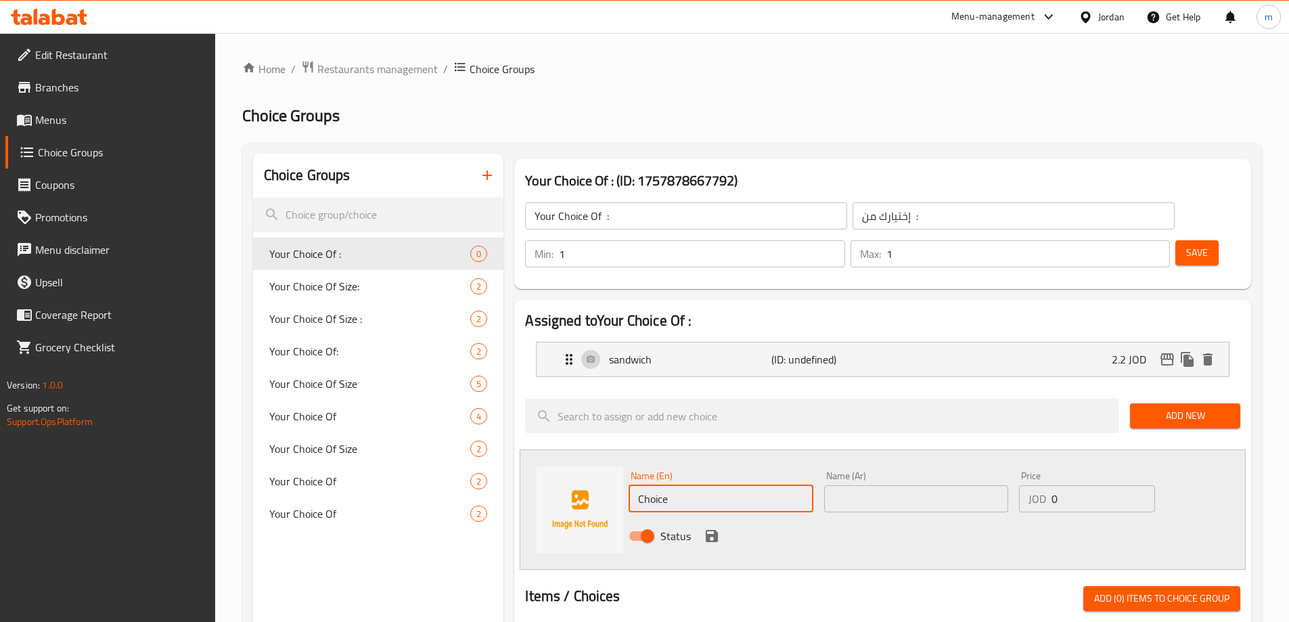
click at [720, 485] on input "Choice" at bounding box center [721, 498] width 184 height 27
click at [907, 485] on input "text" at bounding box center [916, 498] width 184 height 27
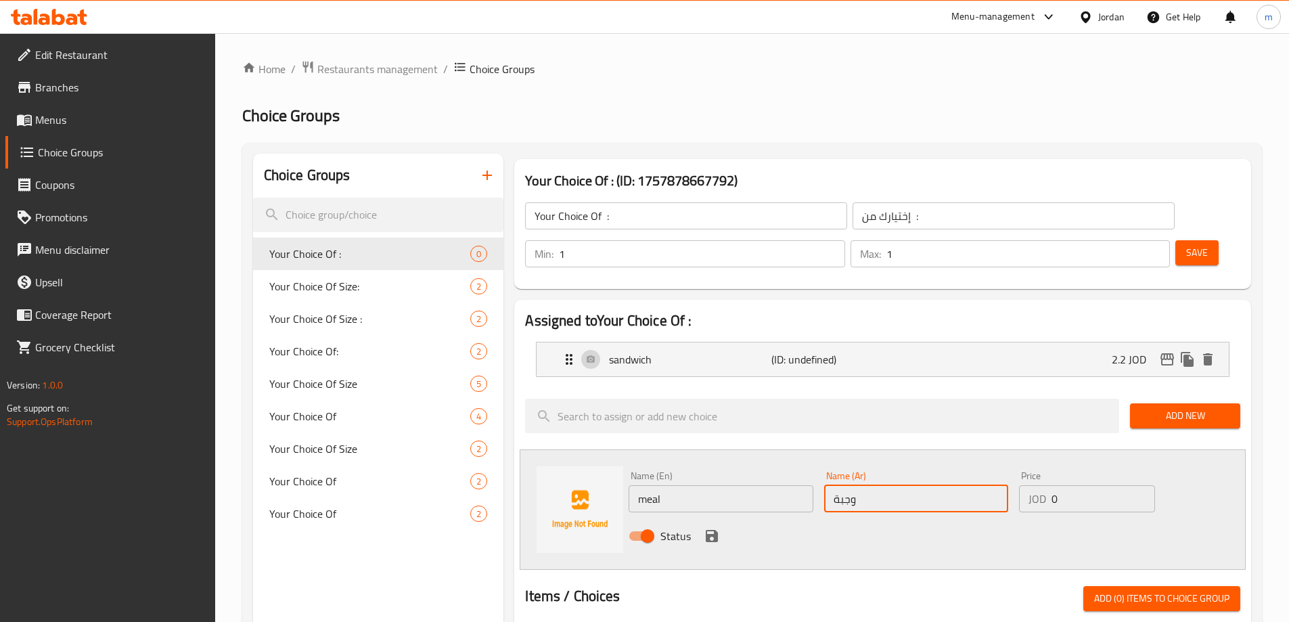
click at [1063, 485] on input "0" at bounding box center [1103, 498] width 103 height 27
click at [710, 528] on icon "save" at bounding box center [712, 536] width 16 height 16
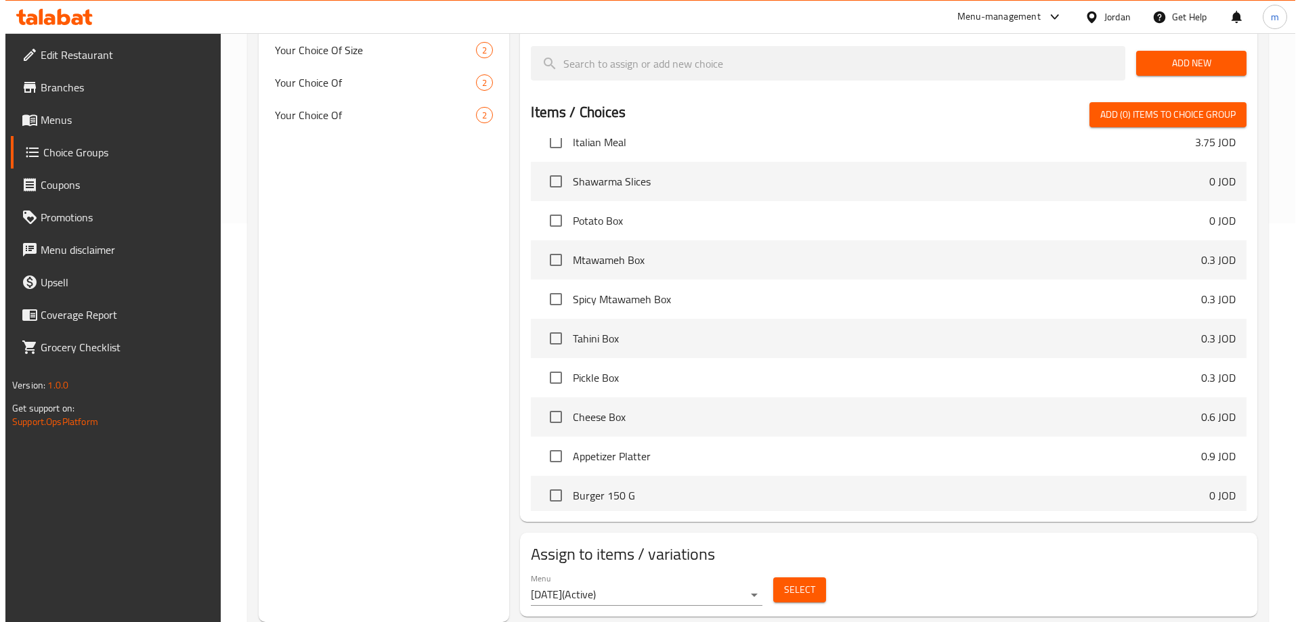
scroll to position [370, 0]
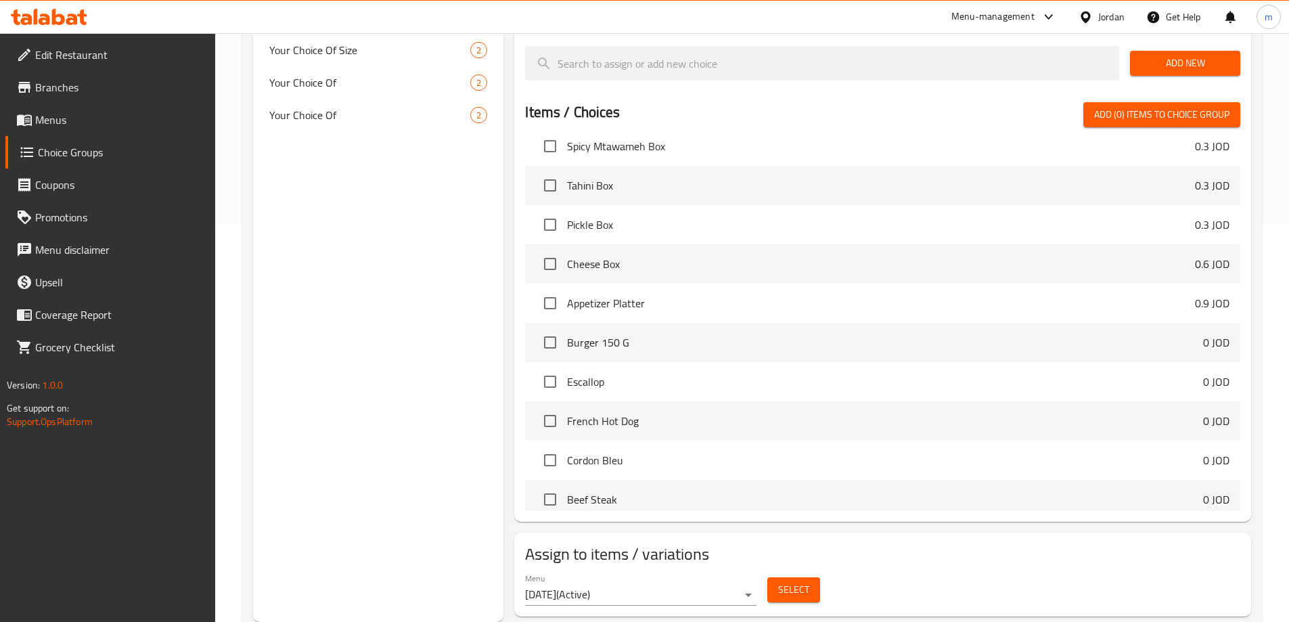
click at [795, 581] on span "Select" at bounding box center [793, 589] width 31 height 17
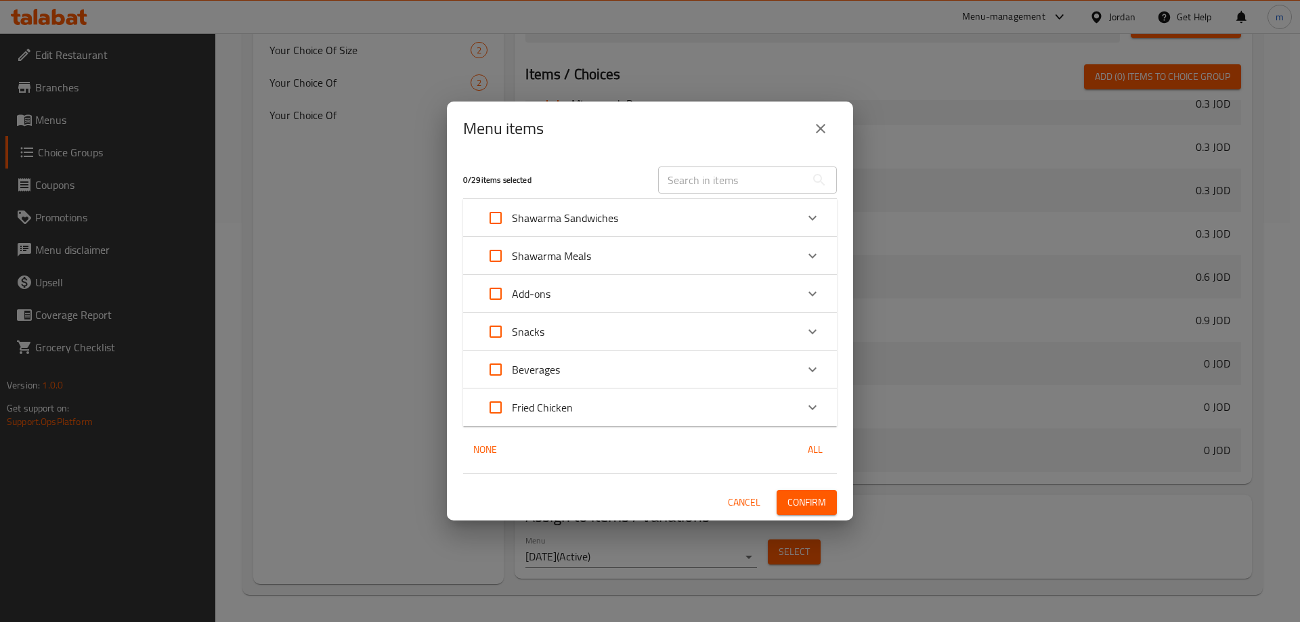
click at [813, 333] on icon "Expand" at bounding box center [812, 331] width 8 height 5
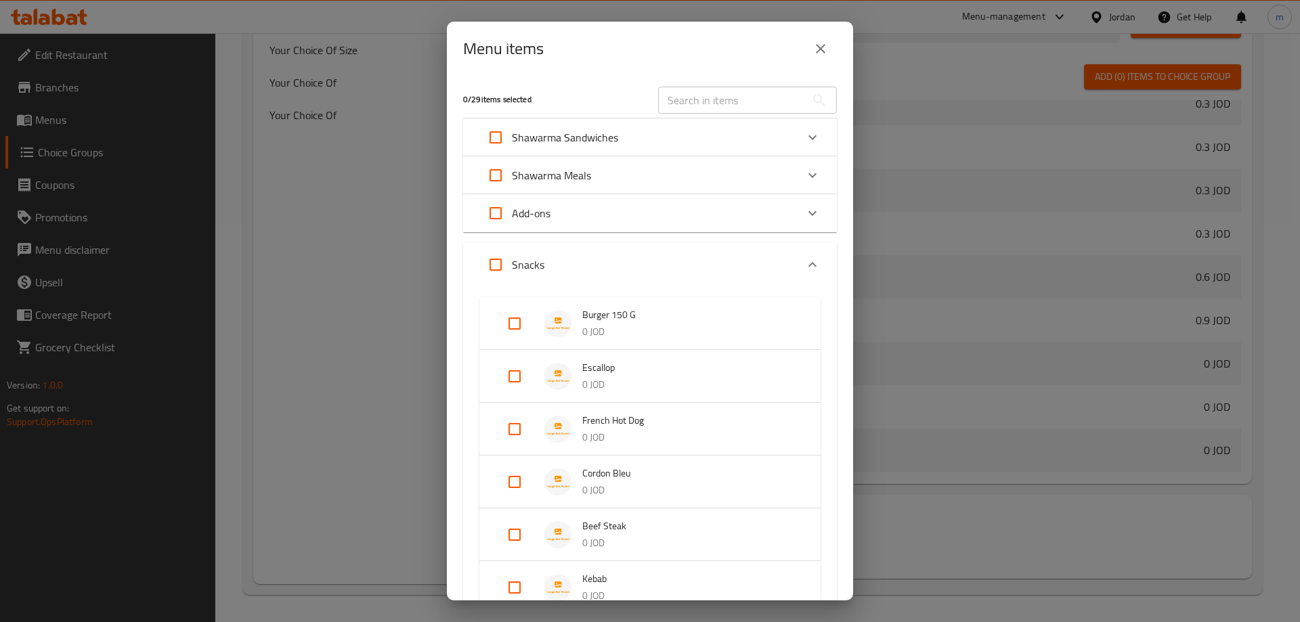
click at [516, 485] on input "Expand" at bounding box center [514, 482] width 32 height 32
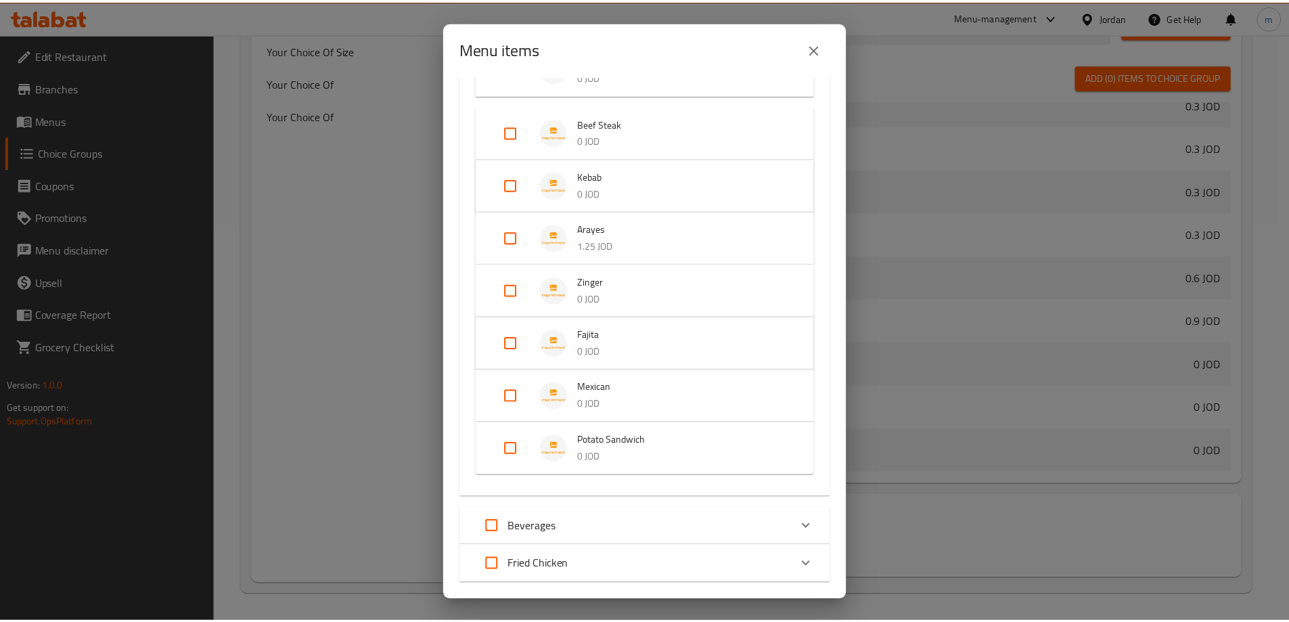
scroll to position [502, 0]
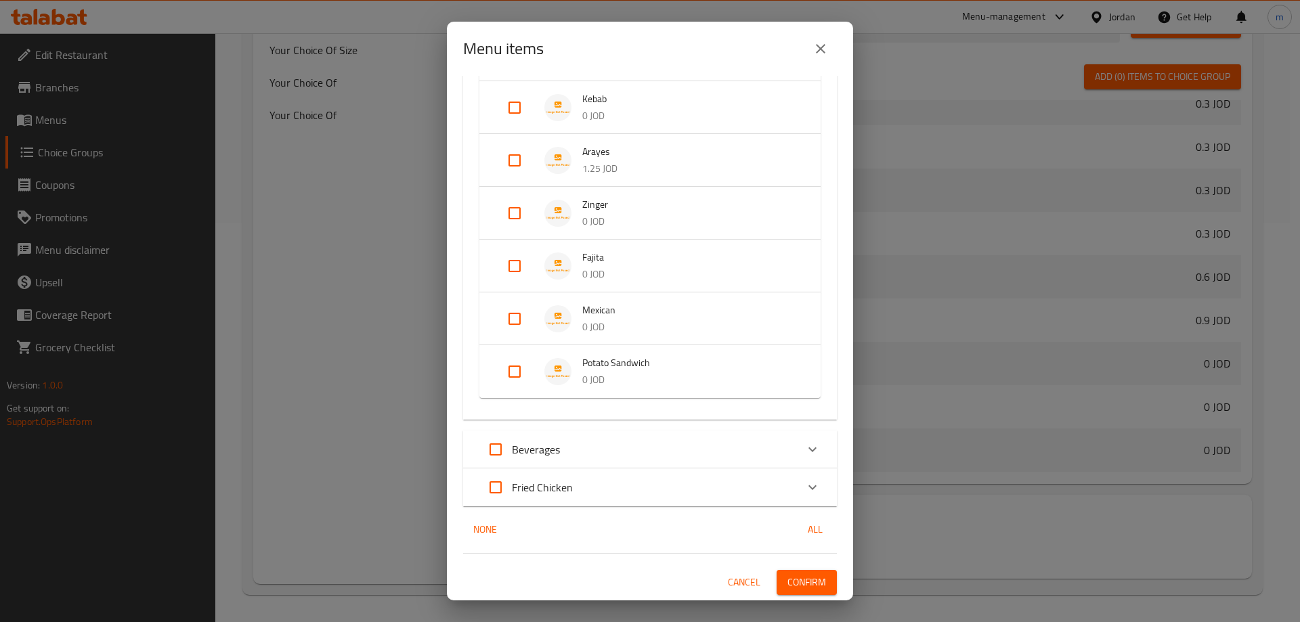
click at [792, 581] on span "Confirm" at bounding box center [806, 582] width 39 height 17
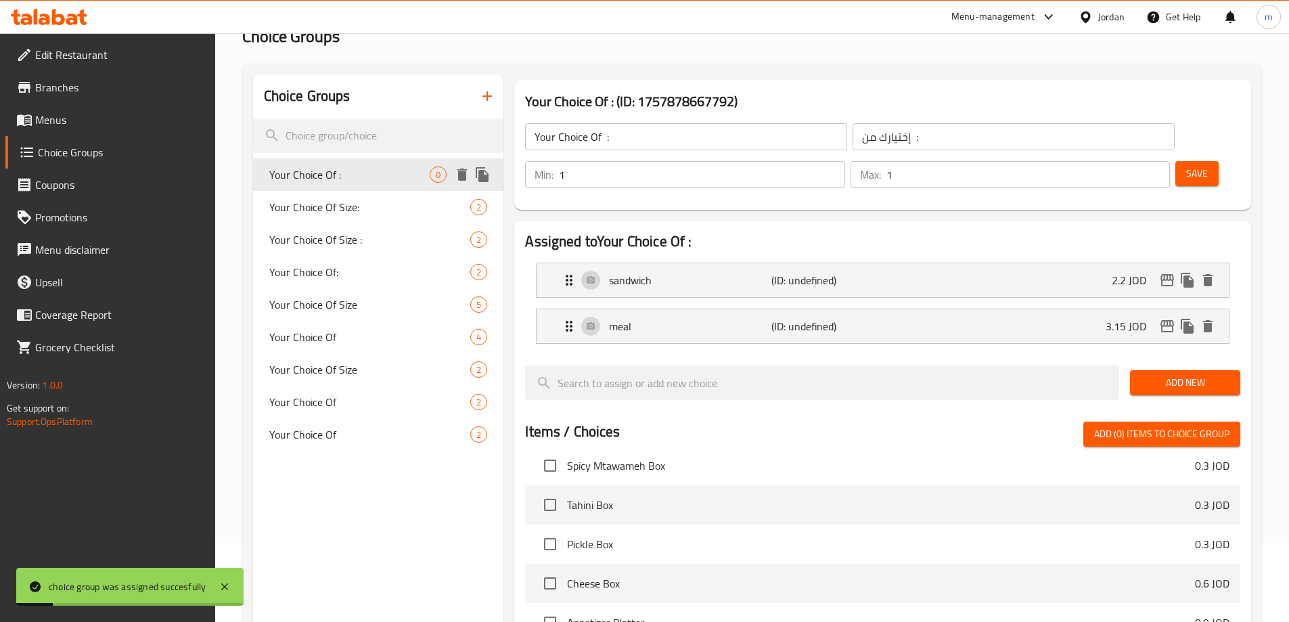
scroll to position [0, 0]
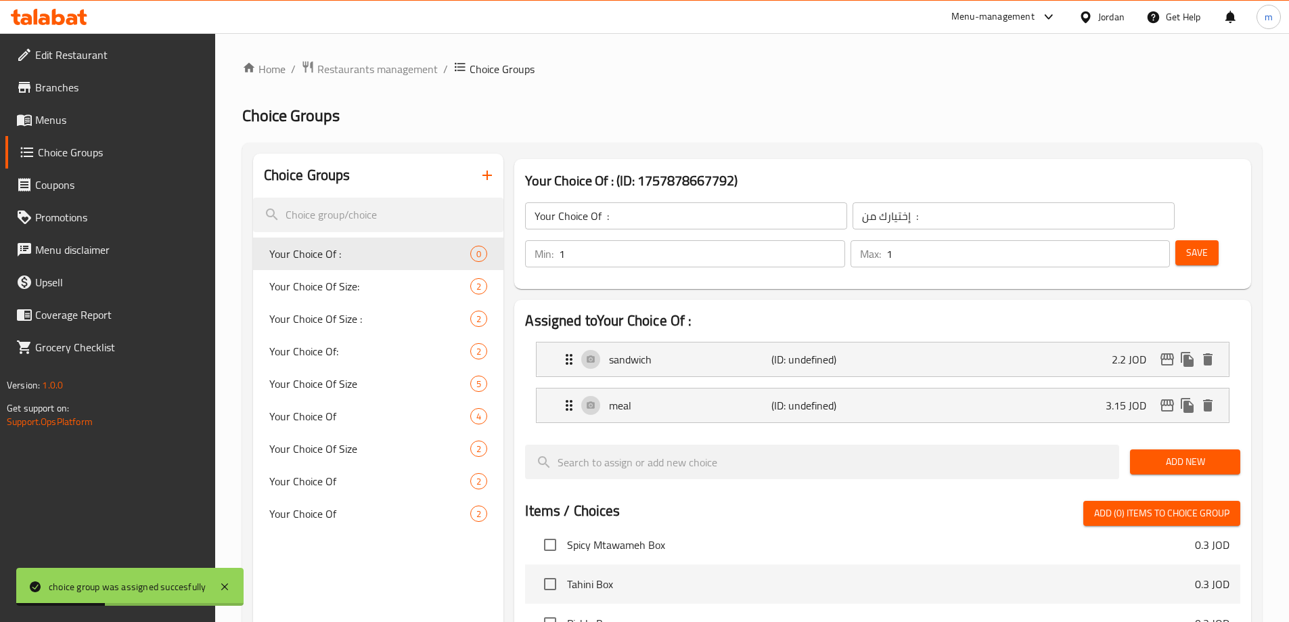
click at [489, 166] on button "button" at bounding box center [487, 175] width 32 height 32
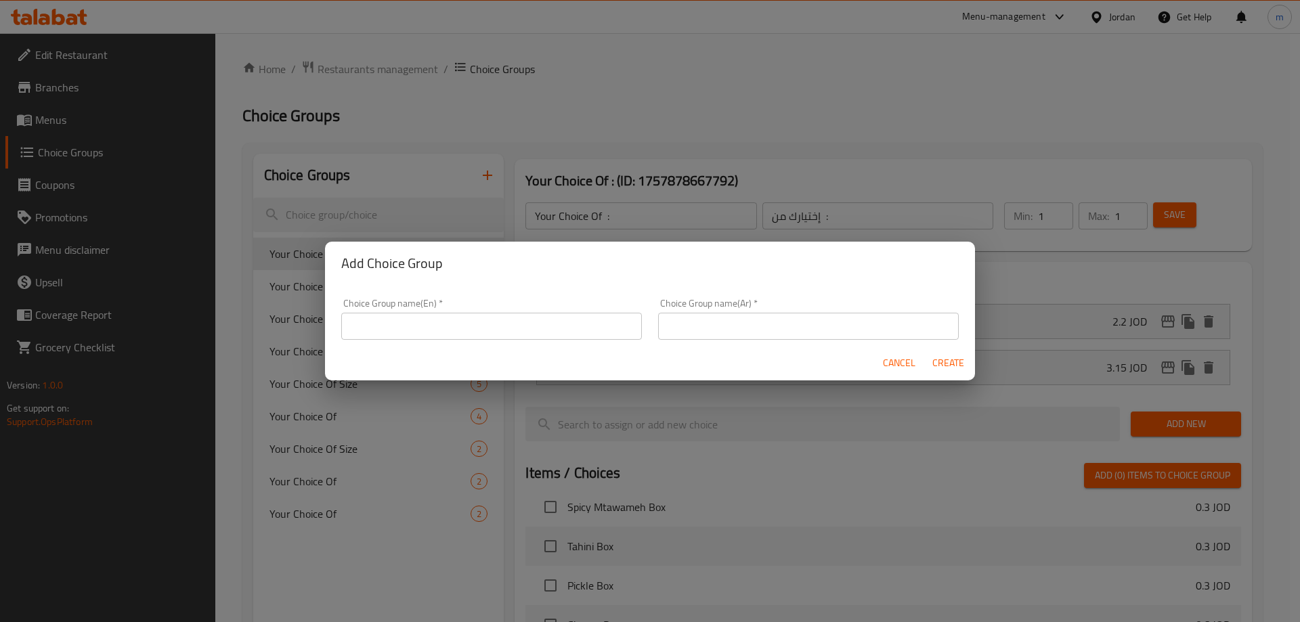
click at [554, 325] on input "text" at bounding box center [491, 326] width 301 height 27
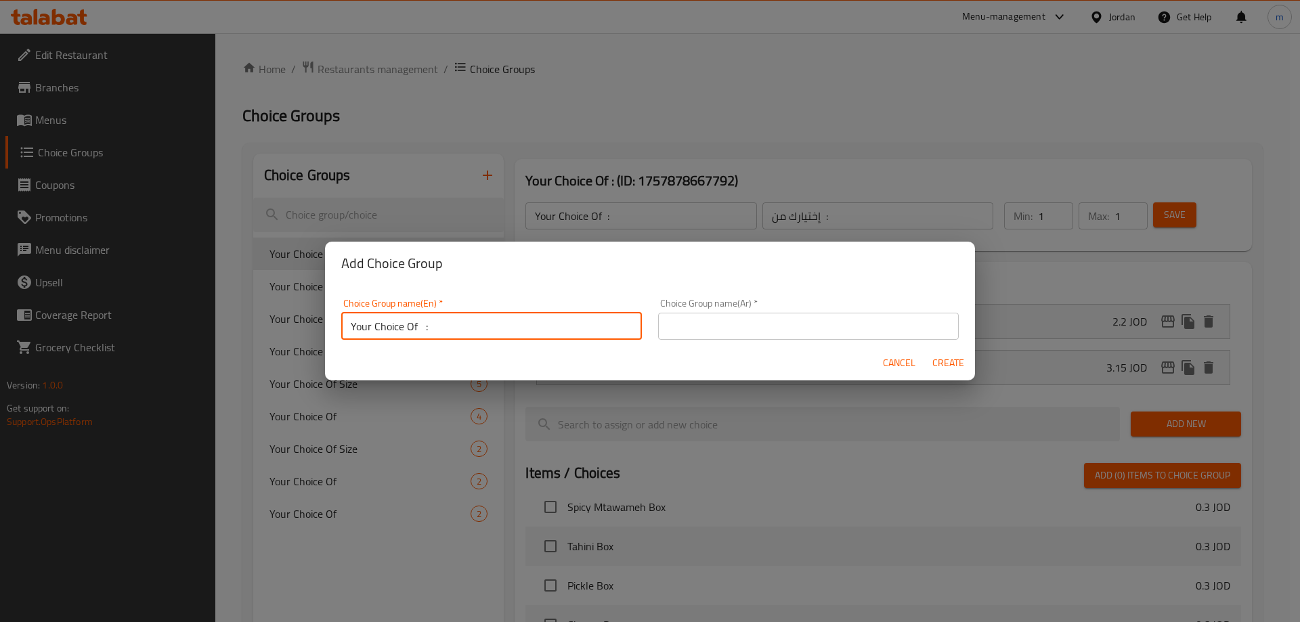
click at [693, 324] on input "text" at bounding box center [808, 326] width 301 height 27
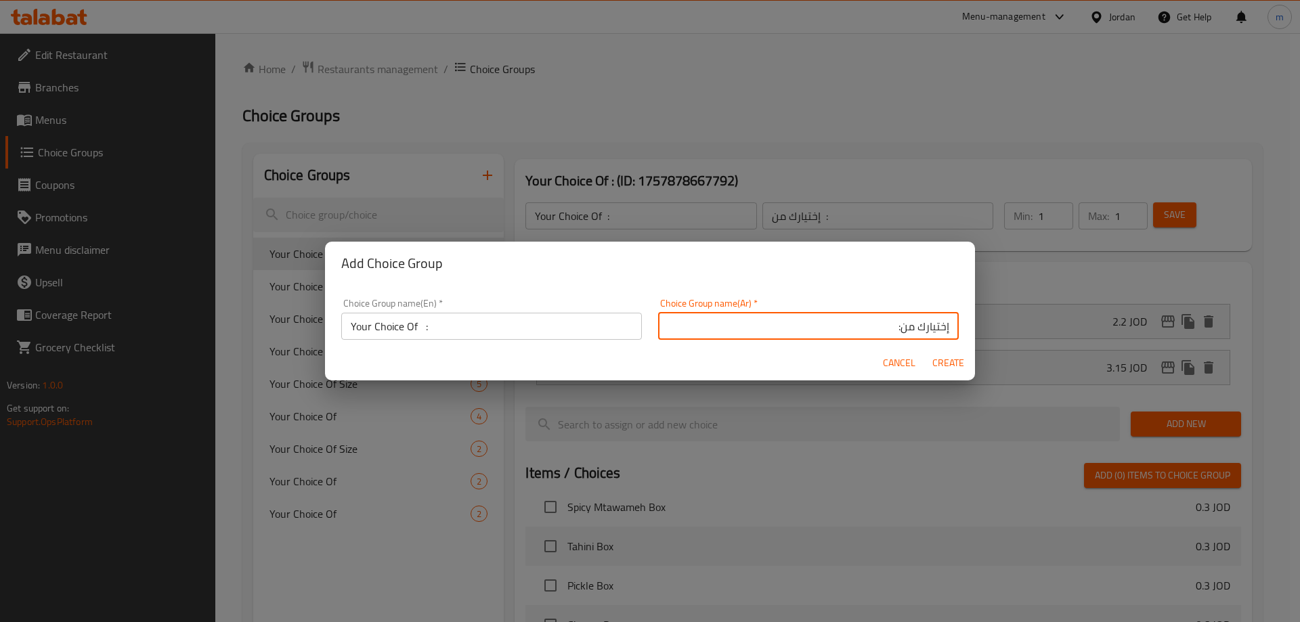
drag, startPoint x: 890, startPoint y: 324, endPoint x: 891, endPoint y: 339, distance: 15.6
click at [890, 324] on input "إختيارك من:" at bounding box center [808, 326] width 301 height 27
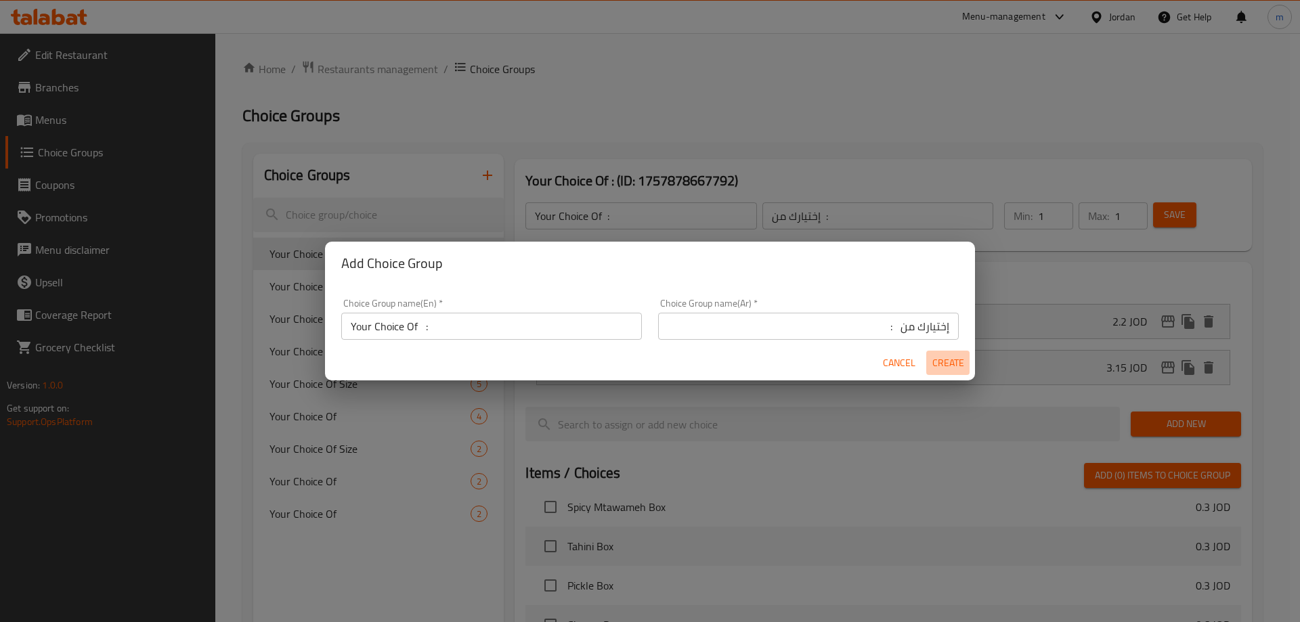
click at [955, 363] on span "Create" at bounding box center [947, 363] width 32 height 17
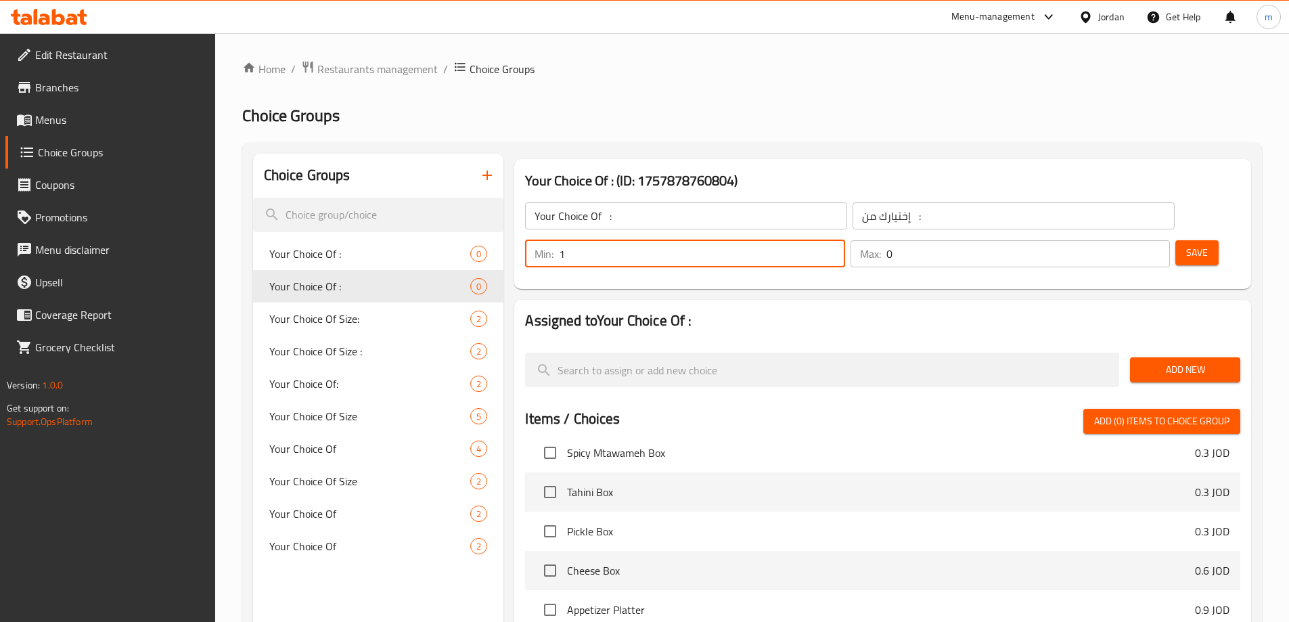
click at [845, 240] on input "1" at bounding box center [702, 253] width 286 height 27
click at [1133, 240] on input "1" at bounding box center [1029, 253] width 284 height 27
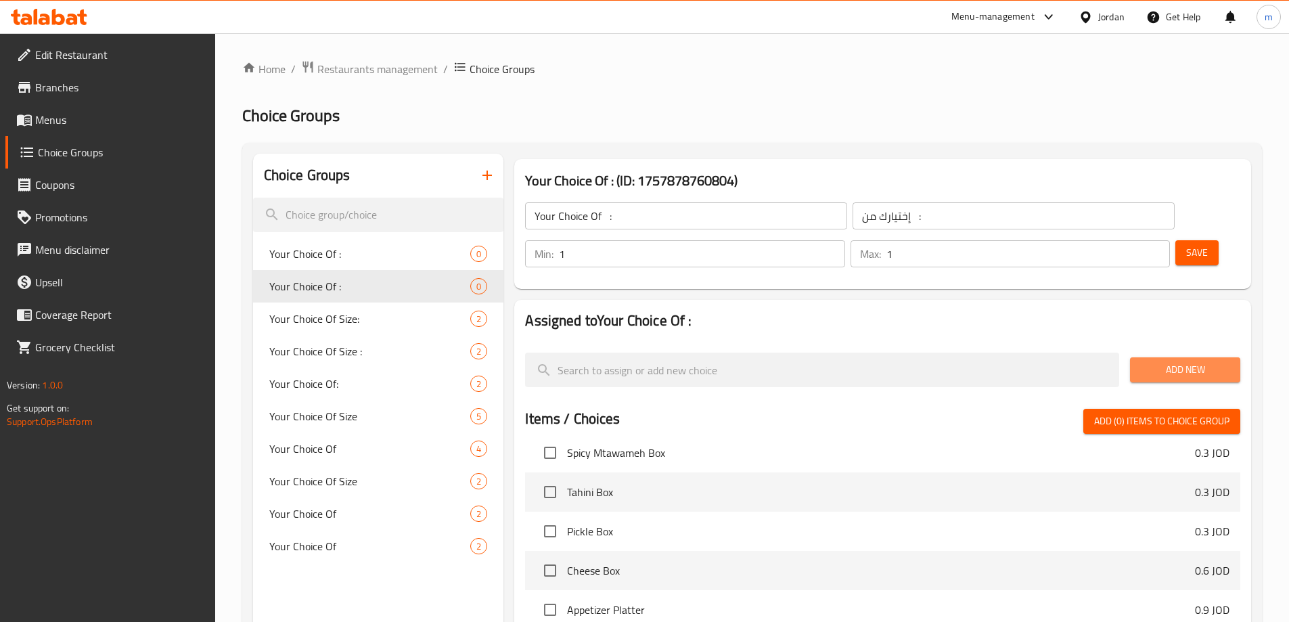
click at [1165, 361] on span "Add New" at bounding box center [1185, 369] width 89 height 17
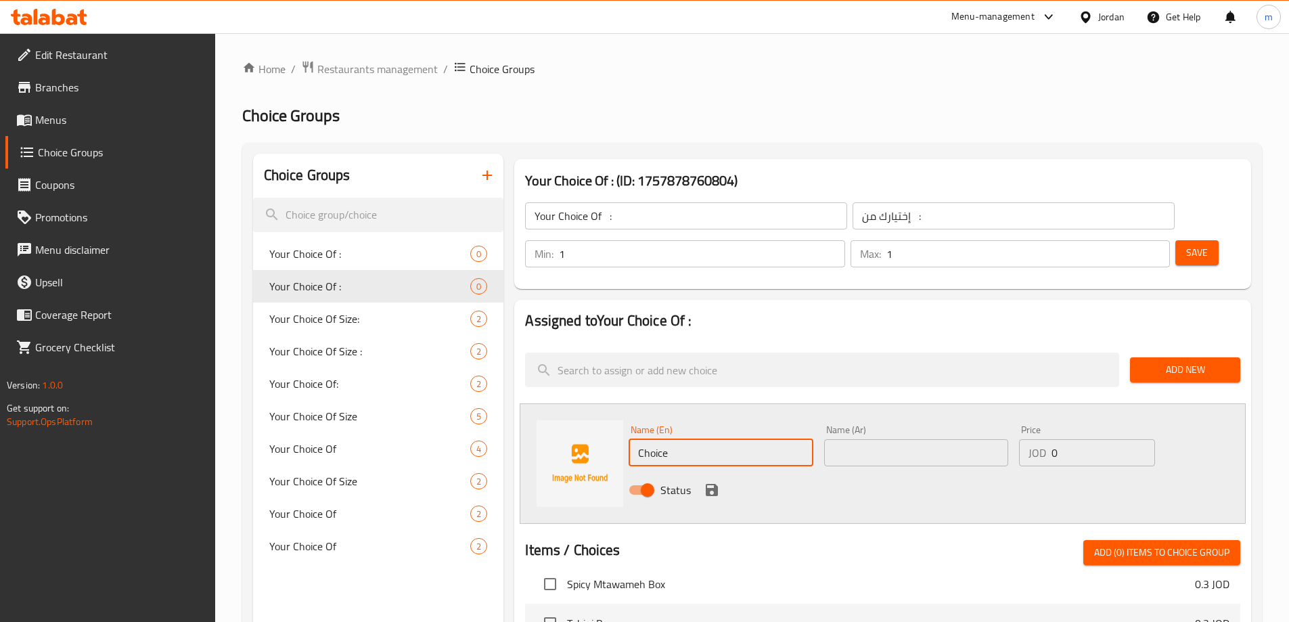
click at [707, 439] on input "Choice" at bounding box center [721, 452] width 184 height 27
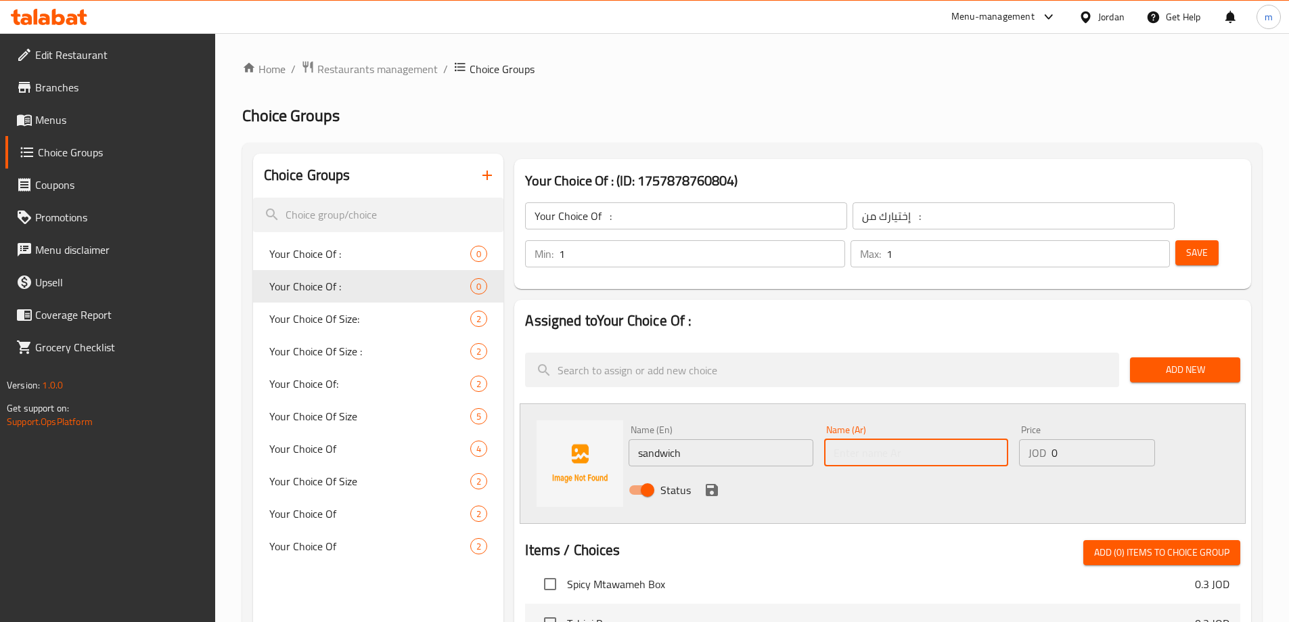
click at [873, 439] on input "text" at bounding box center [916, 452] width 184 height 27
click at [1097, 439] on input "0" at bounding box center [1103, 452] width 103 height 27
click at [710, 482] on icon "save" at bounding box center [712, 490] width 16 height 16
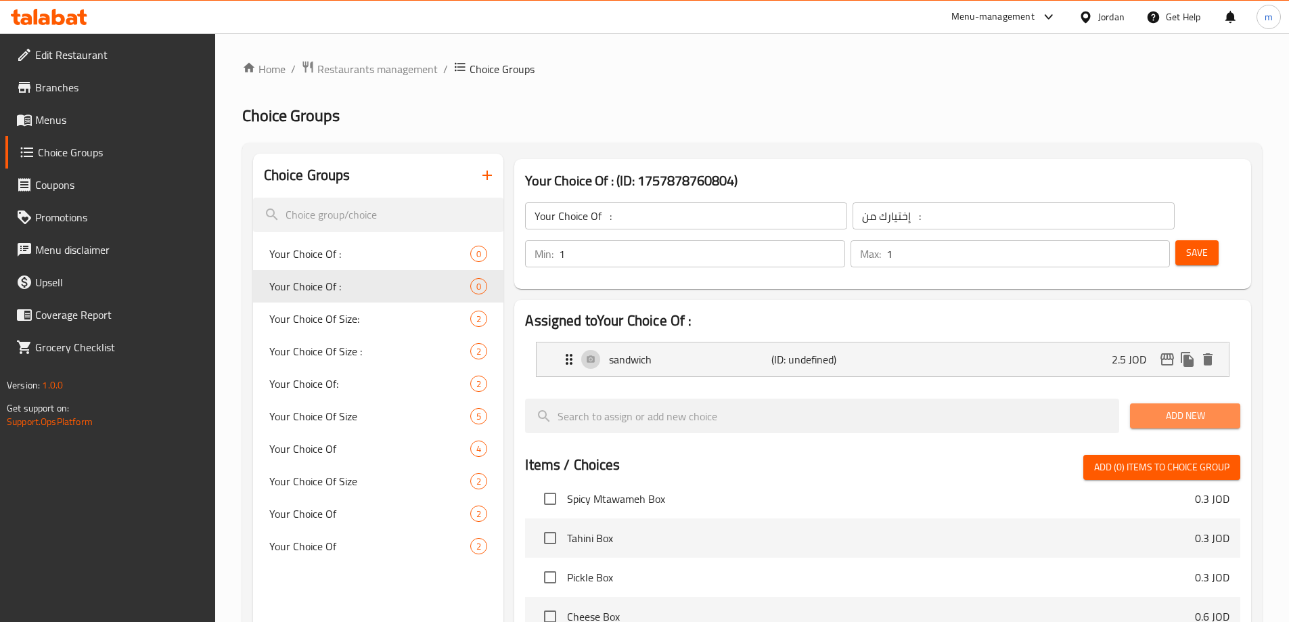
click at [1162, 407] on span "Add New" at bounding box center [1185, 415] width 89 height 17
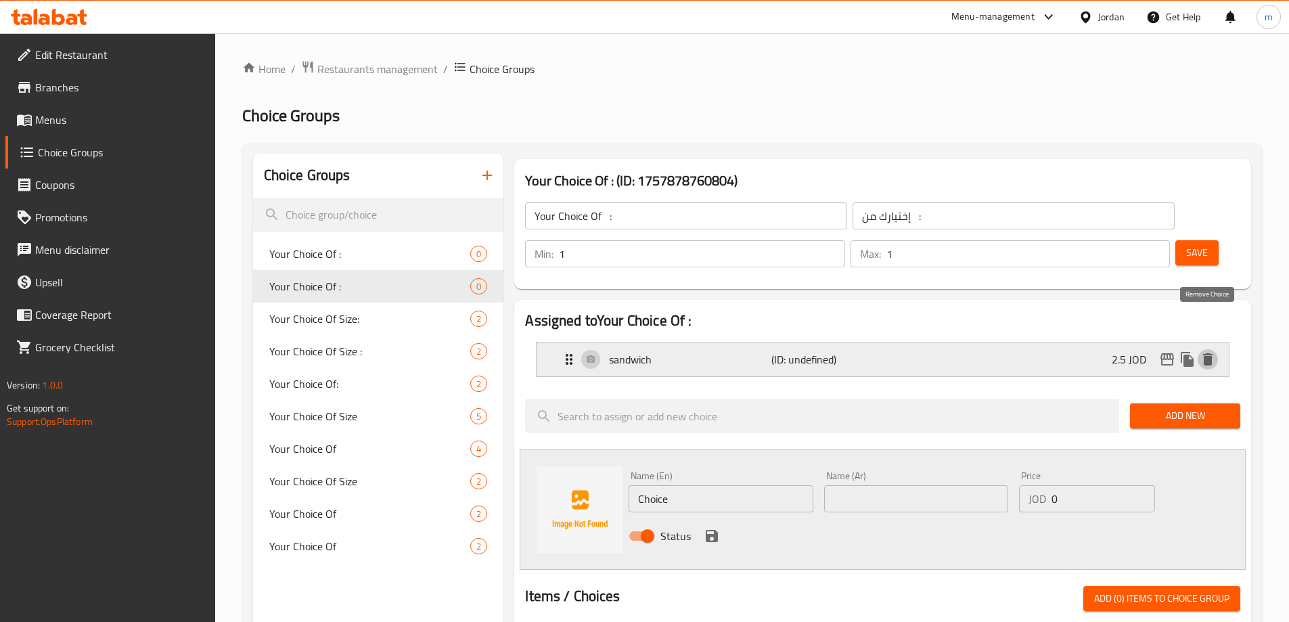
click at [1210, 349] on button "delete" at bounding box center [1208, 359] width 20 height 20
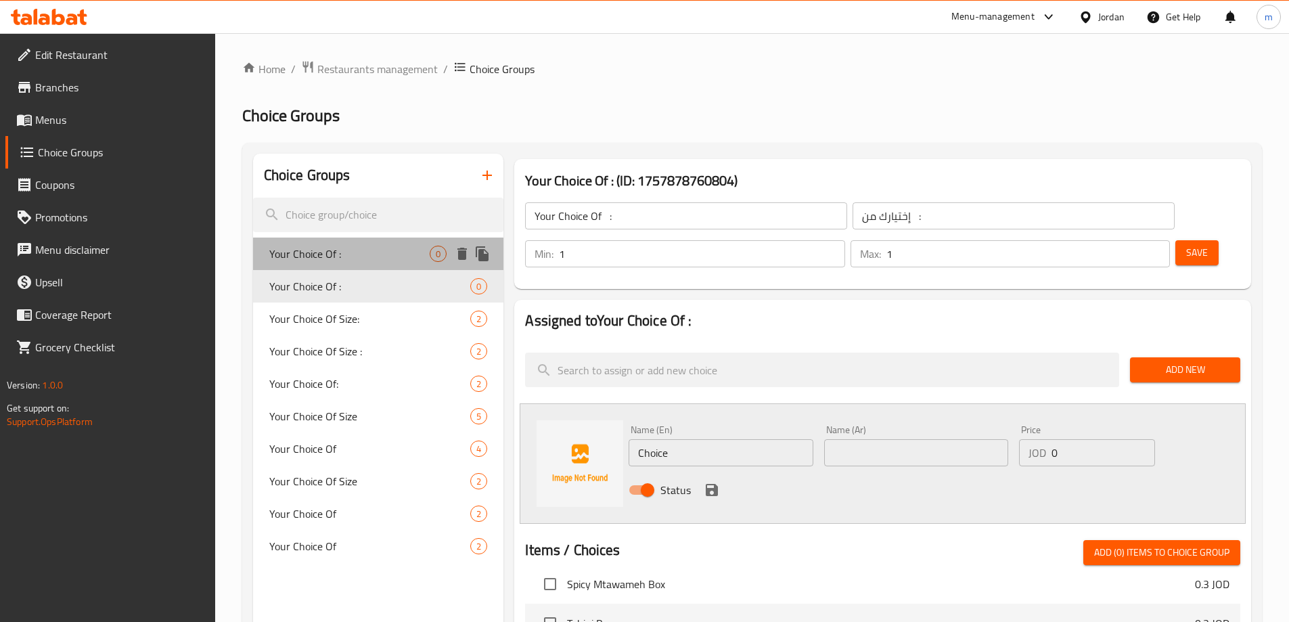
click at [351, 260] on span "Your Choice Of :" at bounding box center [349, 254] width 161 height 16
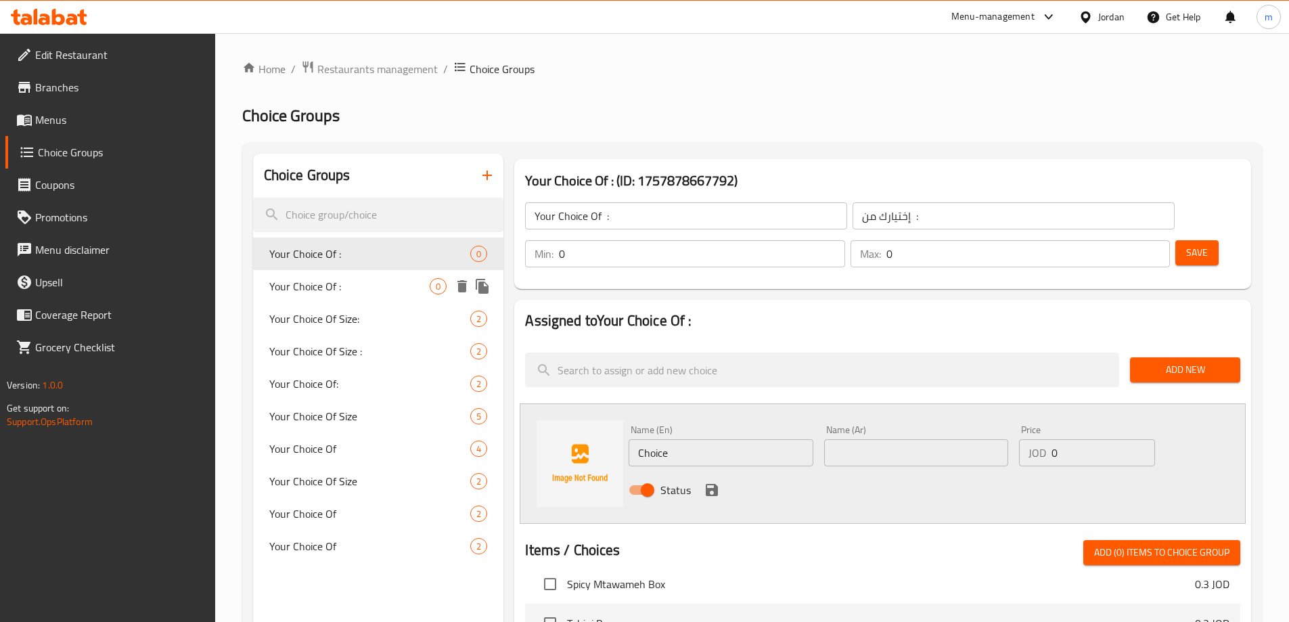
click at [355, 288] on span "Your Choice Of :" at bounding box center [349, 286] width 161 height 16
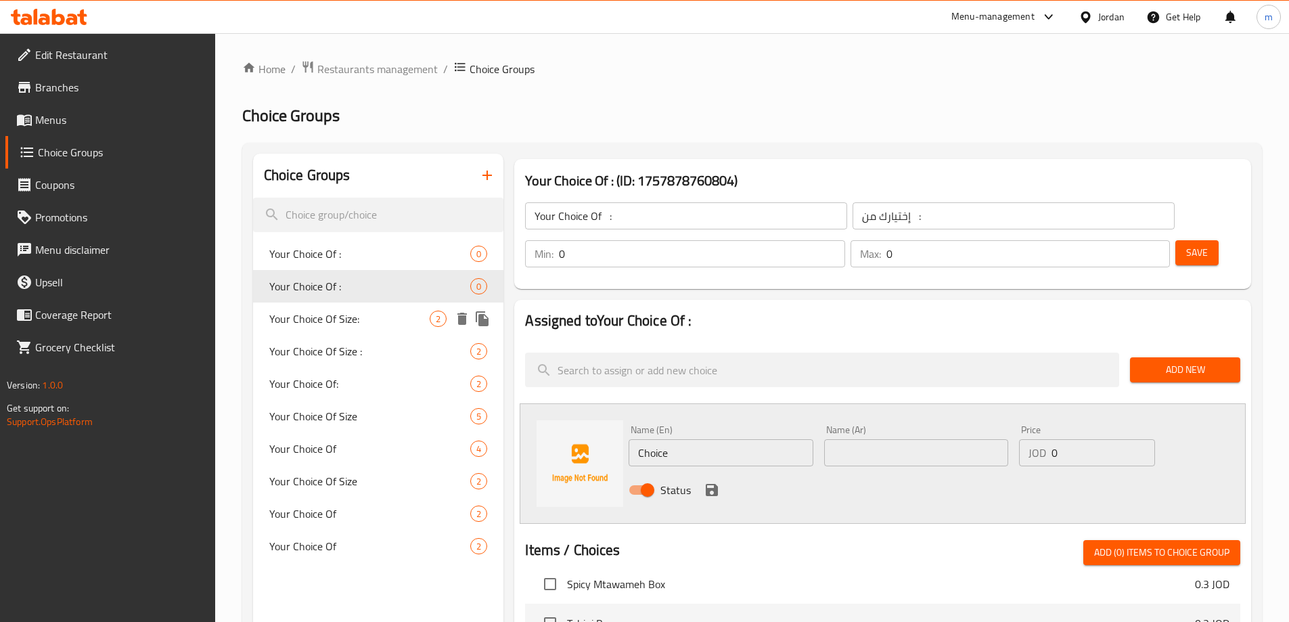
click at [372, 325] on span "Your Choice Of Size:" at bounding box center [349, 319] width 161 height 16
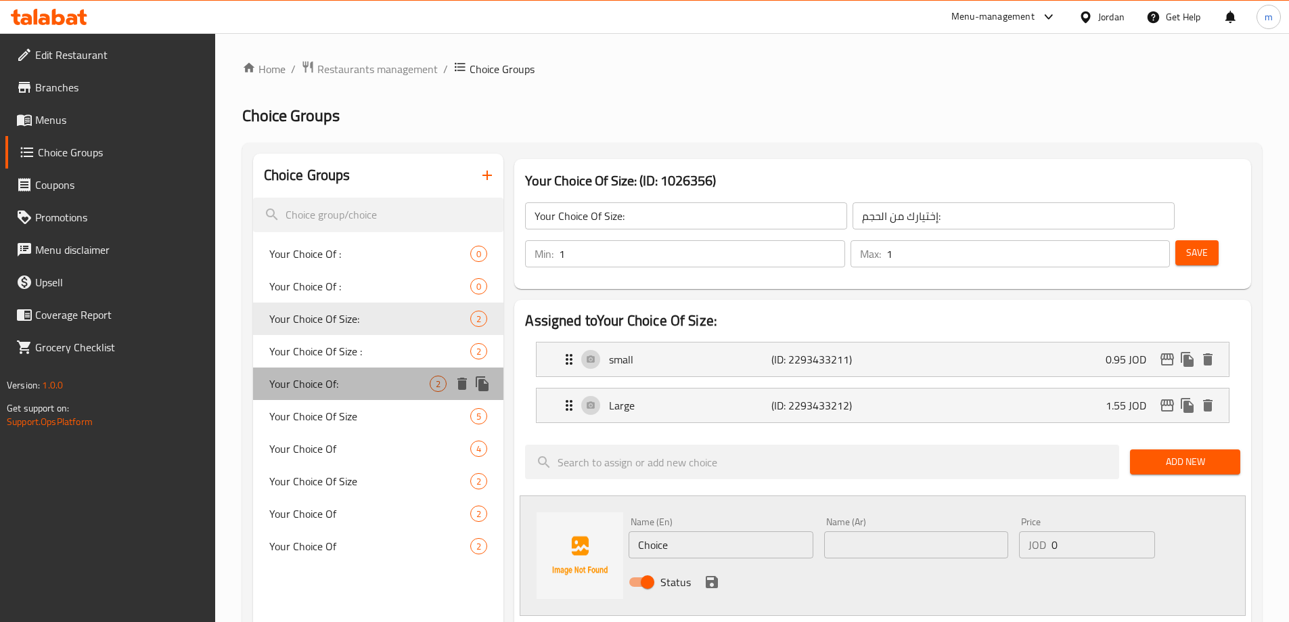
click at [342, 391] on span "Your Choice Of:" at bounding box center [349, 384] width 161 height 16
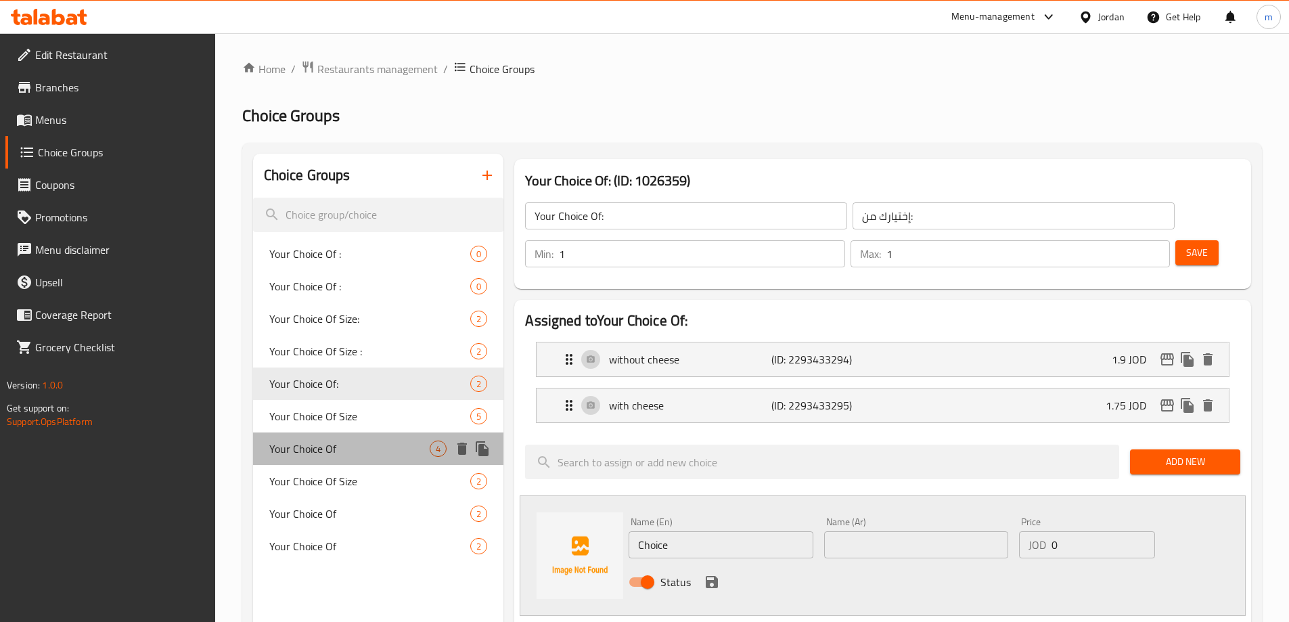
click at [303, 457] on span "Your Choice Of" at bounding box center [349, 449] width 161 height 16
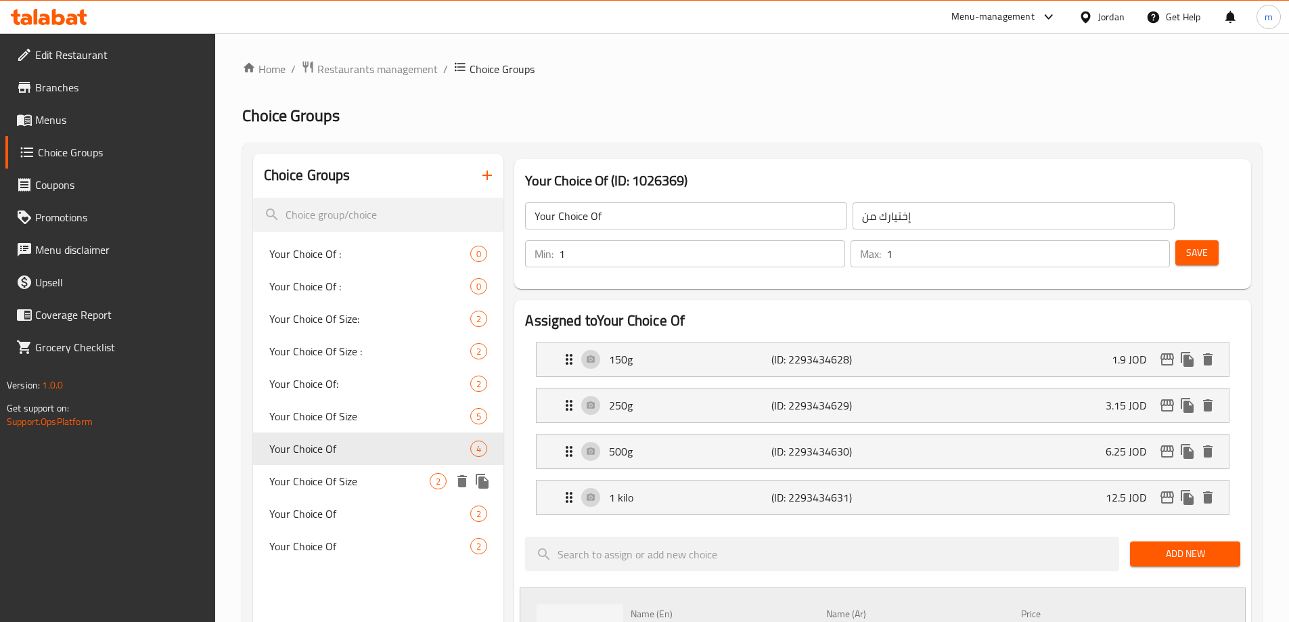
click at [311, 473] on span "Your Choice Of Size" at bounding box center [349, 481] width 161 height 16
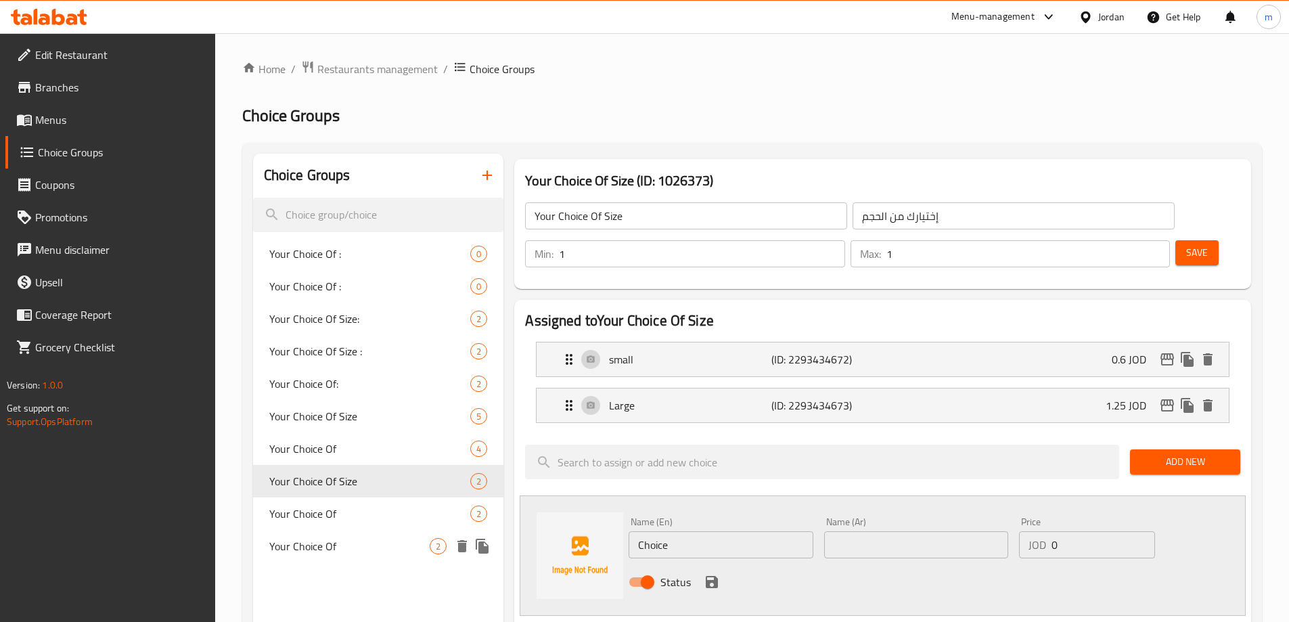
click at [330, 545] on span "Your Choice Of" at bounding box center [349, 546] width 161 height 16
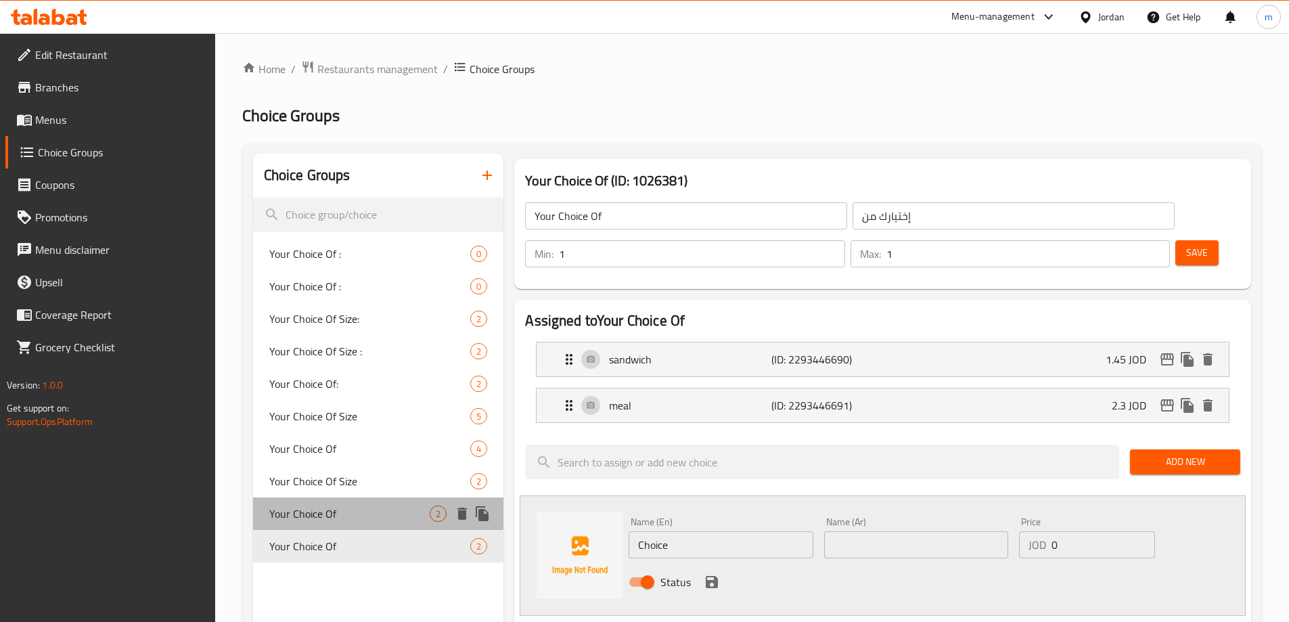
click at [345, 512] on span "Your Choice Of" at bounding box center [349, 514] width 161 height 16
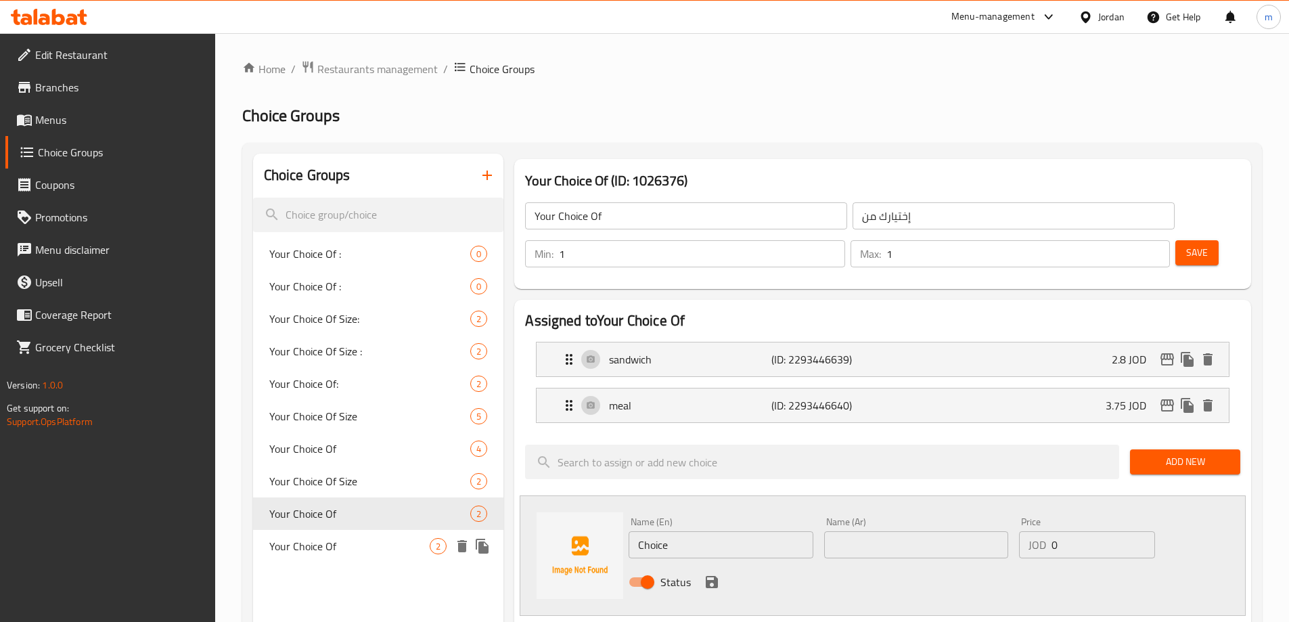
click at [346, 551] on span "Your Choice Of" at bounding box center [349, 546] width 161 height 16
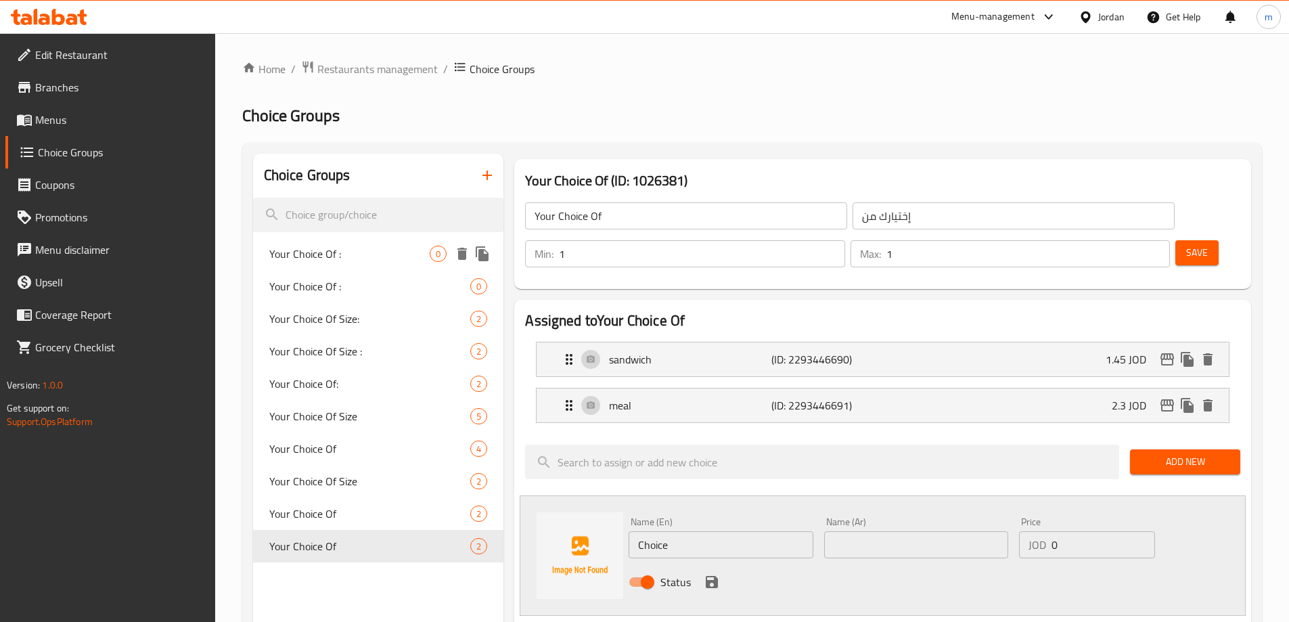
click at [353, 258] on span "Your Choice Of :" at bounding box center [349, 254] width 161 height 16
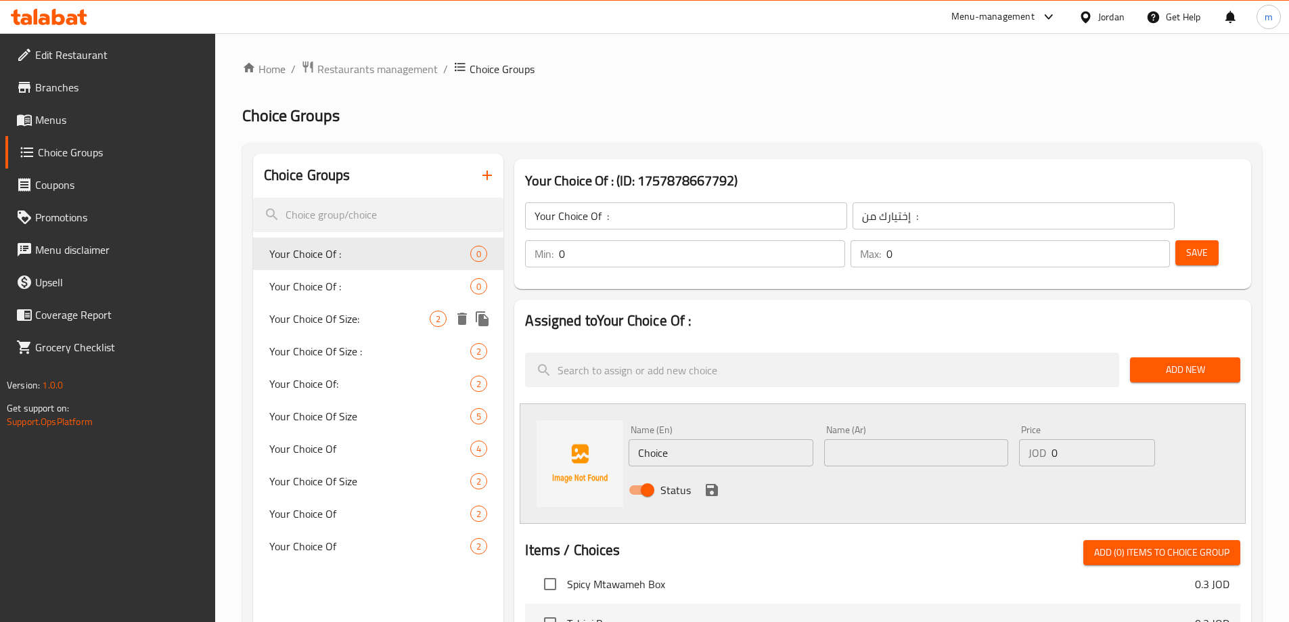
click at [354, 299] on div "Your Choice Of : 0" at bounding box center [378, 286] width 251 height 32
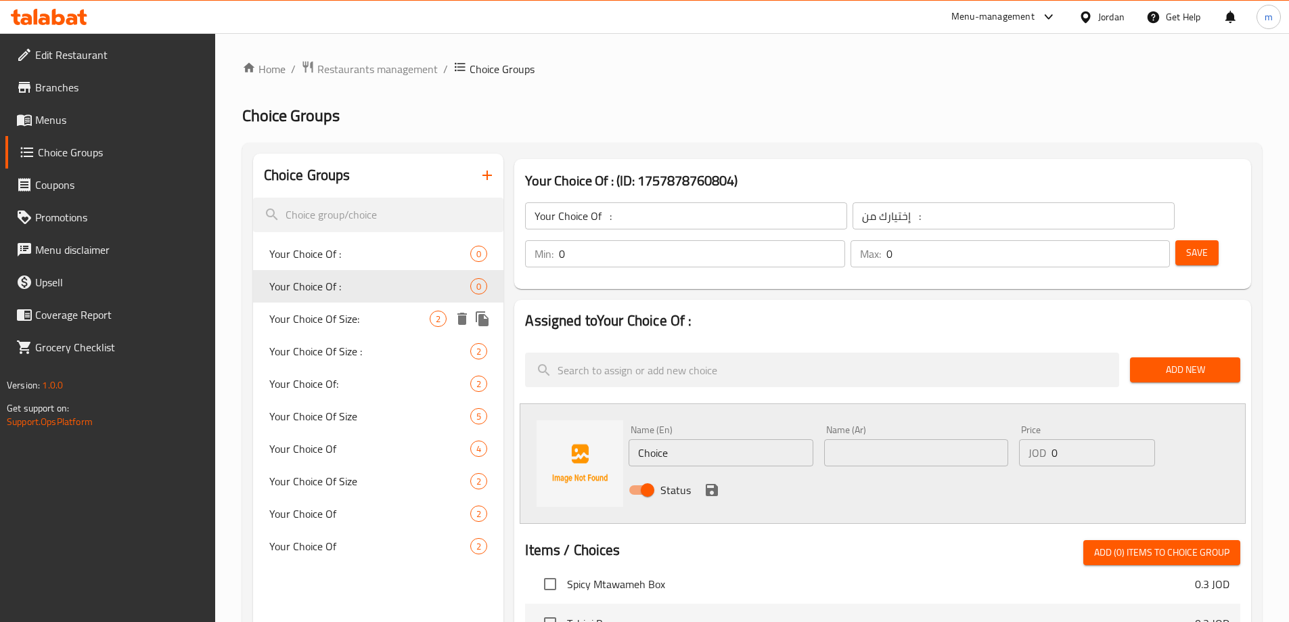
click at [349, 320] on span "Your Choice Of Size:" at bounding box center [349, 319] width 161 height 16
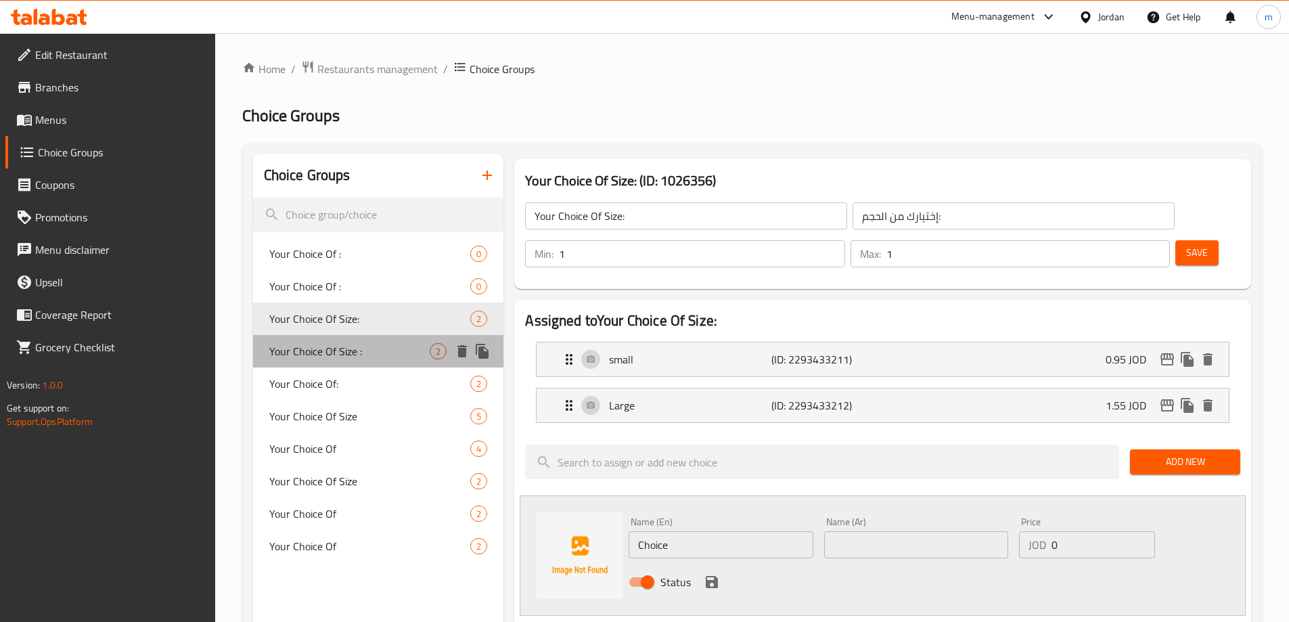
click at [349, 349] on span "Your Choice Of Size :" at bounding box center [349, 351] width 161 height 16
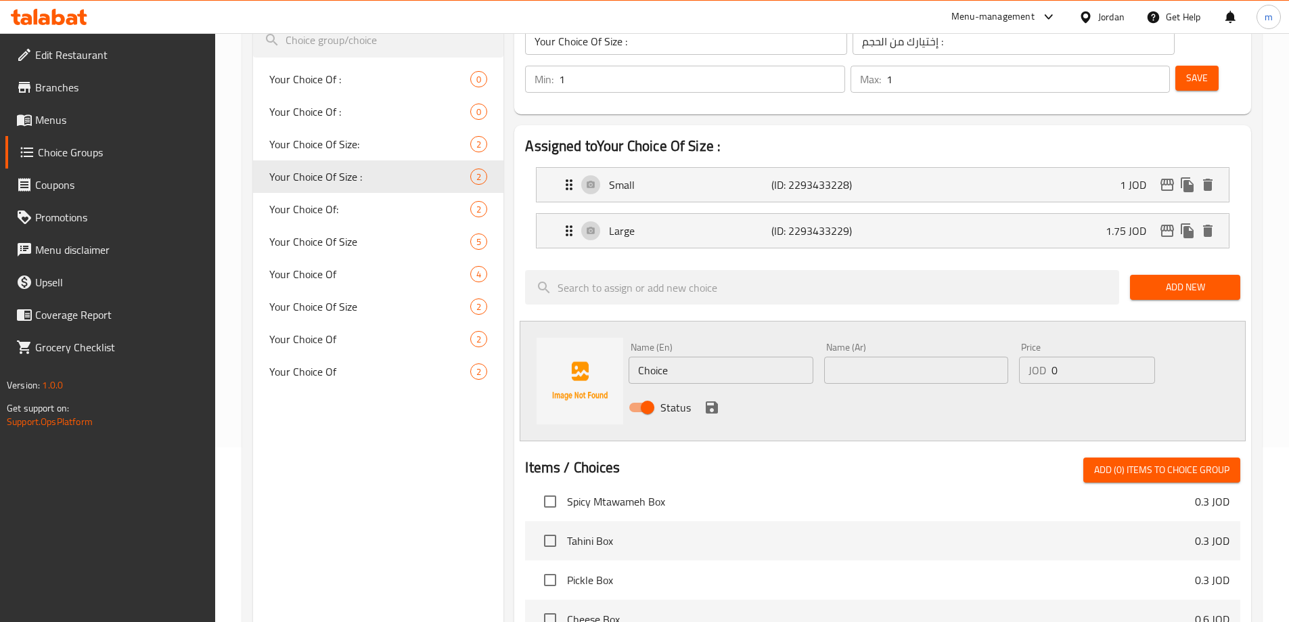
scroll to position [271, 0]
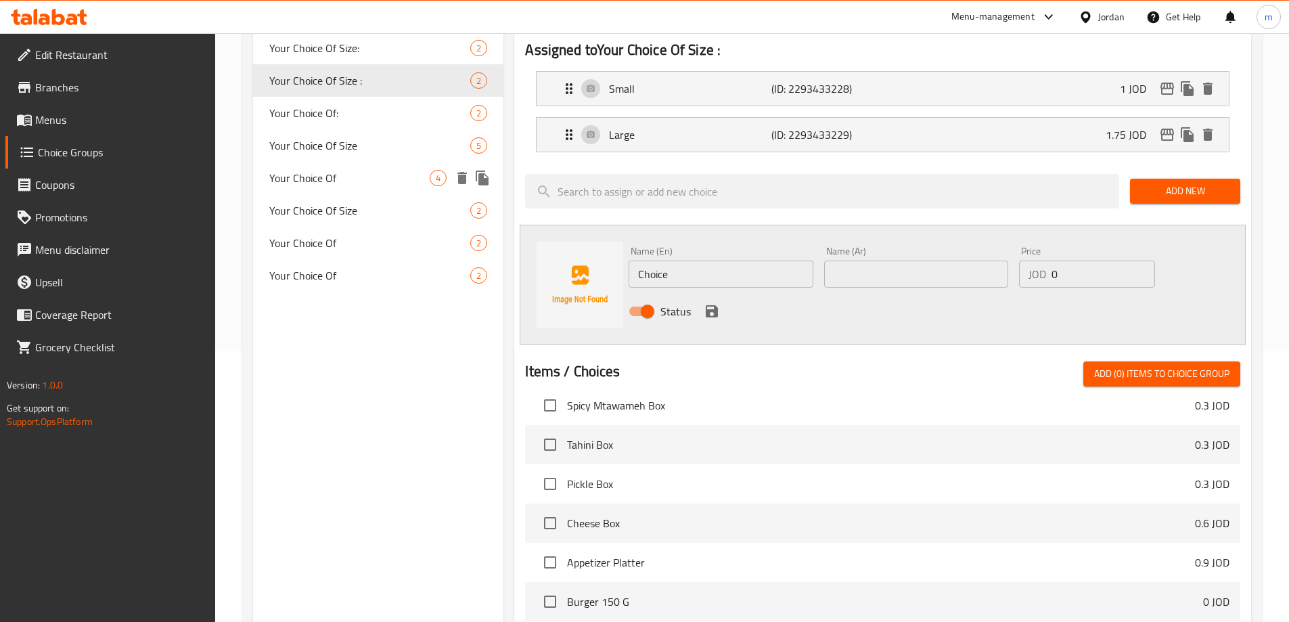
click at [330, 170] on span "Your Choice Of" at bounding box center [349, 178] width 161 height 16
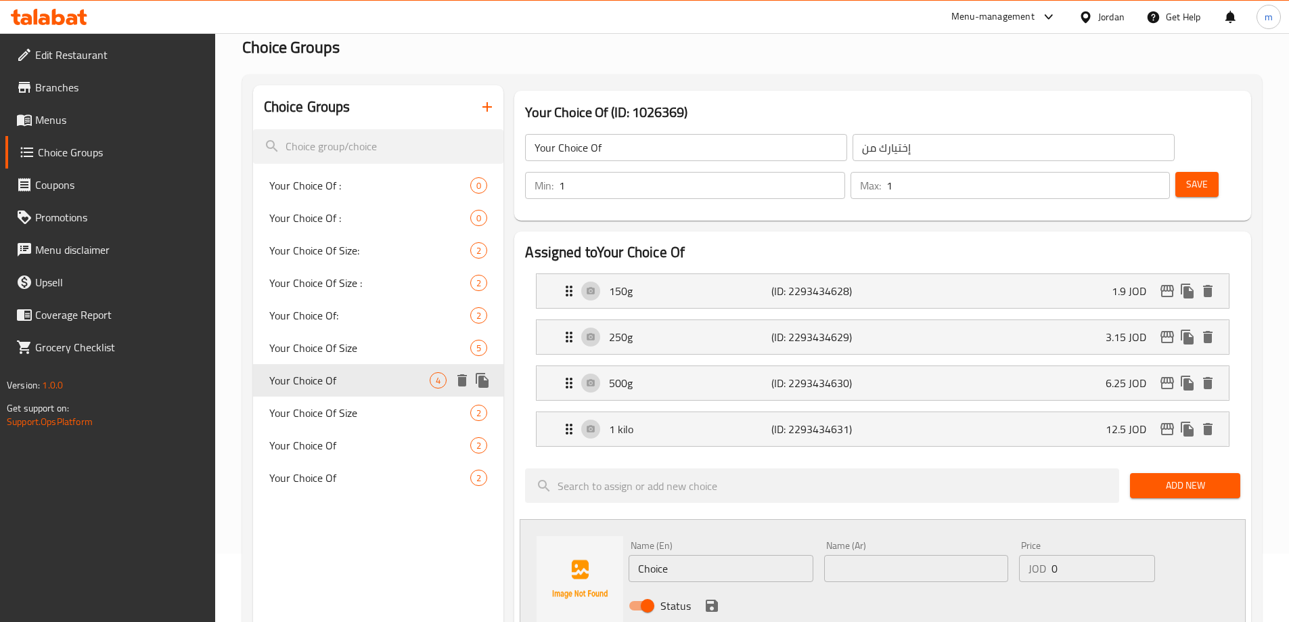
scroll to position [68, 0]
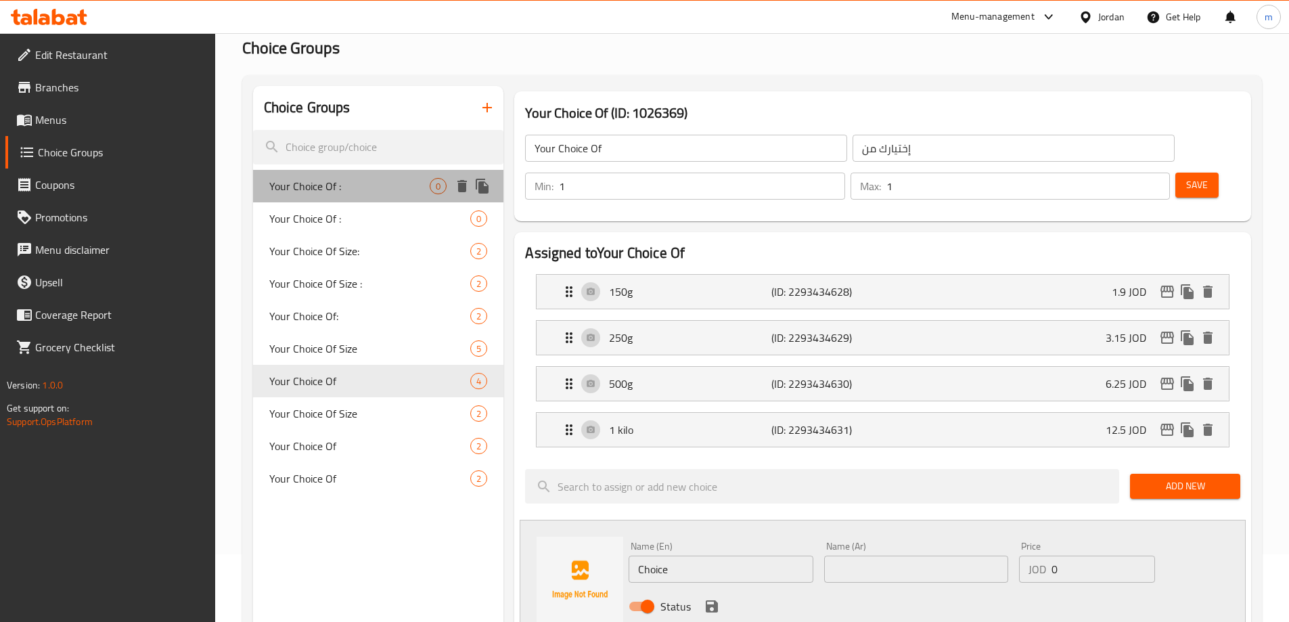
click at [326, 199] on div "Your Choice Of : 0" at bounding box center [378, 186] width 251 height 32
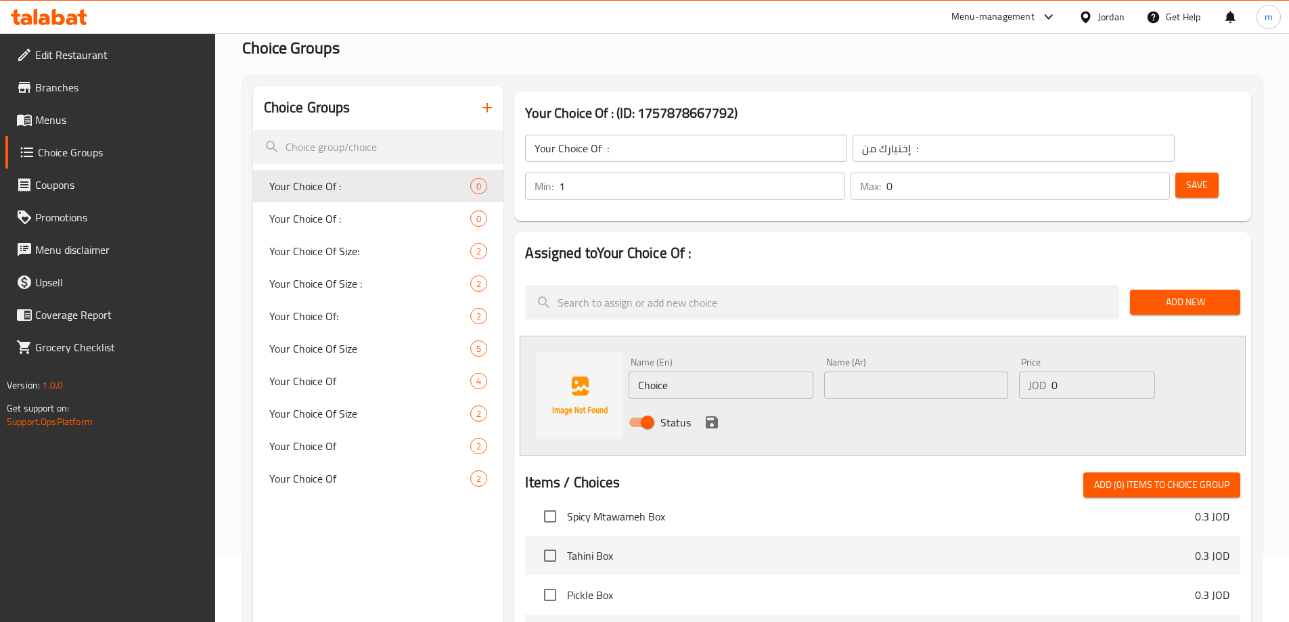
click at [845, 173] on input "1" at bounding box center [702, 186] width 286 height 27
click at [1136, 173] on input "1" at bounding box center [1029, 186] width 284 height 27
click at [714, 372] on input "Choice" at bounding box center [721, 385] width 184 height 27
click at [851, 372] on input "text" at bounding box center [916, 385] width 184 height 27
click at [1079, 372] on input "0" at bounding box center [1103, 385] width 103 height 27
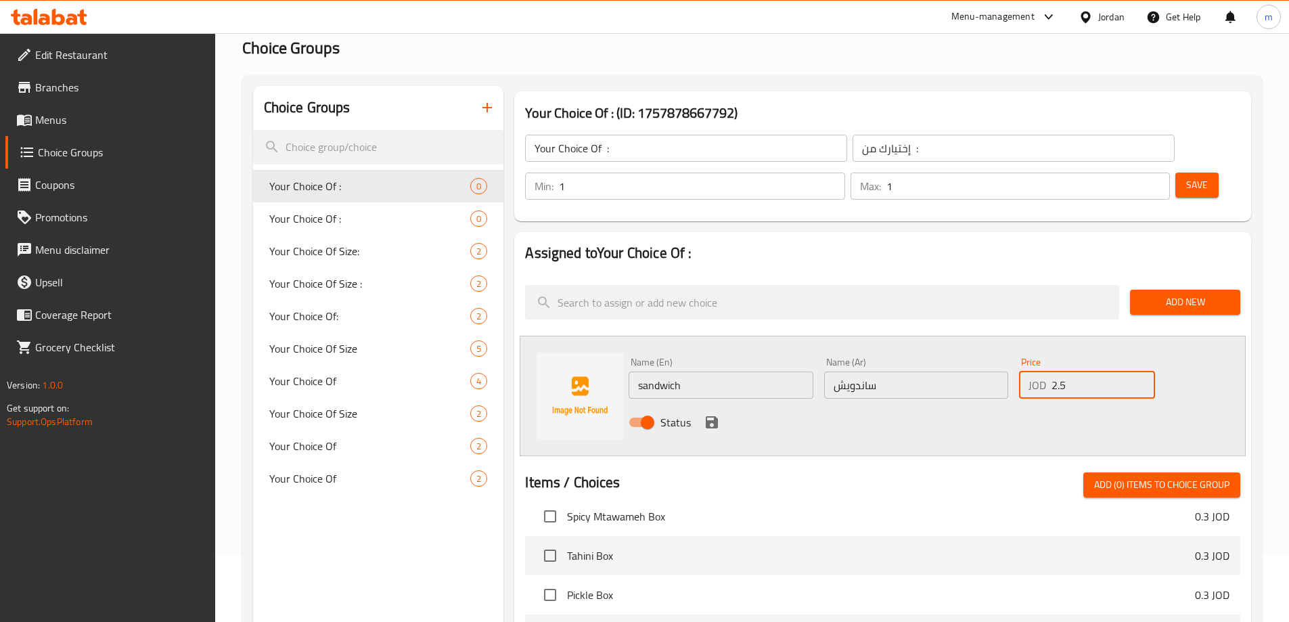
click at [720, 412] on button "save" at bounding box center [712, 422] width 20 height 20
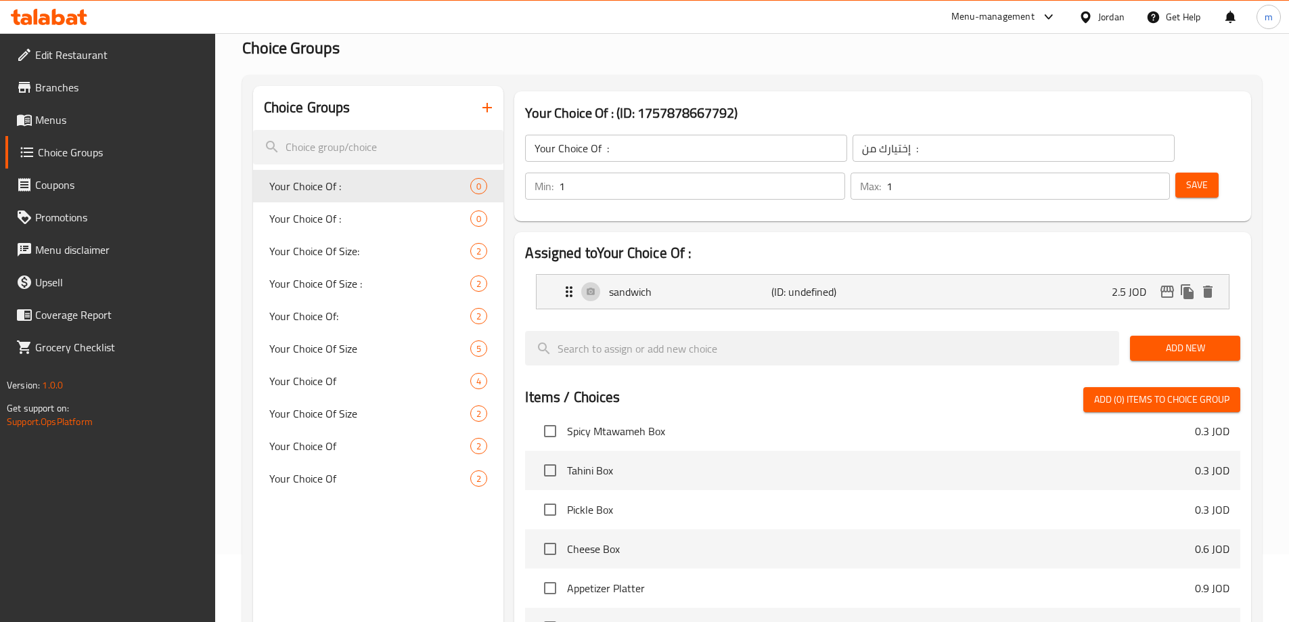
click at [1158, 340] on span "Add New" at bounding box center [1185, 348] width 89 height 17
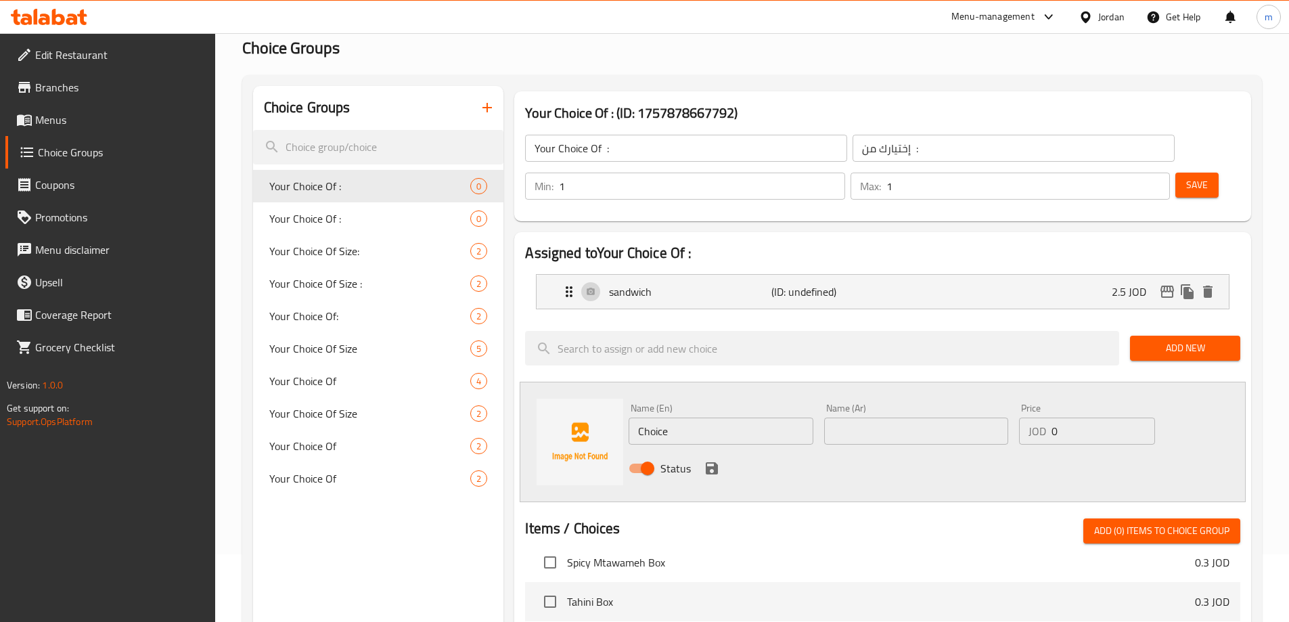
click at [735, 418] on input "Choice" at bounding box center [721, 431] width 184 height 27
click at [870, 418] on input "text" at bounding box center [916, 431] width 184 height 27
click at [1091, 418] on input "0" at bounding box center [1103, 431] width 103 height 27
click at [705, 460] on icon "save" at bounding box center [712, 468] width 16 height 16
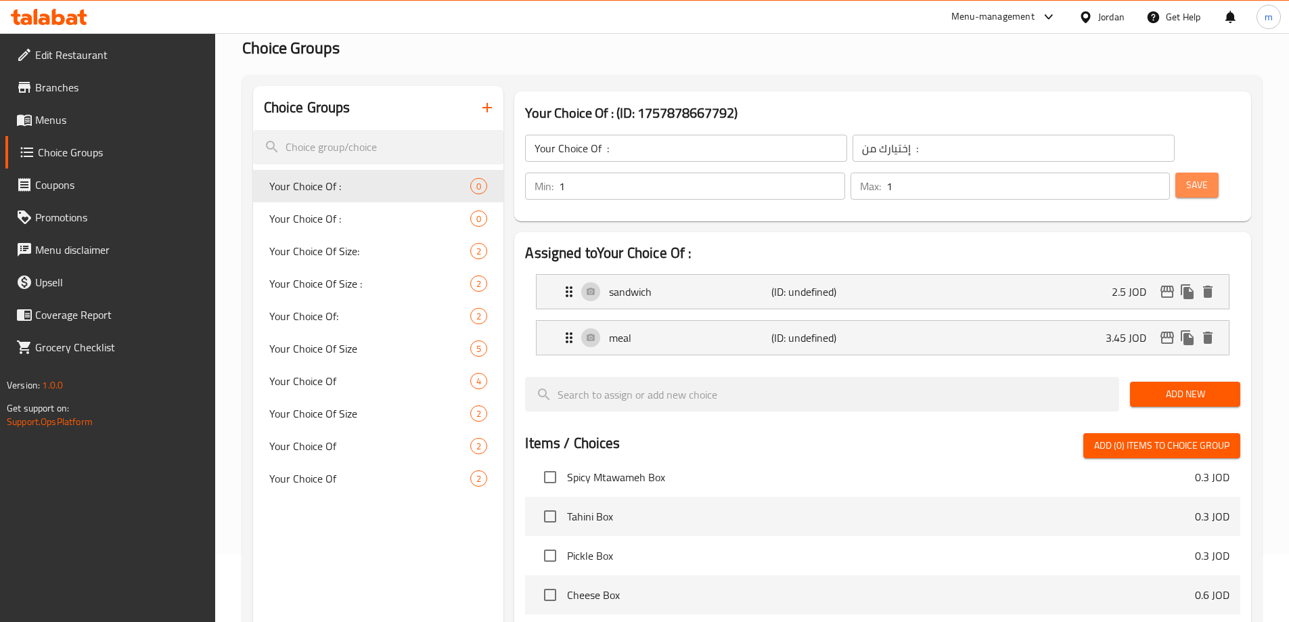
click at [1176, 173] on button "Save" at bounding box center [1197, 185] width 43 height 25
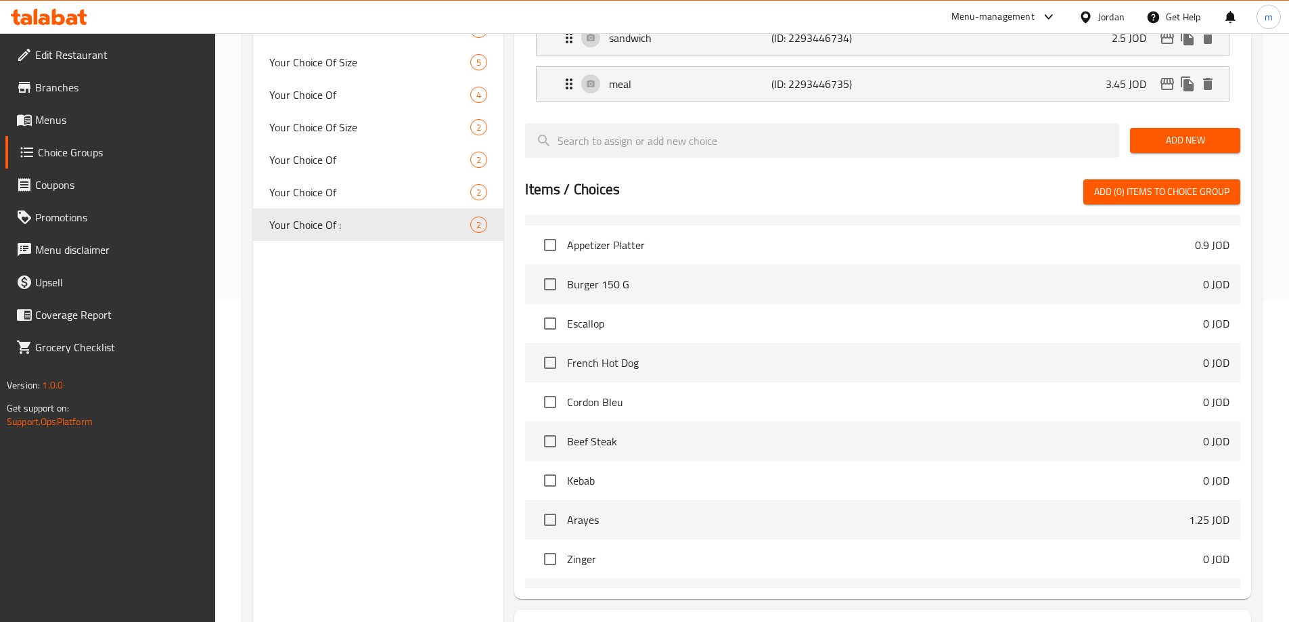
scroll to position [203, 0]
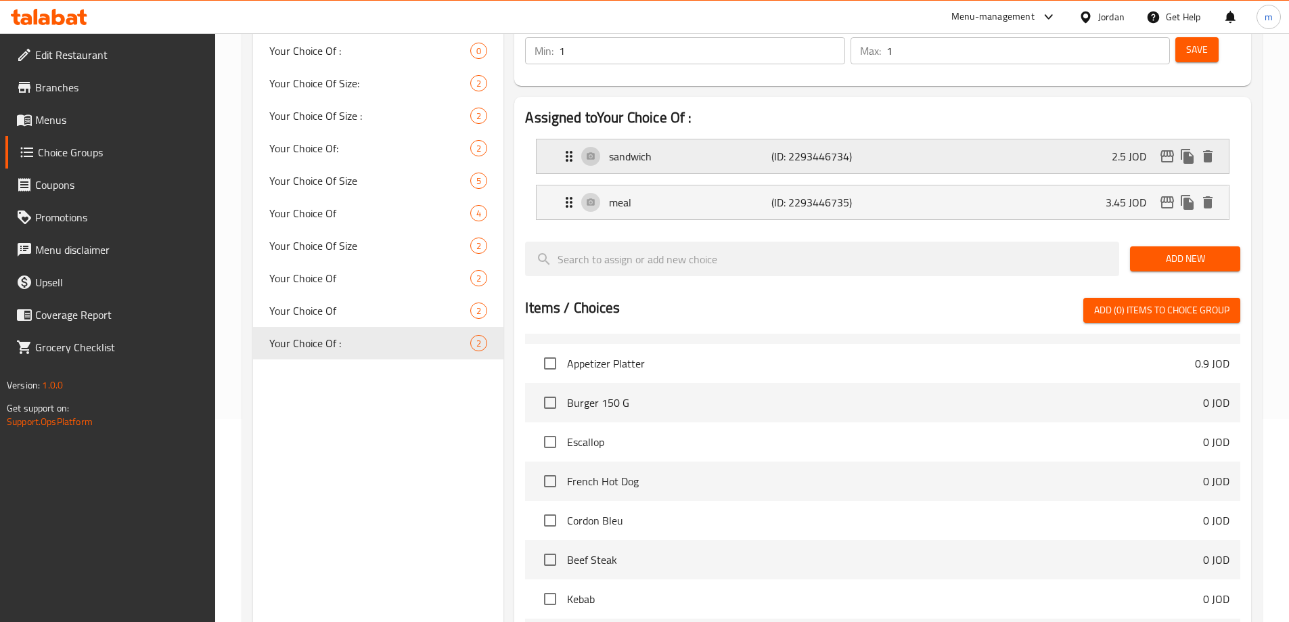
click at [562, 148] on icon "Expand" at bounding box center [569, 156] width 16 height 16
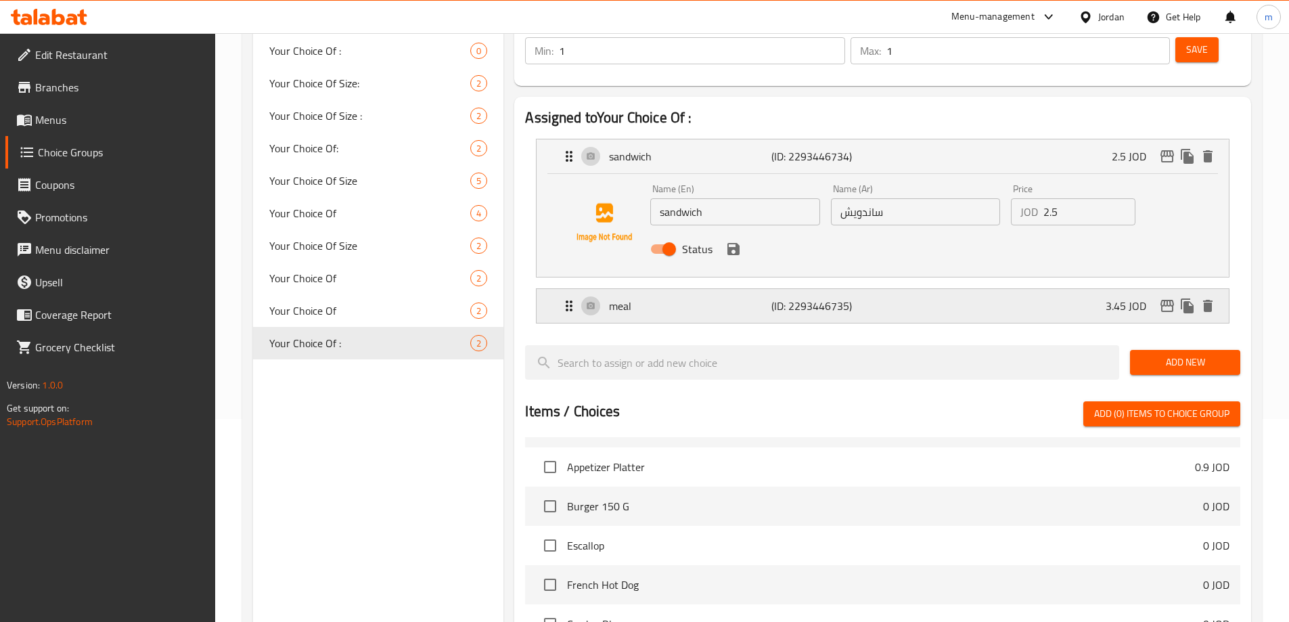
click at [569, 298] on icon "Expand" at bounding box center [569, 306] width 16 height 16
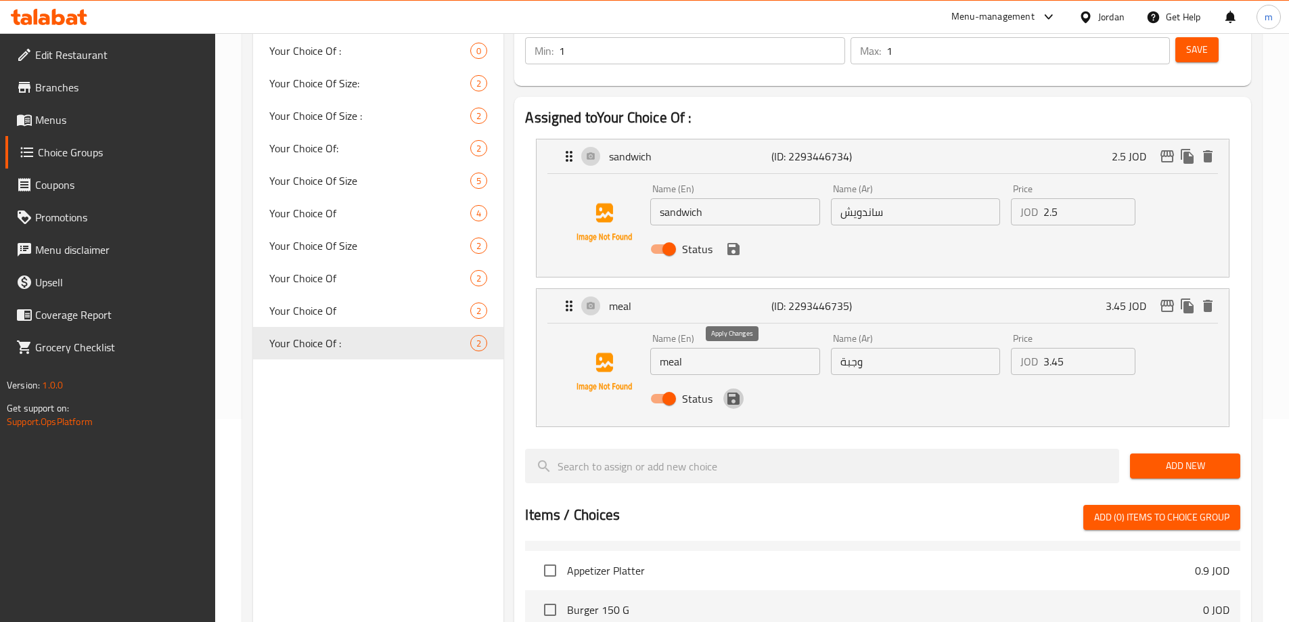
click at [728, 393] on icon "save" at bounding box center [734, 399] width 12 height 12
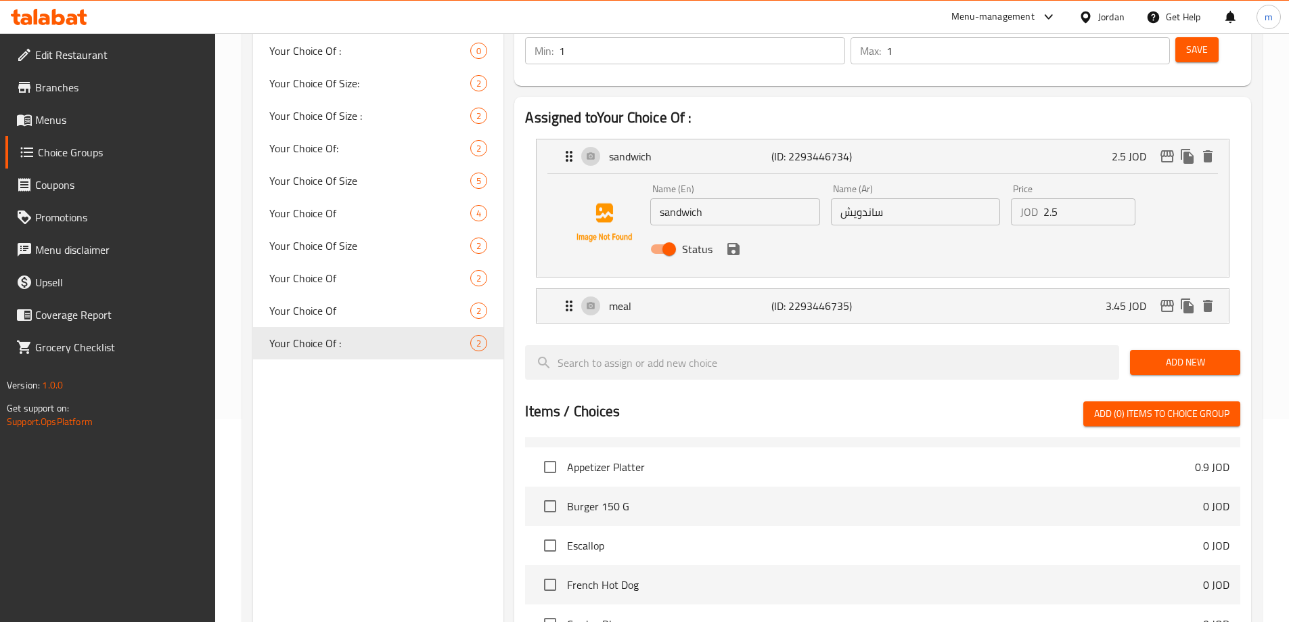
click at [738, 231] on div "Status" at bounding box center [915, 249] width 541 height 37
click at [732, 231] on div "Status" at bounding box center [915, 249] width 541 height 37
click at [738, 243] on icon "save" at bounding box center [734, 249] width 12 height 12
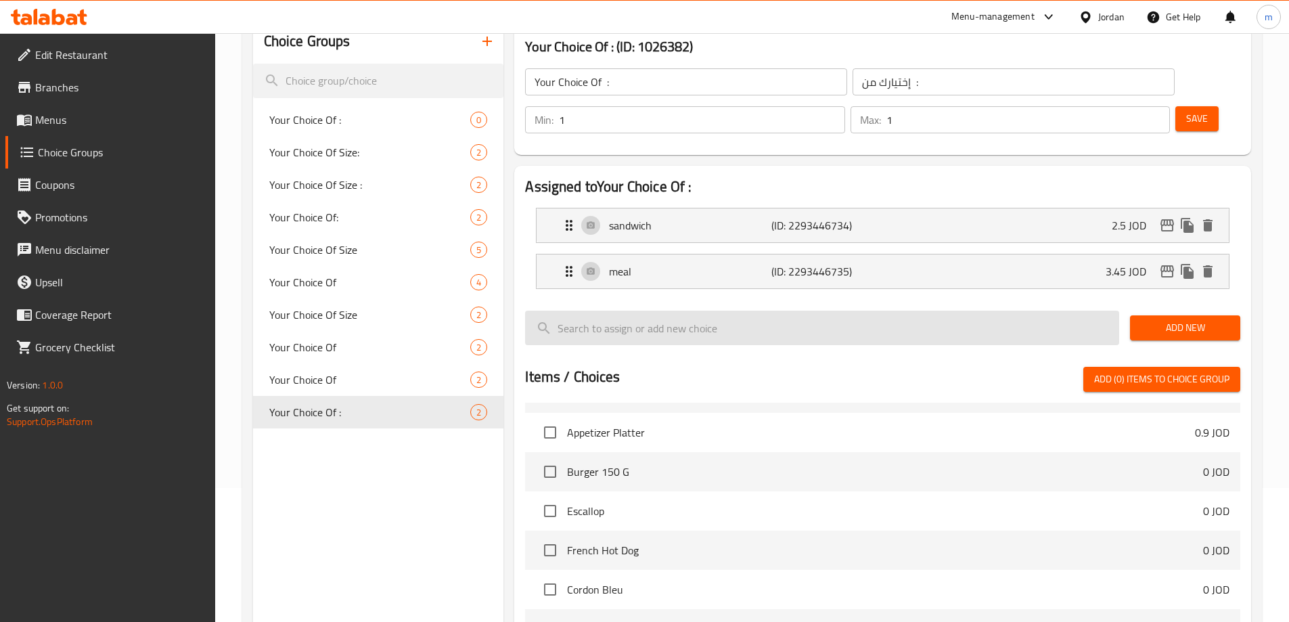
scroll to position [68, 0]
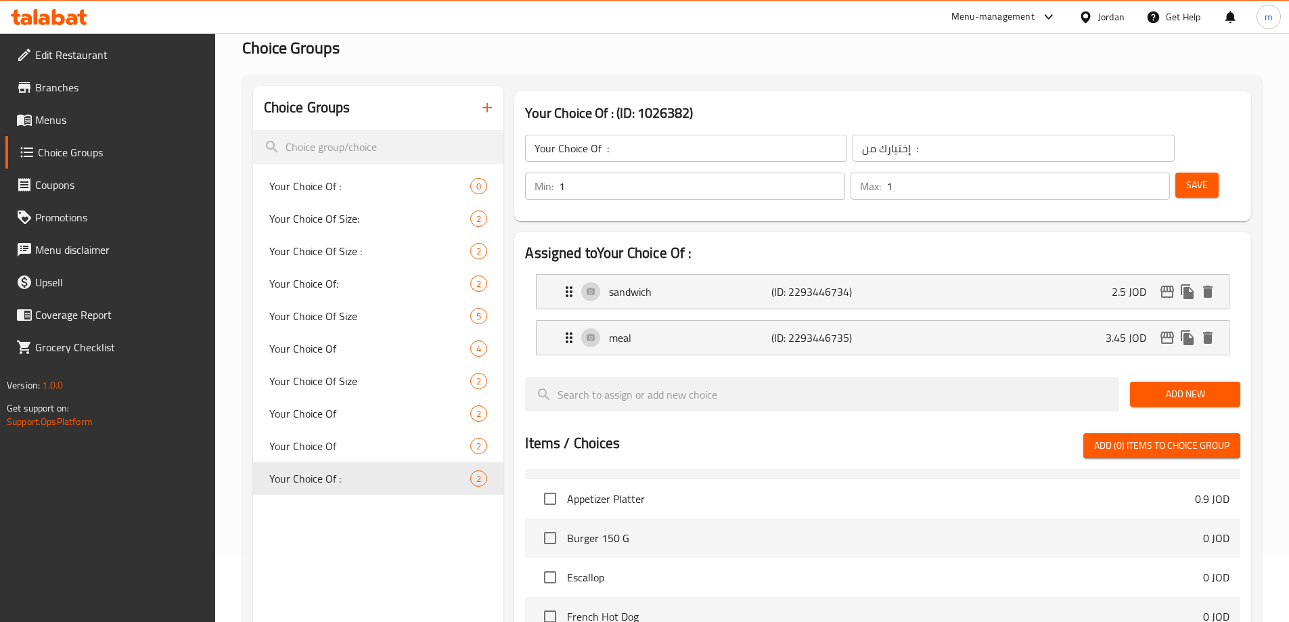
click at [1187, 177] on span "Save" at bounding box center [1198, 185] width 22 height 17
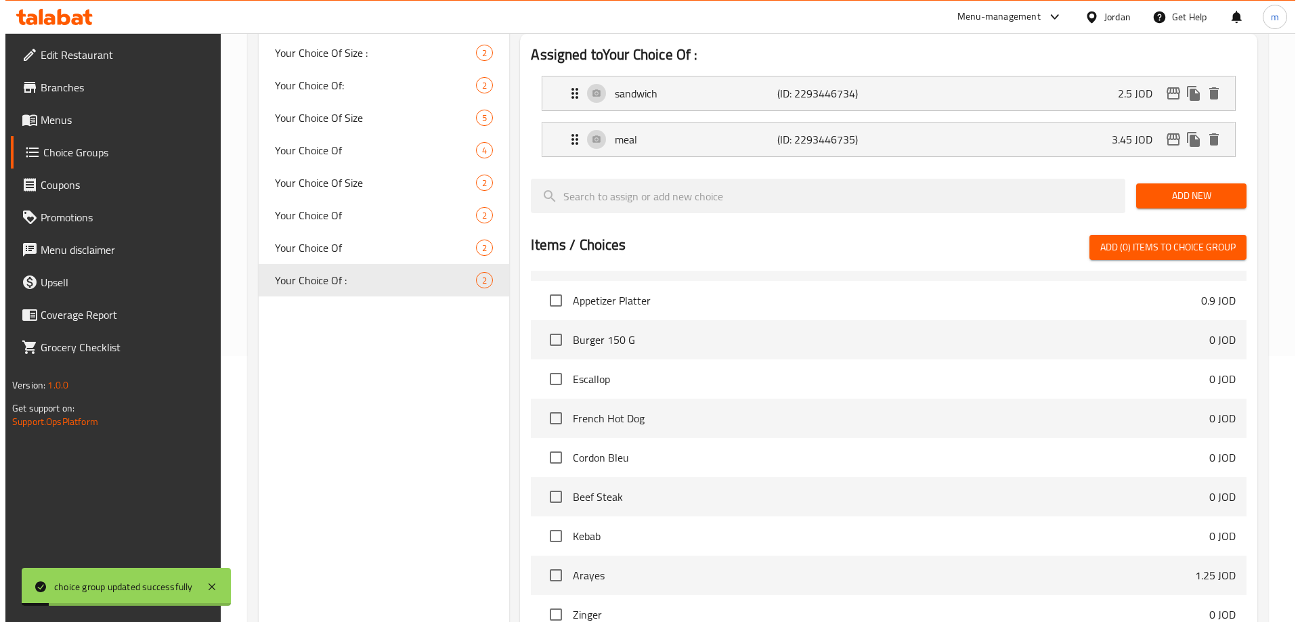
scroll to position [399, 0]
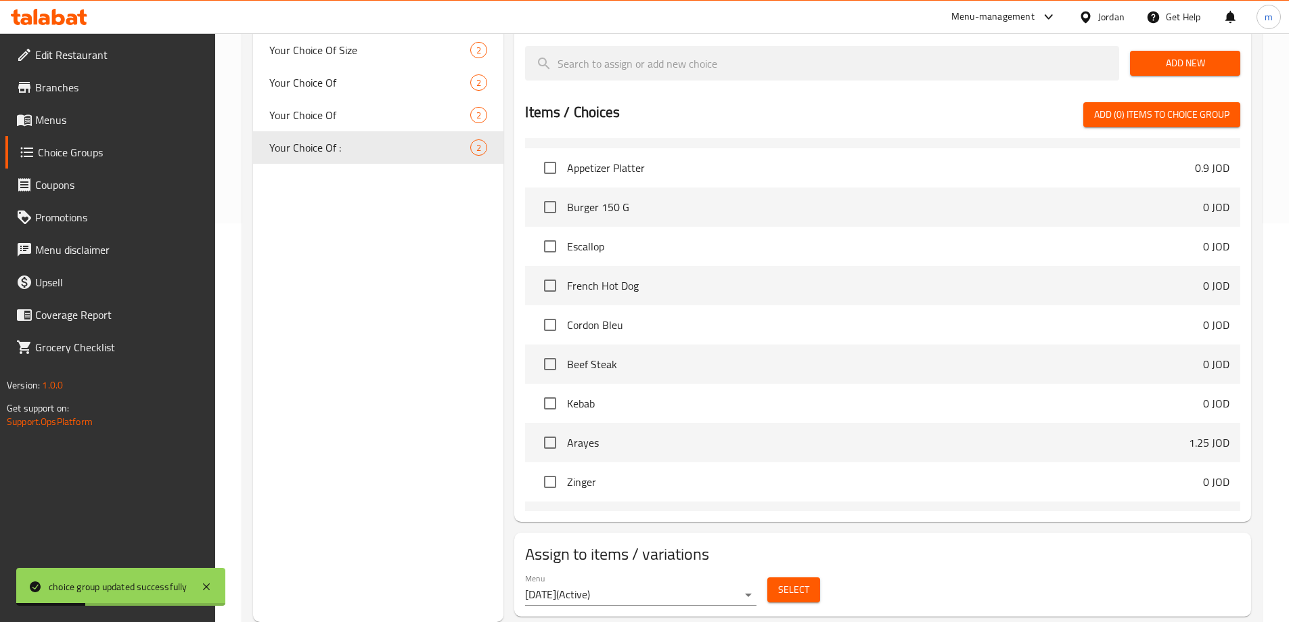
click at [775, 577] on button "Select" at bounding box center [794, 589] width 53 height 25
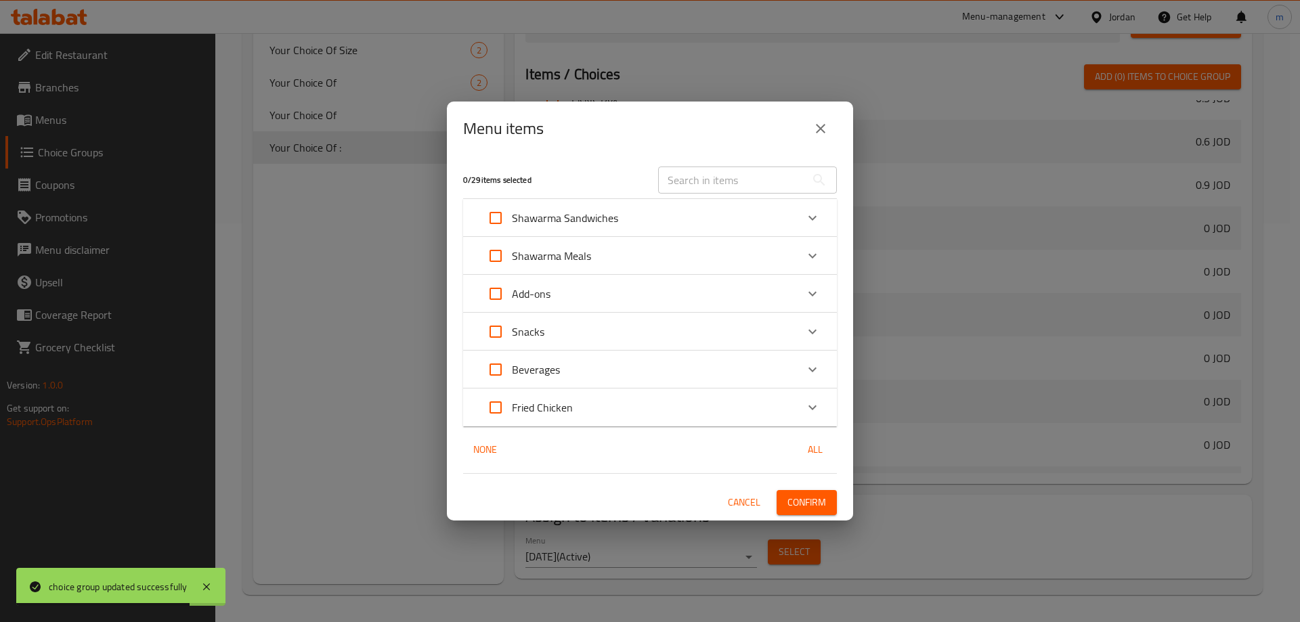
click at [812, 328] on icon "Expand" at bounding box center [812, 332] width 16 height 16
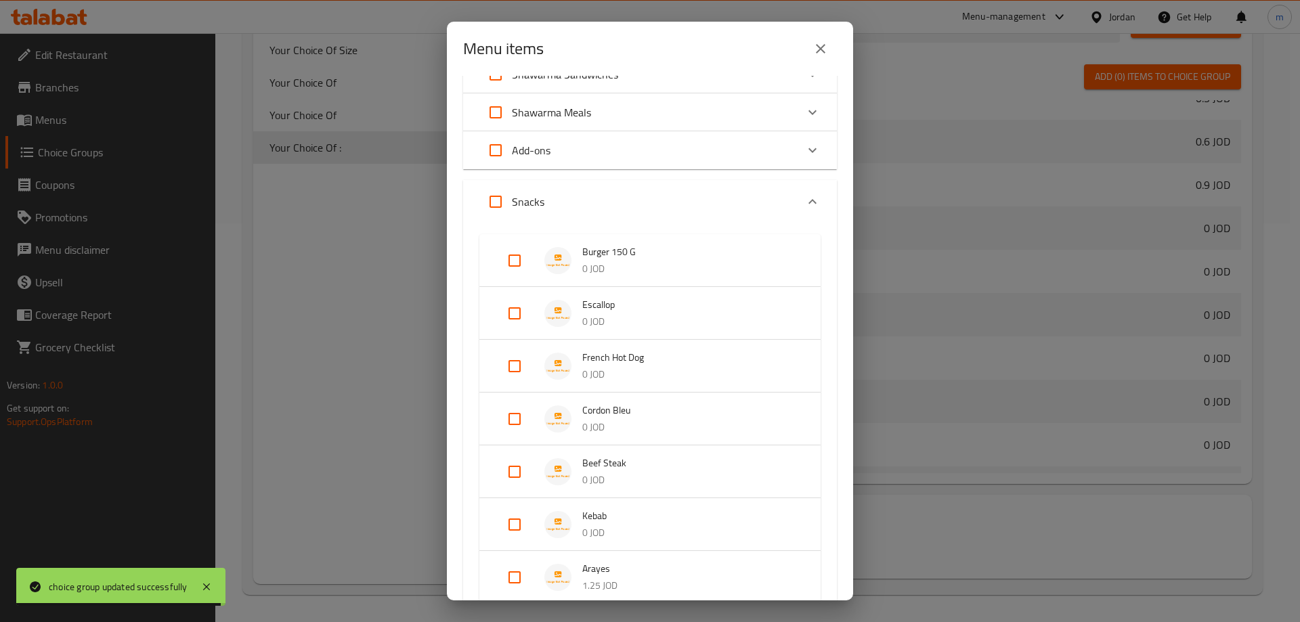
scroll to position [135, 0]
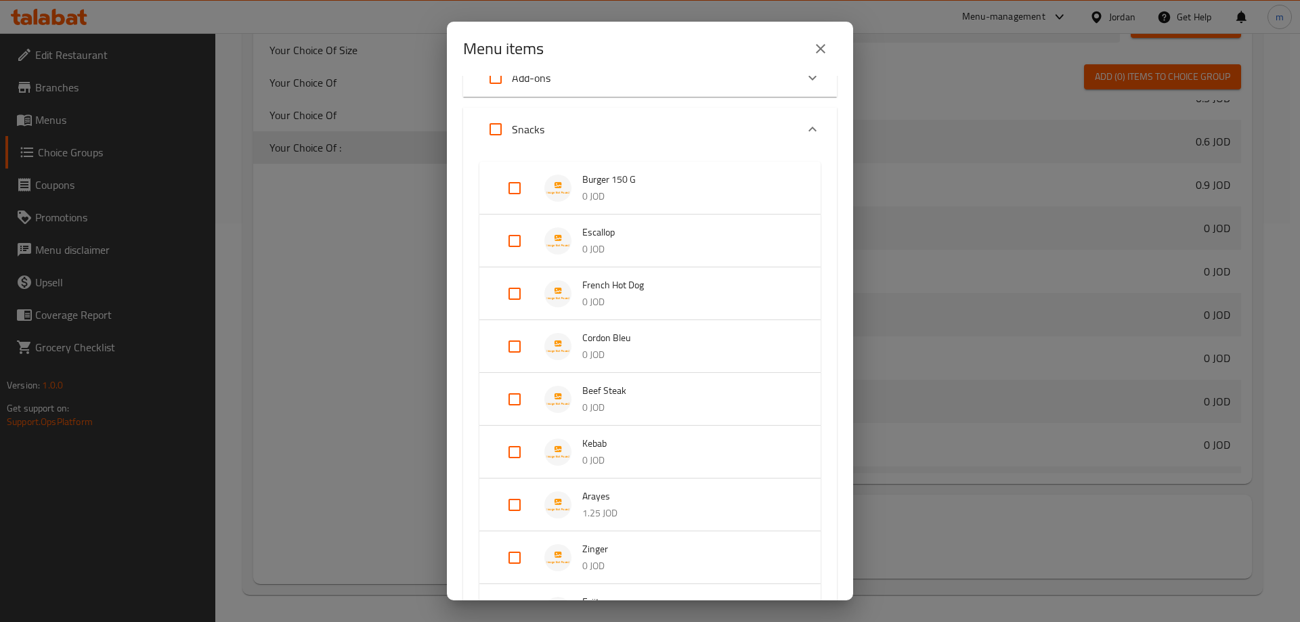
click at [508, 347] on input "Expand" at bounding box center [514, 346] width 32 height 32
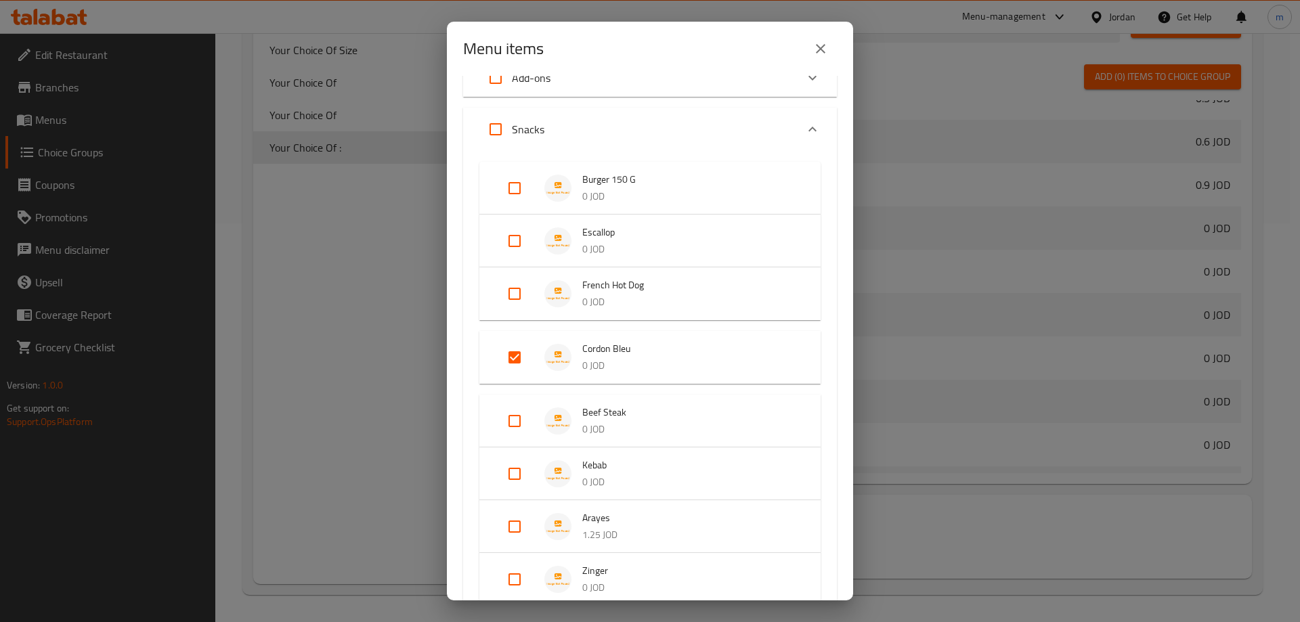
click at [519, 422] on input "Expand" at bounding box center [514, 421] width 32 height 32
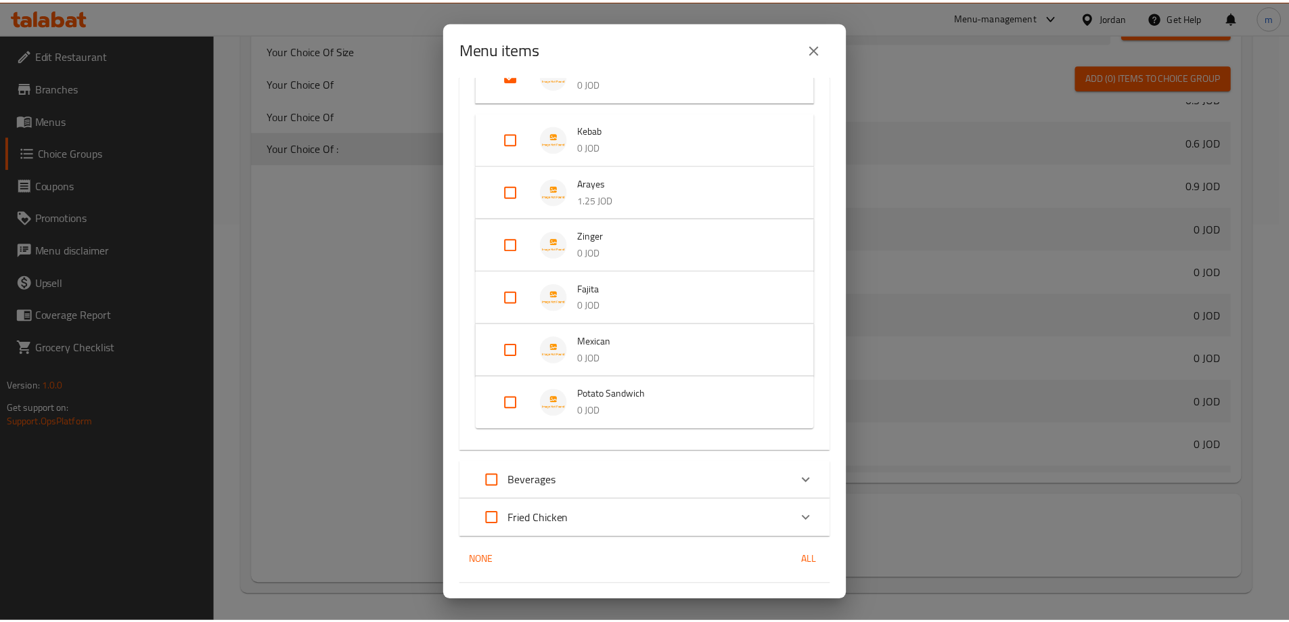
scroll to position [512, 0]
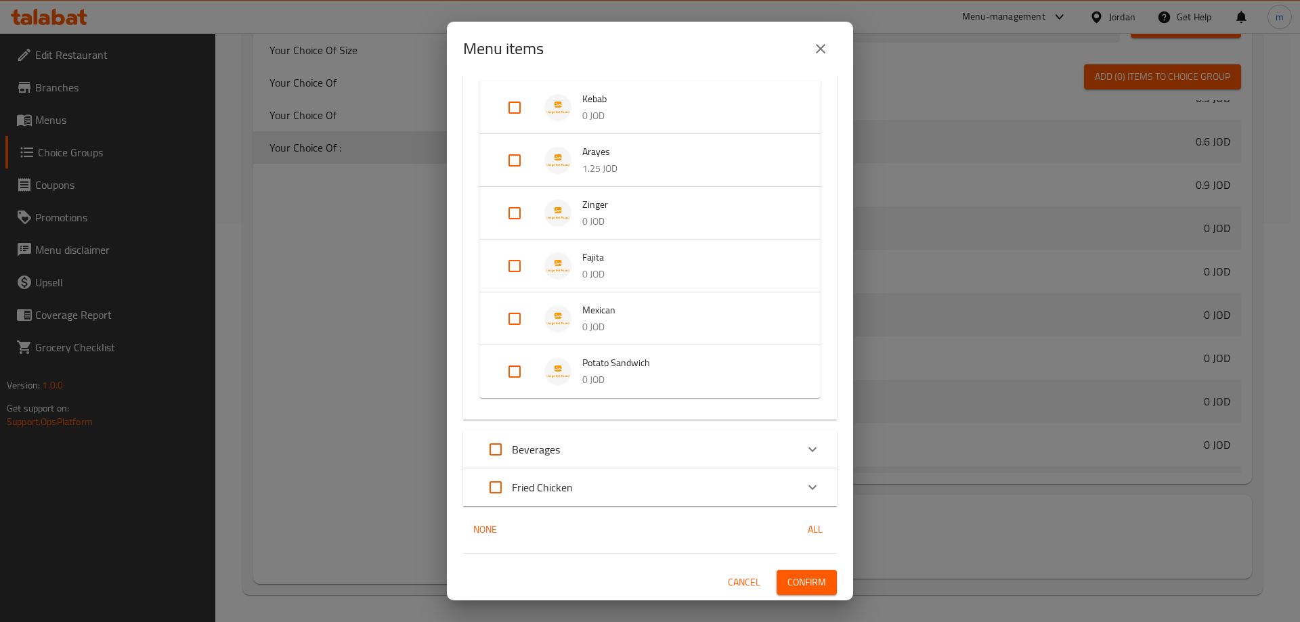
click at [787, 578] on span "Confirm" at bounding box center [806, 582] width 39 height 17
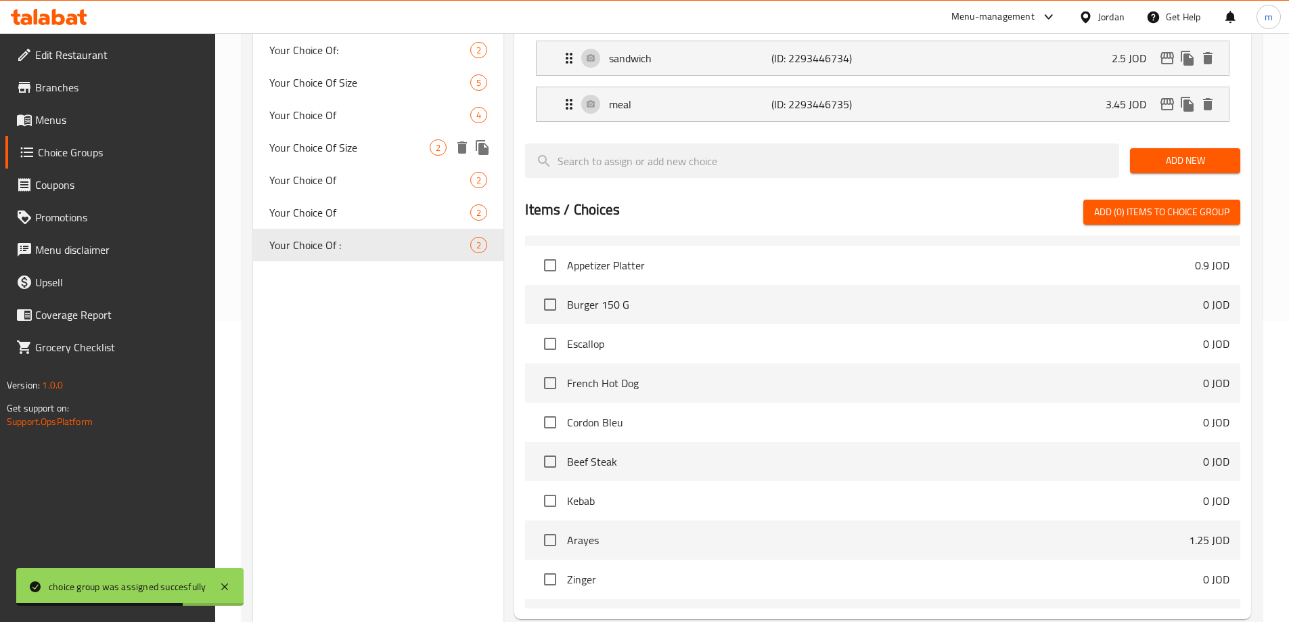
scroll to position [196, 0]
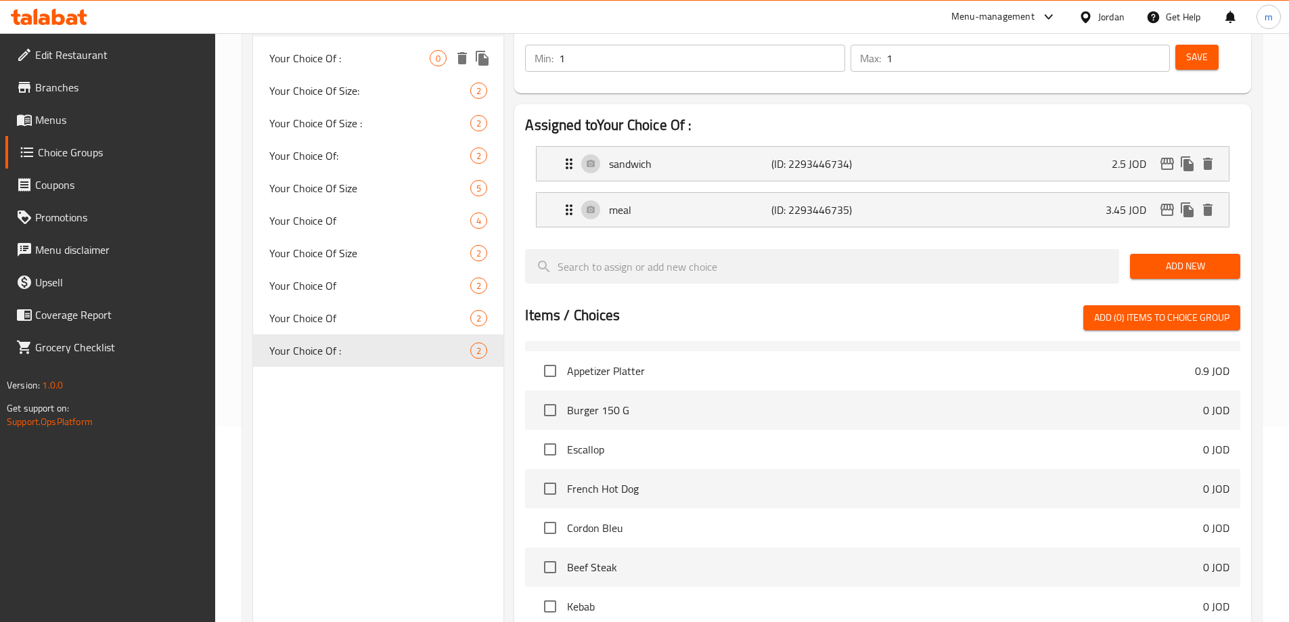
click at [328, 59] on span "Your Choice Of :" at bounding box center [349, 58] width 161 height 16
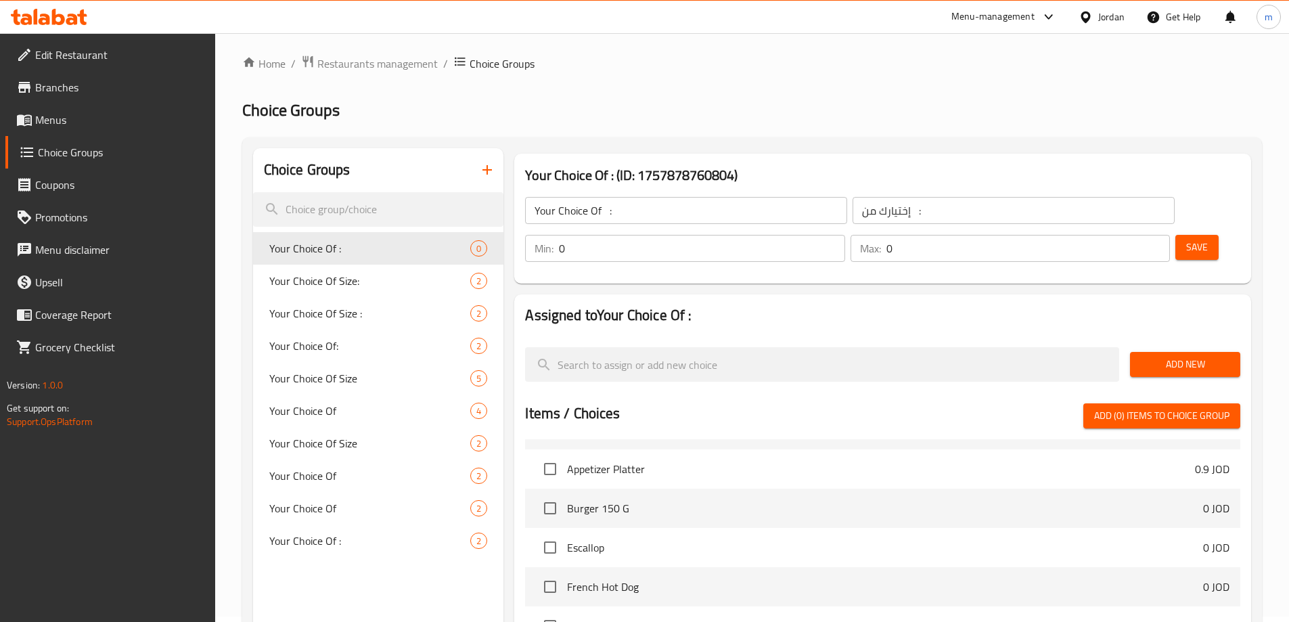
scroll to position [0, 0]
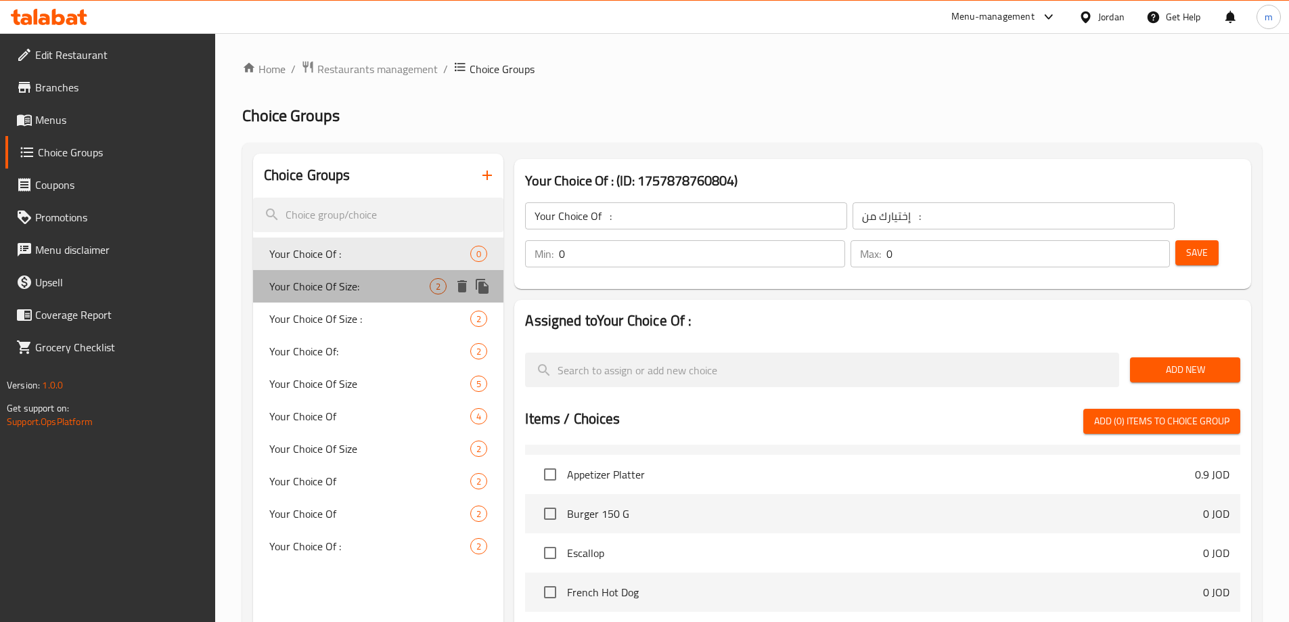
click at [341, 293] on span "Your Choice Of Size:" at bounding box center [349, 286] width 161 height 16
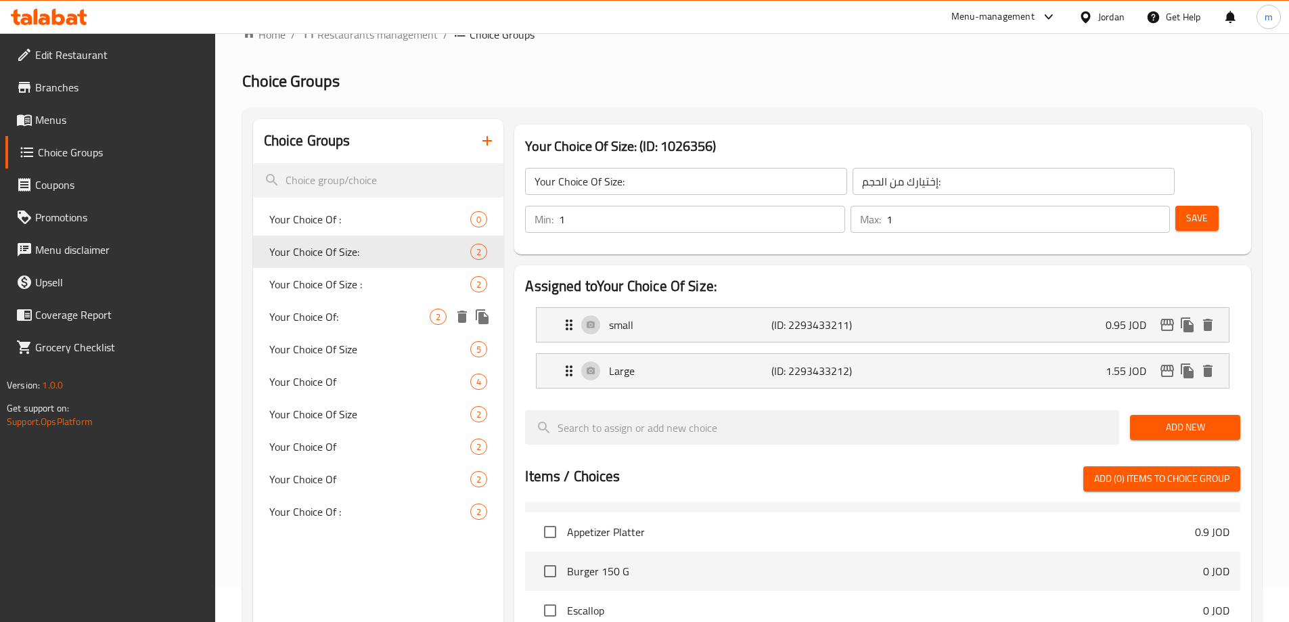
scroll to position [68, 0]
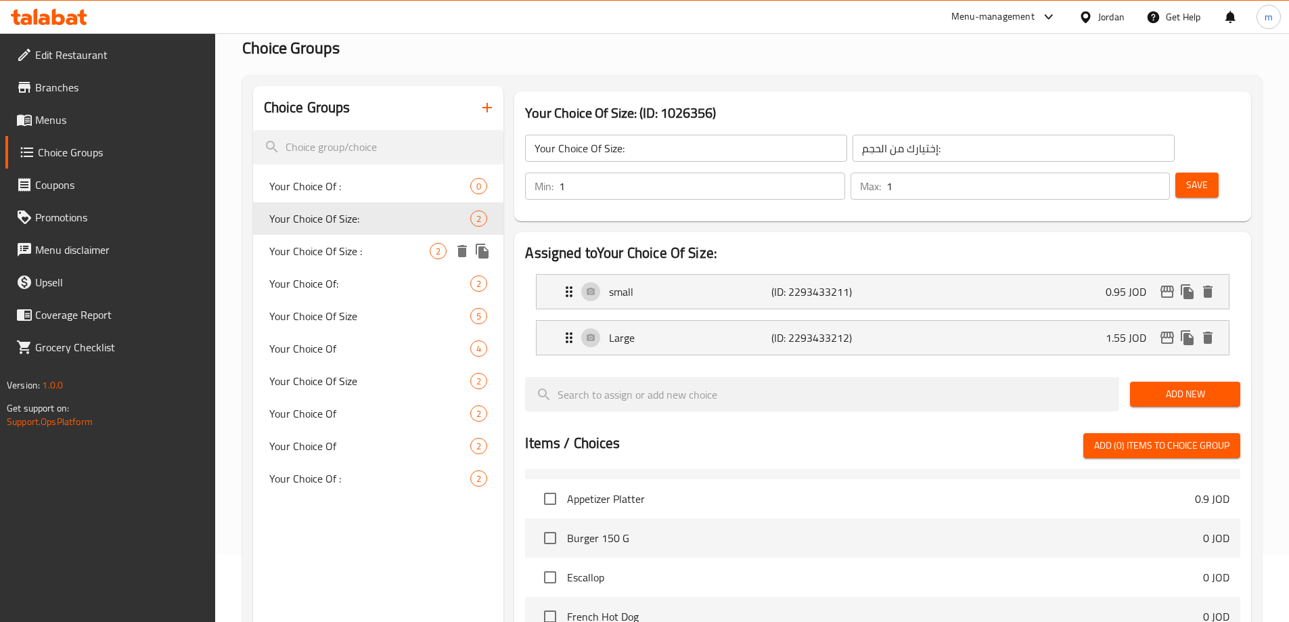
click at [313, 251] on span "Your Choice Of Size :" at bounding box center [349, 251] width 161 height 16
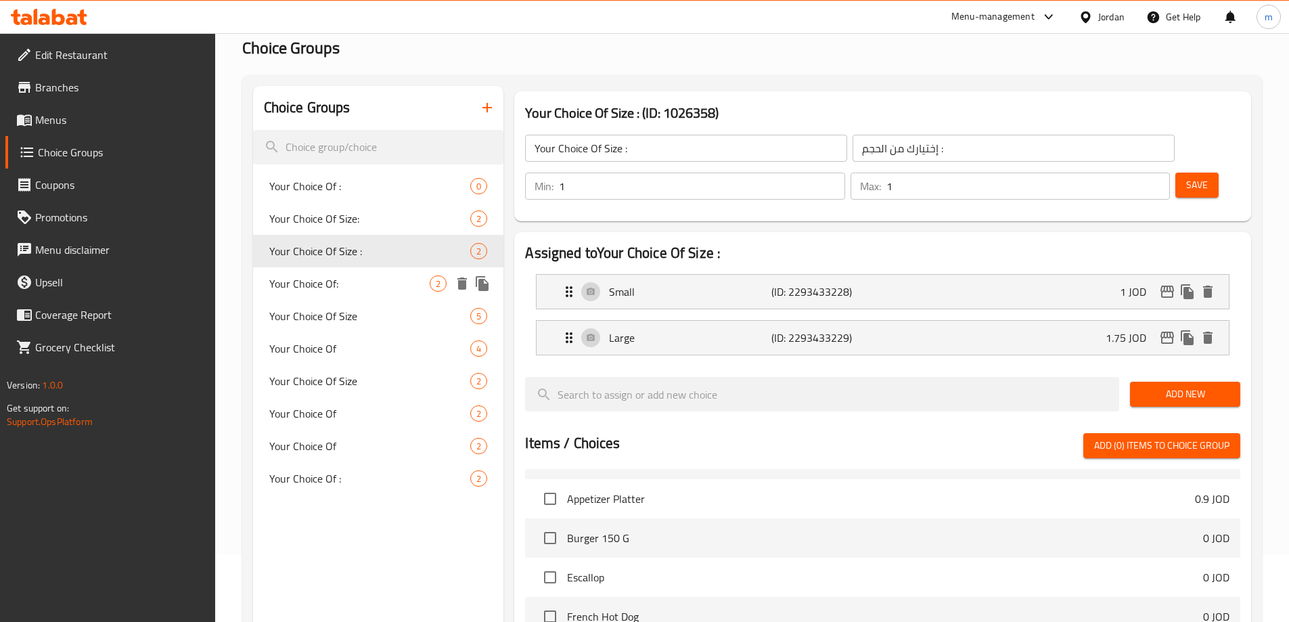
click at [305, 287] on span "Your Choice Of:" at bounding box center [349, 283] width 161 height 16
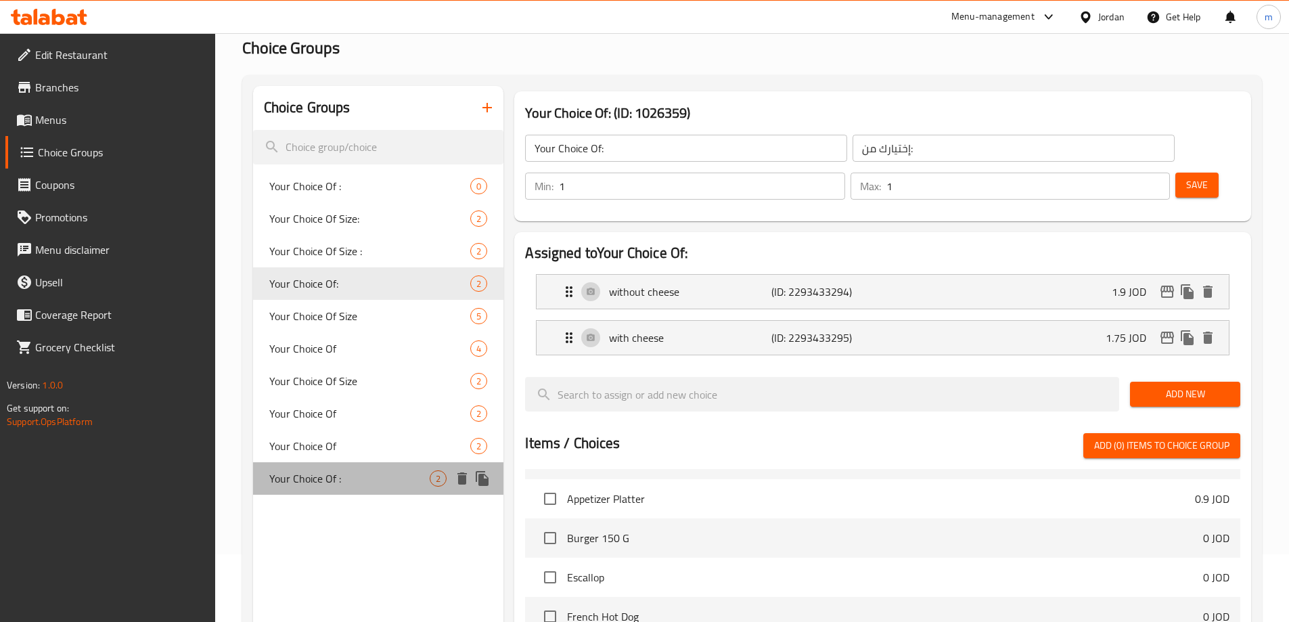
click at [319, 473] on span "Your Choice Of :" at bounding box center [349, 478] width 161 height 16
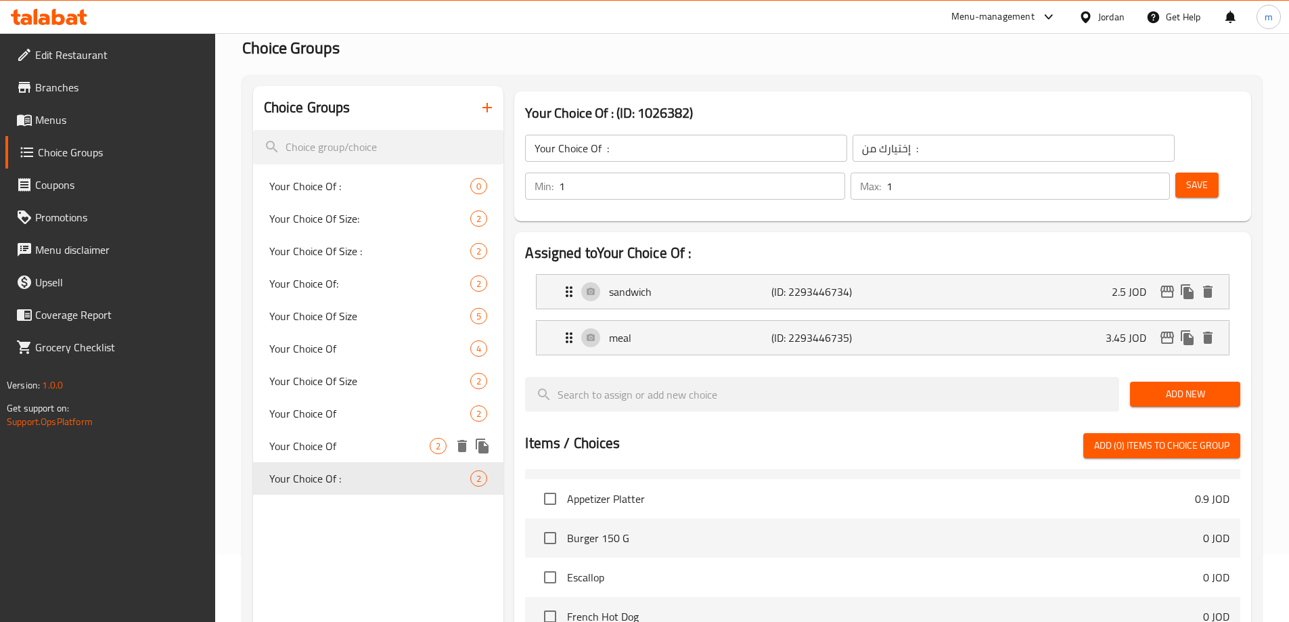
click at [301, 451] on span "Your Choice Of" at bounding box center [349, 446] width 161 height 16
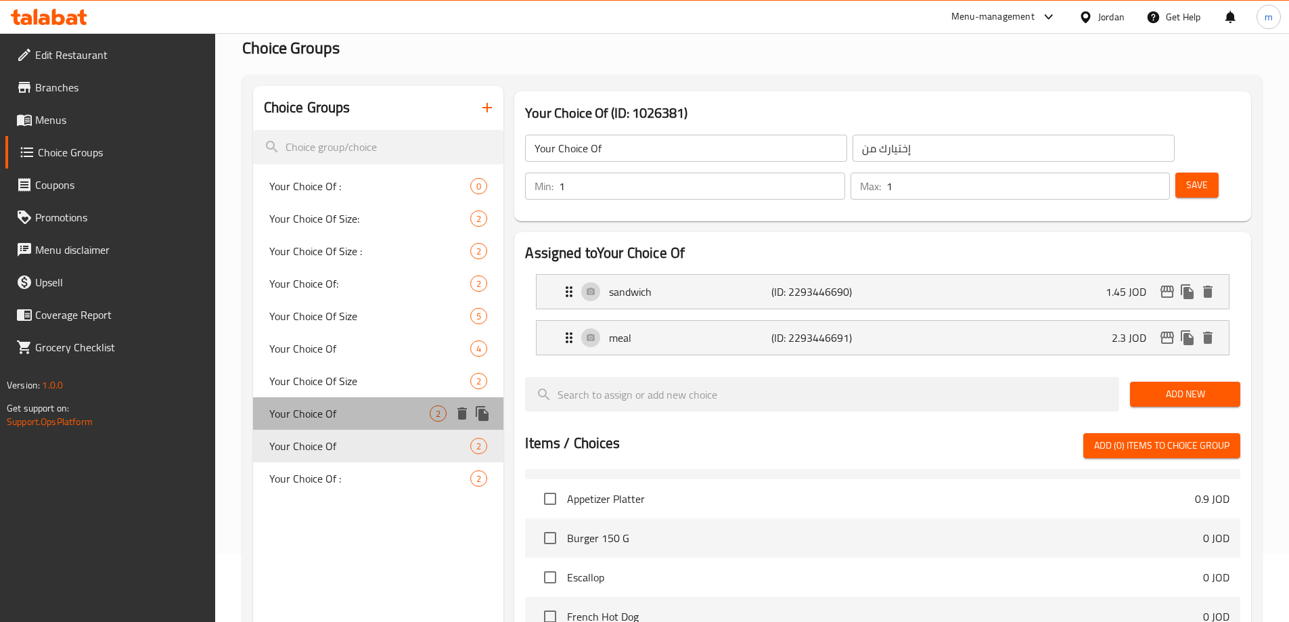
click at [317, 412] on span "Your Choice Of" at bounding box center [349, 413] width 161 height 16
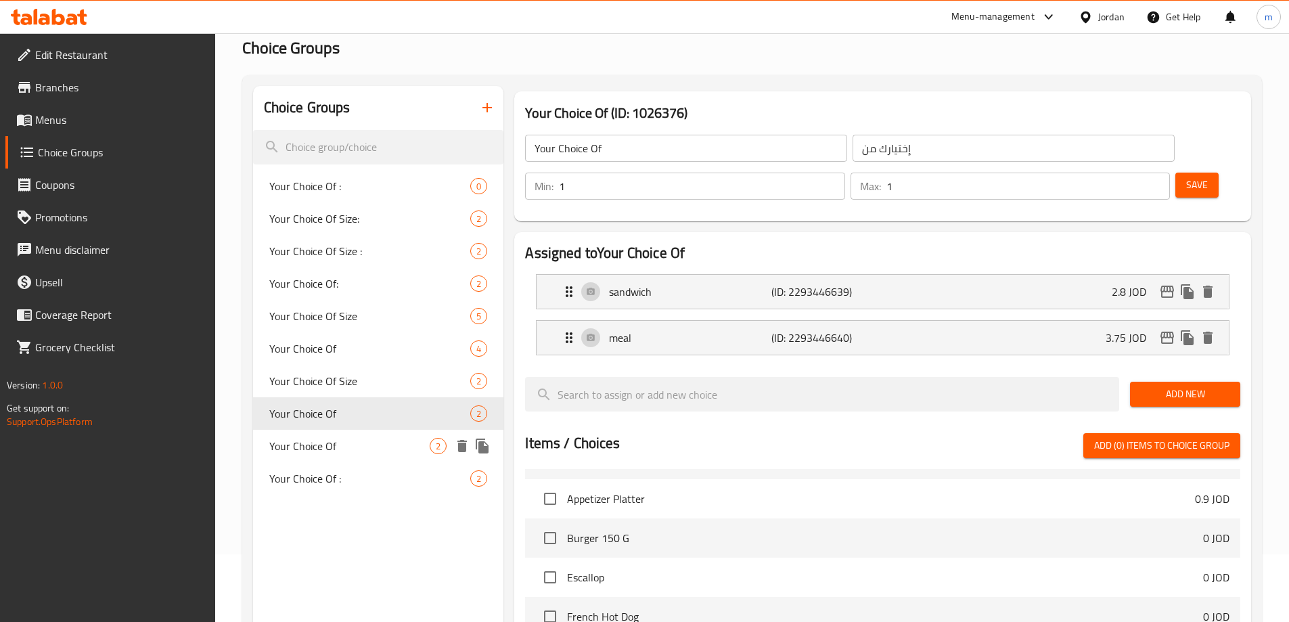
click at [322, 443] on span "Your Choice Of" at bounding box center [349, 446] width 161 height 16
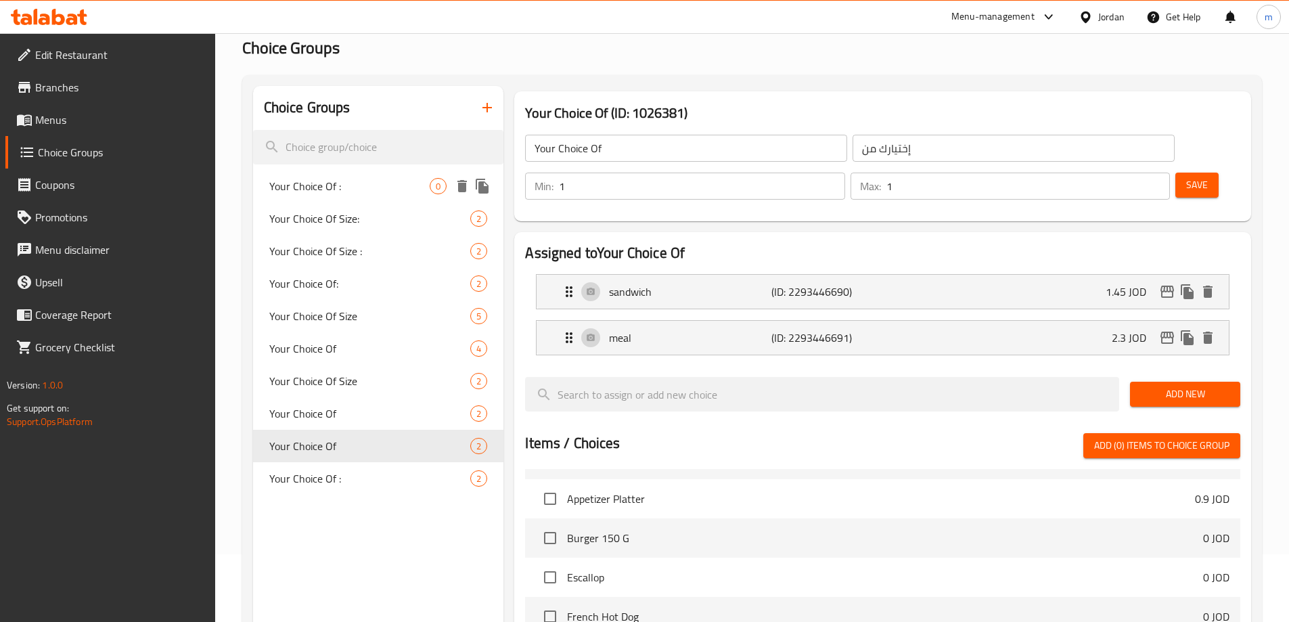
click at [323, 190] on span "Your Choice Of :" at bounding box center [349, 186] width 161 height 16
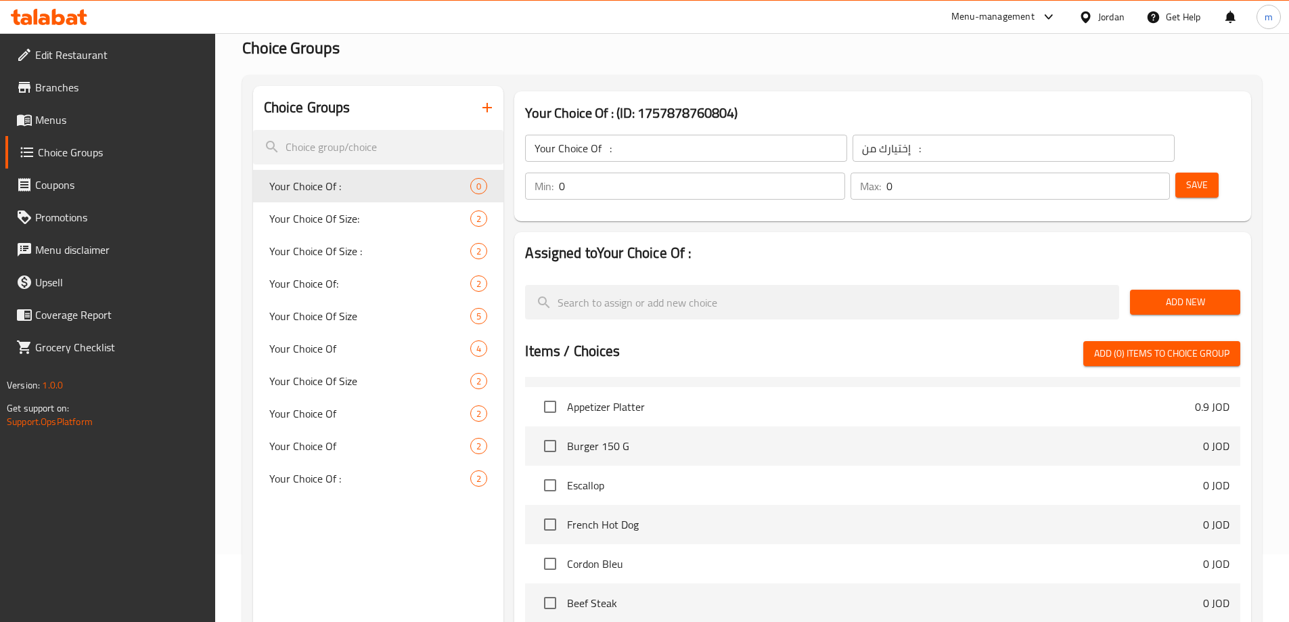
click at [845, 173] on input "0" at bounding box center [702, 186] width 286 height 27
click at [845, 173] on input "1" at bounding box center [702, 186] width 286 height 27
click at [1133, 173] on input "1" at bounding box center [1029, 186] width 284 height 27
click at [1184, 294] on span "Add New" at bounding box center [1185, 302] width 89 height 17
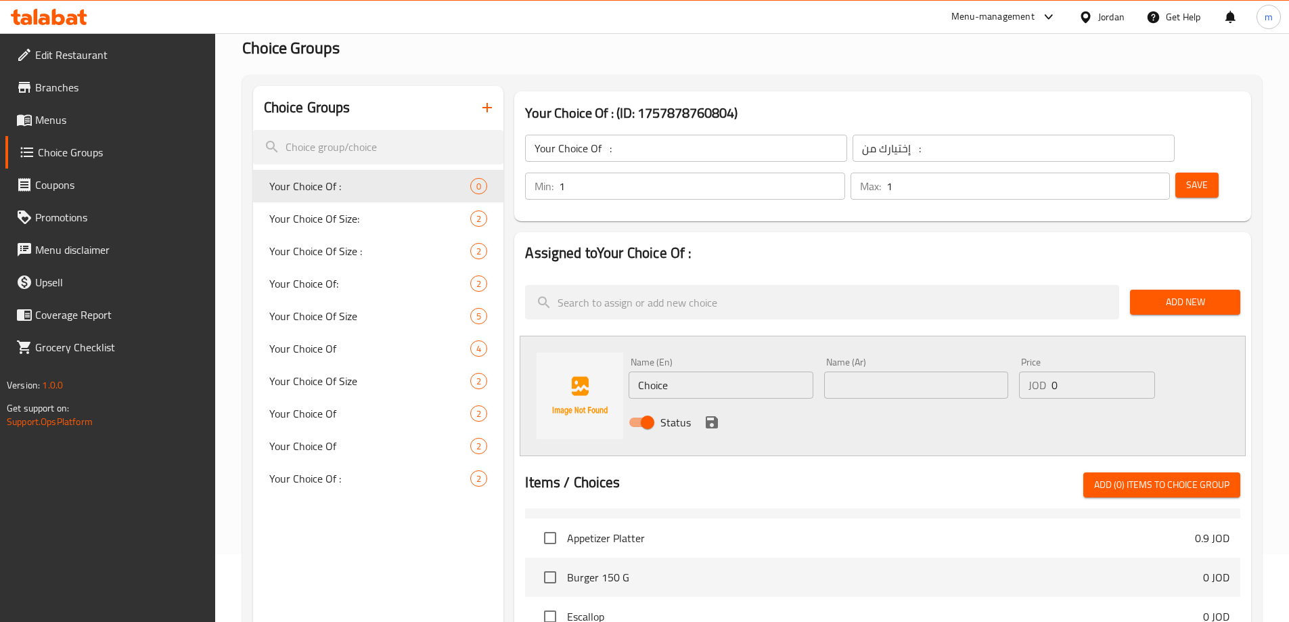
click at [717, 372] on input "Choice" at bounding box center [721, 385] width 184 height 27
click at [891, 372] on input "text" at bounding box center [916, 385] width 184 height 27
click at [1105, 372] on input "0" at bounding box center [1103, 385] width 103 height 27
click at [721, 412] on button "save" at bounding box center [712, 422] width 20 height 20
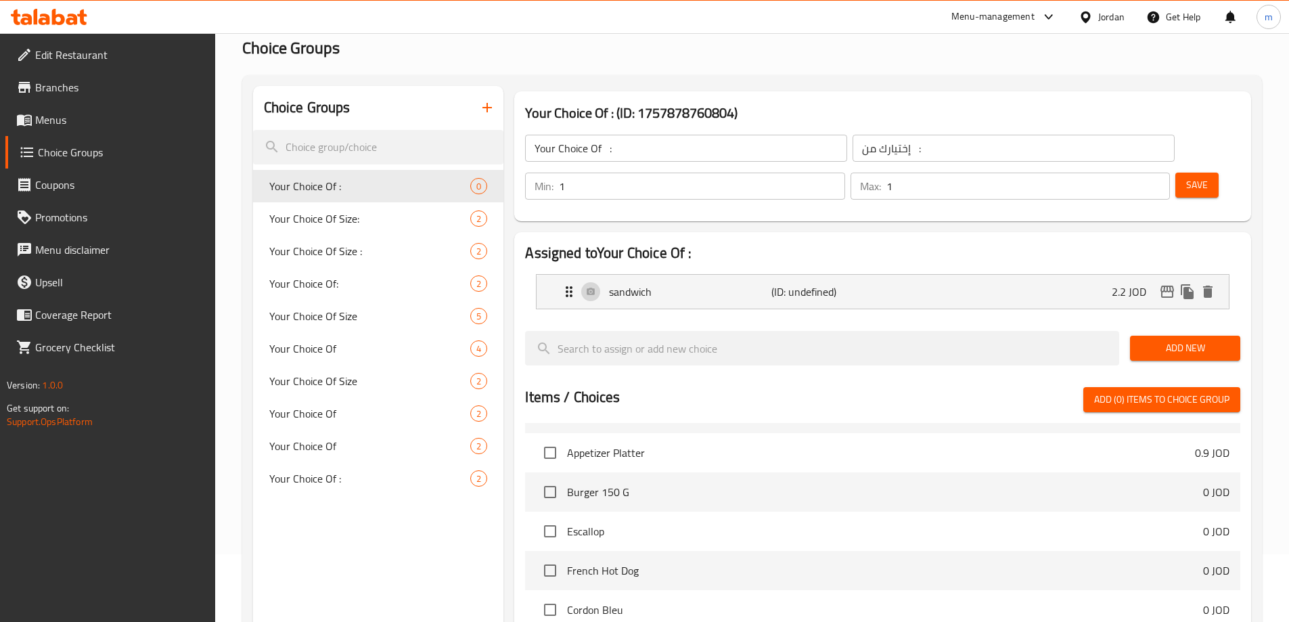
click at [1153, 340] on span "Add New" at bounding box center [1185, 348] width 89 height 17
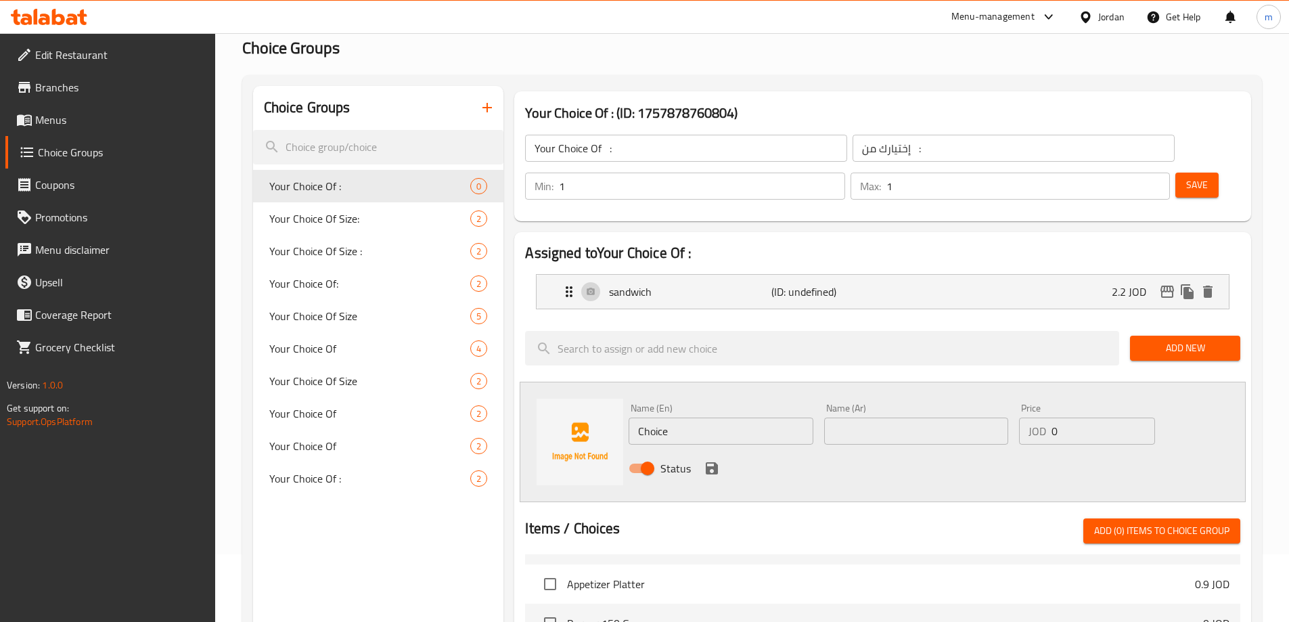
click at [1084, 418] on input "0" at bounding box center [1103, 431] width 103 height 27
click at [917, 418] on input "text" at bounding box center [916, 431] width 184 height 27
click at [736, 418] on input "Choice" at bounding box center [721, 431] width 184 height 27
click at [706, 462] on icon "save" at bounding box center [712, 468] width 12 height 12
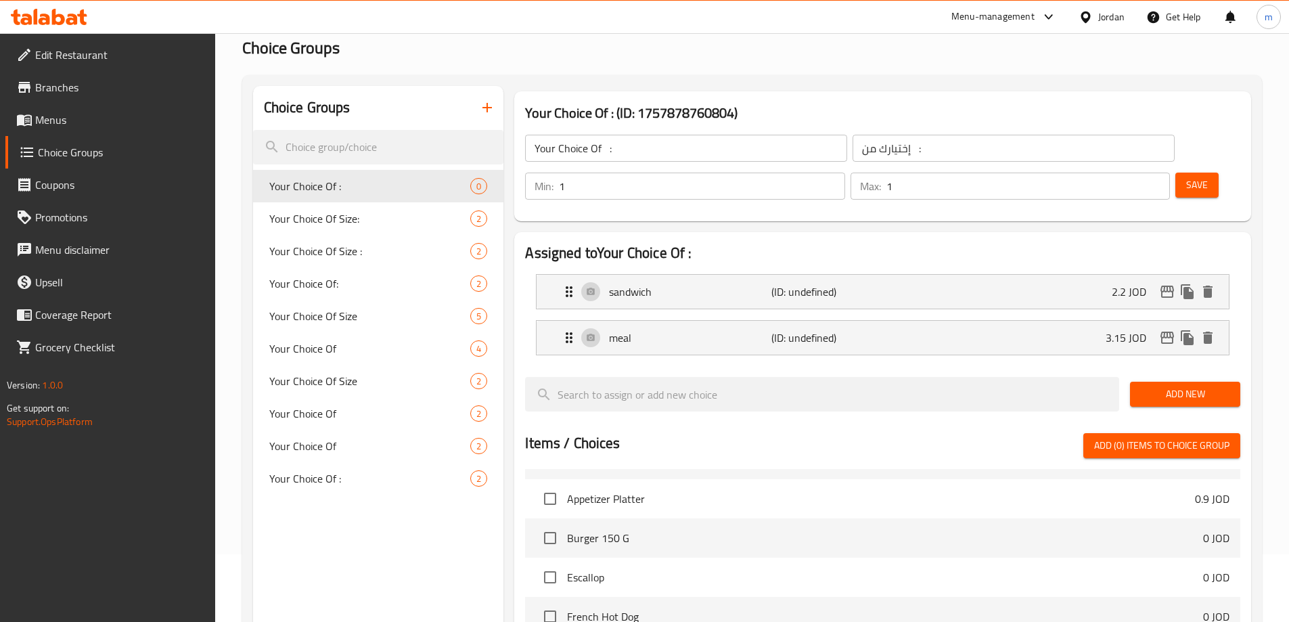
click at [1187, 177] on span "Save" at bounding box center [1198, 185] width 22 height 17
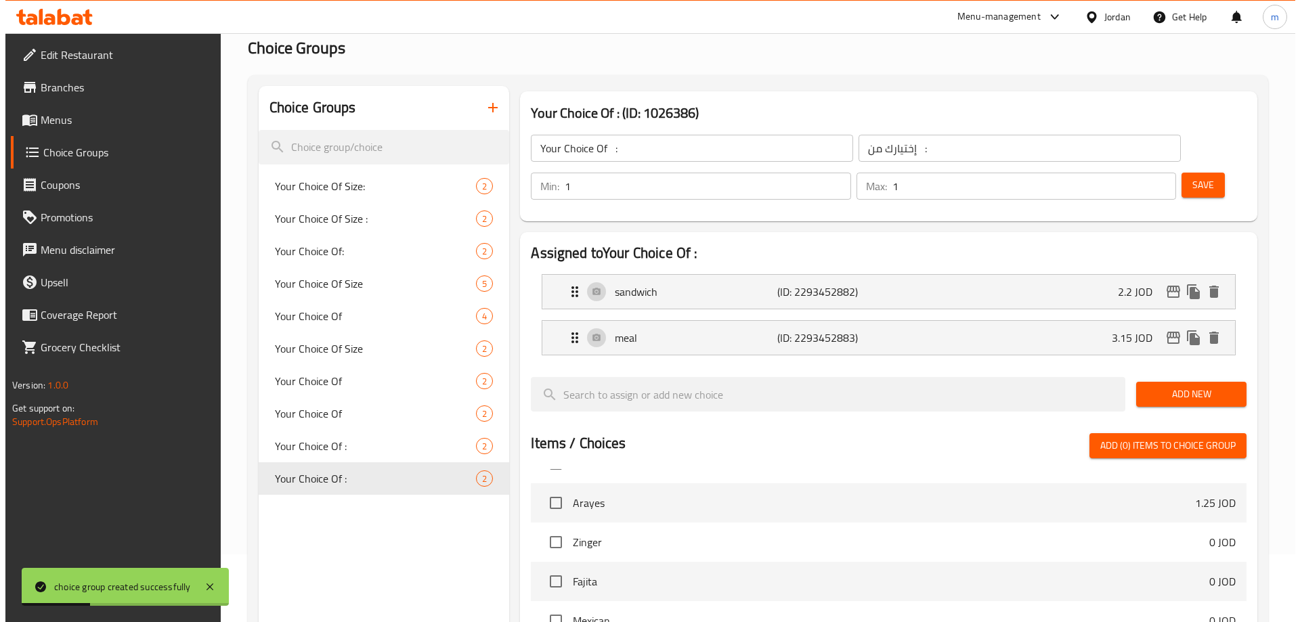
scroll to position [399, 0]
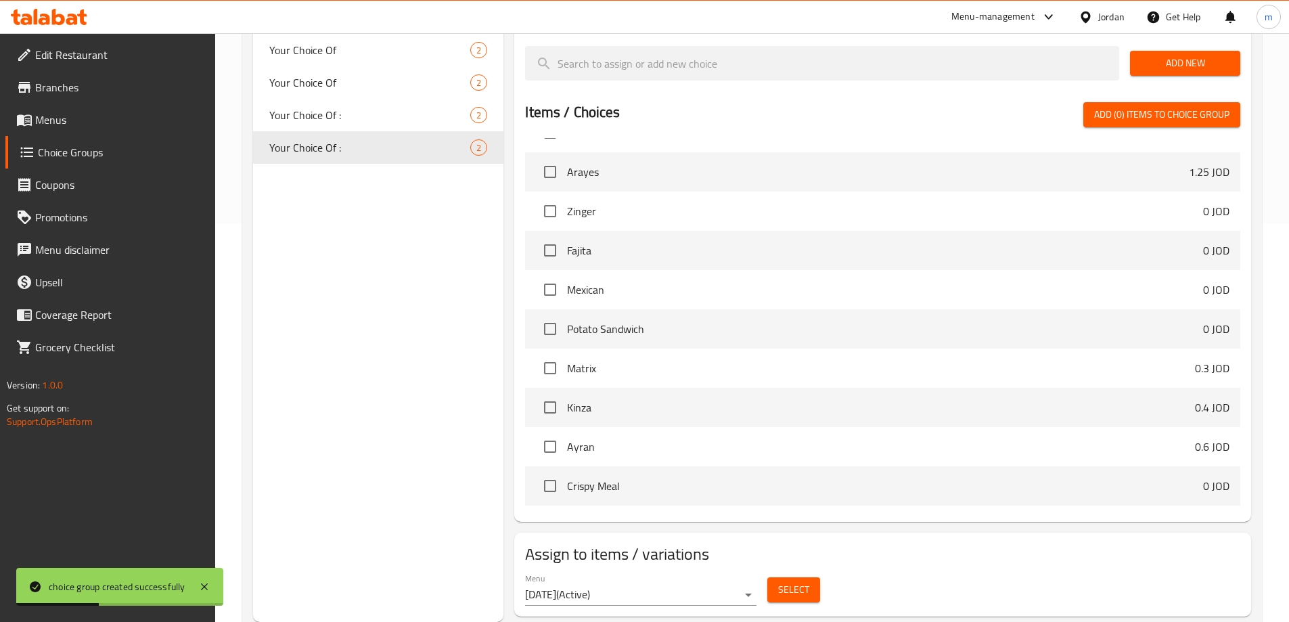
click at [812, 577] on button "Select" at bounding box center [794, 589] width 53 height 25
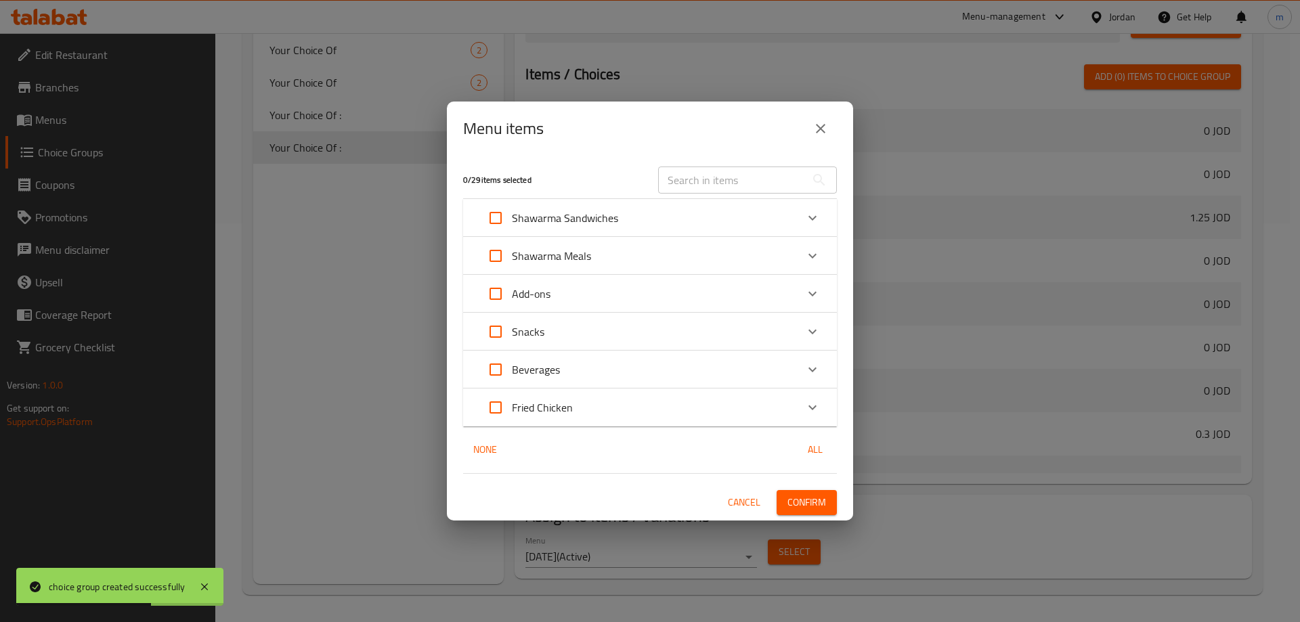
click at [812, 330] on icon "Expand" at bounding box center [812, 332] width 16 height 16
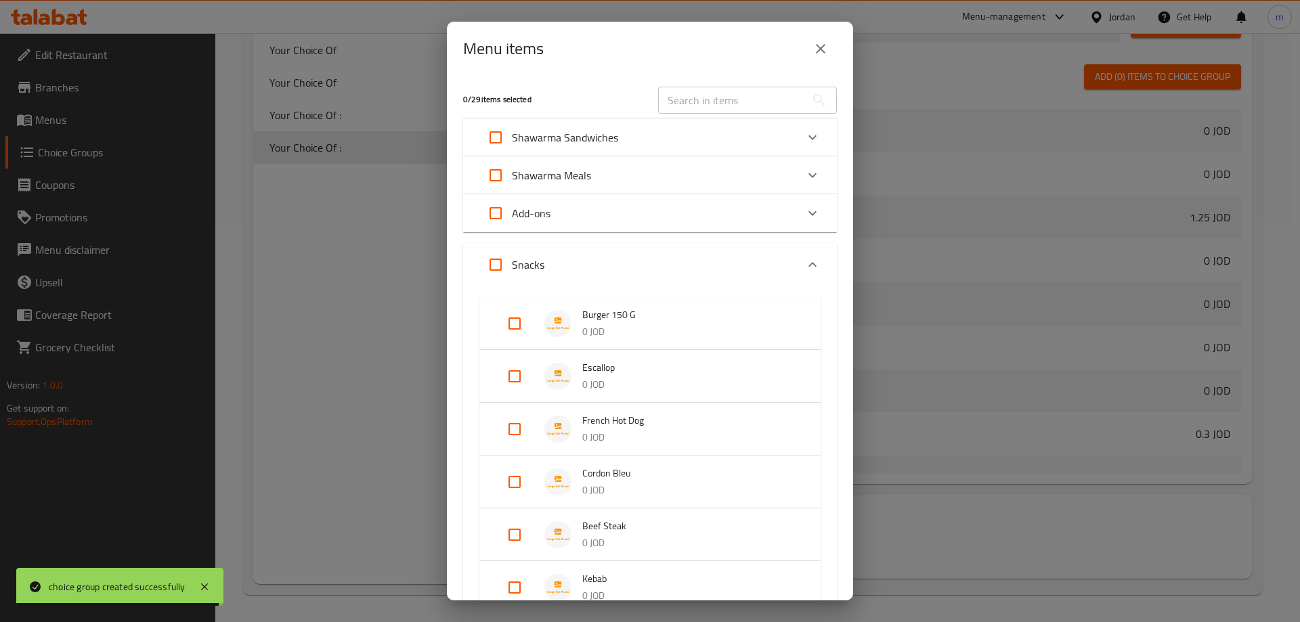
click at [518, 432] on input "Expand" at bounding box center [514, 429] width 32 height 32
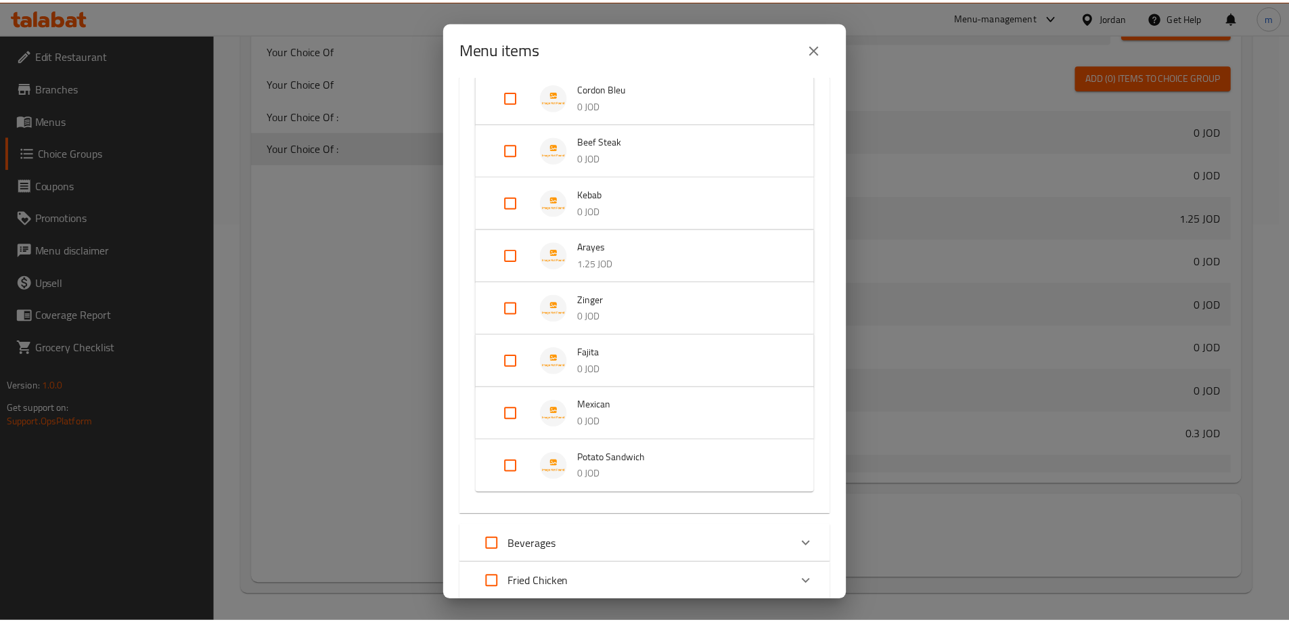
scroll to position [502, 0]
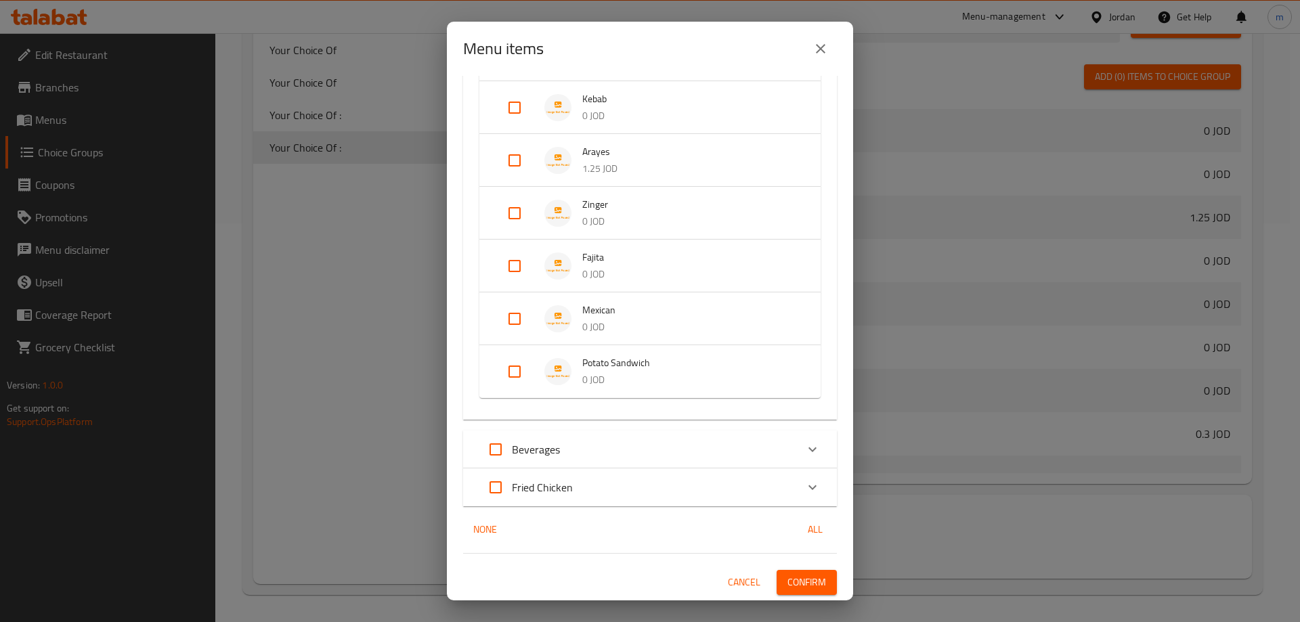
click at [804, 577] on span "Confirm" at bounding box center [806, 582] width 39 height 17
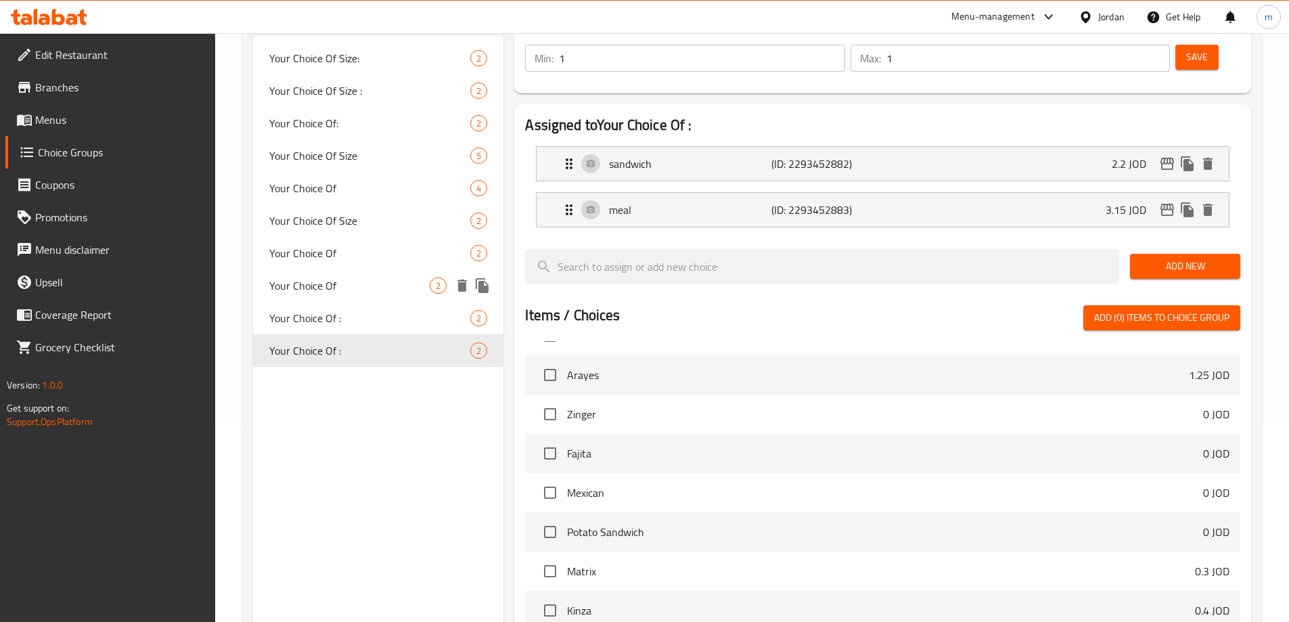
scroll to position [0, 0]
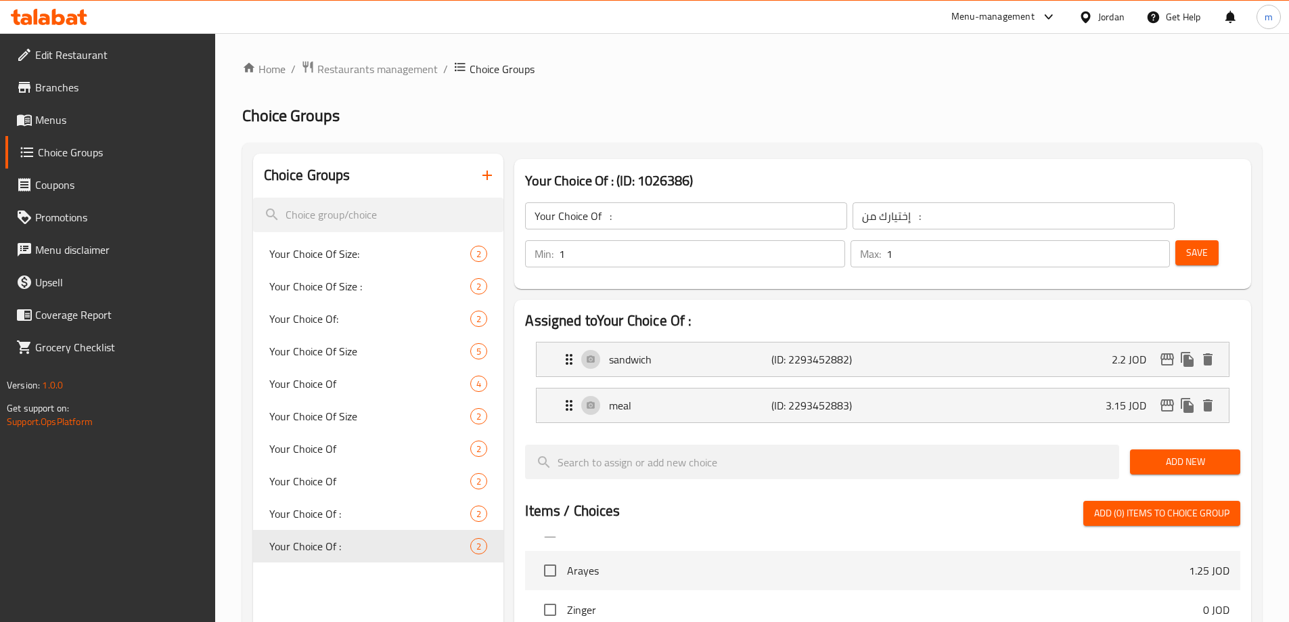
click at [493, 169] on icon "button" at bounding box center [487, 175] width 16 height 16
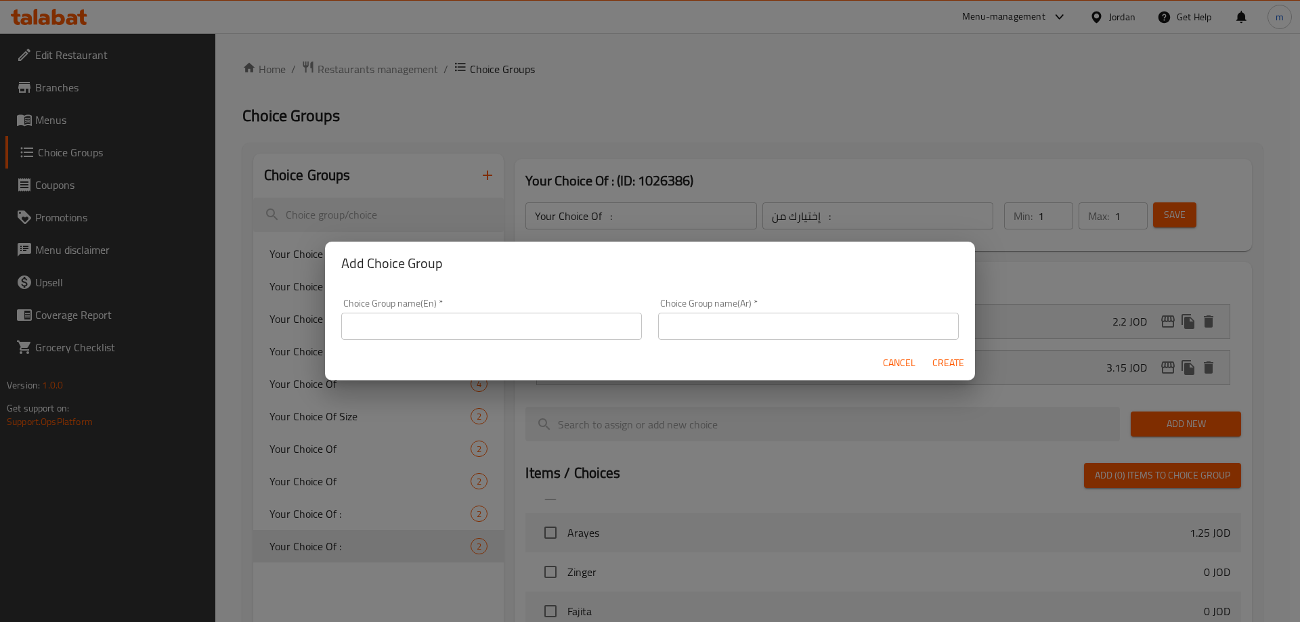
click at [491, 327] on input "text" at bounding box center [491, 326] width 301 height 27
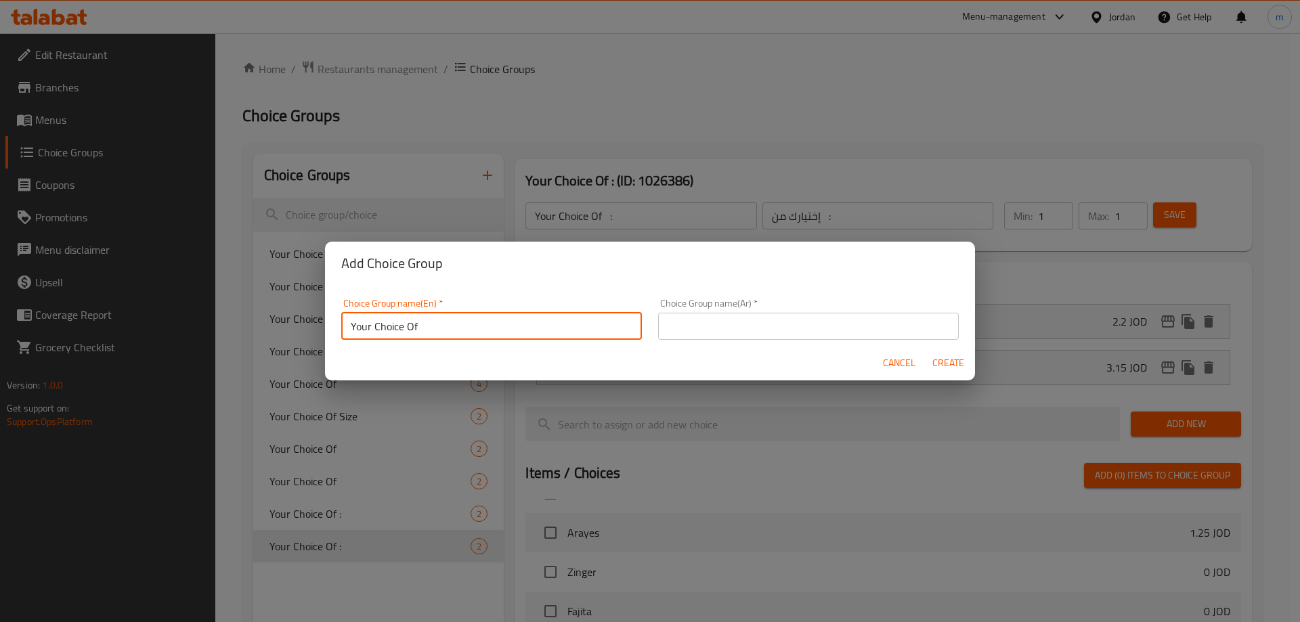
click at [722, 321] on input "text" at bounding box center [808, 326] width 301 height 27
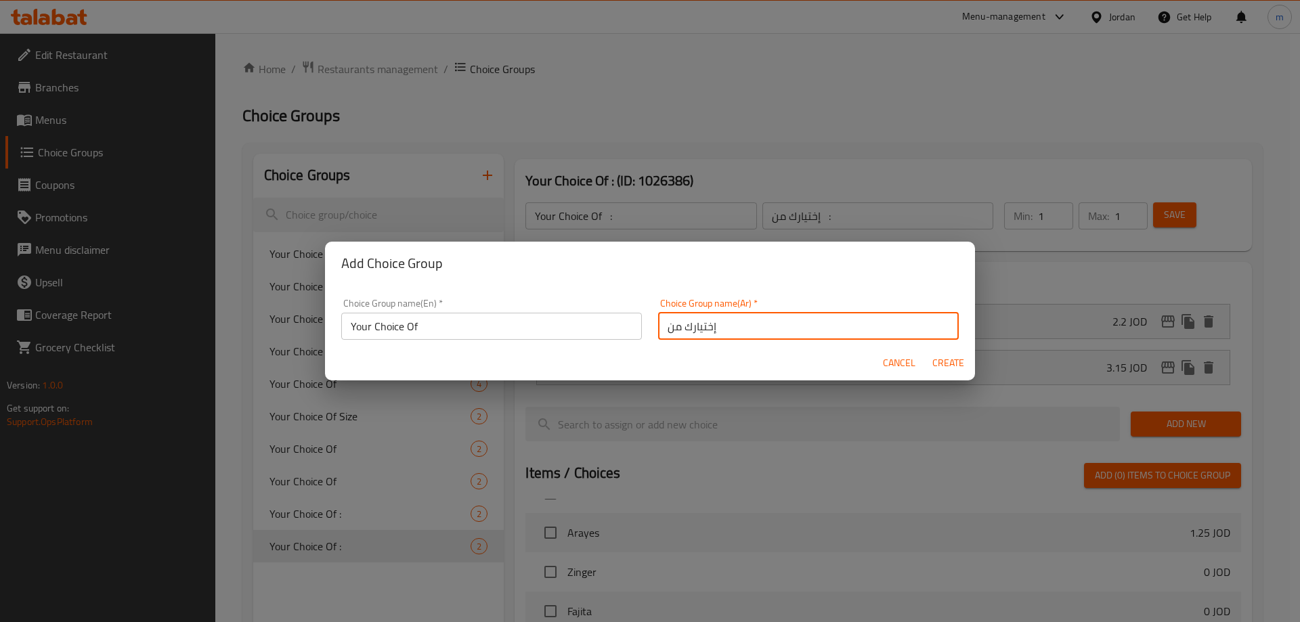
click at [547, 332] on input "Your Choice Of" at bounding box center [491, 326] width 301 height 27
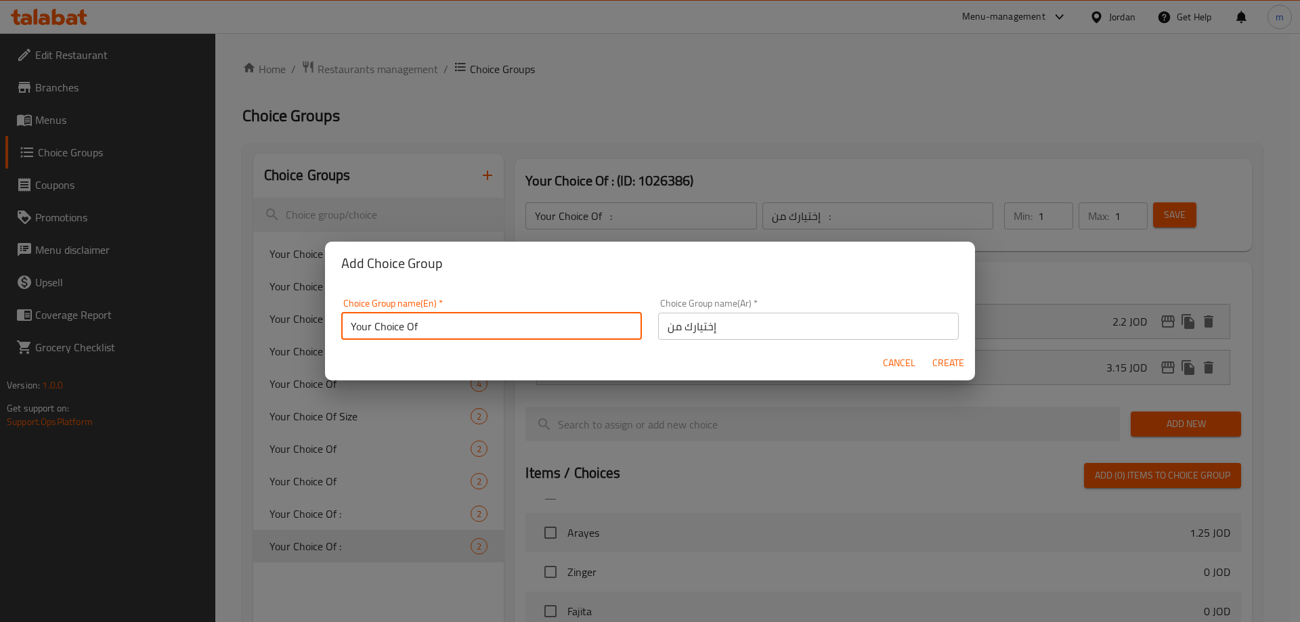
click at [959, 360] on span "Create" at bounding box center [947, 363] width 32 height 17
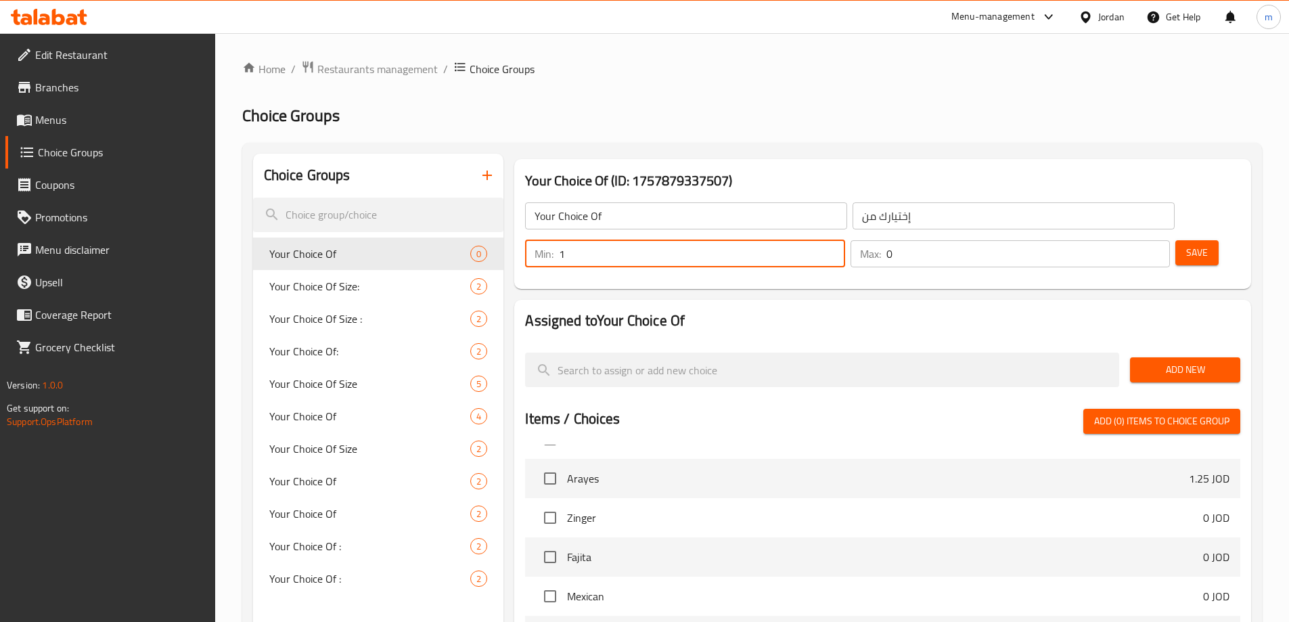
click at [845, 240] on input "1" at bounding box center [702, 253] width 286 height 27
click at [1131, 240] on input "1" at bounding box center [1029, 253] width 284 height 27
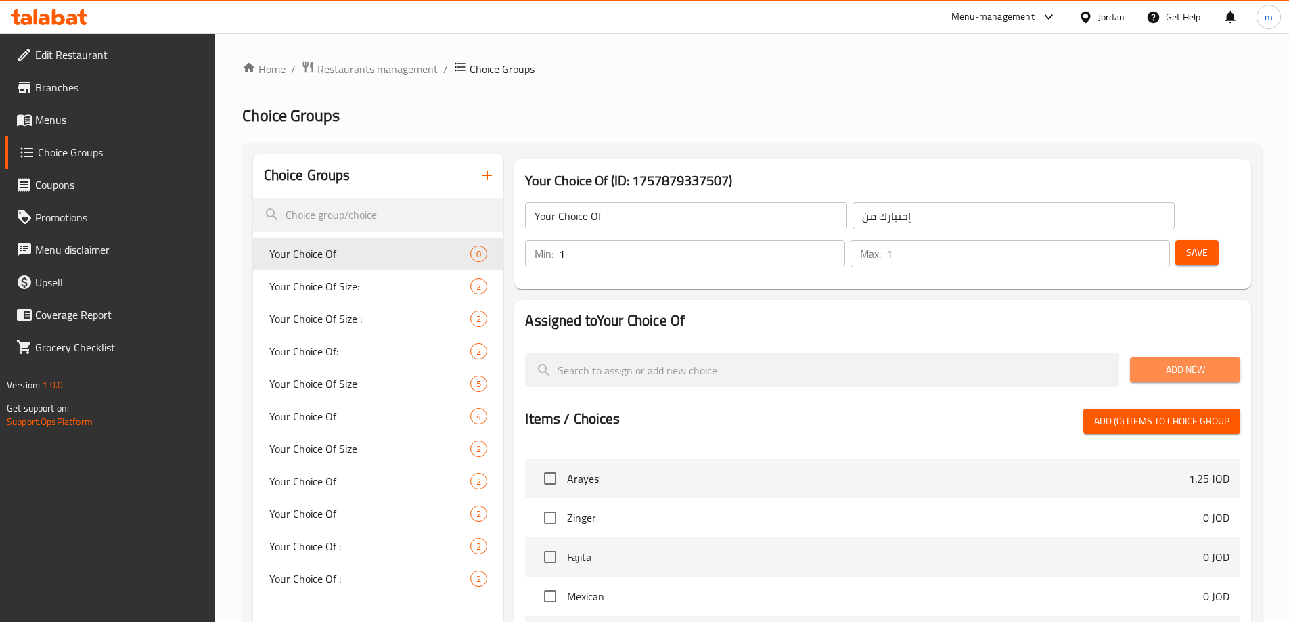
click at [1160, 361] on span "Add New" at bounding box center [1185, 369] width 89 height 17
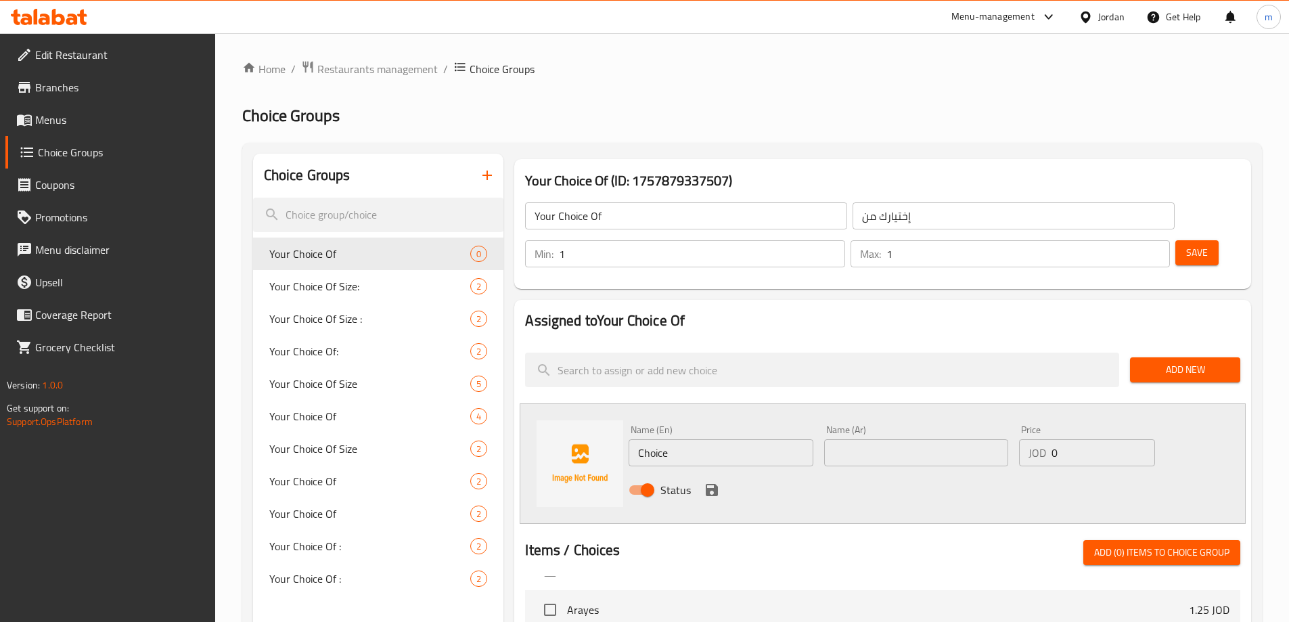
click at [709, 439] on input "Choice" at bounding box center [721, 452] width 184 height 27
click at [851, 439] on input "text" at bounding box center [916, 452] width 184 height 27
click at [1120, 439] on input "0" at bounding box center [1103, 452] width 103 height 27
click at [717, 439] on input "kebab" at bounding box center [721, 452] width 184 height 27
click at [889, 439] on input "كباب" at bounding box center [916, 452] width 184 height 27
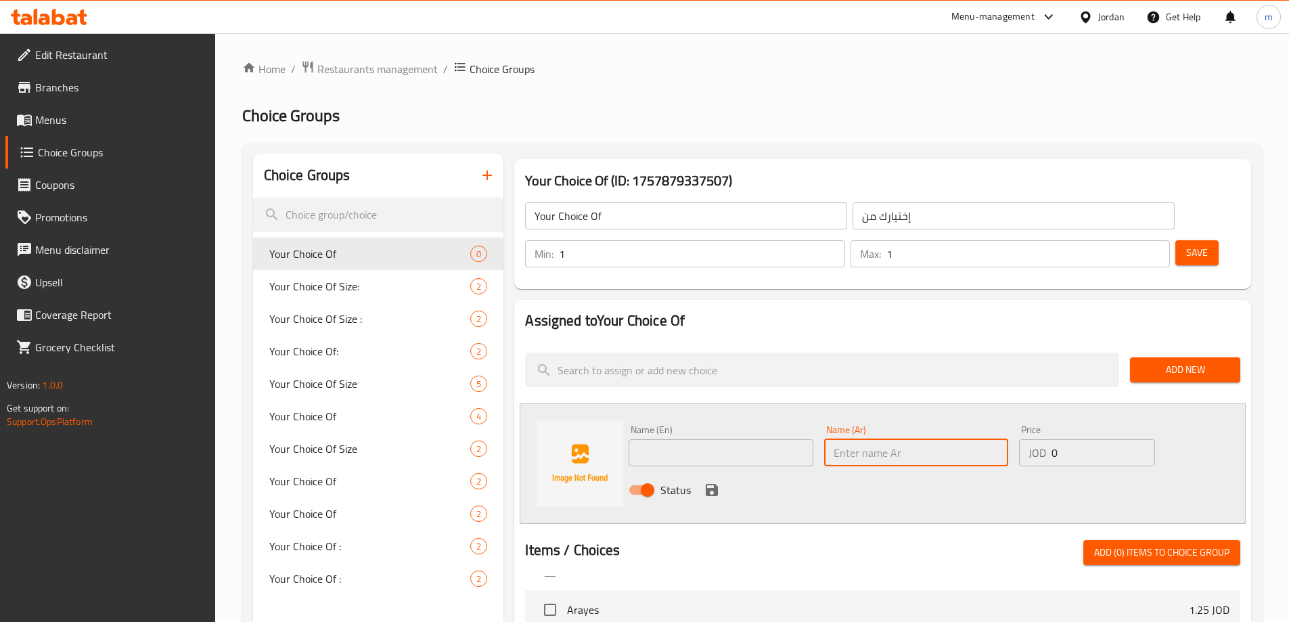
click at [742, 439] on input "text" at bounding box center [721, 452] width 184 height 27
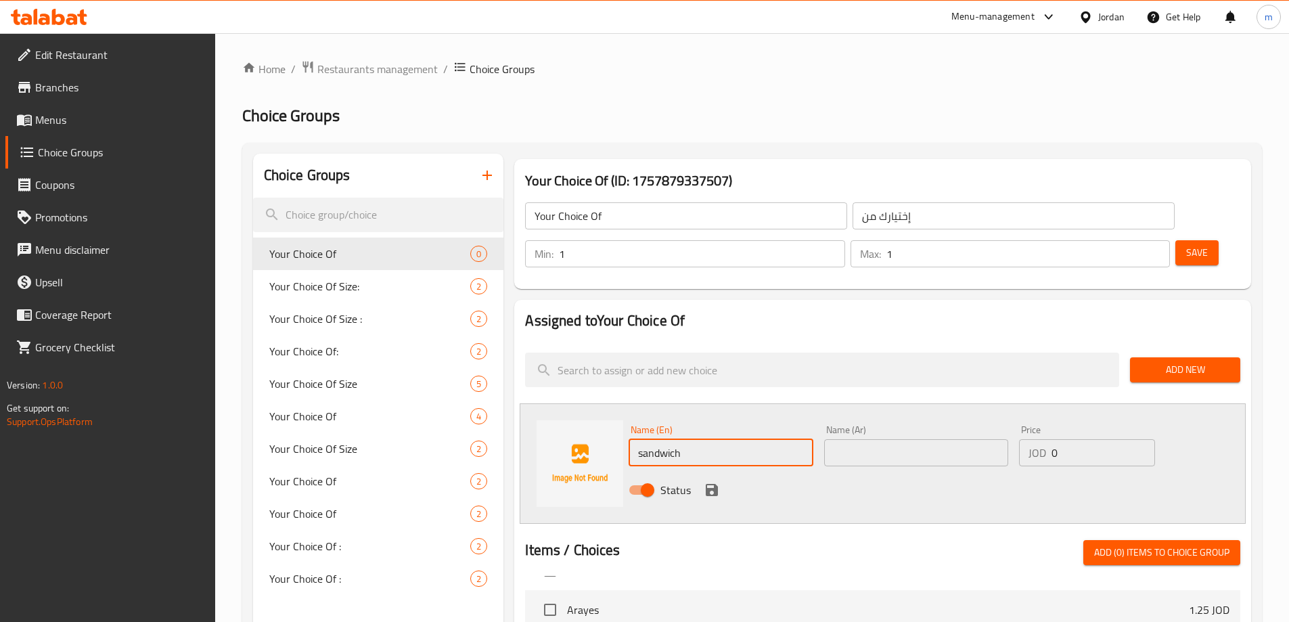
click at [863, 439] on input "text" at bounding box center [916, 452] width 184 height 27
click at [1093, 439] on input "0" at bounding box center [1103, 452] width 103 height 27
click at [713, 484] on icon "save" at bounding box center [712, 490] width 12 height 12
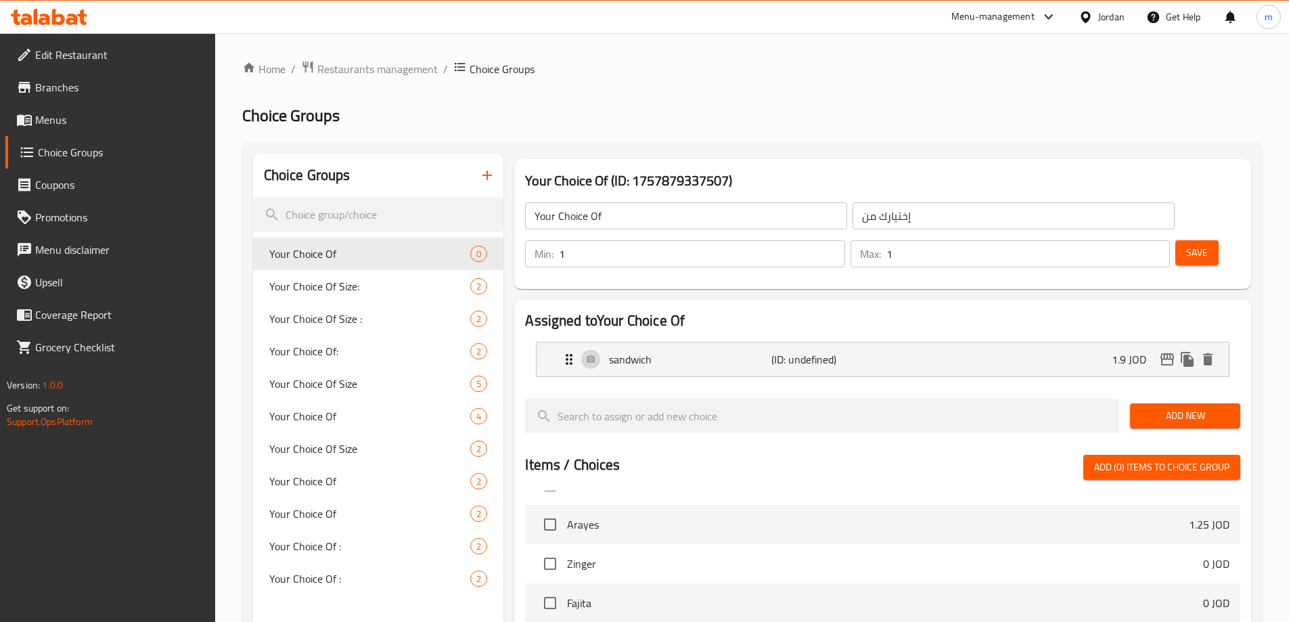
click at [1192, 407] on span "Add New" at bounding box center [1185, 415] width 89 height 17
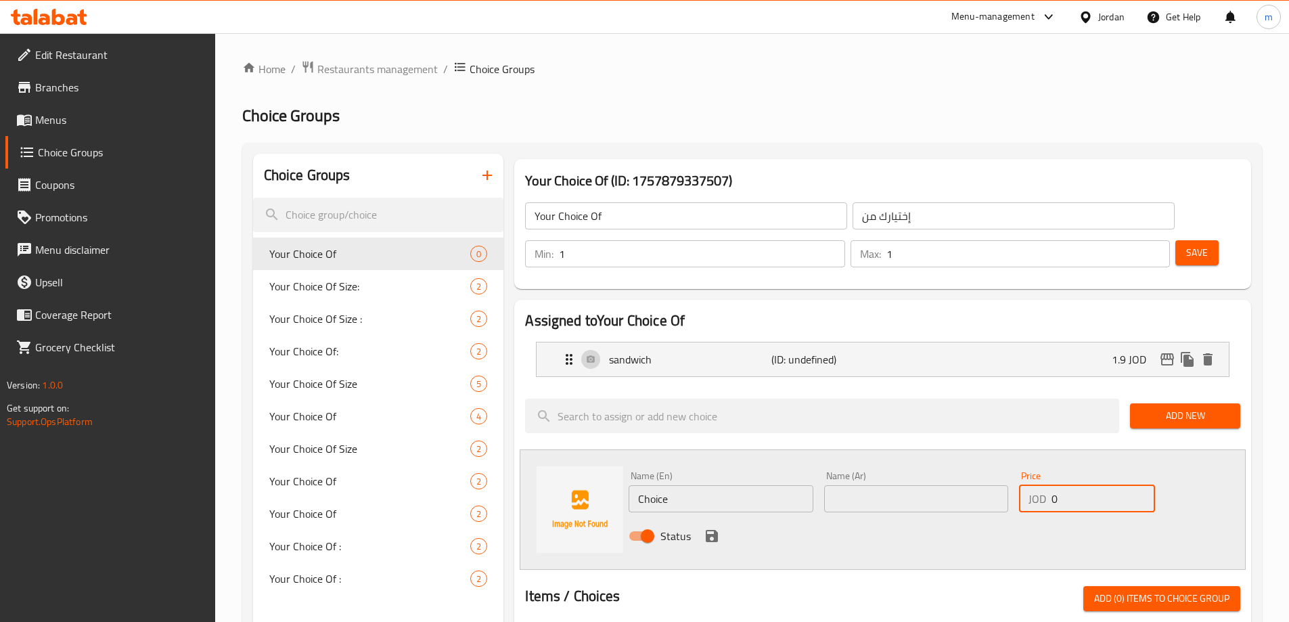
click at [1072, 485] on input "0" at bounding box center [1103, 498] width 103 height 27
click at [684, 485] on input "Choice" at bounding box center [721, 498] width 184 height 27
click at [870, 485] on input "text" at bounding box center [916, 498] width 184 height 27
click at [716, 530] on icon "save" at bounding box center [712, 536] width 12 height 12
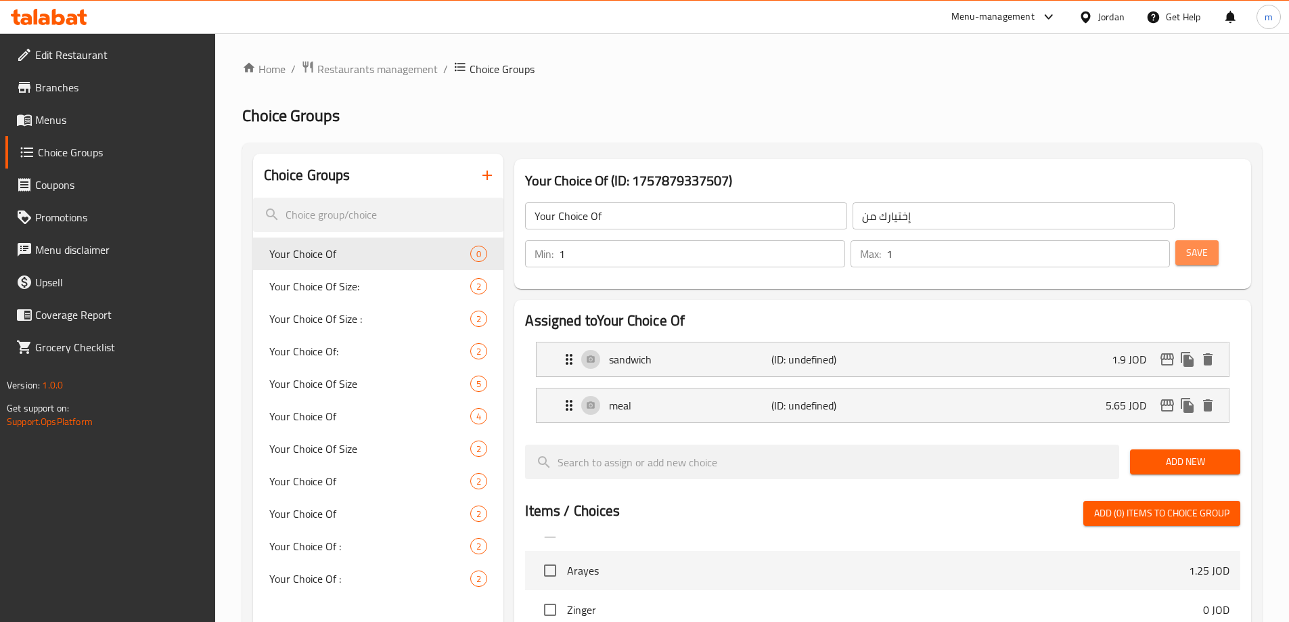
click at [1187, 244] on span "Save" at bounding box center [1198, 252] width 22 height 17
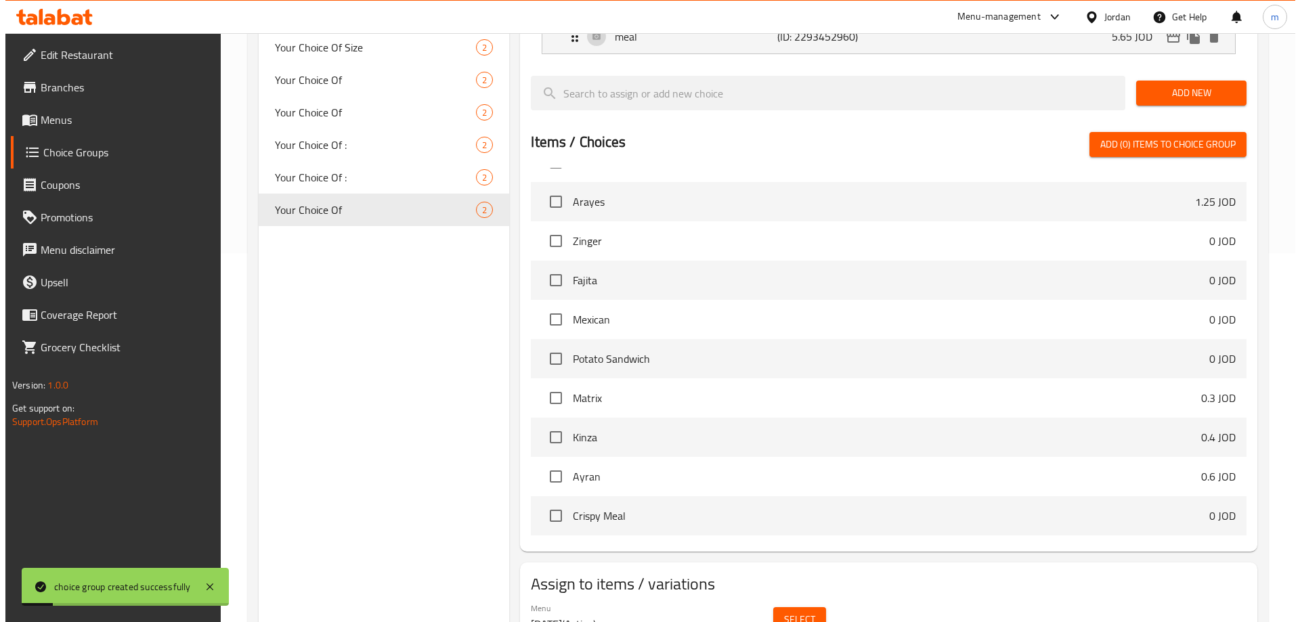
scroll to position [399, 0]
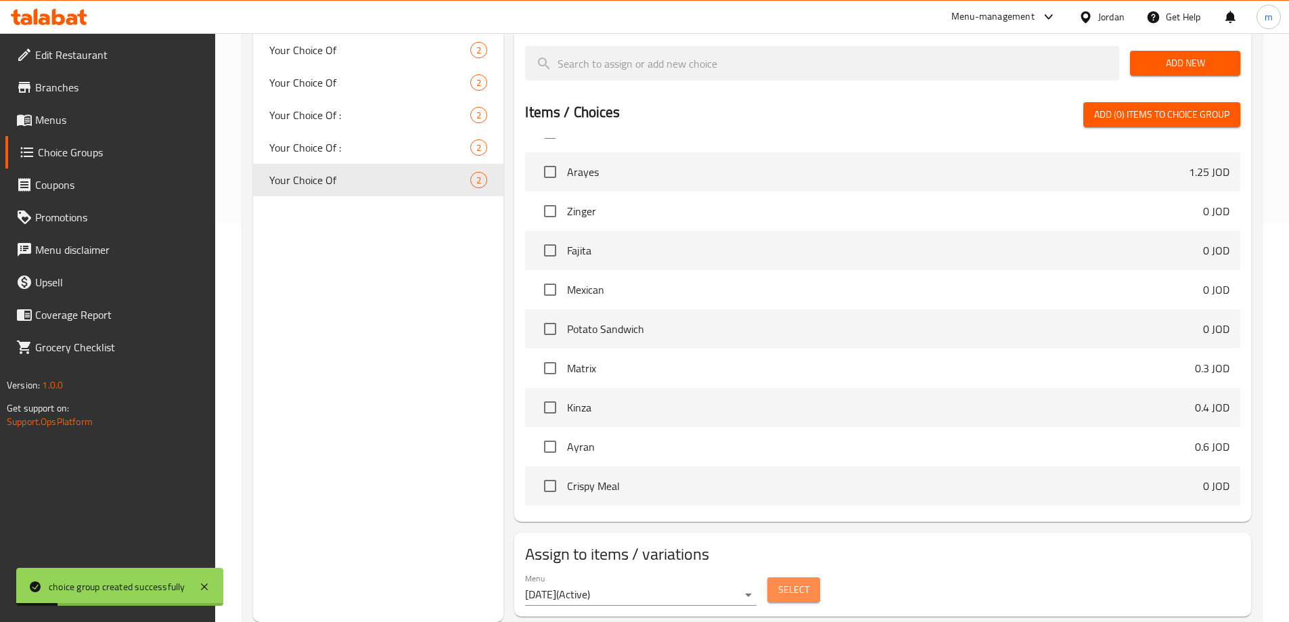
click at [787, 581] on span "Select" at bounding box center [793, 589] width 31 height 17
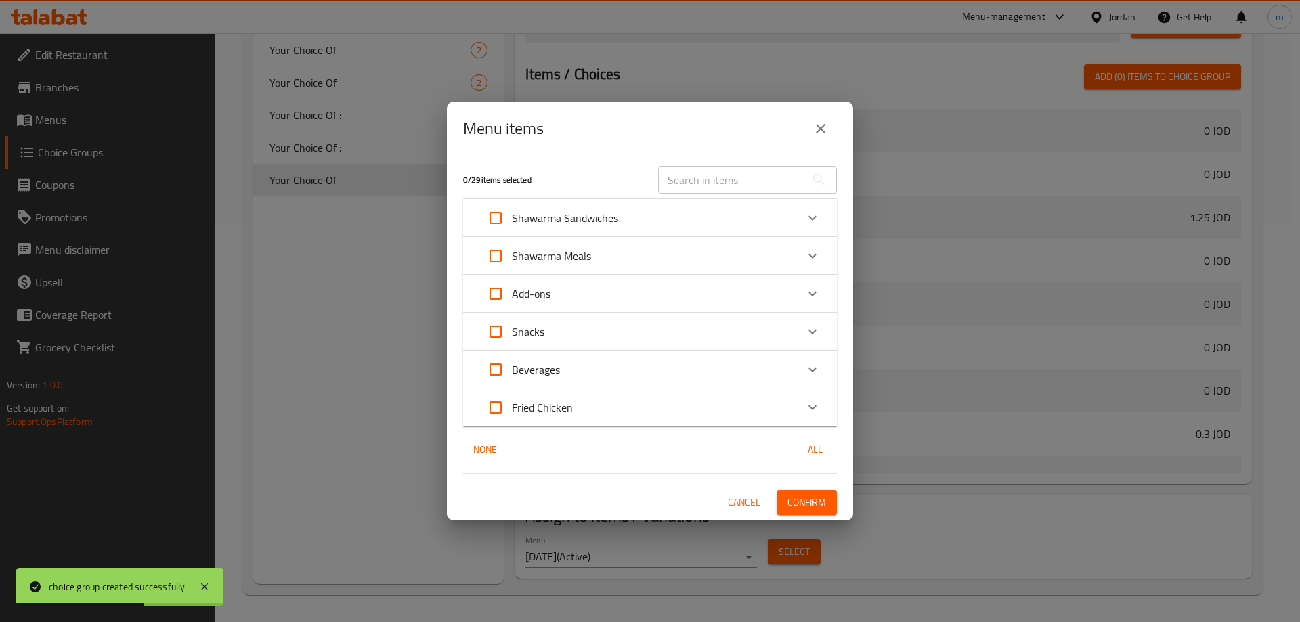
click at [818, 330] on div "Expand" at bounding box center [812, 331] width 32 height 32
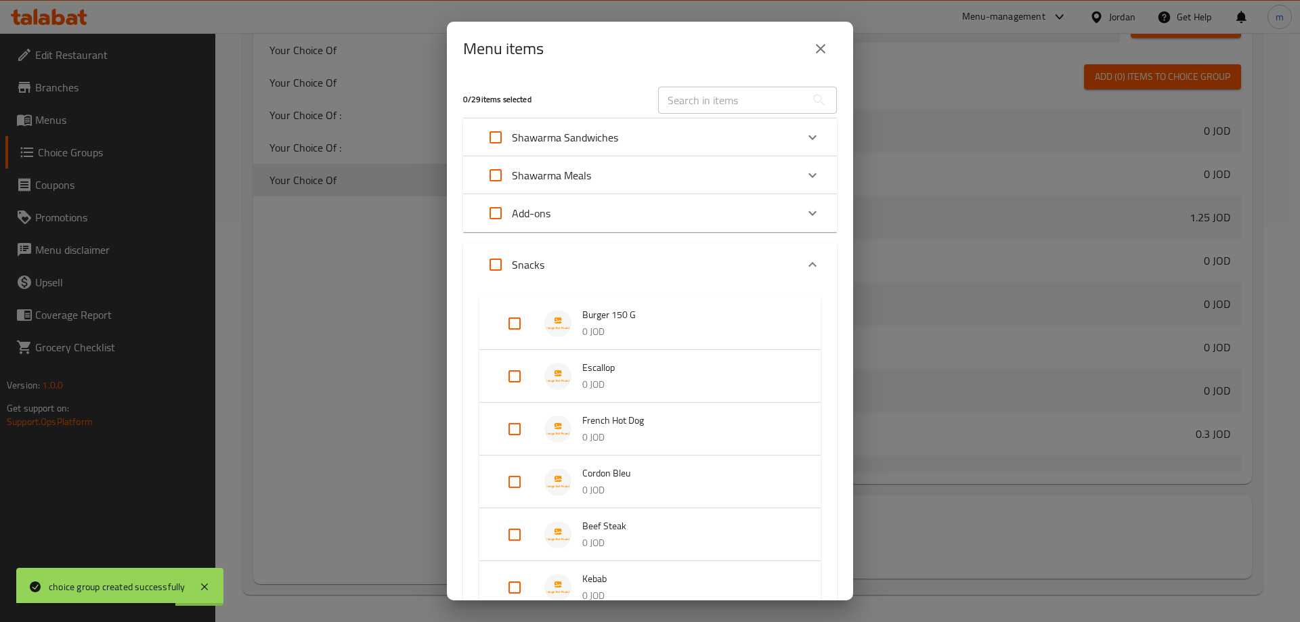
scroll to position [68, 0]
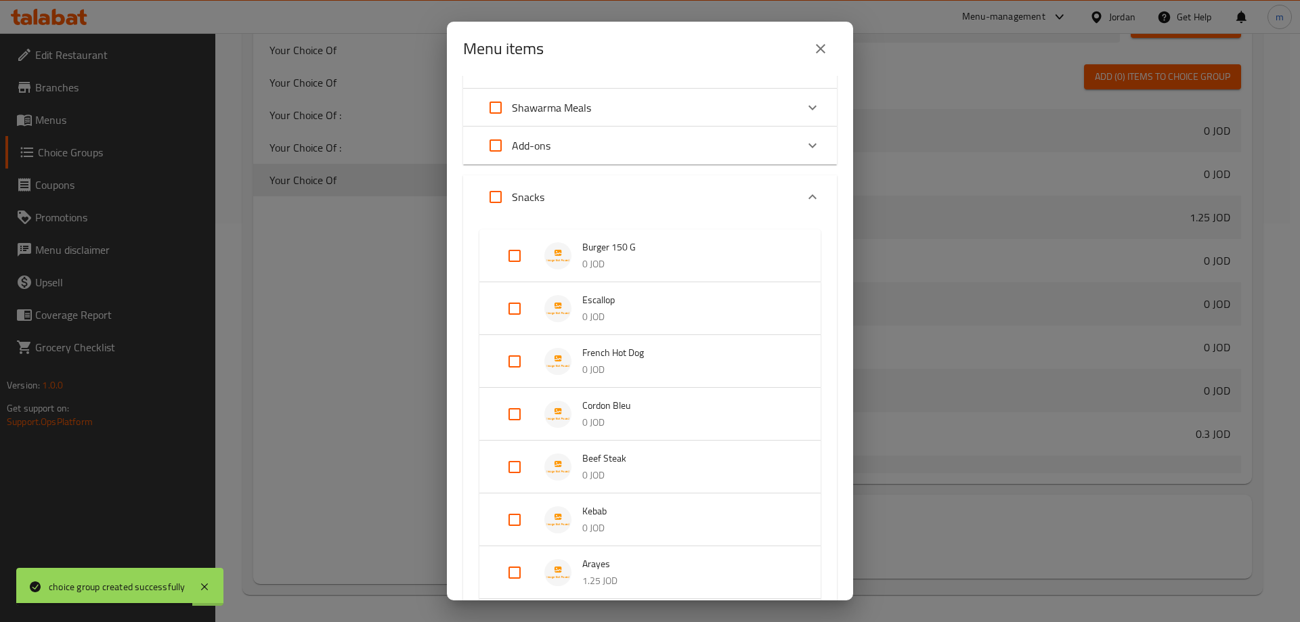
click at [506, 521] on input "Expand" at bounding box center [514, 520] width 32 height 32
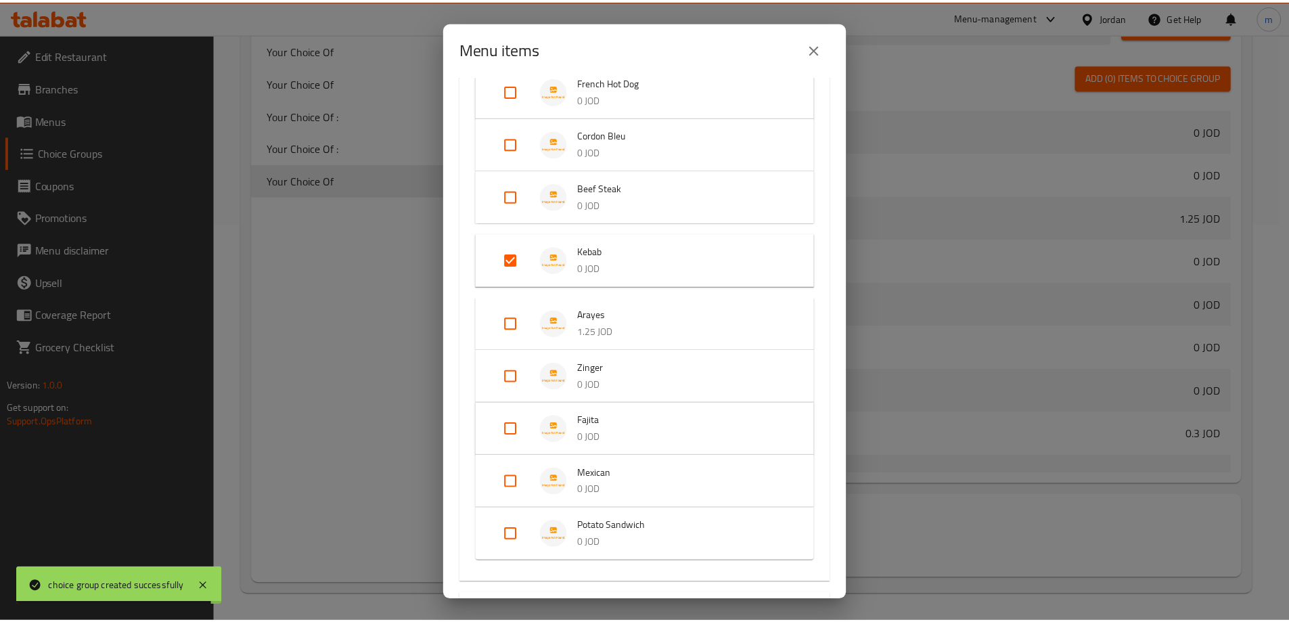
scroll to position [502, 0]
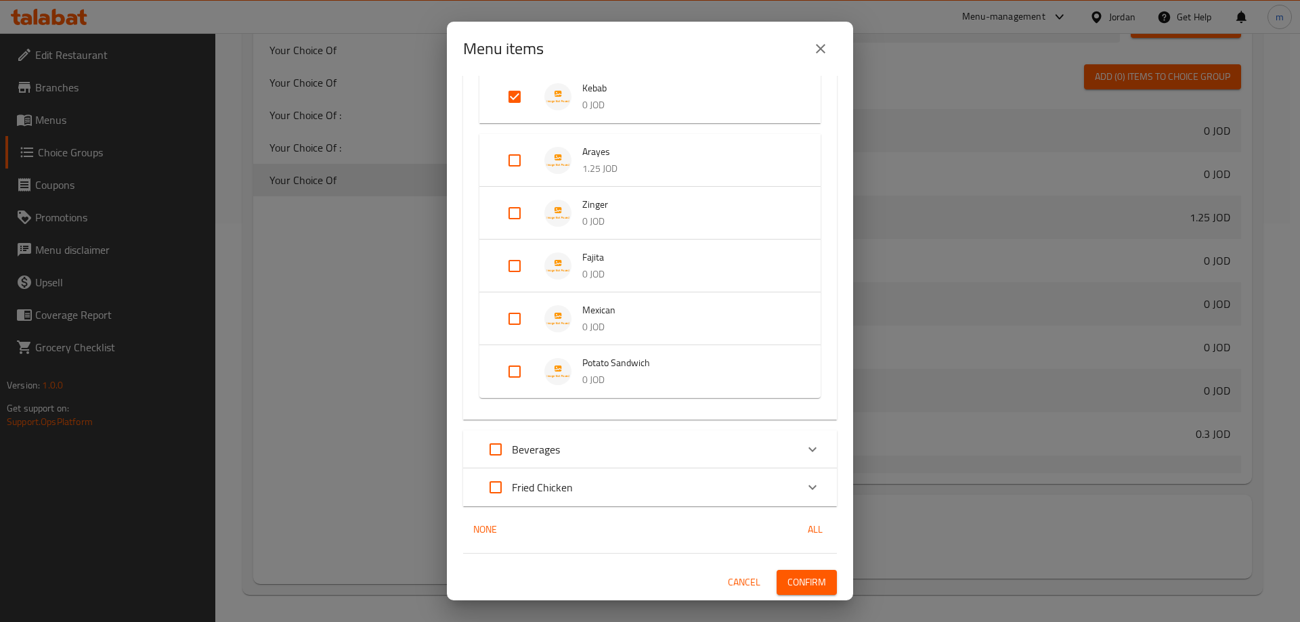
click at [803, 581] on span "Confirm" at bounding box center [806, 582] width 39 height 17
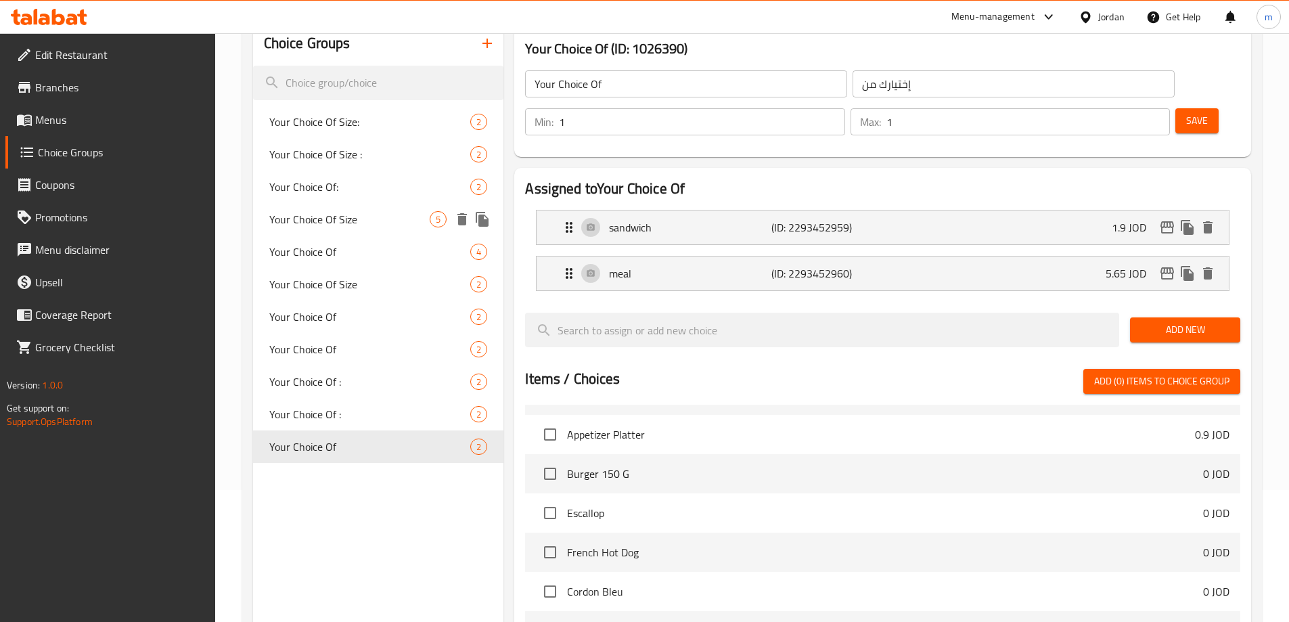
scroll to position [60, 0]
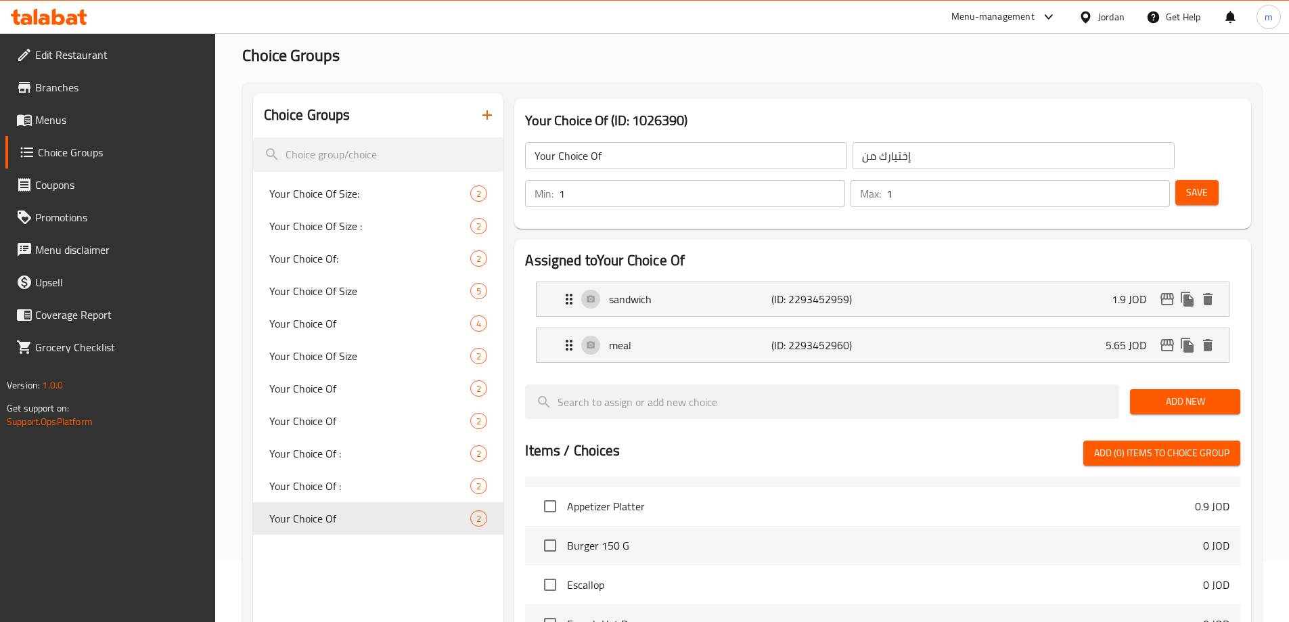
click at [479, 114] on button "button" at bounding box center [487, 115] width 32 height 32
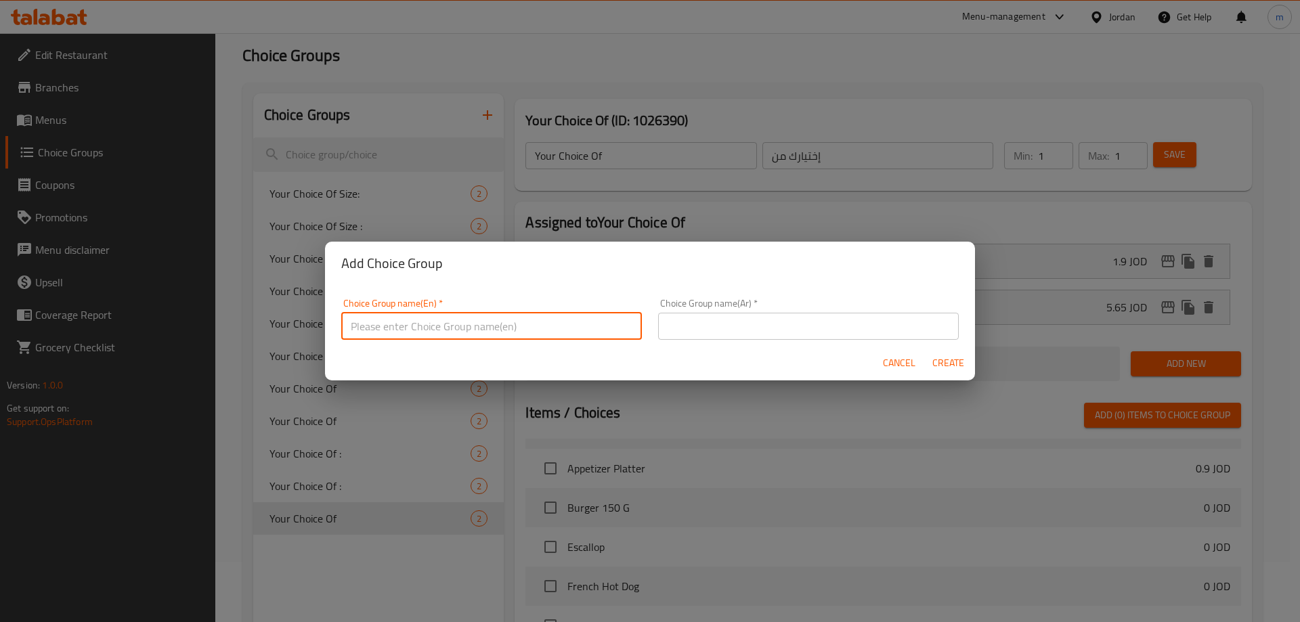
click at [467, 321] on input "text" at bounding box center [491, 326] width 301 height 27
click at [807, 334] on input "text" at bounding box center [808, 326] width 301 height 27
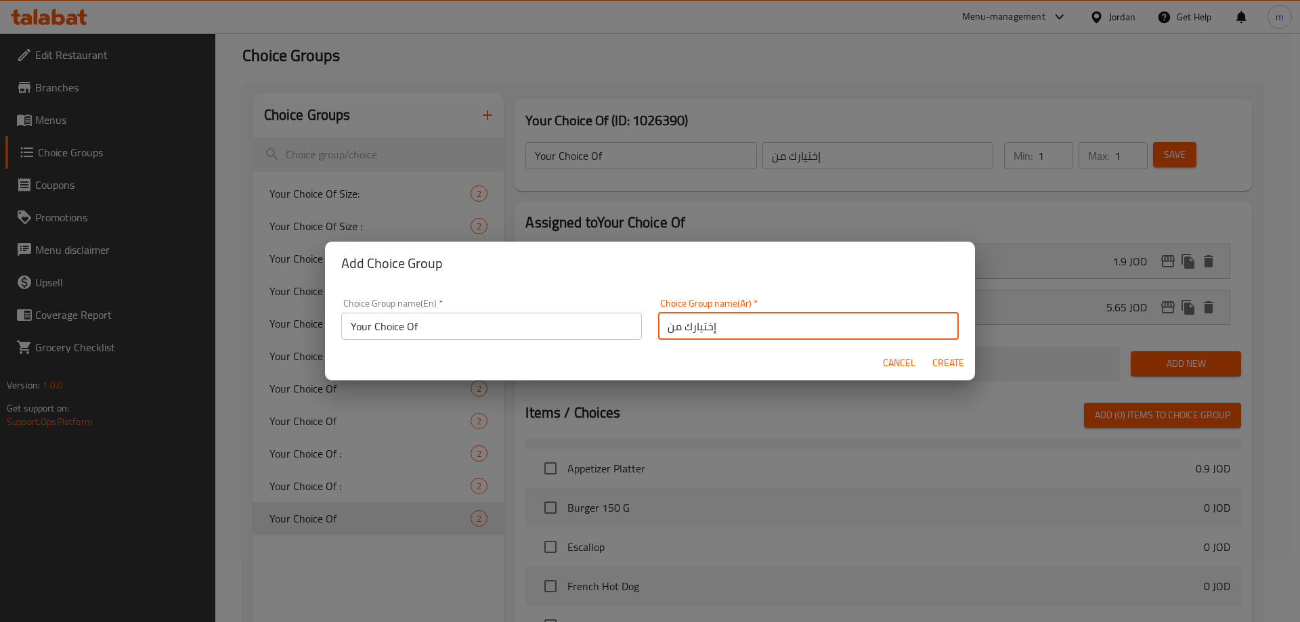
click at [965, 368] on button "Create" at bounding box center [947, 363] width 43 height 25
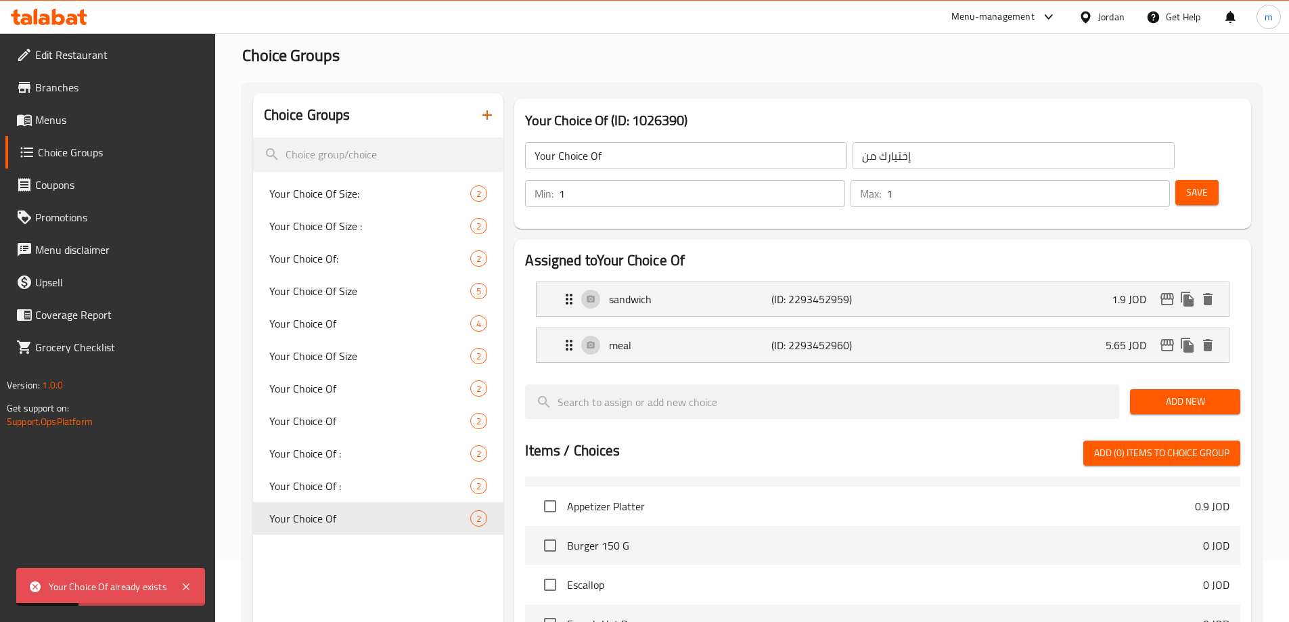
click at [492, 113] on icon "button" at bounding box center [487, 115] width 16 height 16
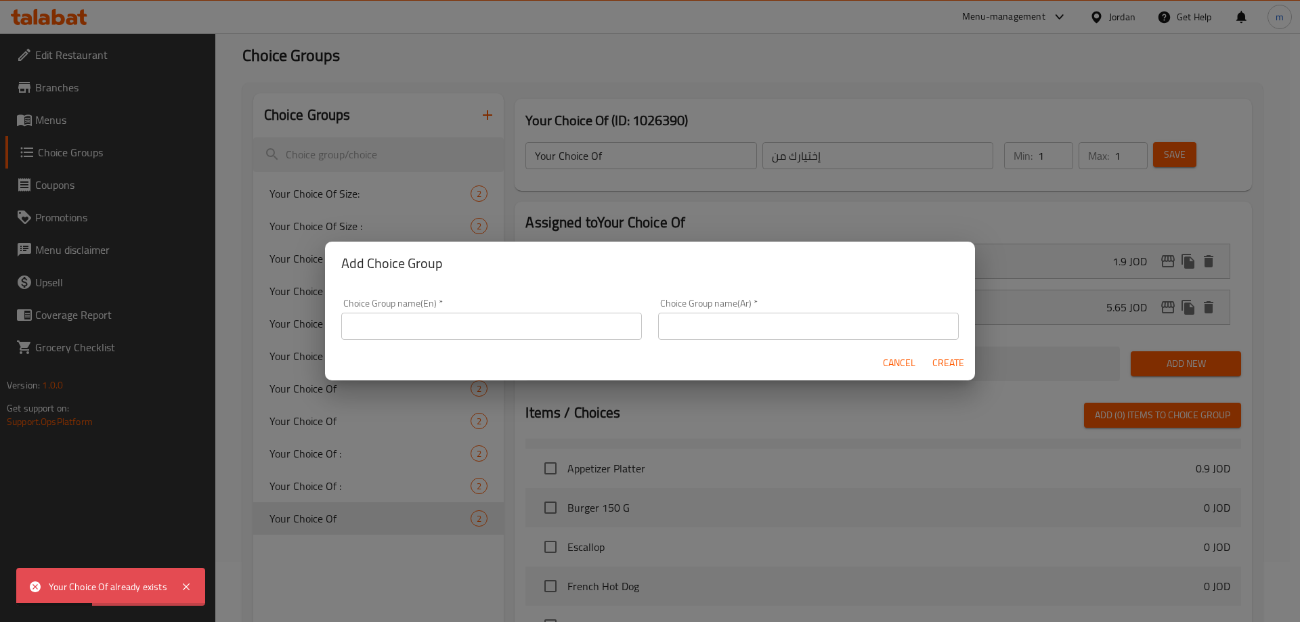
click at [447, 328] on input "text" at bounding box center [491, 326] width 301 height 27
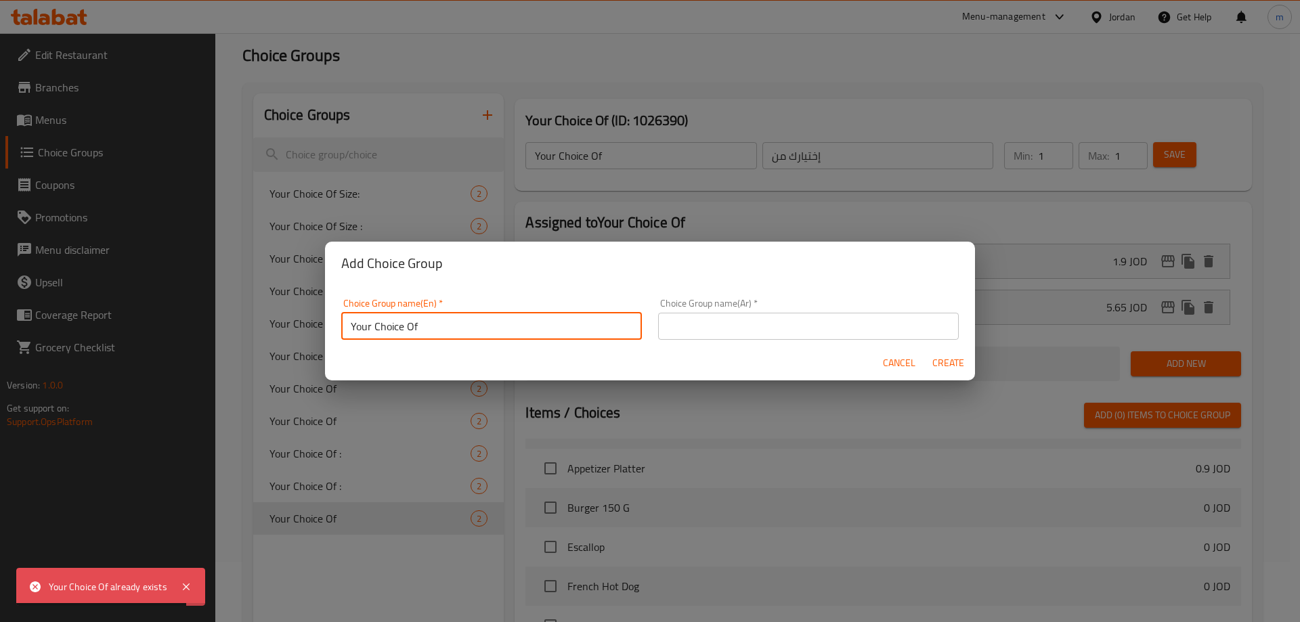
click at [758, 328] on input "text" at bounding box center [808, 326] width 301 height 27
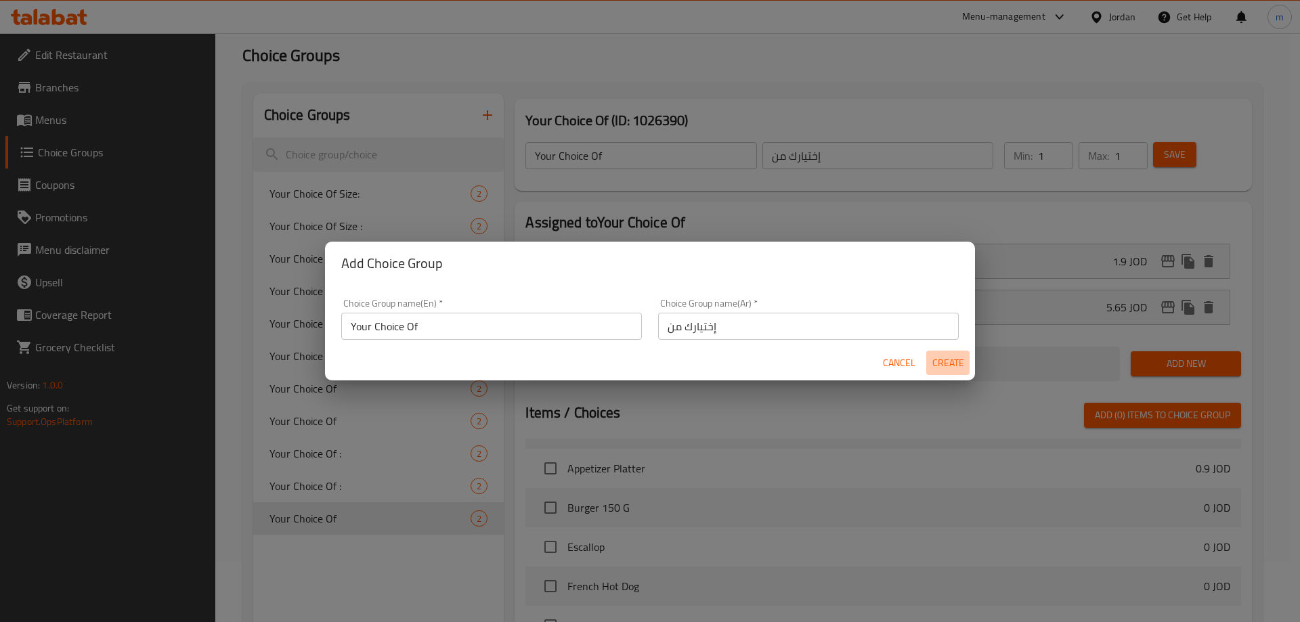
click at [931, 358] on button "Create" at bounding box center [947, 363] width 43 height 25
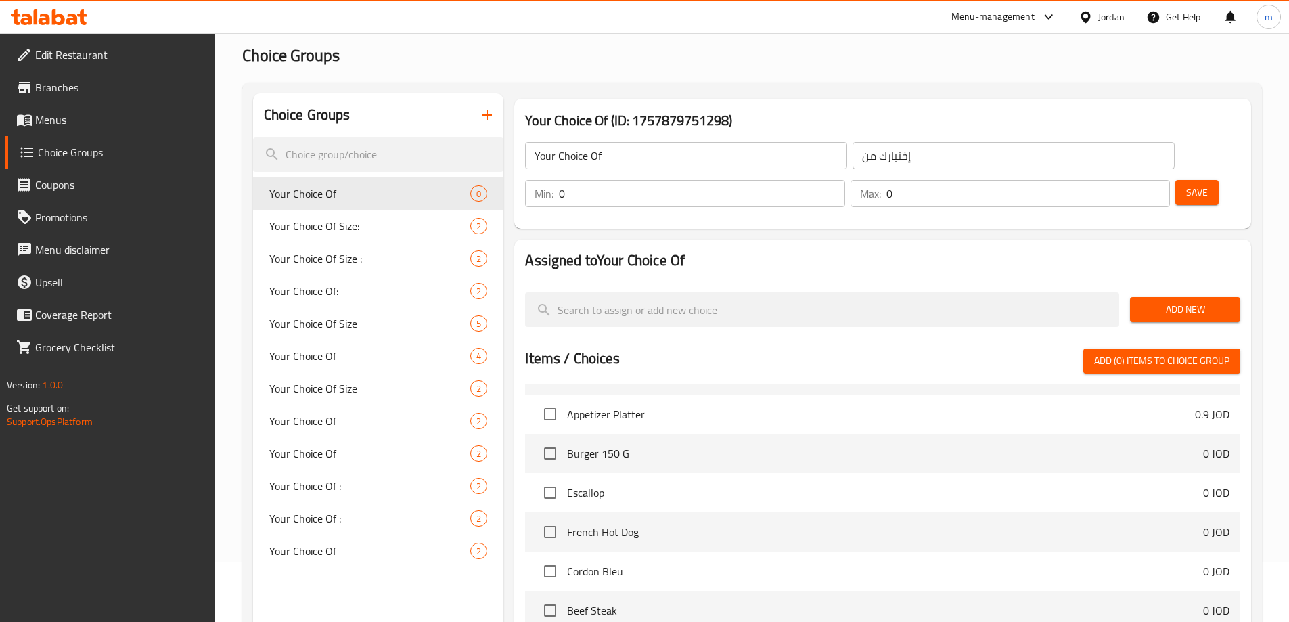
click at [845, 180] on input "0" at bounding box center [702, 193] width 286 height 27
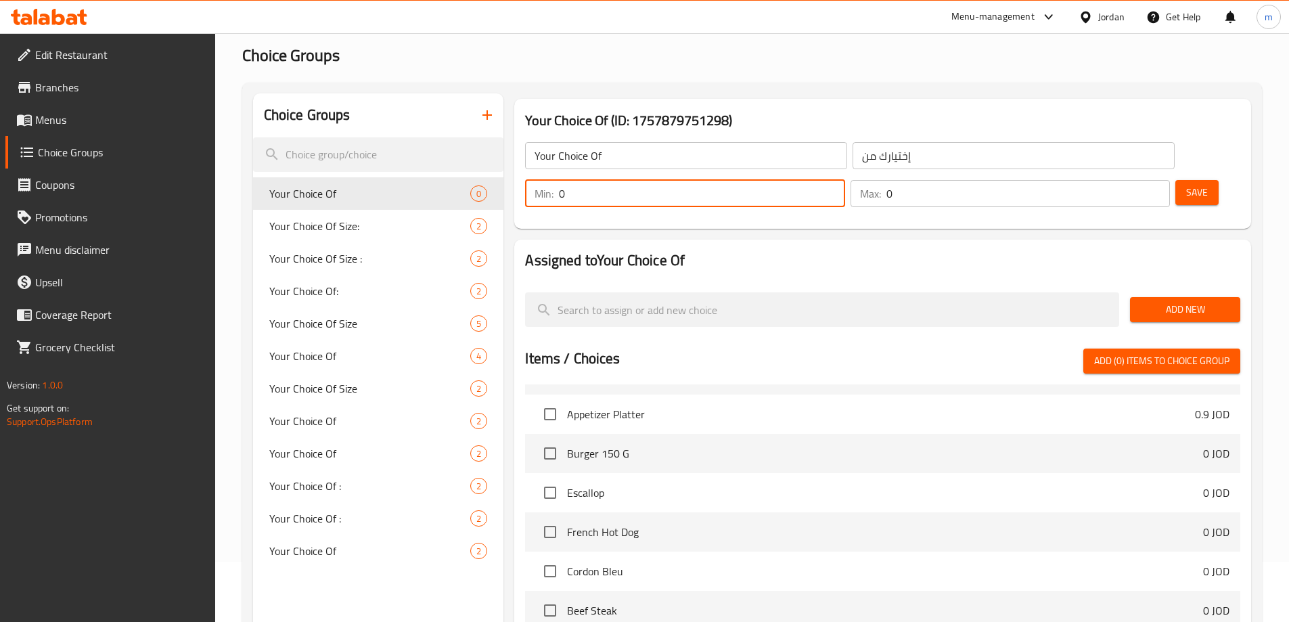
click at [845, 180] on input "0" at bounding box center [702, 193] width 286 height 27
click at [845, 180] on input "1" at bounding box center [702, 193] width 286 height 27
click at [1130, 180] on input "1" at bounding box center [1029, 193] width 284 height 27
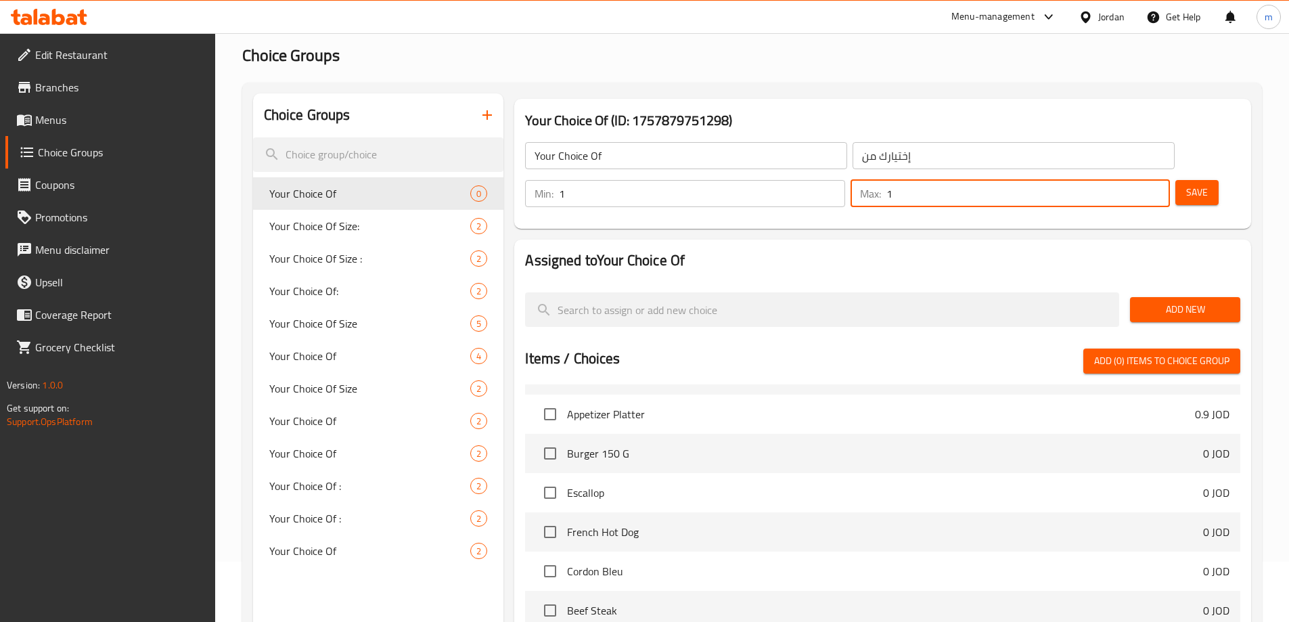
click at [1173, 301] on span "Add New" at bounding box center [1185, 309] width 89 height 17
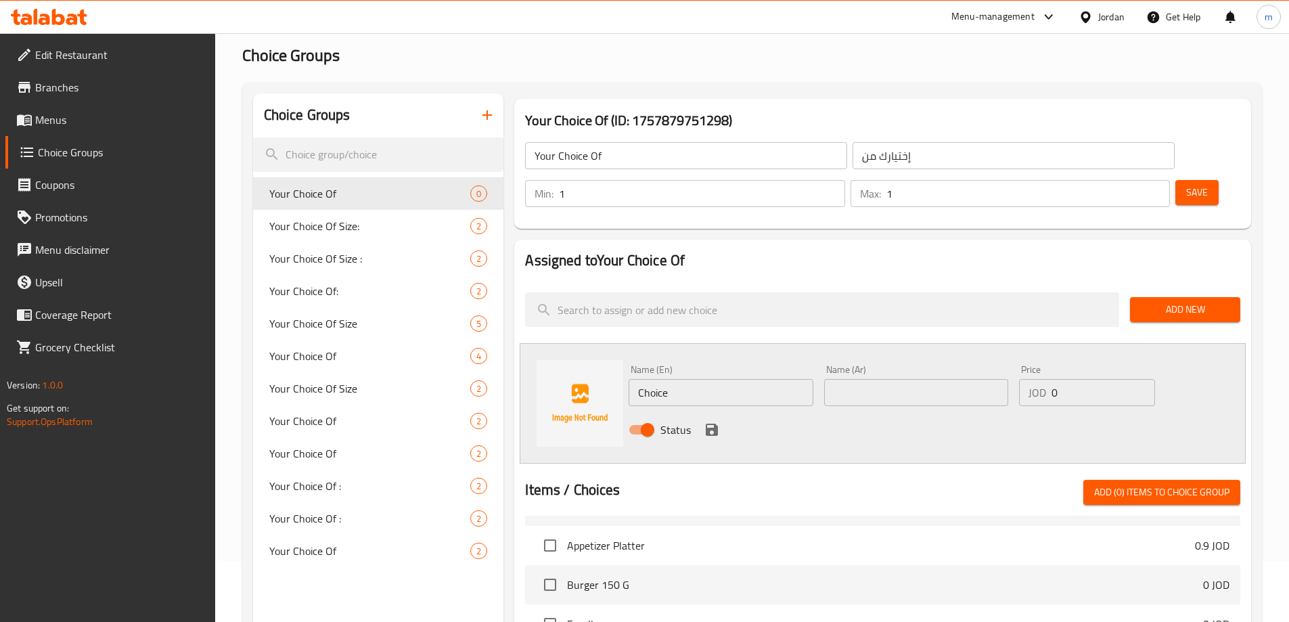
click at [724, 379] on input "Choice" at bounding box center [721, 392] width 184 height 27
click at [751, 379] on input "text" at bounding box center [721, 392] width 184 height 27
click at [693, 154] on input "Your Choice Of" at bounding box center [686, 155] width 322 height 27
click at [853, 143] on input "إختيارك من" at bounding box center [1014, 155] width 322 height 27
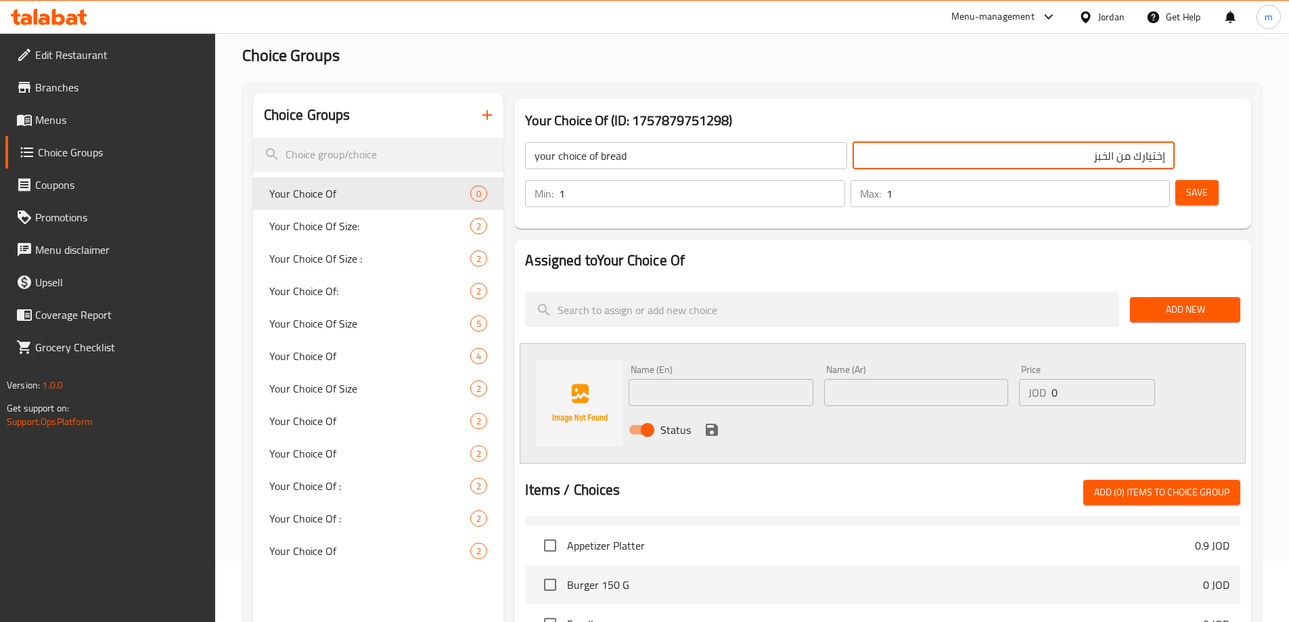
click at [914, 250] on h2 "Assigned to Your Choice Of" at bounding box center [882, 260] width 715 height 20
click at [741, 379] on input "text" at bounding box center [721, 392] width 184 height 27
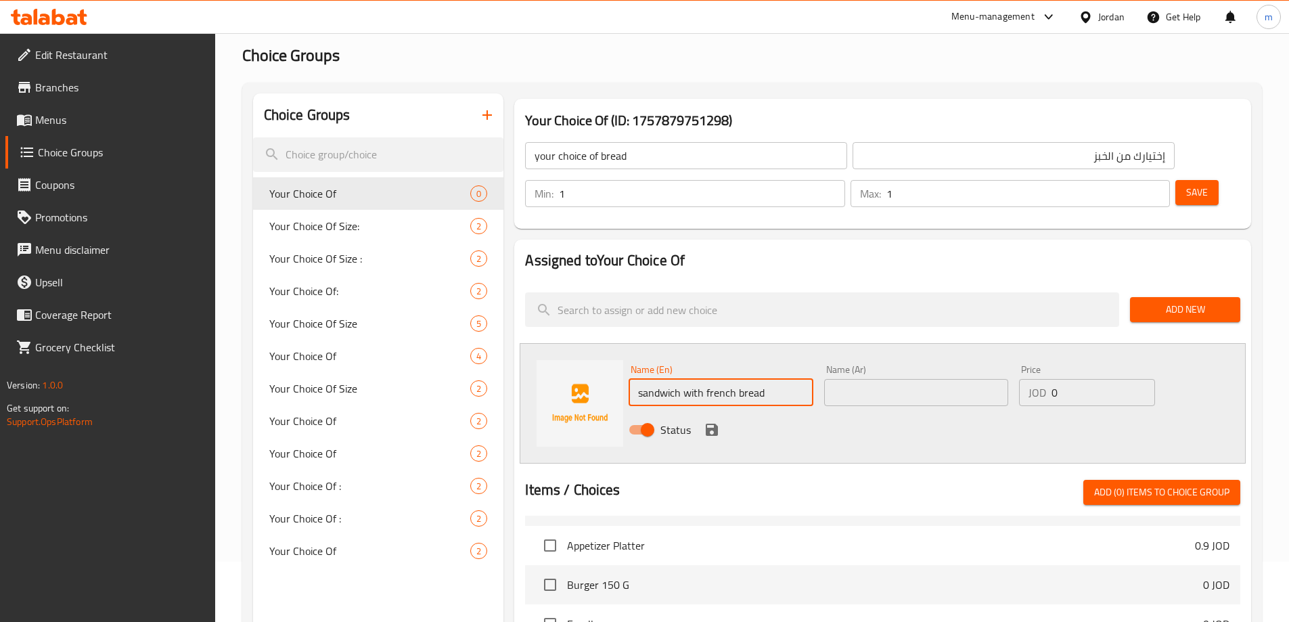
click at [859, 379] on input "text" at bounding box center [916, 392] width 184 height 27
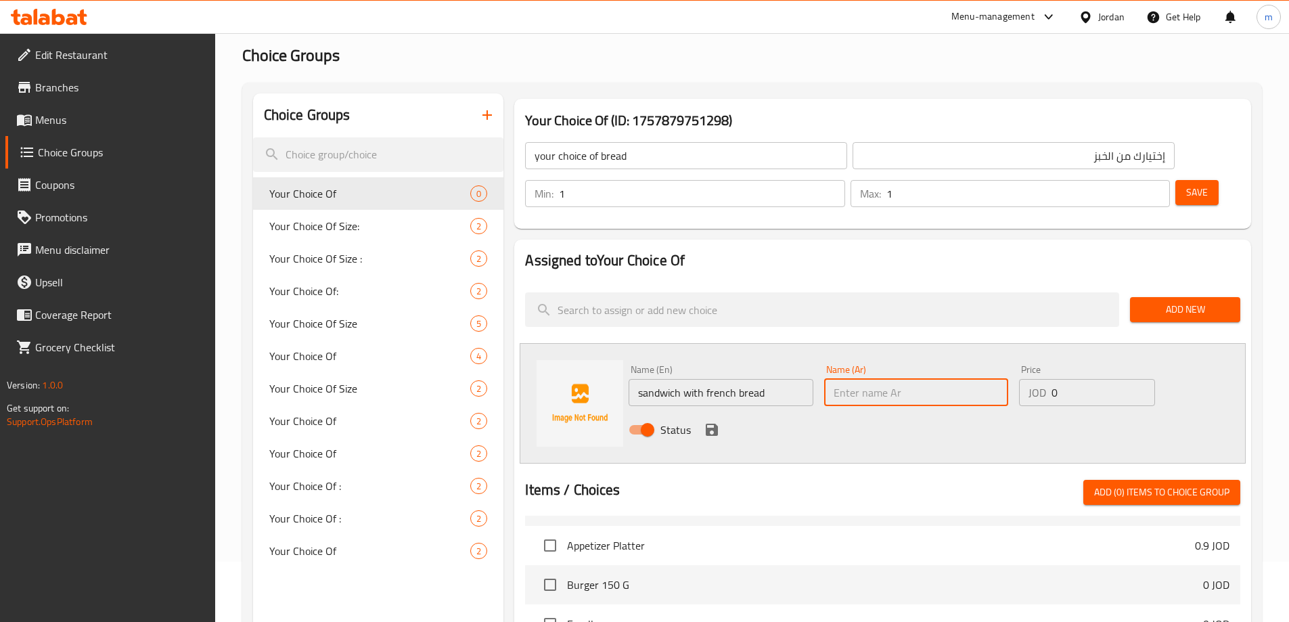
click at [948, 379] on input "text" at bounding box center [916, 392] width 184 height 27
paste input "ساندويش بخبز فرنسي"
click at [1105, 365] on div "Price JOD 0 Price" at bounding box center [1086, 385] width 135 height 41
click at [1099, 379] on input "0" at bounding box center [1103, 392] width 103 height 27
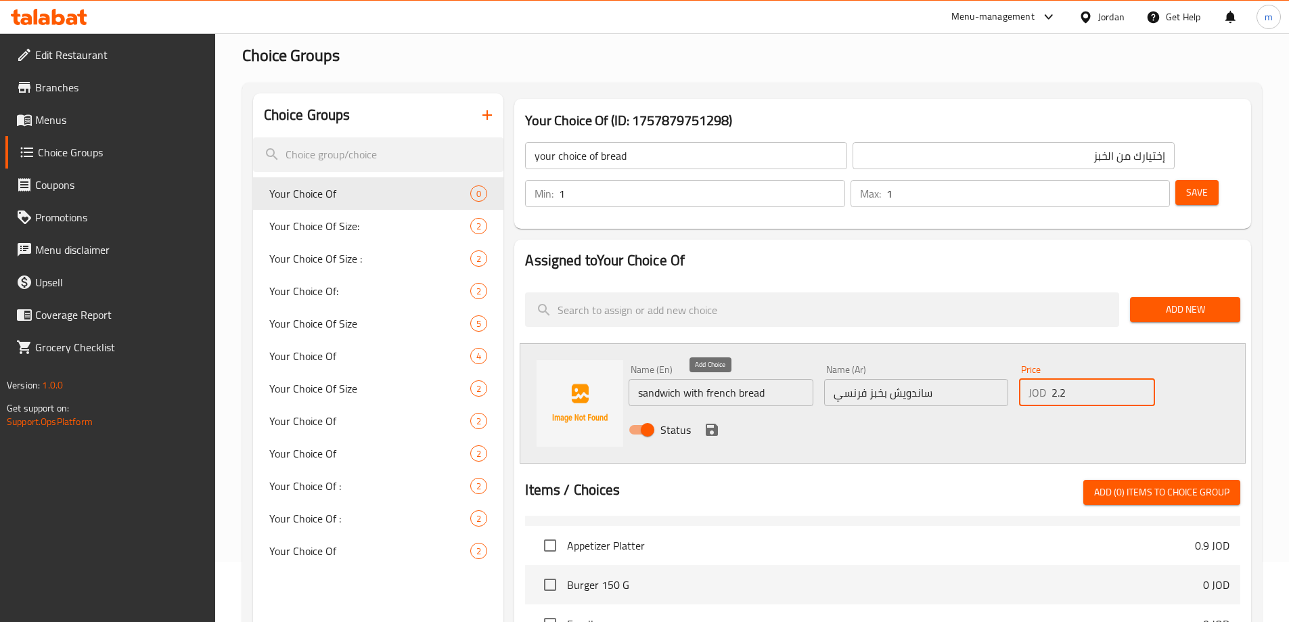
click at [713, 424] on icon "save" at bounding box center [712, 430] width 12 height 12
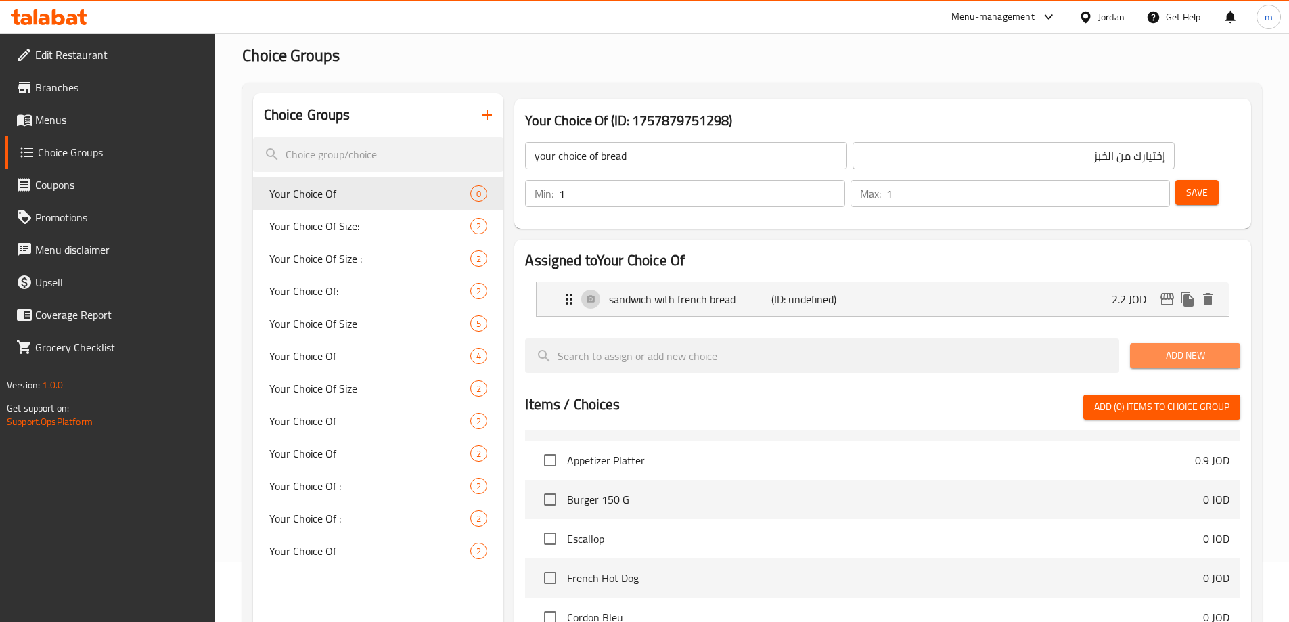
click at [1164, 347] on span "Add New" at bounding box center [1185, 355] width 89 height 17
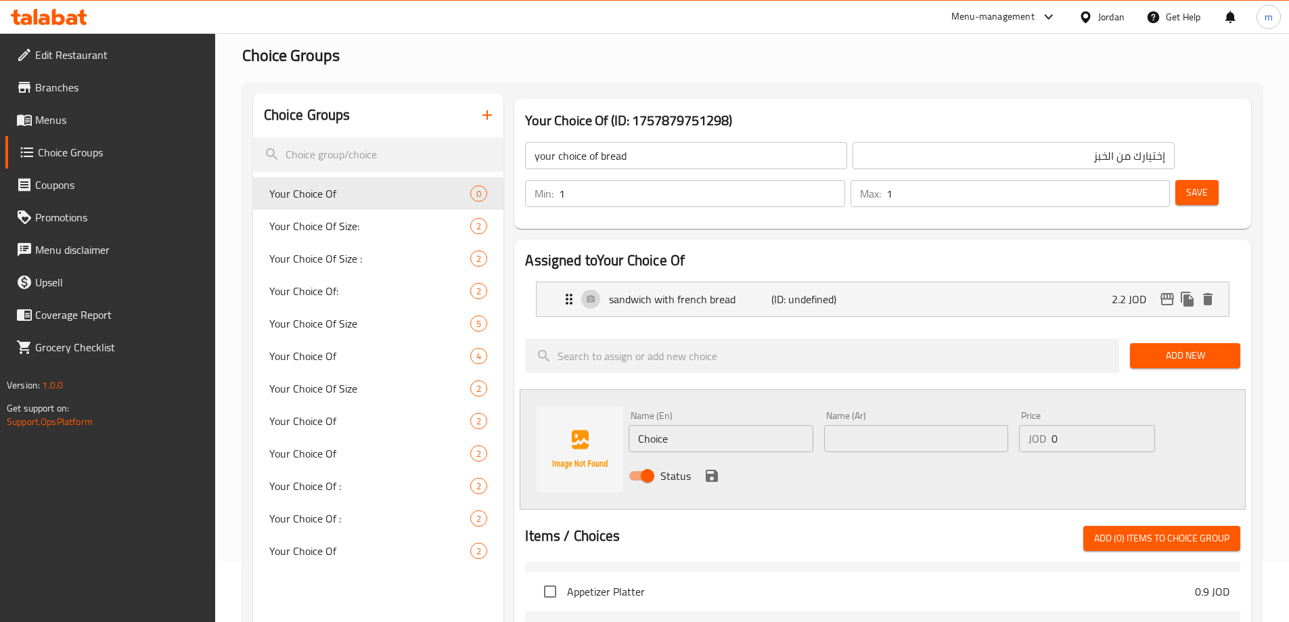
click at [908, 425] on input "text" at bounding box center [916, 438] width 184 height 27
paste input "ساندويش بخبز حمام"
click at [571, 282] on div "sandwich with french bread (ID: undefined) 2.2 JOD" at bounding box center [887, 299] width 652 height 34
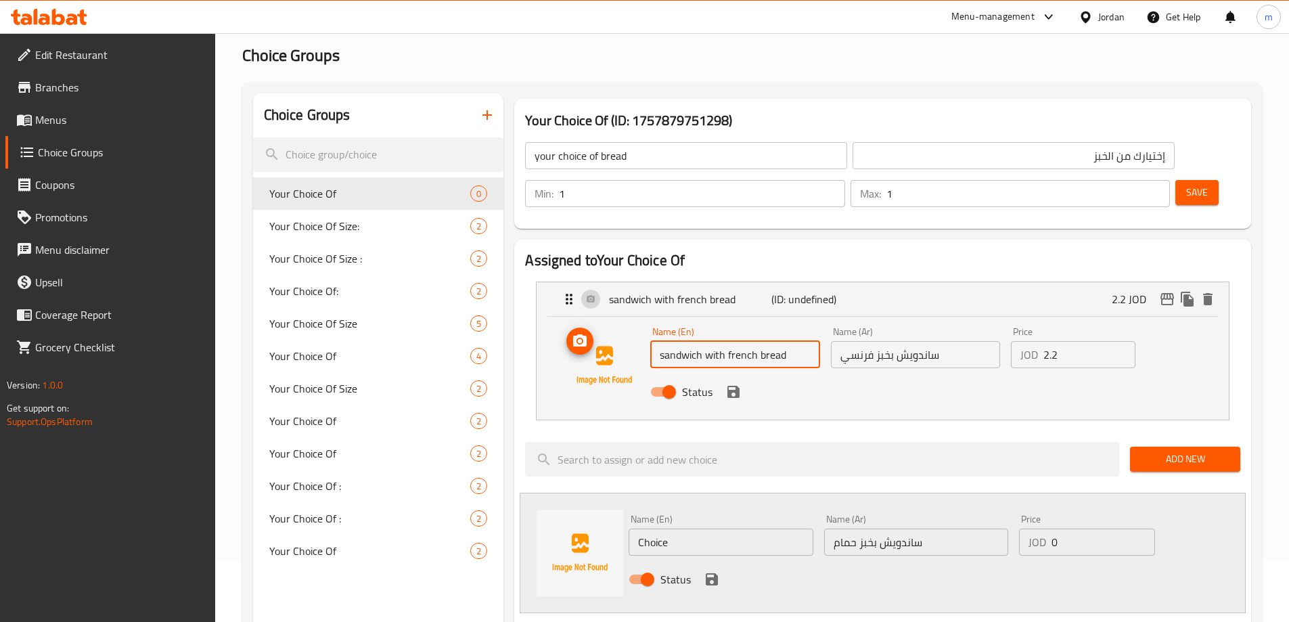
drag, startPoint x: 795, startPoint y: 319, endPoint x: 640, endPoint y: 329, distance: 155.3
click at [640, 329] on div "Name (En) sandwich with french bread Name (En) Name (Ar) ساندويش بخبز فرنسي Nam…" at bounding box center [882, 365] width 649 height 92
click at [732, 529] on input "Choice" at bounding box center [721, 542] width 184 height 27
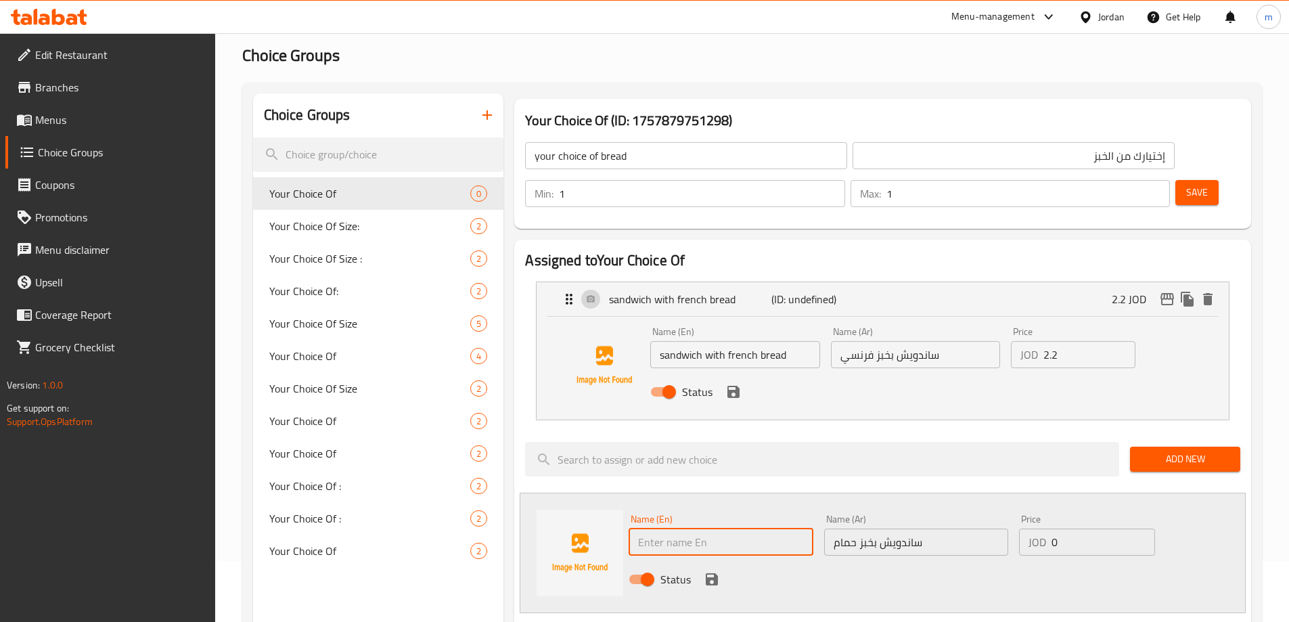
paste input "sandwich with french bread"
click at [738, 529] on input "sandwich with hammam bread" at bounding box center [721, 542] width 184 height 27
click at [712, 573] on icon "save" at bounding box center [712, 579] width 12 height 12
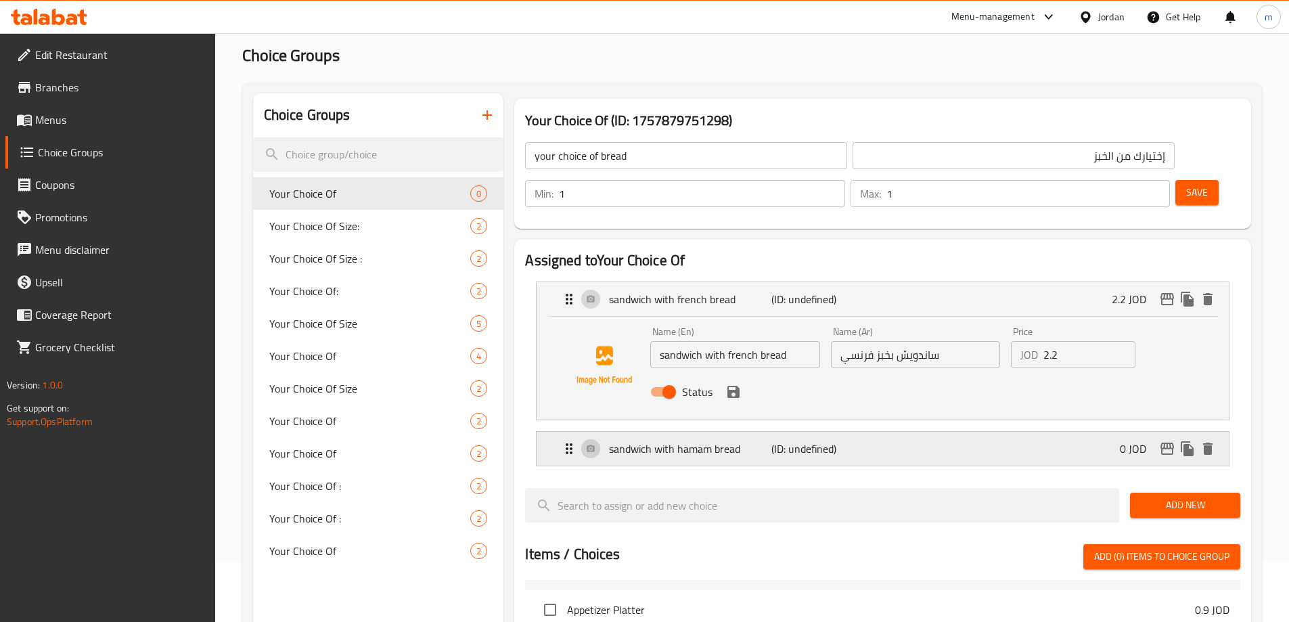
click at [1022, 432] on div "sandwich with hamam bread (ID: undefined) 0 JOD" at bounding box center [887, 449] width 652 height 34
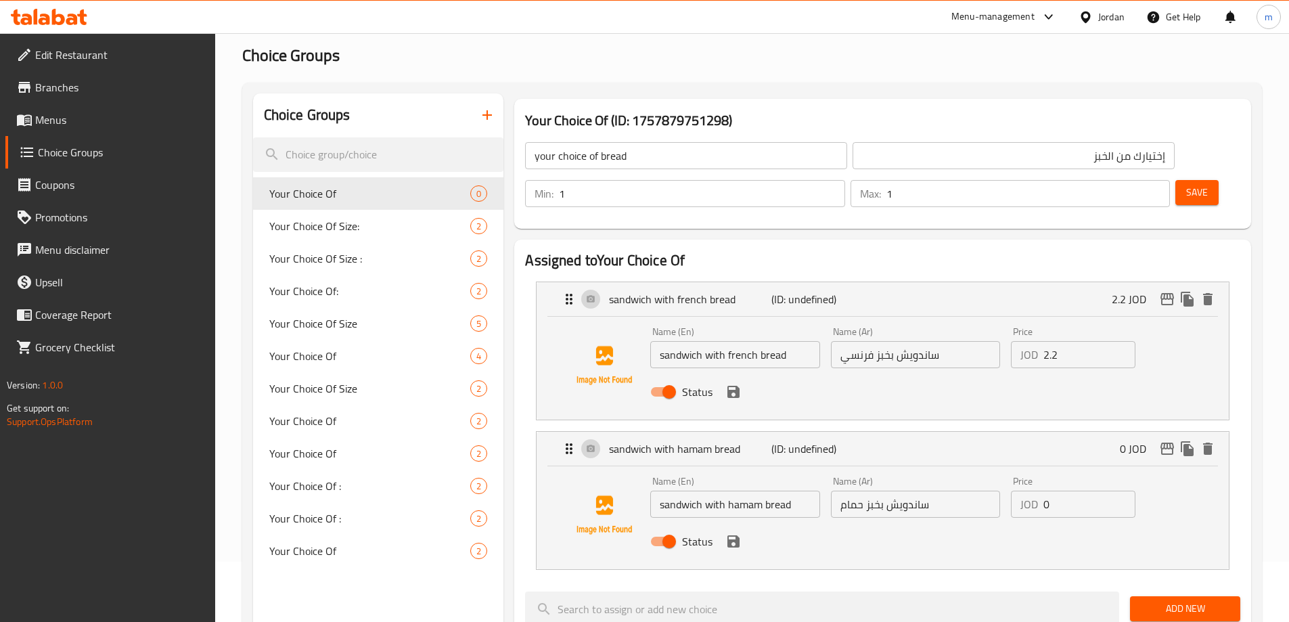
click at [1075, 491] on input "0" at bounding box center [1090, 504] width 92 height 27
click at [734, 531] on button "save" at bounding box center [734, 541] width 20 height 20
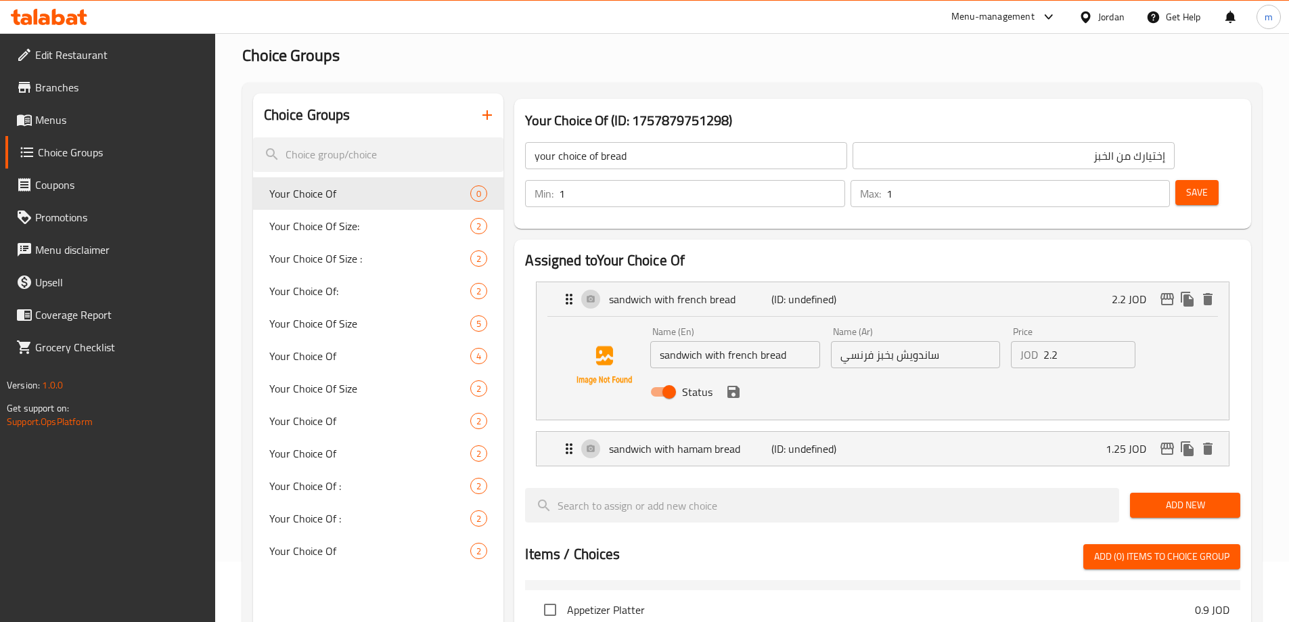
click at [1172, 497] on span "Add New" at bounding box center [1185, 505] width 89 height 17
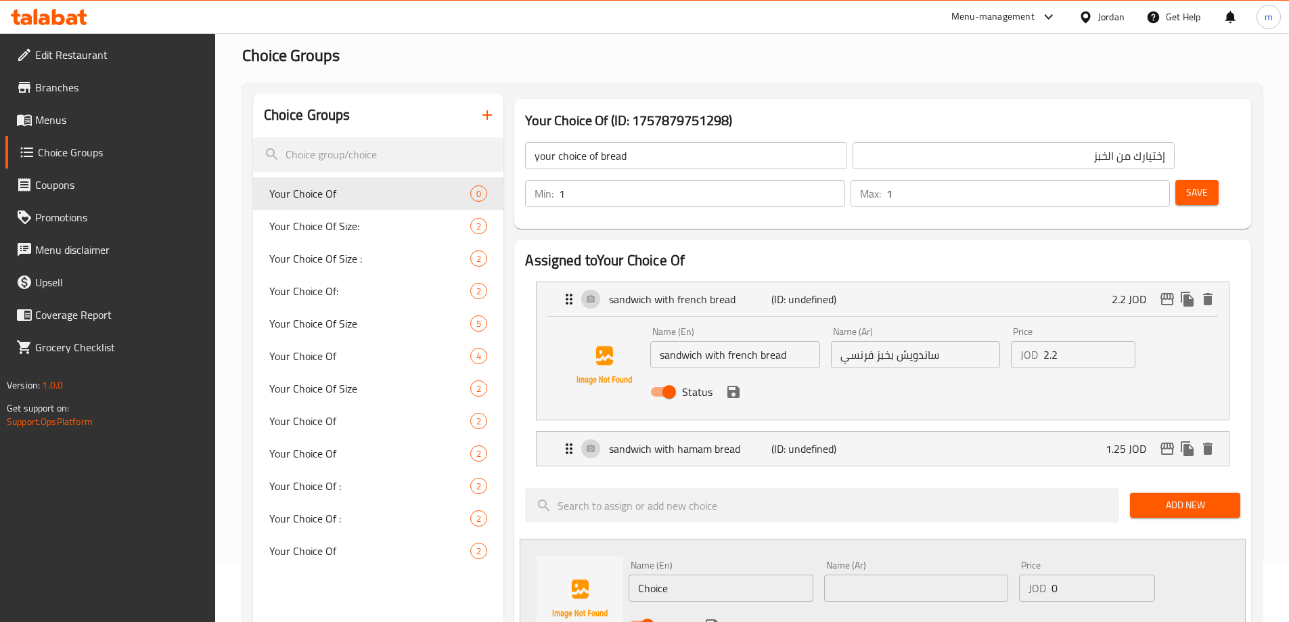
click at [658, 161] on input "your choice of bread" at bounding box center [686, 155] width 322 height 27
click at [853, 161] on input "إختيارك من الخبز" at bounding box center [1014, 155] width 322 height 27
click at [653, 158] on input "your choice" at bounding box center [686, 155] width 322 height 27
drag, startPoint x: 635, startPoint y: 120, endPoint x: 717, endPoint y: 118, distance: 82.6
click at [717, 118] on h3 "Your Choice Of (ID: 1757879751298)" at bounding box center [882, 121] width 715 height 22
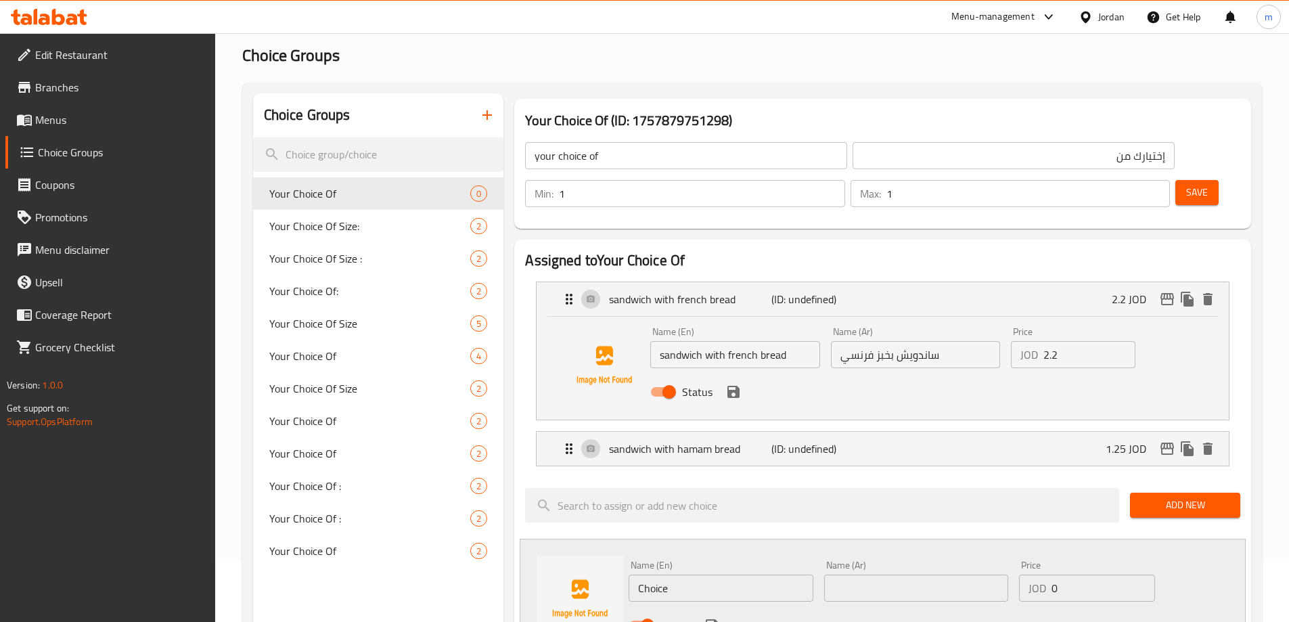
click at [787, 118] on h3 "Your Choice Of (ID: 1757879751298)" at bounding box center [882, 121] width 715 height 22
click at [883, 145] on input "إختيارك من" at bounding box center [1014, 155] width 322 height 27
click at [691, 151] on input "your choice of" at bounding box center [686, 155] width 322 height 27
click at [900, 432] on div "sandwich with hamam bread (ID: undefined) 1.25 JOD" at bounding box center [887, 449] width 652 height 34
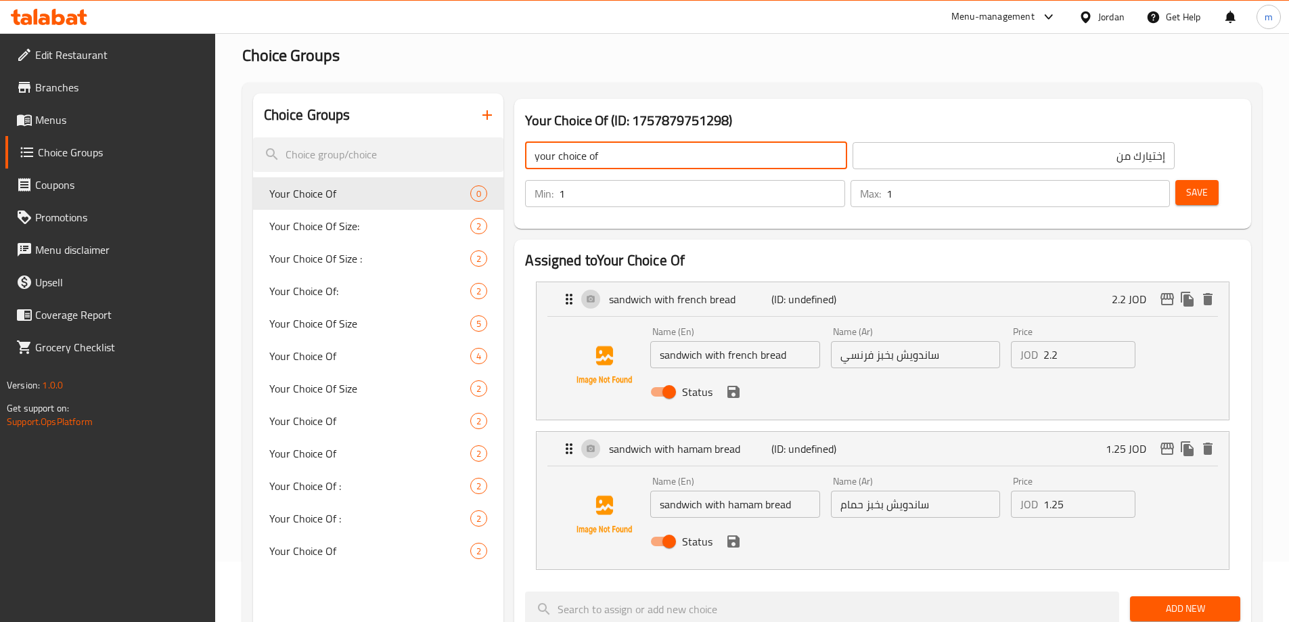
click at [734, 386] on icon "save" at bounding box center [734, 392] width 12 height 12
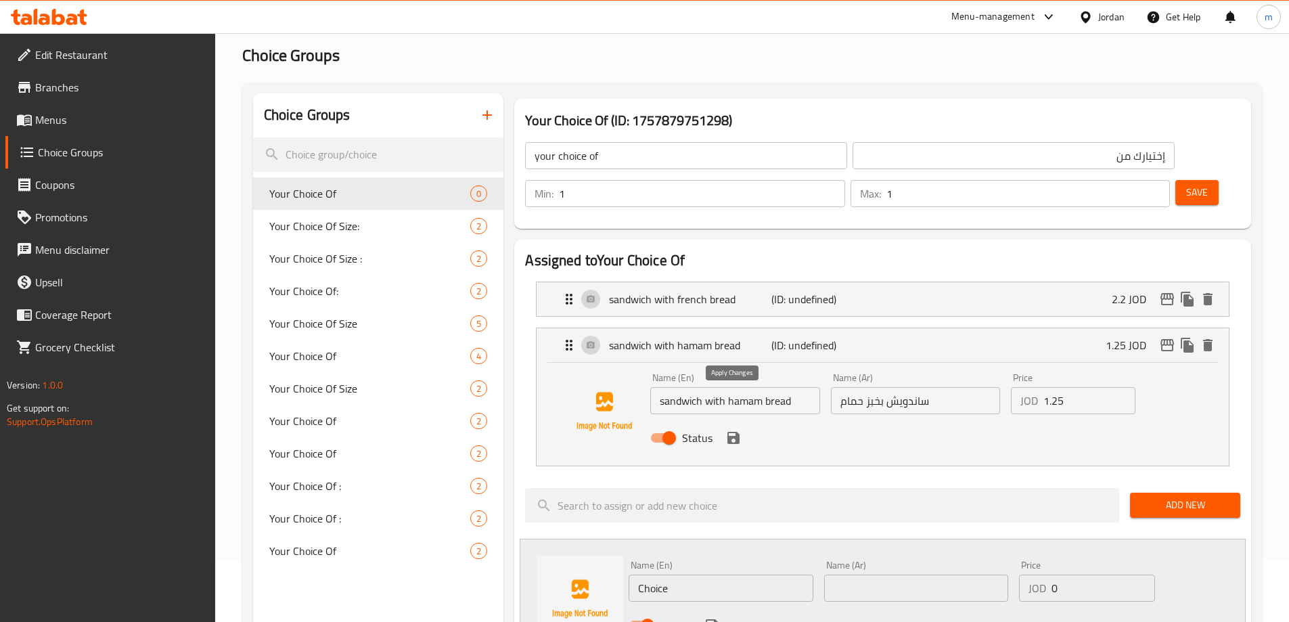
click at [738, 432] on icon "save" at bounding box center [734, 438] width 12 height 12
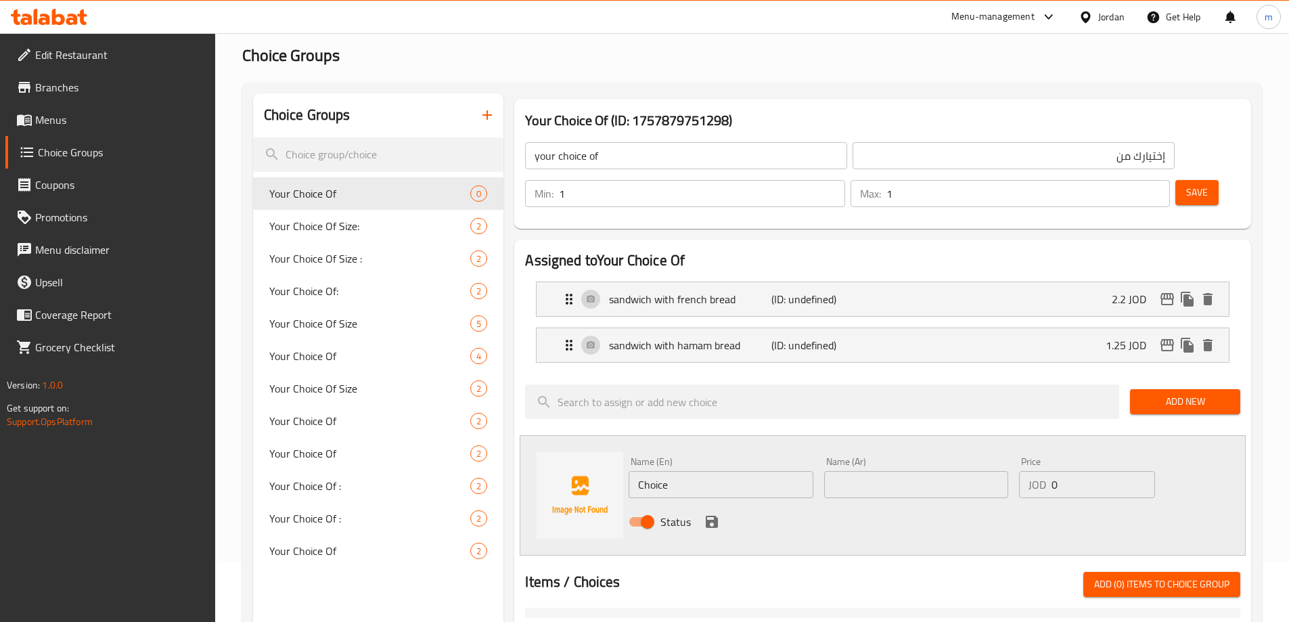
click at [1195, 393] on span "Add New" at bounding box center [1185, 401] width 89 height 17
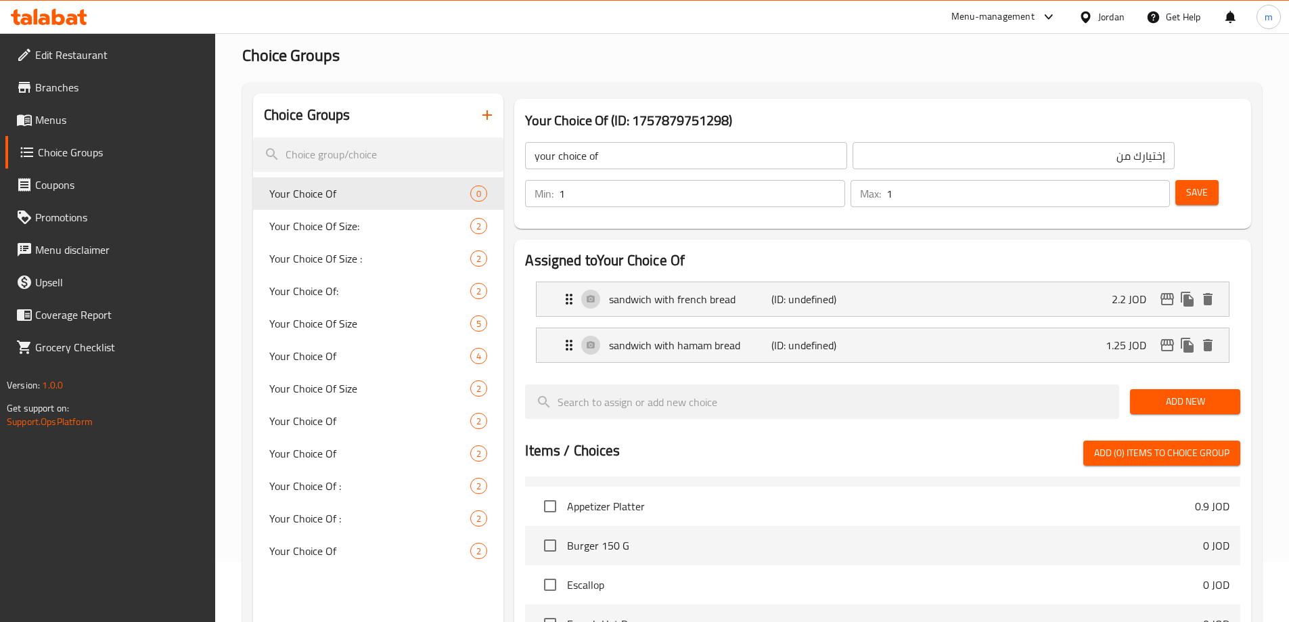
click at [1161, 389] on button "Add New" at bounding box center [1185, 401] width 110 height 25
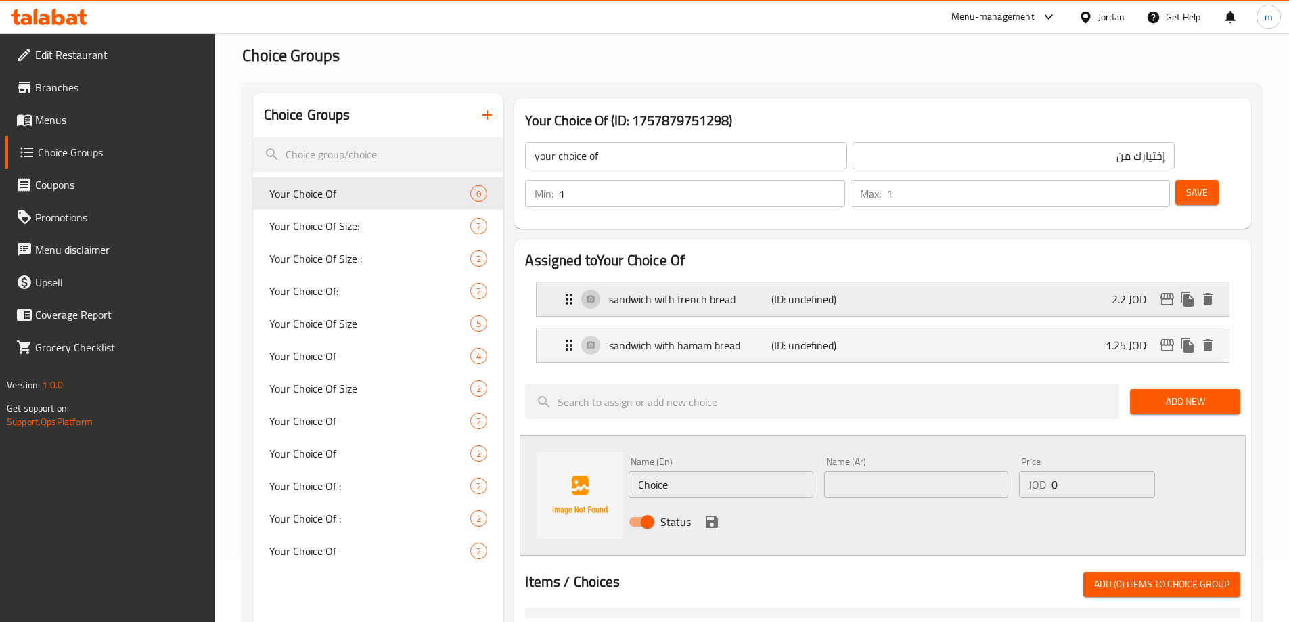
click at [567, 291] on icon "Expand" at bounding box center [569, 299] width 16 height 16
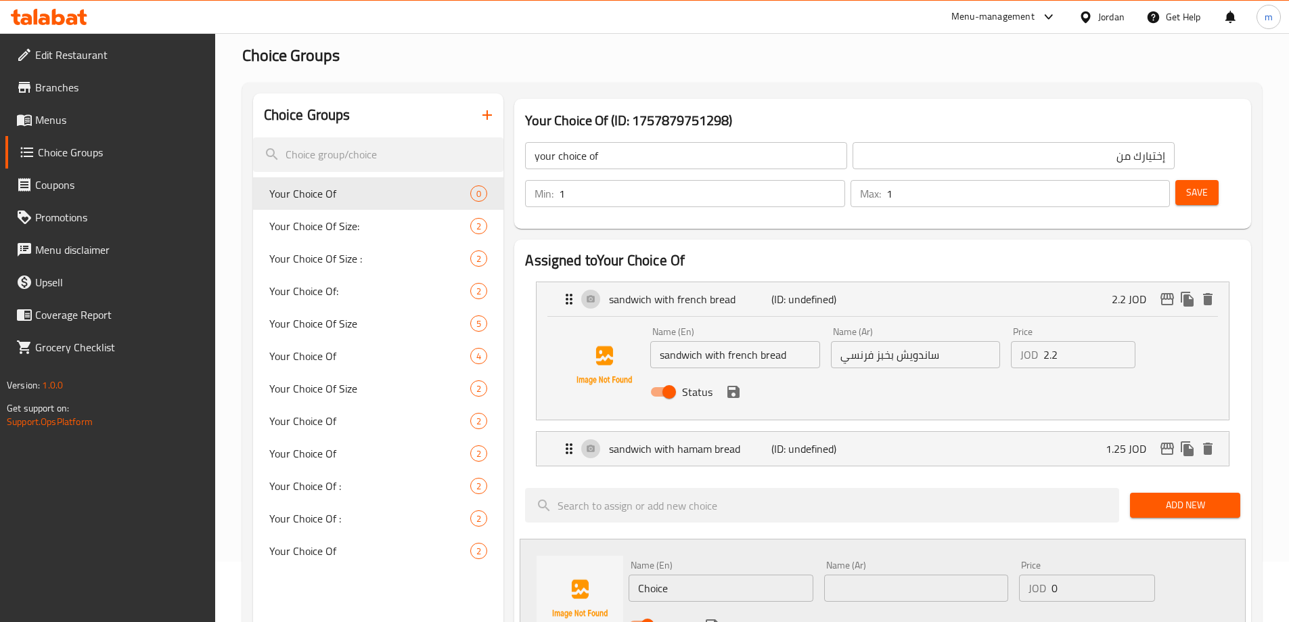
click at [789, 341] on input "sandwich with french bread" at bounding box center [734, 354] width 169 height 27
click at [732, 575] on input "Choice" at bounding box center [721, 588] width 184 height 27
paste input "sandwich with french bread"
click at [910, 575] on input "text" at bounding box center [916, 588] width 184 height 27
click at [958, 341] on input "ساندويش بخبز فرنسي" at bounding box center [915, 354] width 169 height 27
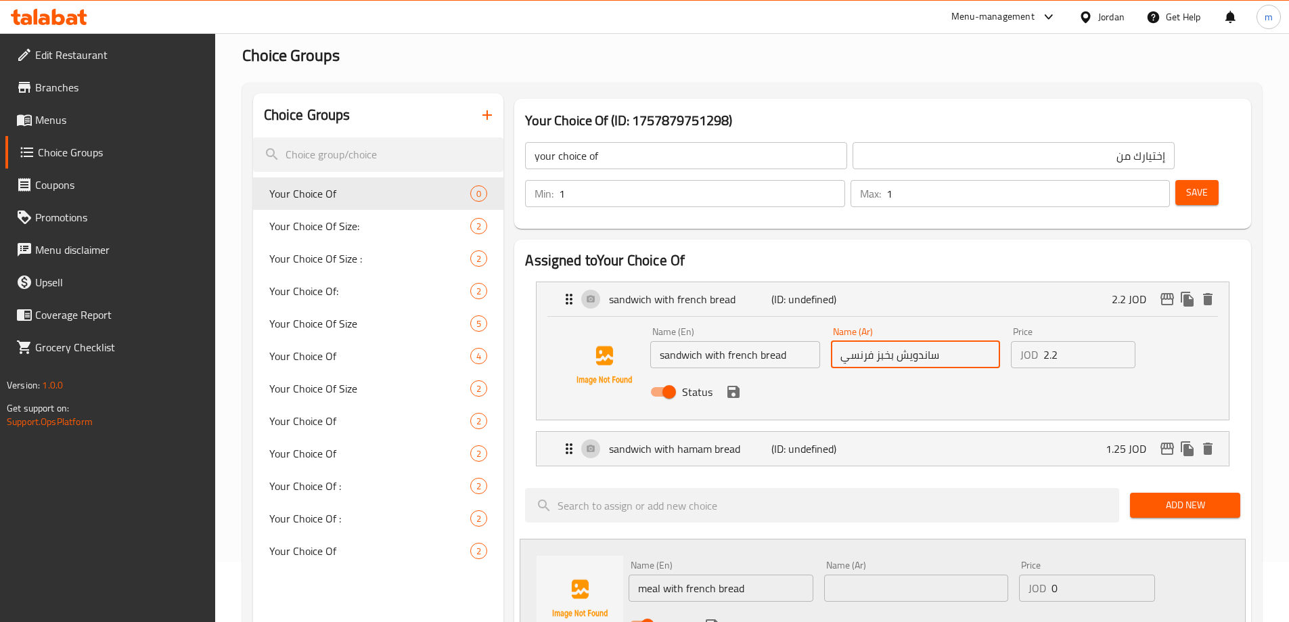
click at [869, 575] on input "text" at bounding box center [916, 588] width 184 height 27
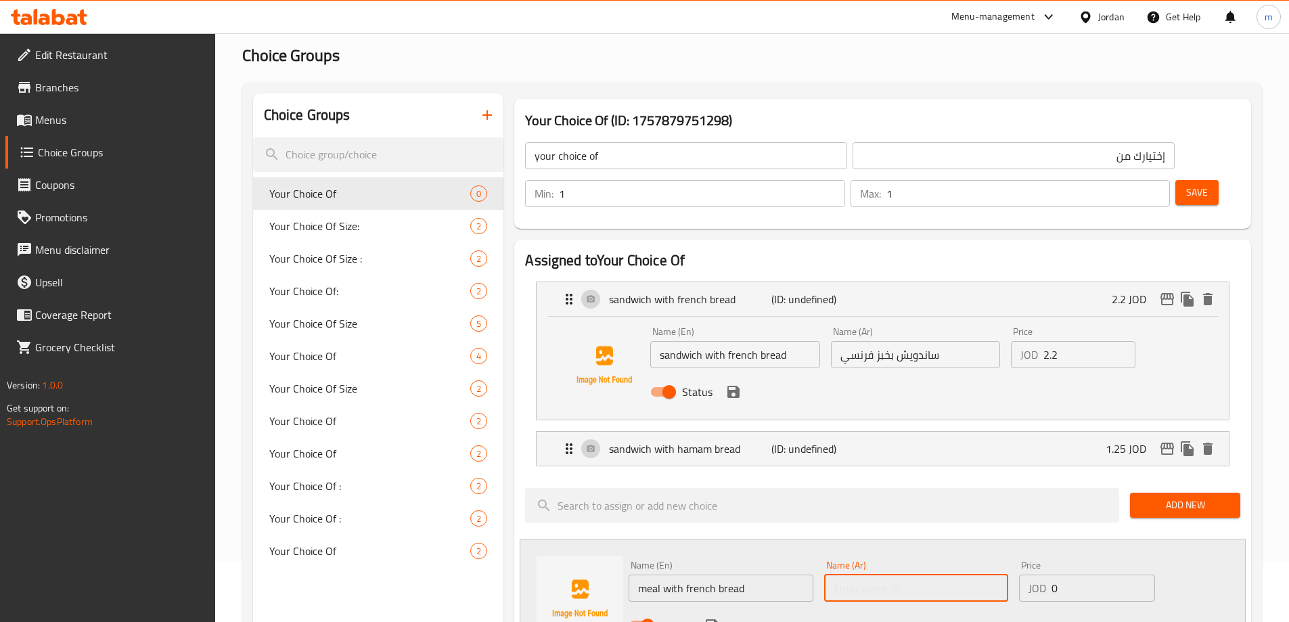
paste input "ساندويش بخبز فرنسي"
click at [923, 575] on input "ساندويش بخبز فرنسي" at bounding box center [916, 588] width 184 height 27
click at [1068, 575] on input "0" at bounding box center [1103, 588] width 103 height 27
click at [714, 619] on icon "save" at bounding box center [712, 625] width 12 height 12
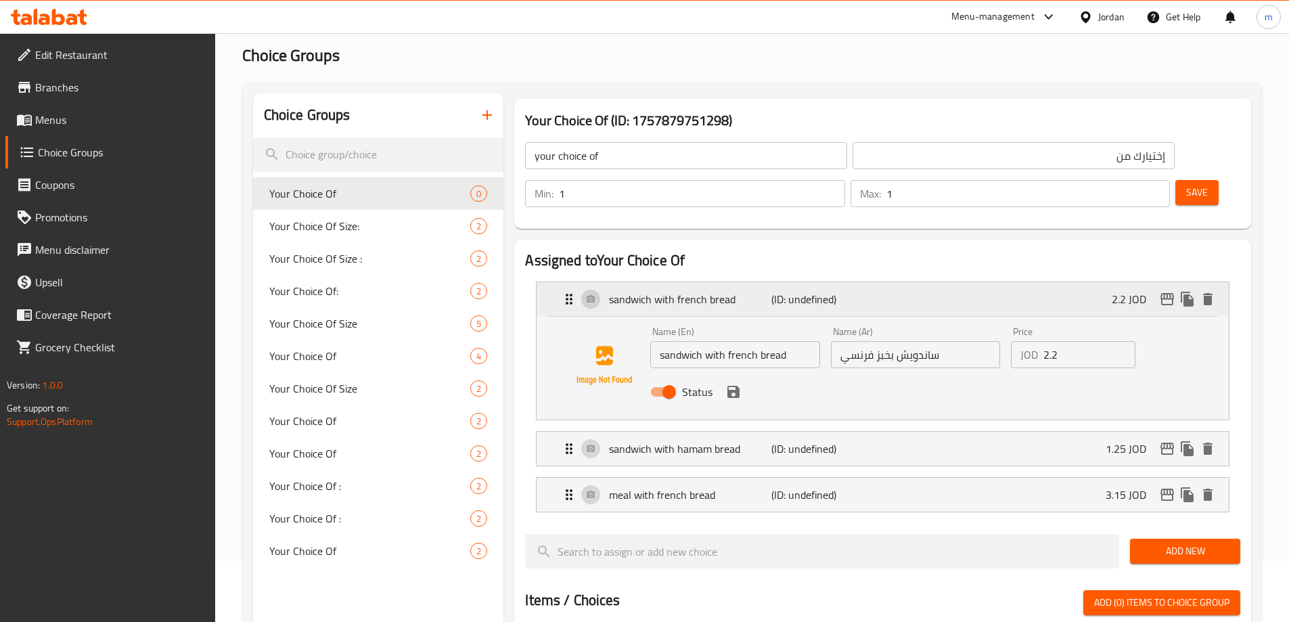
click at [563, 291] on icon "Expand" at bounding box center [569, 299] width 16 height 16
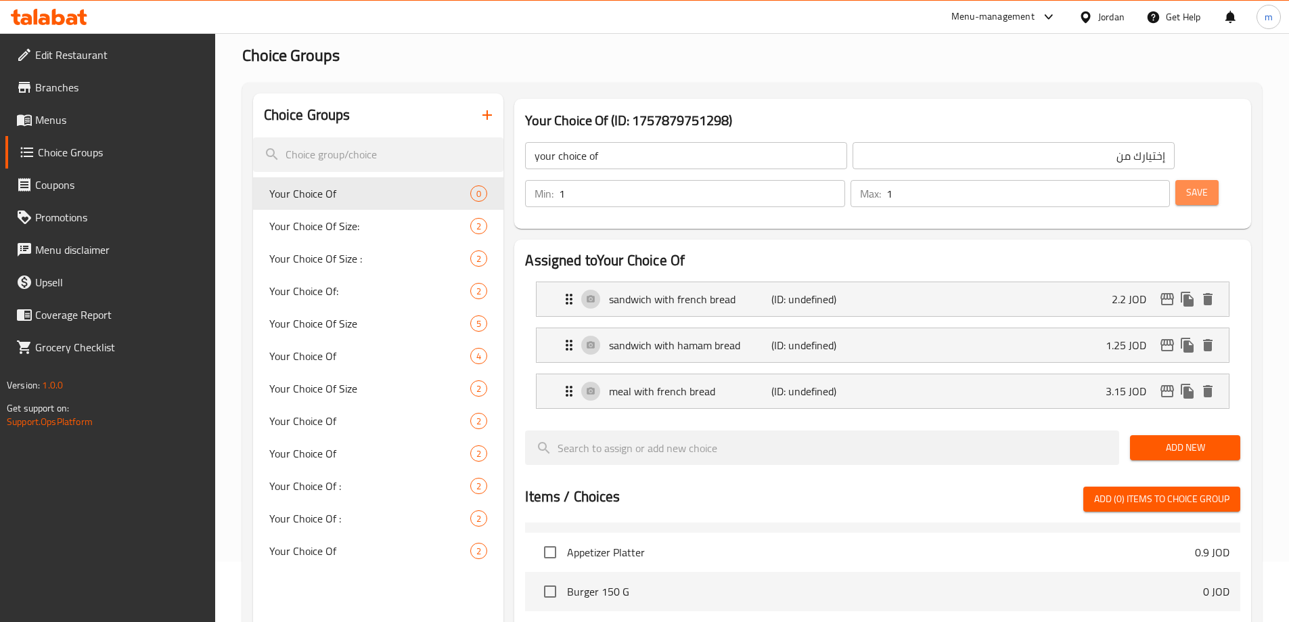
click at [1176, 180] on button "Save" at bounding box center [1197, 192] width 43 height 25
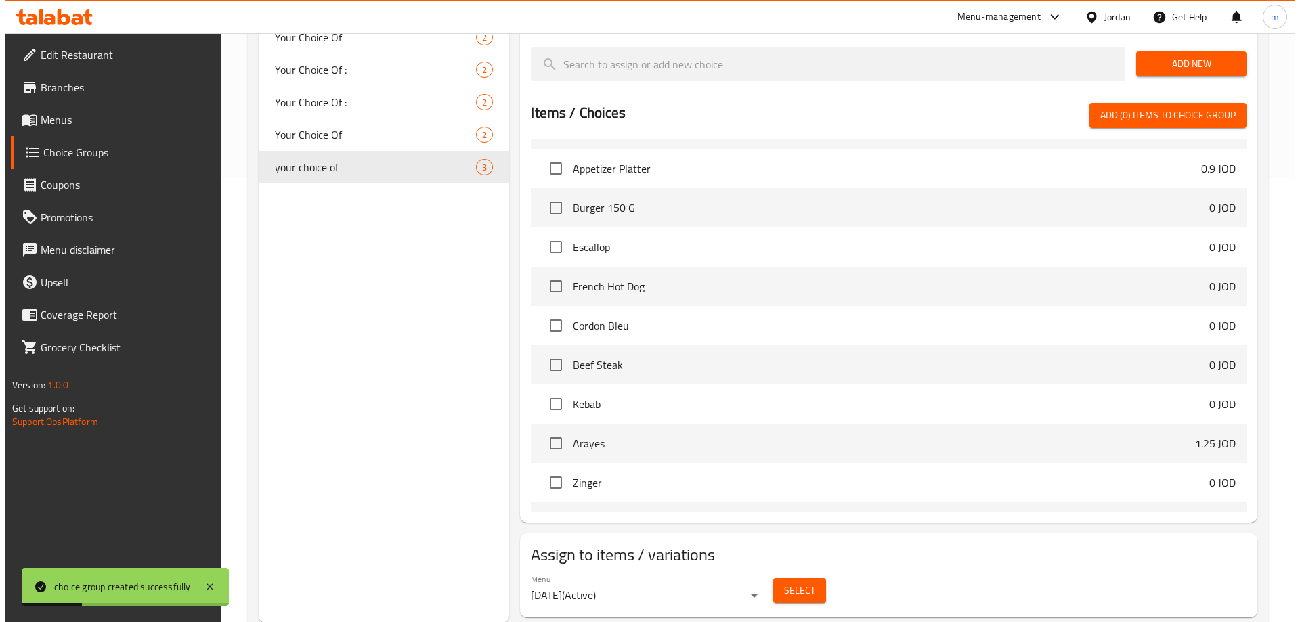
scroll to position [445, 0]
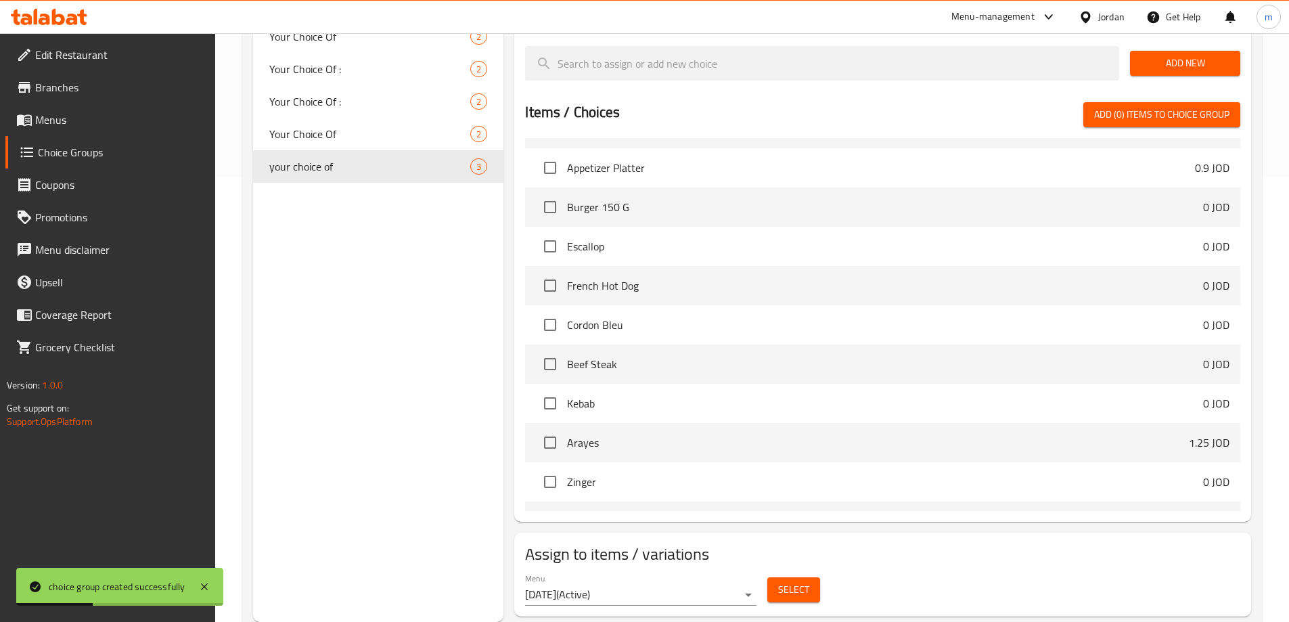
click at [787, 577] on button "Select" at bounding box center [794, 589] width 53 height 25
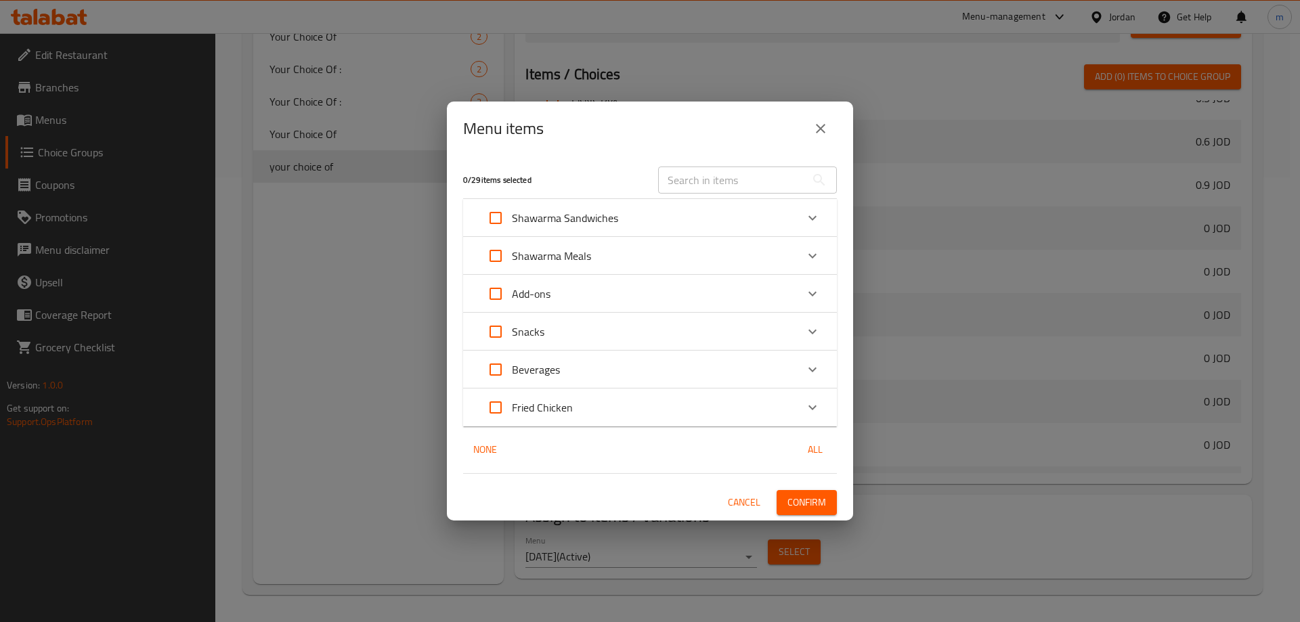
click at [812, 330] on icon "Expand" at bounding box center [812, 332] width 16 height 16
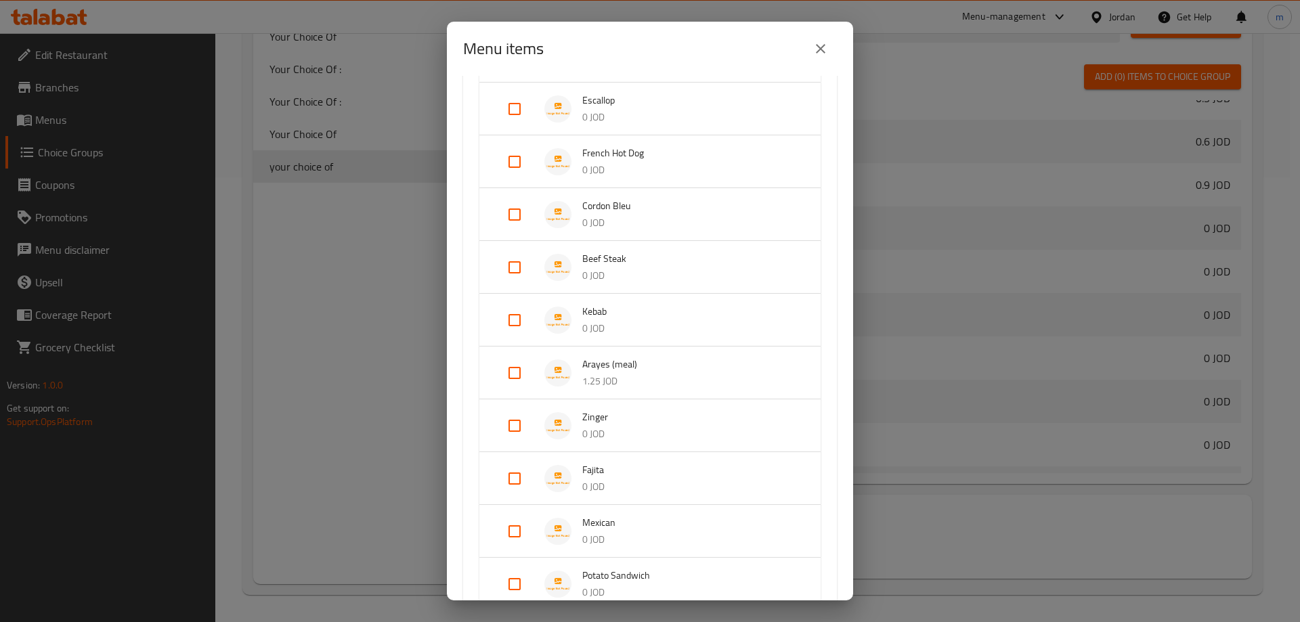
scroll to position [338, 0]
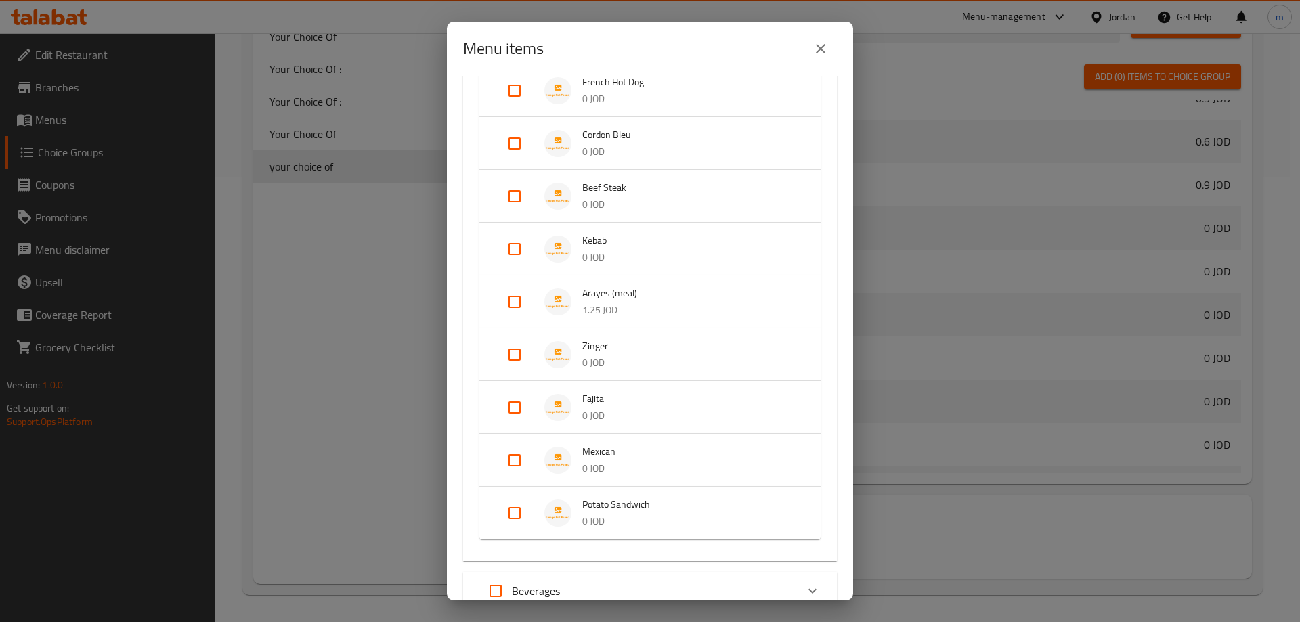
click at [506, 350] on input "Expand" at bounding box center [514, 354] width 32 height 32
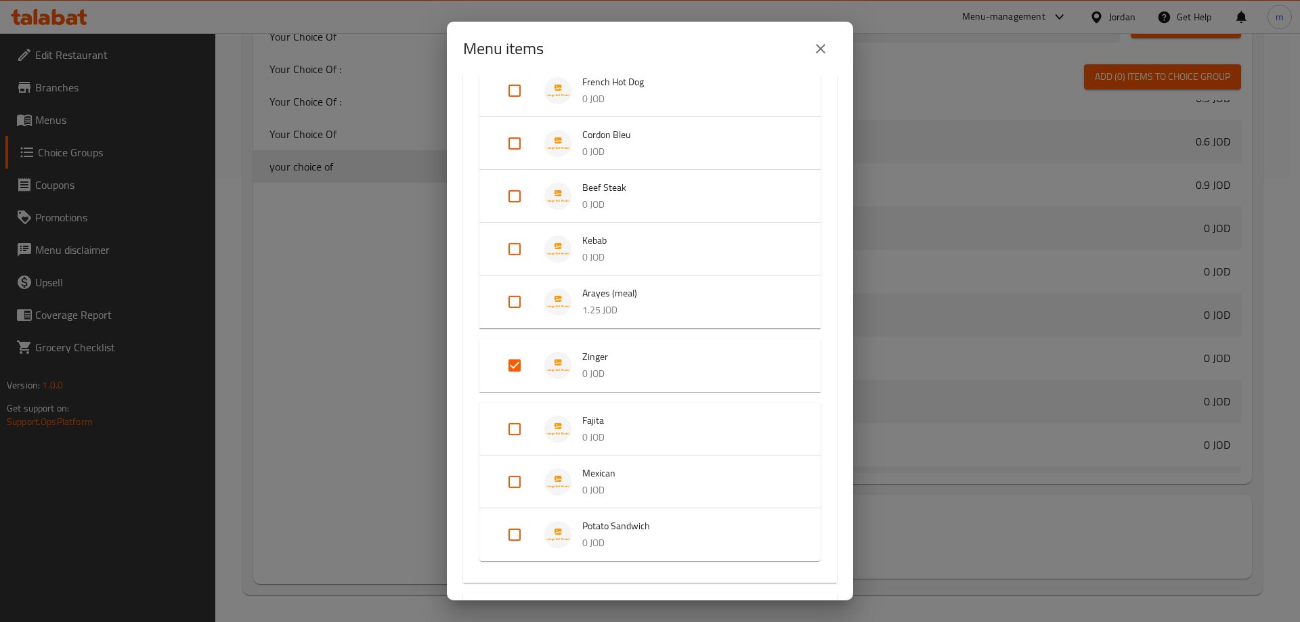
click at [508, 430] on input "Expand" at bounding box center [514, 429] width 32 height 32
click at [519, 492] on input "Expand" at bounding box center [514, 493] width 32 height 32
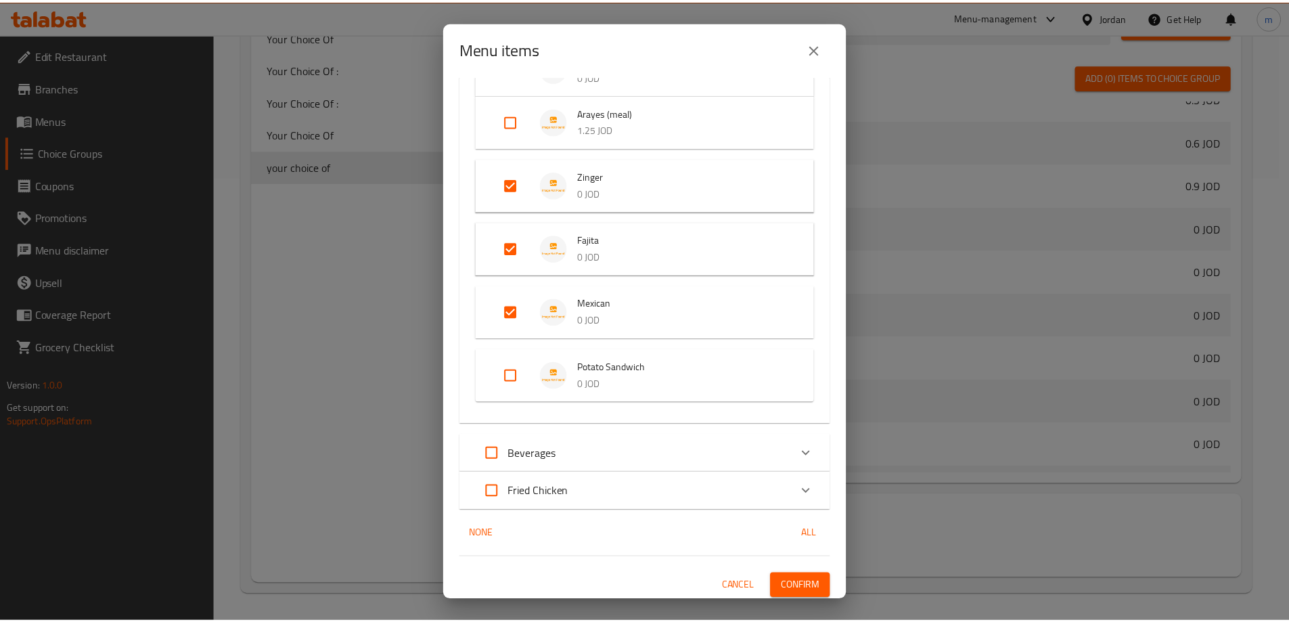
scroll to position [523, 0]
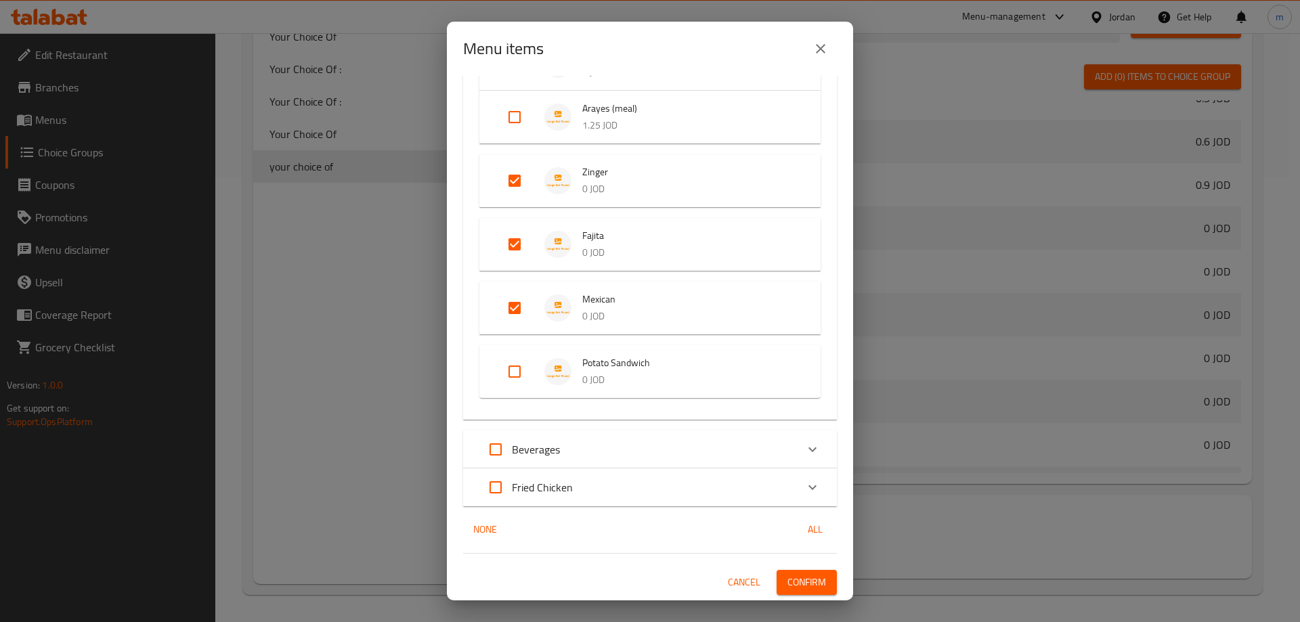
click at [799, 580] on span "Confirm" at bounding box center [806, 582] width 39 height 17
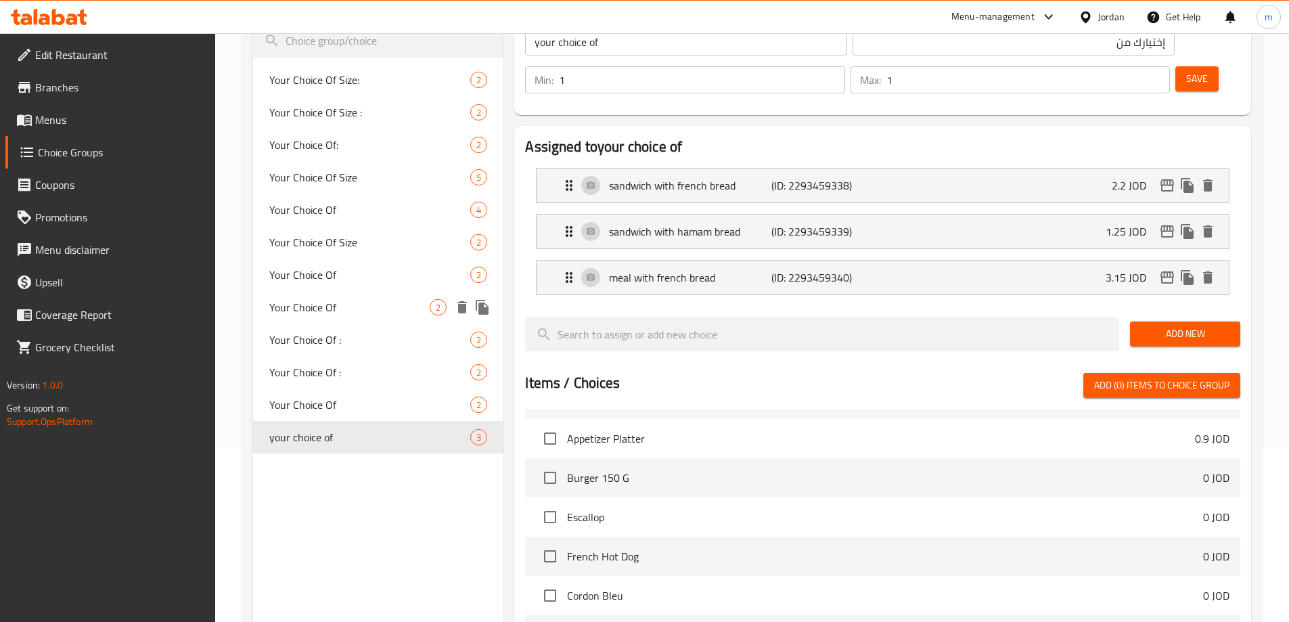
scroll to position [39, 0]
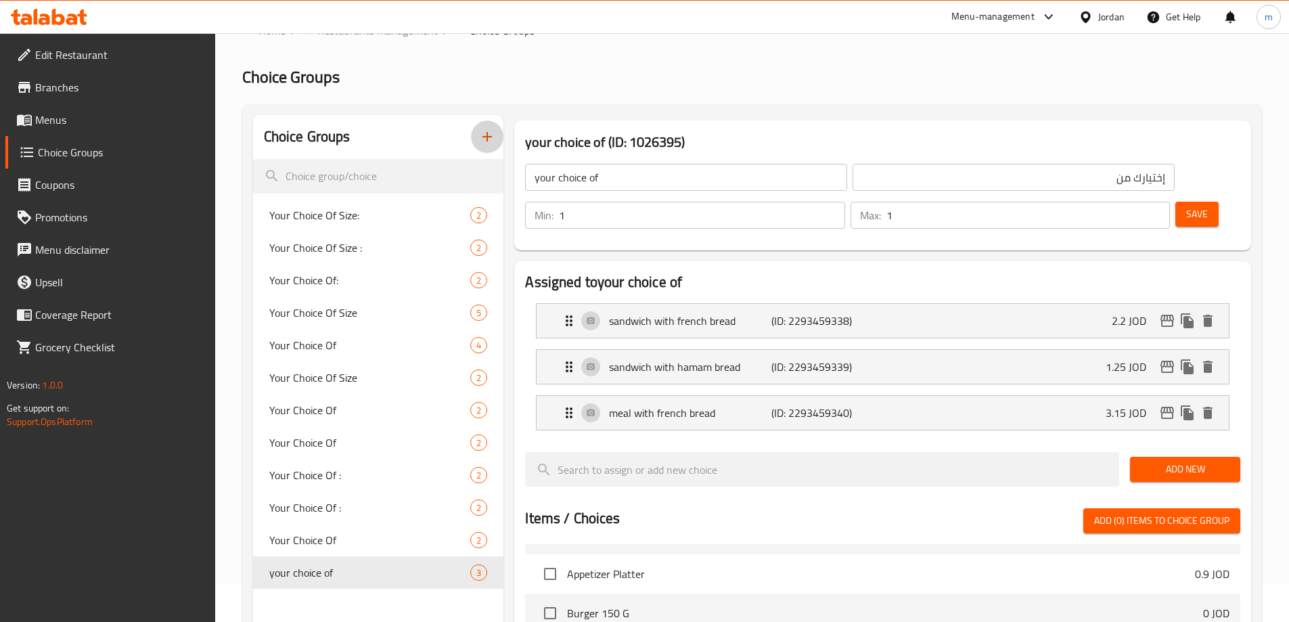
click at [481, 135] on icon "button" at bounding box center [487, 137] width 16 height 16
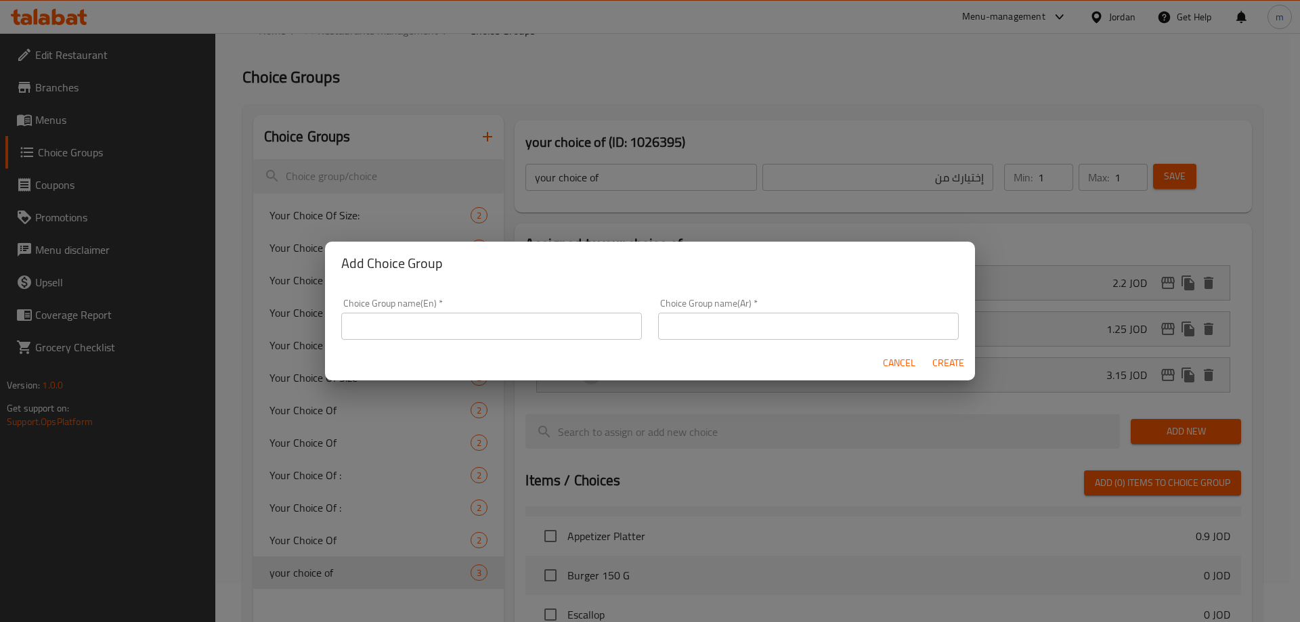
click at [438, 321] on input "text" at bounding box center [491, 326] width 301 height 27
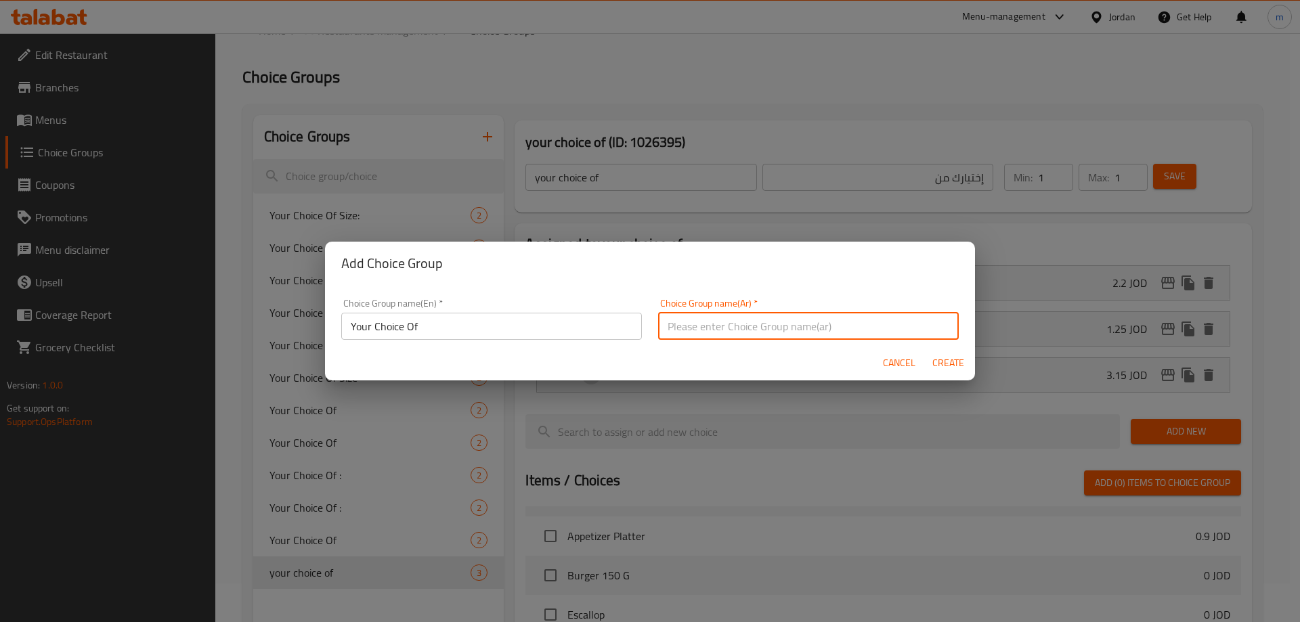
click at [692, 322] on input "text" at bounding box center [808, 326] width 301 height 27
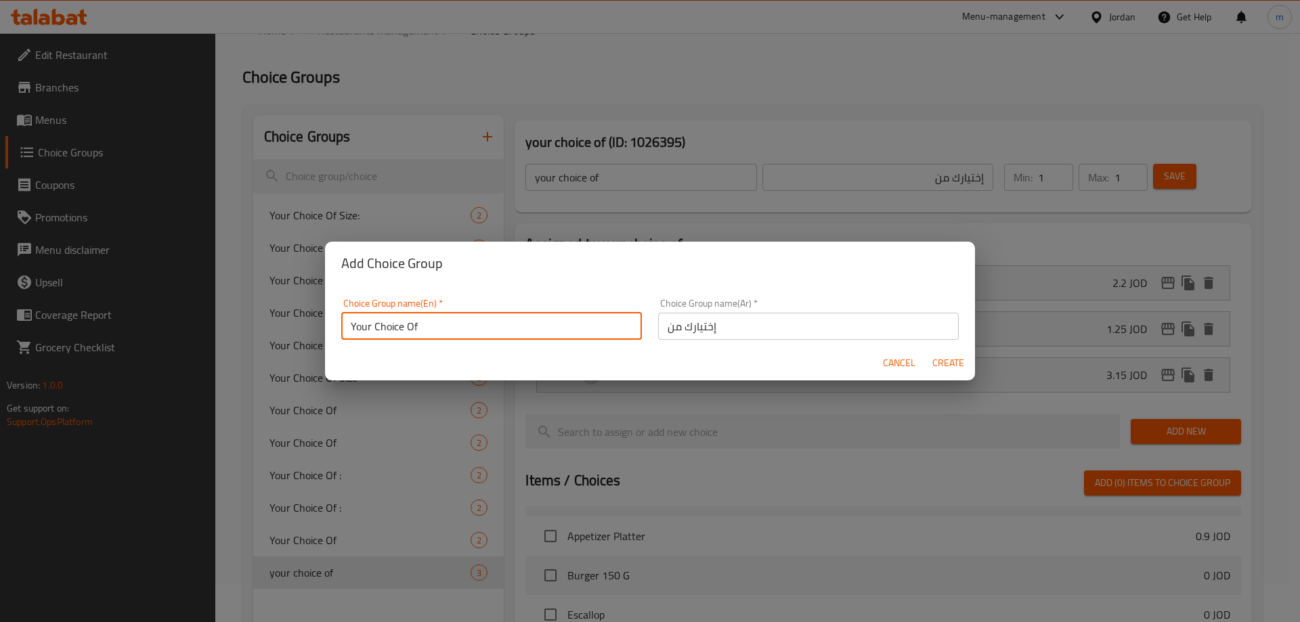
click at [483, 313] on input "Your Choice Of" at bounding box center [491, 326] width 301 height 27
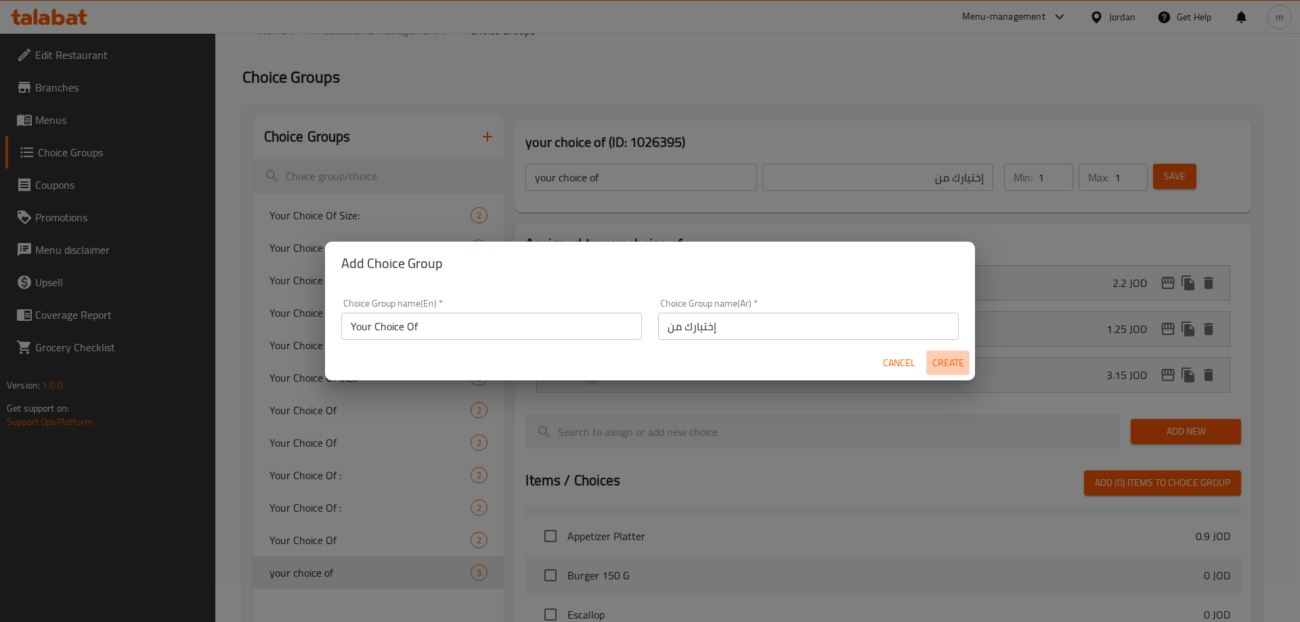
click at [957, 363] on span "Create" at bounding box center [947, 363] width 32 height 17
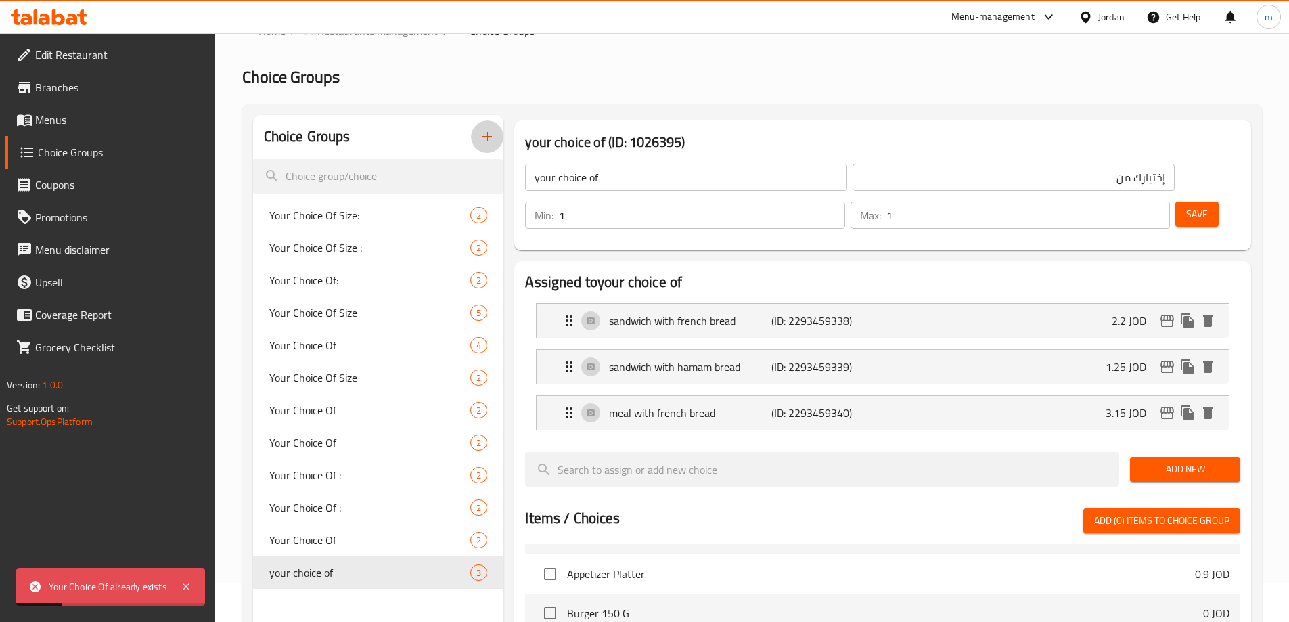
click at [480, 131] on icon "button" at bounding box center [487, 137] width 16 height 16
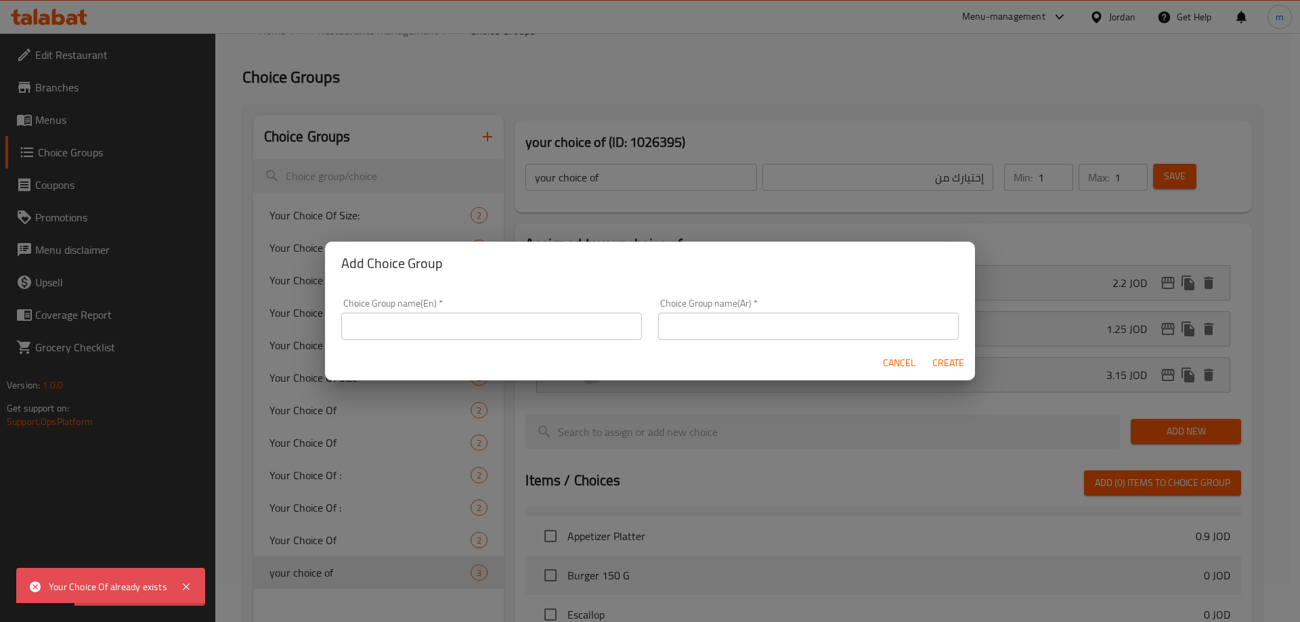
click at [472, 322] on input "text" at bounding box center [491, 326] width 301 height 27
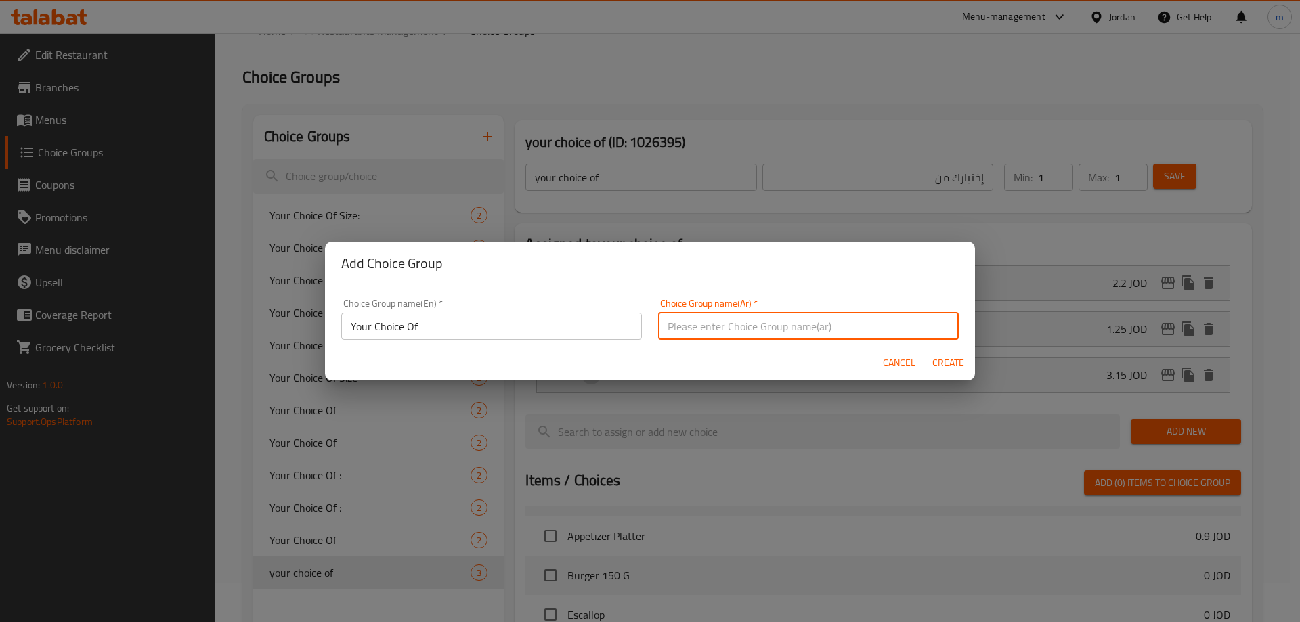
click at [711, 324] on input "text" at bounding box center [808, 326] width 301 height 27
click at [937, 358] on span "Create" at bounding box center [947, 363] width 32 height 17
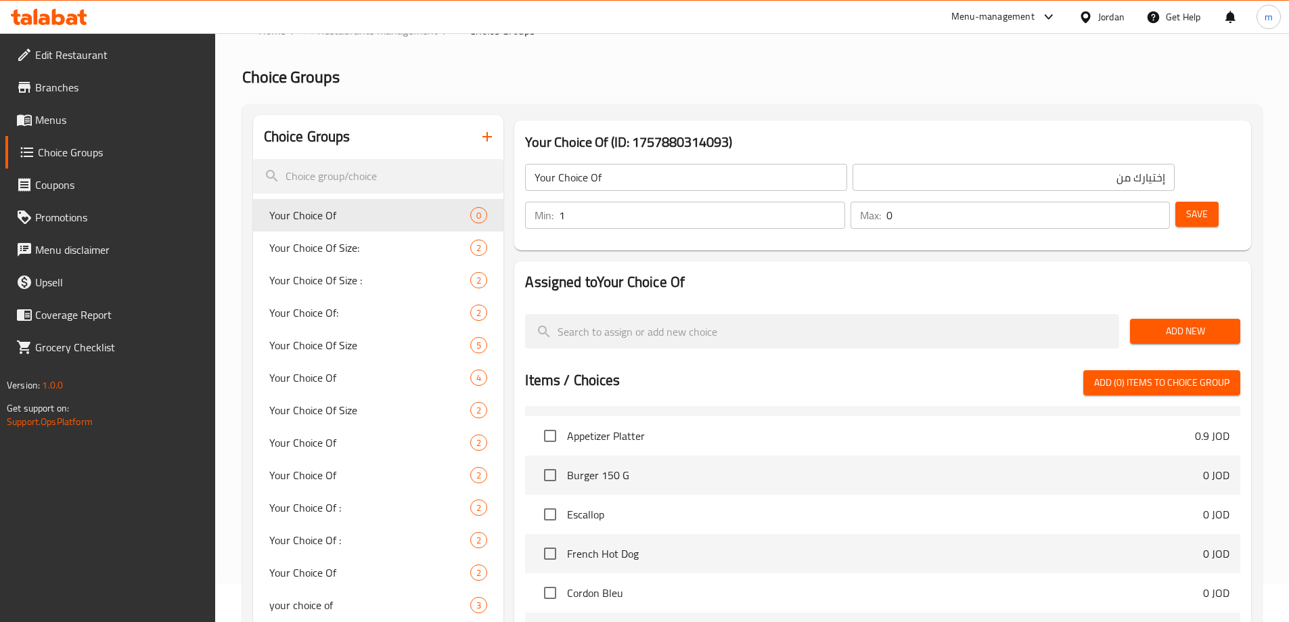
click at [845, 202] on input "1" at bounding box center [702, 215] width 286 height 27
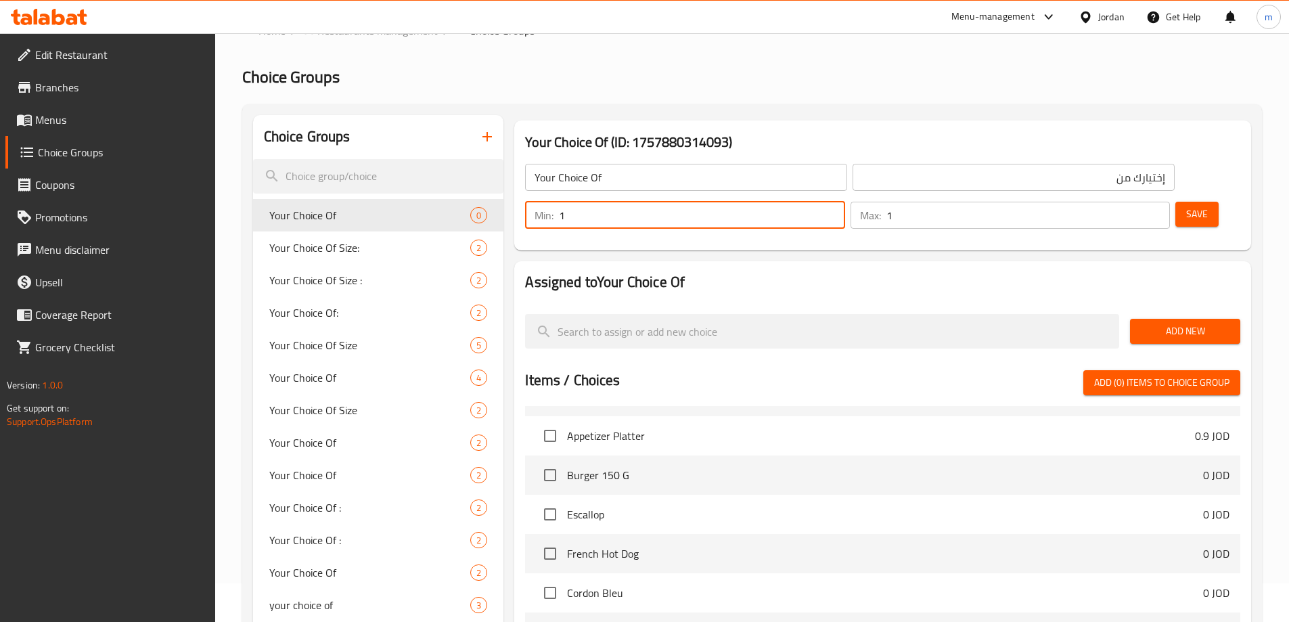
click at [1131, 202] on input "1" at bounding box center [1029, 215] width 284 height 27
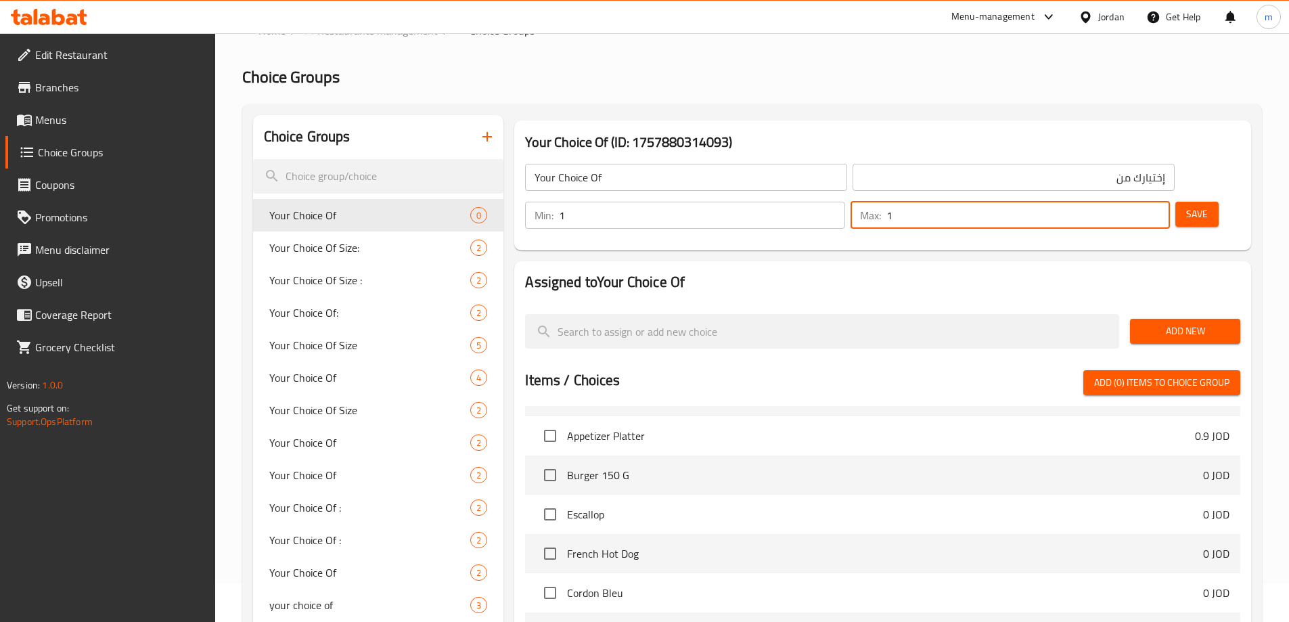
click at [1176, 323] on span "Add New" at bounding box center [1185, 331] width 89 height 17
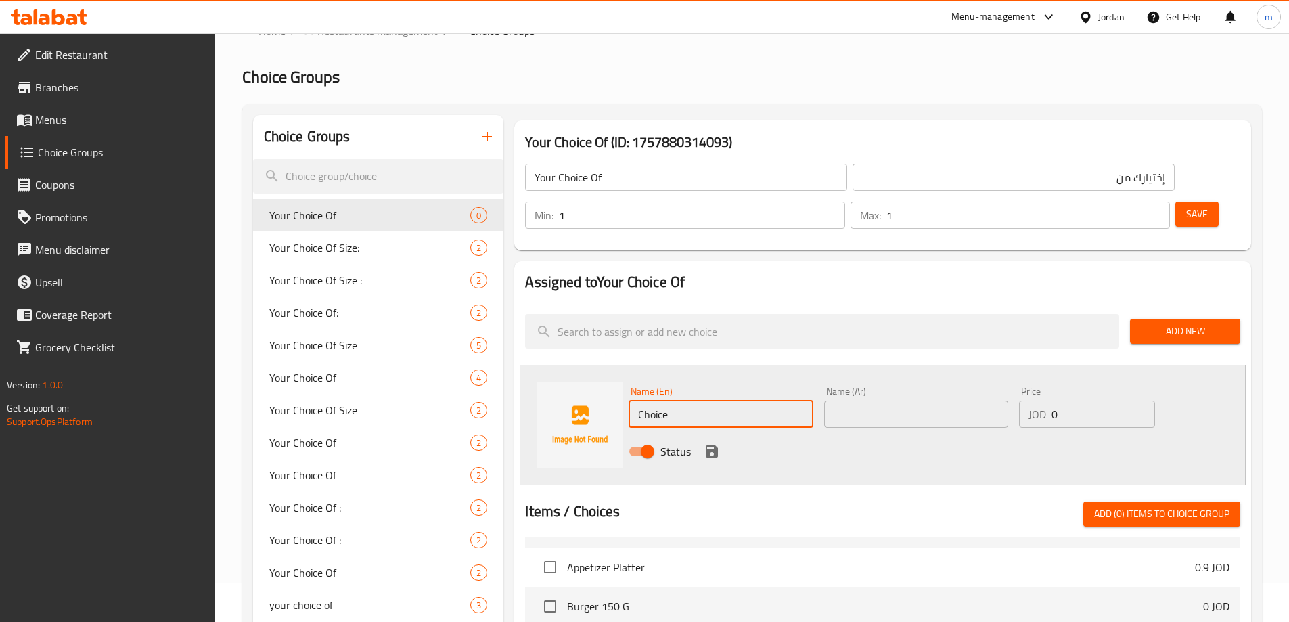
click at [755, 401] on input "Choice" at bounding box center [721, 414] width 184 height 27
click at [923, 401] on input "text" at bounding box center [916, 414] width 184 height 27
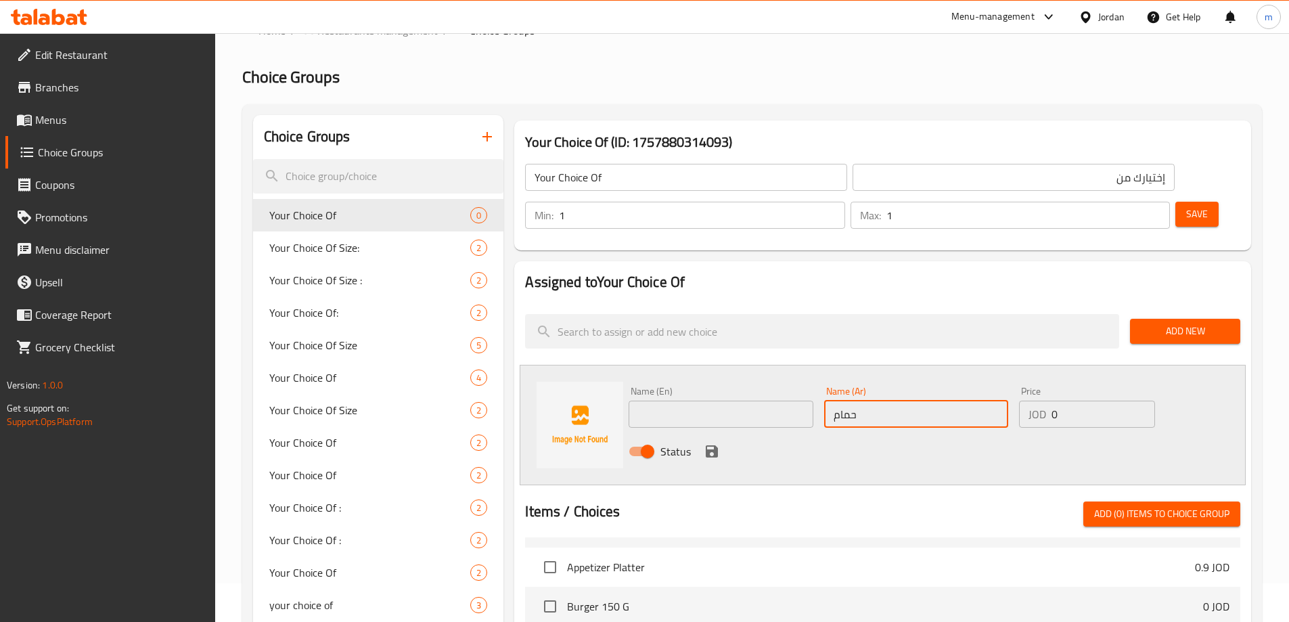
click at [720, 401] on input "text" at bounding box center [721, 414] width 184 height 27
click at [1069, 401] on input "0" at bounding box center [1103, 414] width 103 height 27
click at [715, 445] on icon "save" at bounding box center [712, 451] width 12 height 12
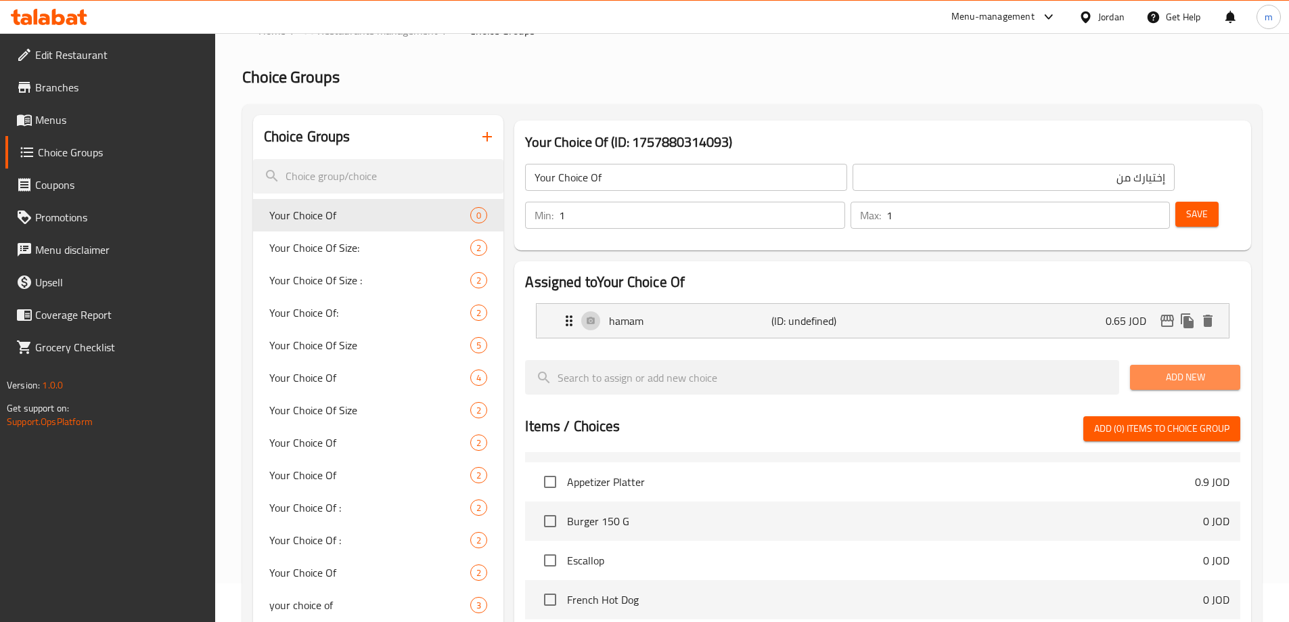
click at [1184, 369] on span "Add New" at bounding box center [1185, 377] width 89 height 17
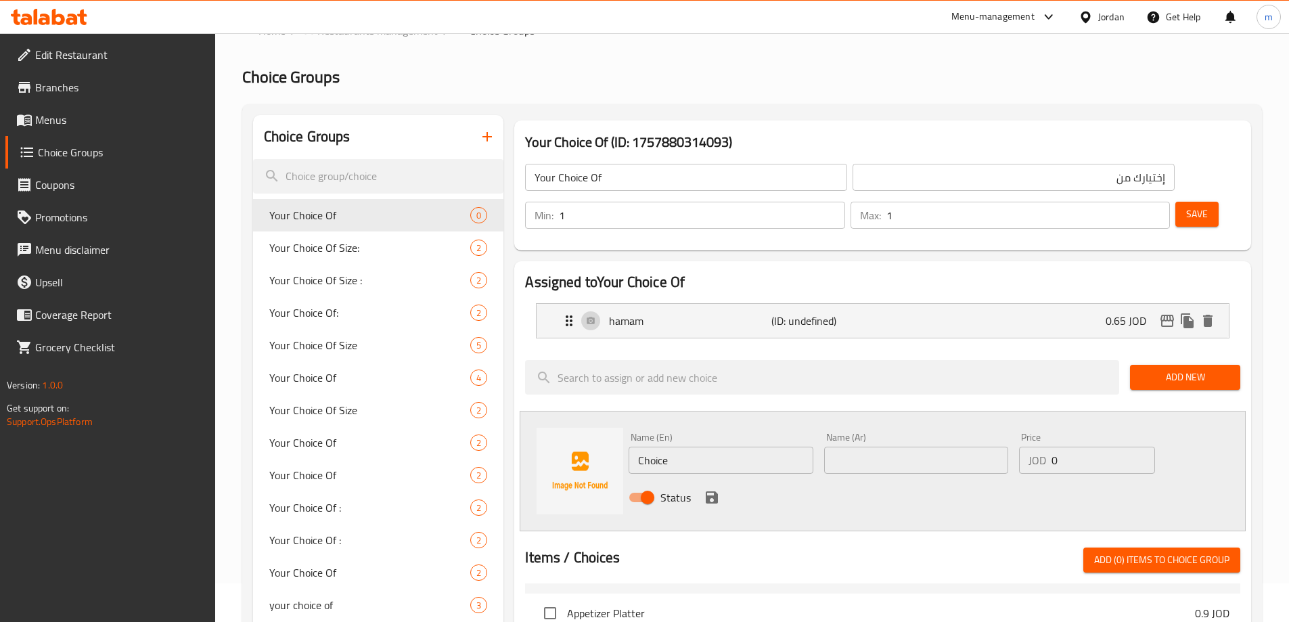
click at [689, 447] on input "Choice" at bounding box center [721, 460] width 184 height 27
click at [894, 447] on input "text" at bounding box center [916, 460] width 184 height 27
click at [1080, 447] on input "0" at bounding box center [1103, 460] width 103 height 27
click at [704, 489] on icon "save" at bounding box center [712, 497] width 16 height 16
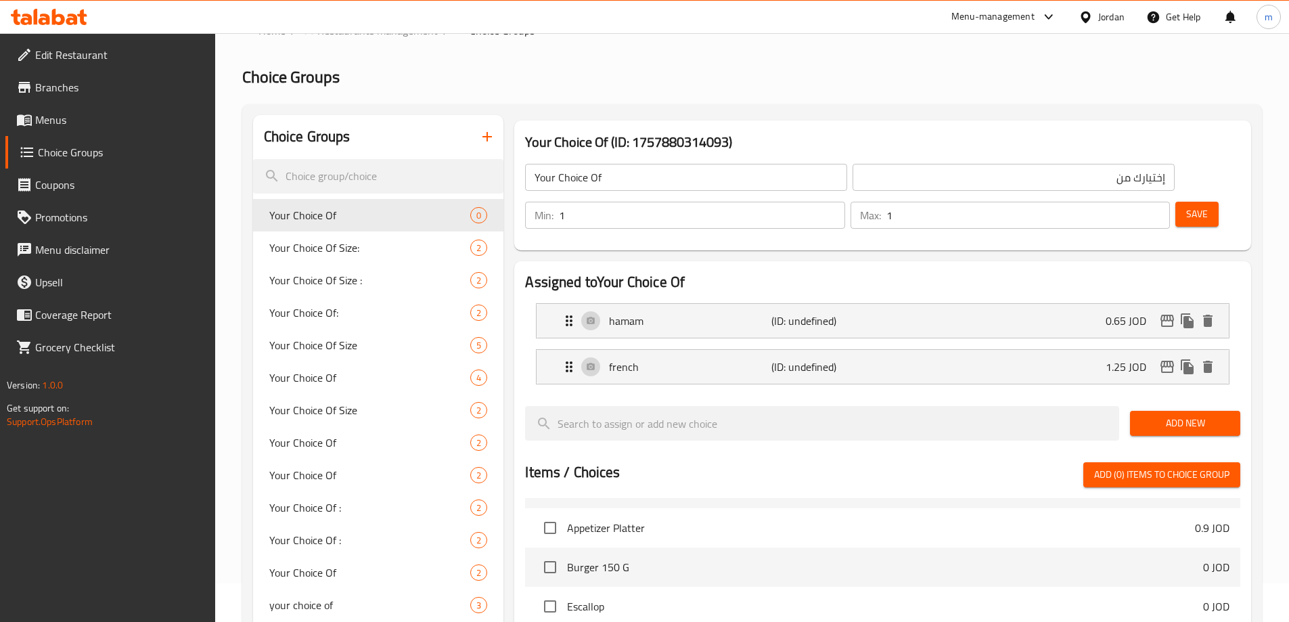
click at [1187, 206] on span "Save" at bounding box center [1198, 214] width 22 height 17
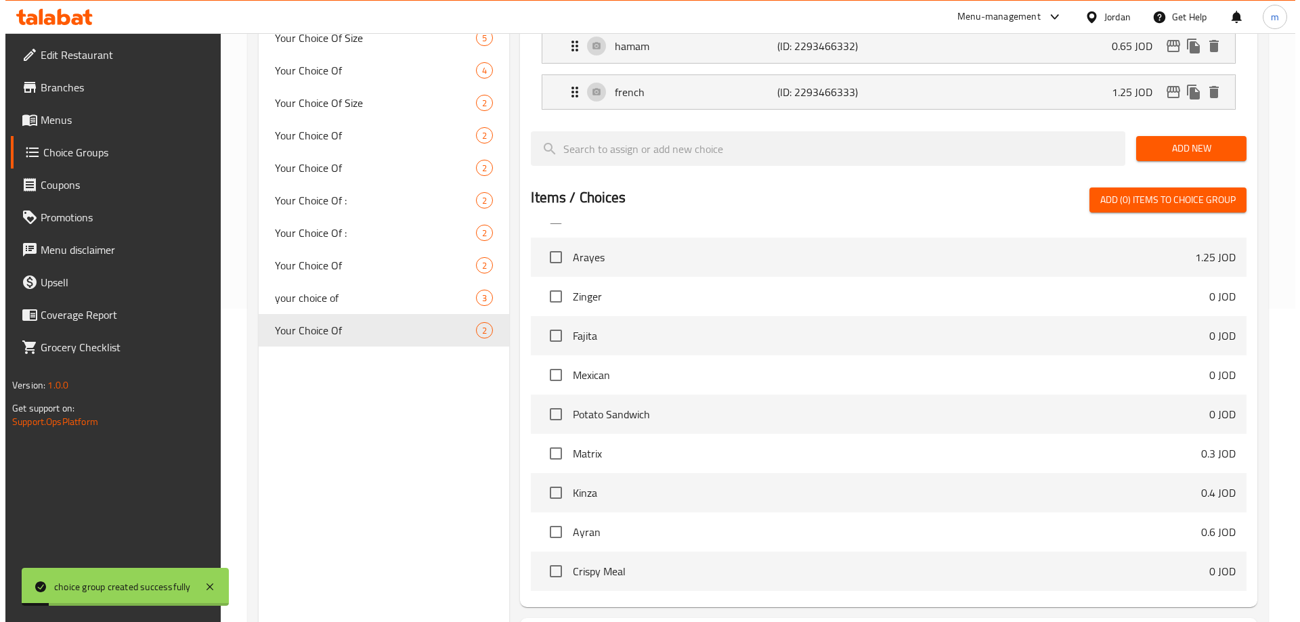
scroll to position [399, 0]
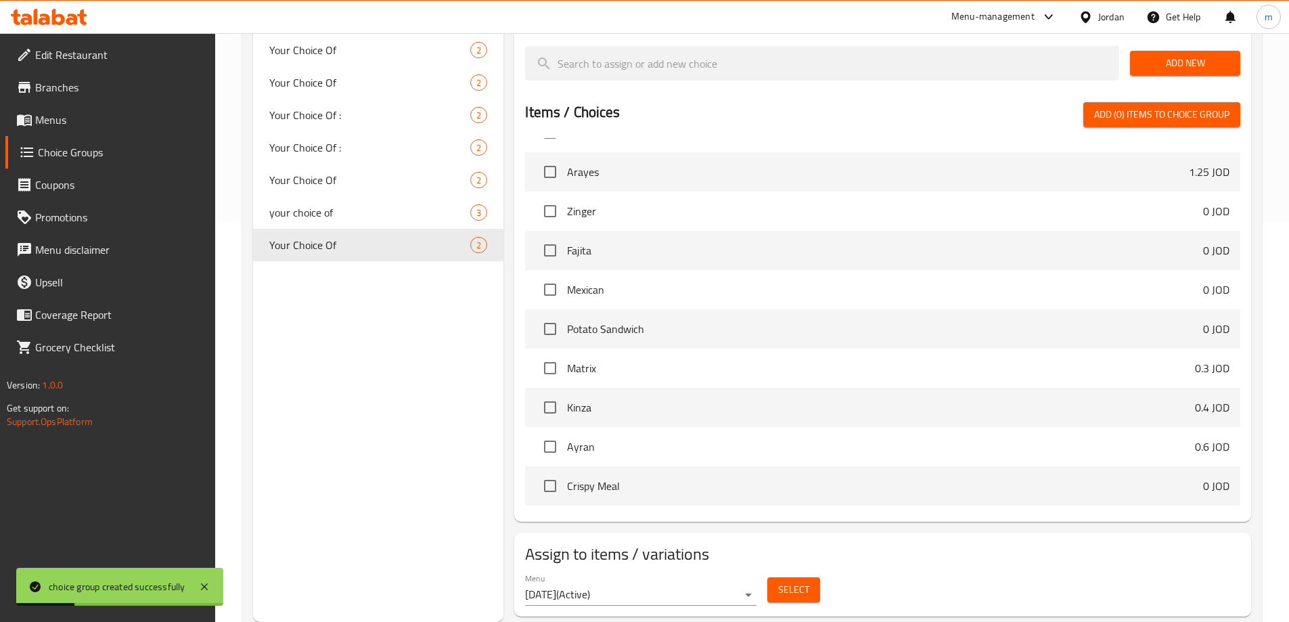
click at [797, 581] on span "Select" at bounding box center [793, 589] width 31 height 17
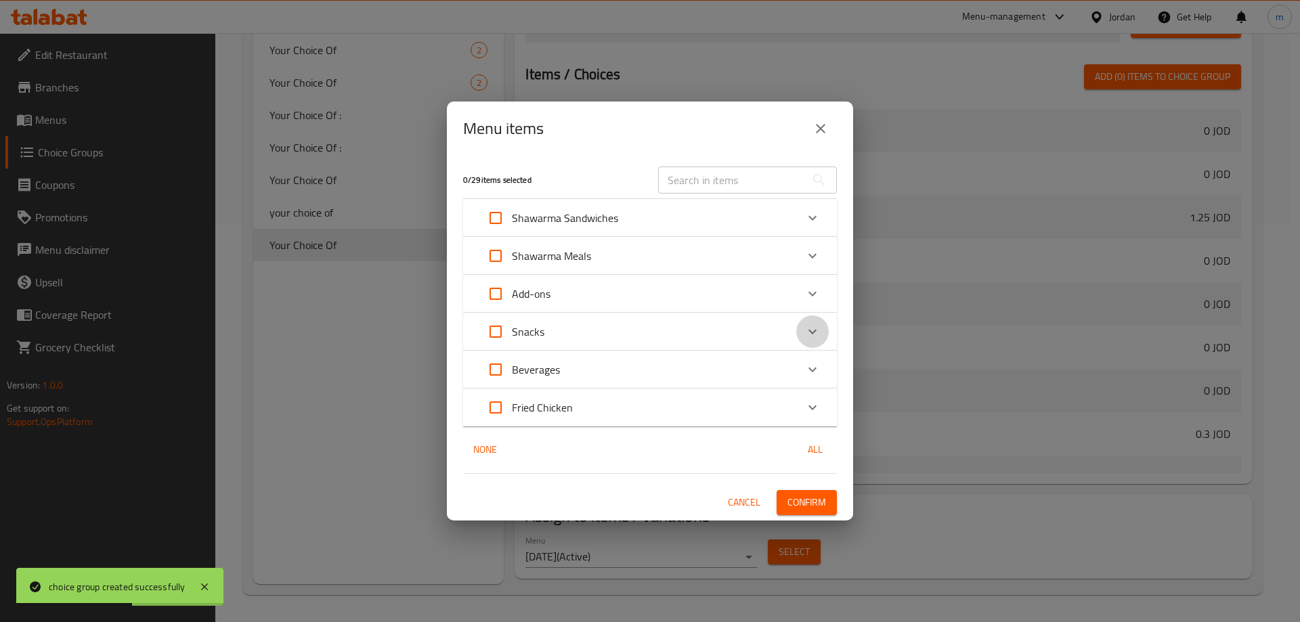
click at [806, 332] on icon "Expand" at bounding box center [812, 332] width 16 height 16
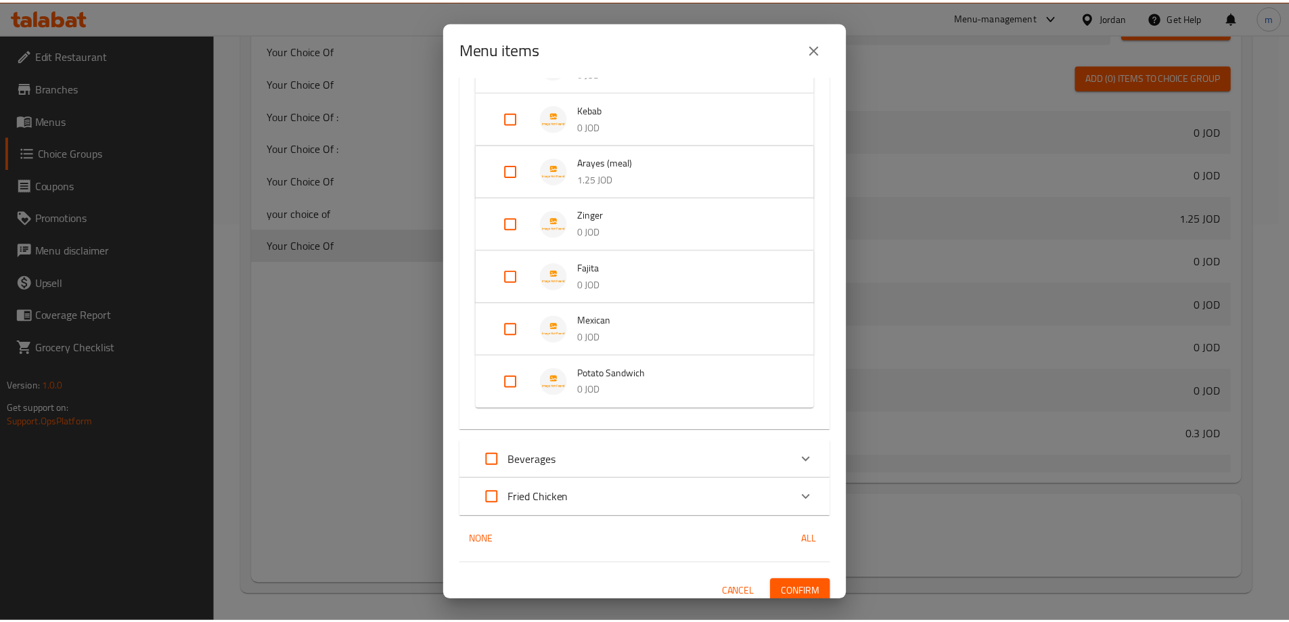
scroll to position [474, 0]
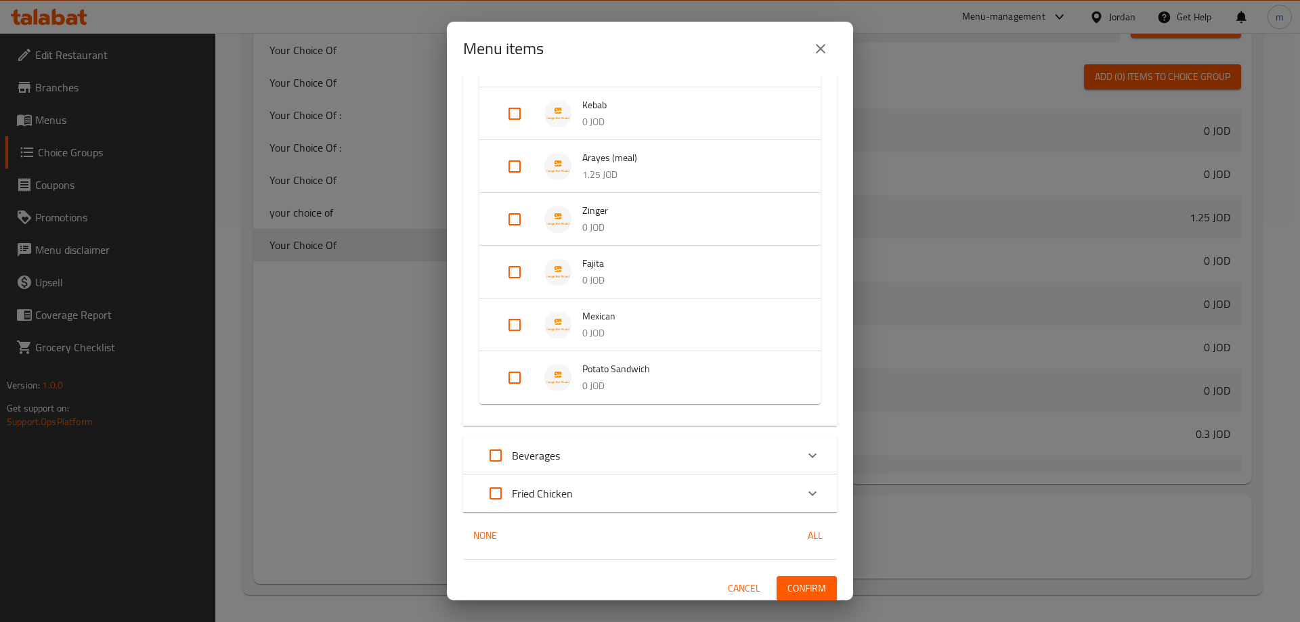
click at [509, 378] on input "Expand" at bounding box center [514, 377] width 32 height 32
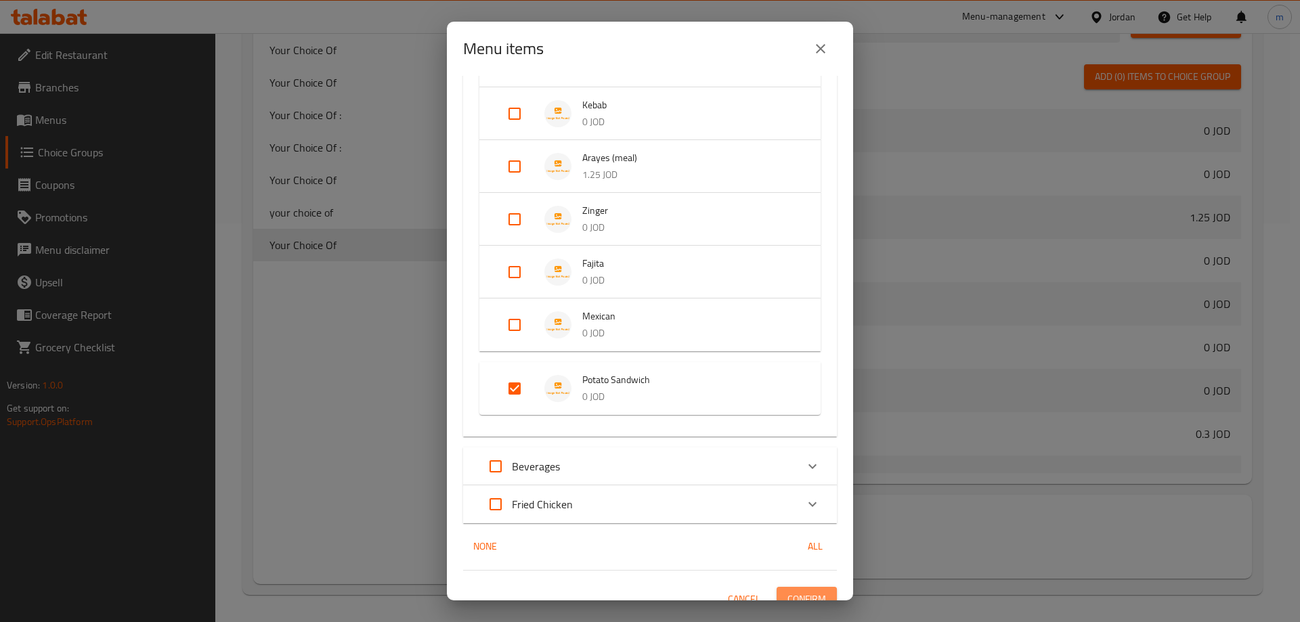
click at [787, 594] on span "Confirm" at bounding box center [806, 599] width 39 height 17
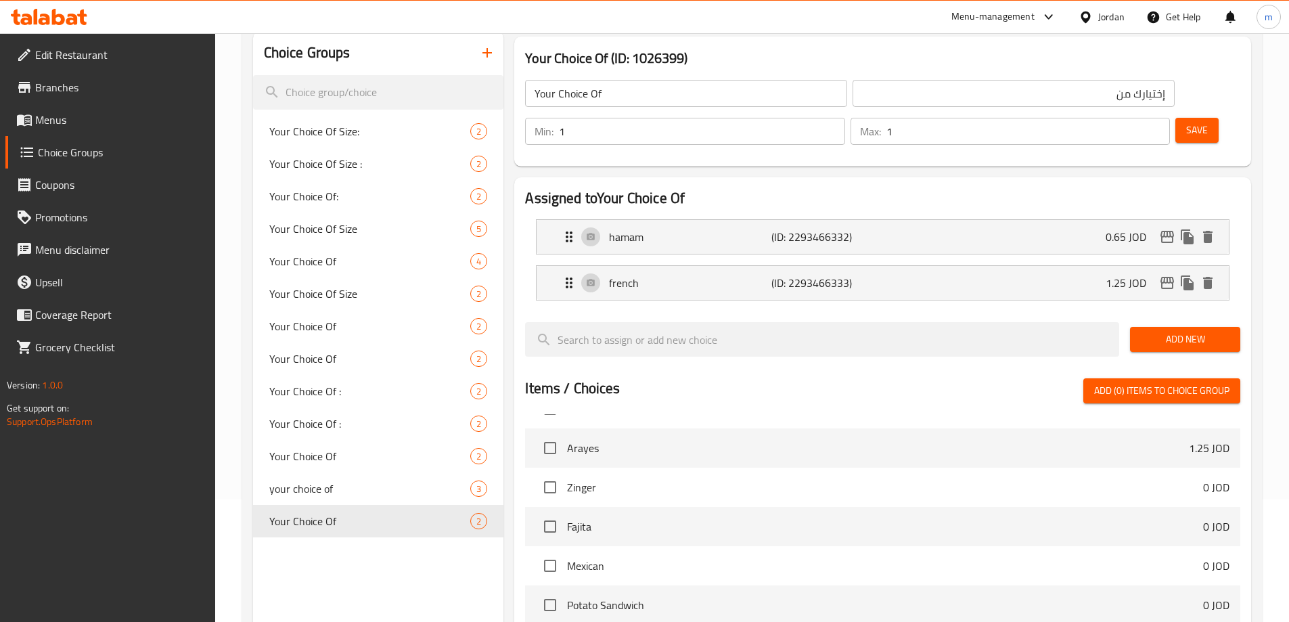
scroll to position [60, 0]
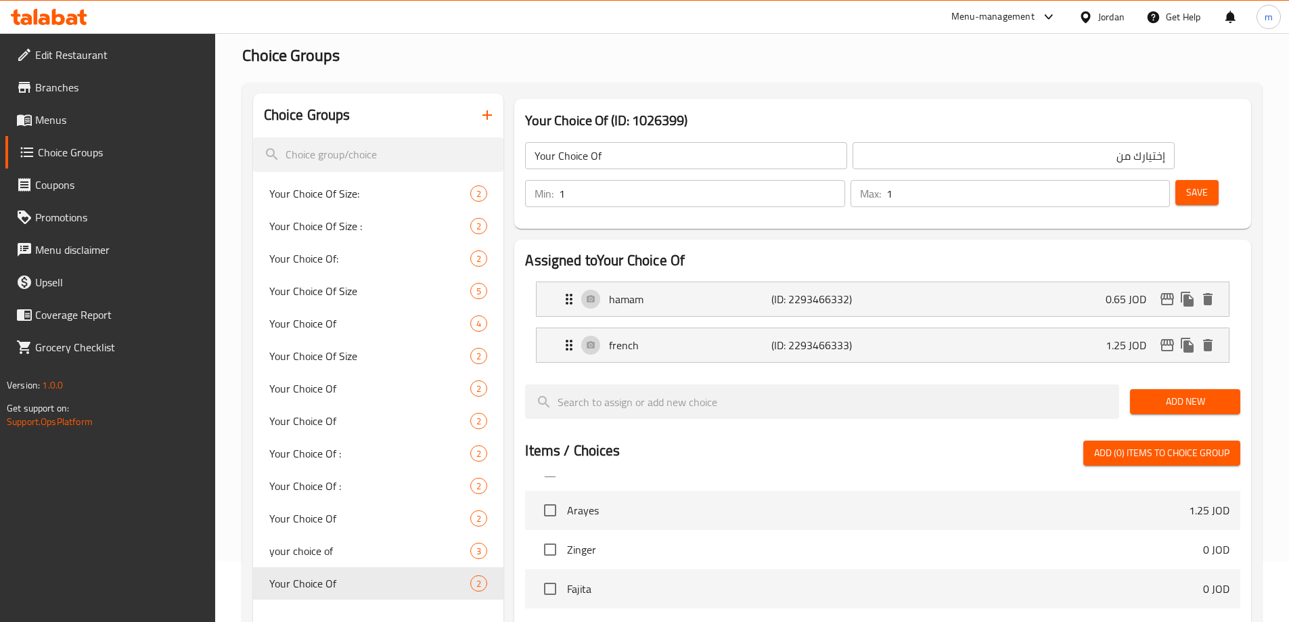
click at [495, 109] on icon "button" at bounding box center [487, 115] width 16 height 16
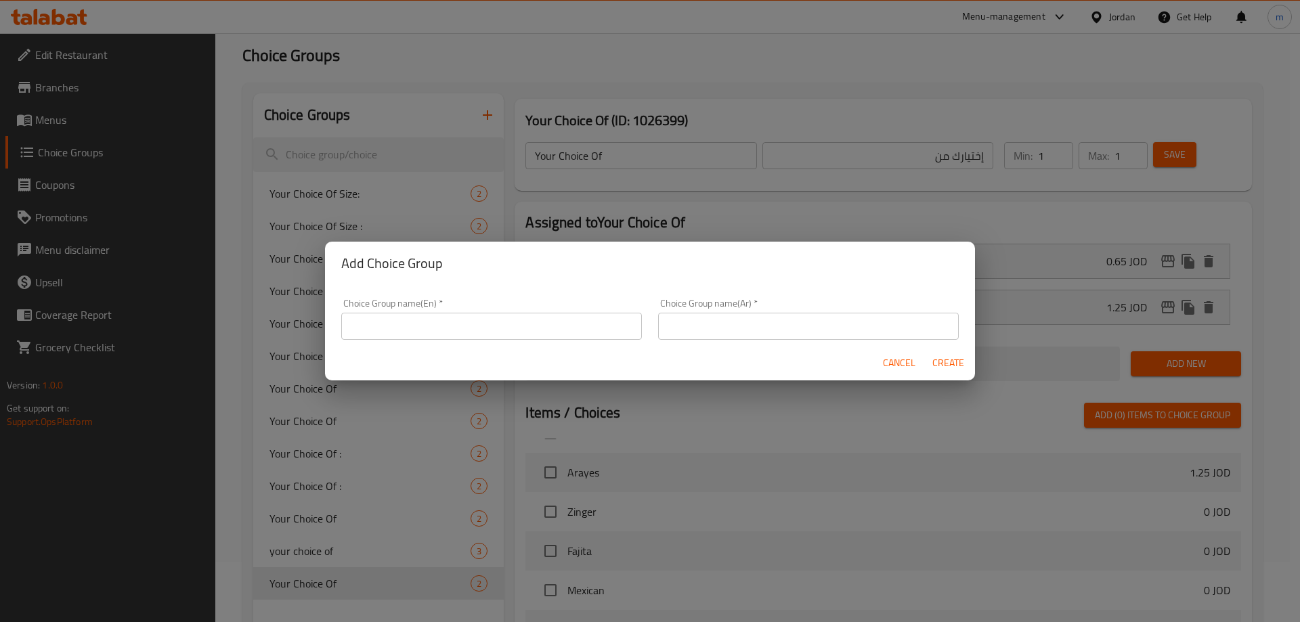
click at [514, 329] on input "text" at bounding box center [491, 326] width 301 height 27
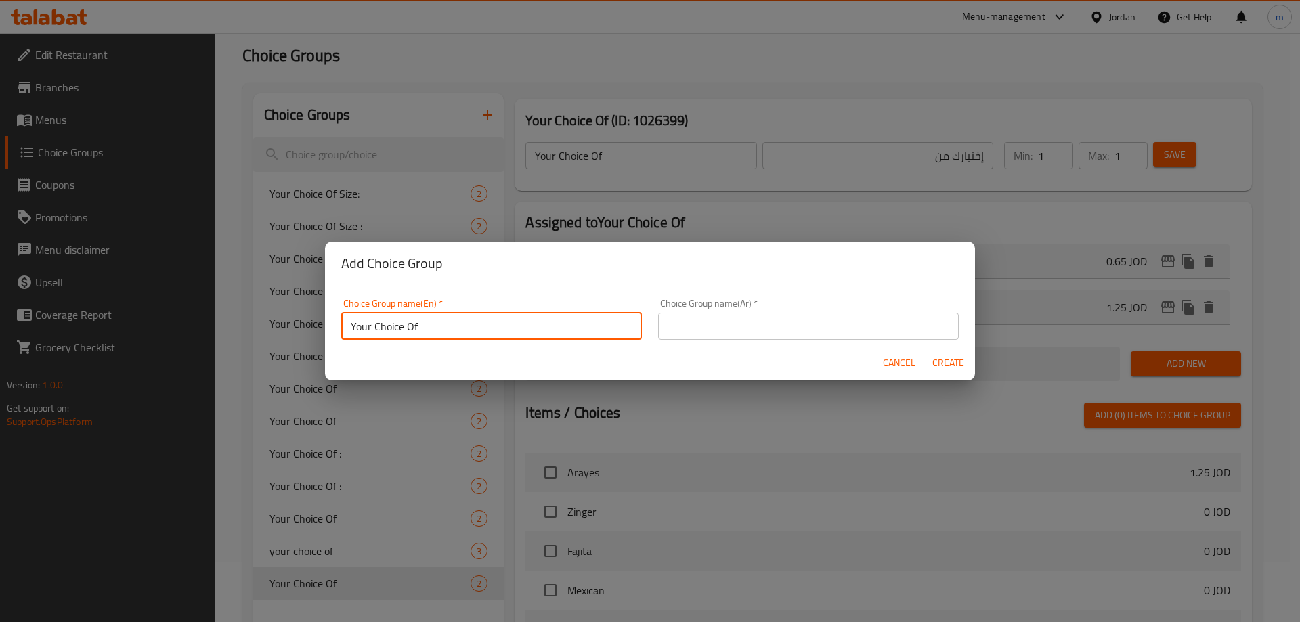
paste input "pieces"
click at [696, 320] on input "text" at bounding box center [808, 326] width 301 height 27
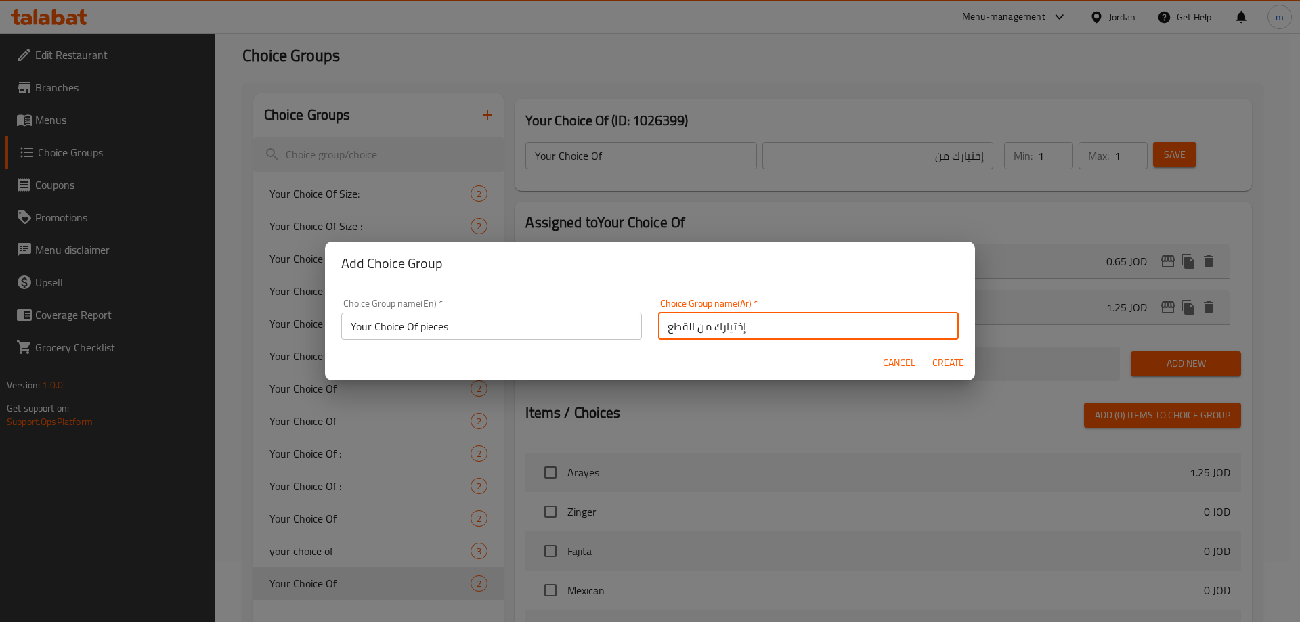
click at [959, 366] on span "Create" at bounding box center [947, 363] width 32 height 17
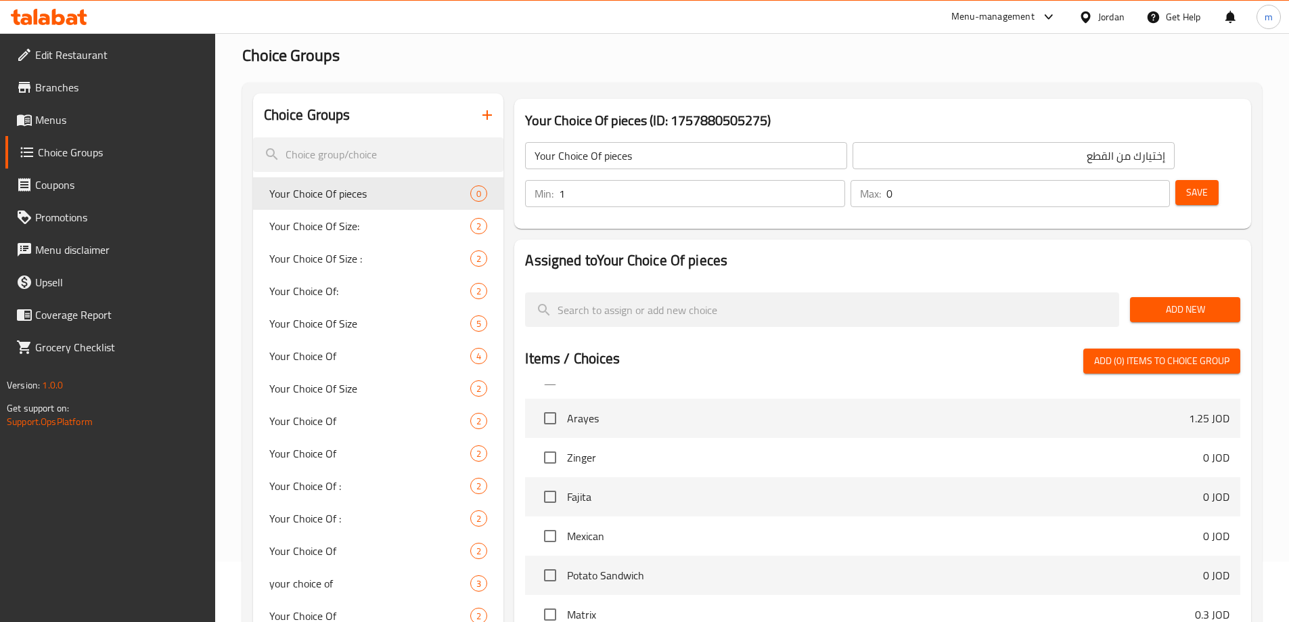
click at [845, 180] on input "1" at bounding box center [702, 193] width 286 height 27
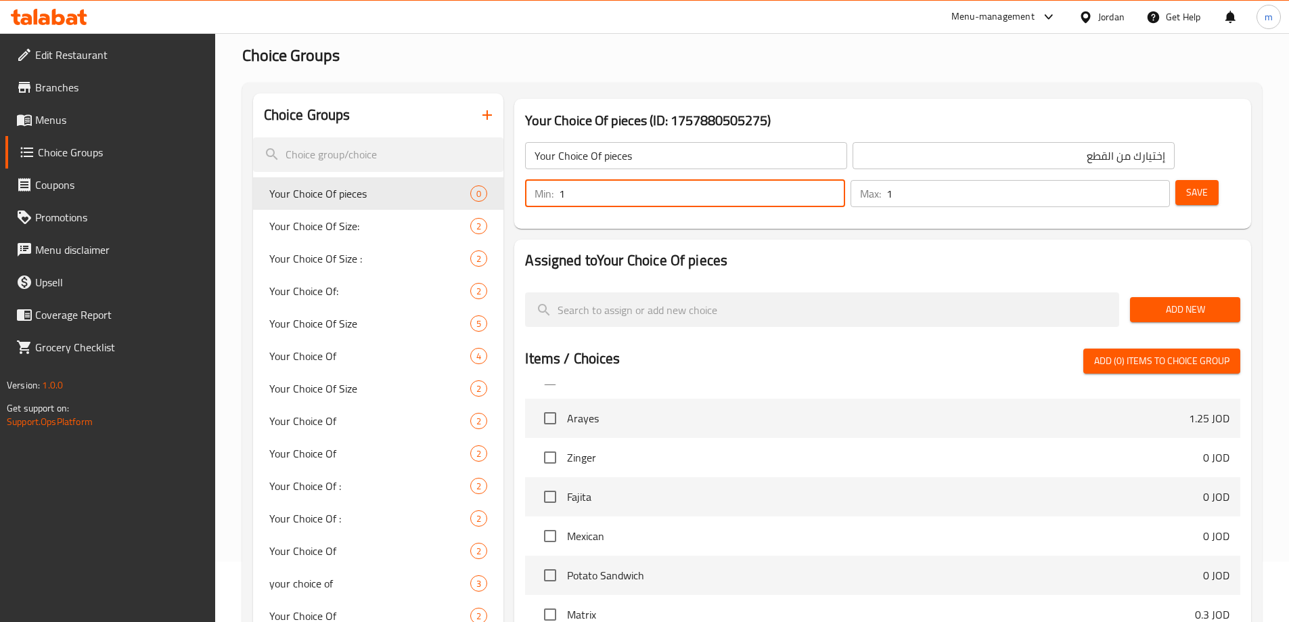
click at [1132, 180] on input "1" at bounding box center [1029, 193] width 284 height 27
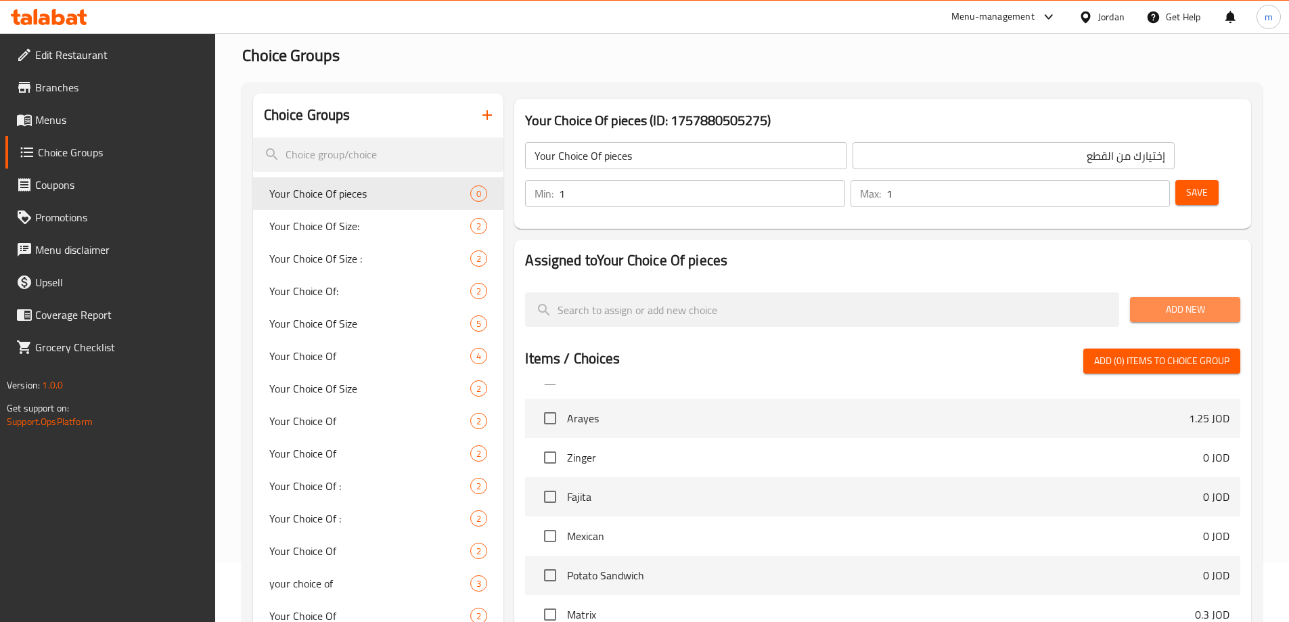
click at [1195, 301] on span "Add New" at bounding box center [1185, 309] width 89 height 17
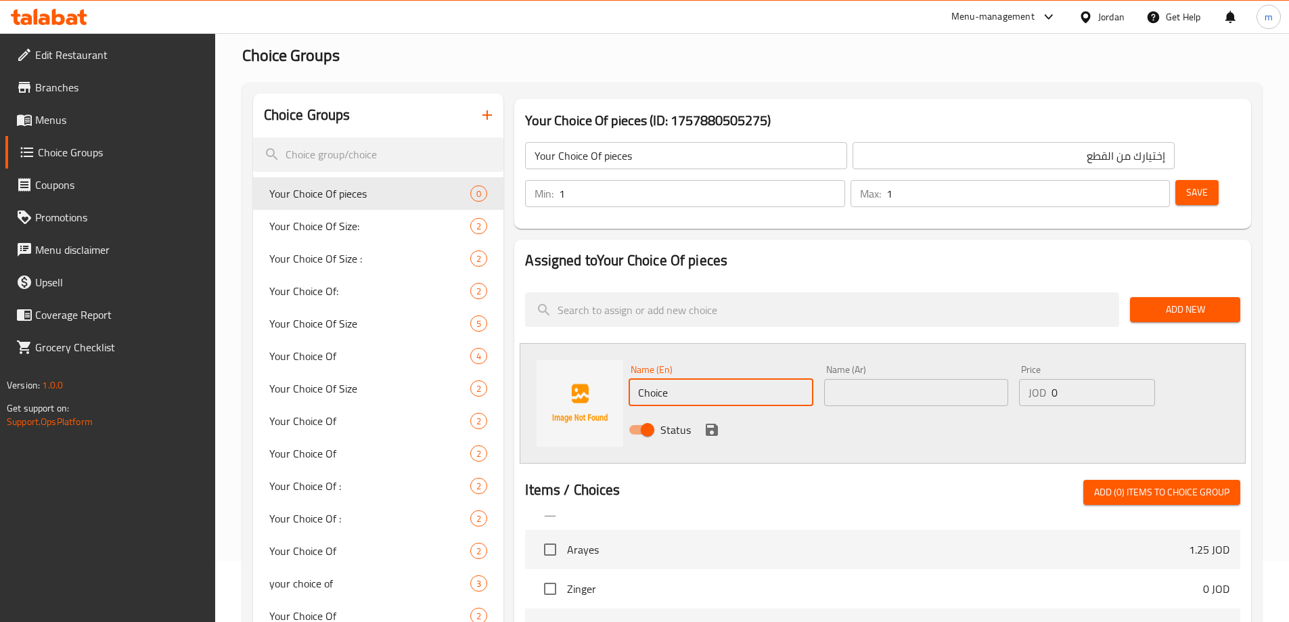
click at [714, 379] on input "Choice" at bounding box center [721, 392] width 184 height 27
click at [869, 379] on input "text" at bounding box center [916, 392] width 184 height 27
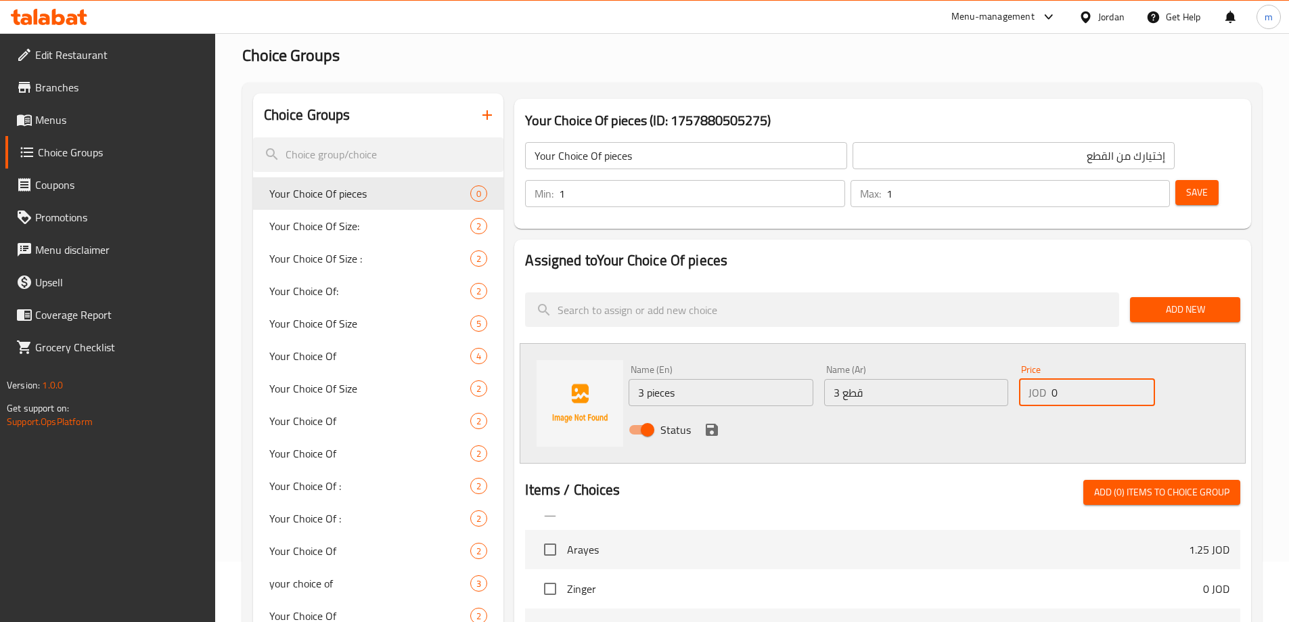
click at [1067, 379] on input "0" at bounding box center [1103, 392] width 103 height 27
click at [703, 420] on button "save" at bounding box center [712, 430] width 20 height 20
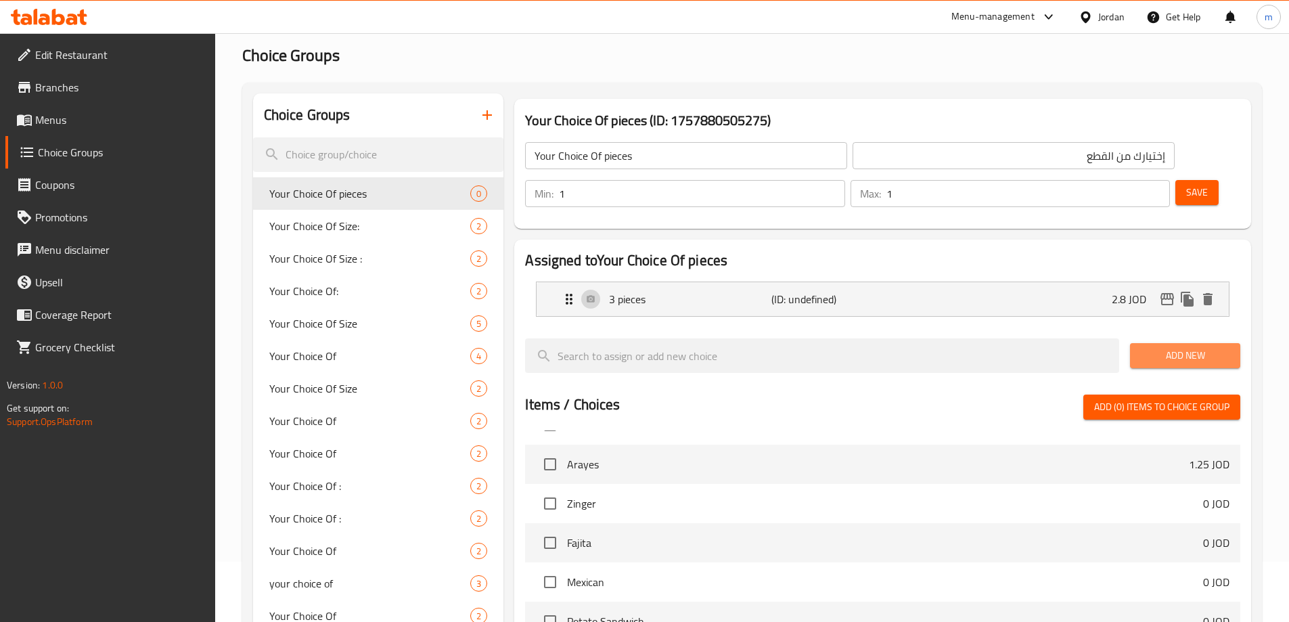
click at [1212, 347] on span "Add New" at bounding box center [1185, 355] width 89 height 17
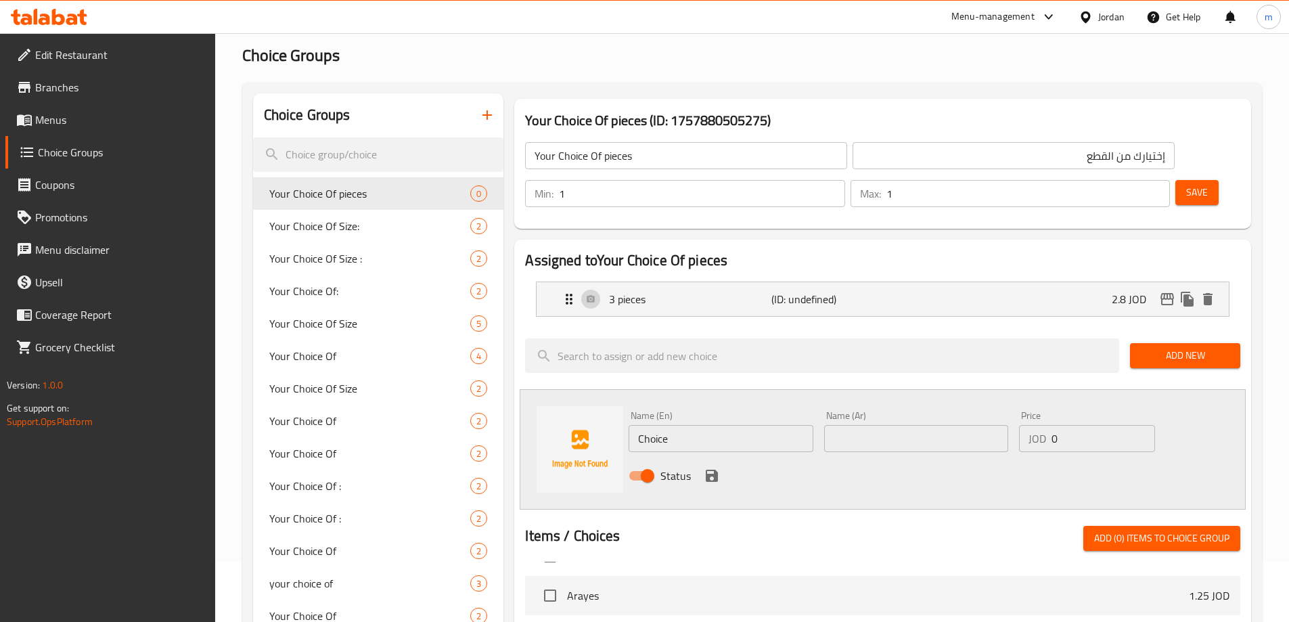
click at [973, 425] on input "text" at bounding box center [916, 438] width 184 height 27
click at [732, 425] on input "Choice" at bounding box center [721, 438] width 184 height 27
click at [1098, 425] on input "0" at bounding box center [1103, 438] width 103 height 27
click at [715, 470] on icon "save" at bounding box center [712, 476] width 12 height 12
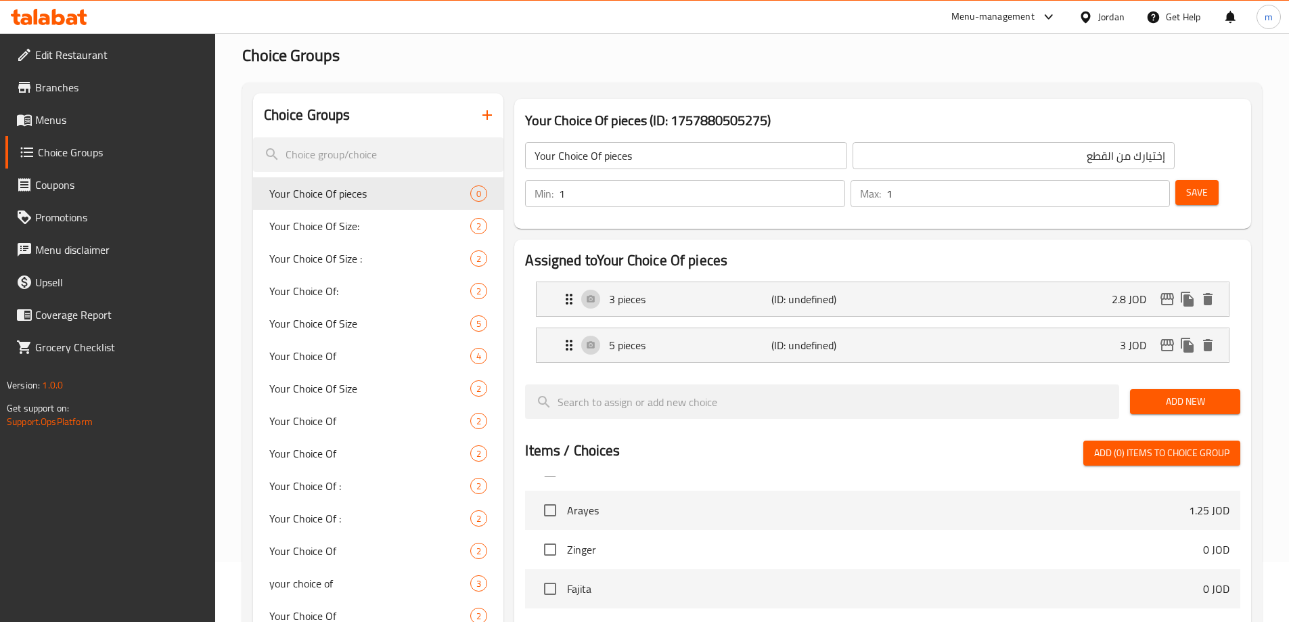
click at [1187, 184] on span "Save" at bounding box center [1198, 192] width 22 height 17
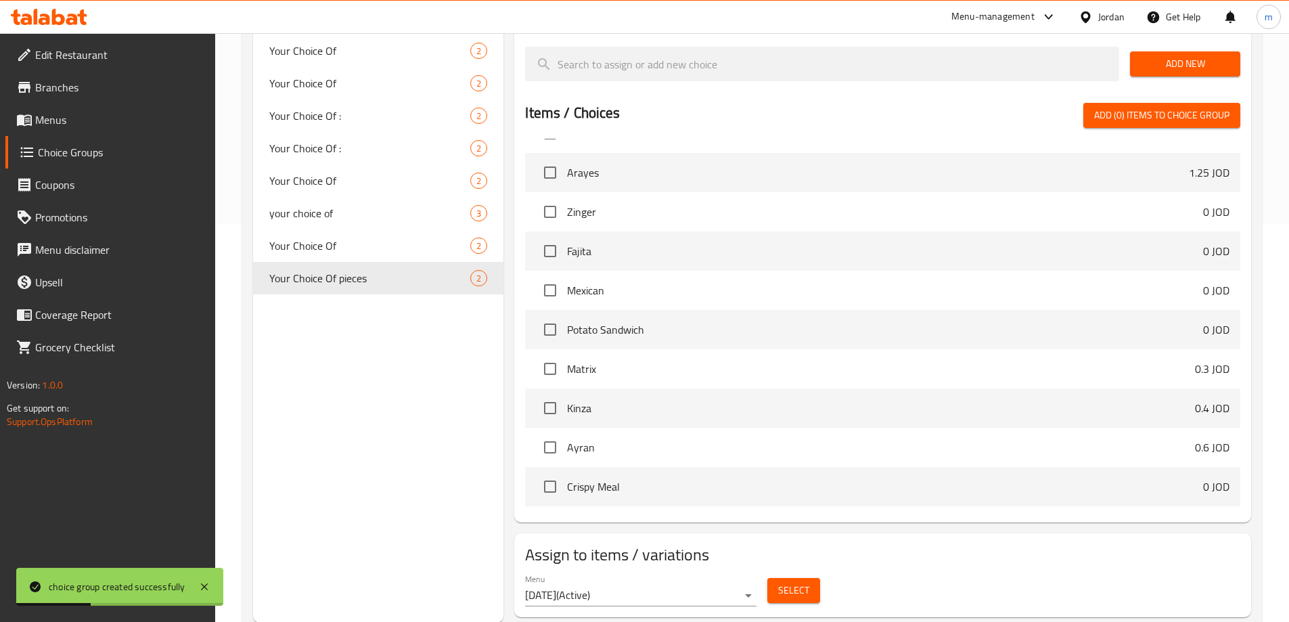
scroll to position [399, 0]
click at [785, 581] on span "Select" at bounding box center [793, 589] width 31 height 17
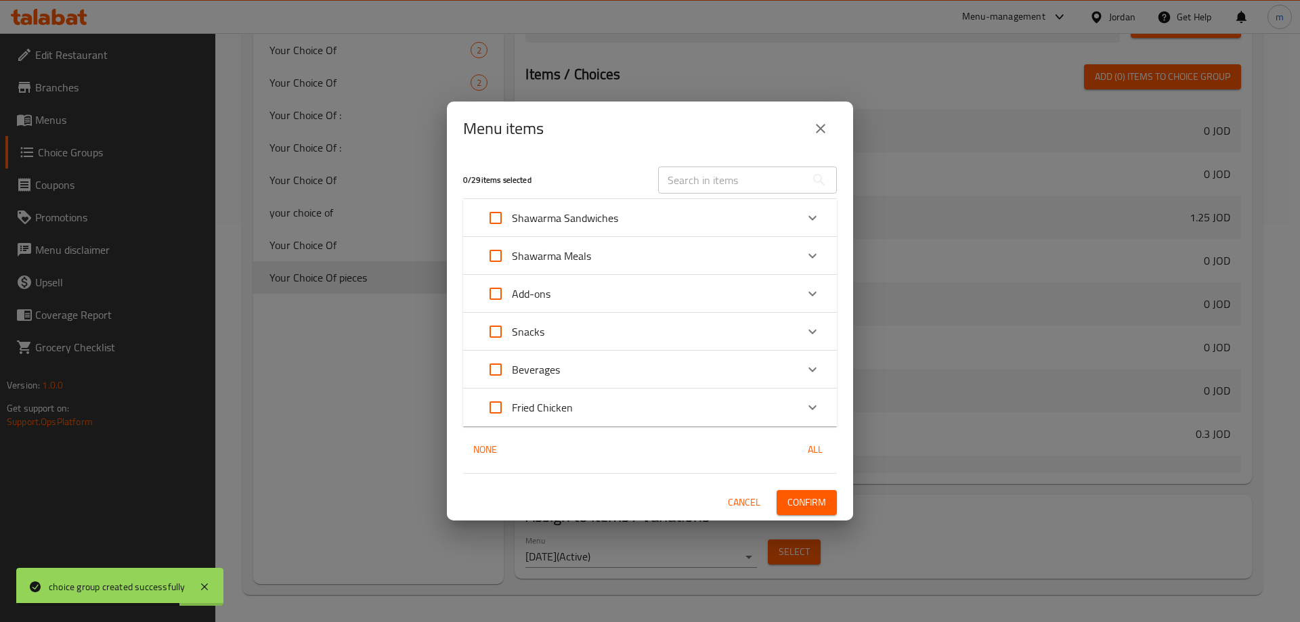
click at [823, 406] on div "Expand" at bounding box center [812, 407] width 32 height 32
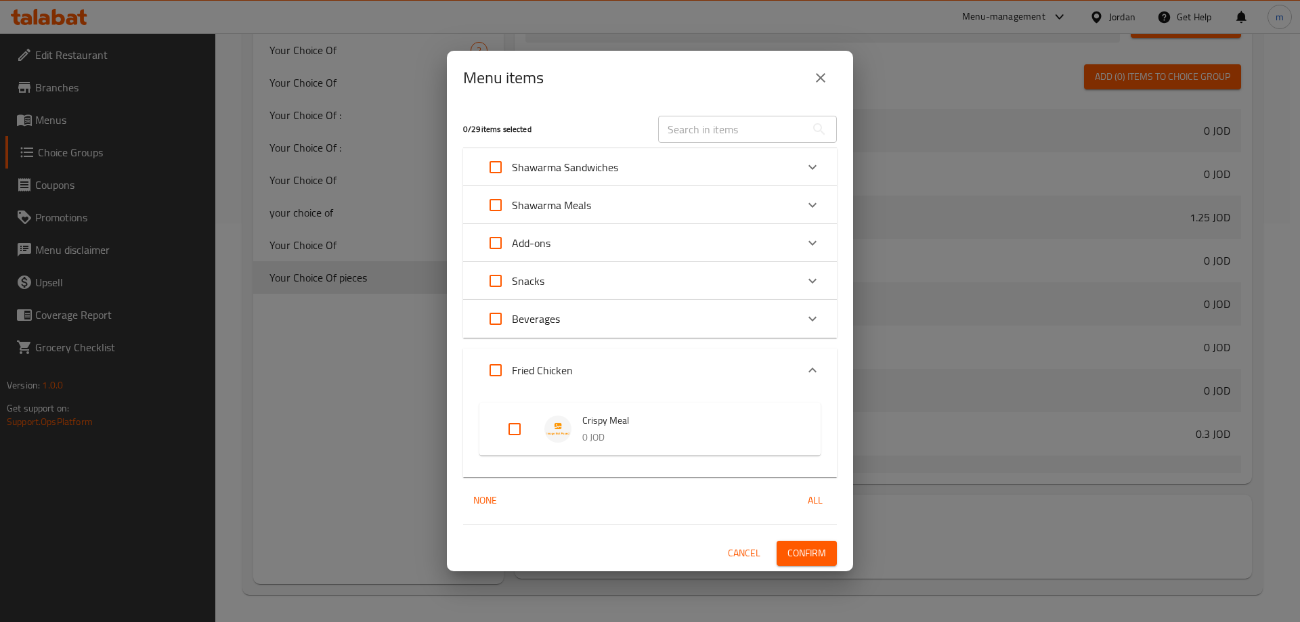
click at [511, 424] on input "Expand" at bounding box center [514, 429] width 32 height 32
click at [811, 565] on button "Confirm" at bounding box center [806, 553] width 60 height 25
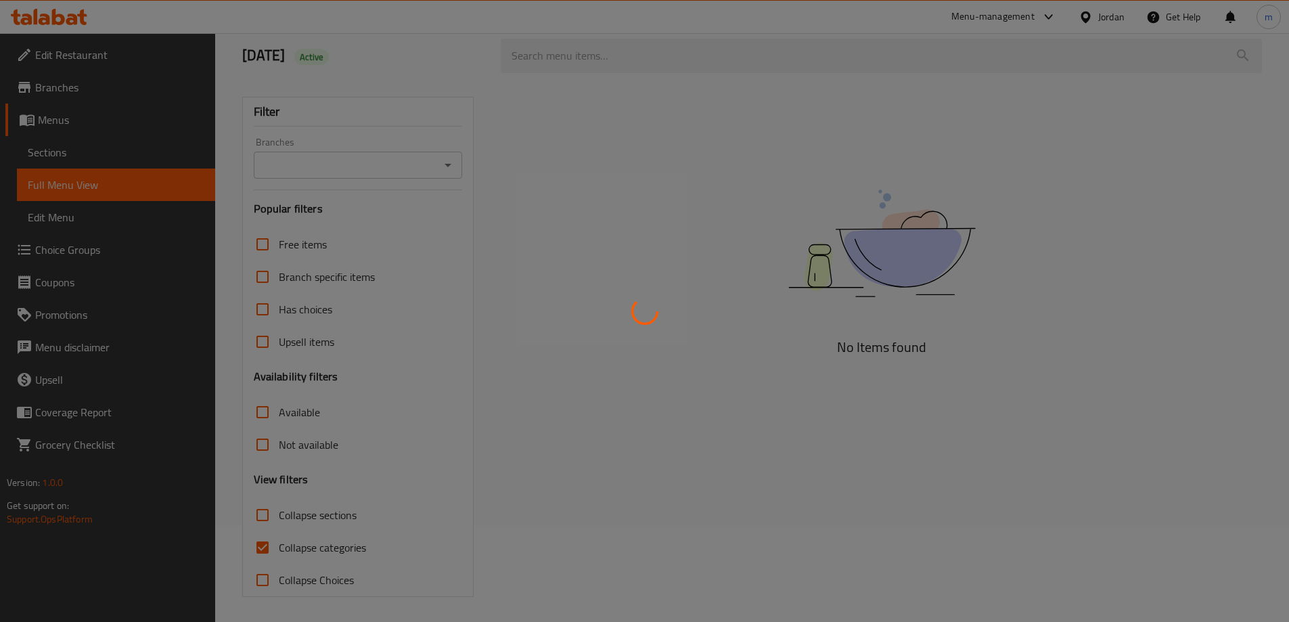
scroll to position [98, 0]
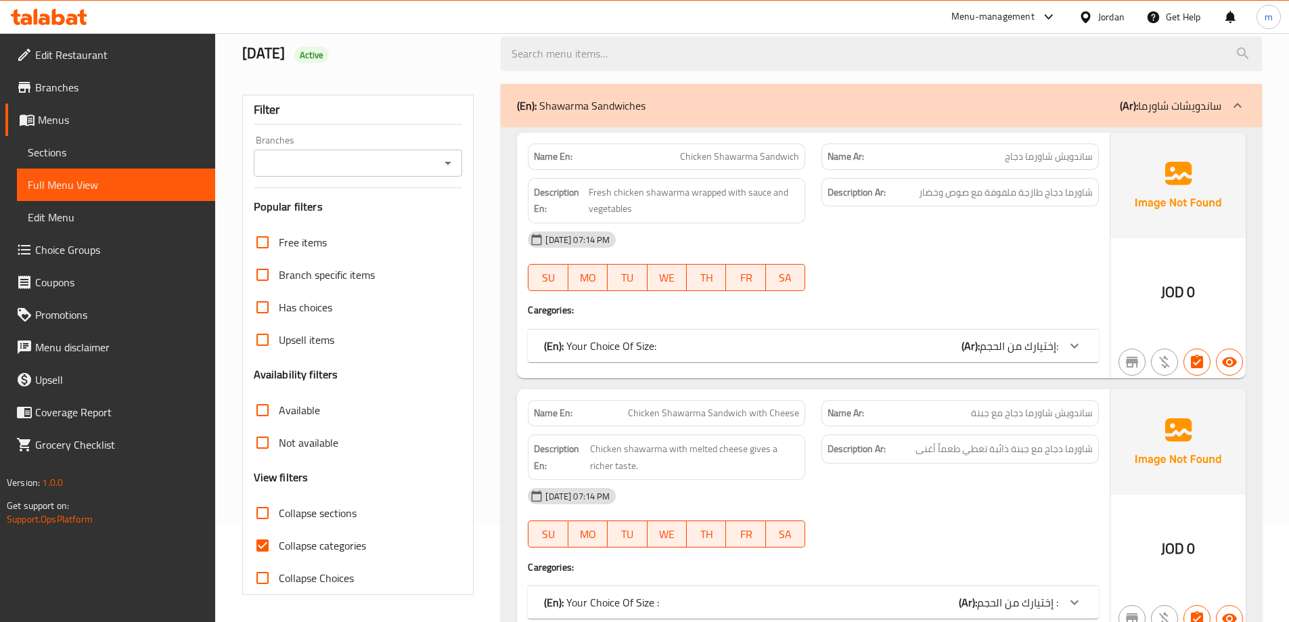
click at [257, 548] on input "Collapse categories" at bounding box center [262, 545] width 32 height 32
checkbox input "false"
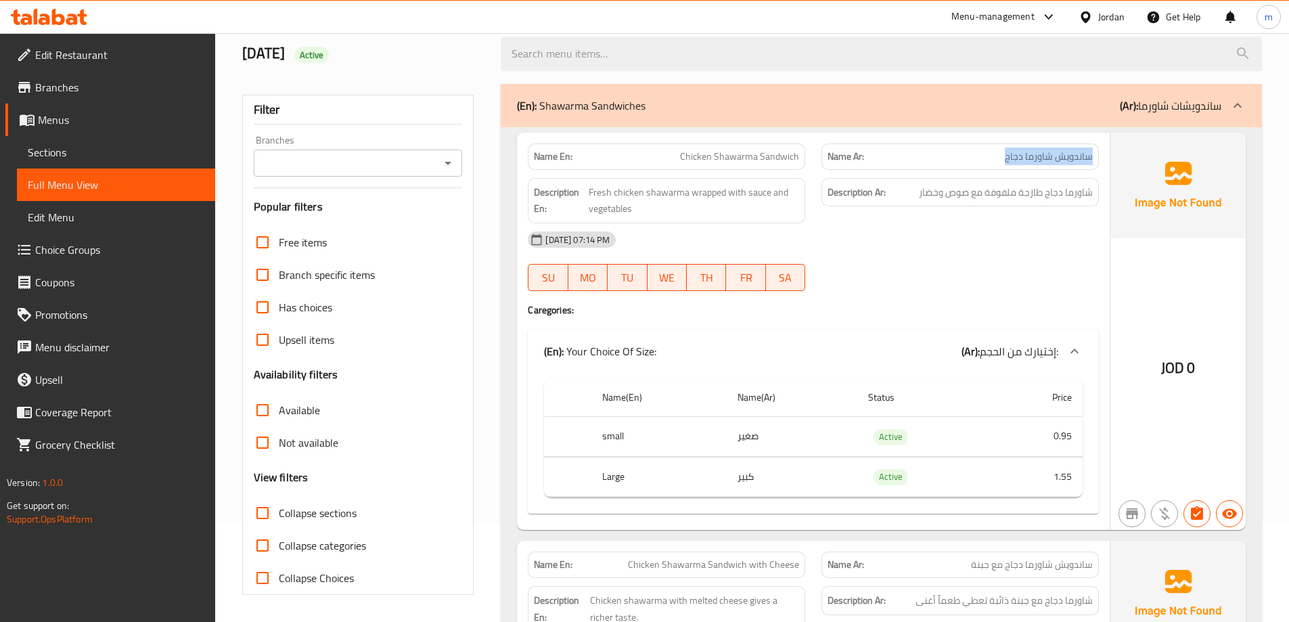
drag, startPoint x: 965, startPoint y: 150, endPoint x: 1094, endPoint y: 150, distance: 129.3
click at [1094, 150] on div "Name Ar: ساندويش شاورما دجاج" at bounding box center [961, 156] width 278 height 26
drag, startPoint x: 1157, startPoint y: 361, endPoint x: 1227, endPoint y: 365, distance: 70.5
click at [1227, 365] on div "JOD 0" at bounding box center [1178, 331] width 135 height 397
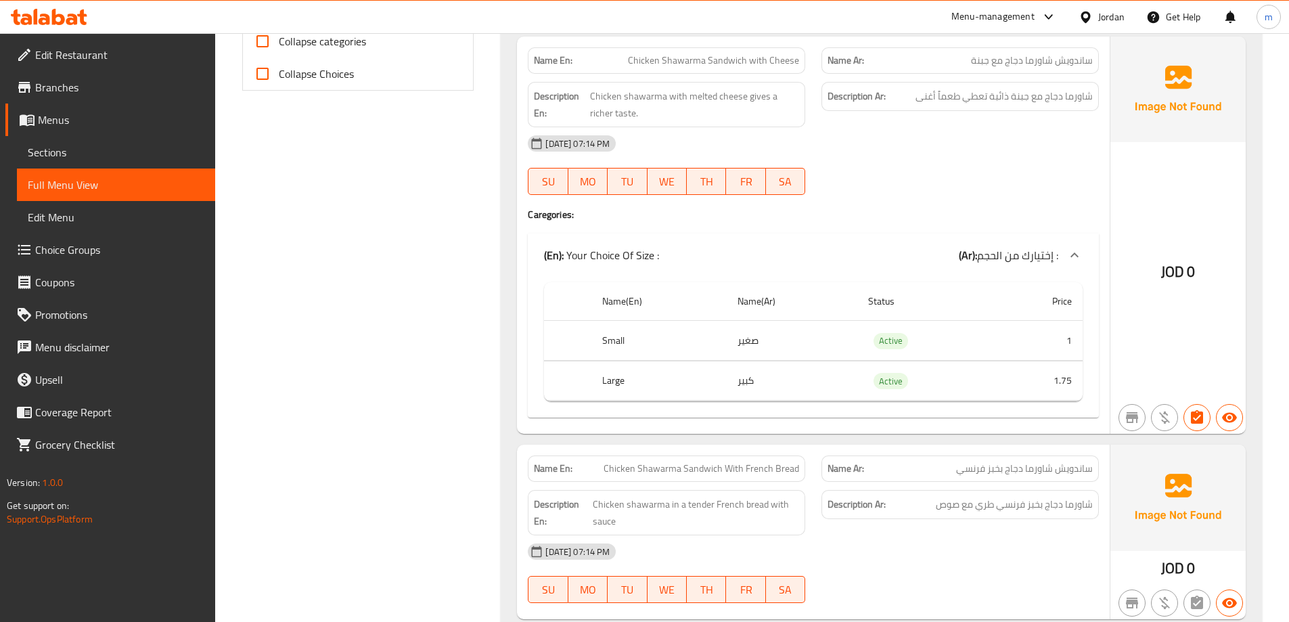
scroll to position [707, 0]
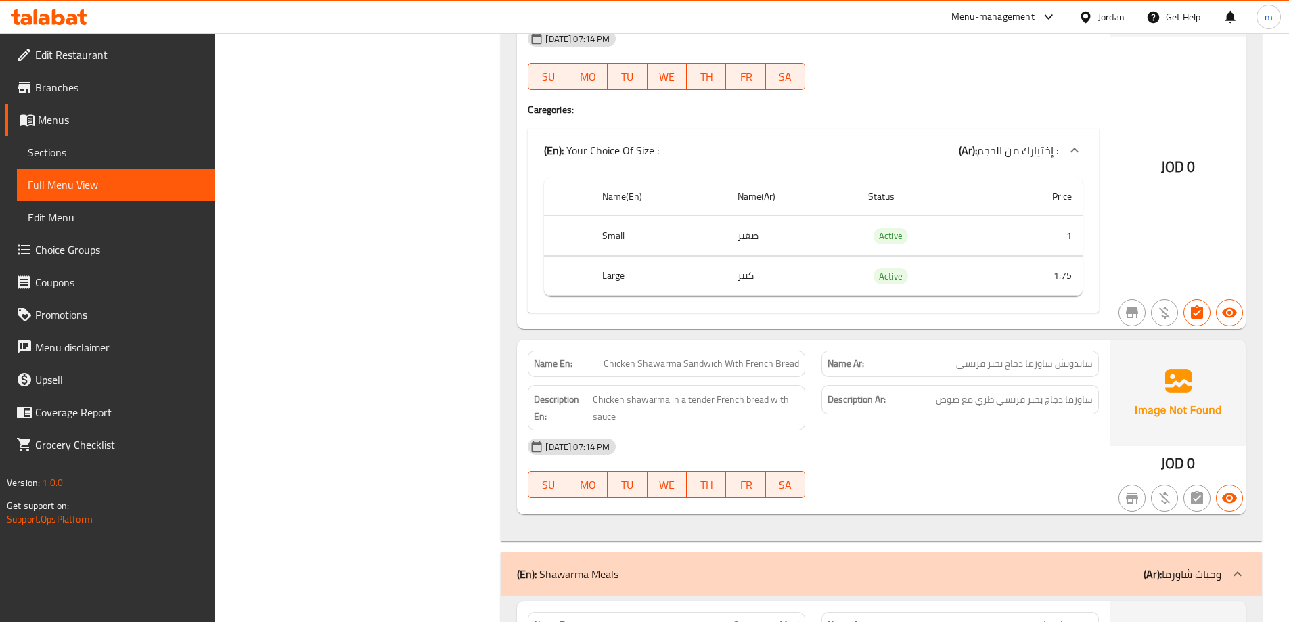
drag, startPoint x: 560, startPoint y: 36, endPoint x: 311, endPoint y: 66, distance: 250.9
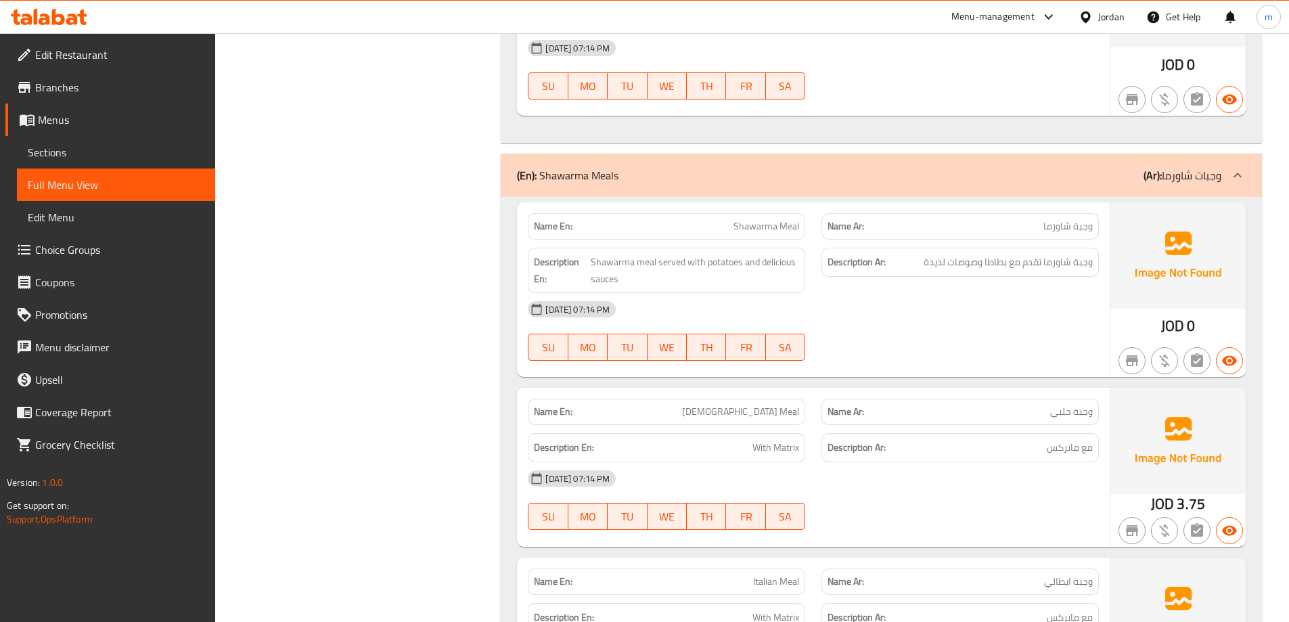
scroll to position [1384, 0]
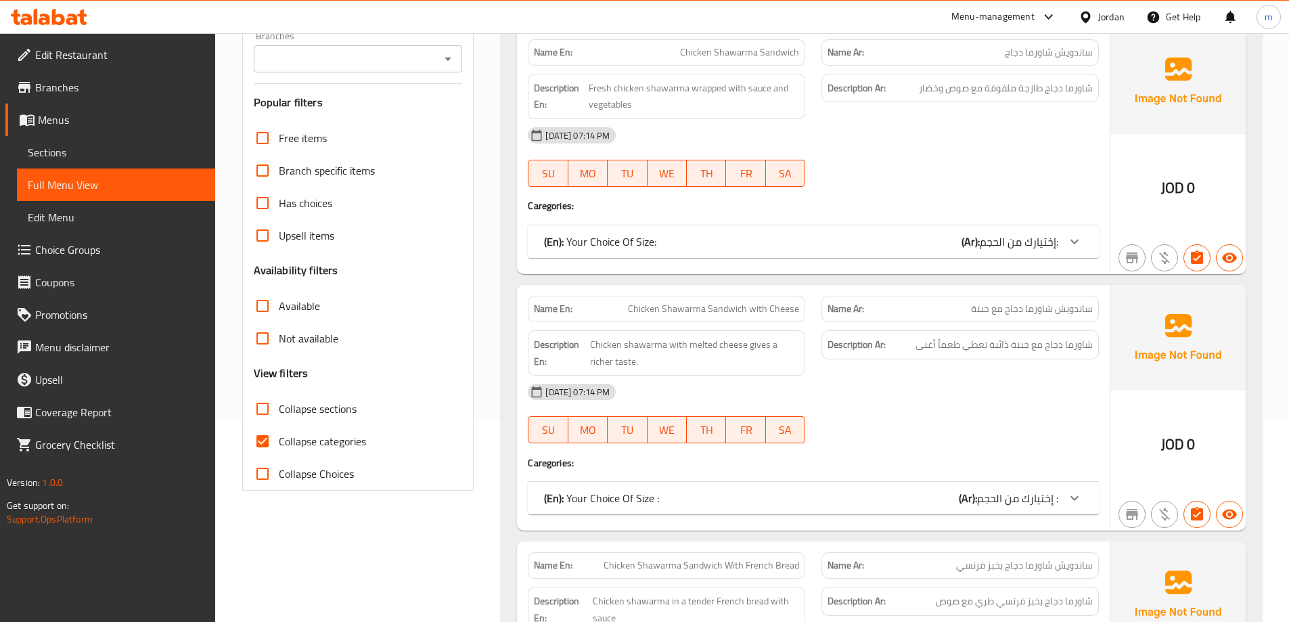
scroll to position [203, 0]
drag, startPoint x: 256, startPoint y: 444, endPoint x: 384, endPoint y: 403, distance: 134.2
click at [257, 444] on input "Collapse categories" at bounding box center [262, 440] width 32 height 32
checkbox input "false"
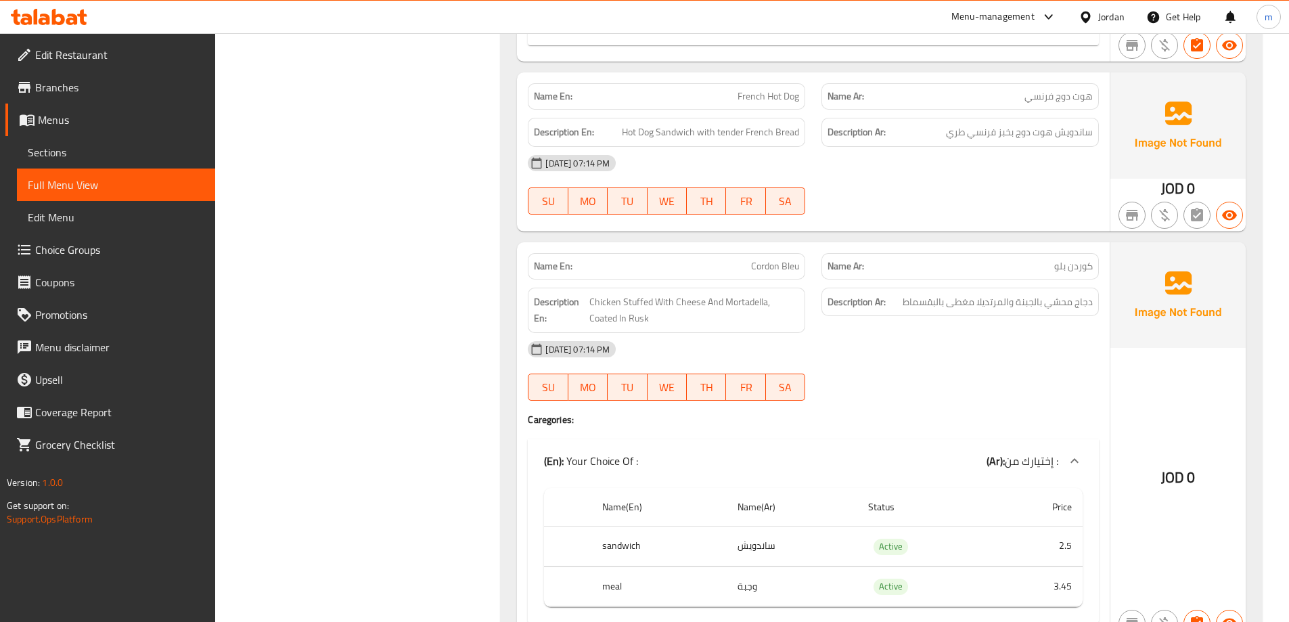
scroll to position [5009, 0]
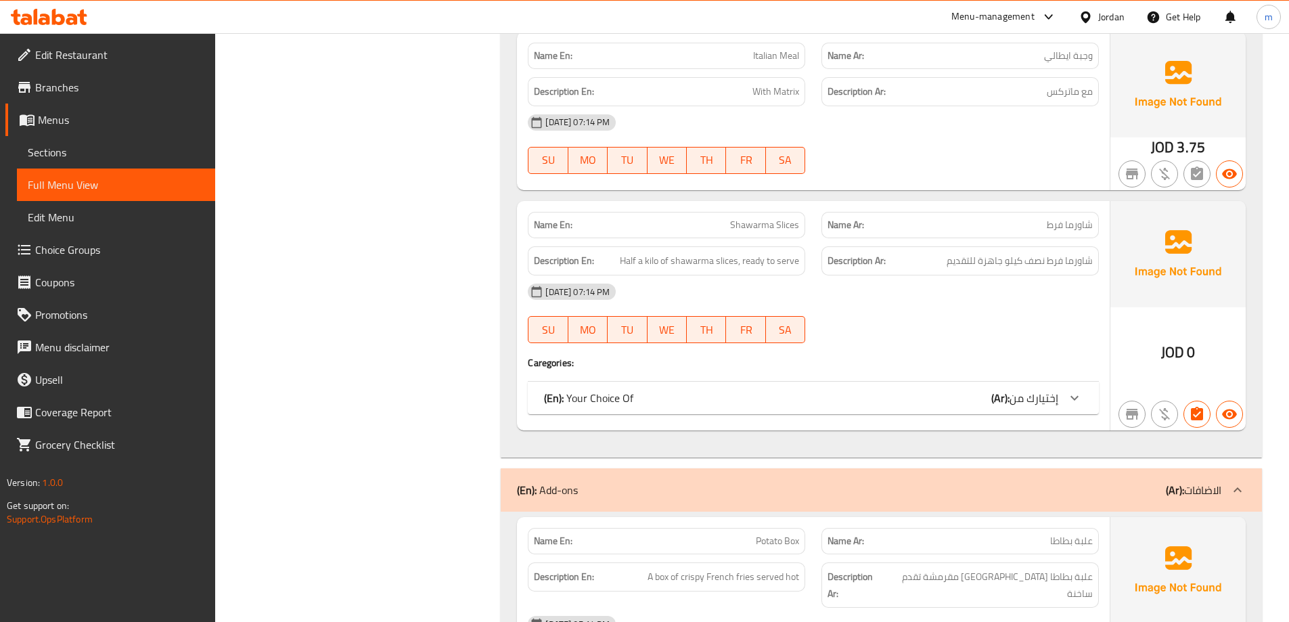
scroll to position [1557, 0]
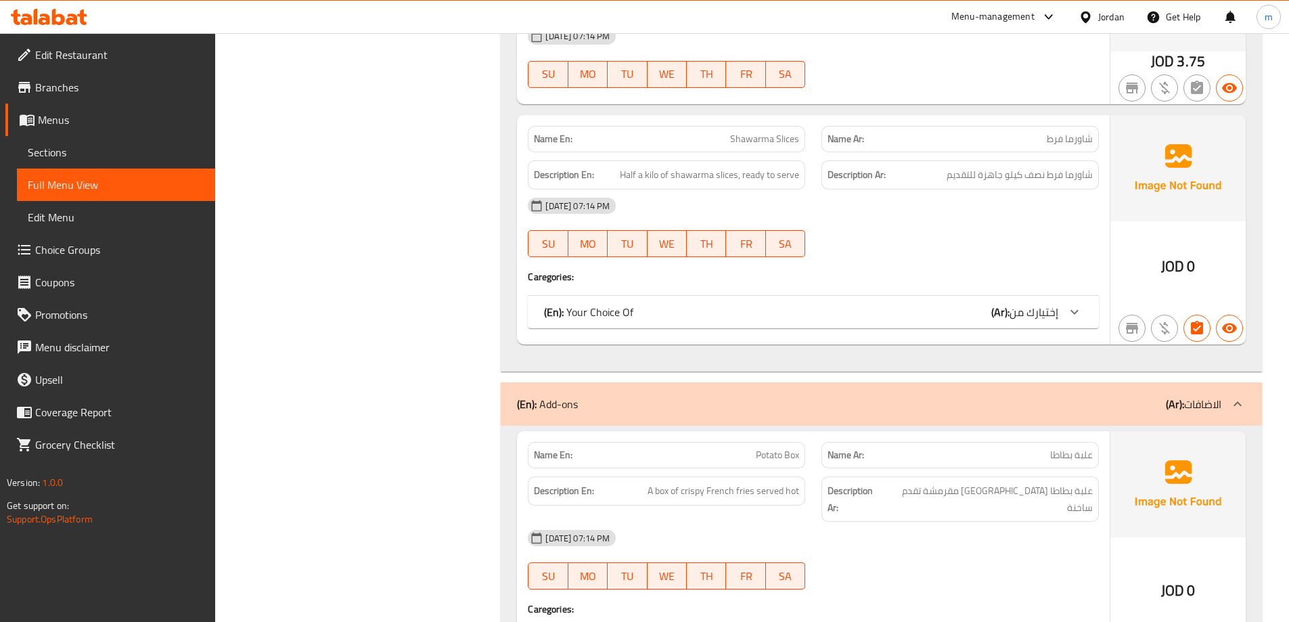
click at [1081, 313] on icon at bounding box center [1075, 312] width 16 height 16
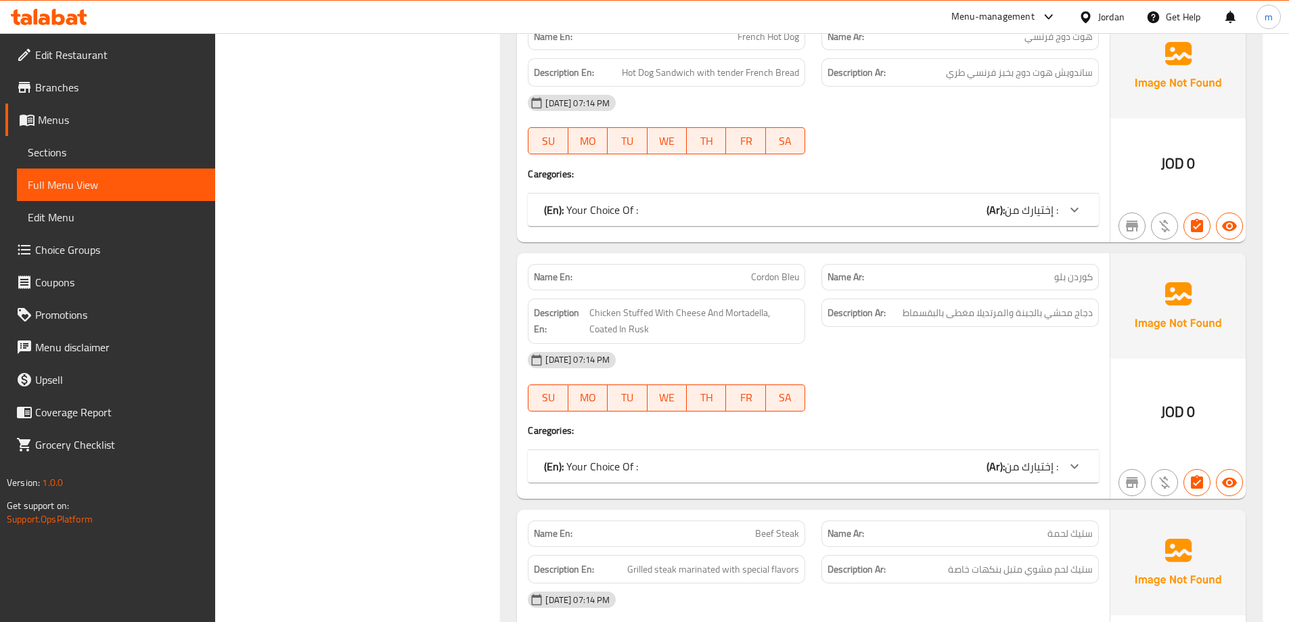
scroll to position [4129, 0]
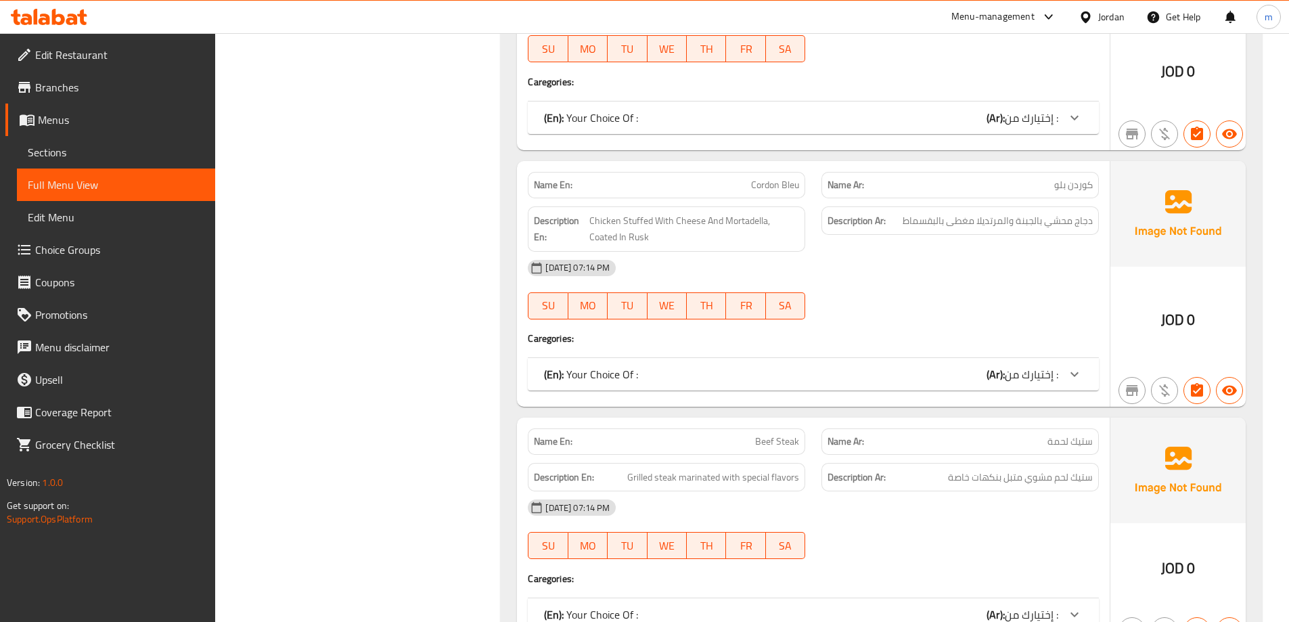
click at [1084, 363] on div at bounding box center [1075, 374] width 32 height 32
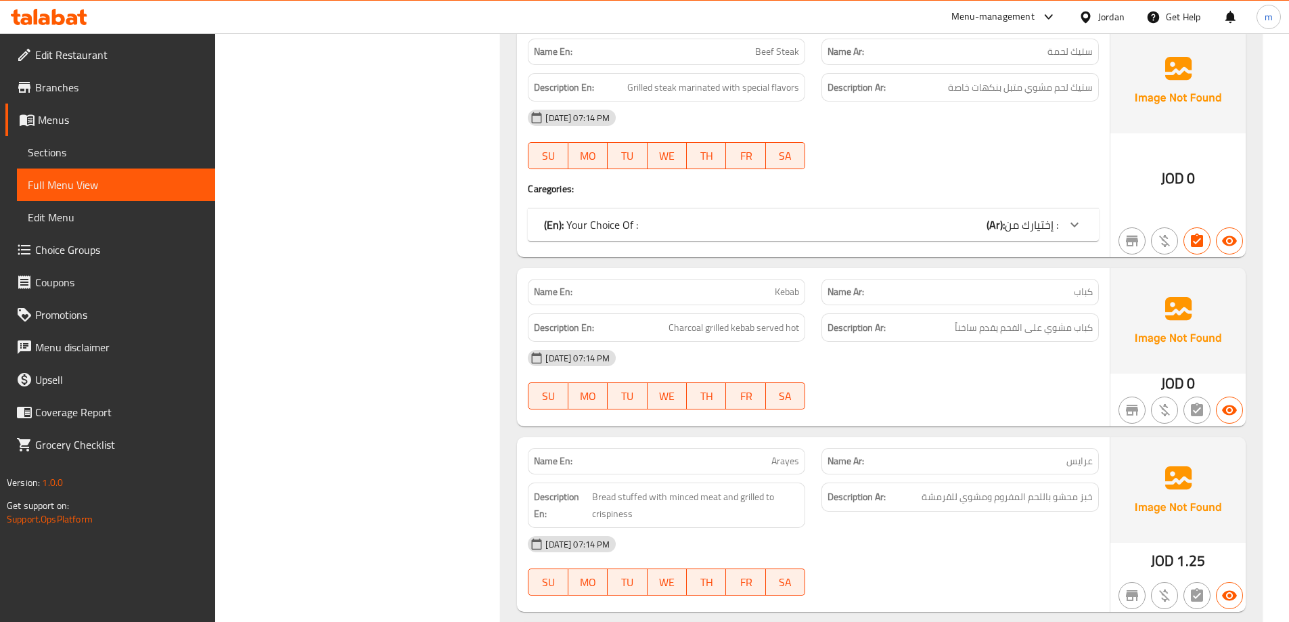
scroll to position [4806, 0]
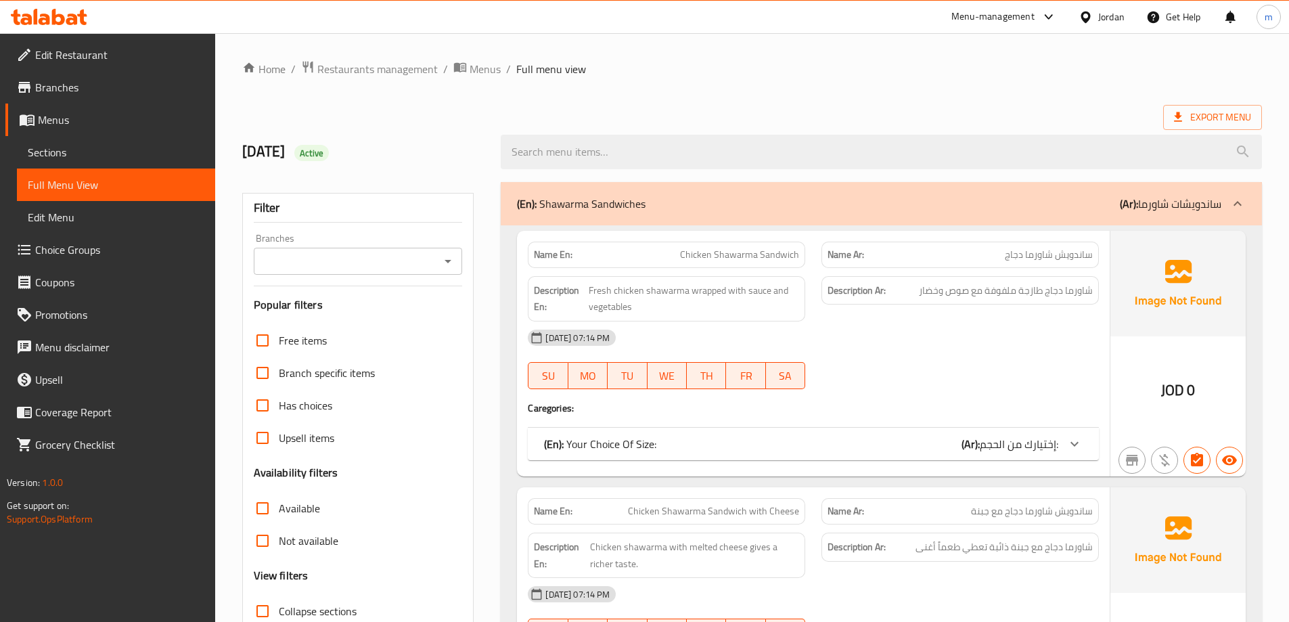
scroll to position [98, 0]
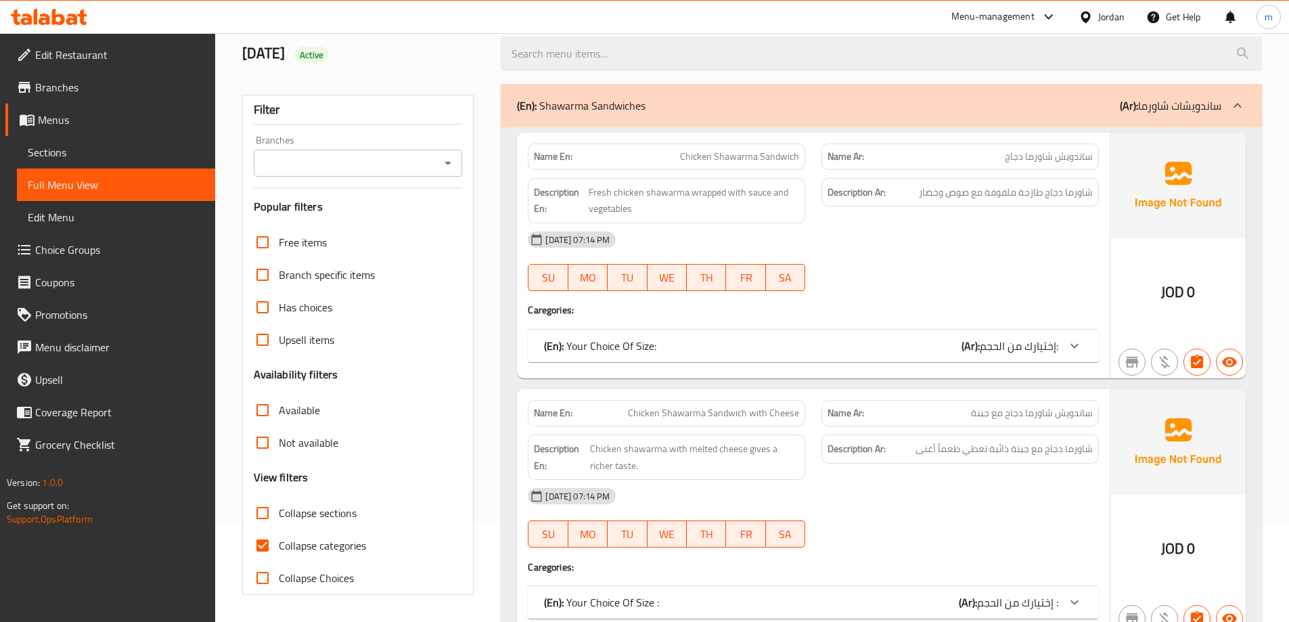
click at [257, 539] on input "Collapse categories" at bounding box center [262, 545] width 32 height 32
checkbox input "false"
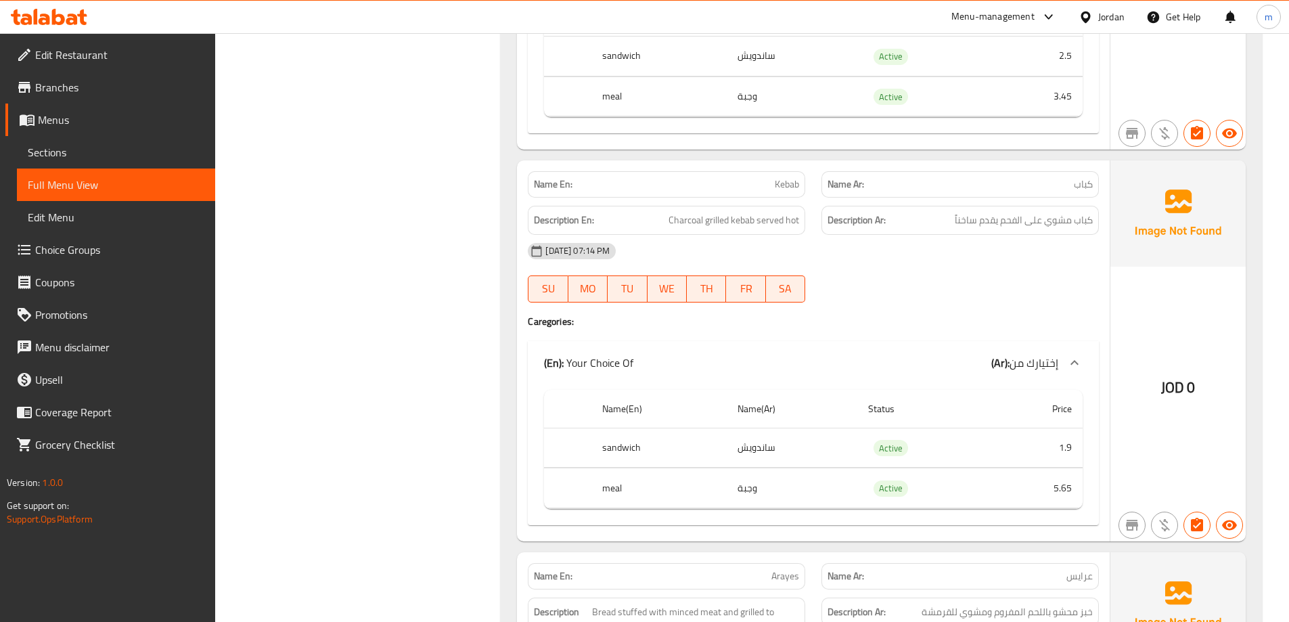
scroll to position [6258, 0]
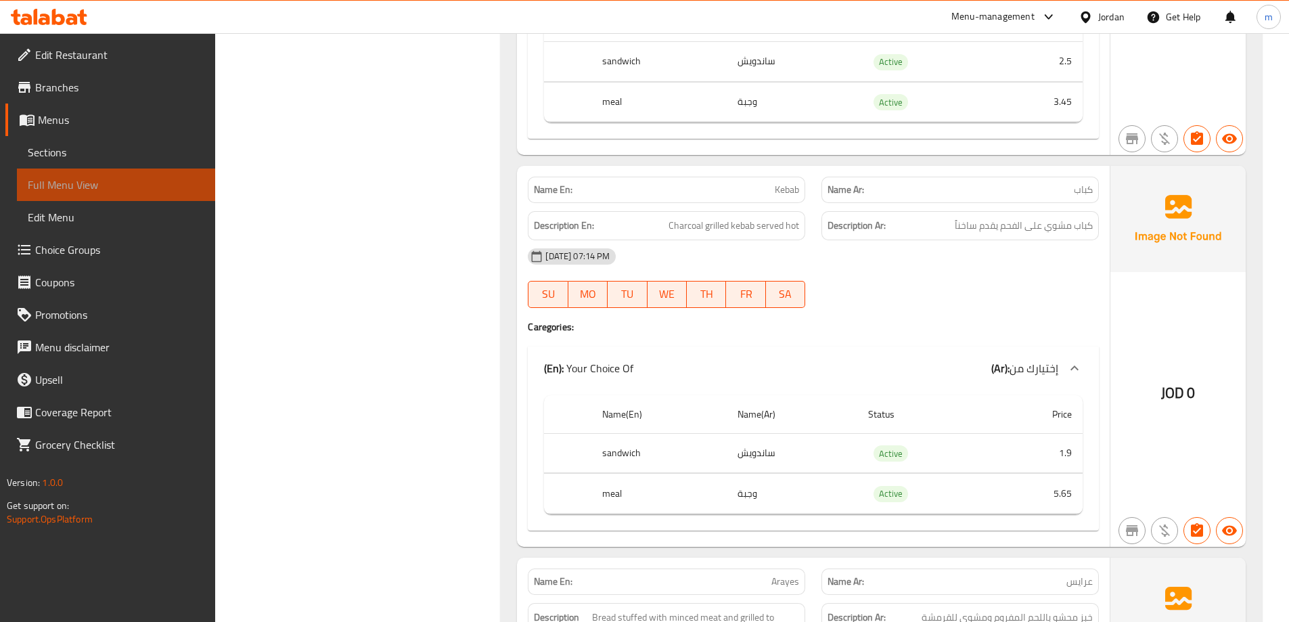
click at [68, 189] on span "Full Menu View" at bounding box center [116, 185] width 177 height 16
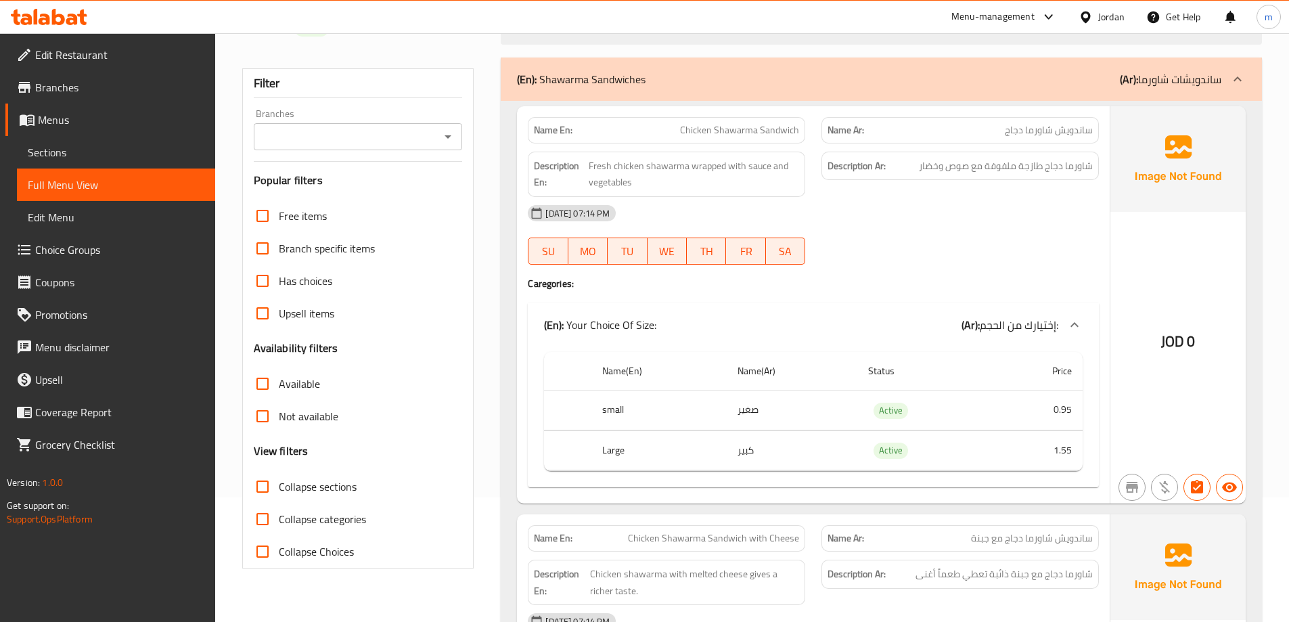
scroll to position [271, 0]
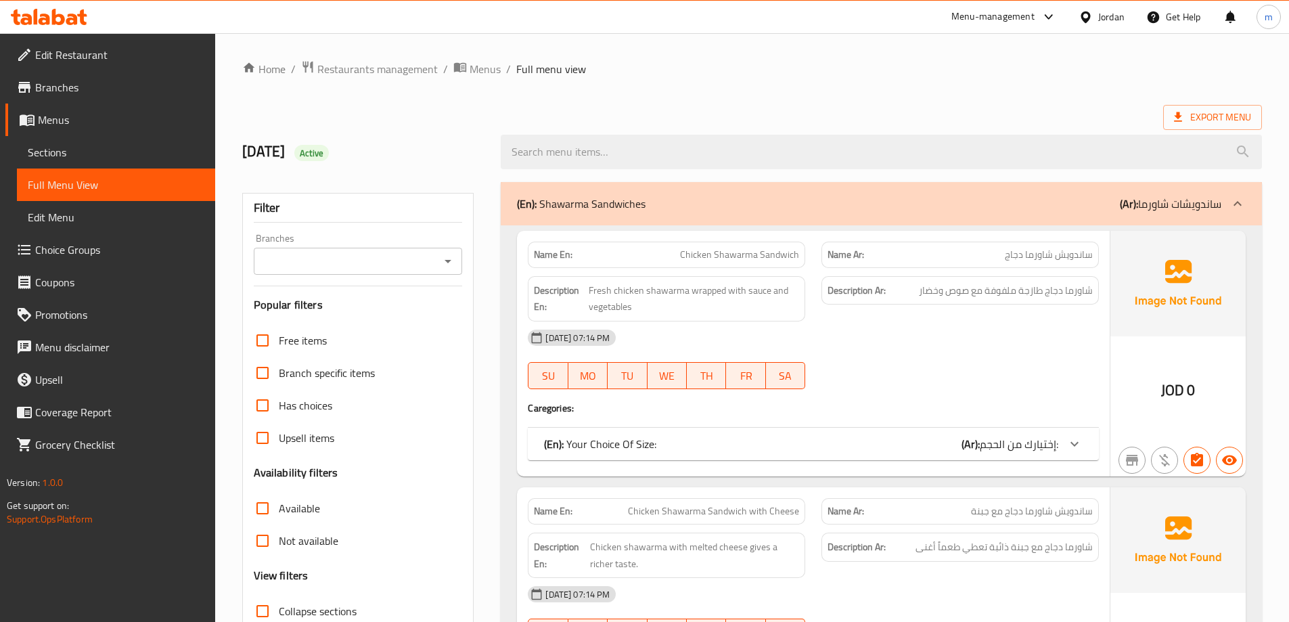
click at [63, 151] on span "Sections" at bounding box center [116, 152] width 177 height 16
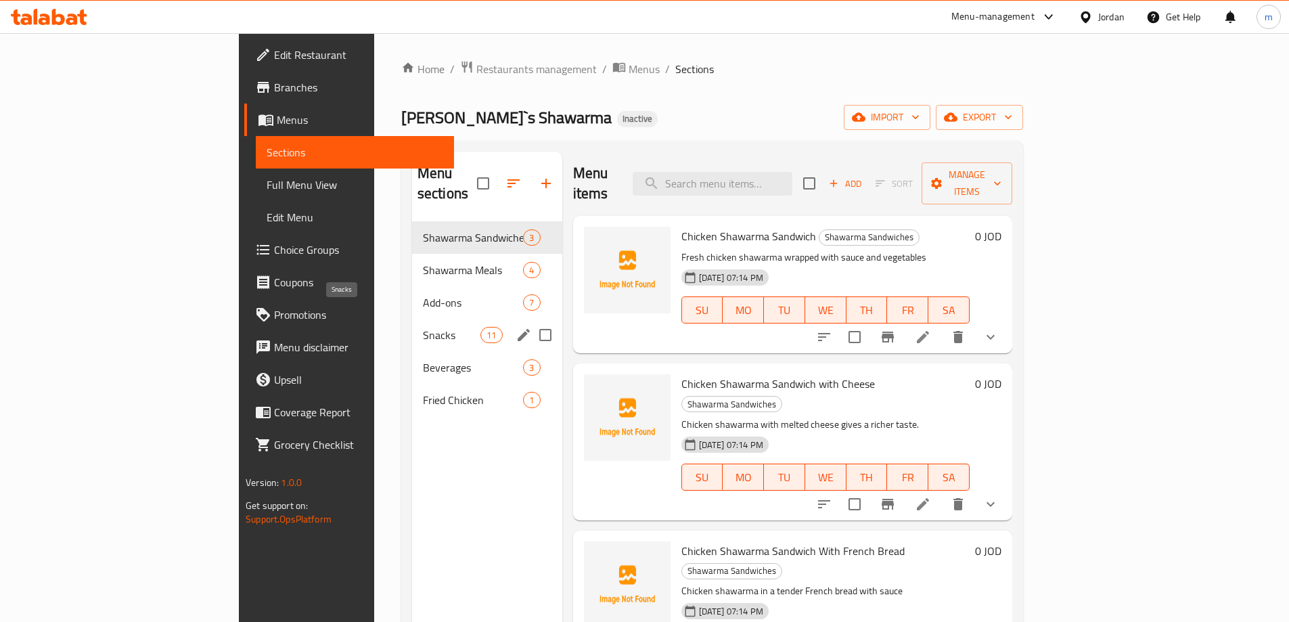
click at [423, 327] on span "Snacks" at bounding box center [452, 335] width 58 height 16
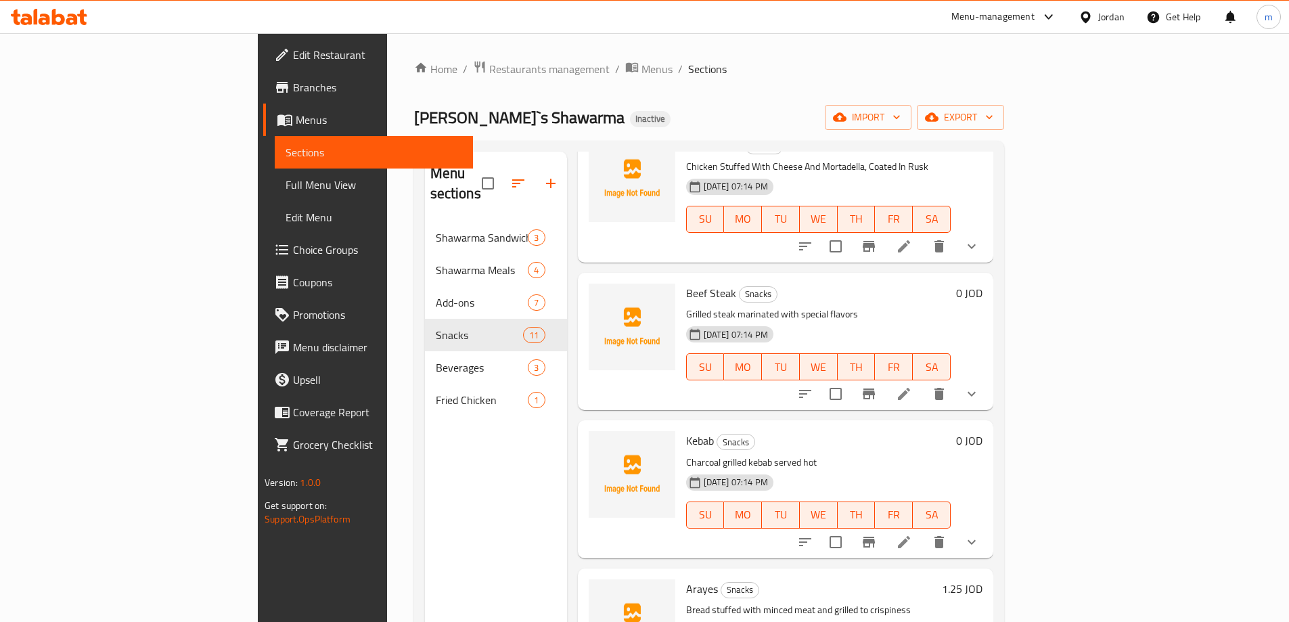
scroll to position [609, 0]
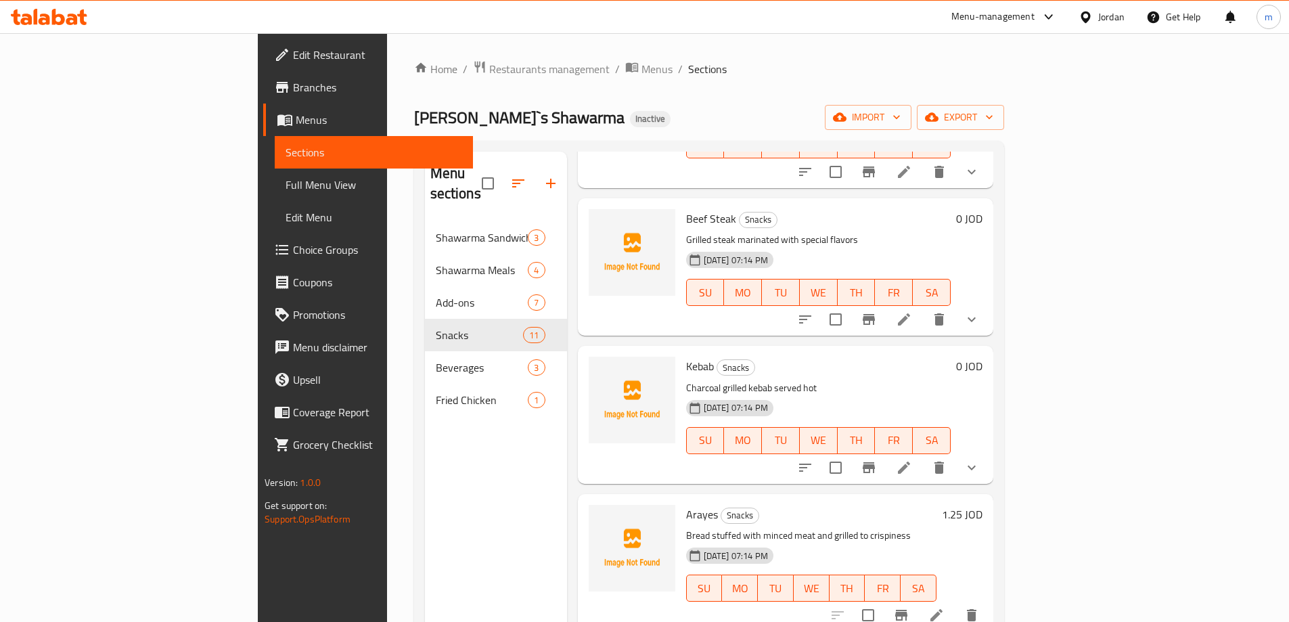
click at [956, 603] on li at bounding box center [937, 615] width 38 height 24
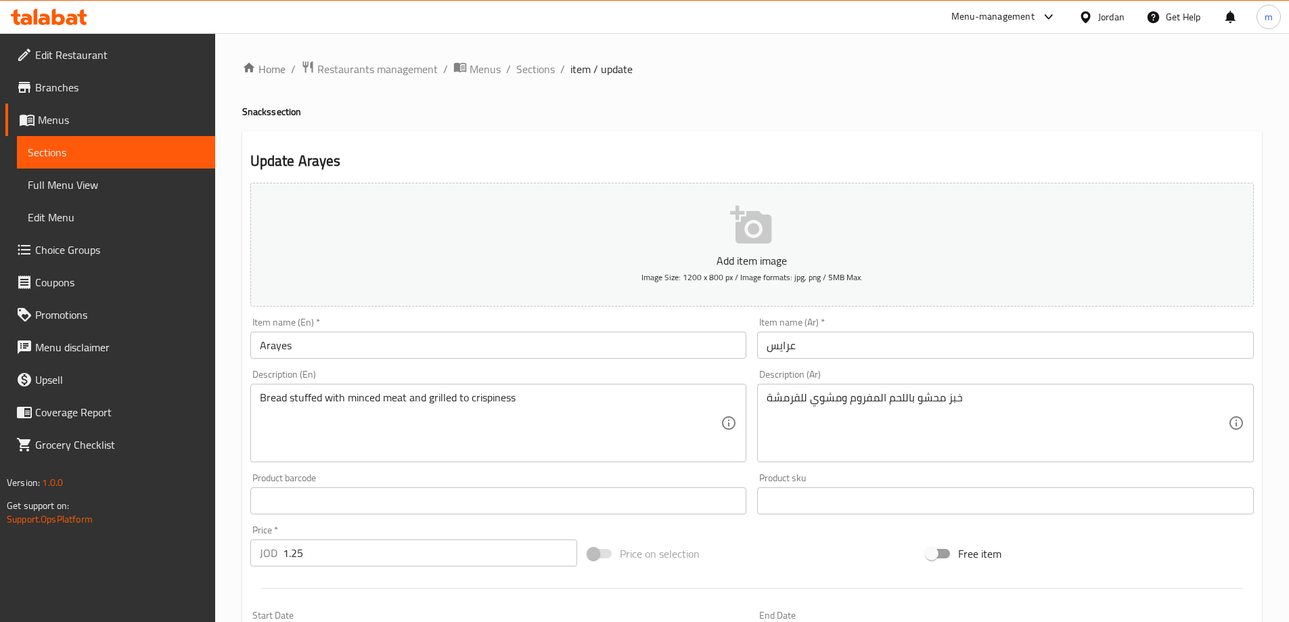
click at [460, 359] on input "Arayes" at bounding box center [498, 345] width 497 height 27
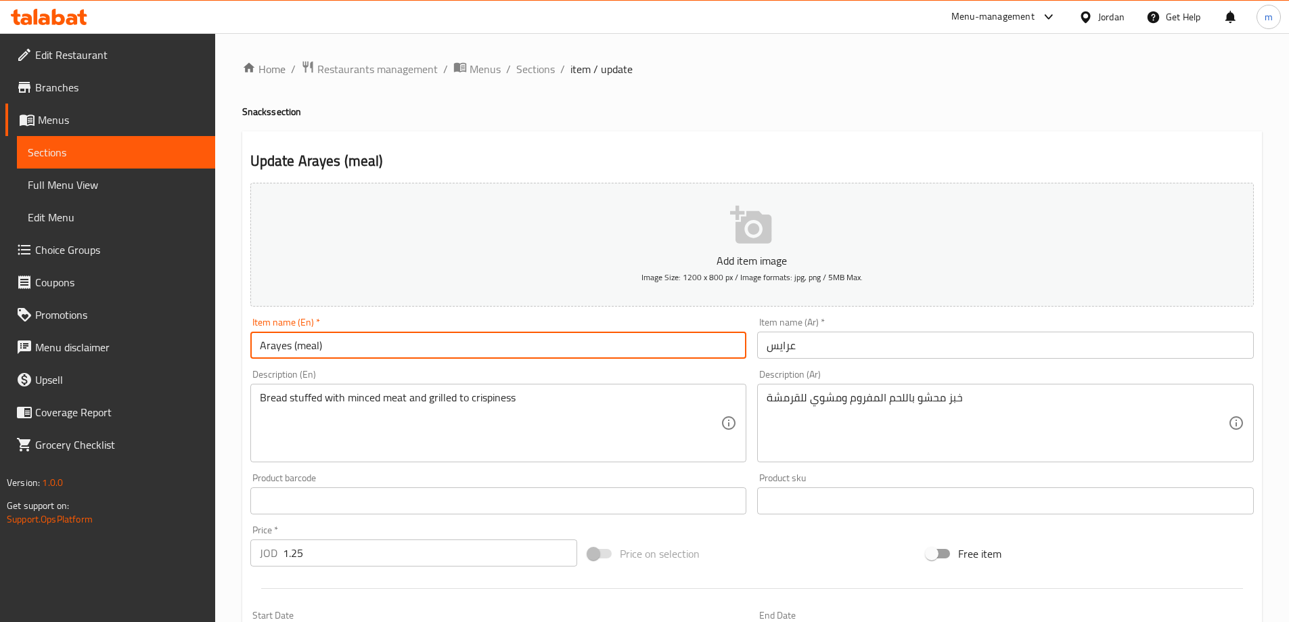
type input "Arayes (meal)"
click at [834, 341] on input "عرايس" at bounding box center [1005, 345] width 497 height 27
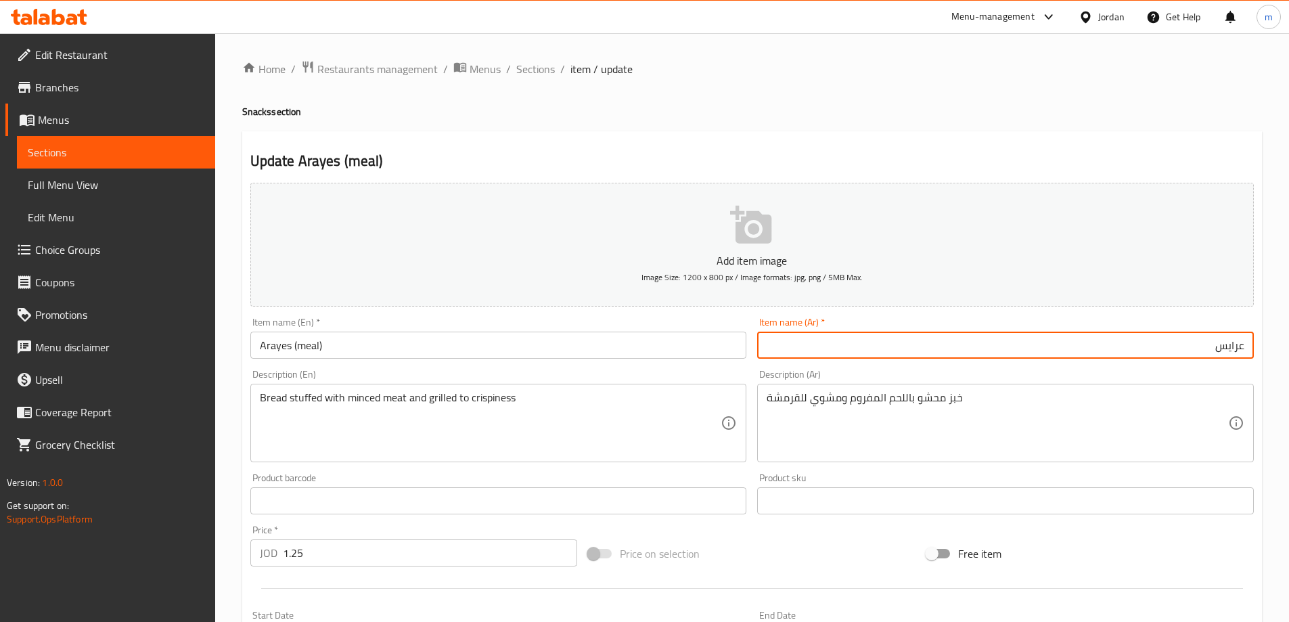
click at [1059, 332] on input "عرايس" at bounding box center [1005, 345] width 497 height 27
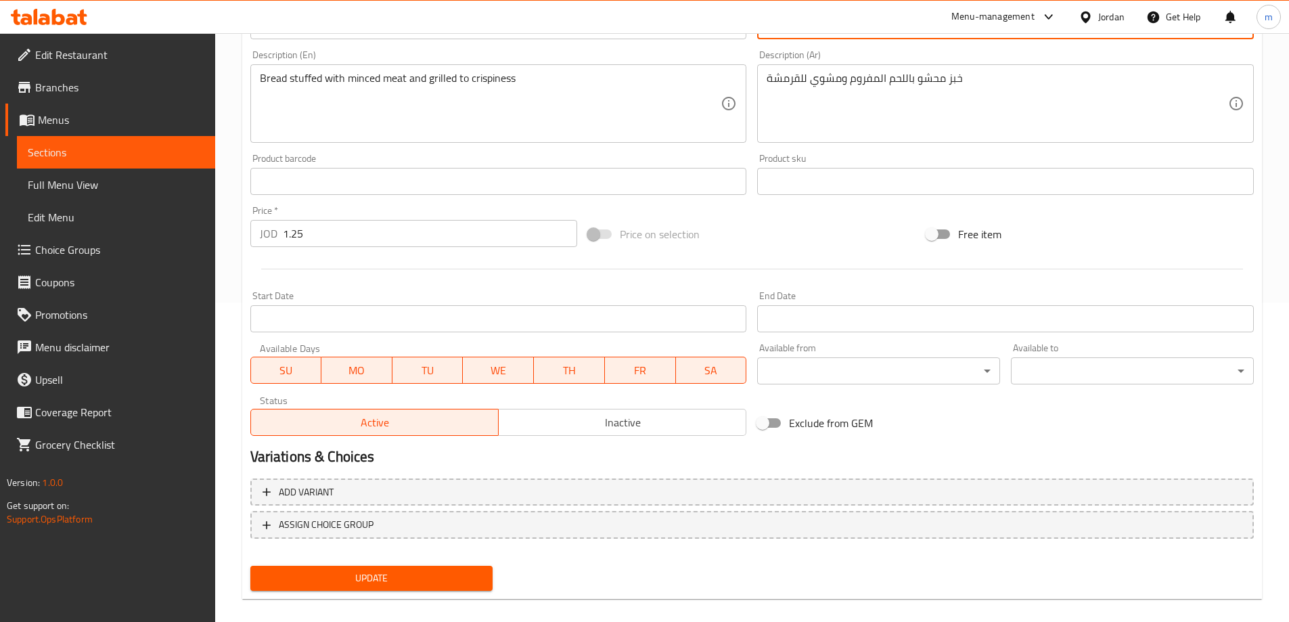
scroll to position [334, 0]
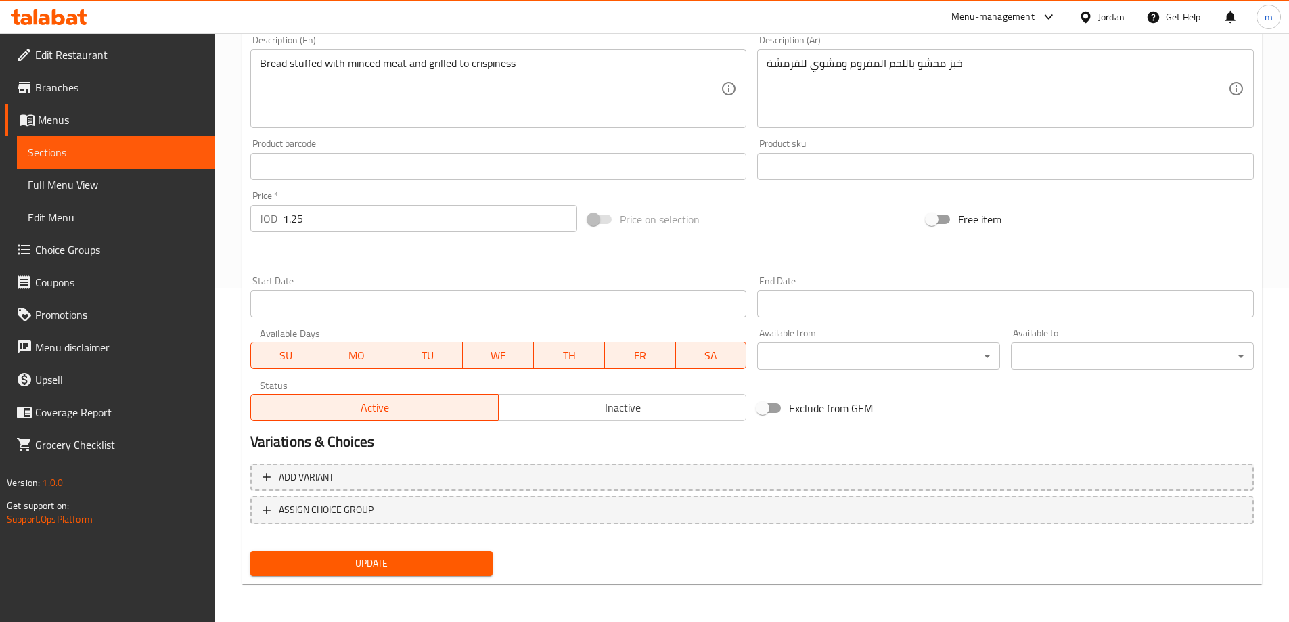
type input "عرايس (وجبة)"
click at [423, 567] on span "Update" at bounding box center [371, 563] width 221 height 17
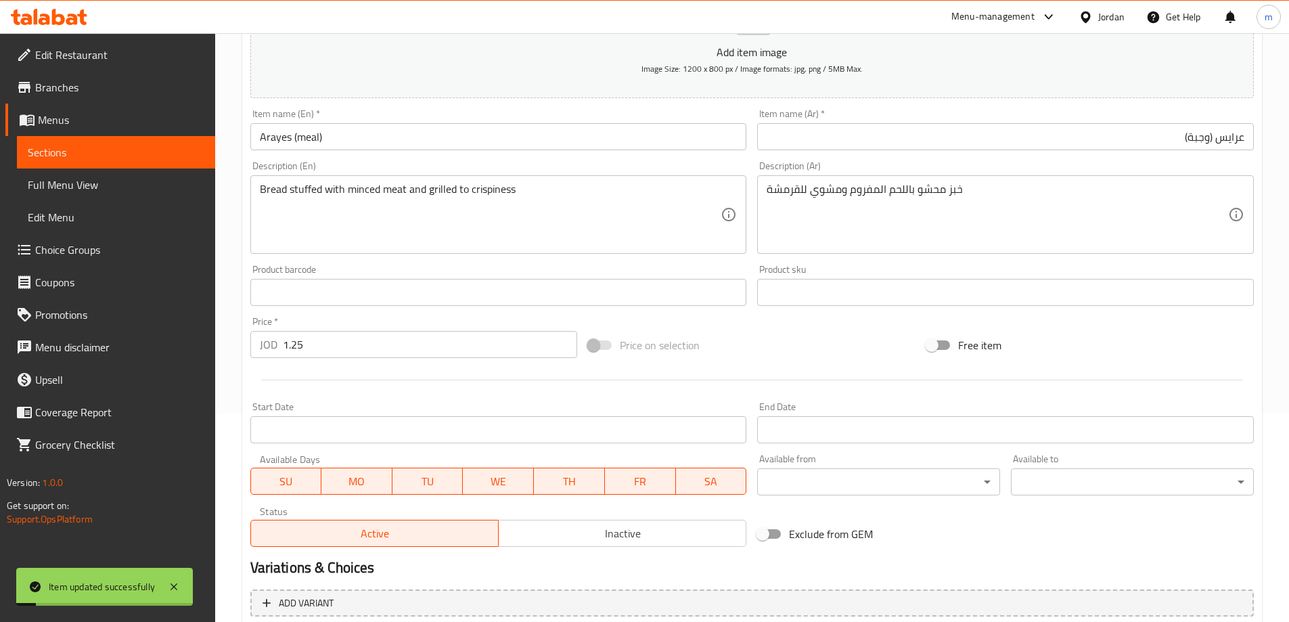
scroll to position [199, 0]
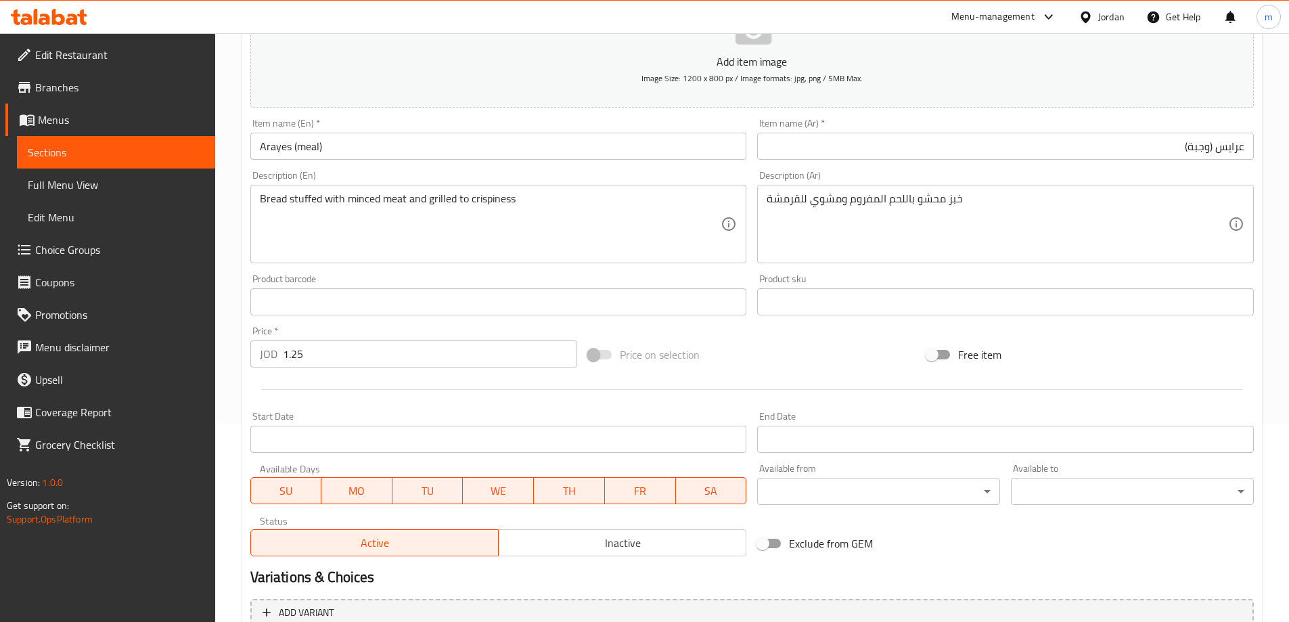
click at [353, 271] on div "Product barcode Product barcode" at bounding box center [499, 295] width 508 height 52
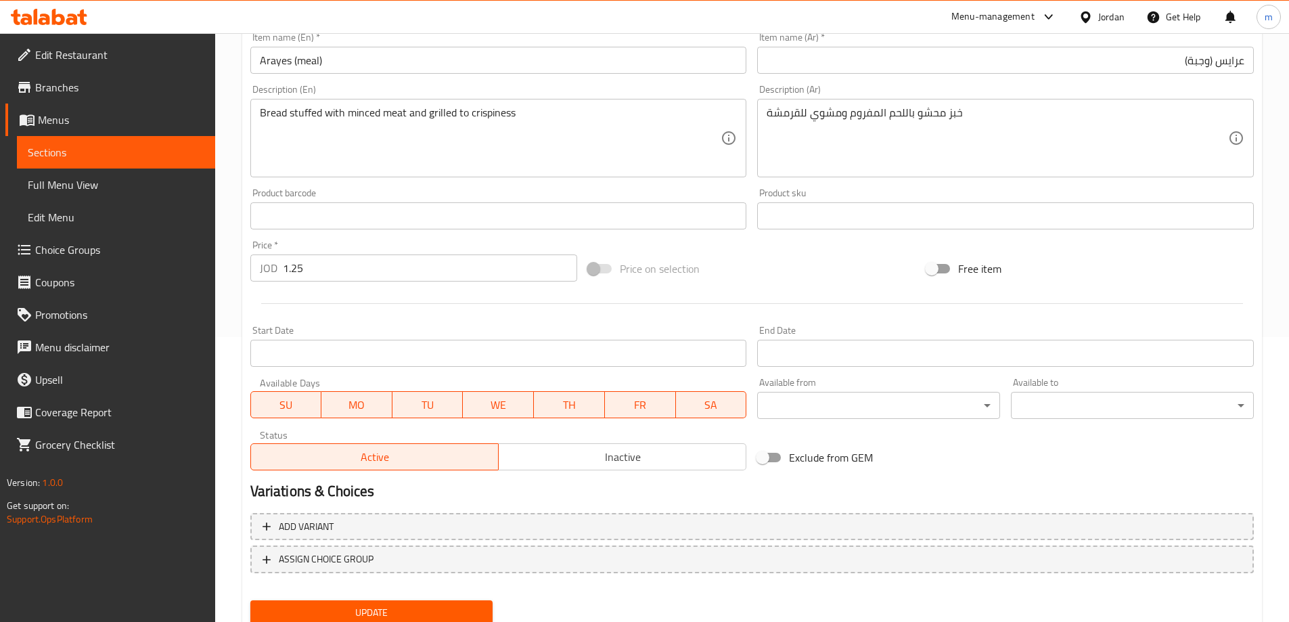
scroll to position [334, 0]
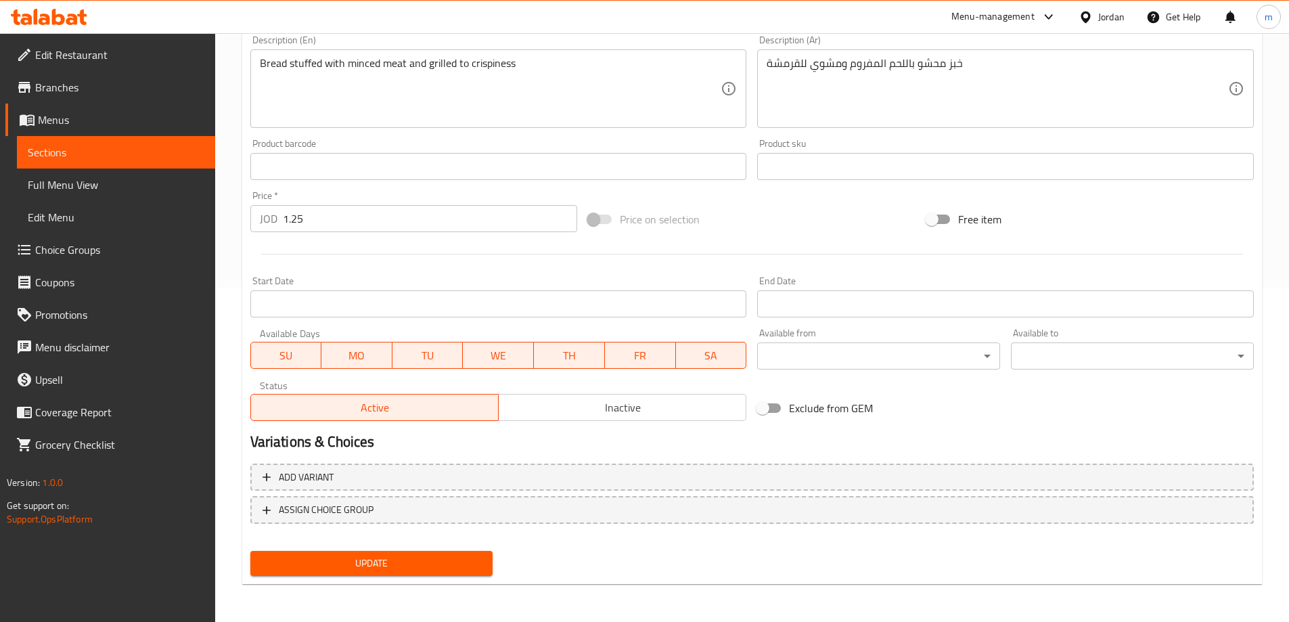
click at [380, 569] on span "Update" at bounding box center [371, 563] width 221 height 17
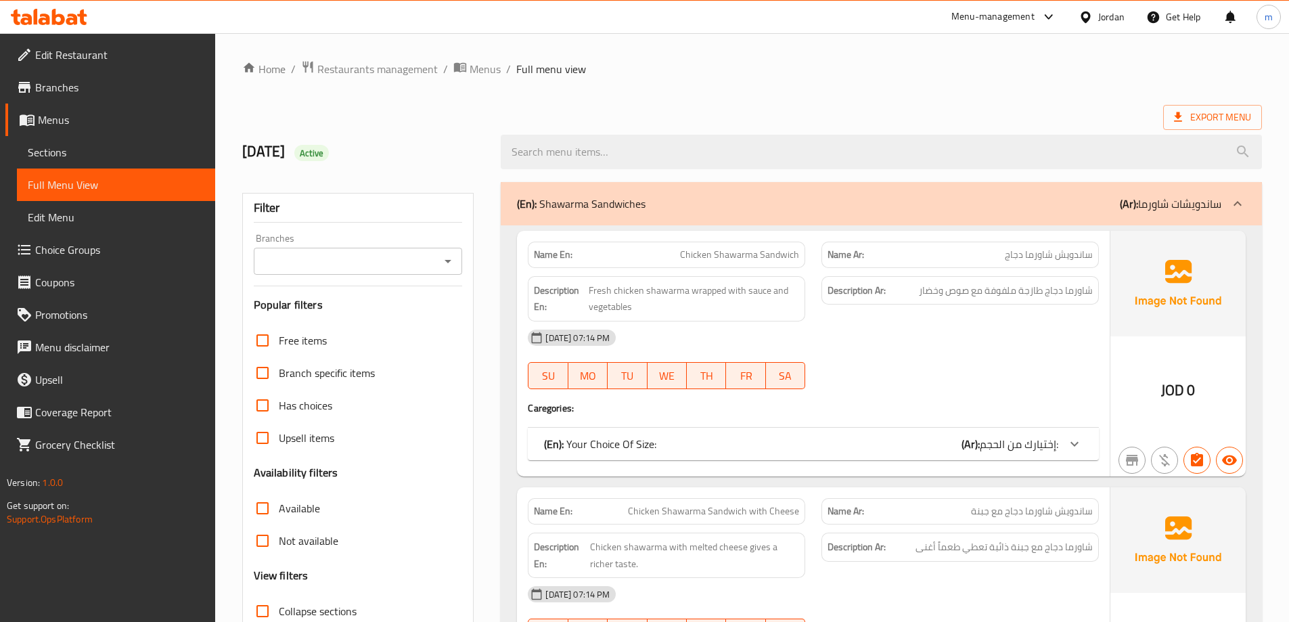
click at [83, 141] on link "Sections" at bounding box center [116, 152] width 198 height 32
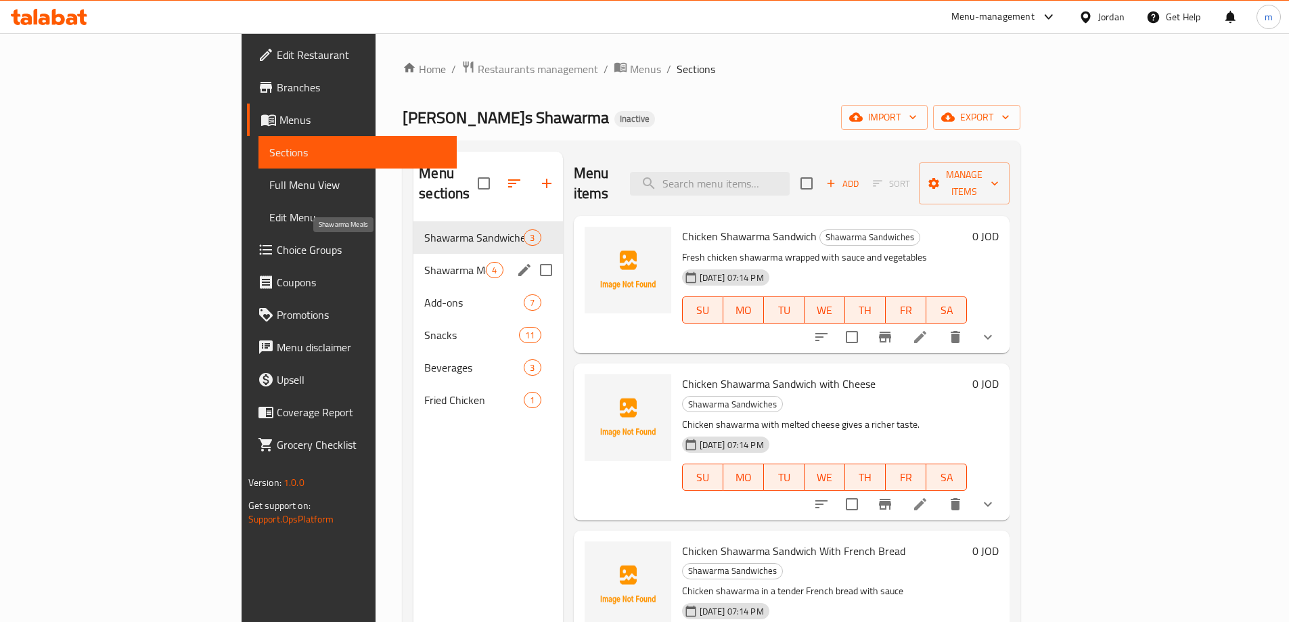
click at [424, 262] on span "Shawarma Meals" at bounding box center [455, 270] width 62 height 16
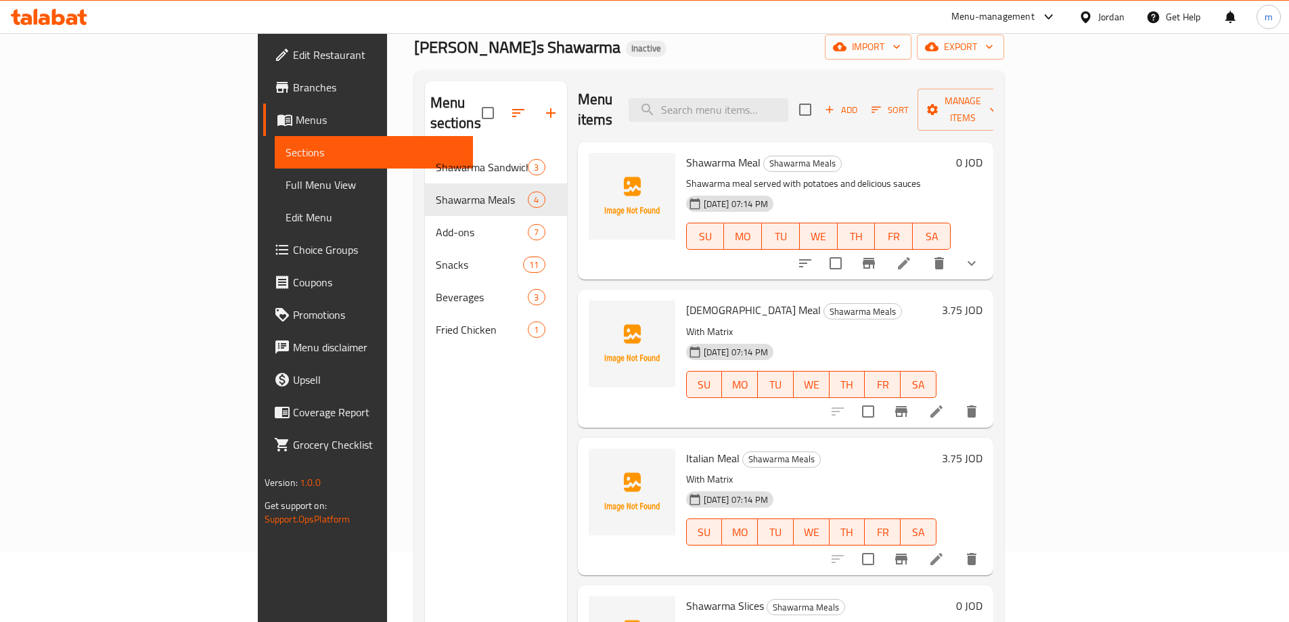
scroll to position [190, 0]
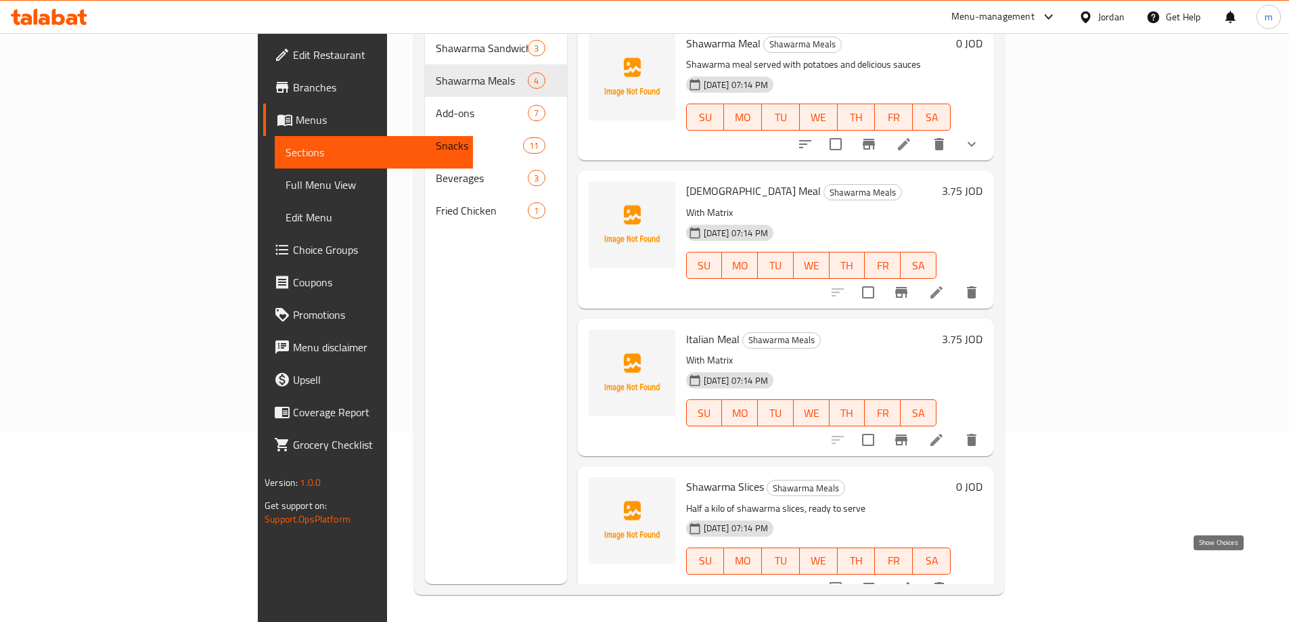
click at [980, 580] on icon "show more" at bounding box center [972, 588] width 16 height 16
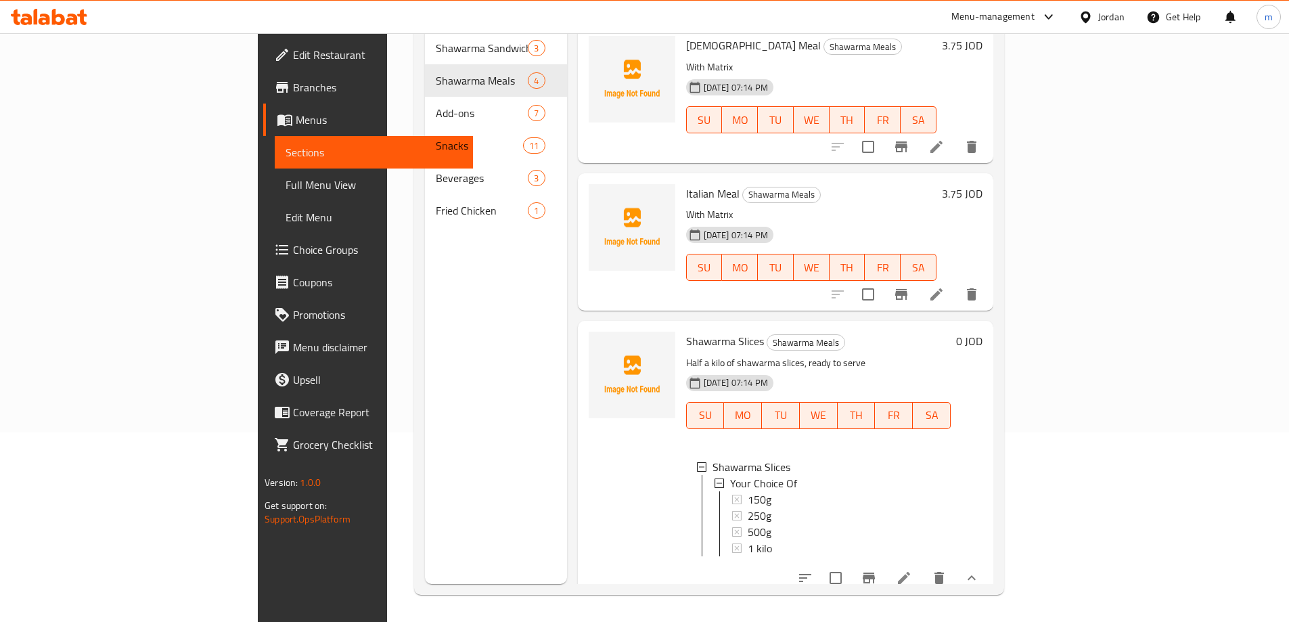
scroll to position [2, 0]
click at [944, 572] on icon "delete" at bounding box center [939, 578] width 9 height 12
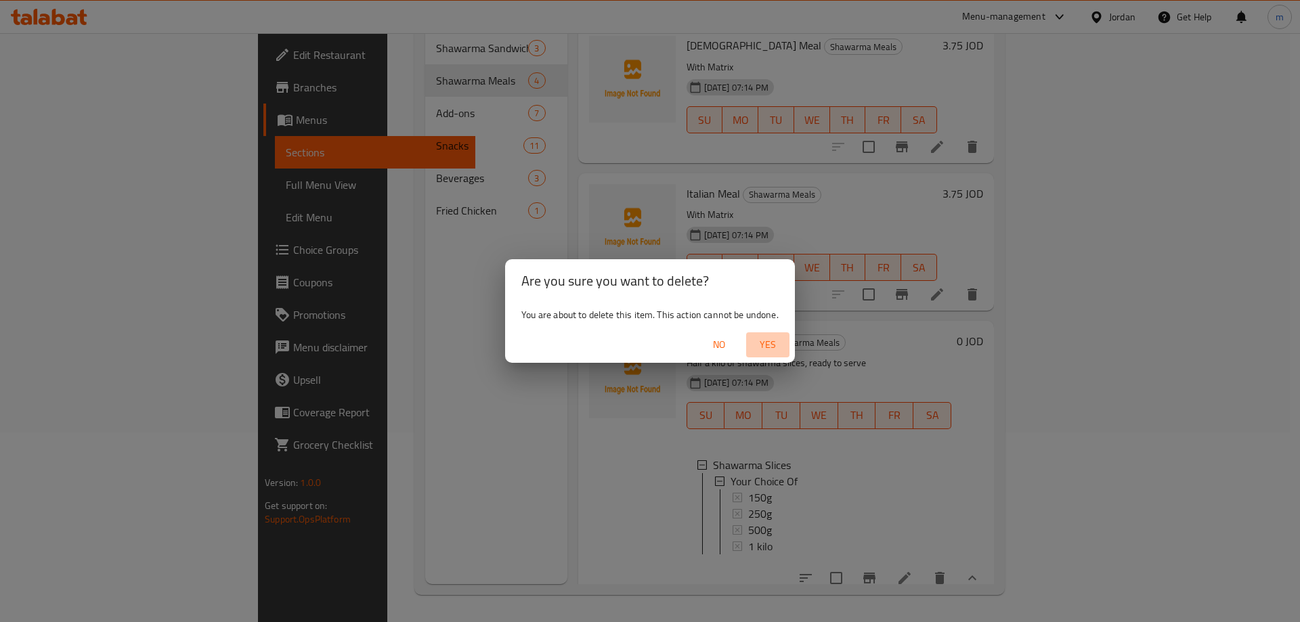
click at [763, 342] on span "Yes" at bounding box center [767, 344] width 32 height 17
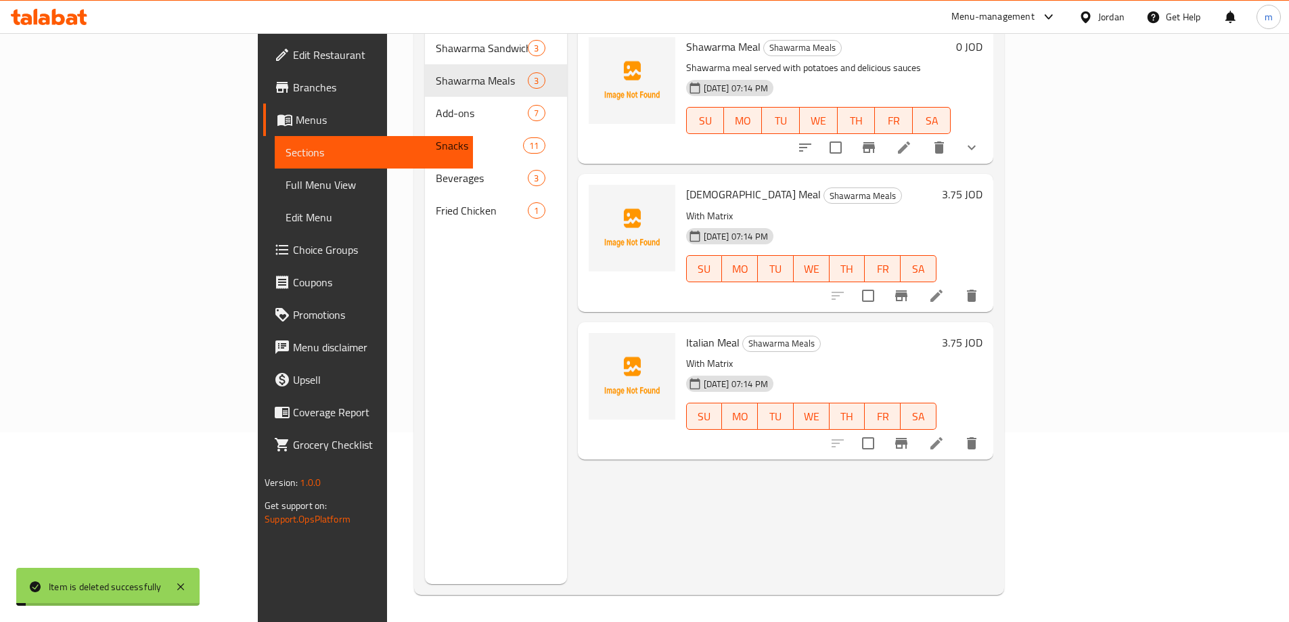
scroll to position [0, 0]
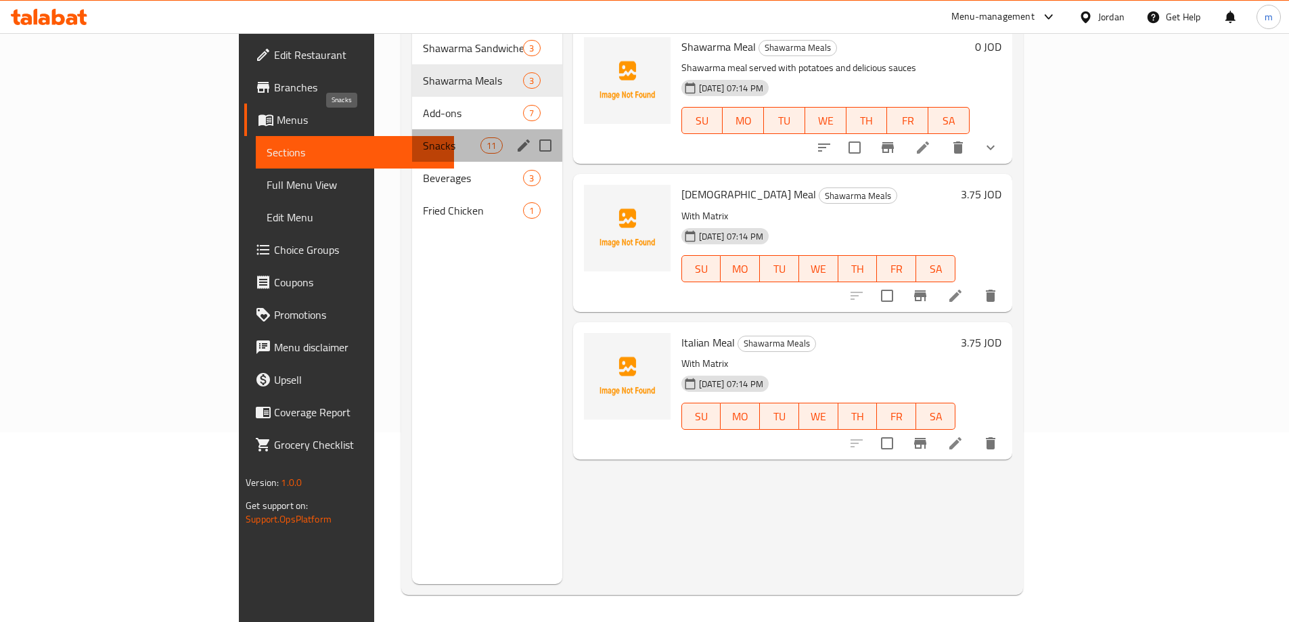
click at [423, 137] on span "Snacks" at bounding box center [452, 145] width 58 height 16
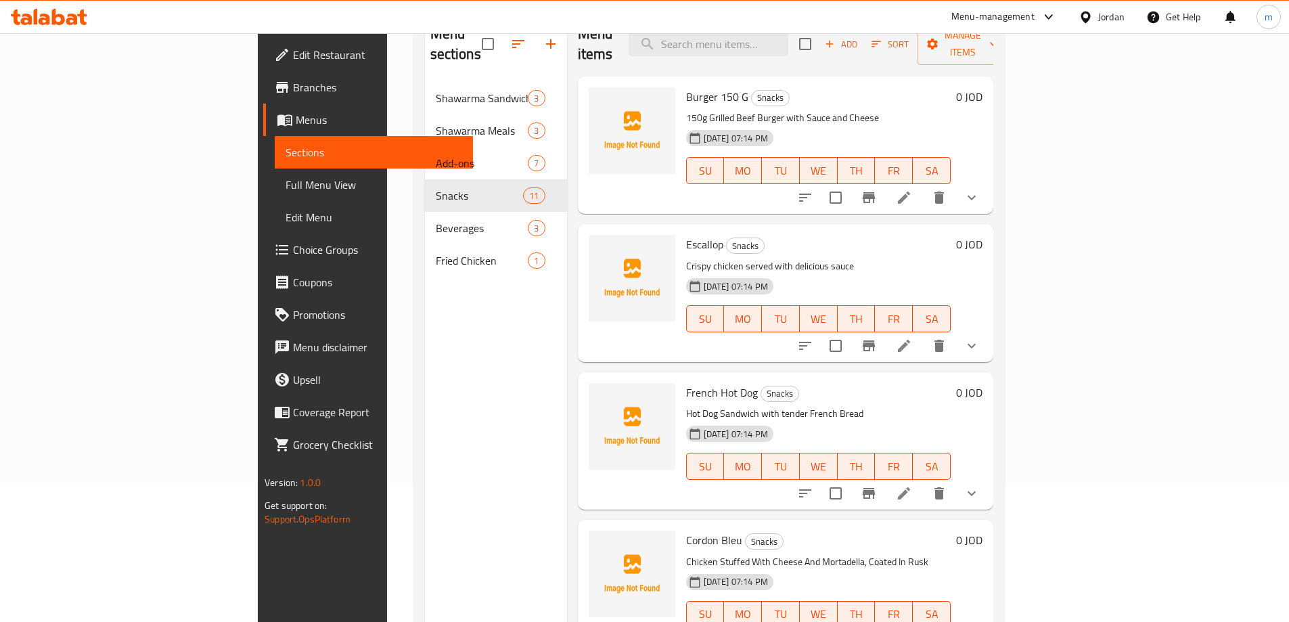
scroll to position [54, 0]
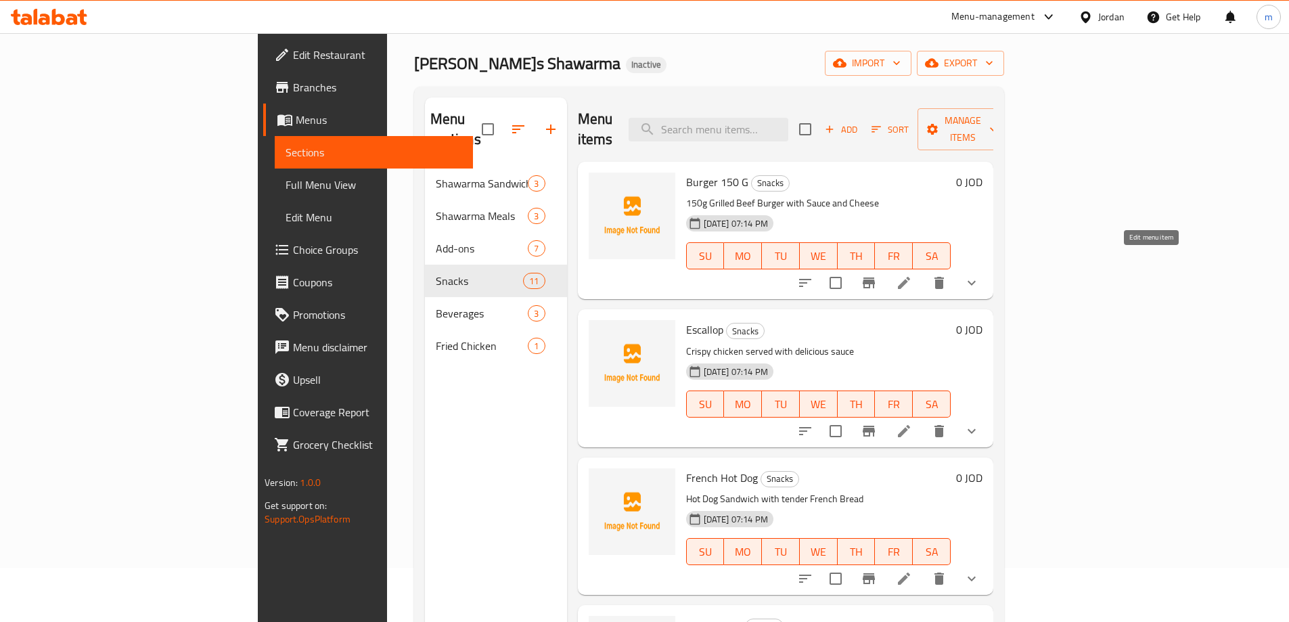
click at [912, 275] on icon at bounding box center [904, 283] width 16 height 16
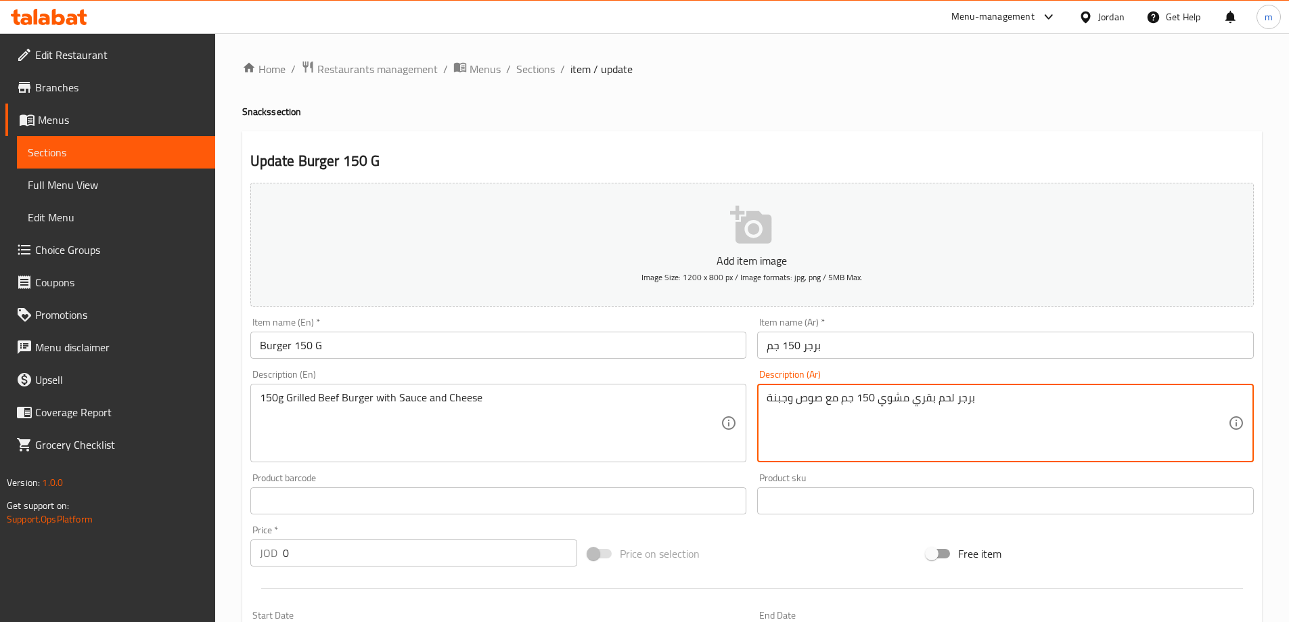
click at [923, 402] on textarea "برجر لحم بقري مشوي 150 جم مع صوص وجبنة" at bounding box center [998, 423] width 462 height 64
type textarea "برجر لحم مشوي 150 جم مع صوص وجبنة"
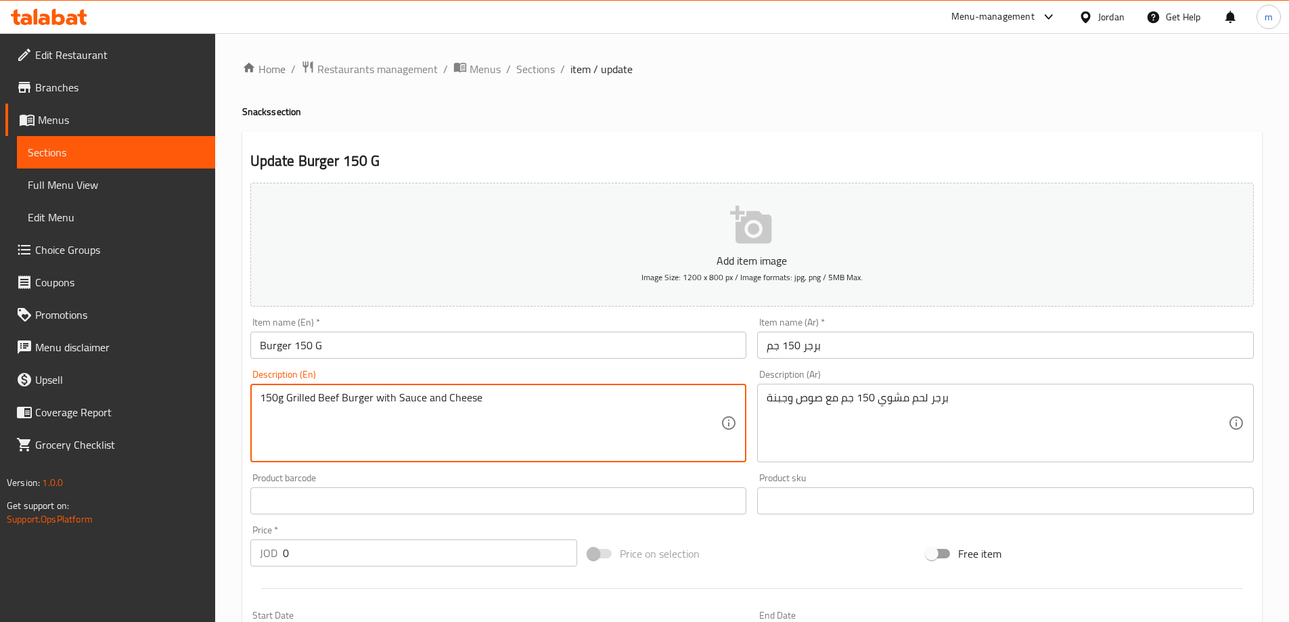
click at [336, 398] on textarea "150g Grilled Beef Burger with Sauce and Cheese" at bounding box center [491, 423] width 462 height 64
click at [441, 428] on textarea "150g Grilled Burger with Sauce and Cheese" at bounding box center [491, 423] width 462 height 64
click at [351, 395] on textarea "150g Grilled Burger with Sauce and Cheese" at bounding box center [491, 423] width 462 height 64
click at [319, 397] on textarea "150g Grilled Burger with Sauce and Cheese" at bounding box center [491, 423] width 462 height 64
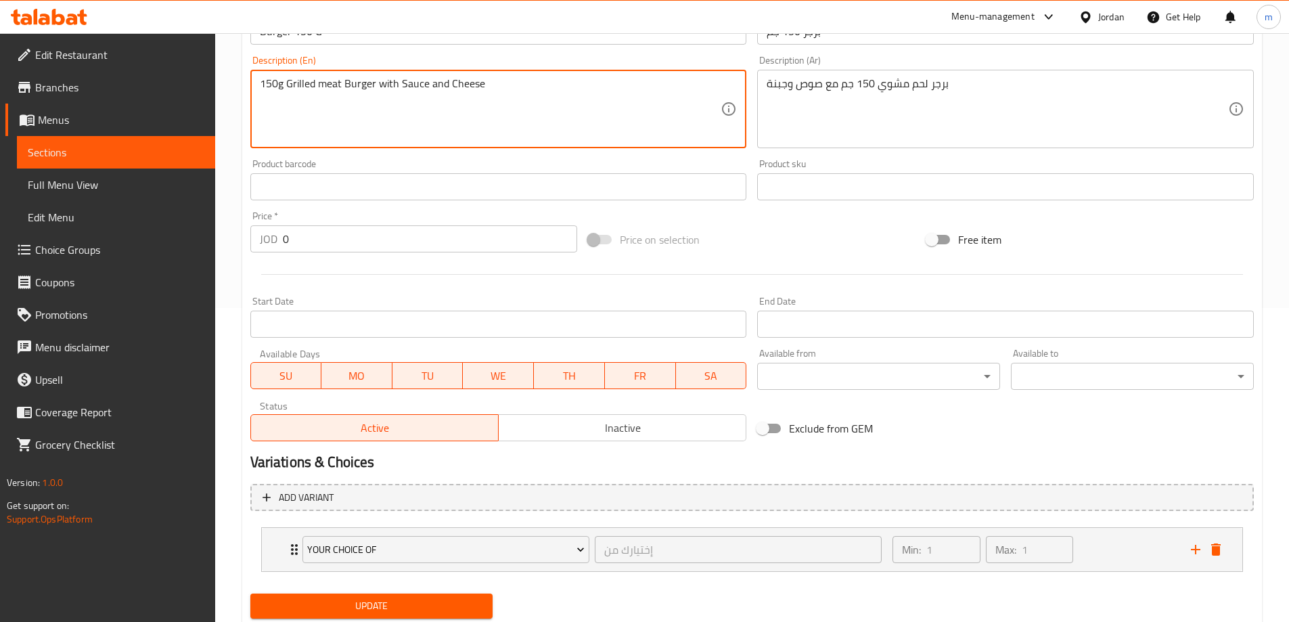
scroll to position [357, 0]
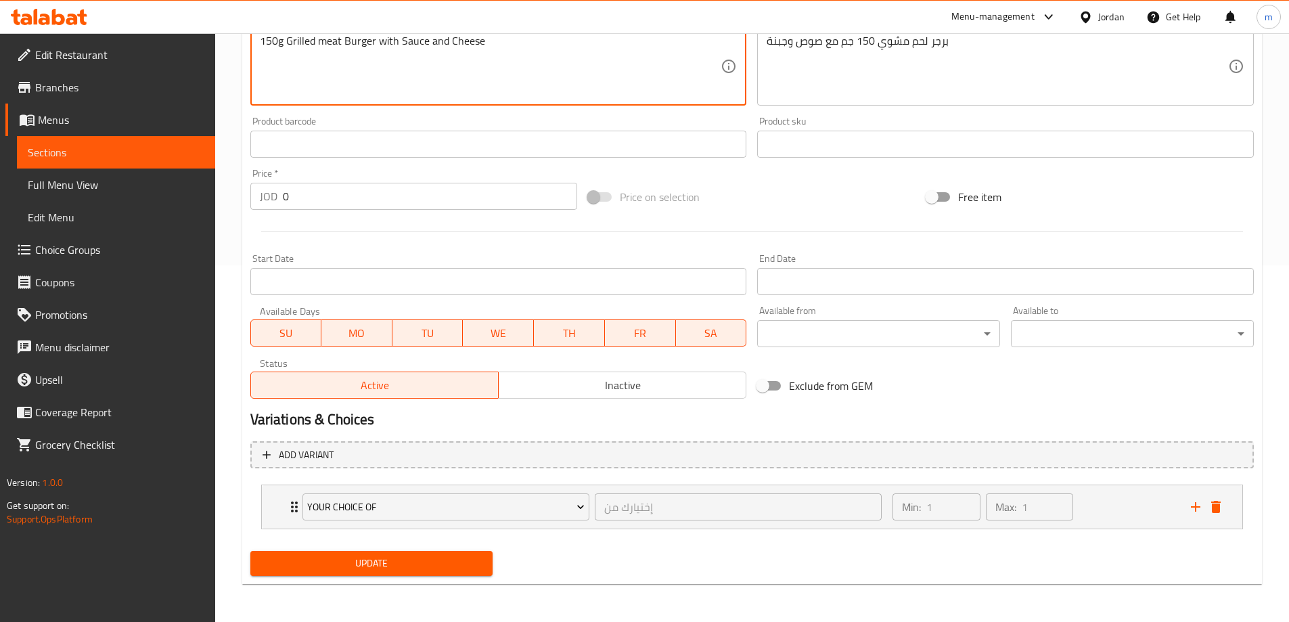
type textarea "150g Grilled meat Burger with Sauce and Cheese"
click at [441, 559] on span "Update" at bounding box center [371, 563] width 221 height 17
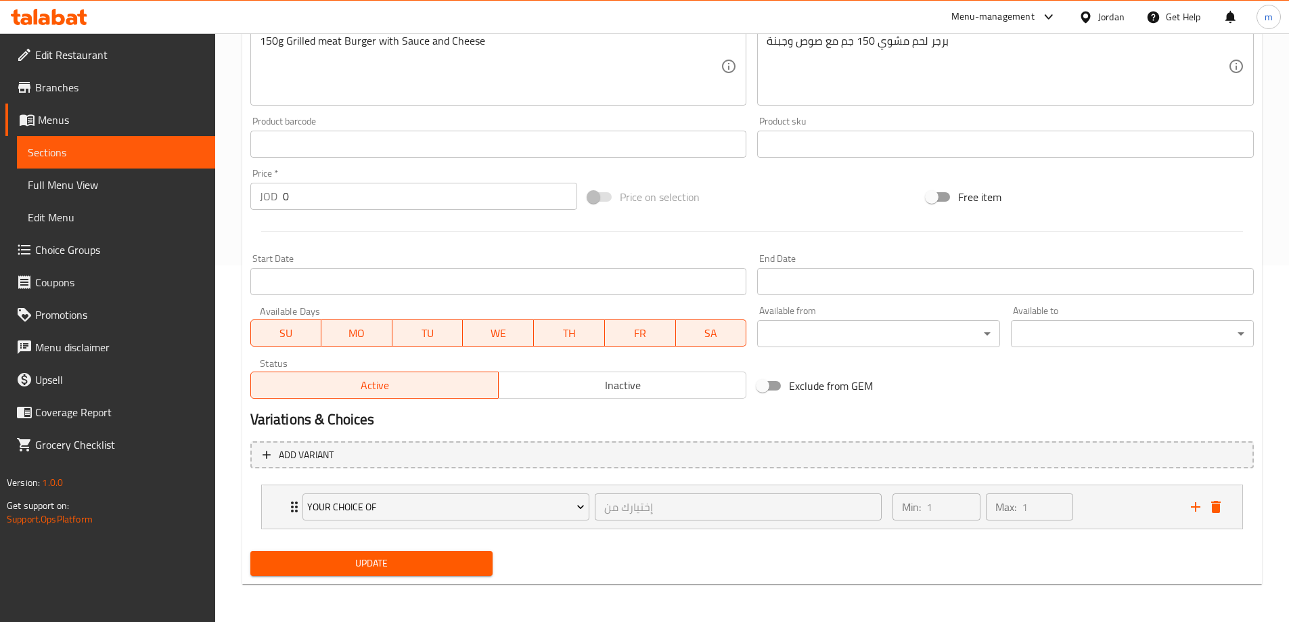
click at [116, 153] on span "Sections" at bounding box center [116, 152] width 177 height 16
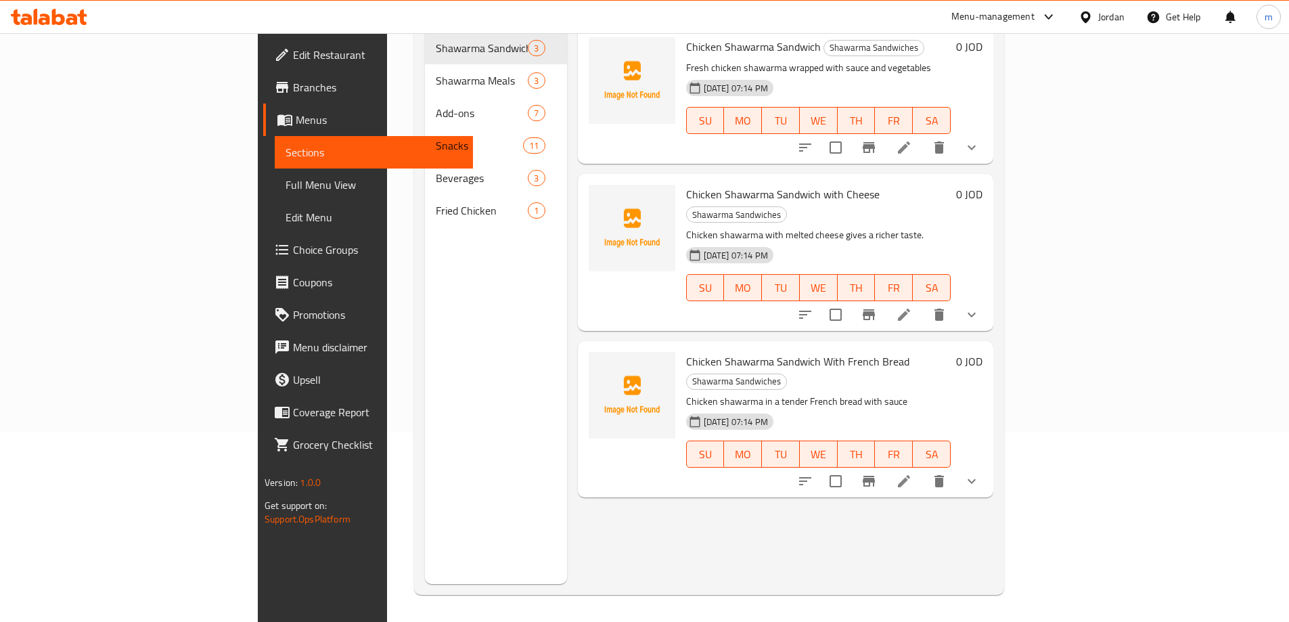
scroll to position [190, 0]
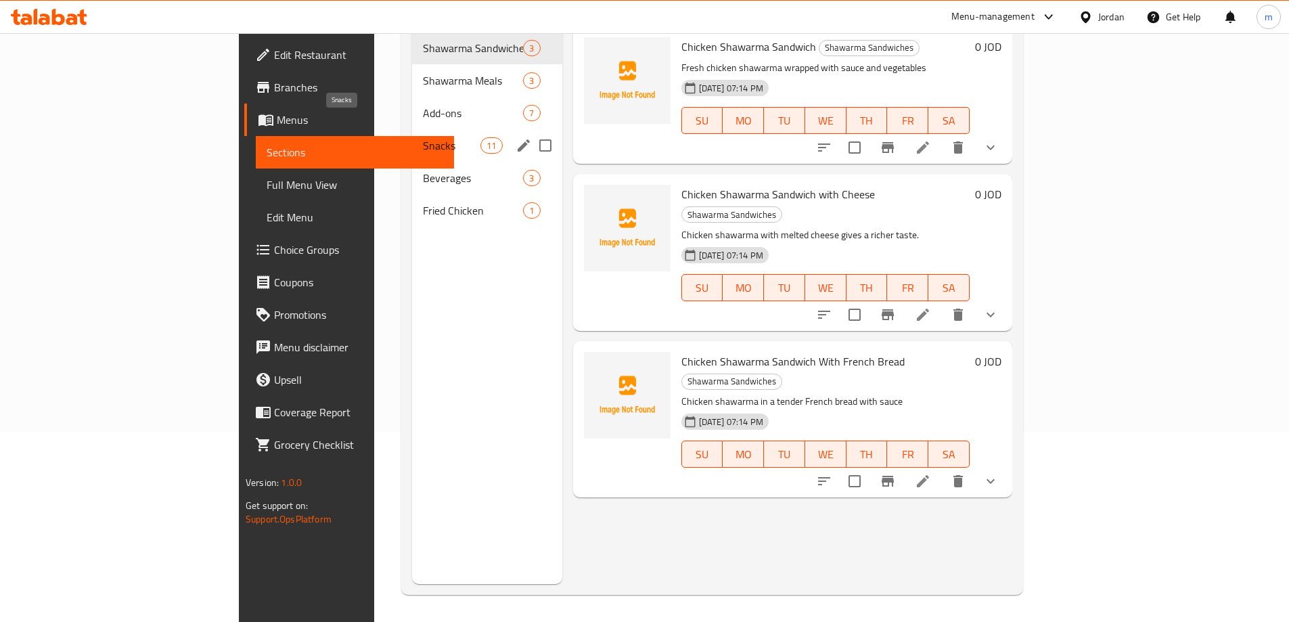
click at [423, 137] on span "Snacks" at bounding box center [452, 145] width 58 height 16
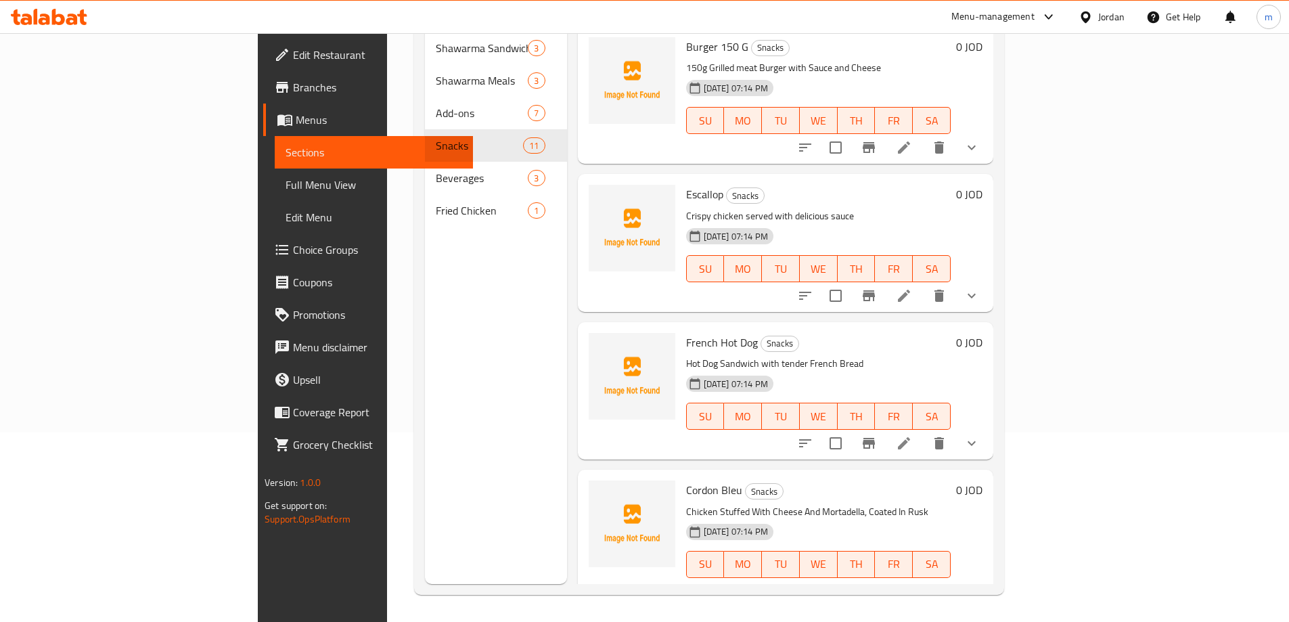
scroll to position [203, 0]
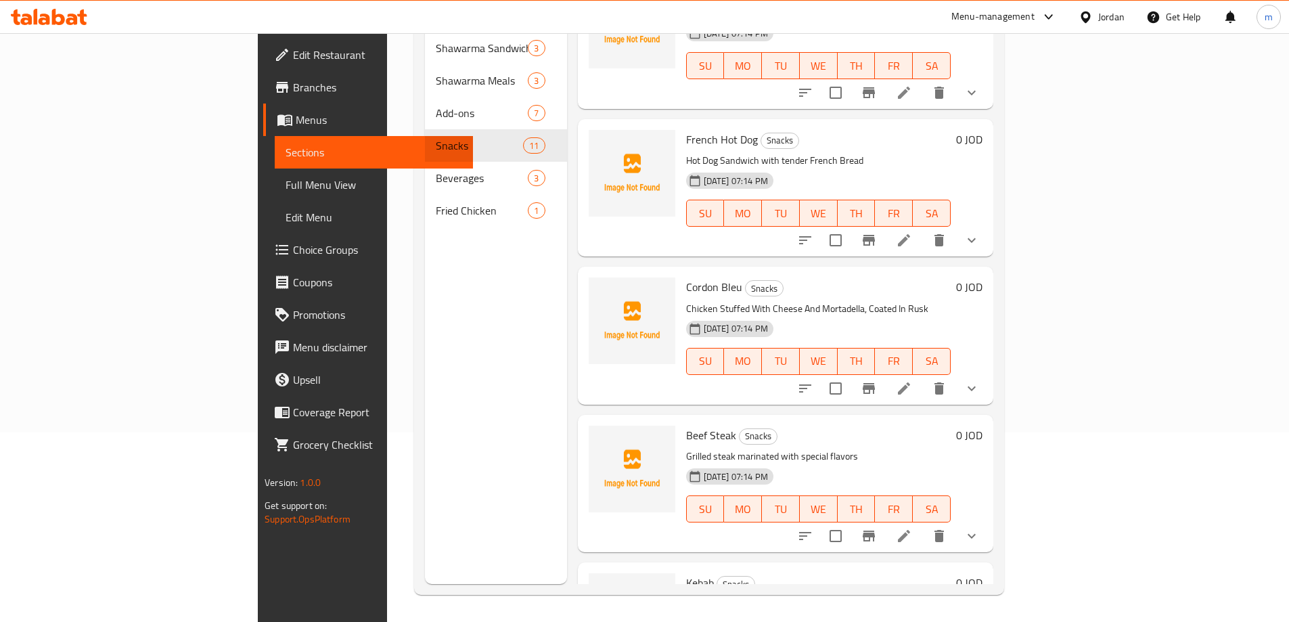
click at [910, 530] on icon at bounding box center [904, 536] width 12 height 12
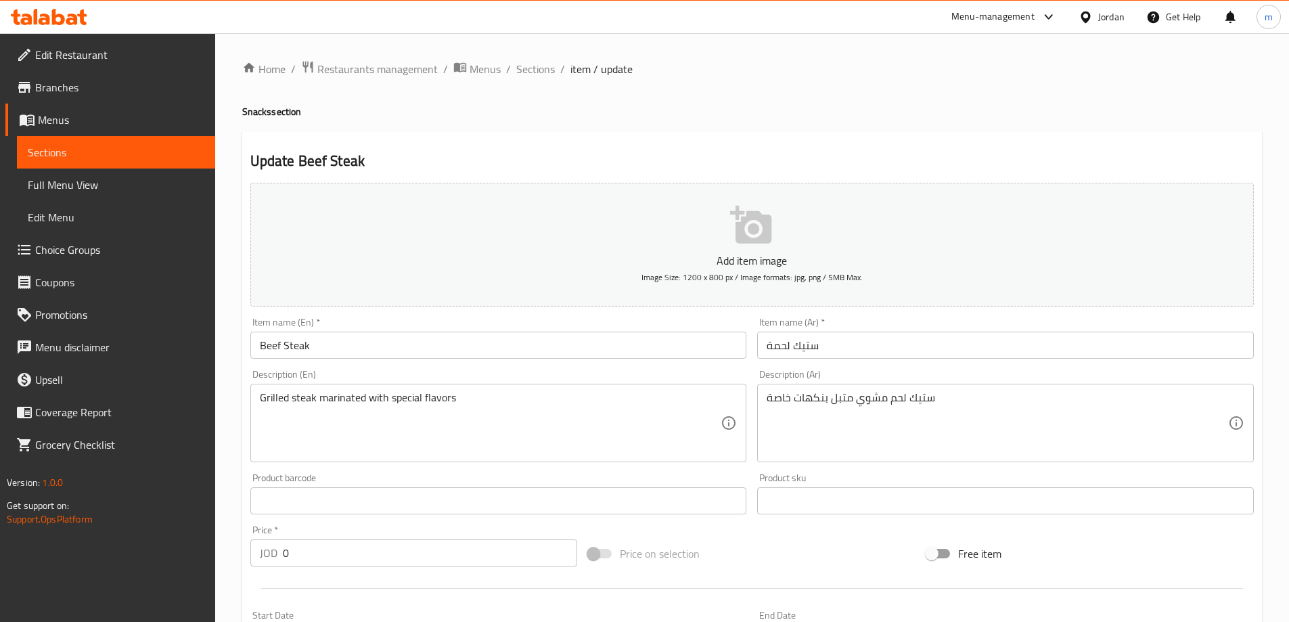
click at [261, 346] on input "Beef Steak" at bounding box center [498, 345] width 497 height 27
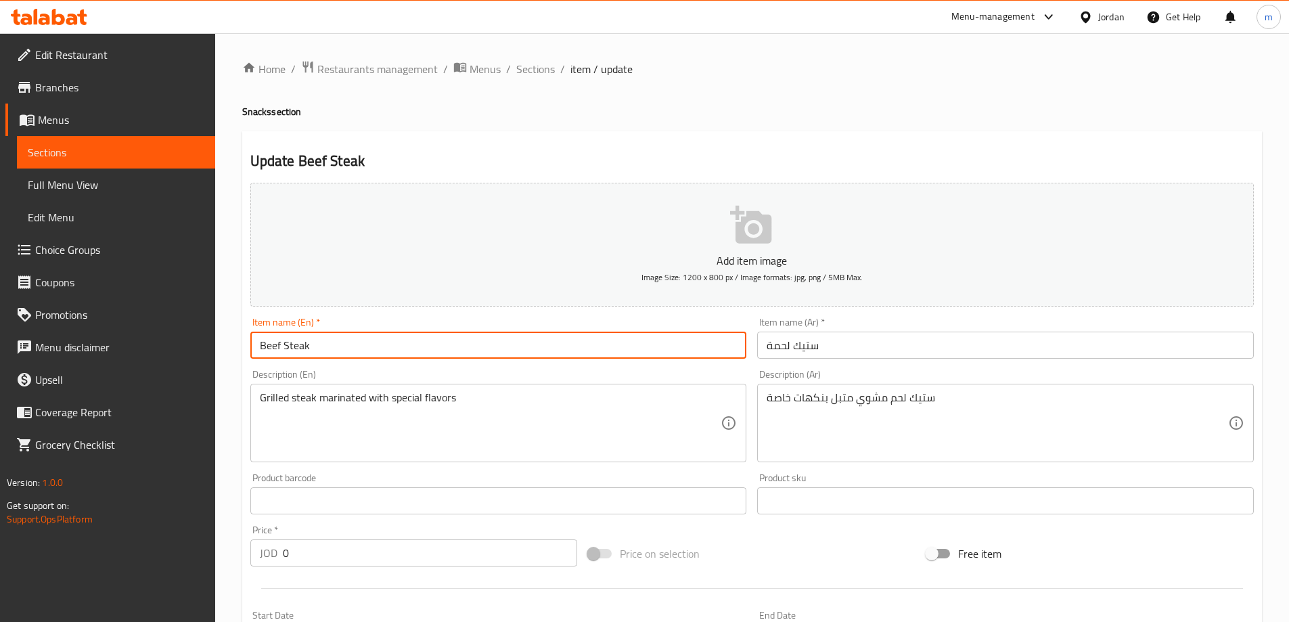
click at [261, 346] on input "Beef Steak" at bounding box center [498, 345] width 497 height 27
type input "meat Steak"
drag, startPoint x: 293, startPoint y: 397, endPoint x: 293, endPoint y: 430, distance: 33.2
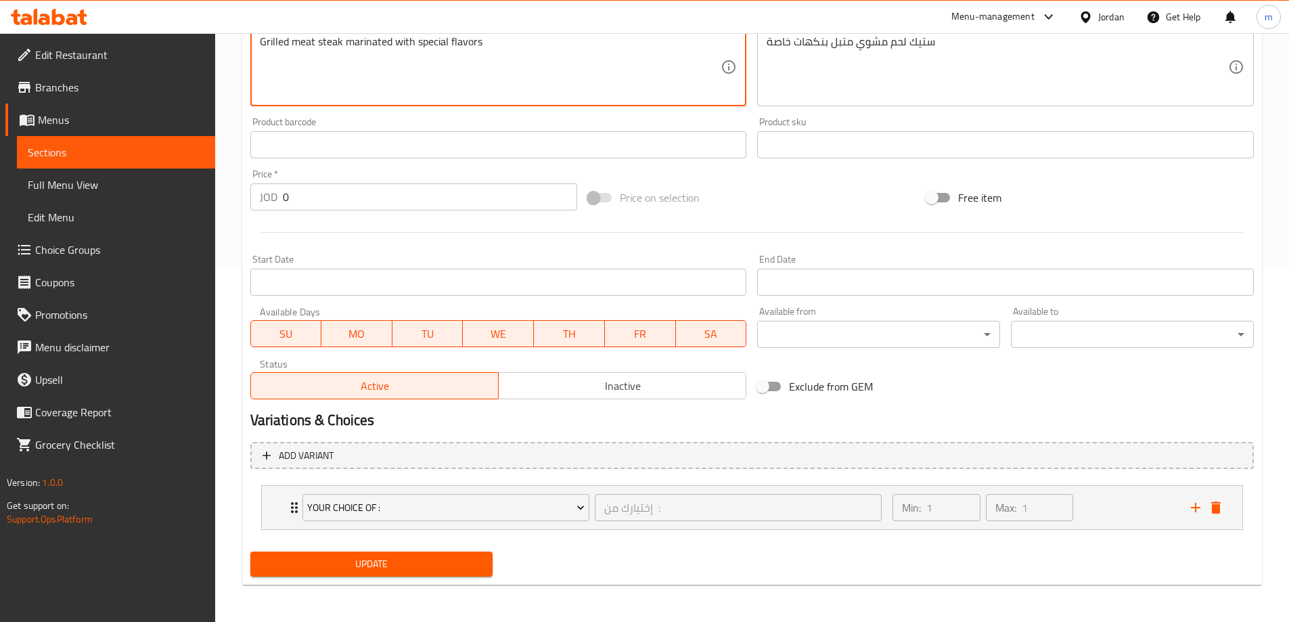
scroll to position [357, 0]
type textarea "Grilled meat steak marinated with special flavors"
click at [403, 567] on span "Update" at bounding box center [371, 563] width 221 height 17
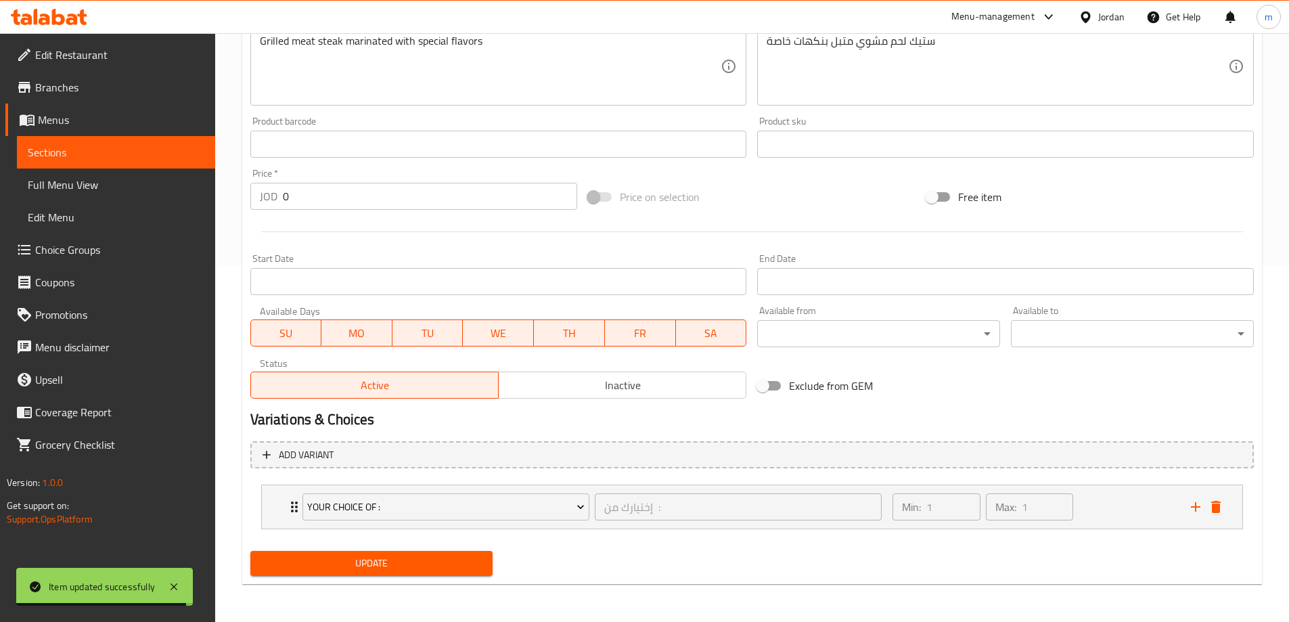
click at [125, 143] on link "Sections" at bounding box center [116, 152] width 198 height 32
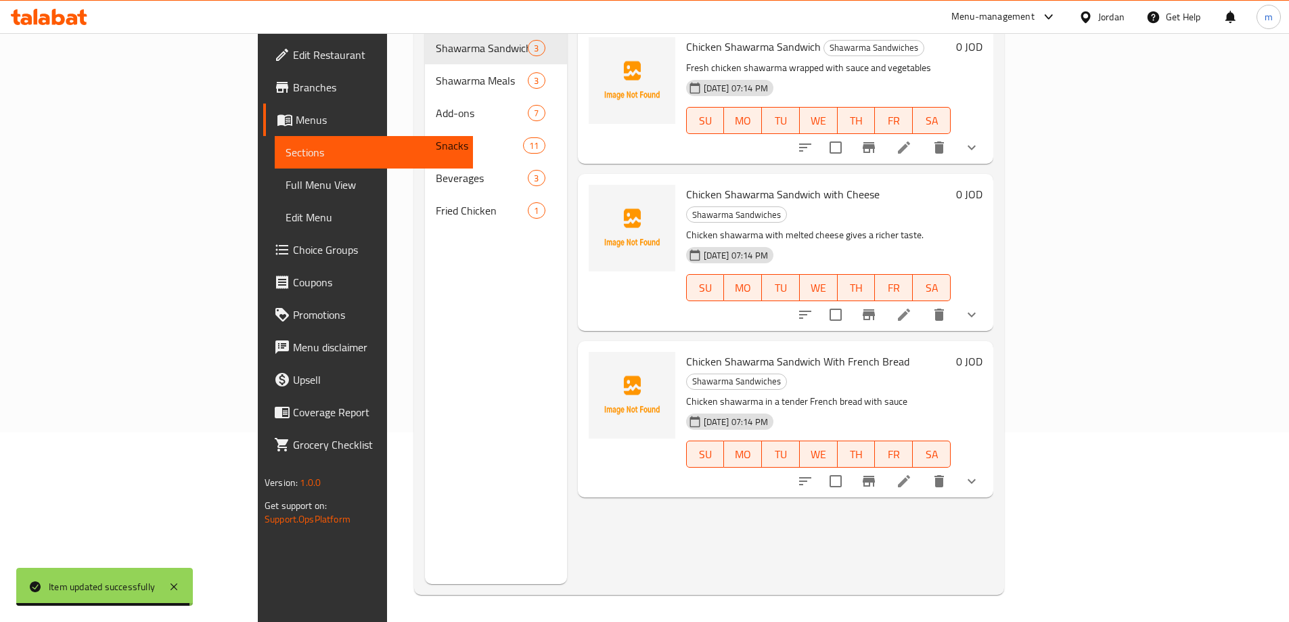
scroll to position [190, 0]
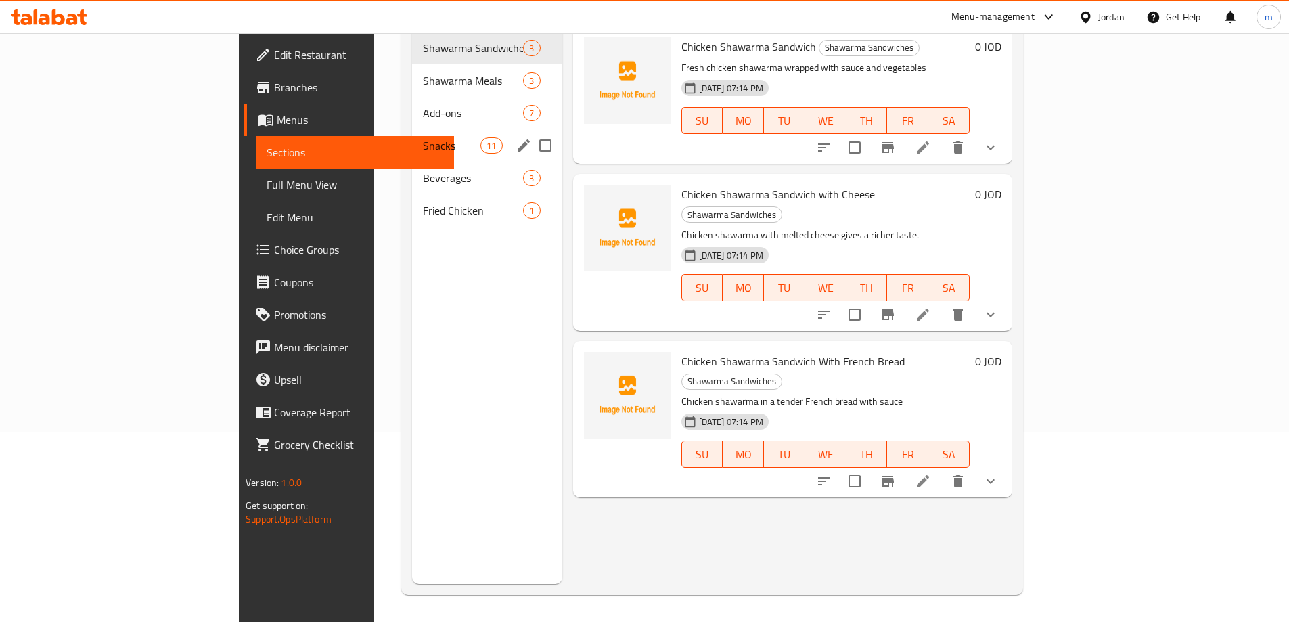
drag, startPoint x: 311, startPoint y: 120, endPoint x: 358, endPoint y: 185, distance: 79.5
click at [423, 137] on span "Snacks" at bounding box center [452, 145] width 58 height 16
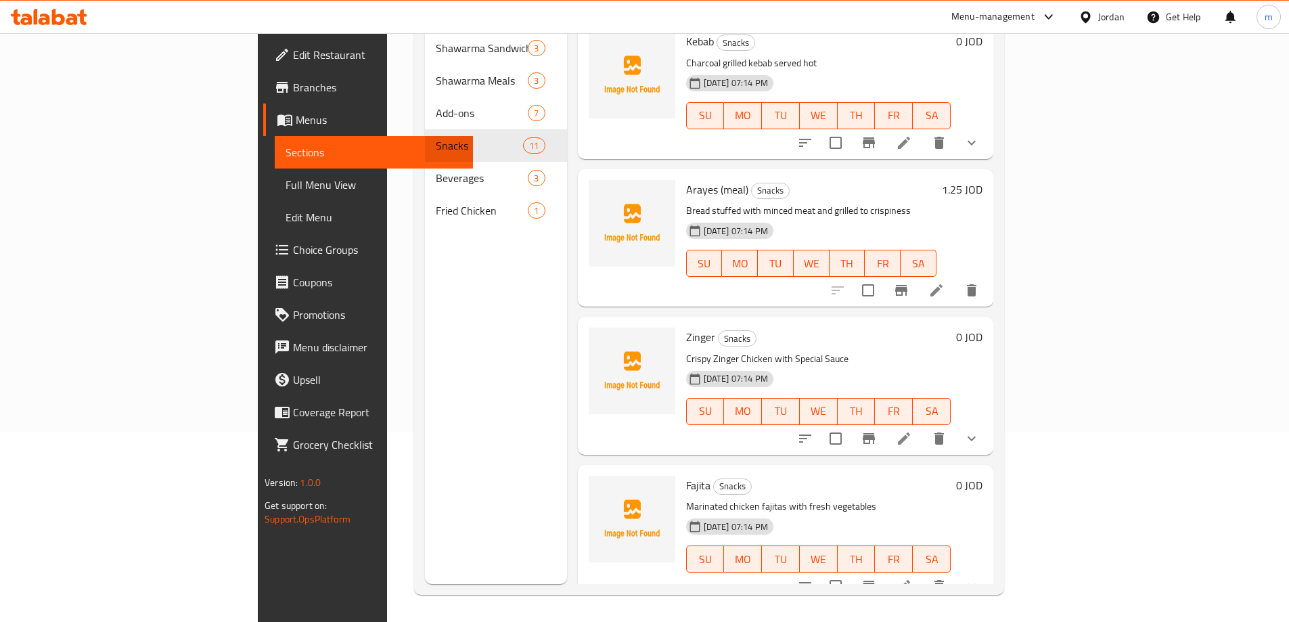
scroll to position [812, 0]
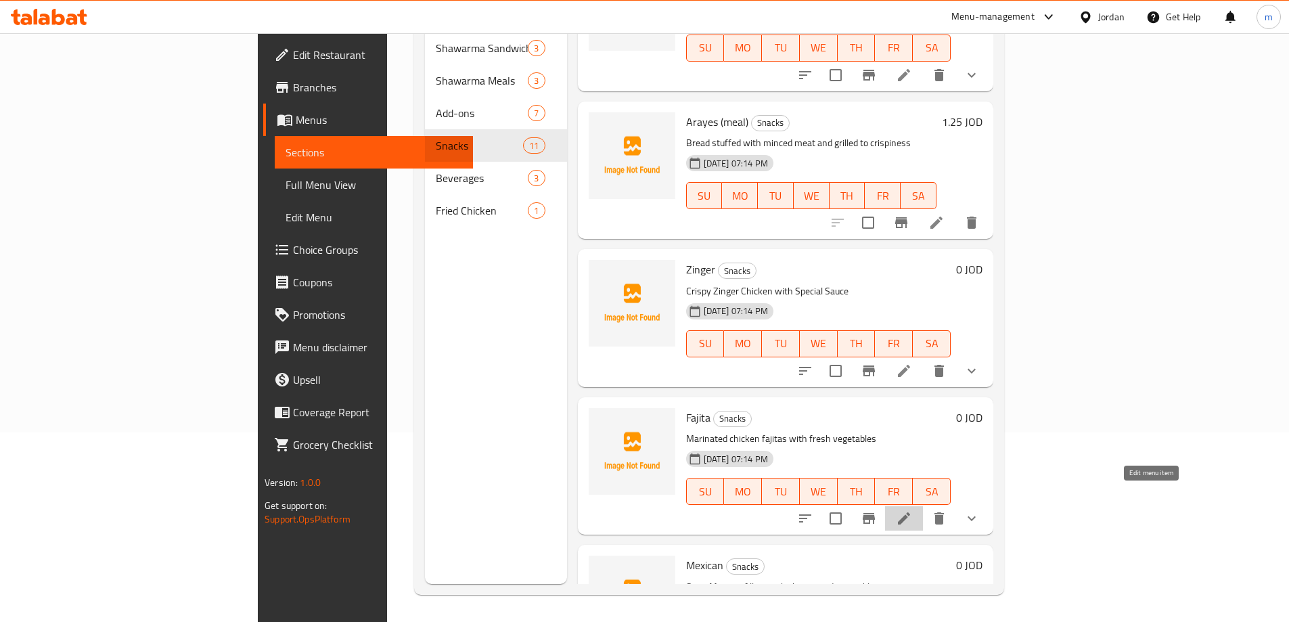
click at [912, 510] on icon at bounding box center [904, 518] width 16 height 16
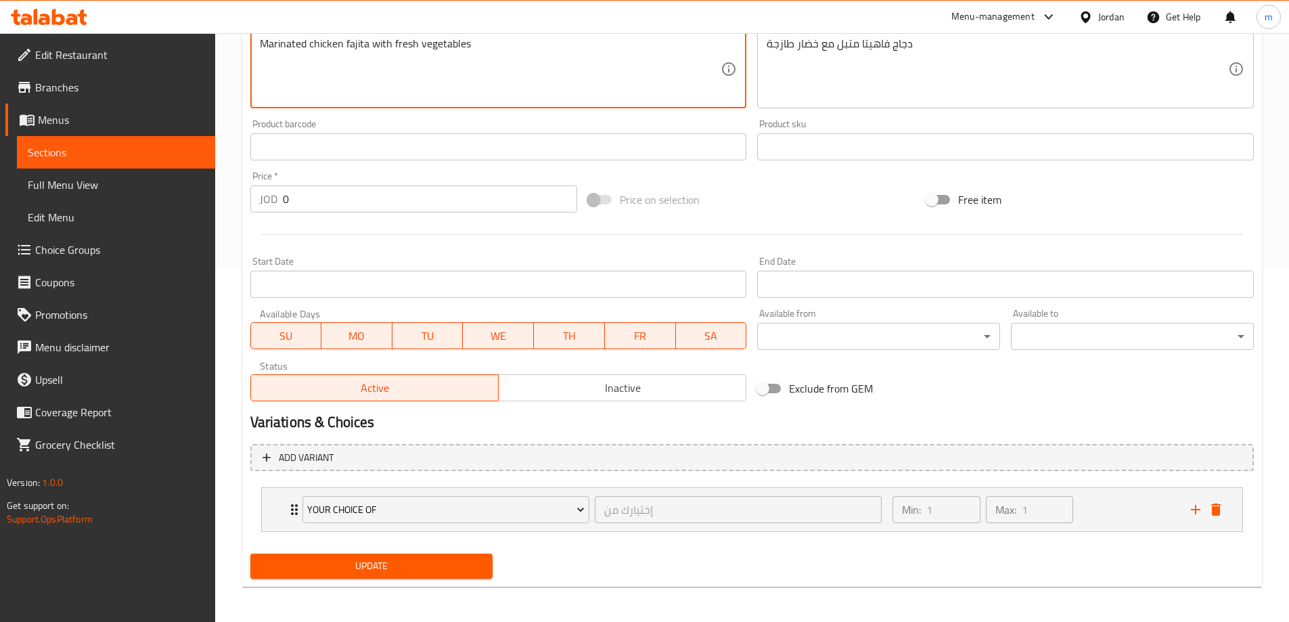
scroll to position [357, 0]
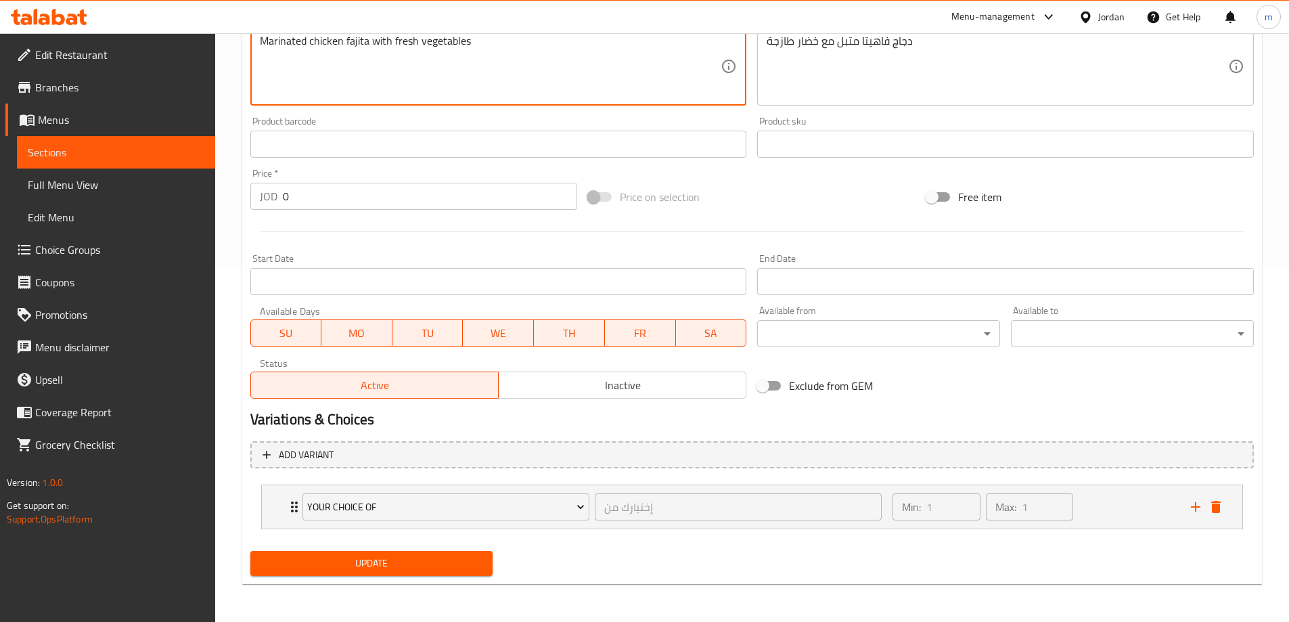
type textarea "Marinated chicken fajita with fresh vegetables"
click at [435, 567] on span "Update" at bounding box center [371, 563] width 221 height 17
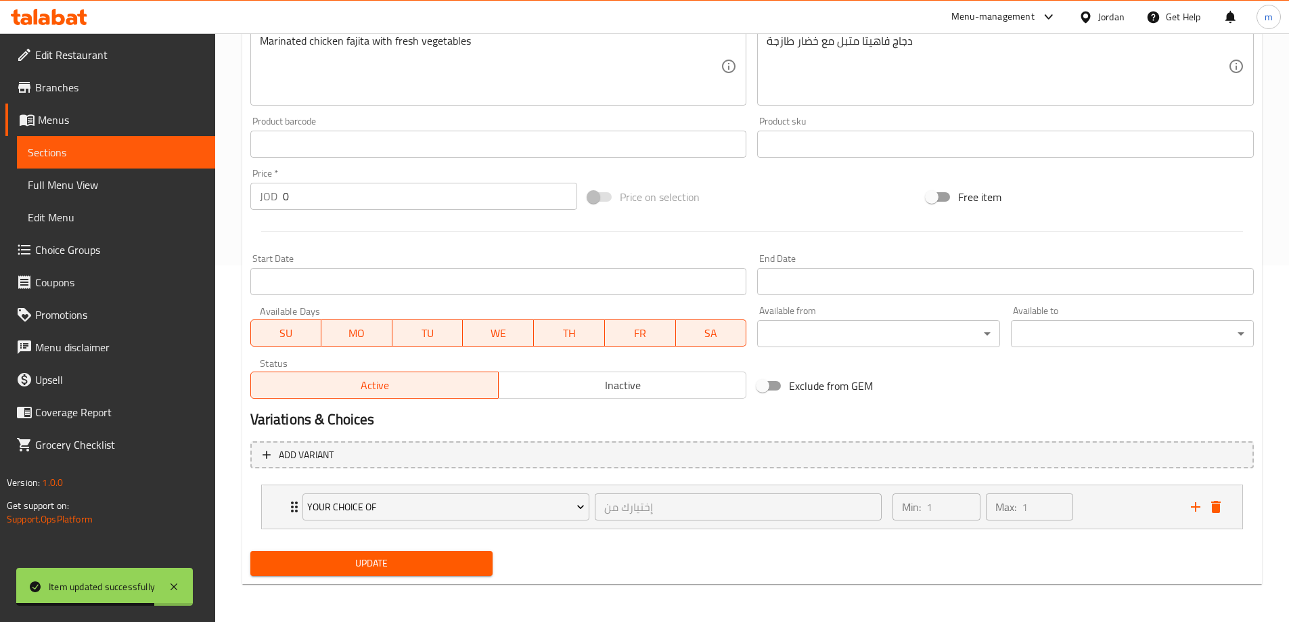
click at [99, 155] on span "Sections" at bounding box center [116, 152] width 177 height 16
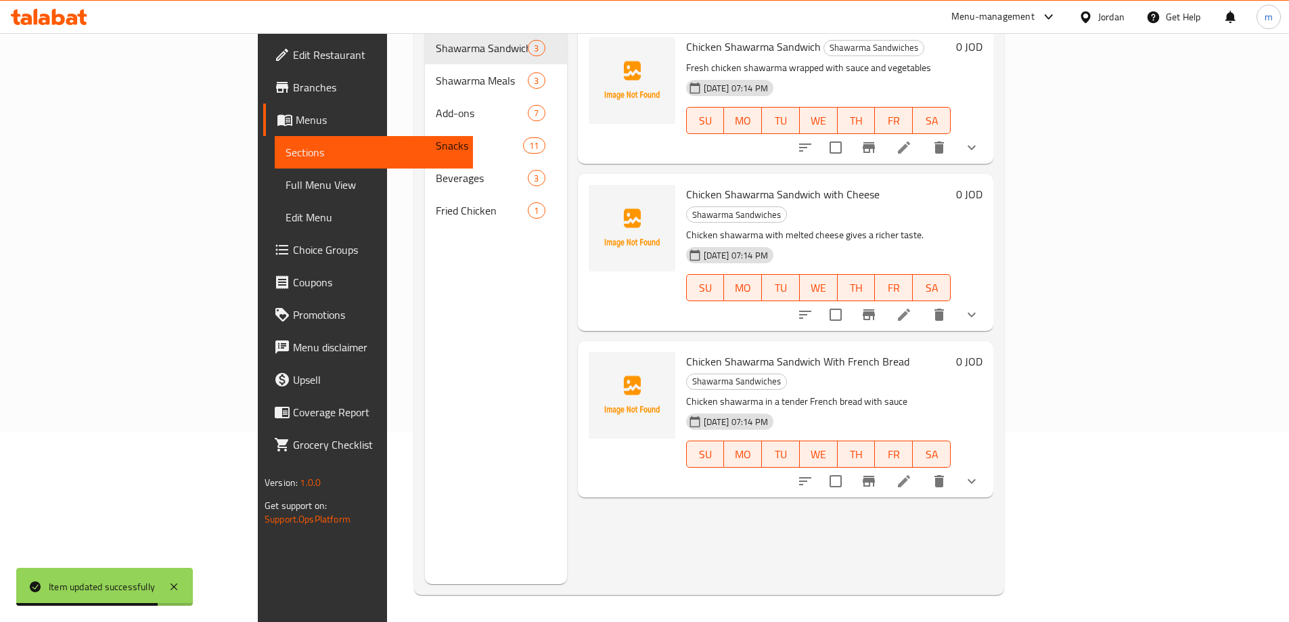
scroll to position [190, 0]
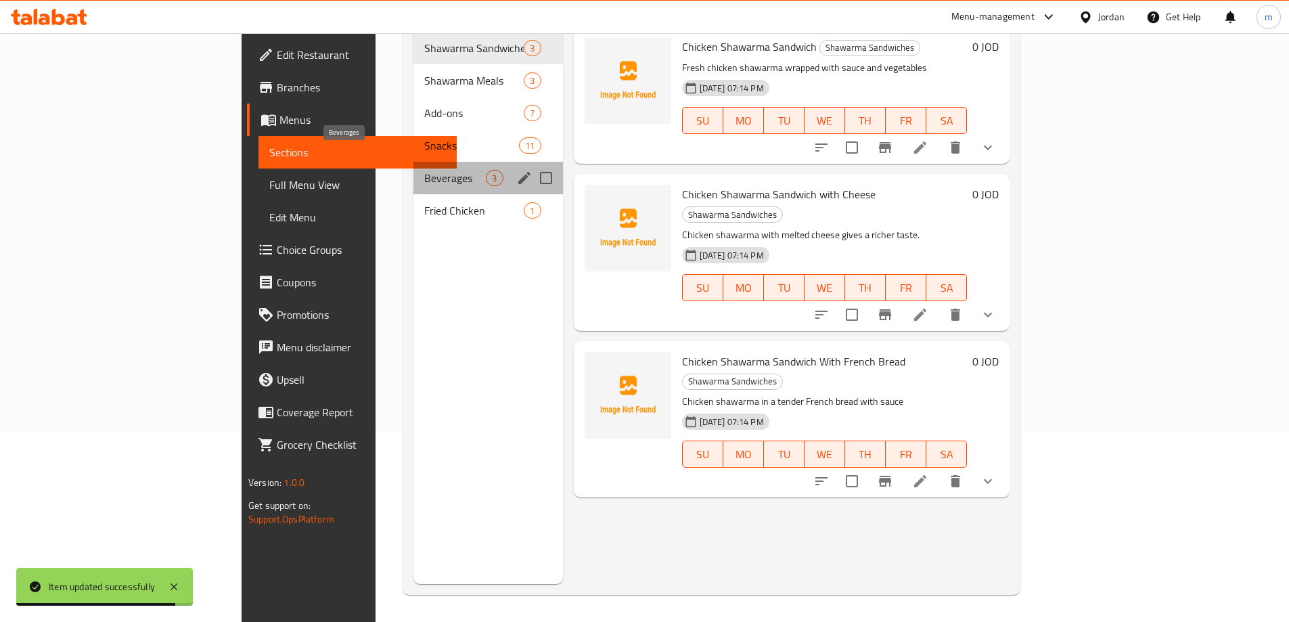
click at [424, 170] on span "Beverages" at bounding box center [455, 178] width 62 height 16
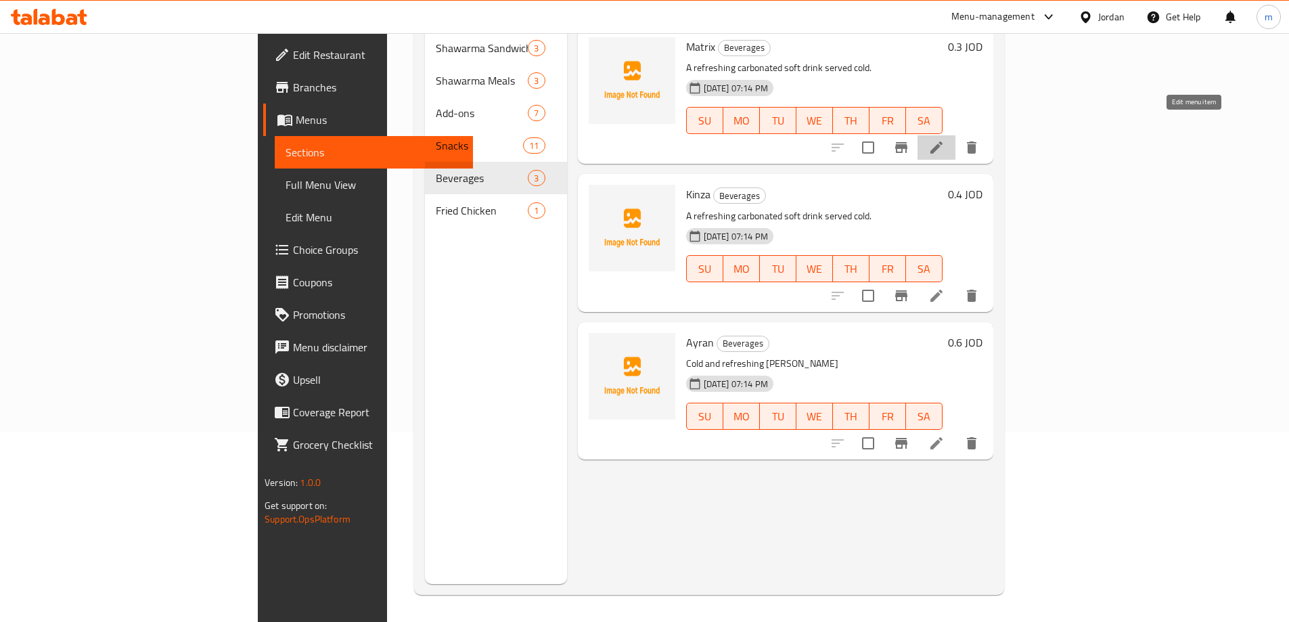
click at [945, 139] on icon at bounding box center [937, 147] width 16 height 16
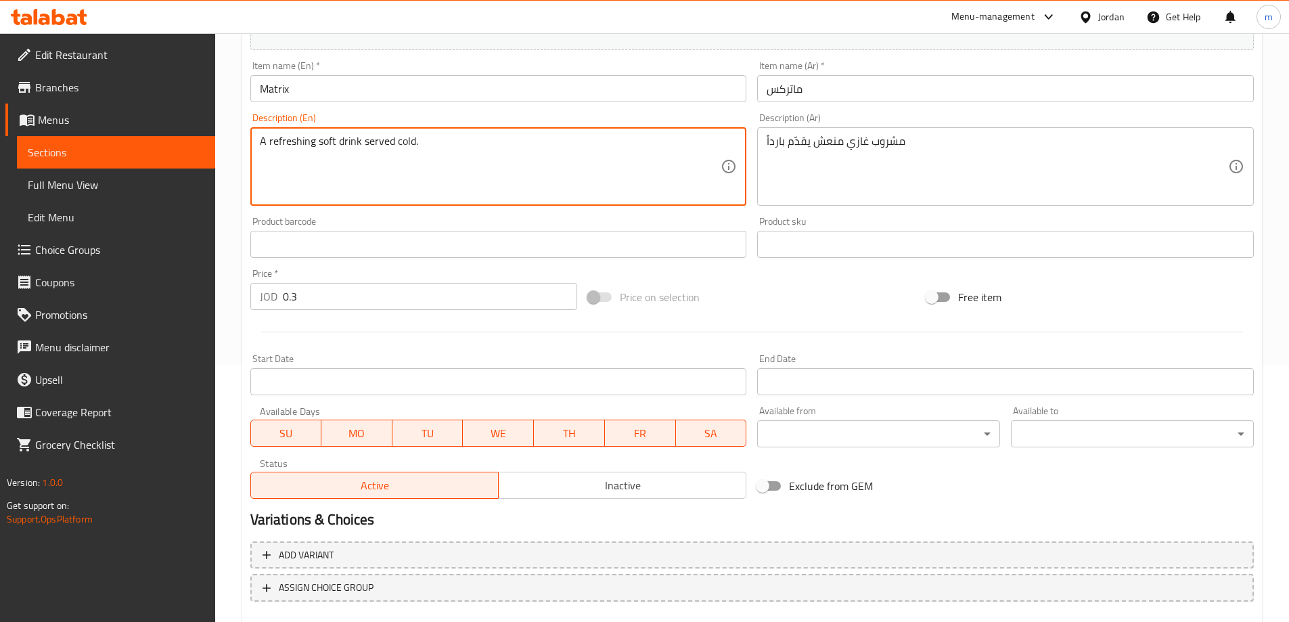
scroll to position [334, 0]
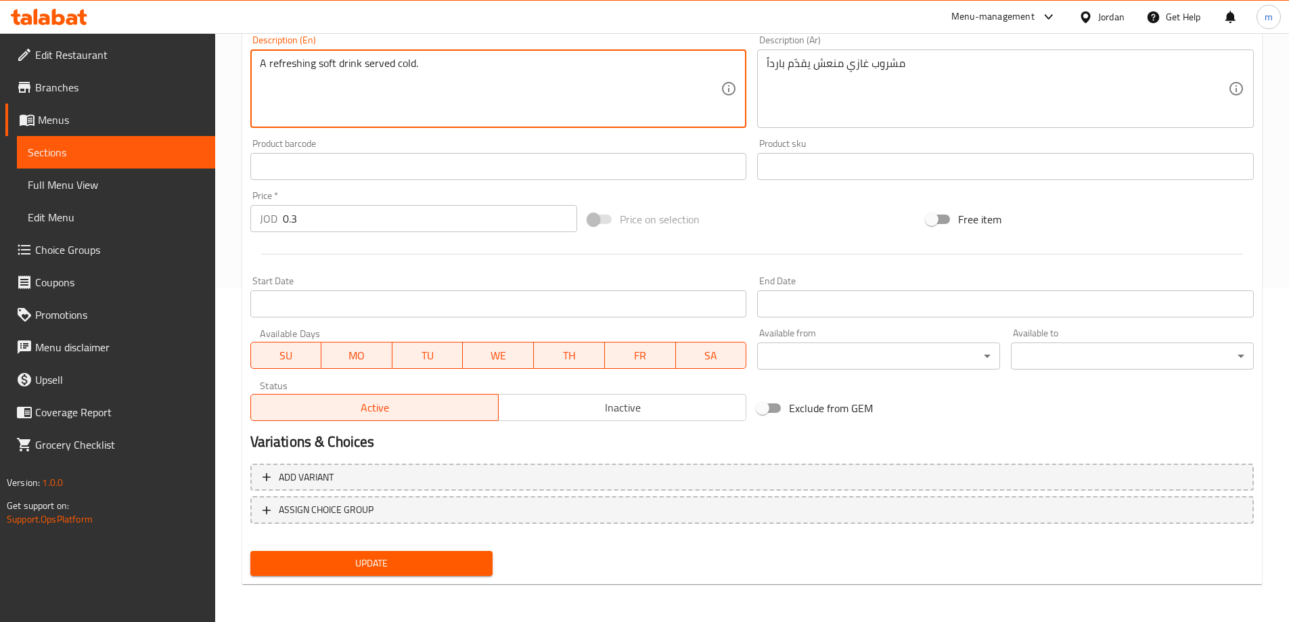
type textarea "A refreshing soft drink served cold."
click at [387, 571] on span "Update" at bounding box center [371, 563] width 221 height 17
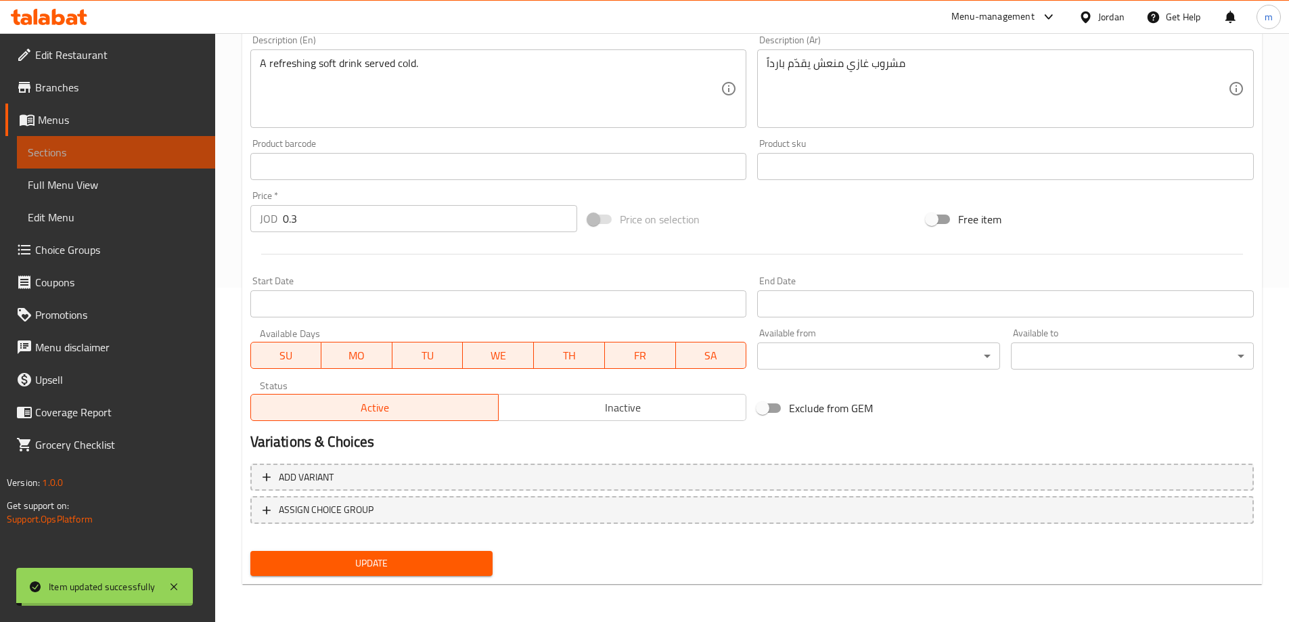
click at [140, 154] on span "Sections" at bounding box center [116, 152] width 177 height 16
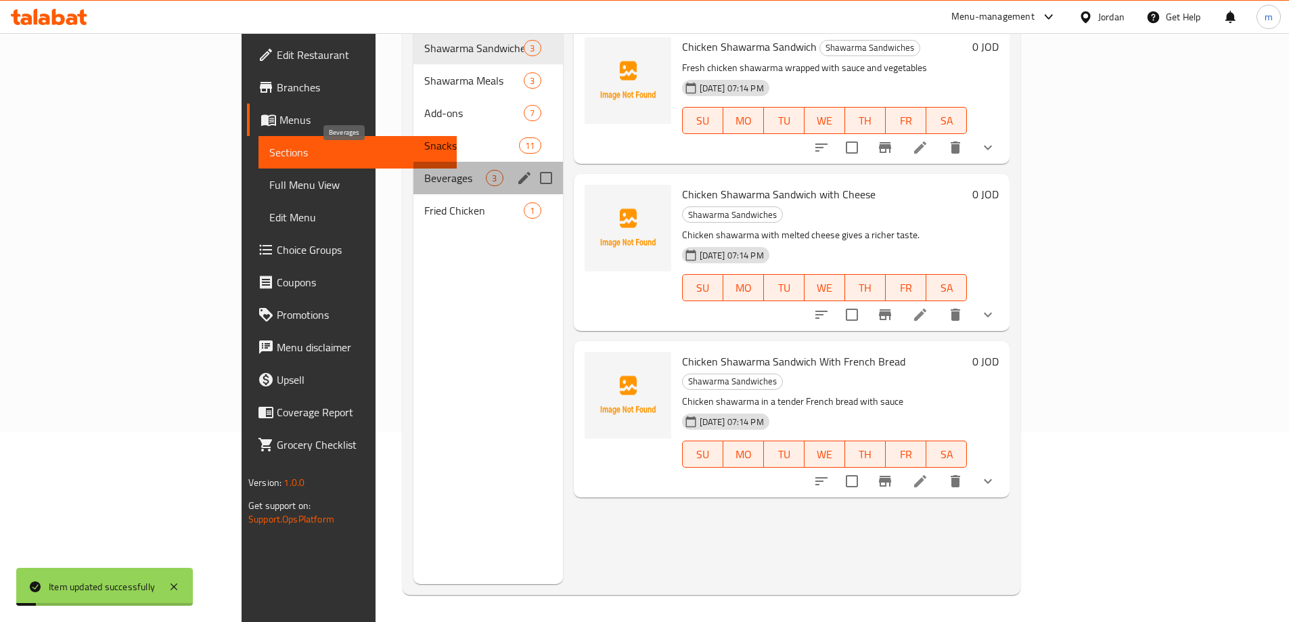
click at [424, 170] on span "Beverages" at bounding box center [455, 178] width 62 height 16
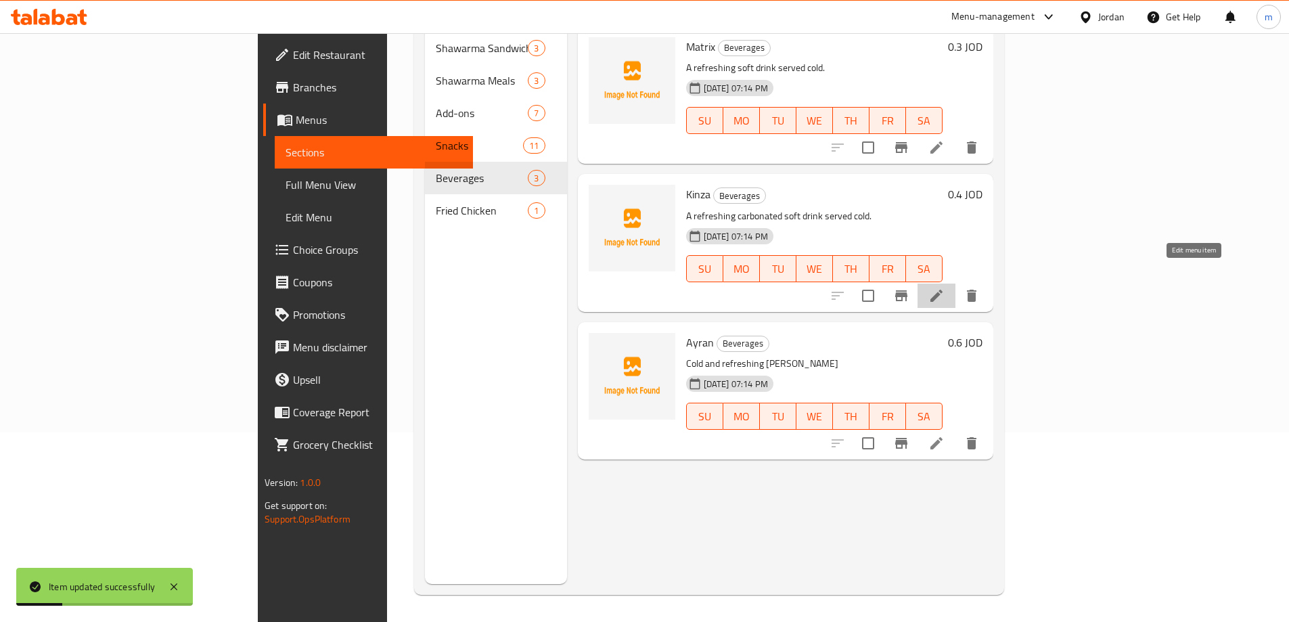
click at [945, 288] on icon at bounding box center [937, 296] width 16 height 16
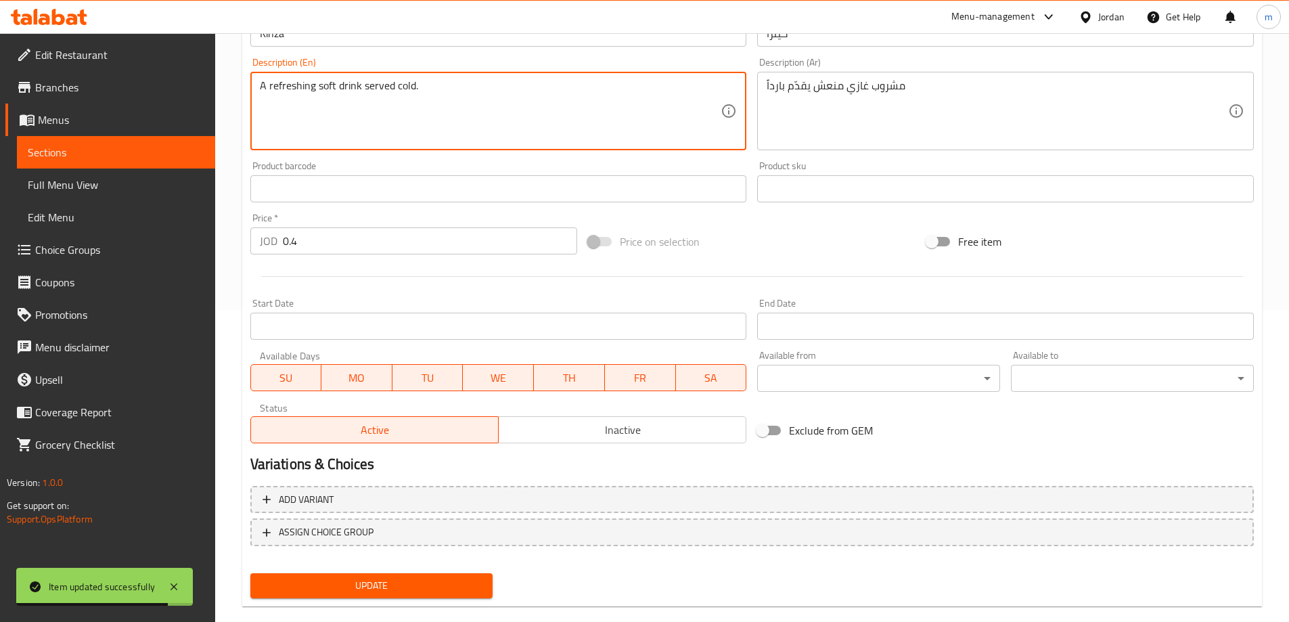
scroll to position [334, 0]
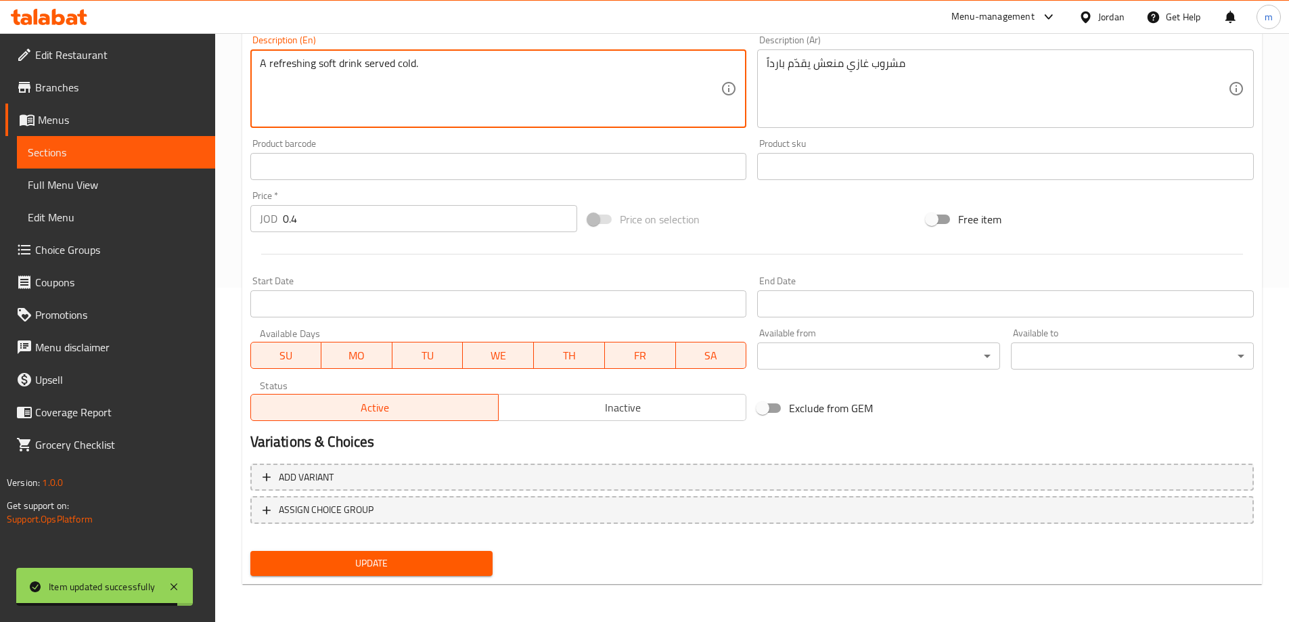
type textarea "A refreshing soft drink served cold."
click at [407, 565] on span "Update" at bounding box center [371, 563] width 221 height 17
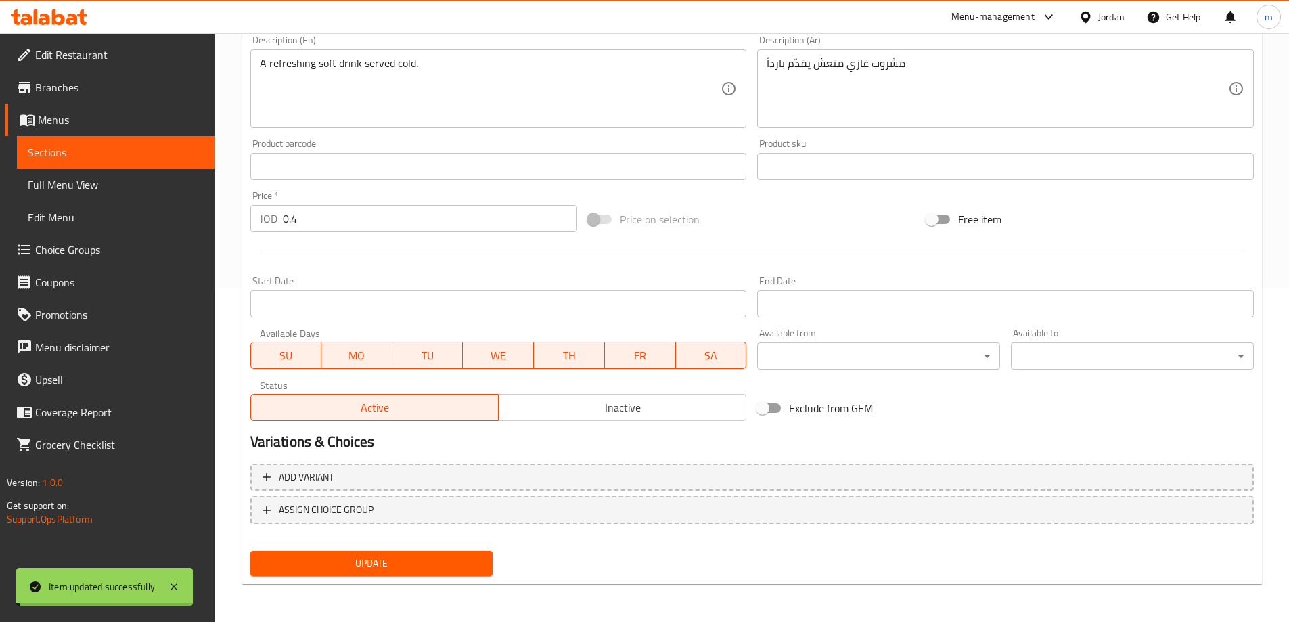
click at [139, 155] on span "Sections" at bounding box center [116, 152] width 177 height 16
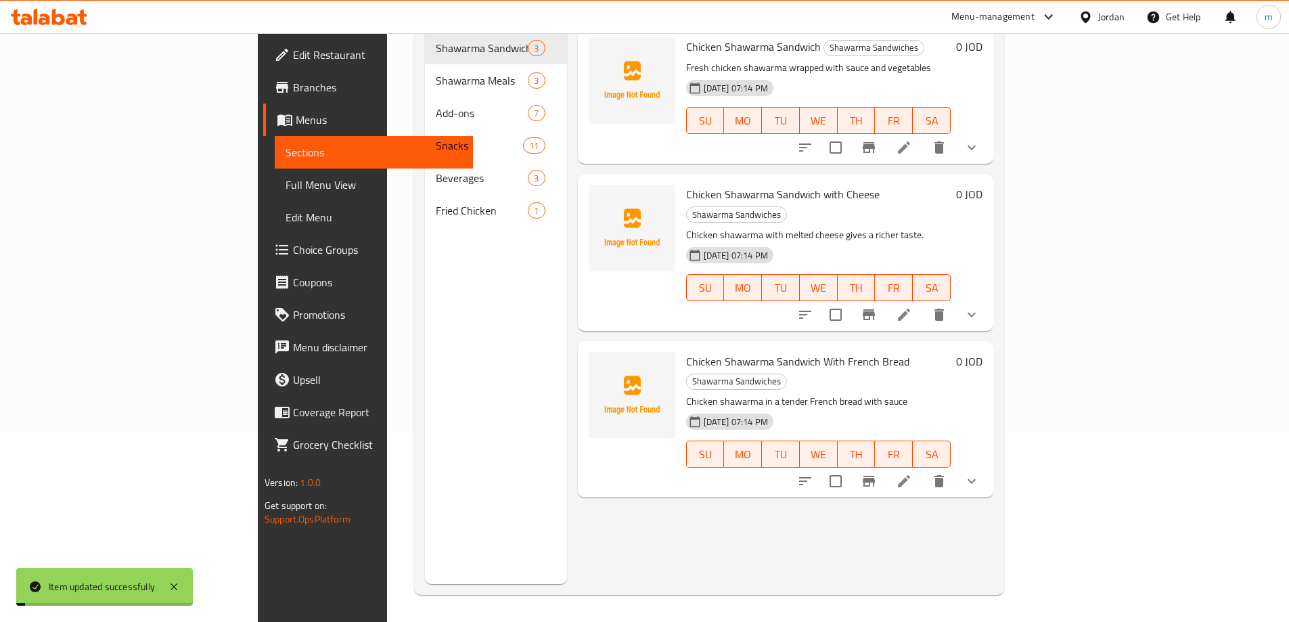
scroll to position [190, 0]
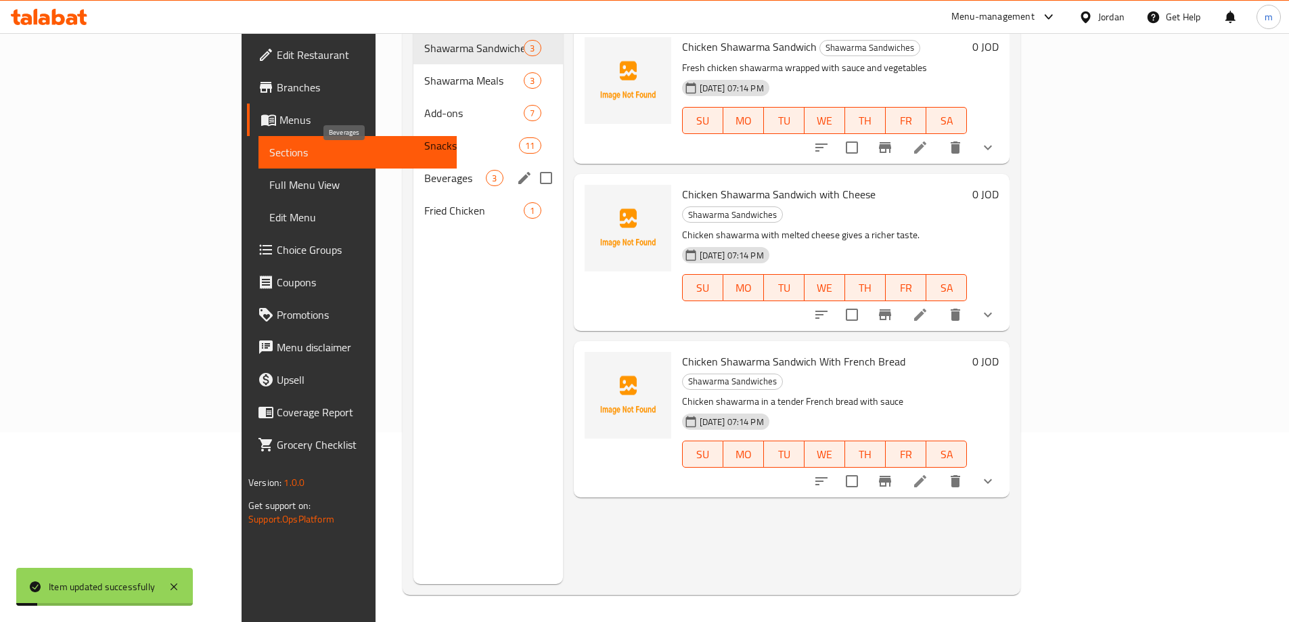
click at [424, 170] on span "Beverages" at bounding box center [455, 178] width 62 height 16
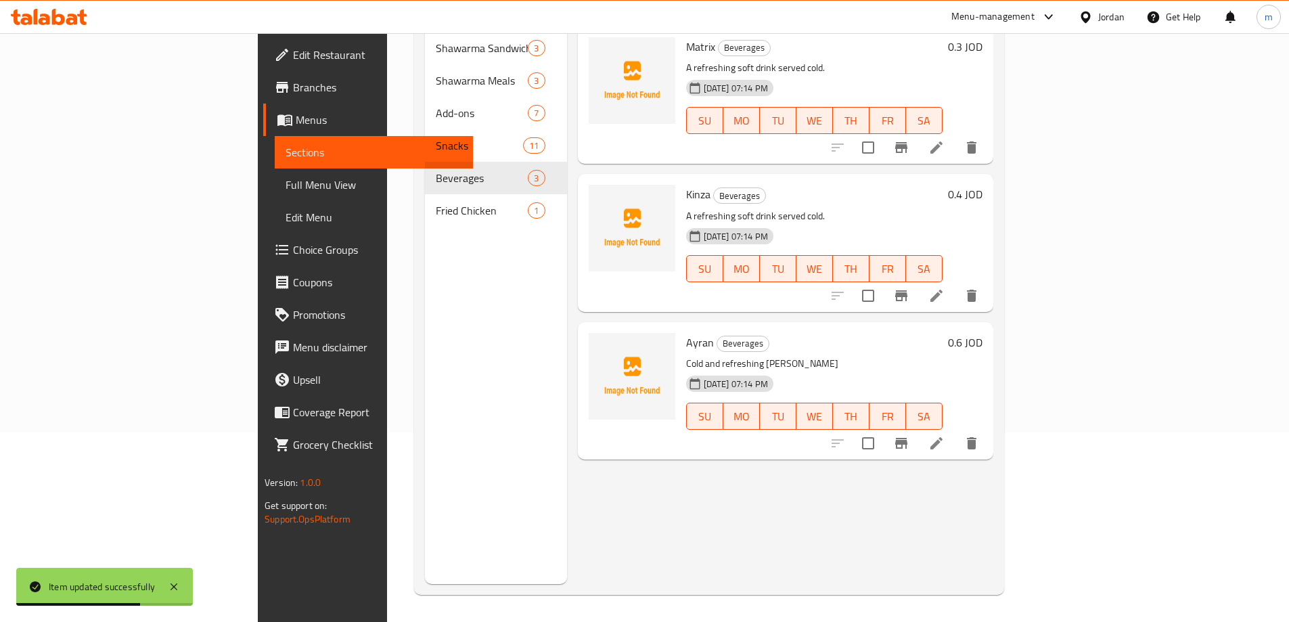
click at [943, 437] on icon at bounding box center [937, 443] width 12 height 12
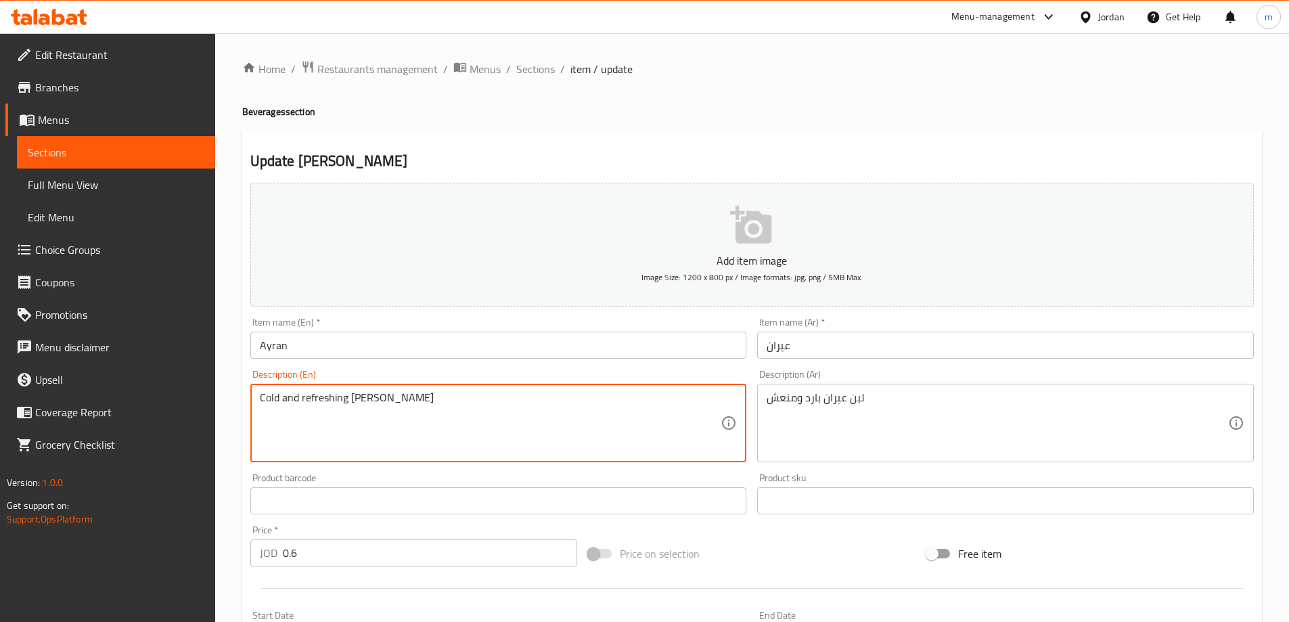
click at [367, 395] on textarea "Cold and refreshing laban ayran" at bounding box center [491, 423] width 462 height 64
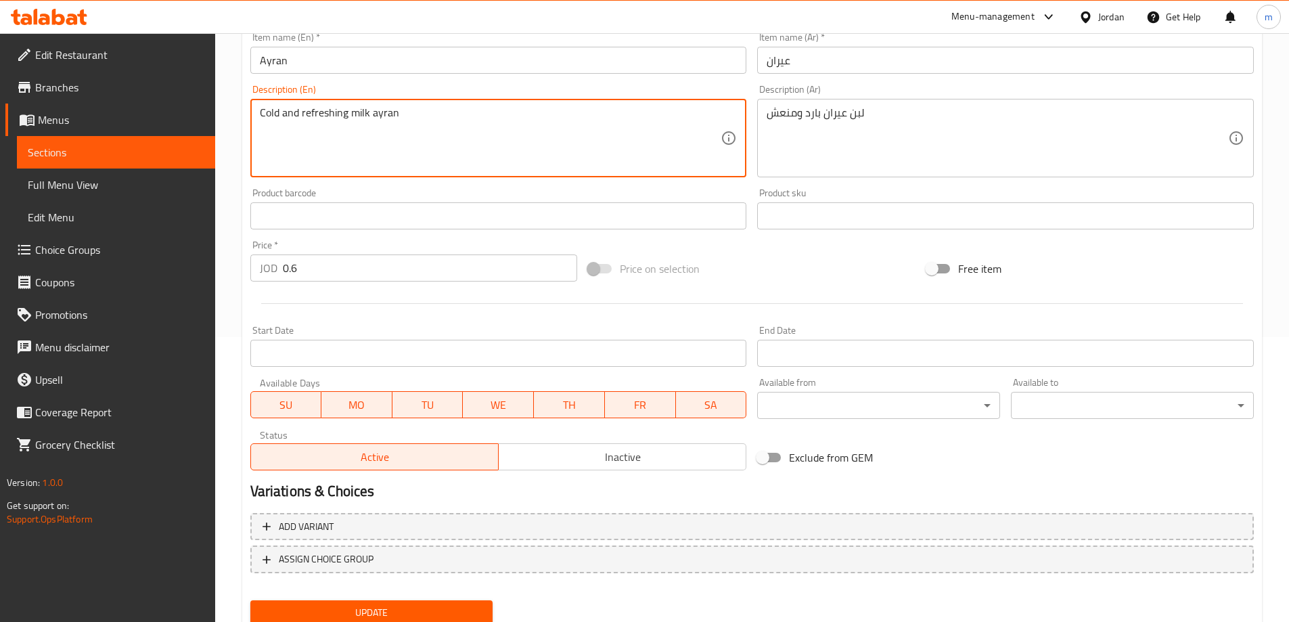
scroll to position [334, 0]
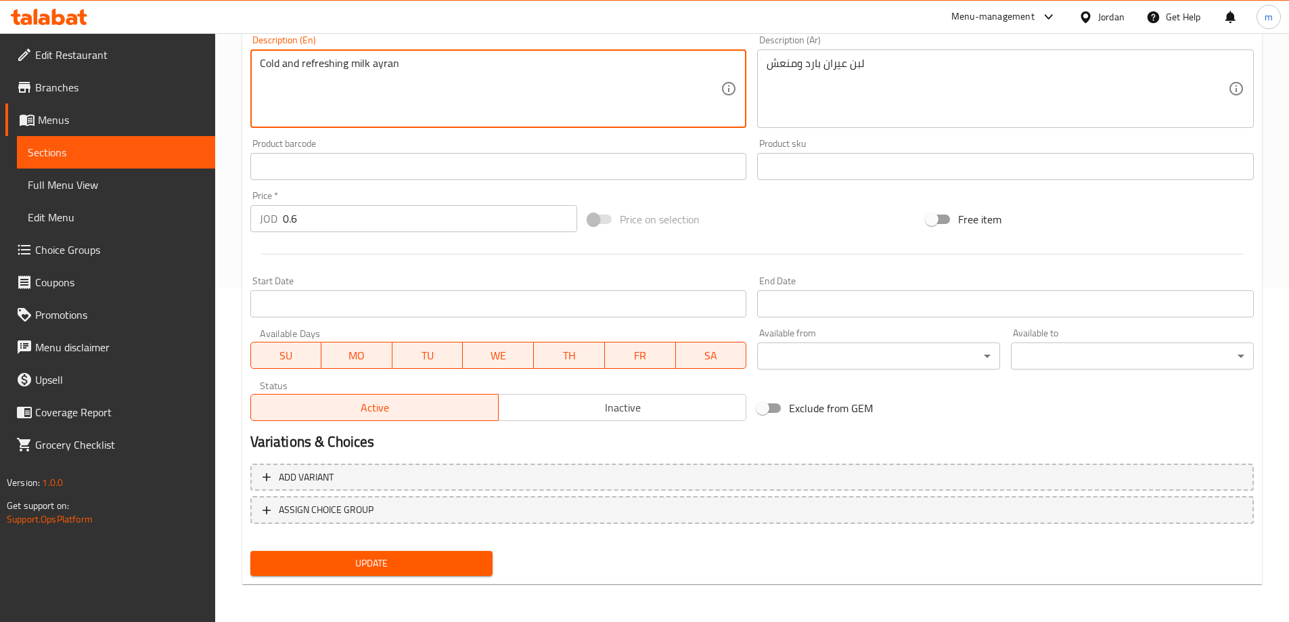
click at [386, 62] on textarea "Cold and refreshing milk ayran" at bounding box center [491, 89] width 462 height 64
click at [350, 63] on textarea "Cold and refreshing milk" at bounding box center [491, 89] width 462 height 64
paste textarea "ayran"
type textarea "Cold and refreshing ayran milk"
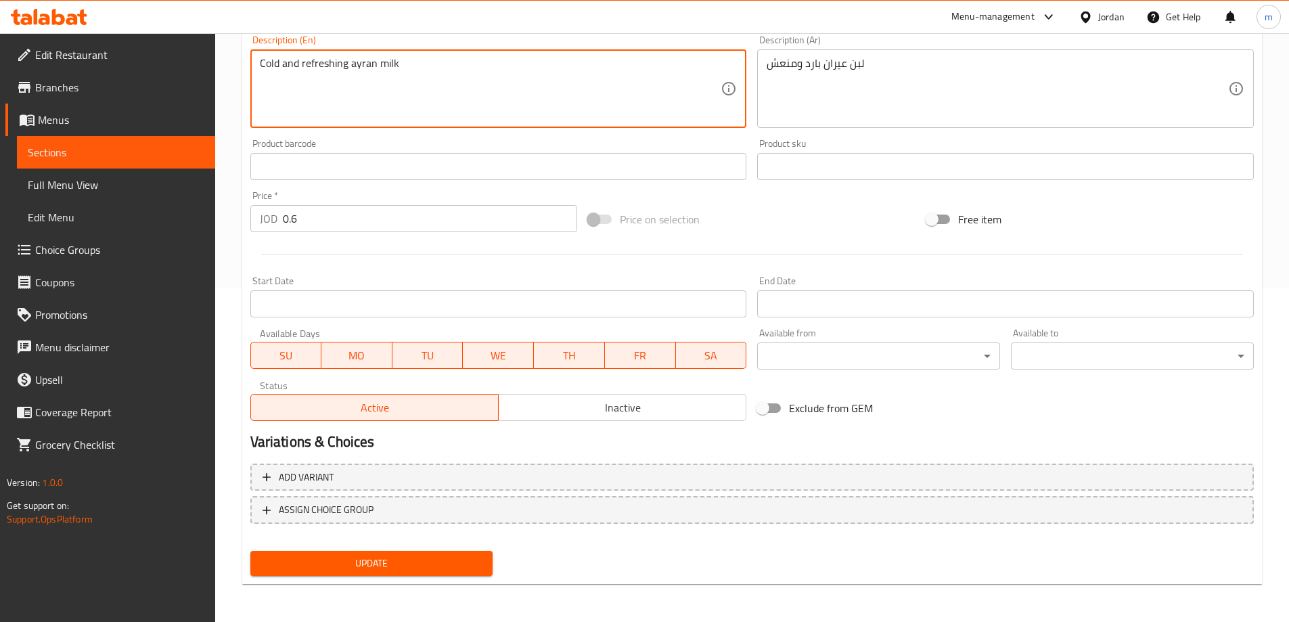
click at [386, 561] on span "Update" at bounding box center [371, 563] width 221 height 17
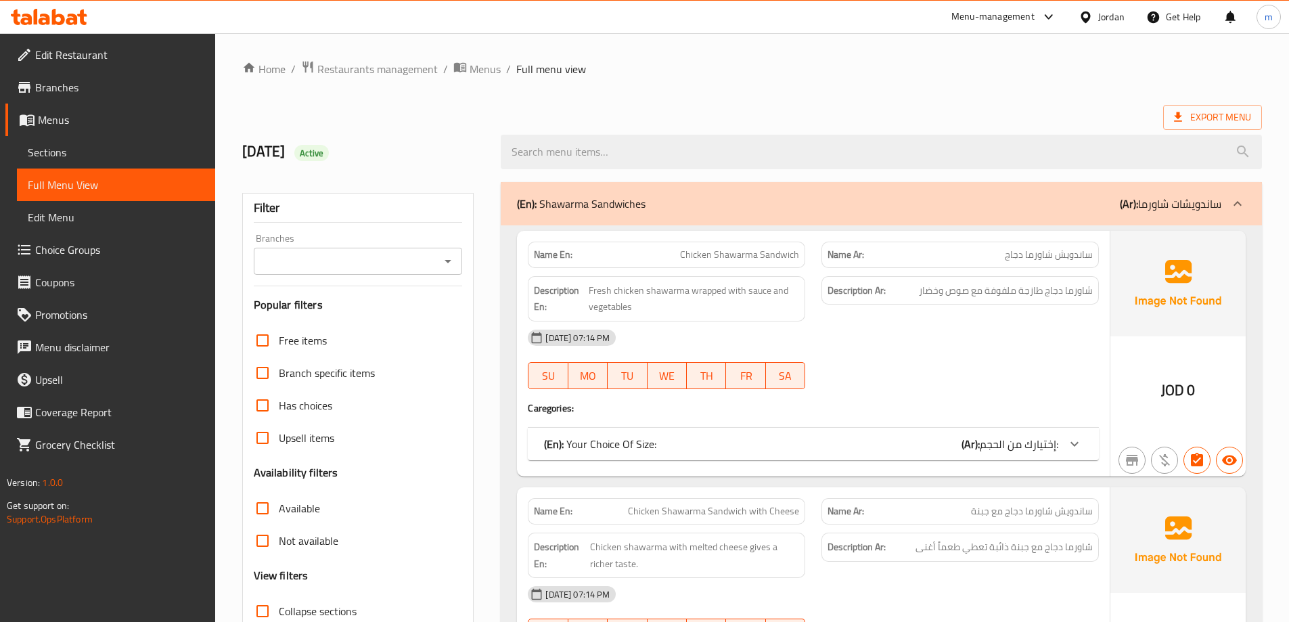
scroll to position [203, 0]
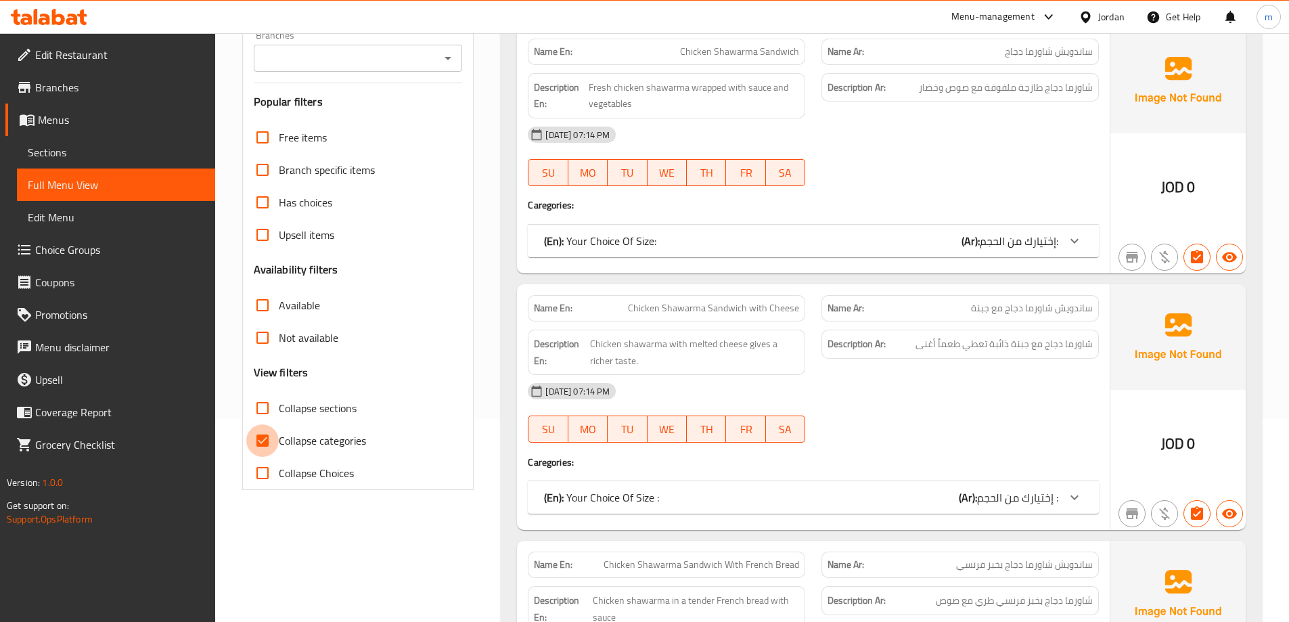
click at [268, 440] on input "Collapse categories" at bounding box center [262, 440] width 32 height 32
checkbox input "false"
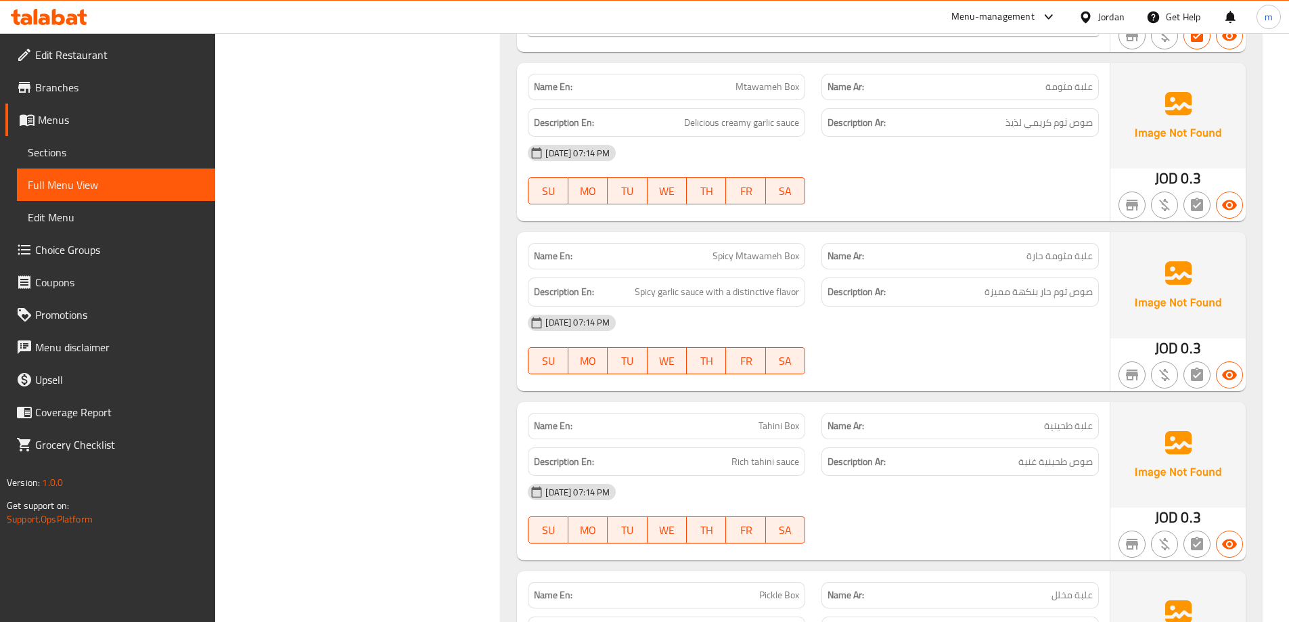
scroll to position [3384, 0]
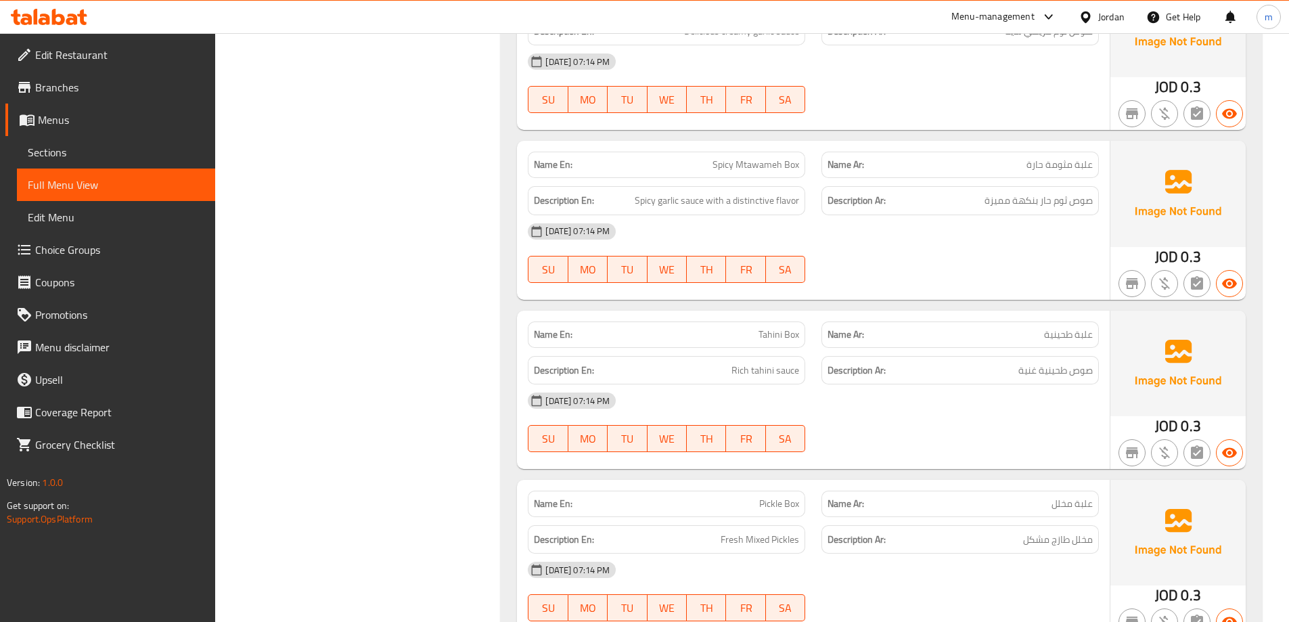
click at [1026, 401] on div "[DATE] 07:14 PM SU MO TU WE TH FR SA" at bounding box center [814, 422] width 588 height 76
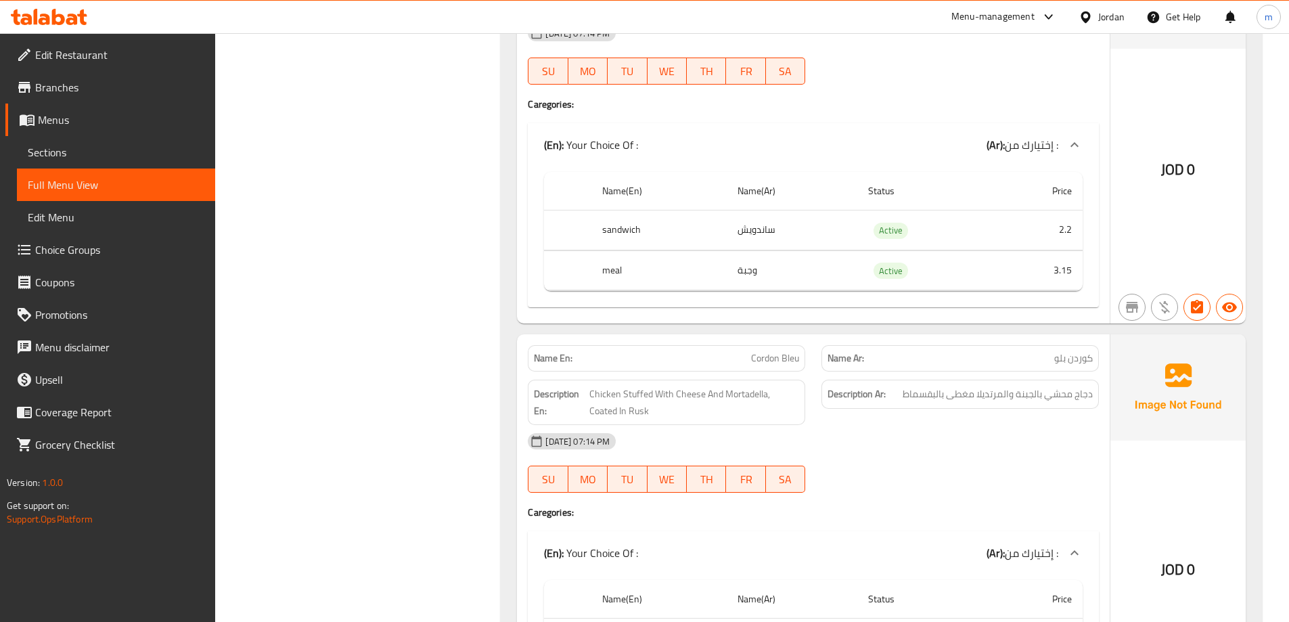
scroll to position [5483, 0]
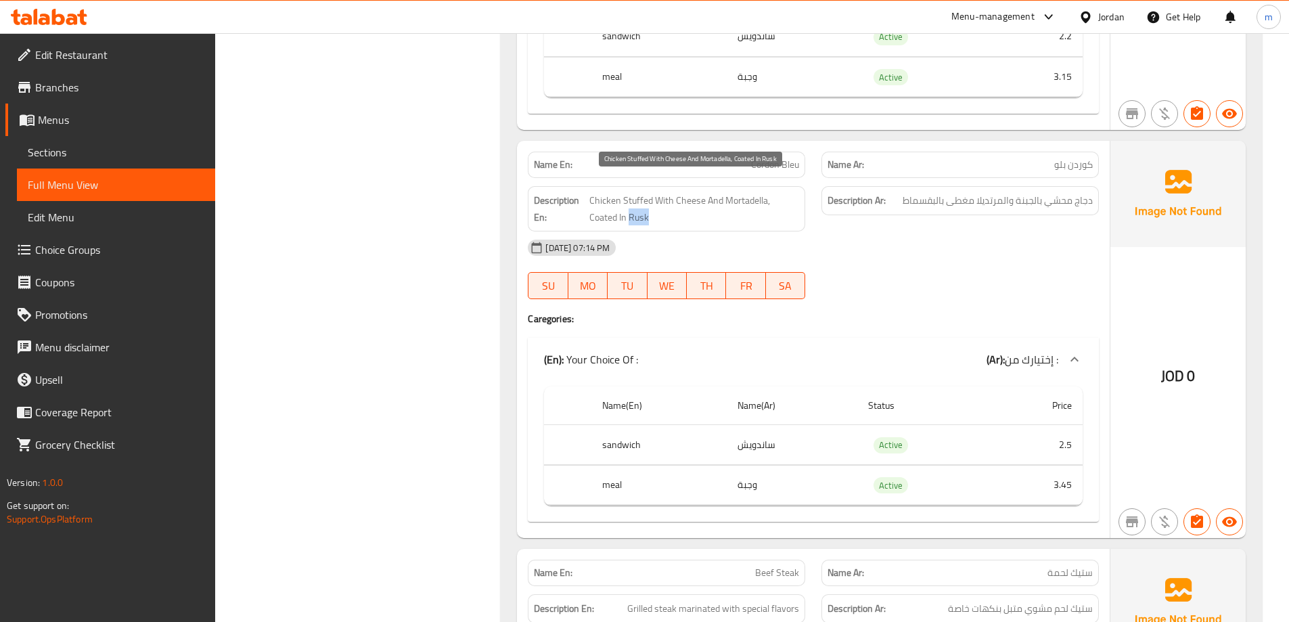
drag, startPoint x: 628, startPoint y: 203, endPoint x: 600, endPoint y: 201, distance: 27.8
click at [600, 201] on span "Chicken Stuffed With Cheese And Mortadella, Coated In Rusk" at bounding box center [695, 208] width 211 height 33
copy span "Rusk"
click at [591, 192] on span "Chicken Stuffed With Cheese And Mortadella, Coated In Rusk" at bounding box center [695, 208] width 211 height 33
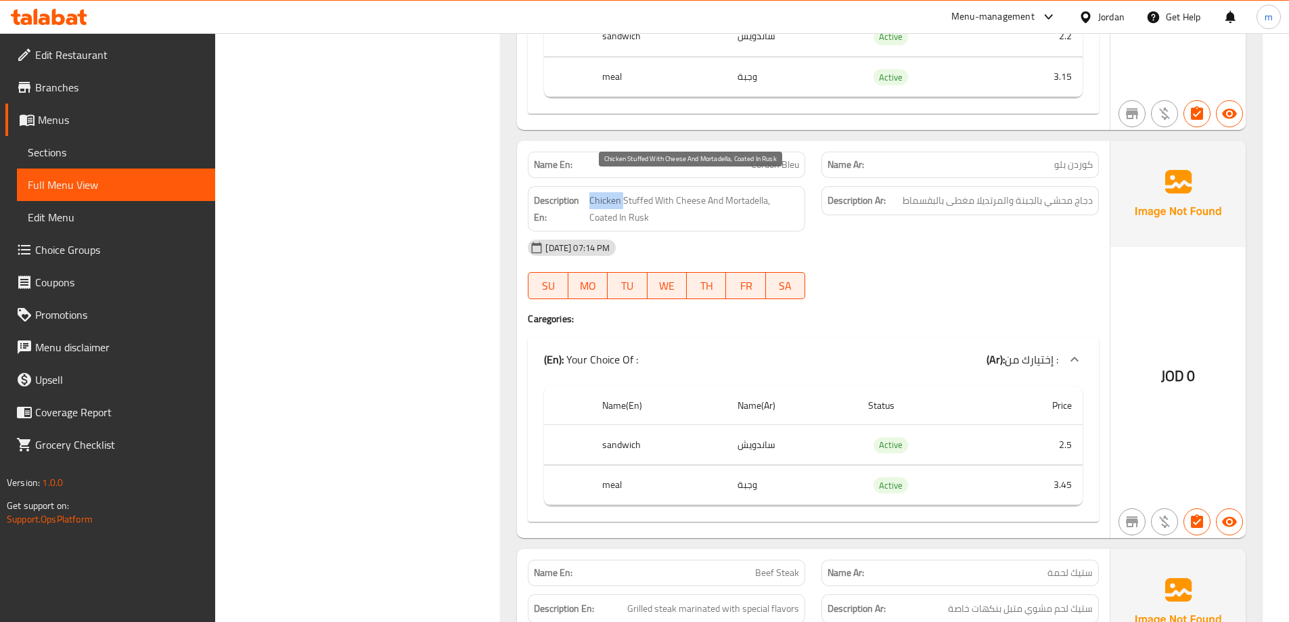
click at [591, 192] on span "Chicken Stuffed With Cheese And Mortadella, Coated In Rusk" at bounding box center [695, 208] width 211 height 33
click at [612, 204] on span "Chicken Stuffed With Cheese And Mortadella, Coated In Rusk" at bounding box center [695, 208] width 211 height 33
drag, startPoint x: 590, startPoint y: 183, endPoint x: 795, endPoint y: 201, distance: 205.9
click at [795, 201] on h6 "Description En: Chicken Stuffed With Cheese And Mortadella, Coated In [PERSON_N…" at bounding box center [666, 208] width 265 height 33
click at [561, 205] on strong "Description En:" at bounding box center [560, 208] width 52 height 33
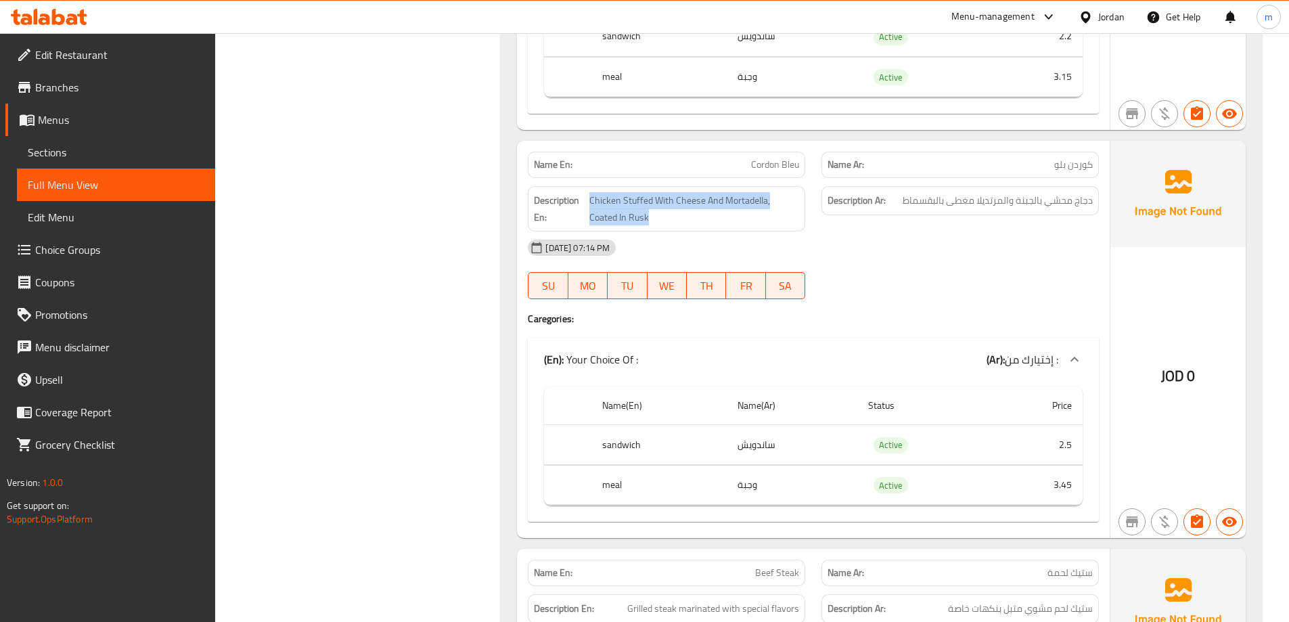
drag, startPoint x: 589, startPoint y: 183, endPoint x: 804, endPoint y: 204, distance: 216.3
click at [804, 204] on div "Description En: Chicken Stuffed With Cheese And Mortadella, Coated In [PERSON_N…" at bounding box center [667, 208] width 278 height 45
copy span "Chicken Stuffed With Cheese And Mortadella, Coated In Rusk"
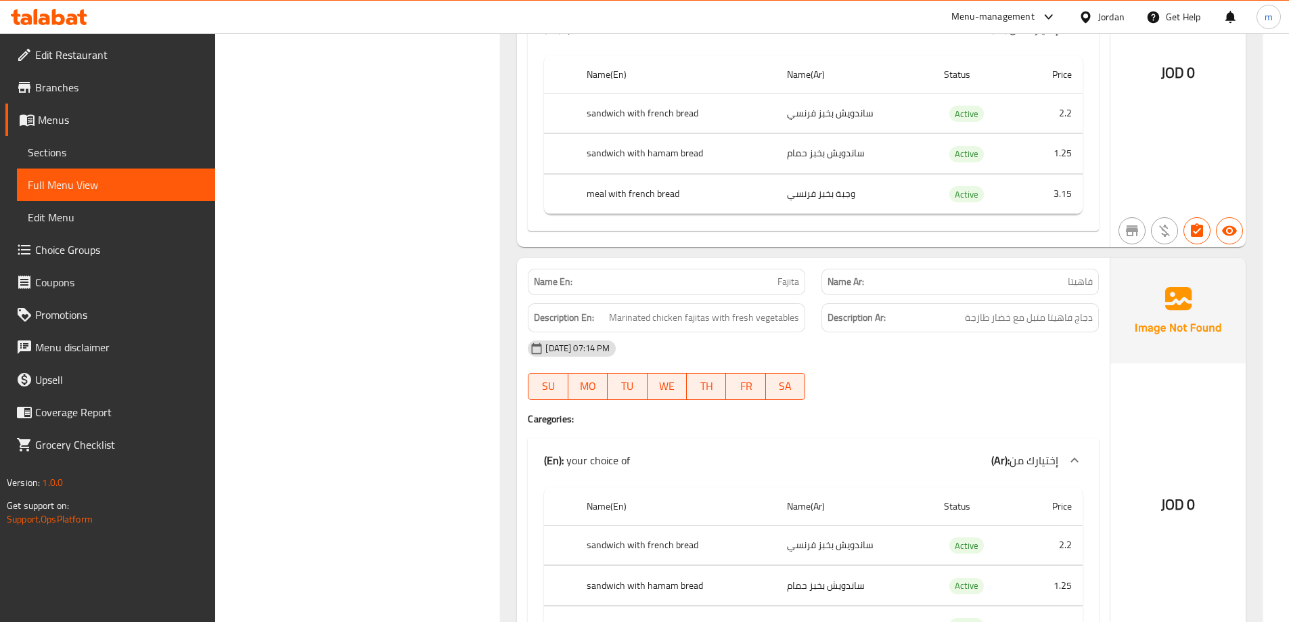
scroll to position [7242, 0]
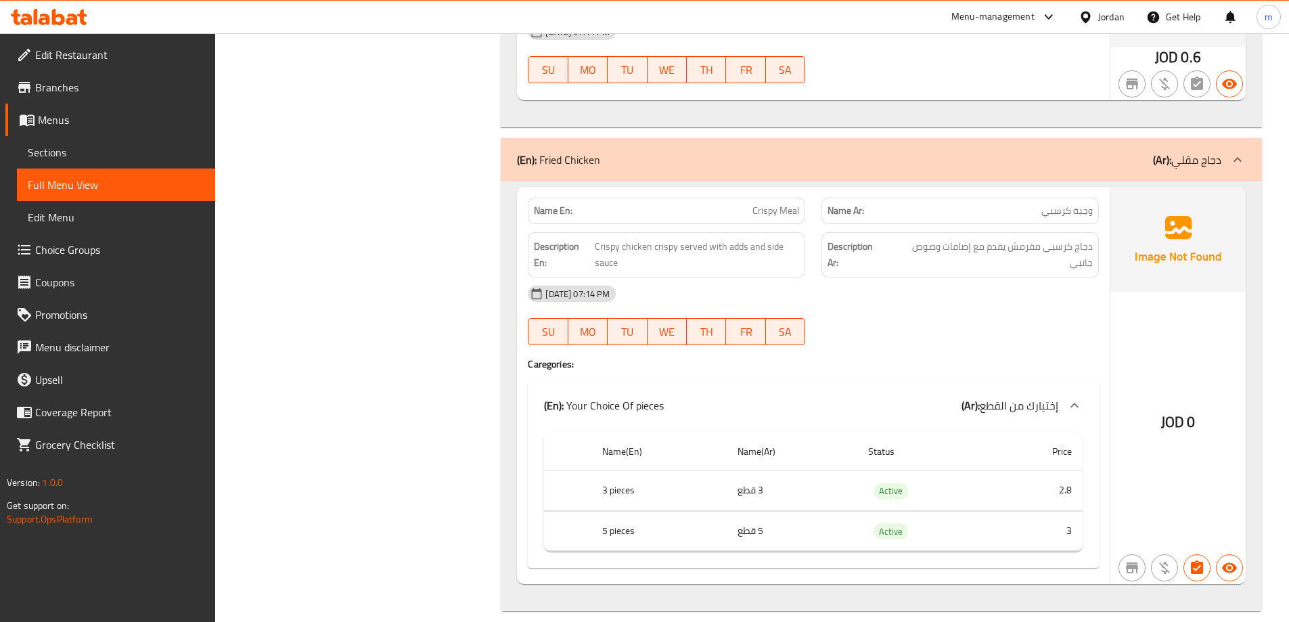
scroll to position [8840, 0]
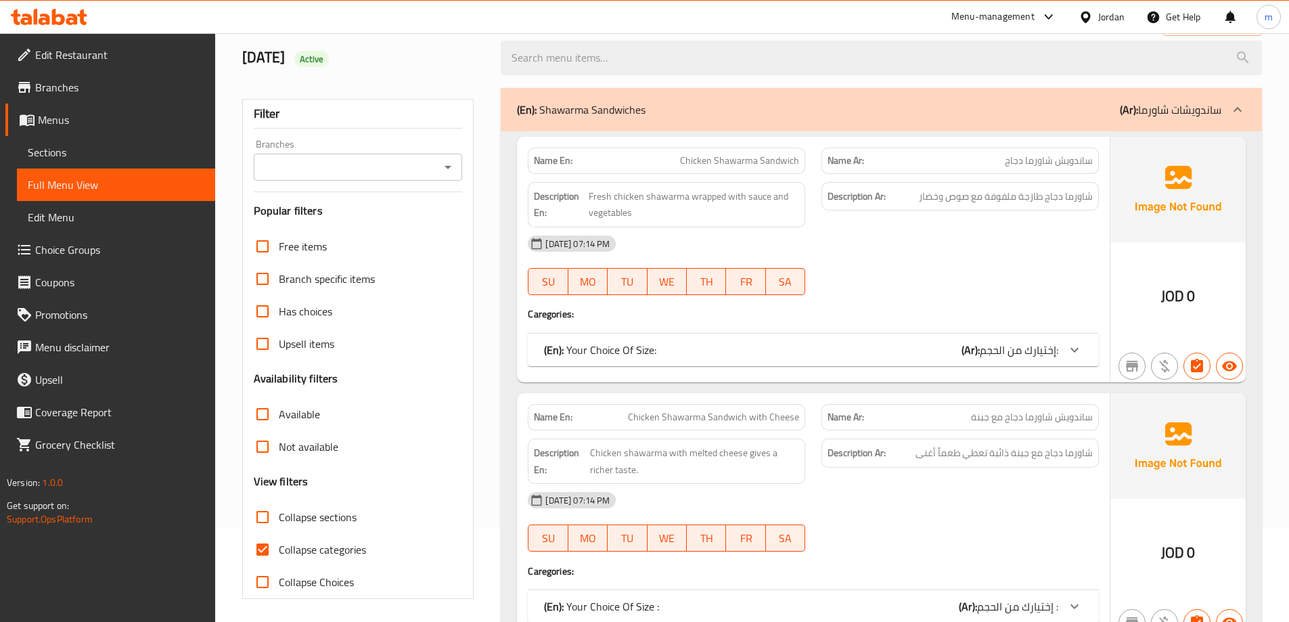
scroll to position [203, 0]
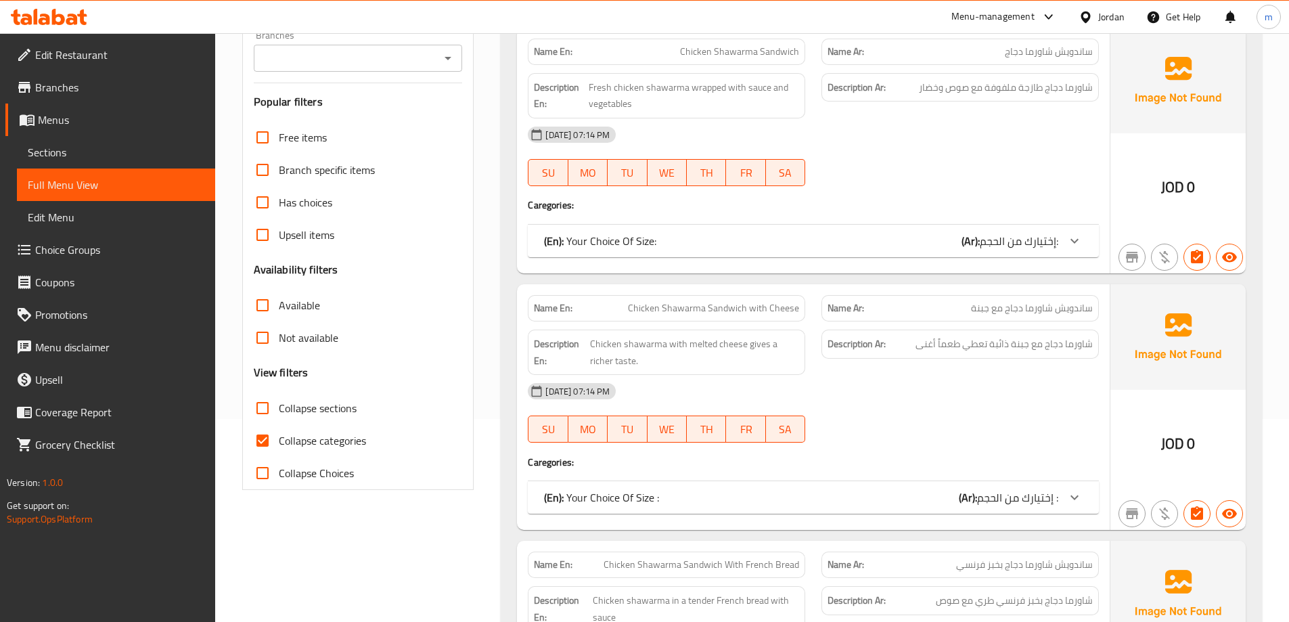
click at [265, 446] on input "Collapse categories" at bounding box center [262, 440] width 32 height 32
checkbox input "false"
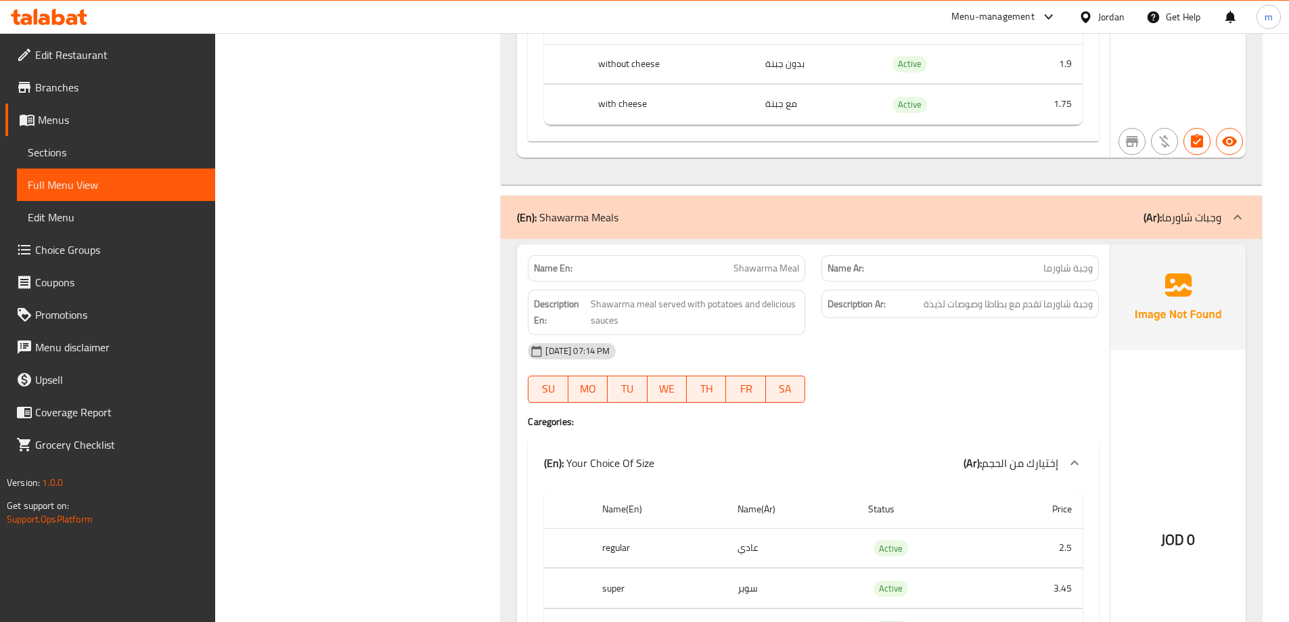
scroll to position [1421, 0]
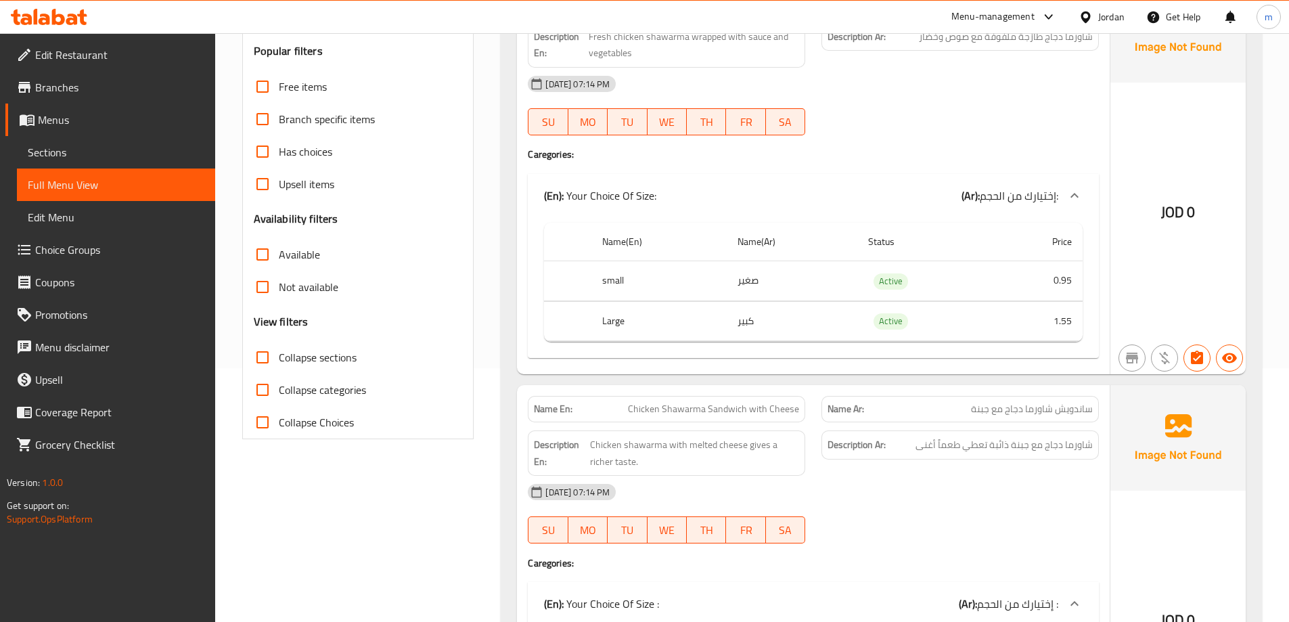
scroll to position [0, 0]
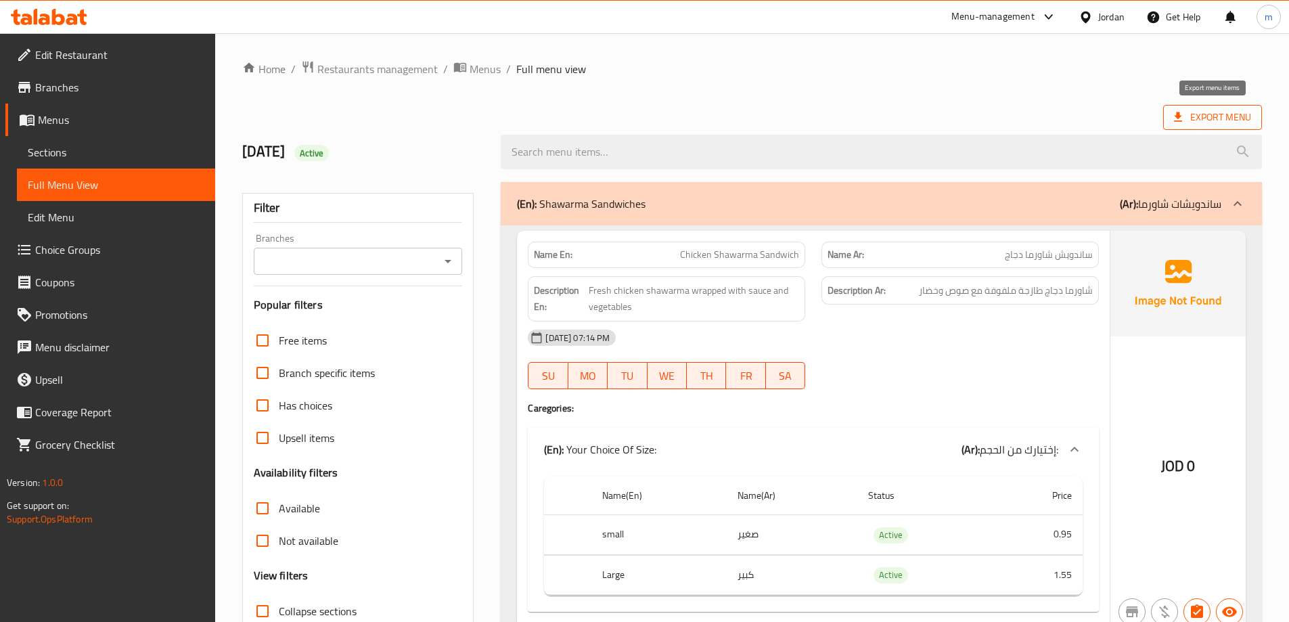
click at [1225, 120] on span "Export Menu" at bounding box center [1212, 117] width 77 height 17
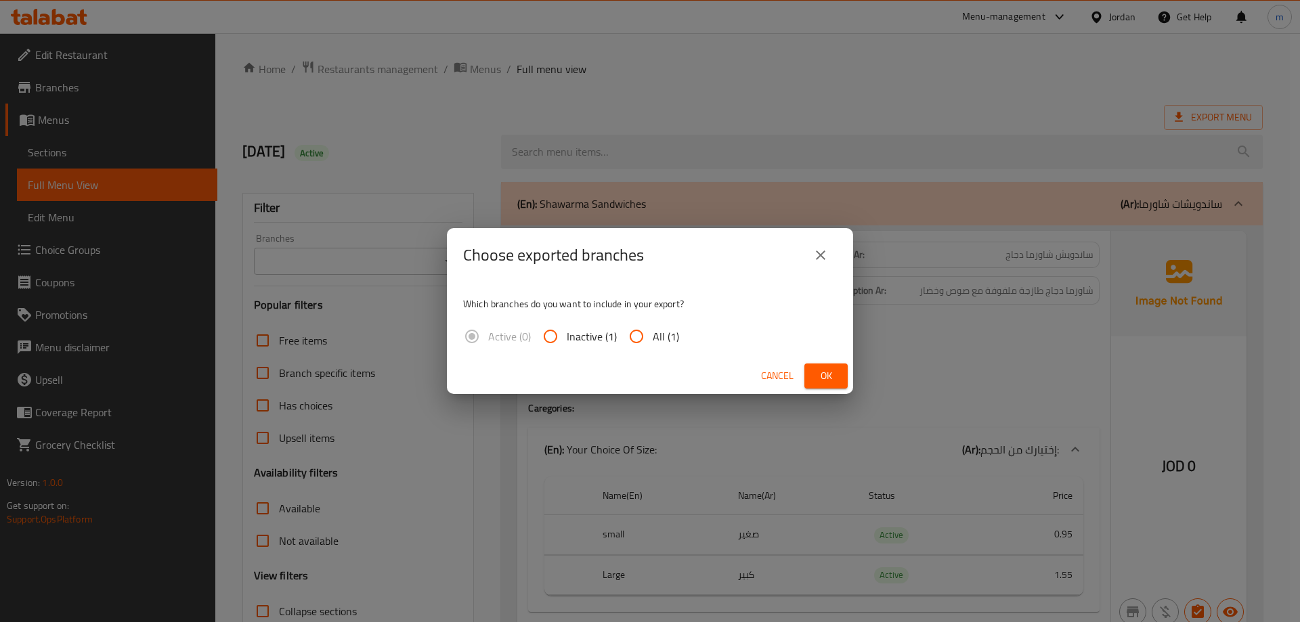
click at [636, 336] on input "All (1)" at bounding box center [636, 336] width 32 height 32
radio input "true"
click at [833, 374] on span "Ok" at bounding box center [826, 376] width 22 height 17
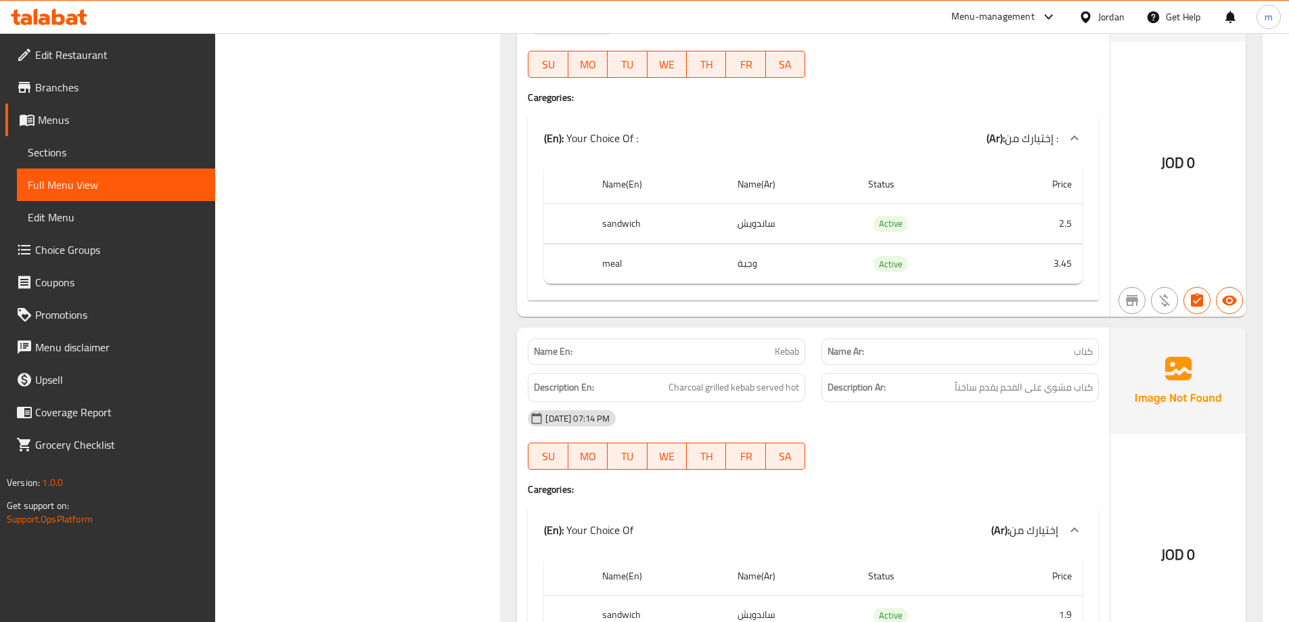
scroll to position [5972, 0]
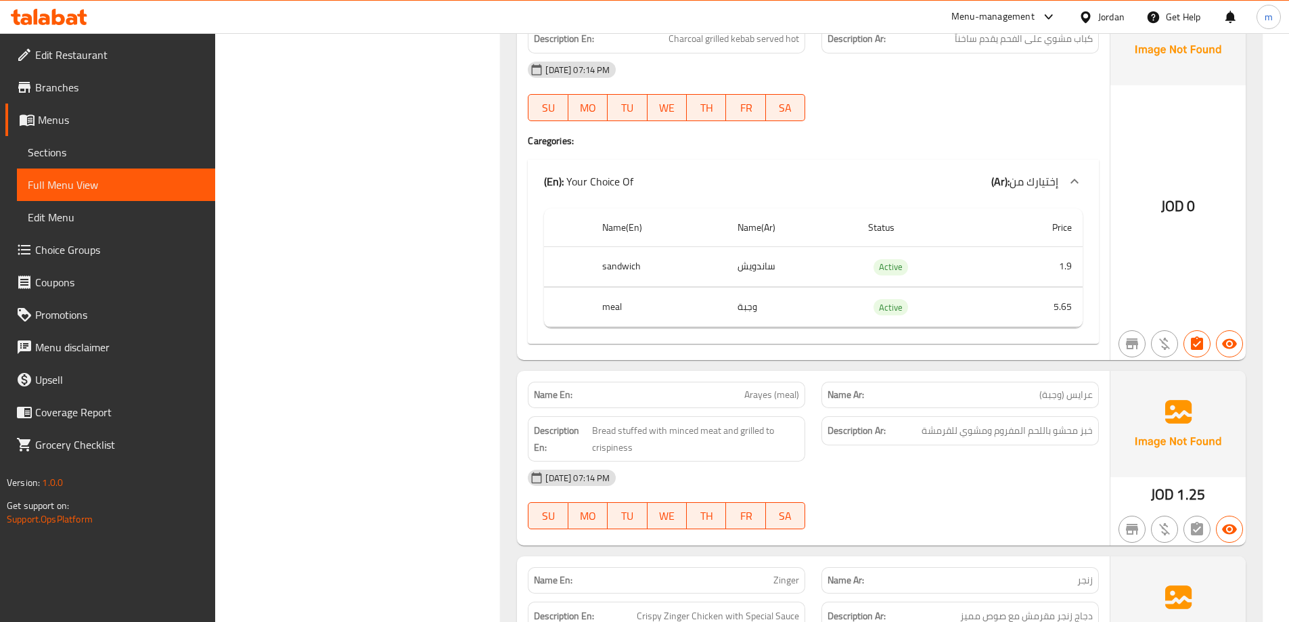
click at [74, 60] on span "Edit Restaurant" at bounding box center [119, 55] width 169 height 16
